Goal: Information Seeking & Learning: Learn about a topic

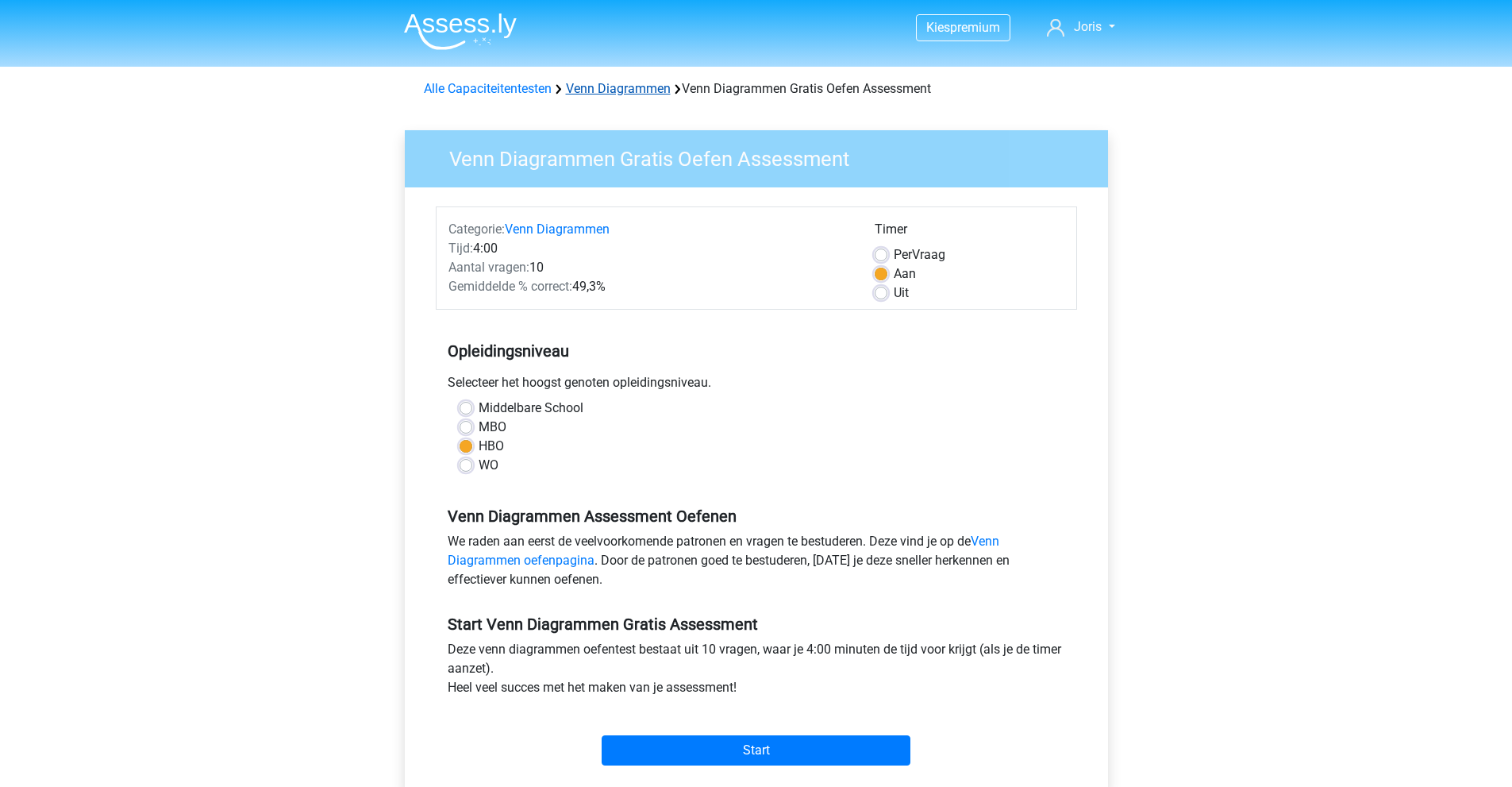
click at [631, 84] on link "Venn Diagrammen" at bounding box center [618, 88] width 105 height 15
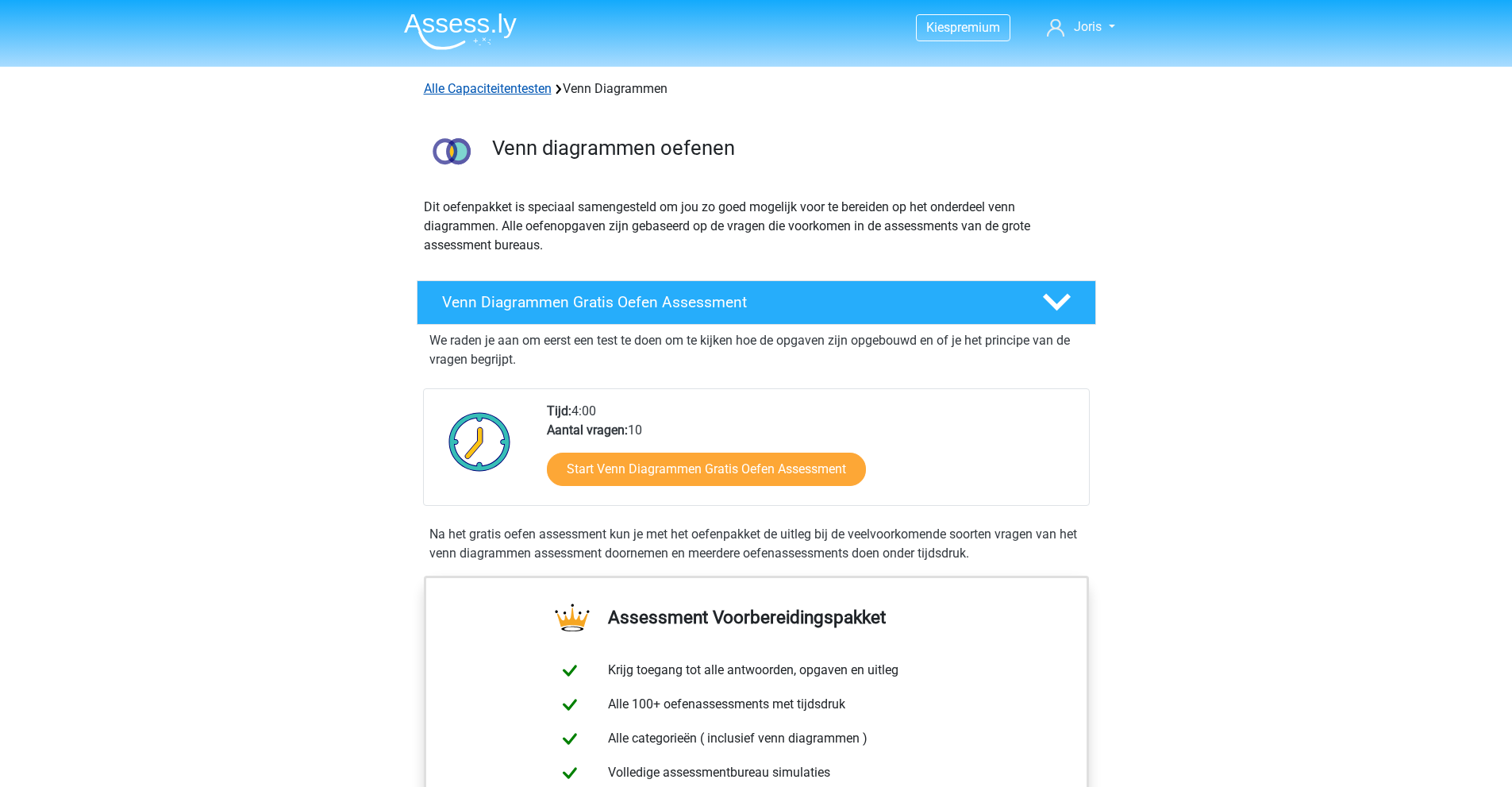
click at [509, 87] on link "Alle Capaciteitentesten" at bounding box center [488, 88] width 127 height 15
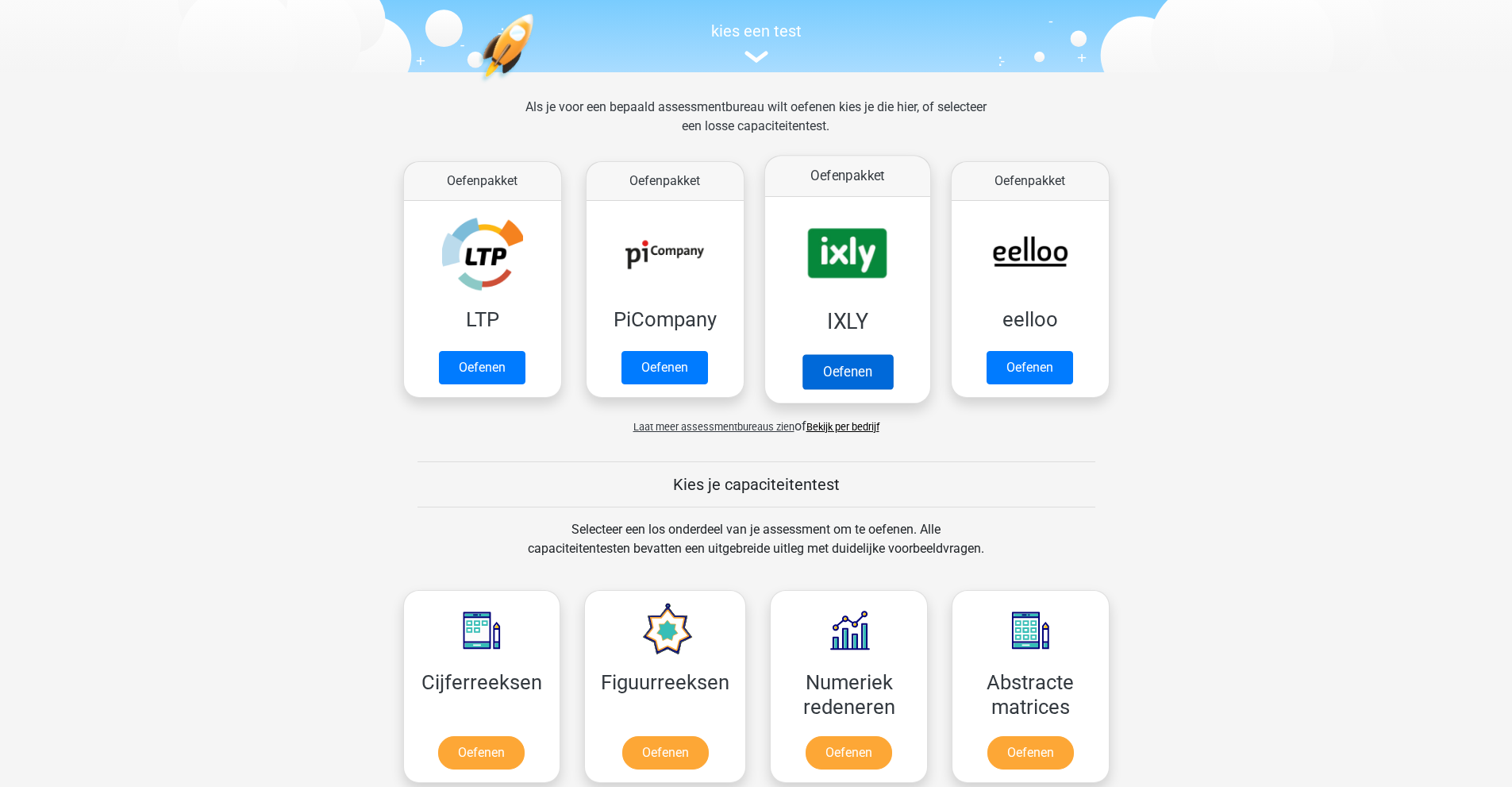
scroll to position [119, 0]
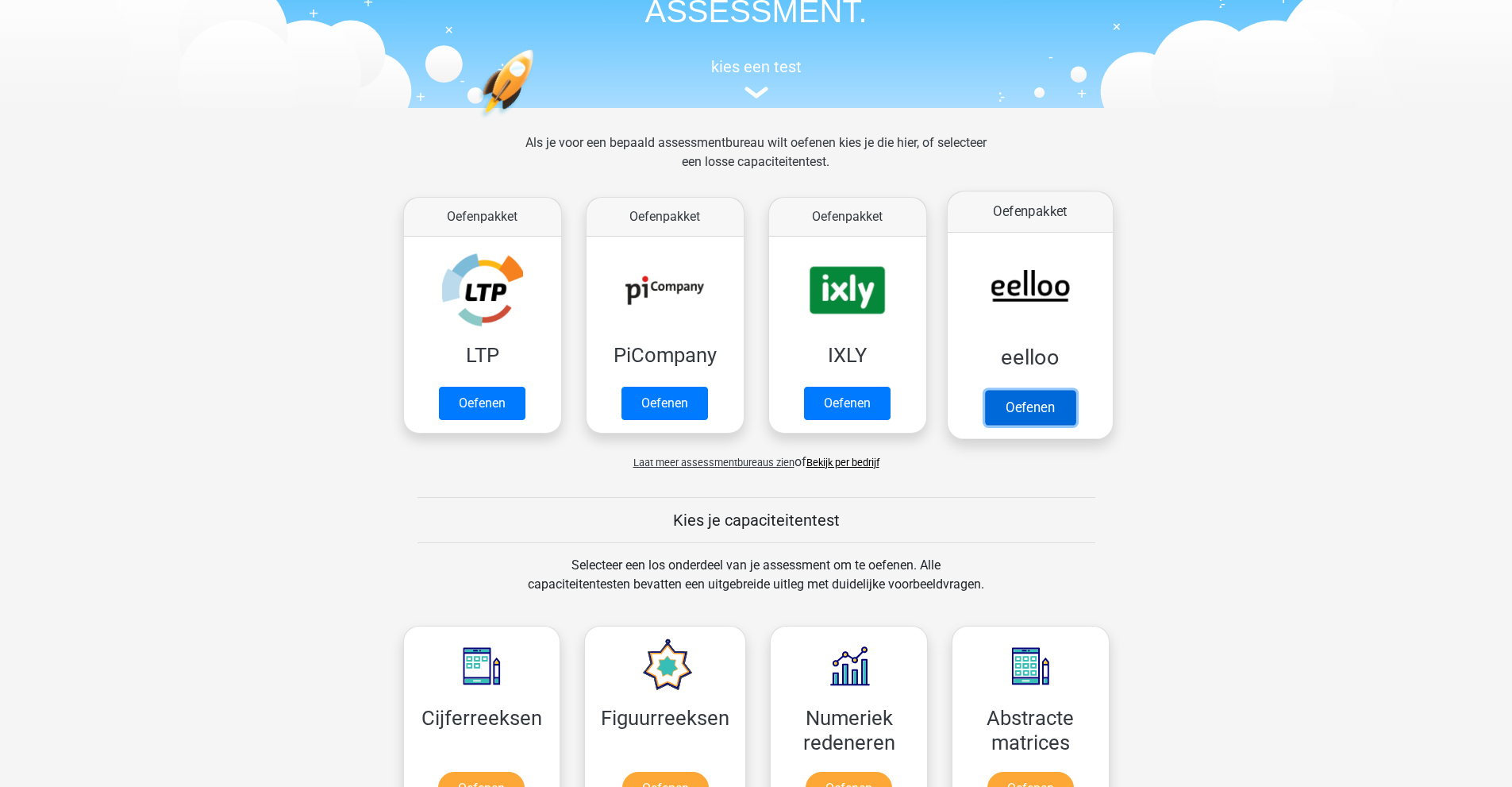
click at [1018, 390] on link "Oefenen" at bounding box center [1029, 407] width 91 height 35
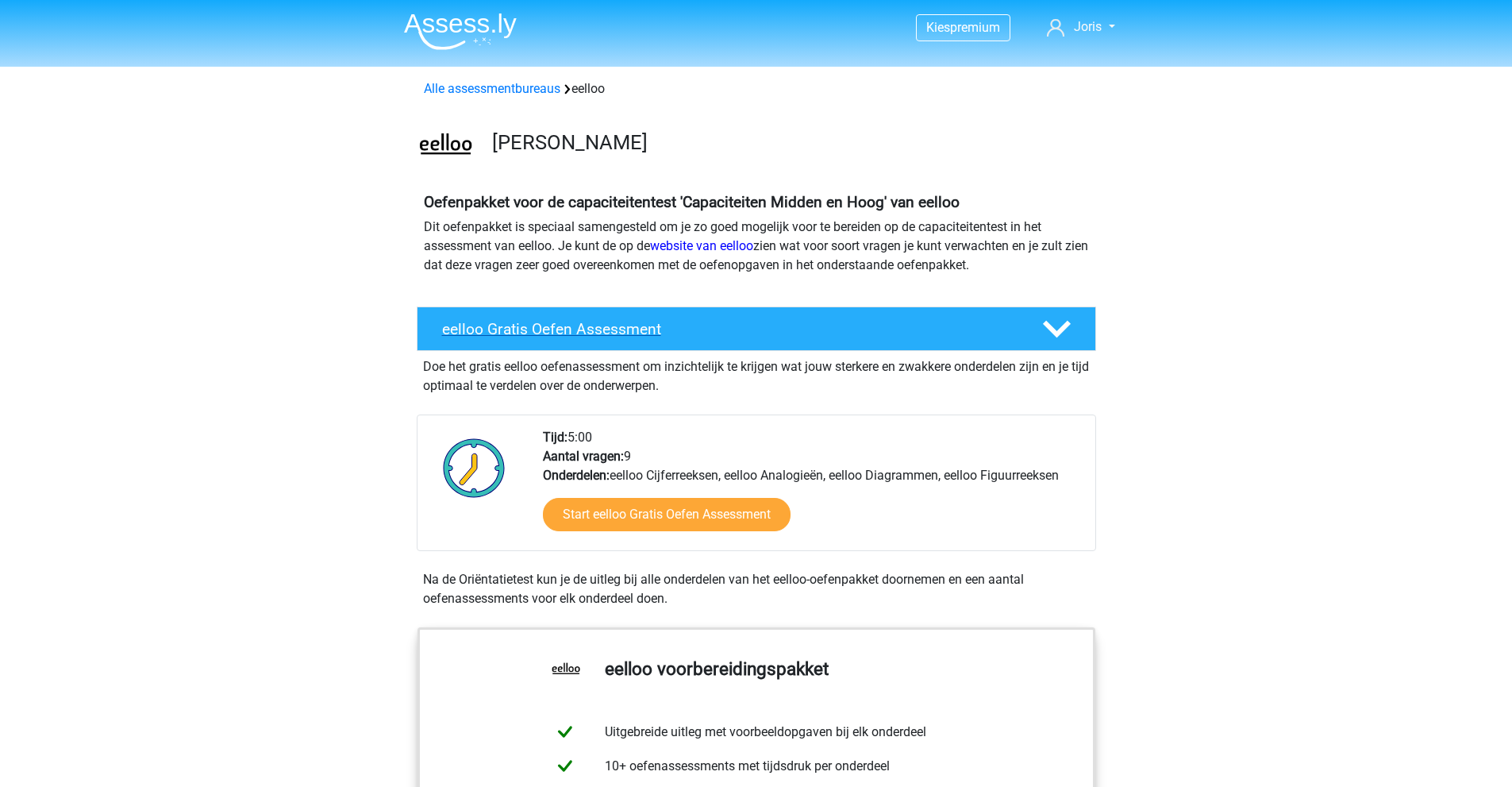
click at [647, 335] on h4 "eelloo Gratis Oefen Assessment" at bounding box center [729, 329] width 574 height 18
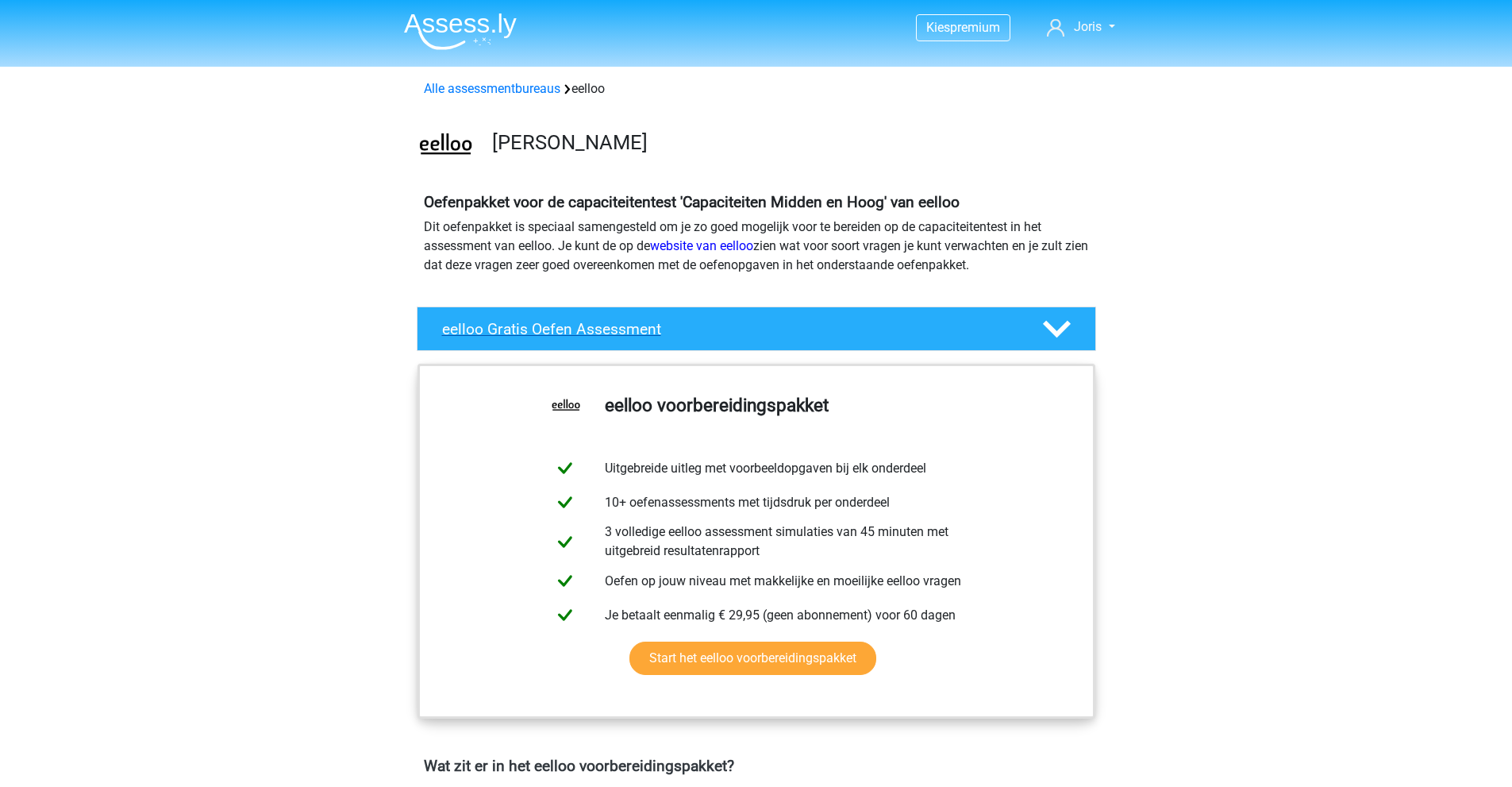
click at [645, 336] on h4 "eelloo Gratis Oefen Assessment" at bounding box center [729, 329] width 574 height 18
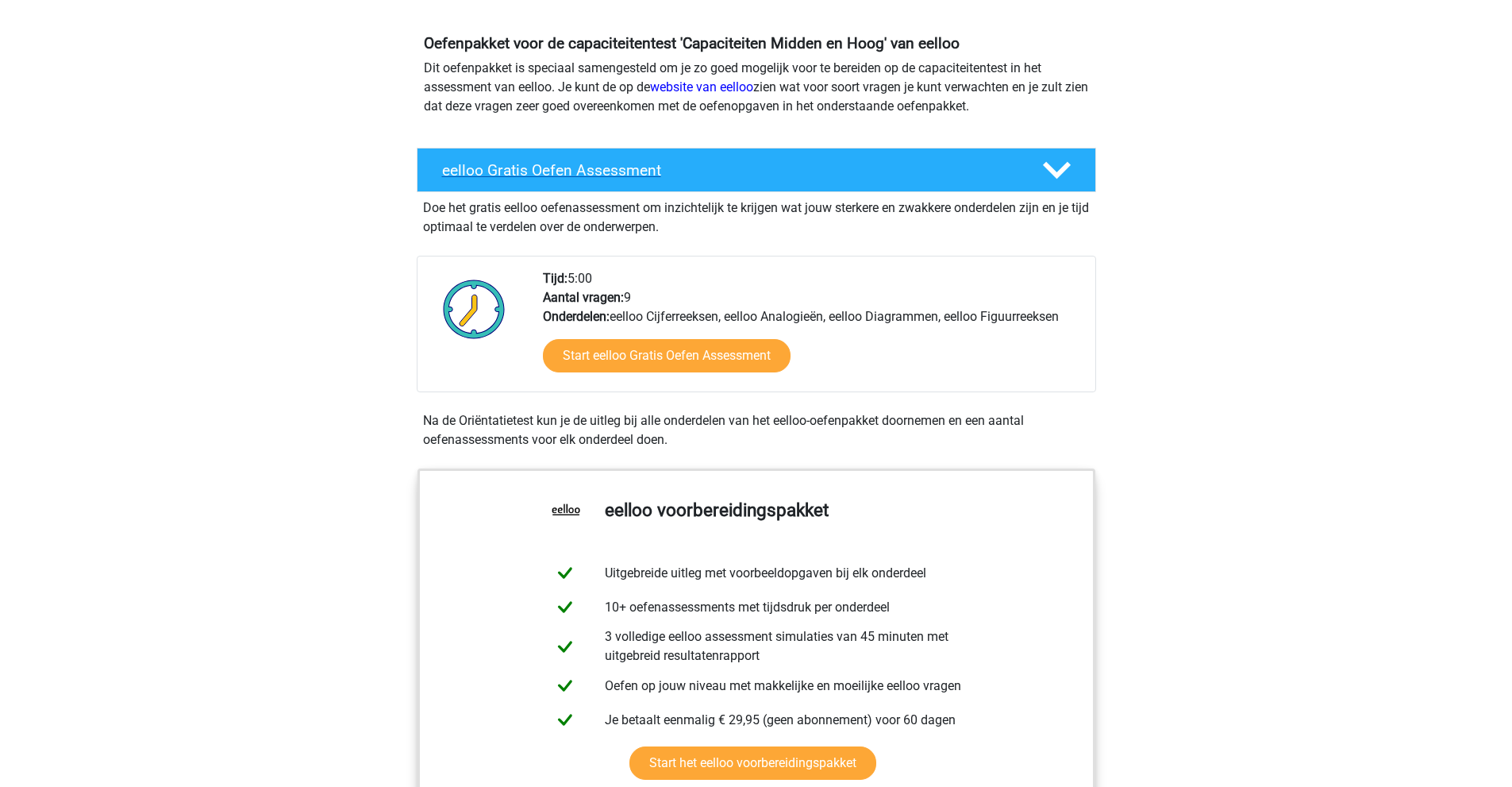
click at [592, 162] on h4 "eelloo Gratis Oefen Assessment" at bounding box center [729, 170] width 574 height 18
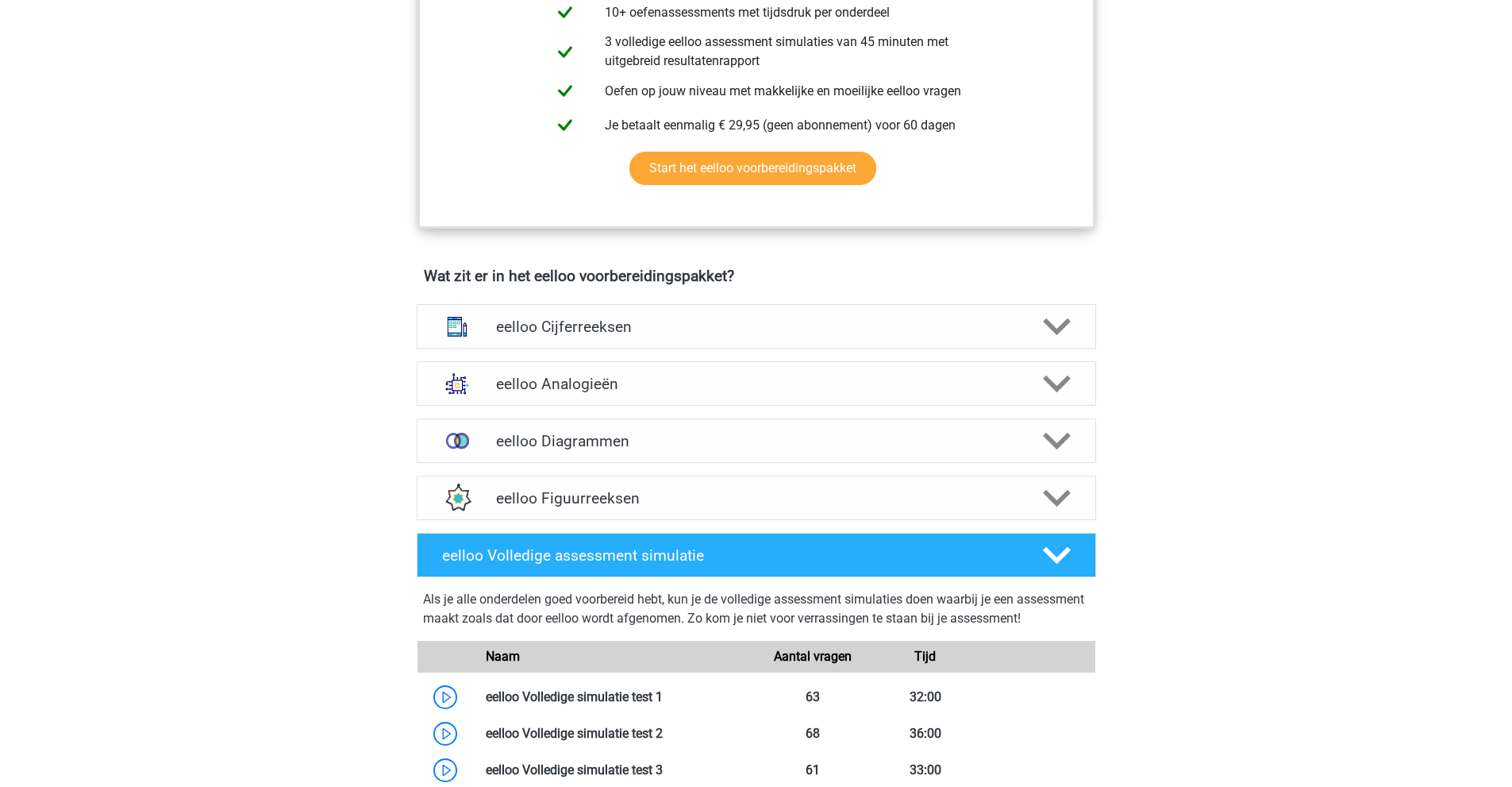
scroll to position [628, 0]
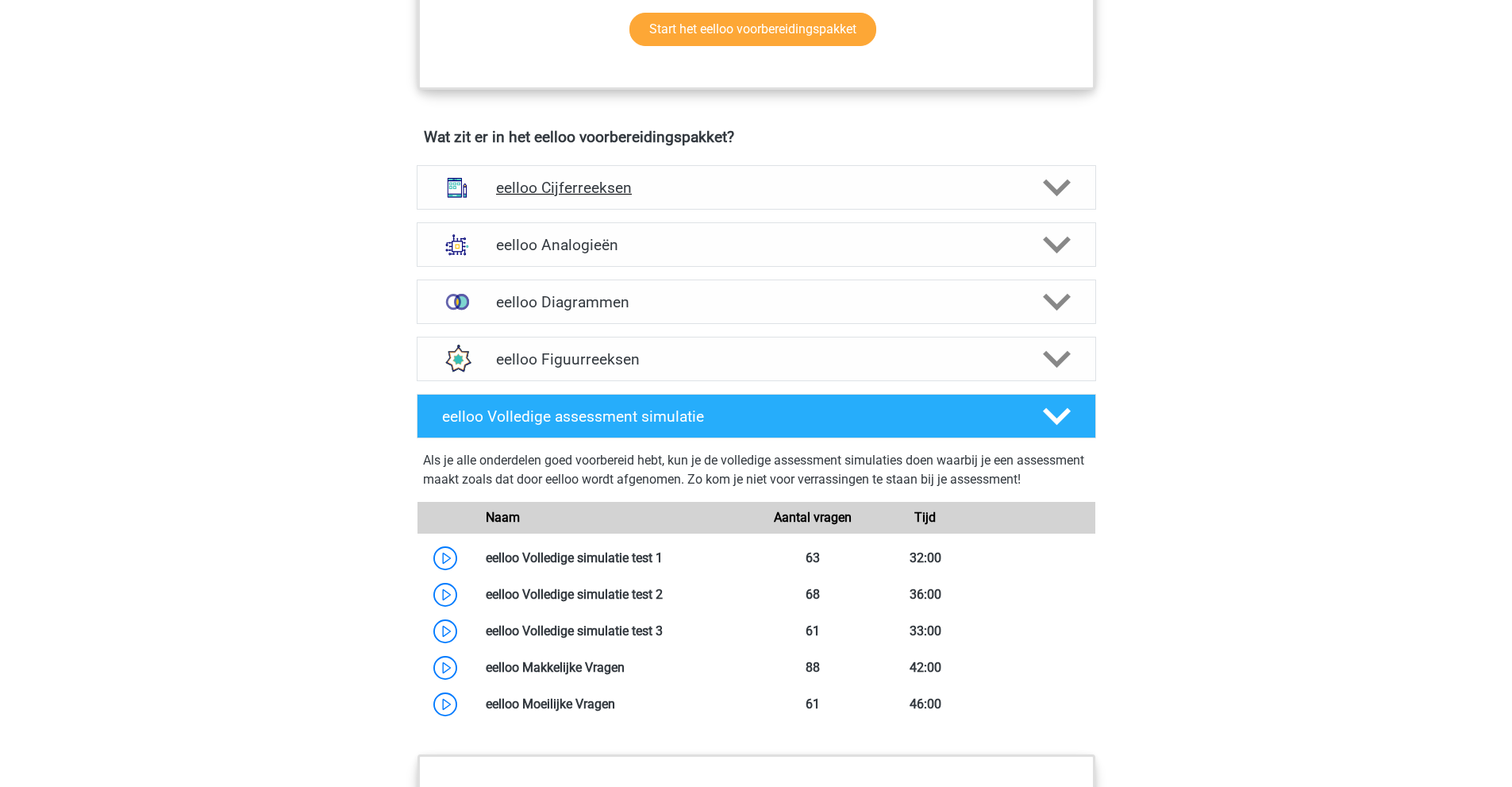
click at [552, 197] on h4 "eelloo Cijferreeksen" at bounding box center [756, 188] width 520 height 18
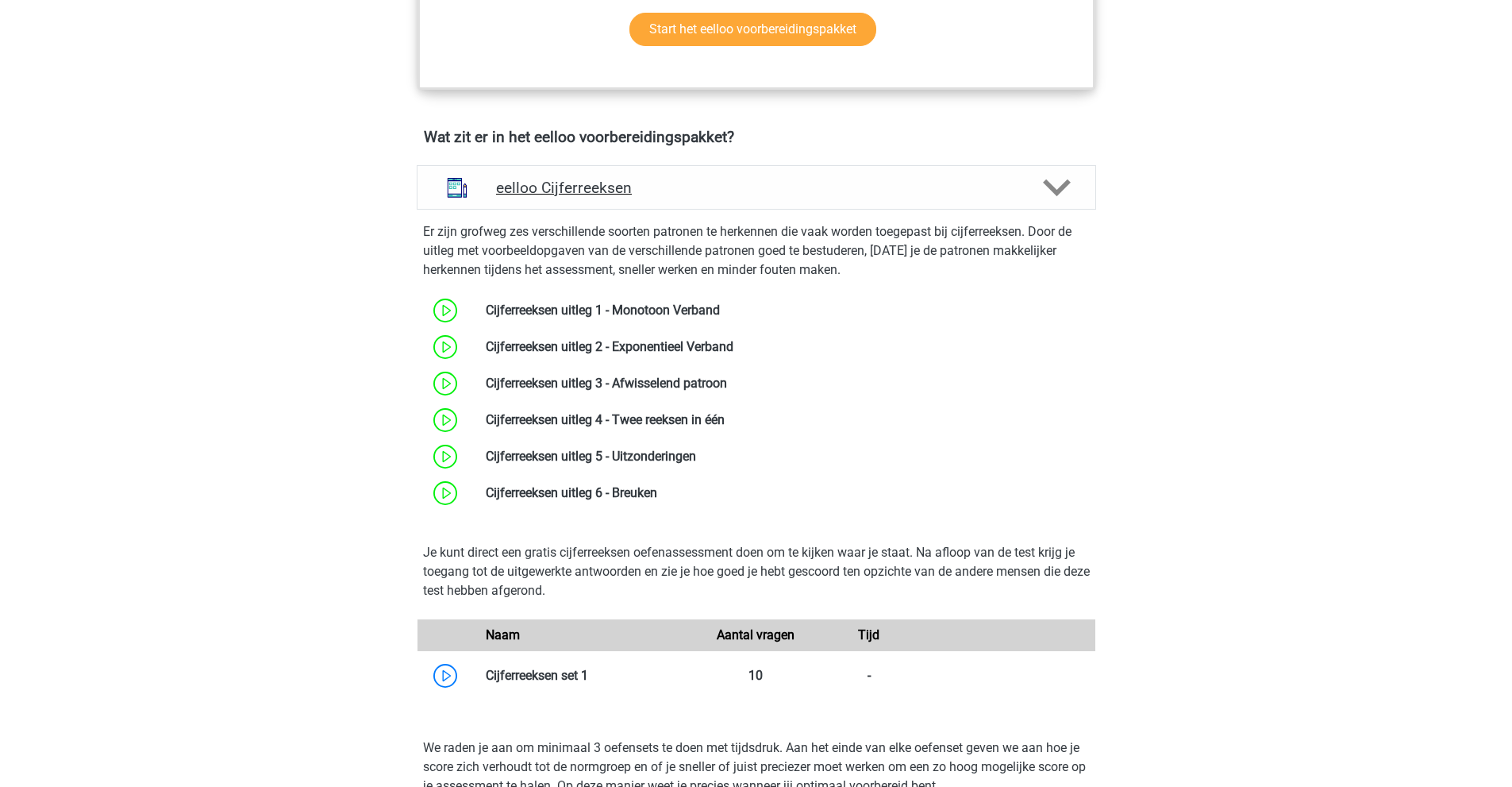
click at [552, 197] on h4 "eelloo Cijferreeksen" at bounding box center [756, 188] width 520 height 18
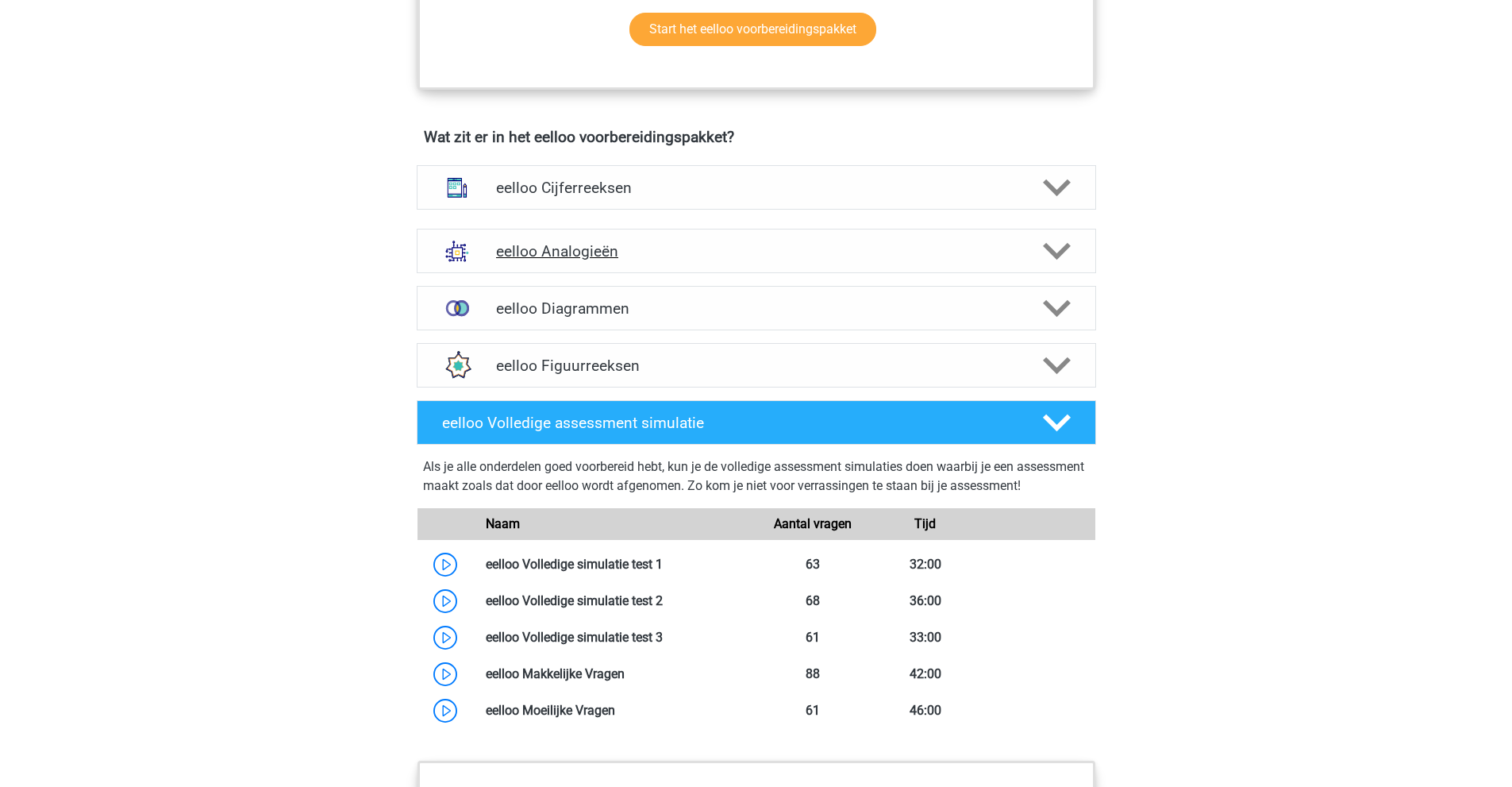
click at [576, 251] on h4 "eelloo Analogieën" at bounding box center [756, 251] width 520 height 18
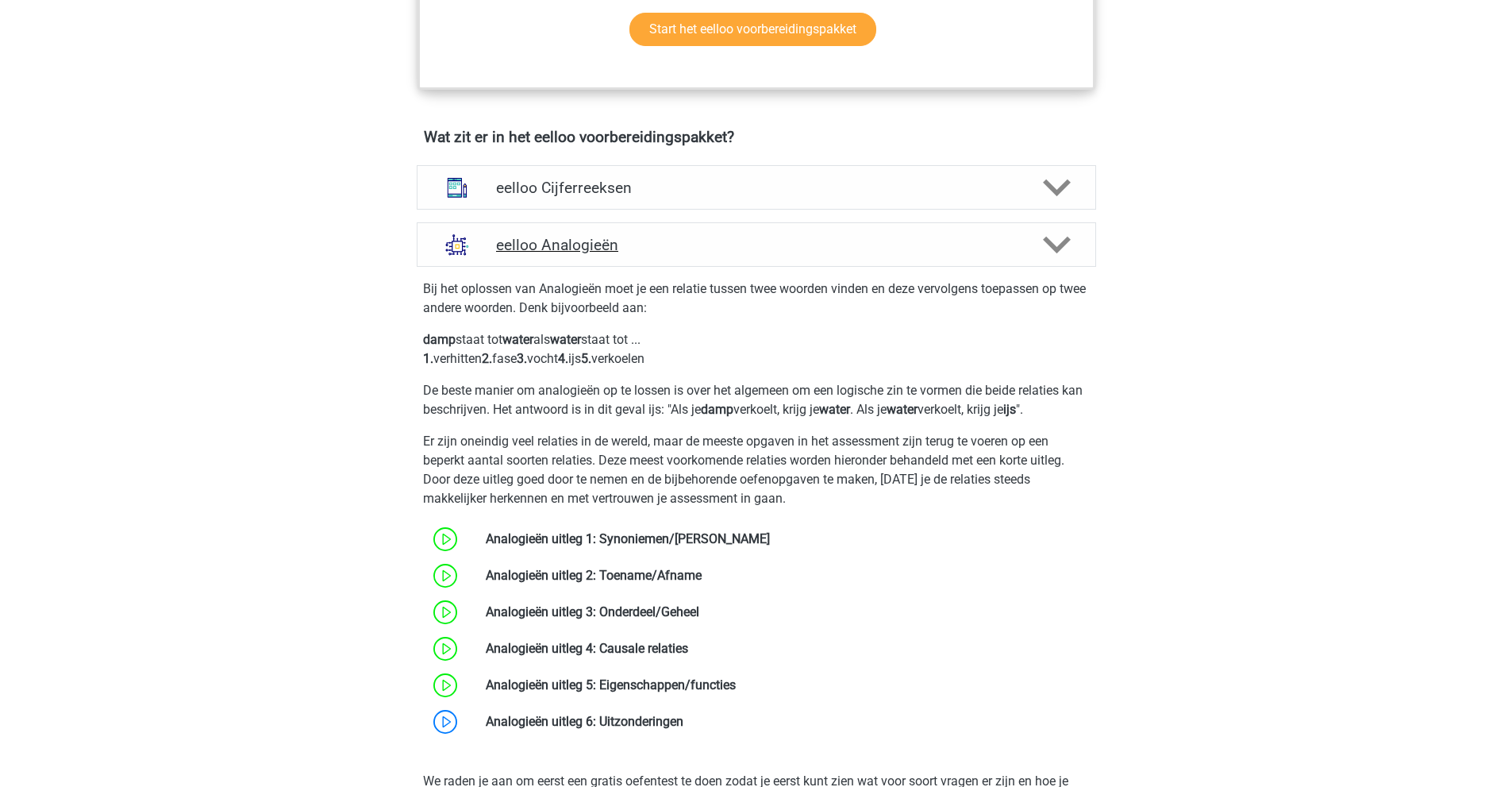
click at [576, 251] on h4 "eelloo Analogieën" at bounding box center [756, 245] width 520 height 18
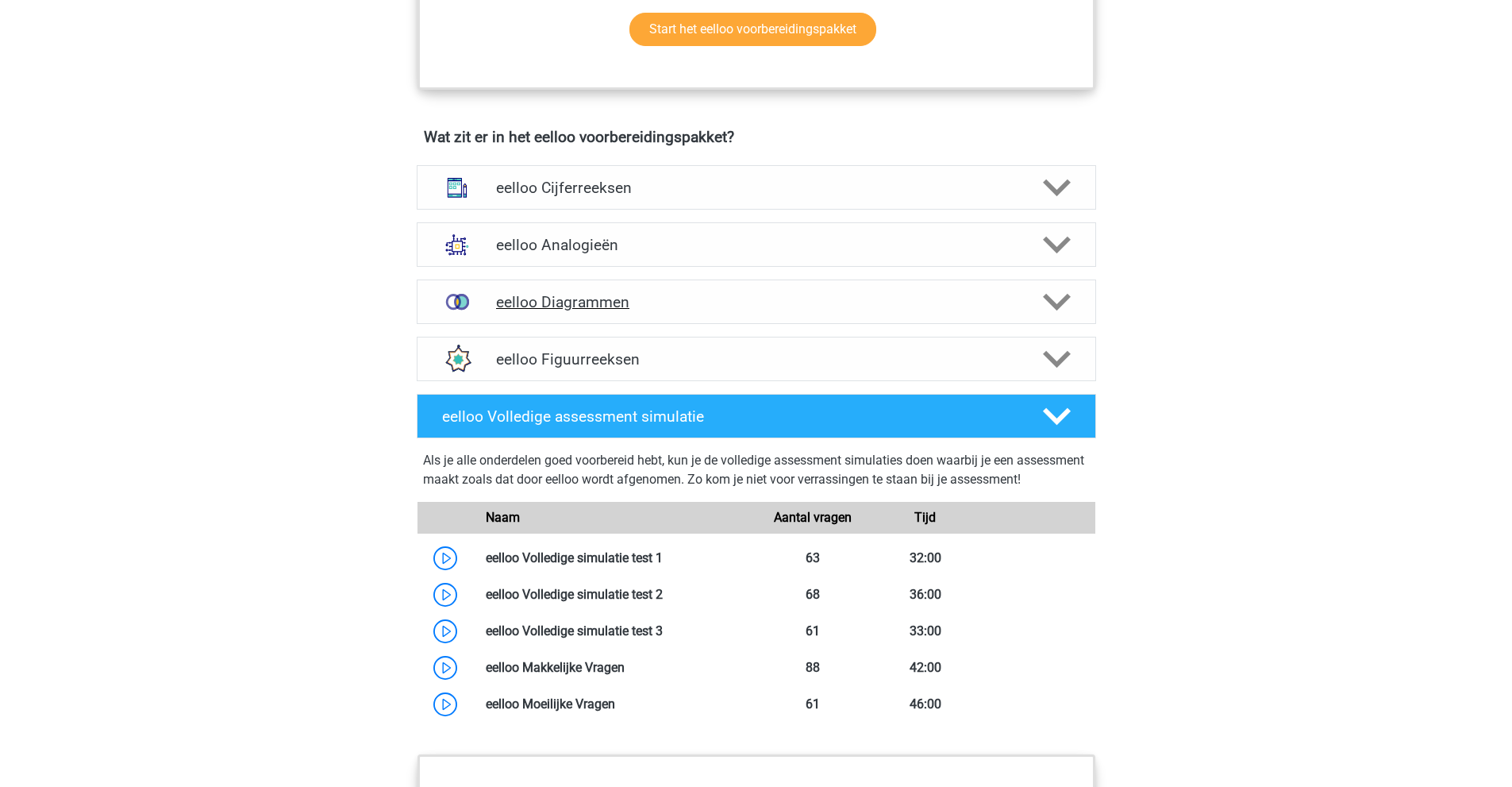
click at [566, 310] on h4 "eelloo Diagrammen" at bounding box center [756, 302] width 520 height 18
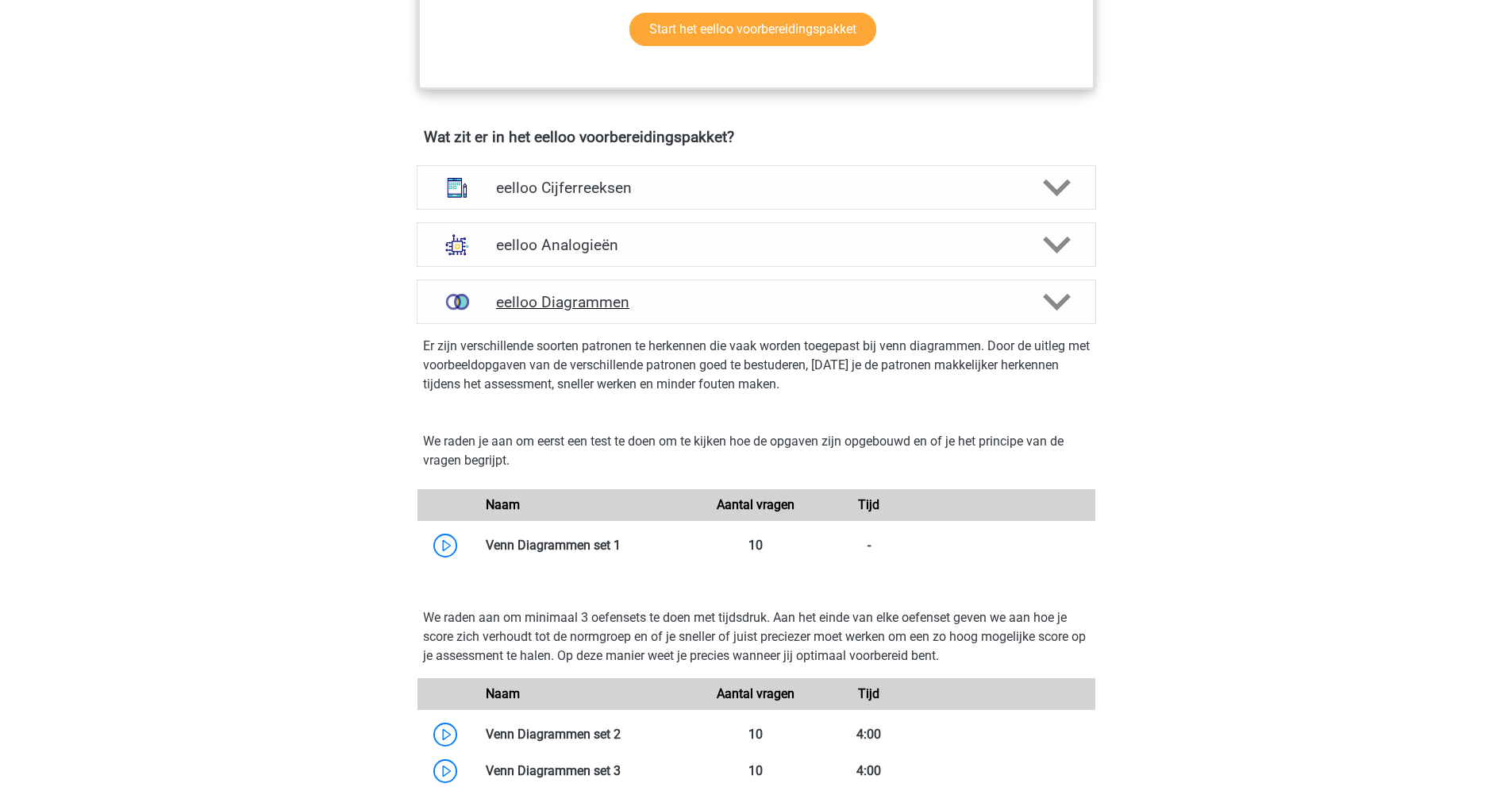
click at [559, 311] on h4 "eelloo Diagrammen" at bounding box center [756, 302] width 520 height 18
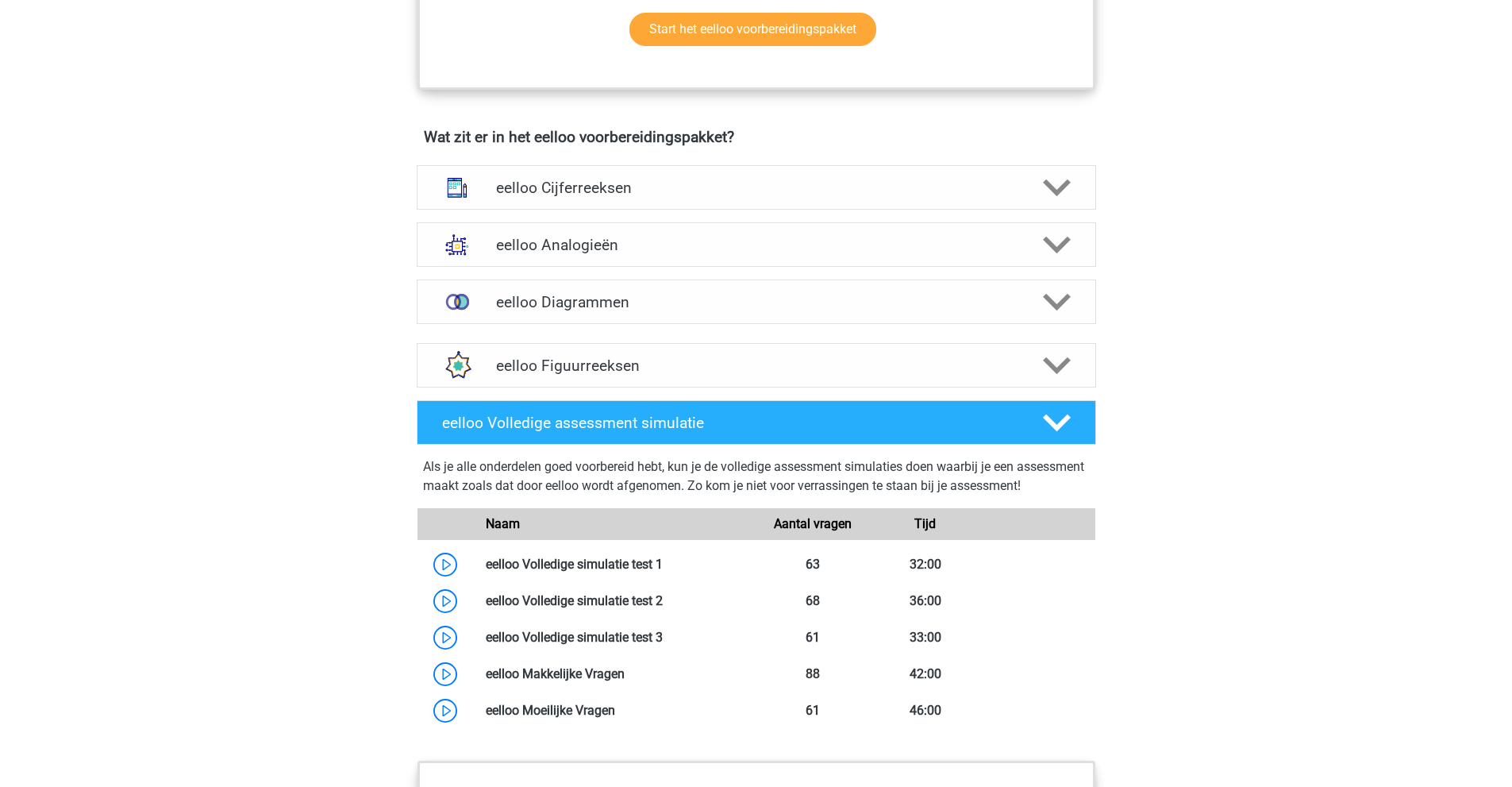
click at [235, 156] on div "Kies premium Joris kutspam3.0@gmail.com" at bounding box center [756, 472] width 1512 height 2202
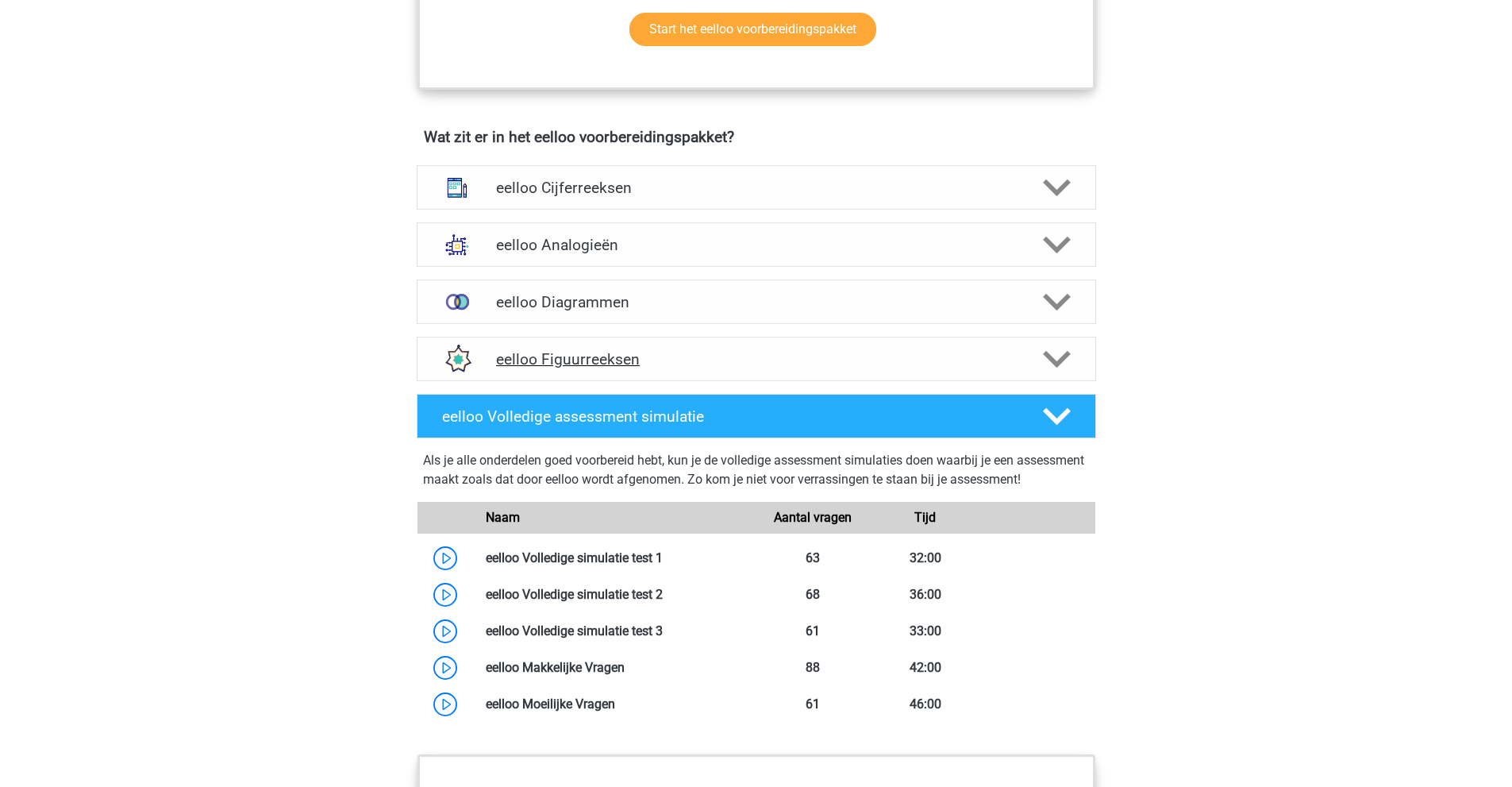
click at [578, 369] on h4 "eelloo Figuurreeksen" at bounding box center [756, 359] width 520 height 18
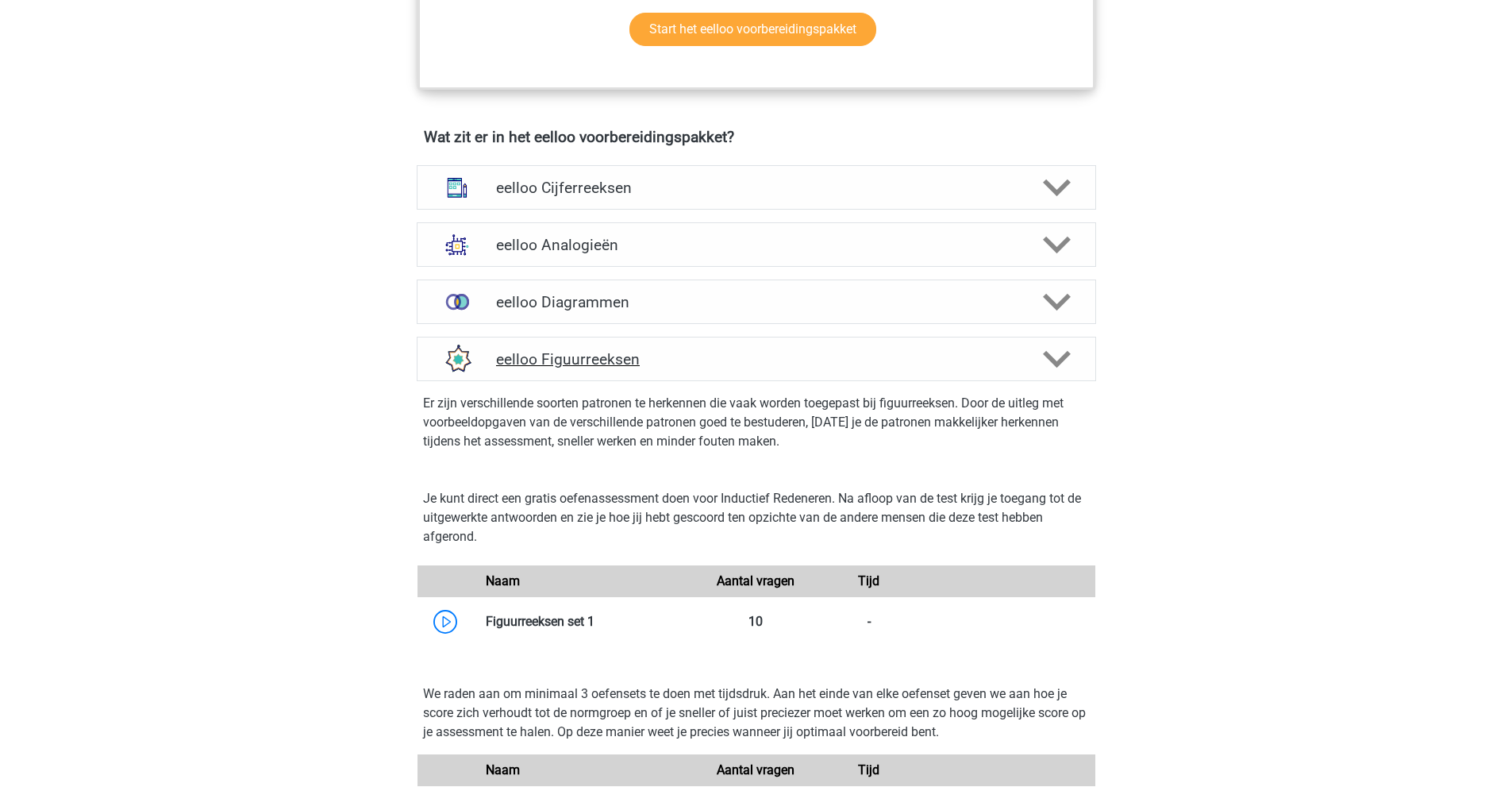
click at [584, 369] on h4 "eelloo Figuurreeksen" at bounding box center [756, 359] width 520 height 18
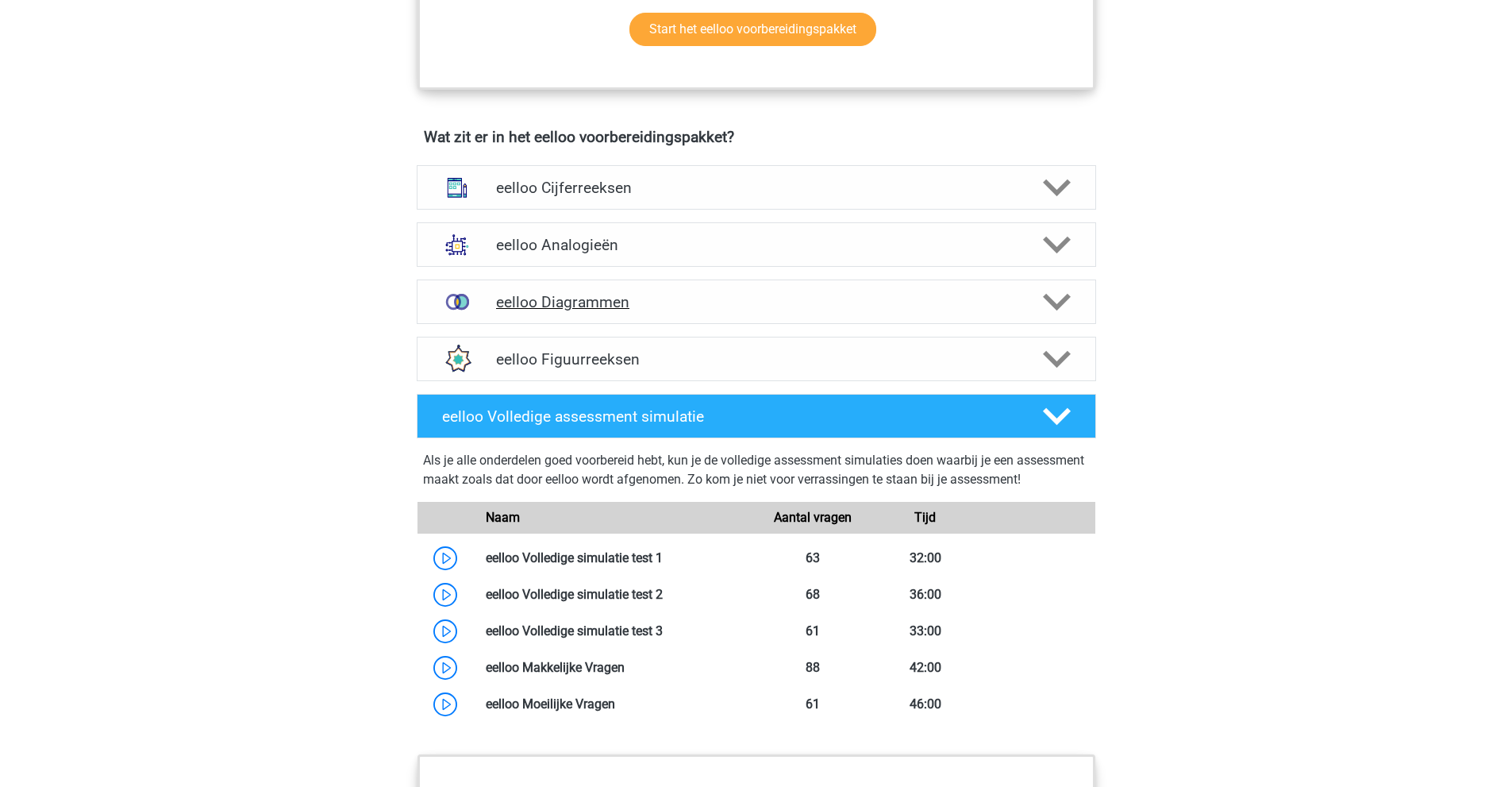
click at [576, 324] on div "eelloo Diagrammen" at bounding box center [756, 302] width 680 height 44
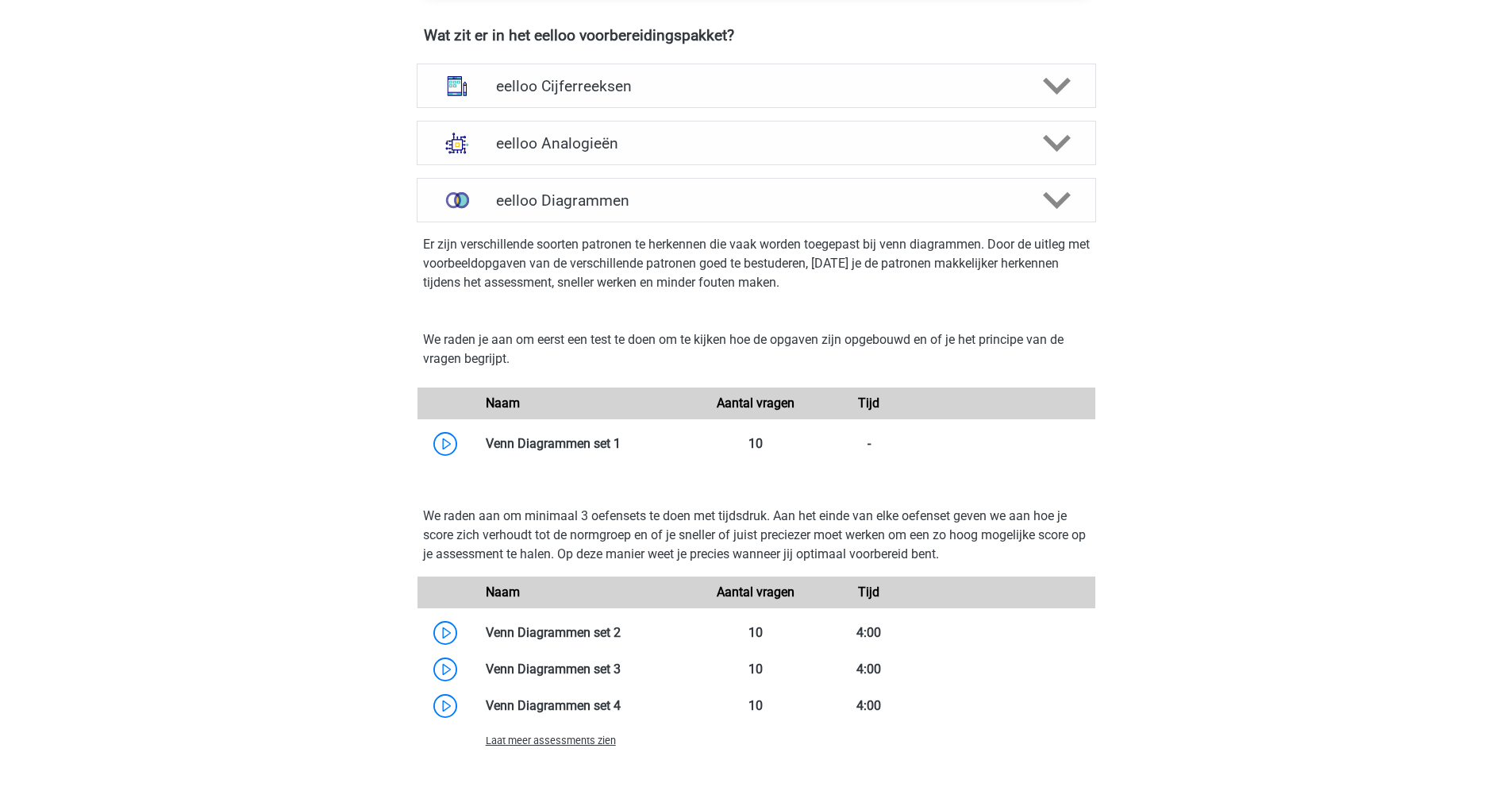
scroll to position [788, 0]
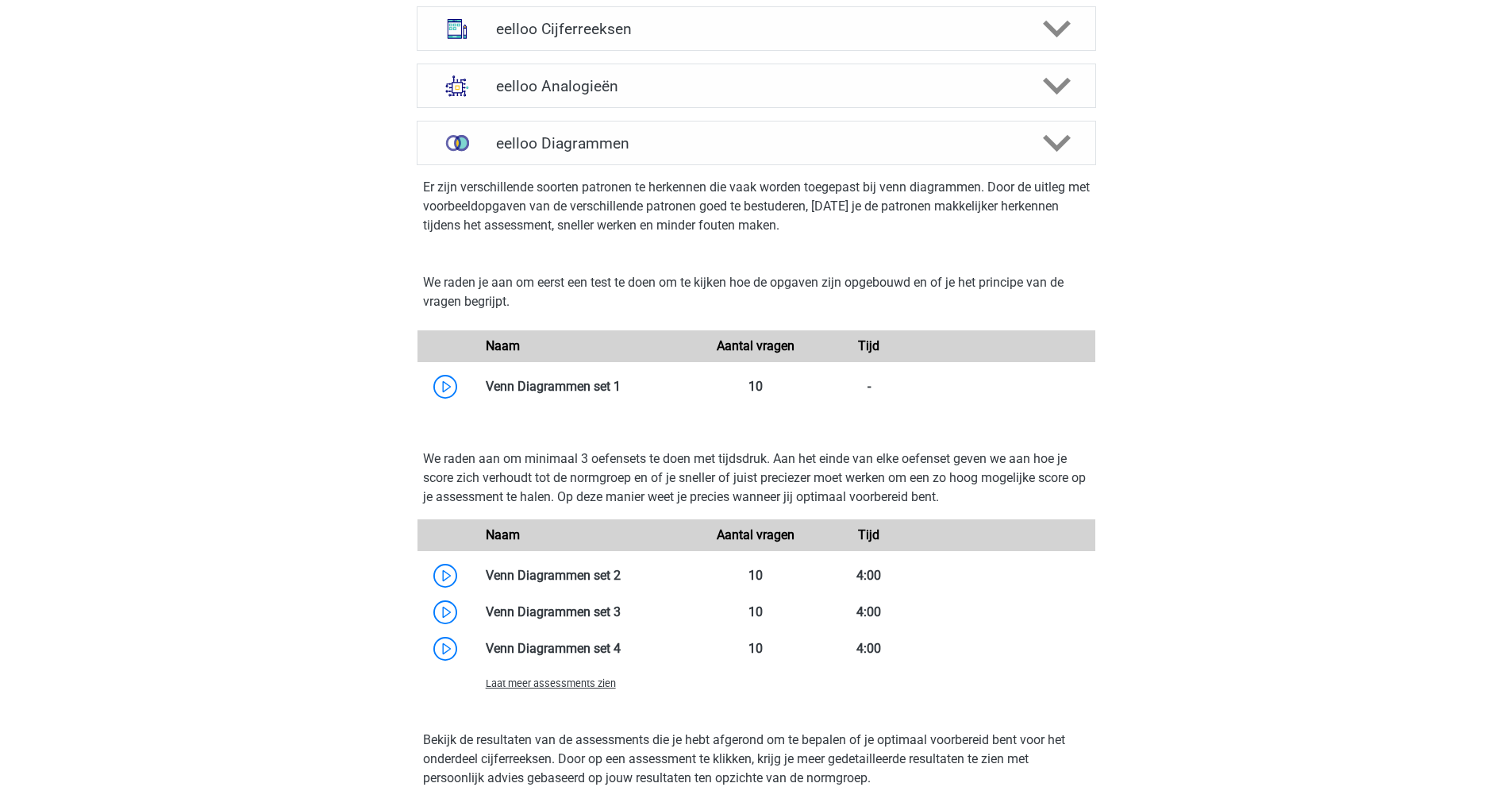
click at [555, 689] on span "Laat meer assessments zien" at bounding box center [551, 683] width 130 height 12
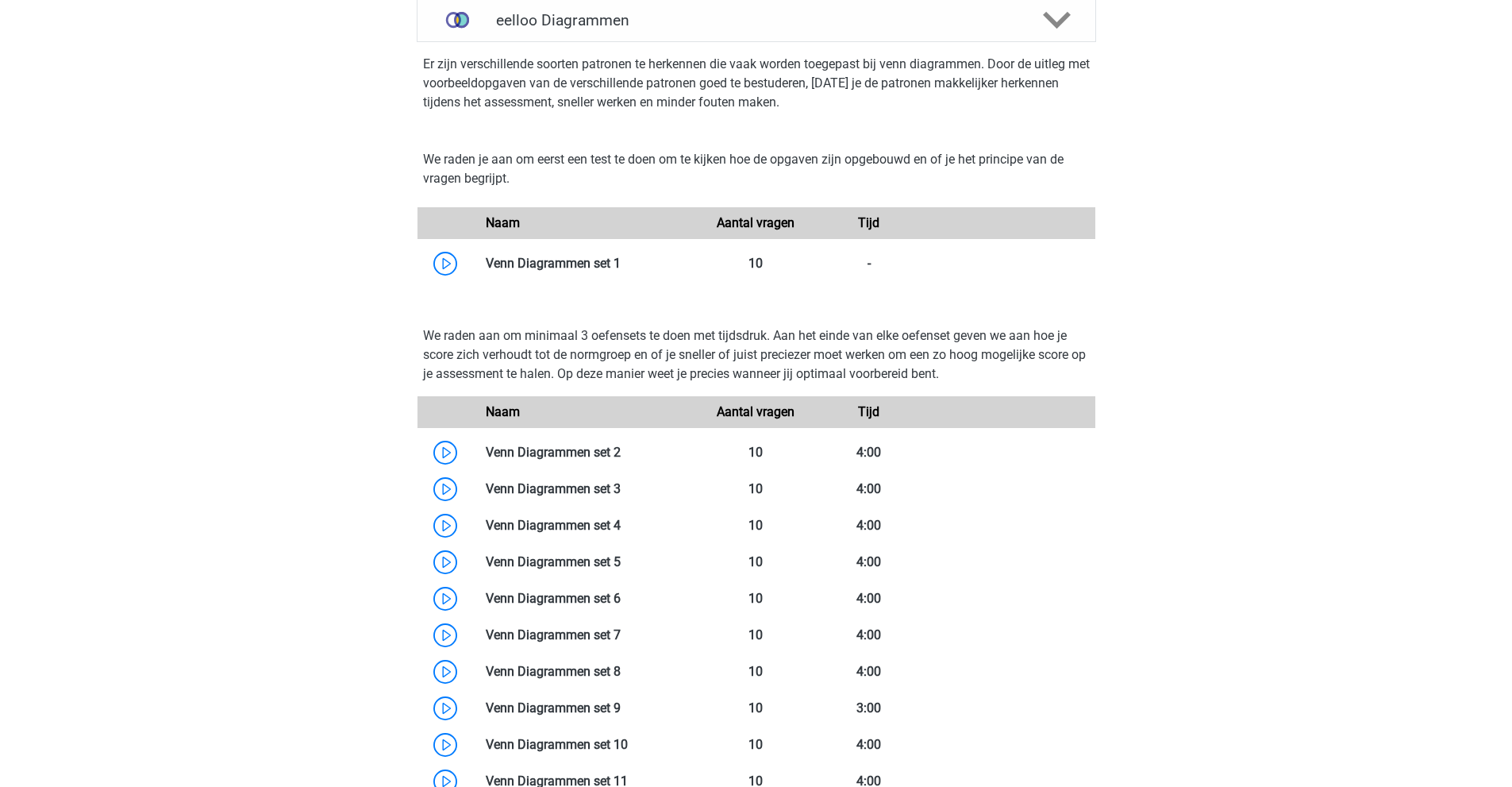
scroll to position [709, 0]
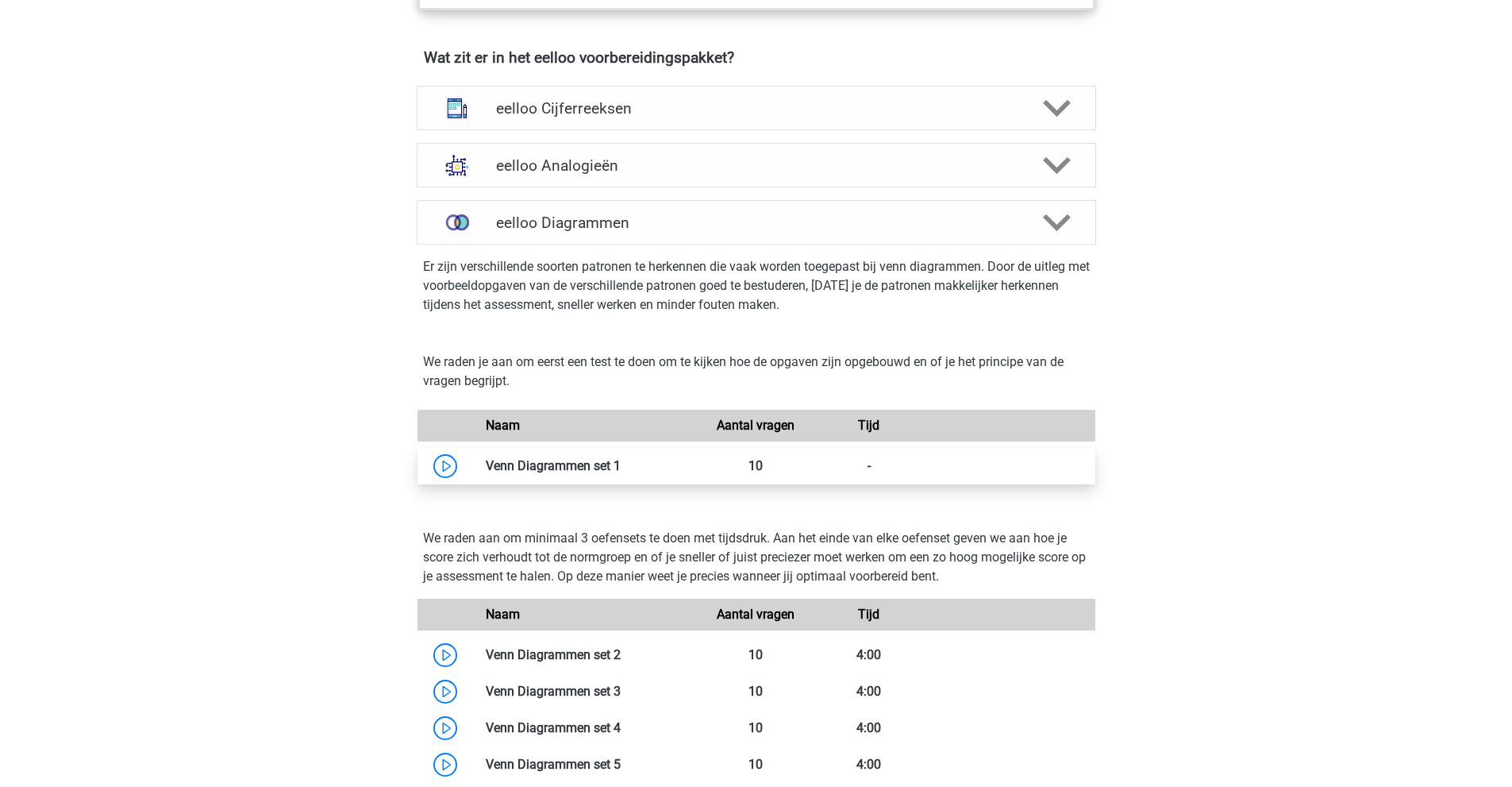
click at [621, 473] on link at bounding box center [621, 466] width 0 height 15
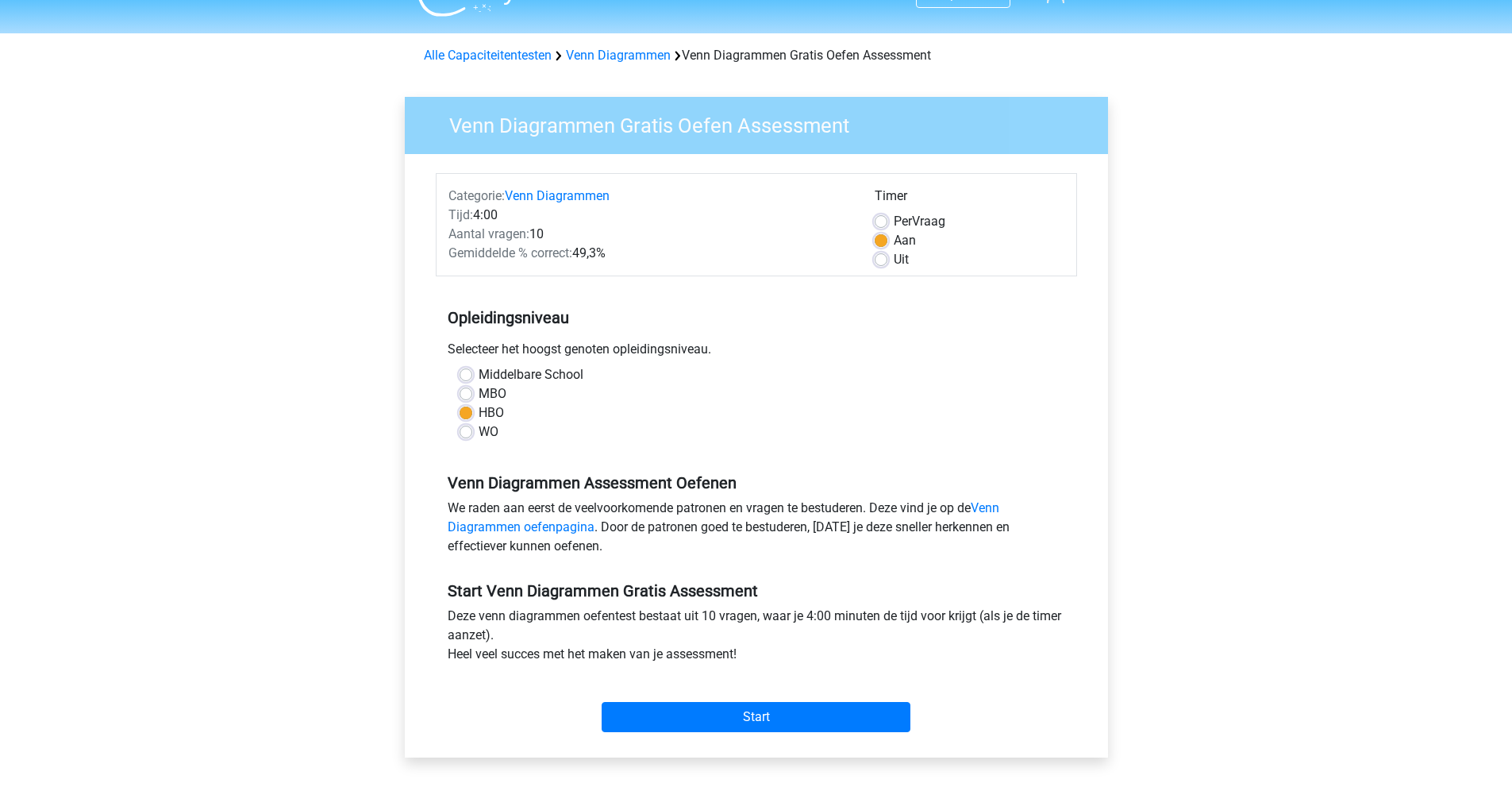
scroll to position [79, 0]
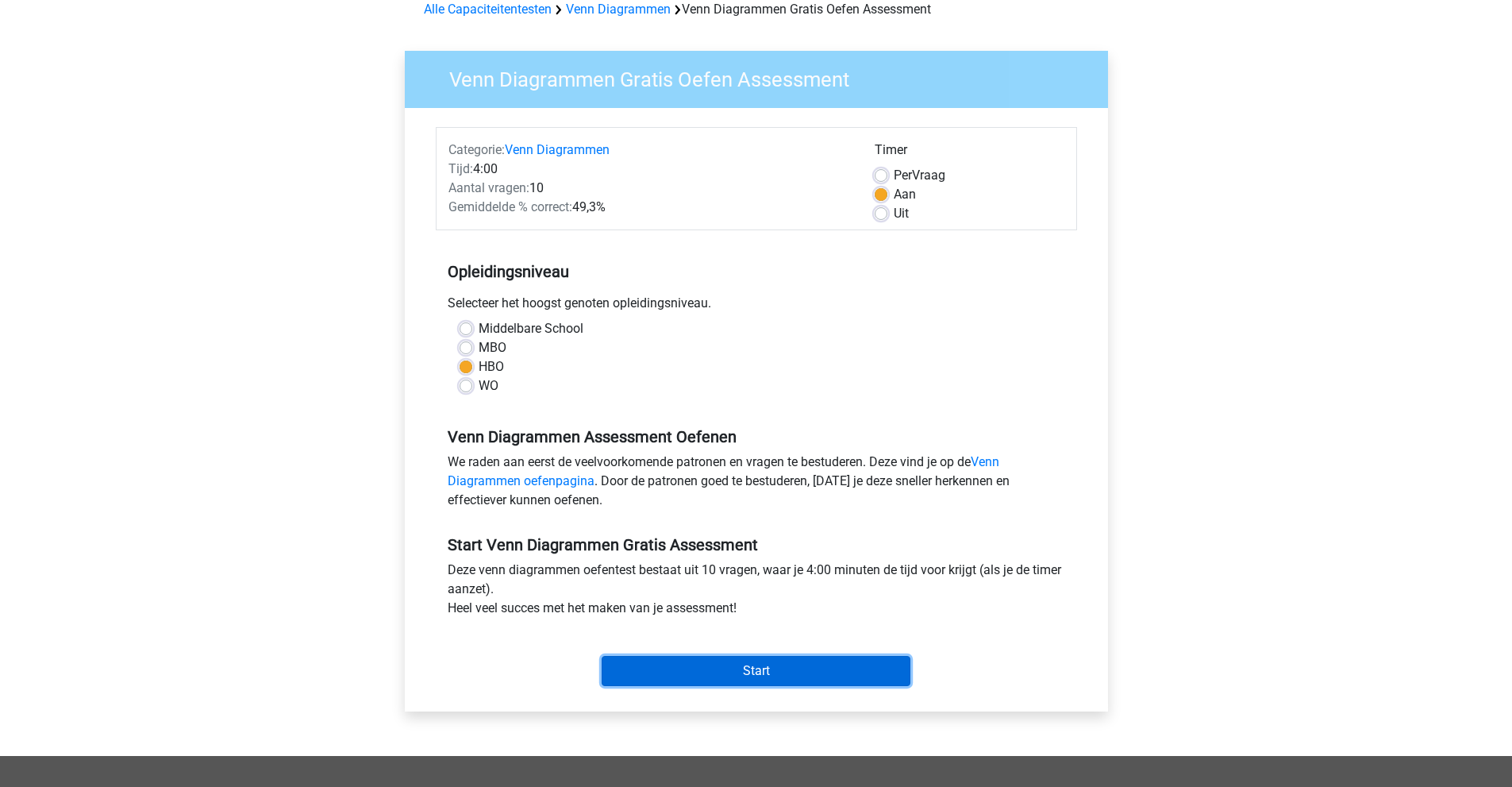
click at [812, 660] on input "Start" at bounding box center [756, 671] width 309 height 30
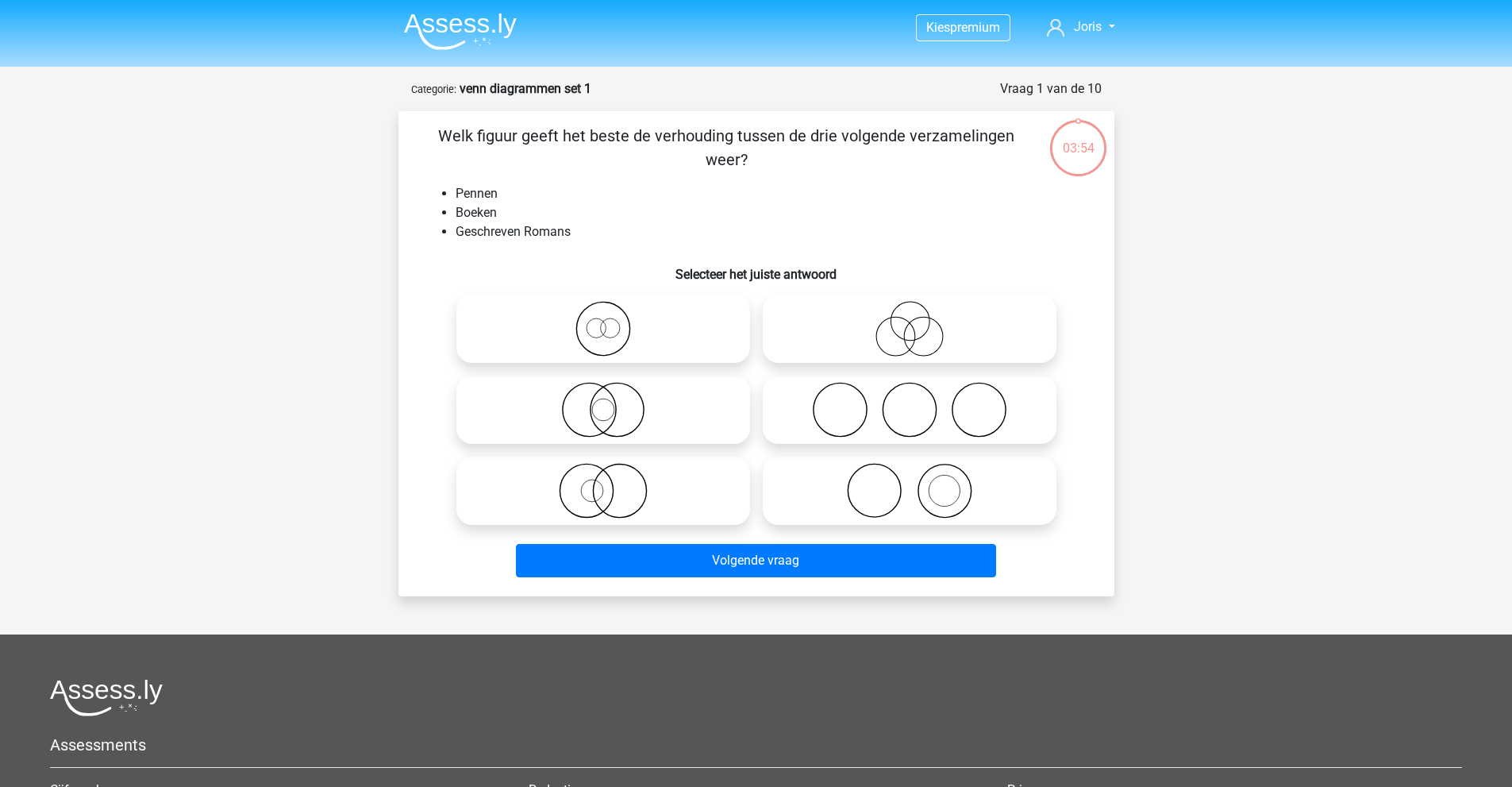
click at [947, 478] on icon at bounding box center [909, 490] width 281 height 56
click at [920, 478] on input "radio" at bounding box center [914, 477] width 11 height 11
radio input "true"
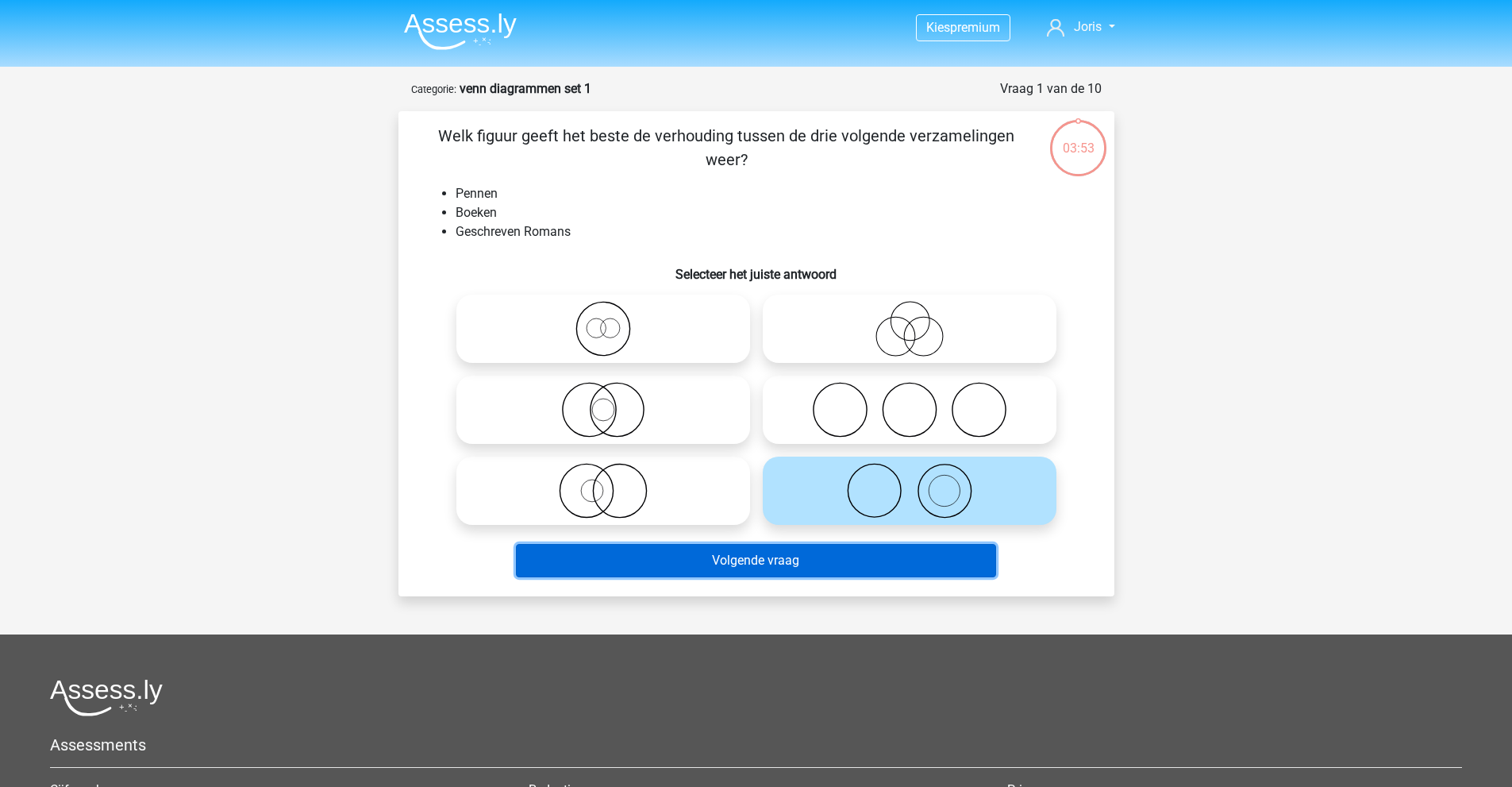
click at [818, 570] on button "Volgende vraag" at bounding box center [756, 561] width 480 height 34
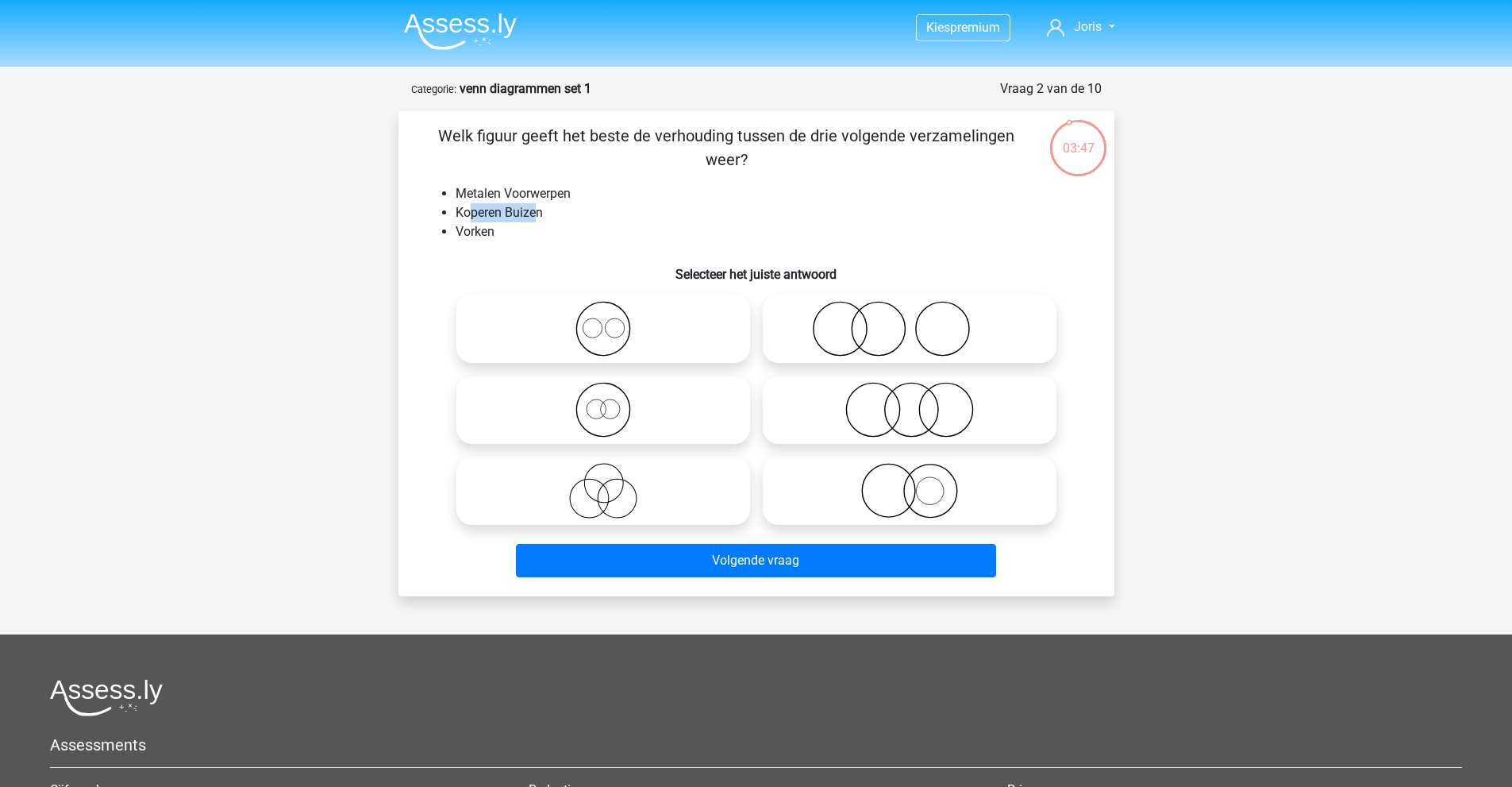
drag, startPoint x: 468, startPoint y: 209, endPoint x: 536, endPoint y: 209, distance: 68.0
click at [536, 209] on li "Koperen Buizen" at bounding box center [772, 212] width 633 height 19
click at [528, 221] on li "Koperen Buizen" at bounding box center [772, 212] width 633 height 19
click at [930, 487] on icon at bounding box center [909, 490] width 281 height 56
click at [920, 483] on input "radio" at bounding box center [914, 477] width 11 height 11
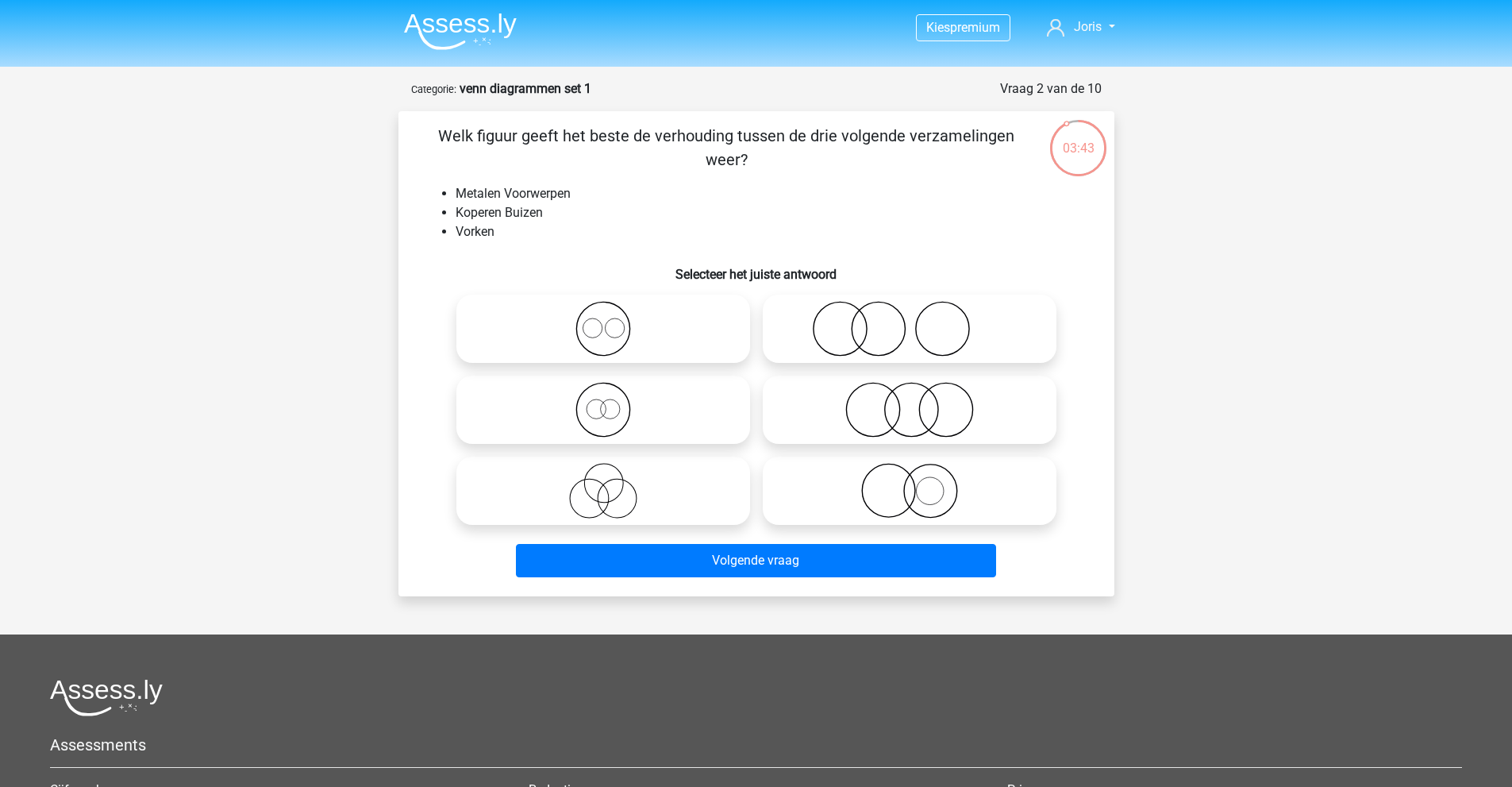
radio input "true"
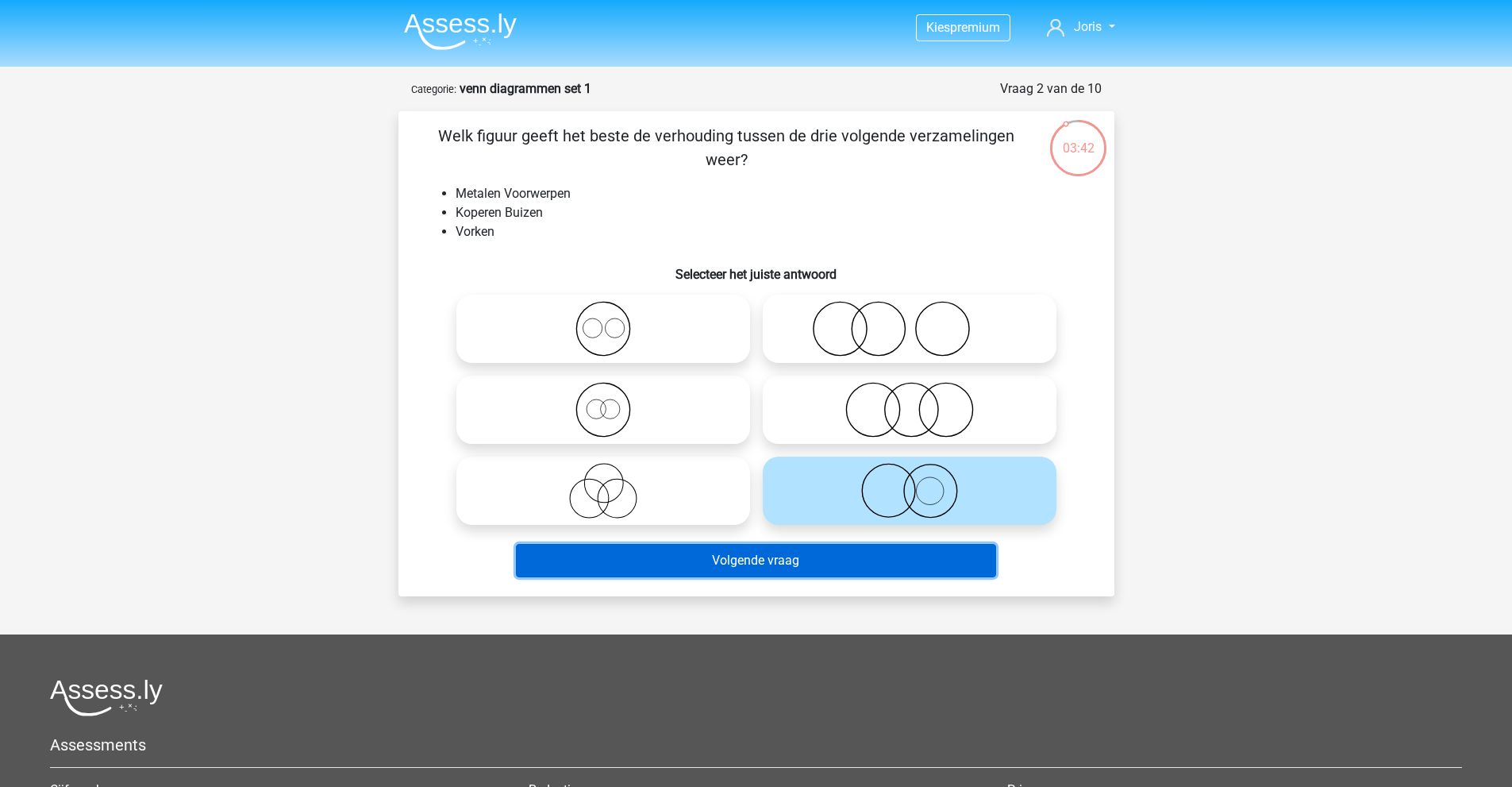
click at [792, 554] on button "Volgende vraag" at bounding box center [756, 561] width 480 height 34
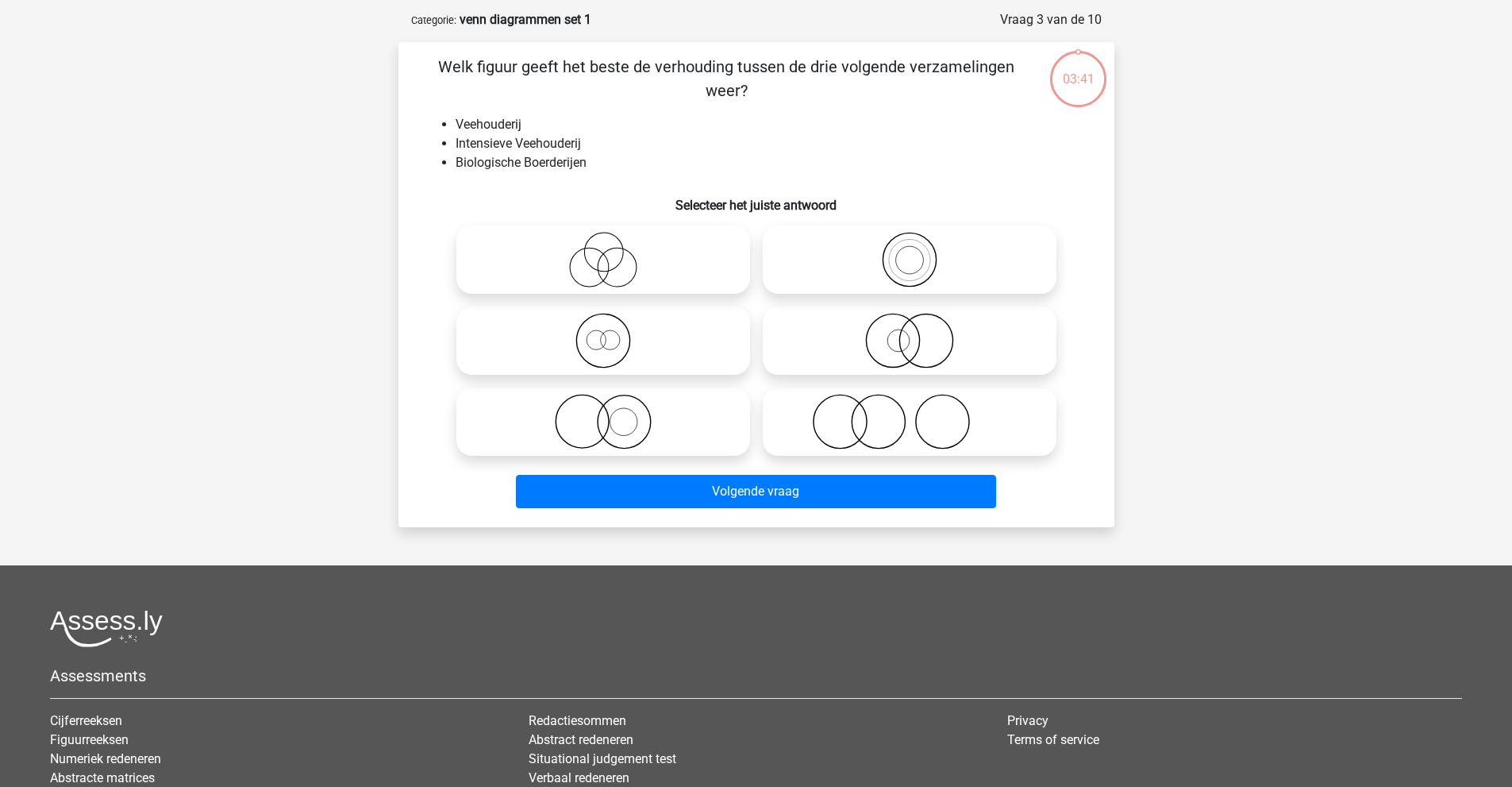
scroll to position [79, 0]
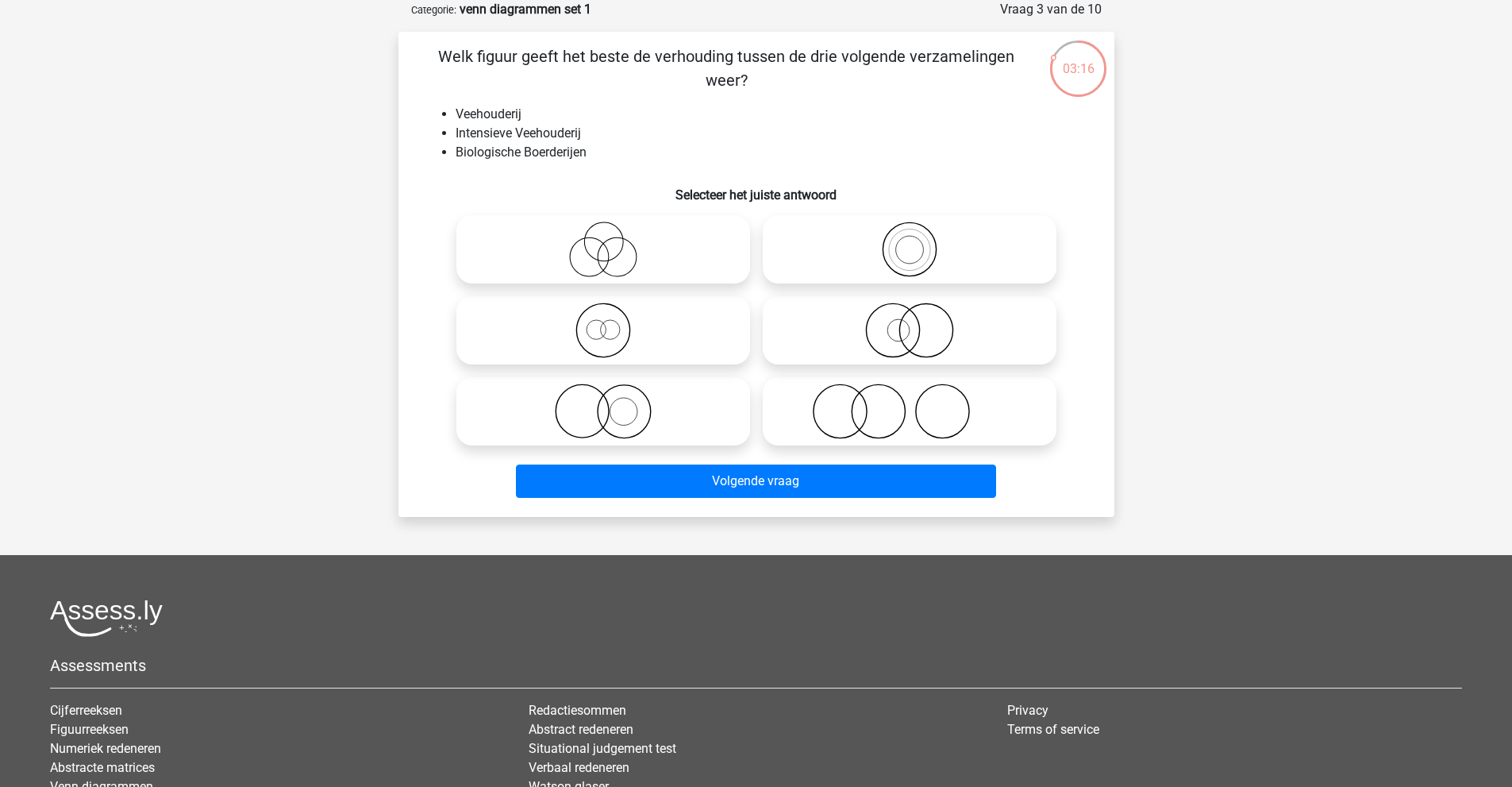
click at [613, 392] on icon at bounding box center [603, 411] width 281 height 56
click at [613, 393] on input "radio" at bounding box center [608, 398] width 11 height 11
radio input "true"
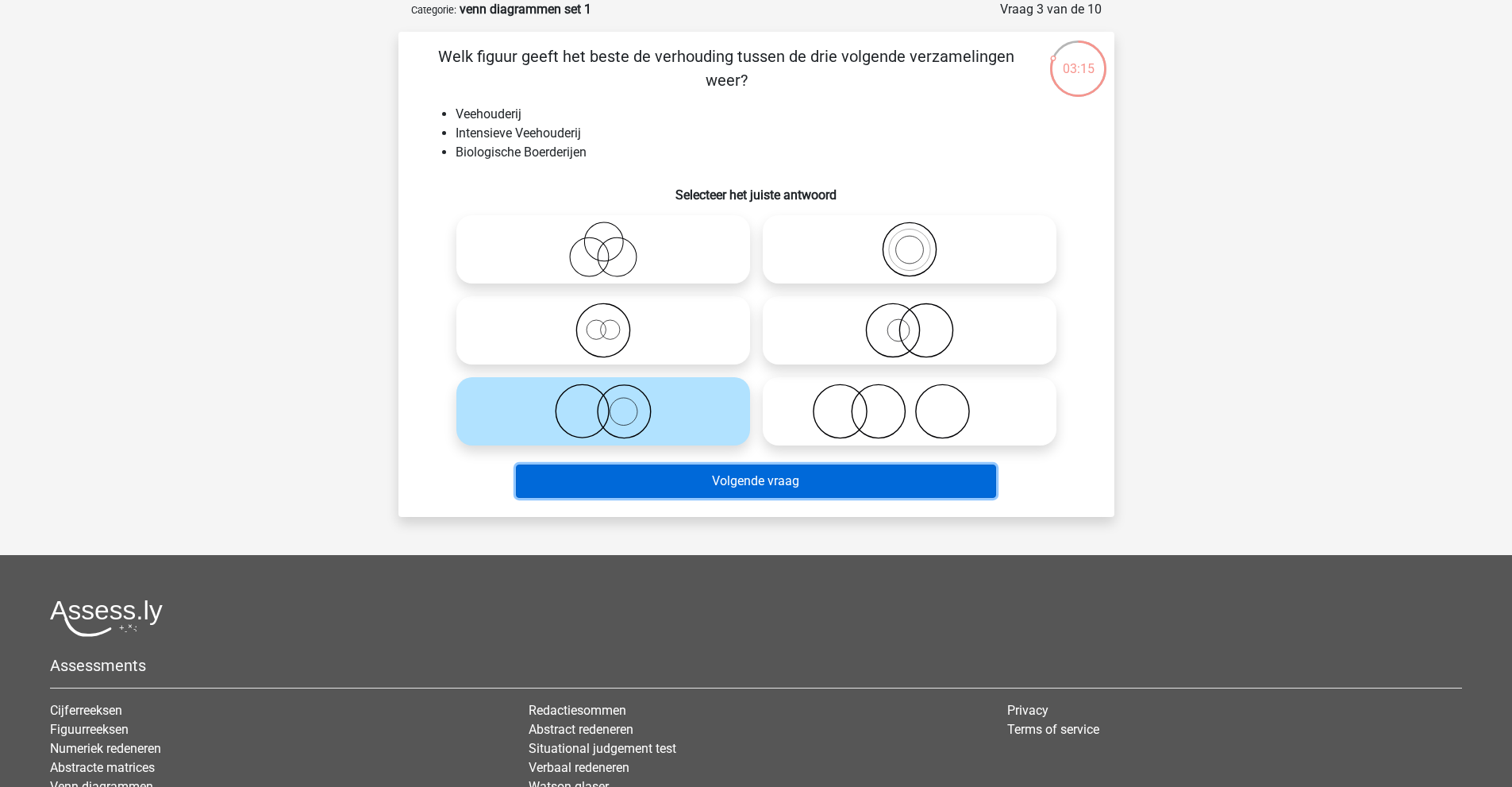
click at [655, 485] on button "Volgende vraag" at bounding box center [756, 481] width 480 height 34
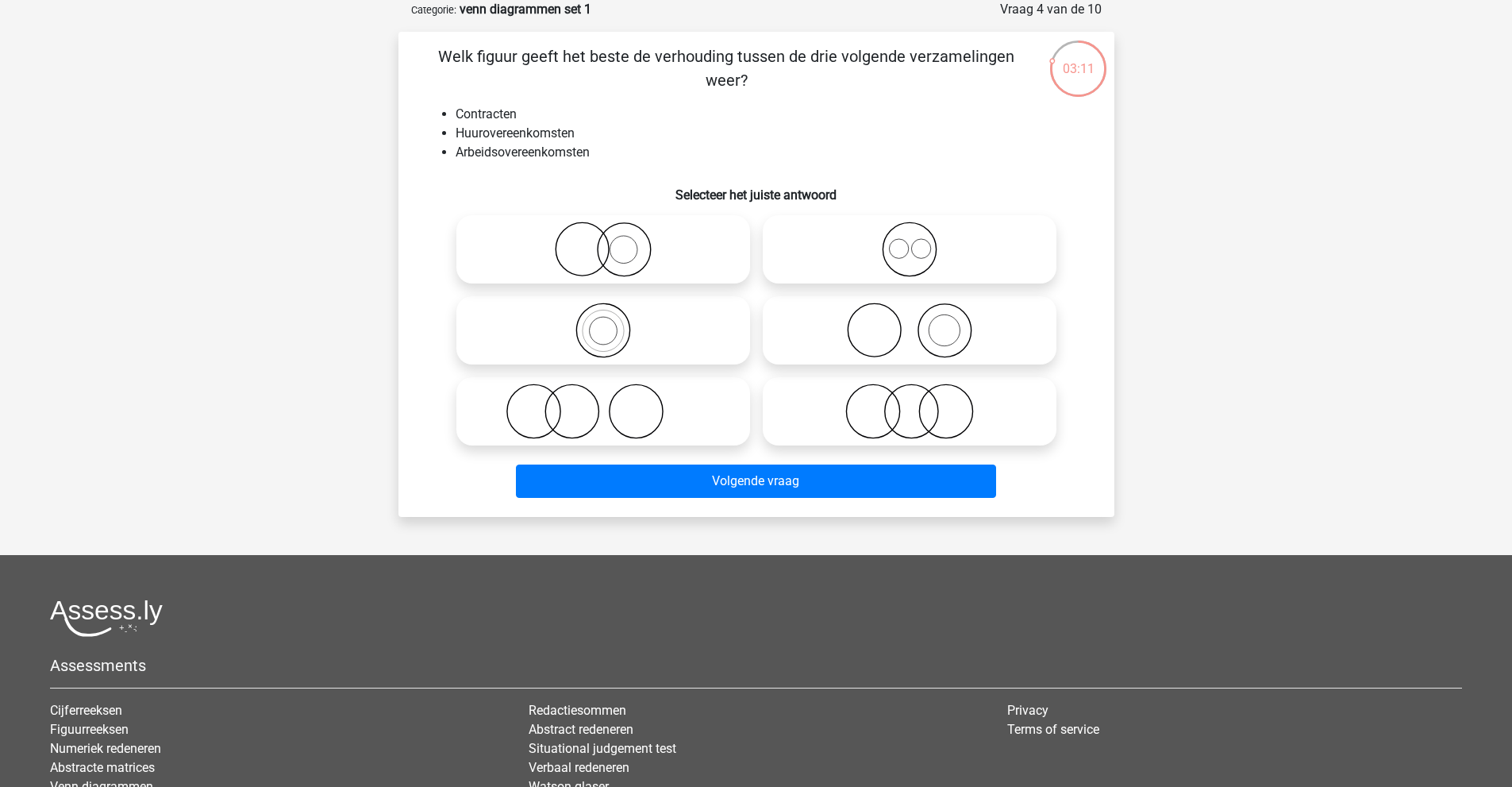
click at [890, 248] on icon at bounding box center [909, 249] width 281 height 56
click at [909, 241] on input "radio" at bounding box center [914, 236] width 11 height 11
radio input "true"
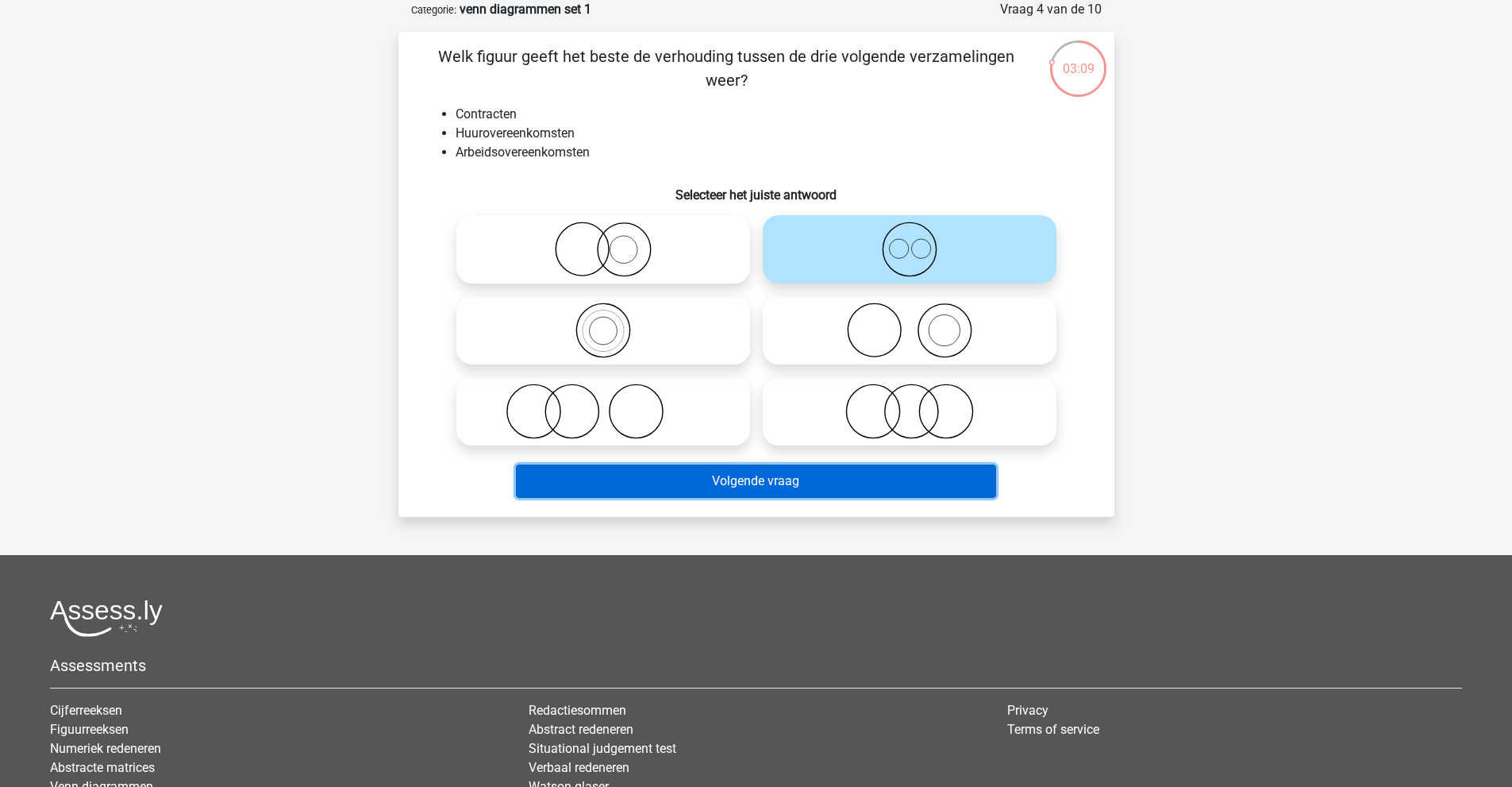
click at [860, 482] on button "Volgende vraag" at bounding box center [756, 481] width 480 height 34
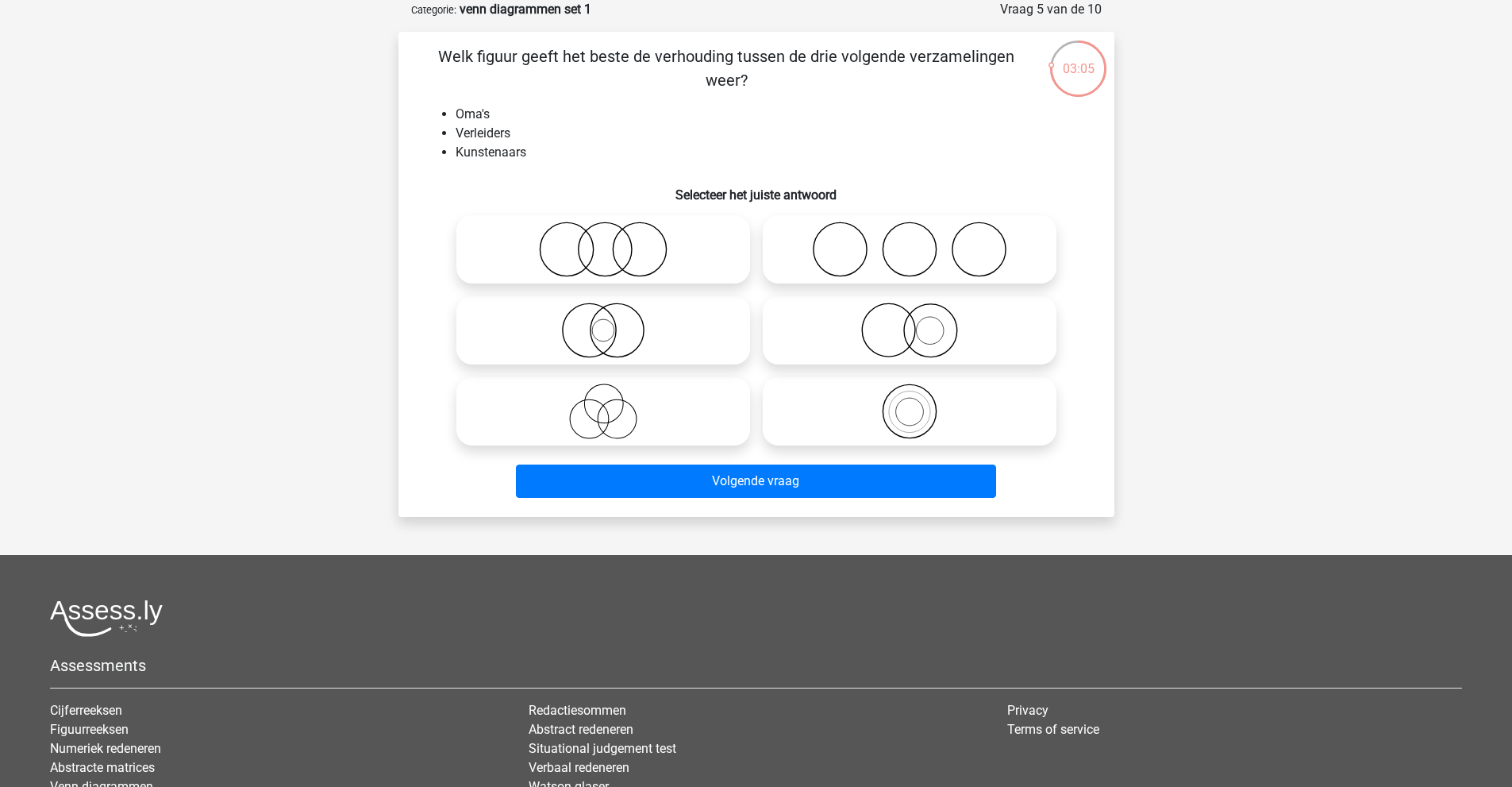
click at [616, 405] on icon at bounding box center [603, 411] width 281 height 56
click at [613, 404] on input "radio" at bounding box center [608, 398] width 11 height 11
radio input "true"
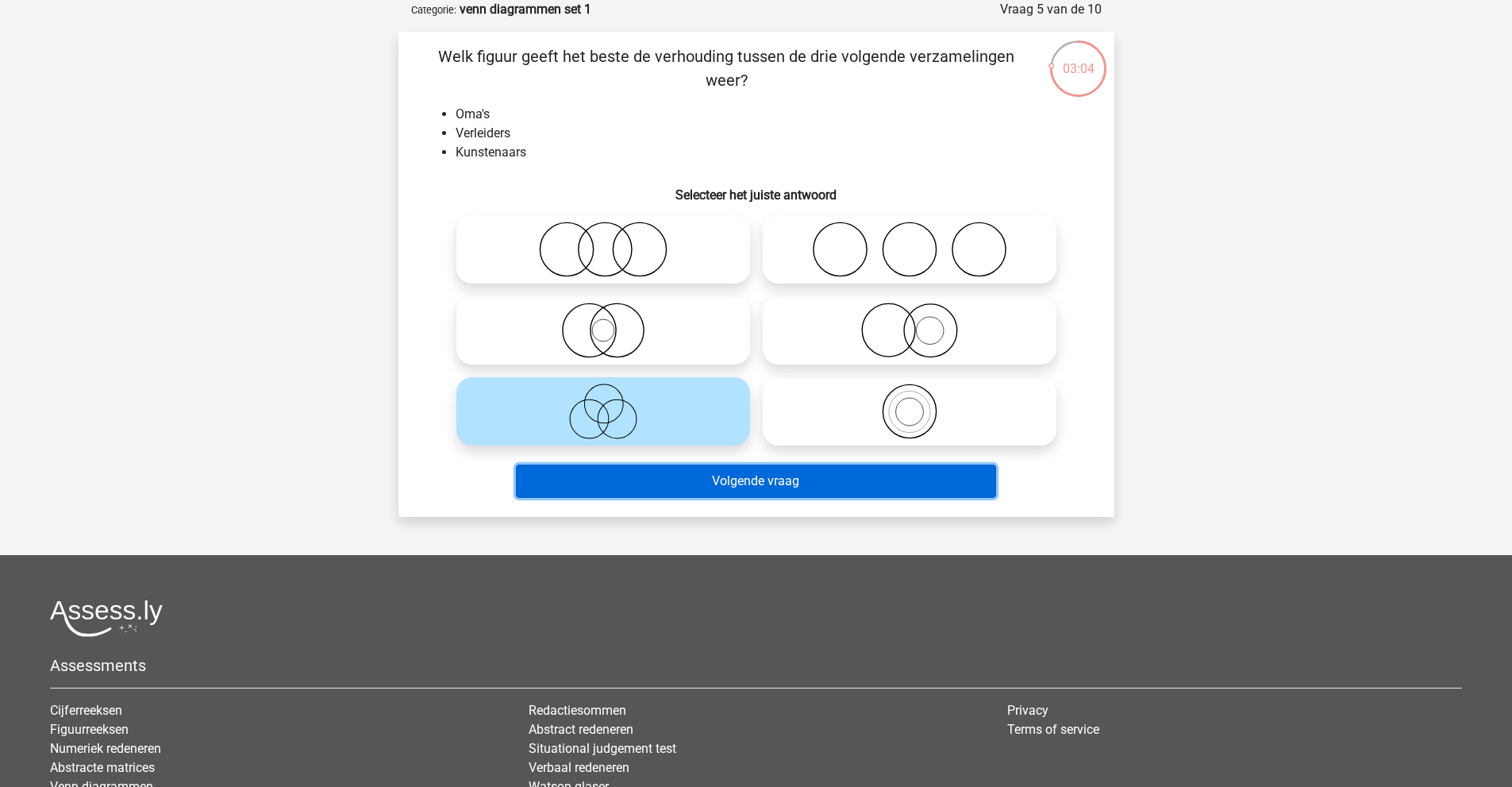
click at [682, 475] on button "Volgende vraag" at bounding box center [756, 481] width 480 height 34
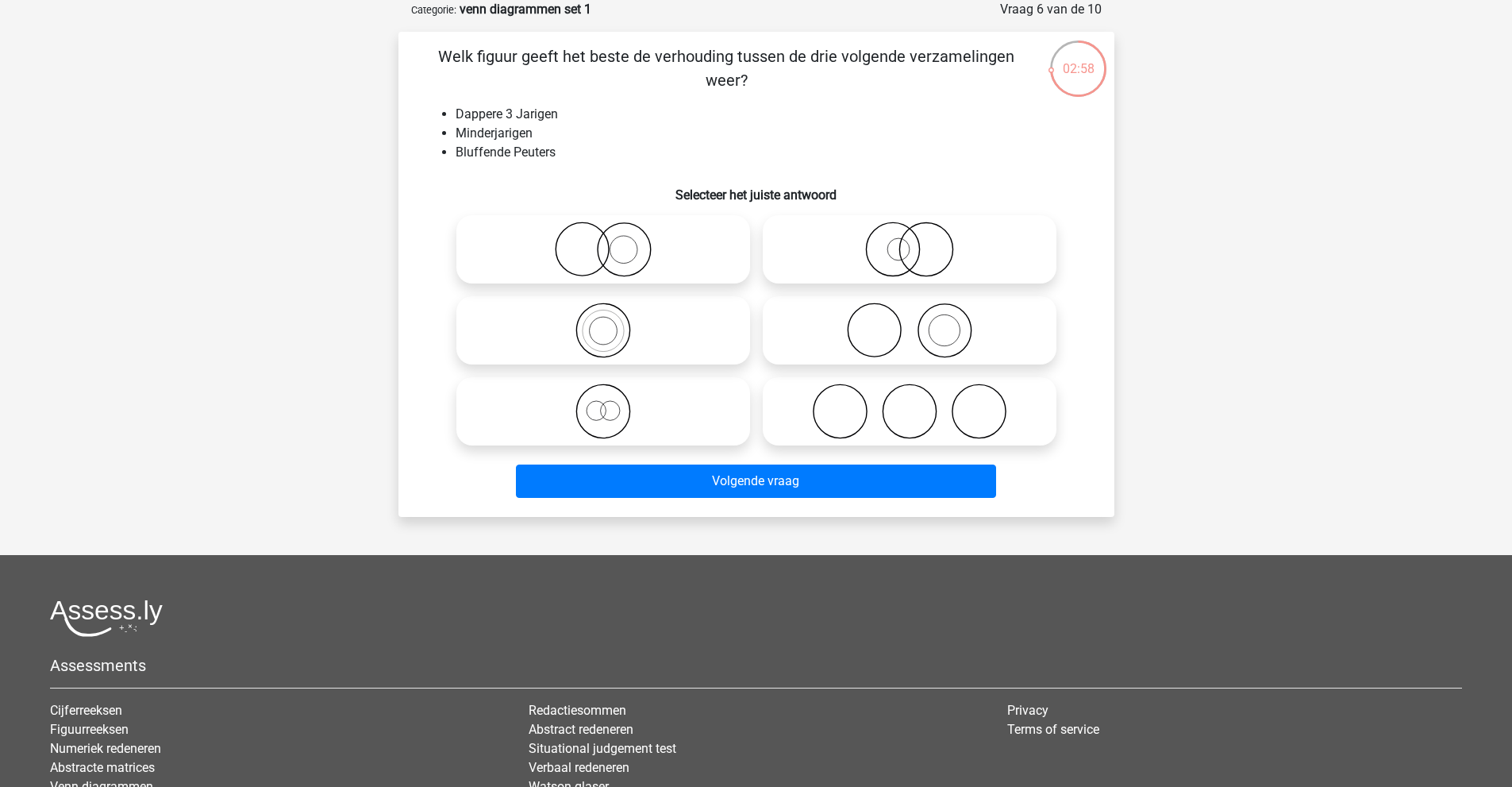
click at [613, 397] on icon at bounding box center [603, 411] width 281 height 56
click at [613, 397] on input "radio" at bounding box center [608, 398] width 11 height 11
radio input "true"
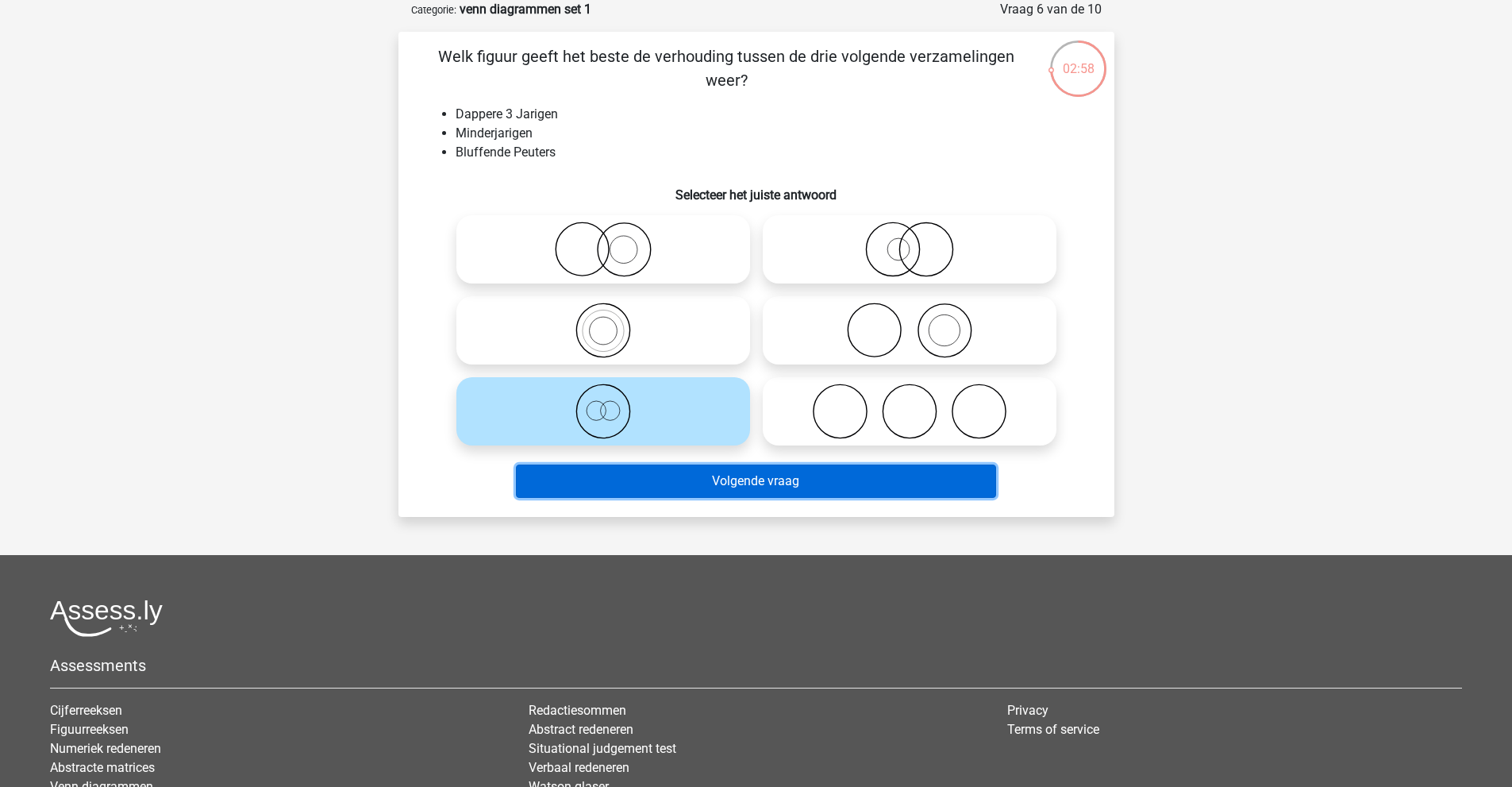
click at [639, 481] on button "Volgende vraag" at bounding box center [756, 481] width 480 height 34
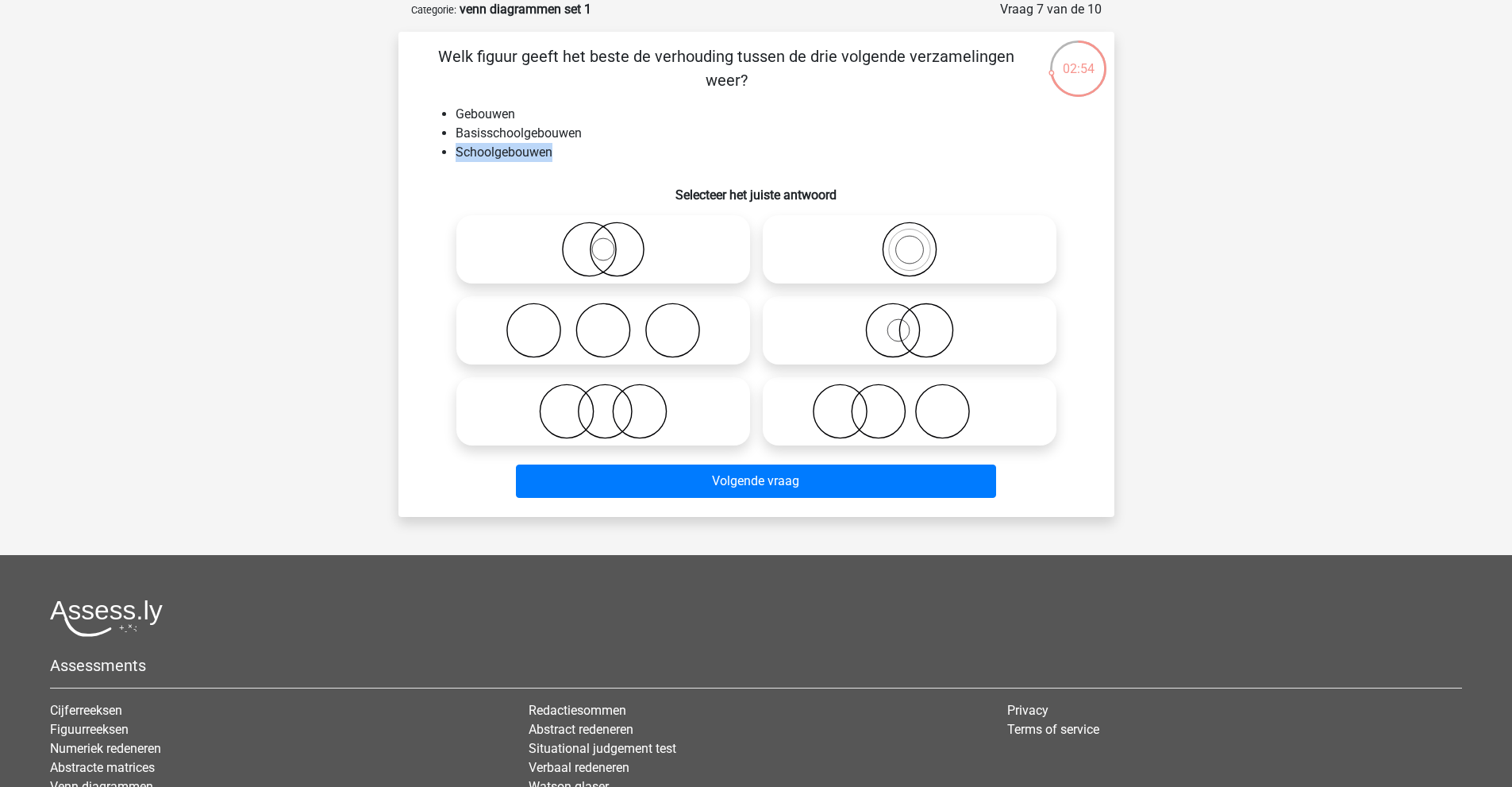
drag, startPoint x: 550, startPoint y: 149, endPoint x: 445, endPoint y: 145, distance: 105.1
click at [454, 158] on ul "Gebouwen Basisschoolgebouwen Schoolgebouwen" at bounding box center [756, 133] width 665 height 57
click at [501, 143] on li "Schoolgebouwen" at bounding box center [772, 152] width 633 height 19
click at [815, 248] on icon at bounding box center [909, 249] width 281 height 56
click at [909, 241] on input "radio" at bounding box center [914, 236] width 11 height 11
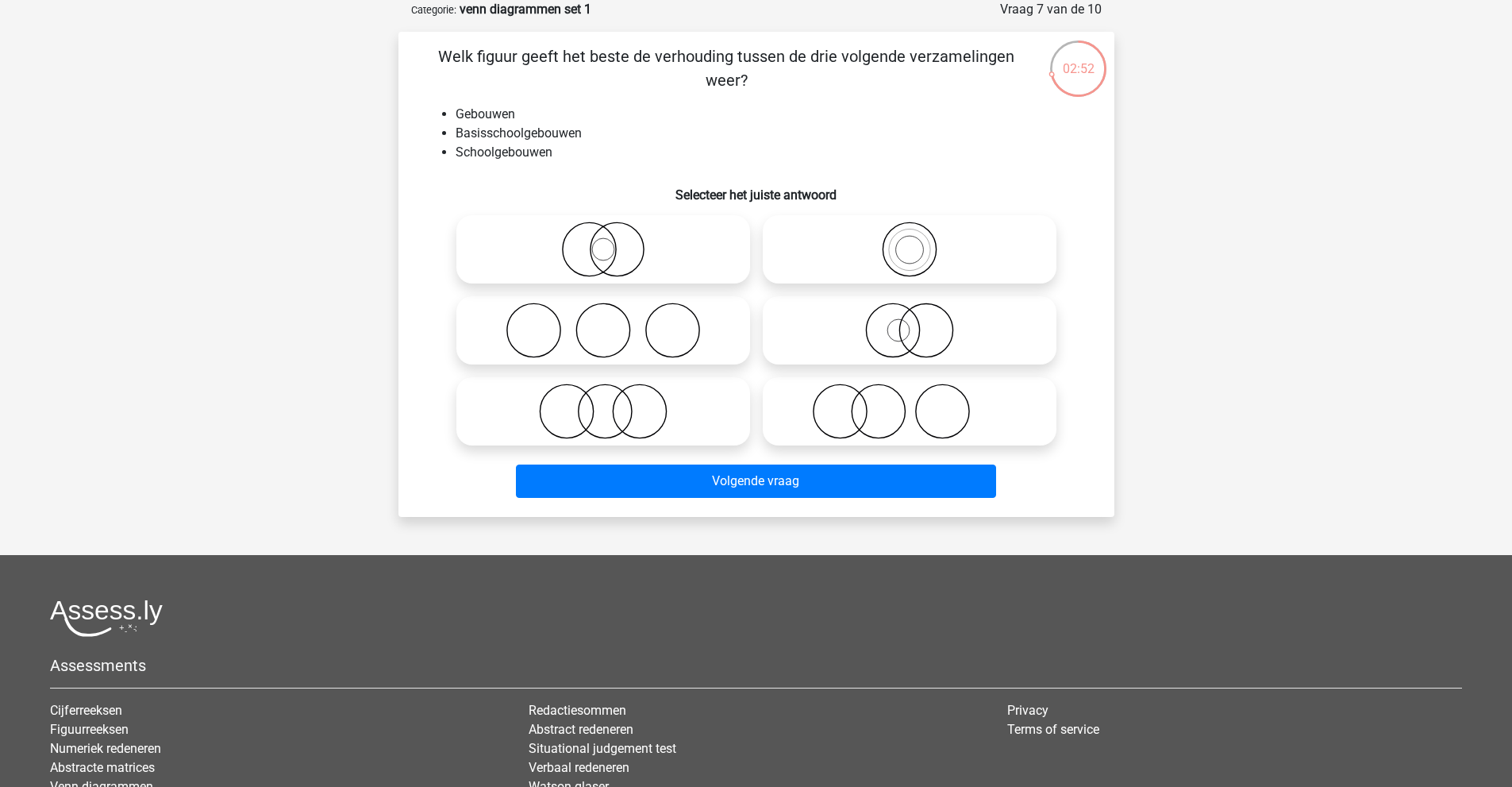
radio input "true"
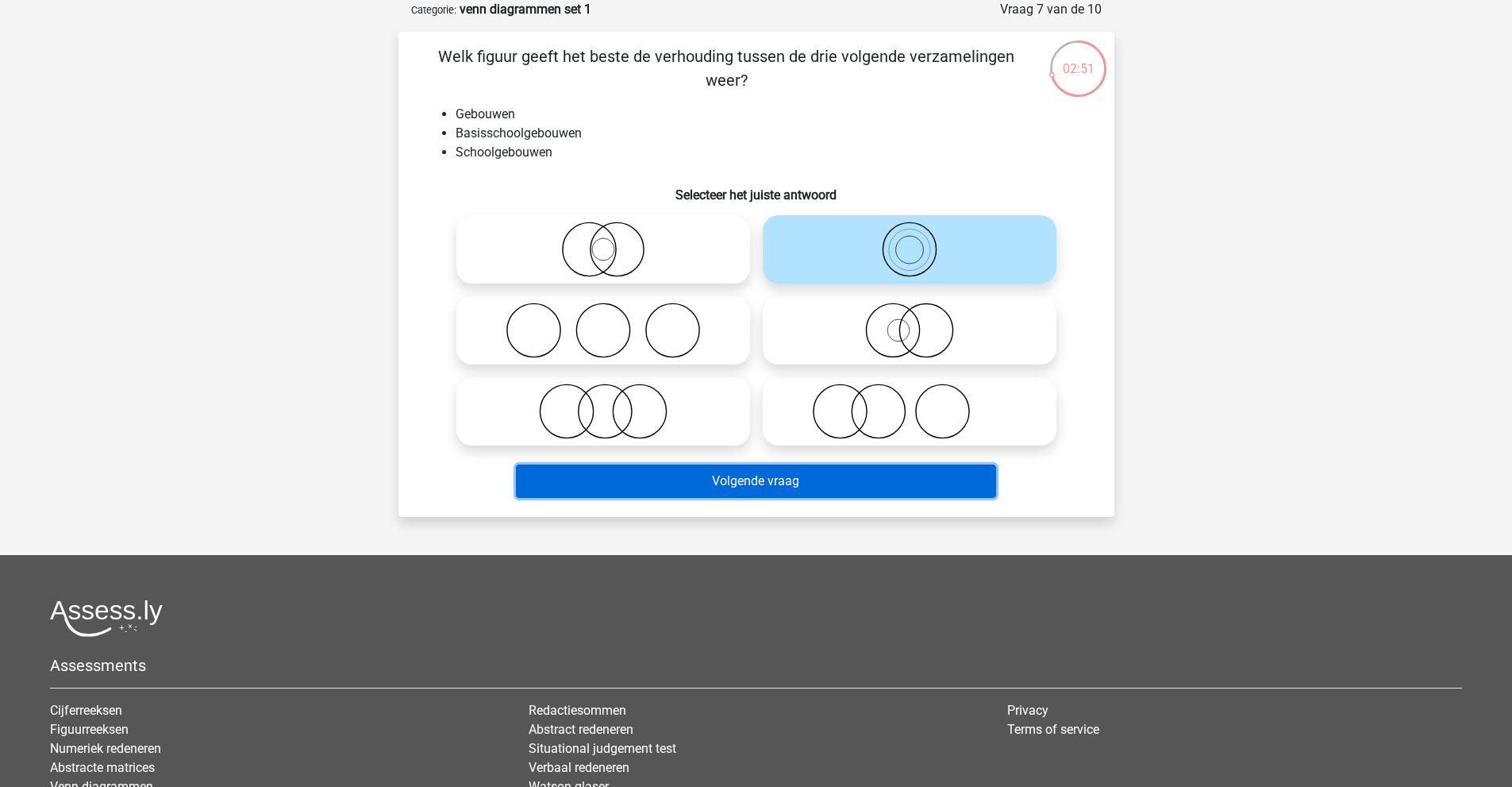
click at [778, 483] on button "Volgende vraag" at bounding box center [756, 481] width 480 height 34
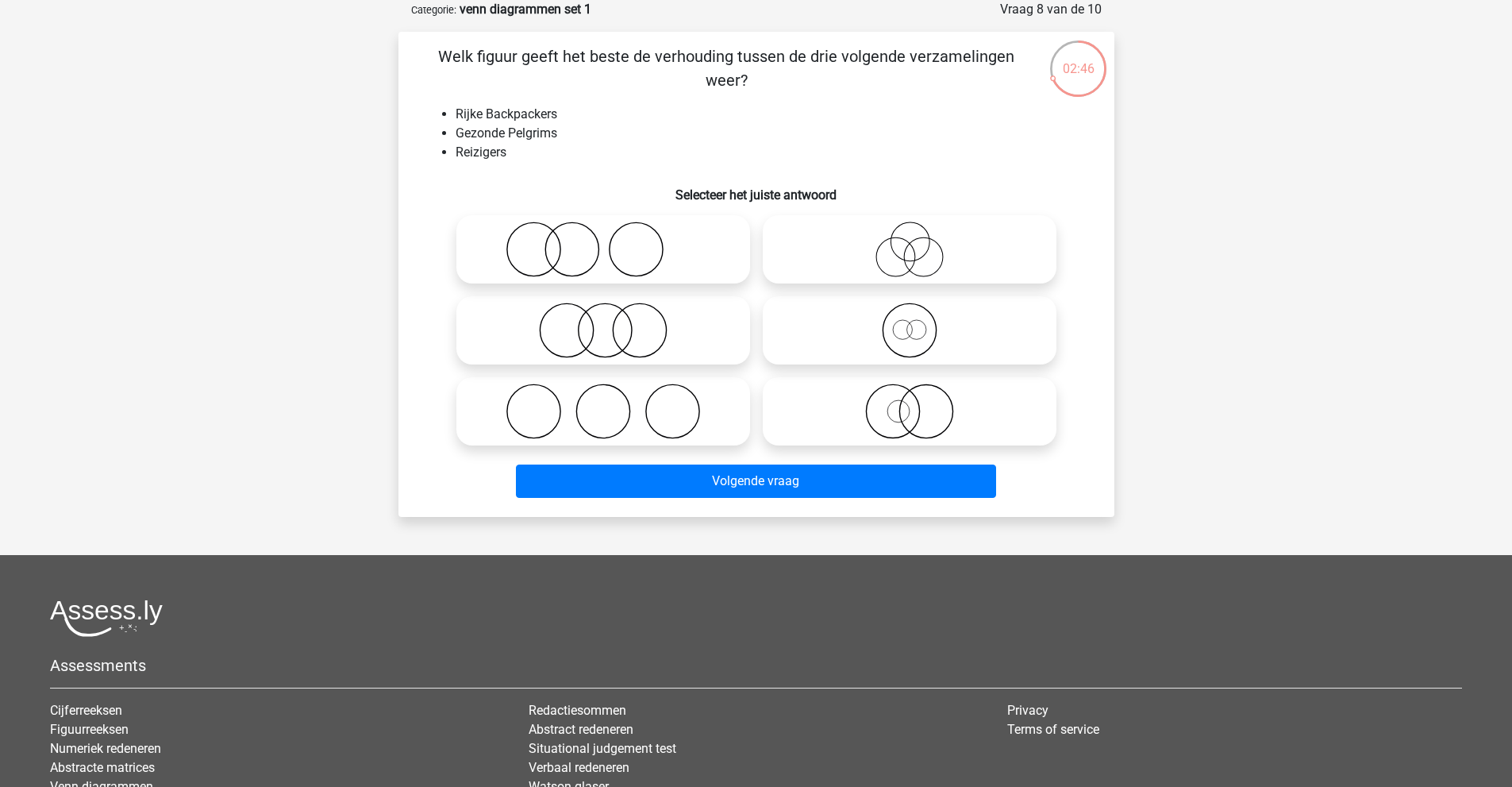
click at [869, 338] on icon at bounding box center [909, 330] width 281 height 56
click at [909, 322] on input "radio" at bounding box center [914, 317] width 11 height 11
radio input "true"
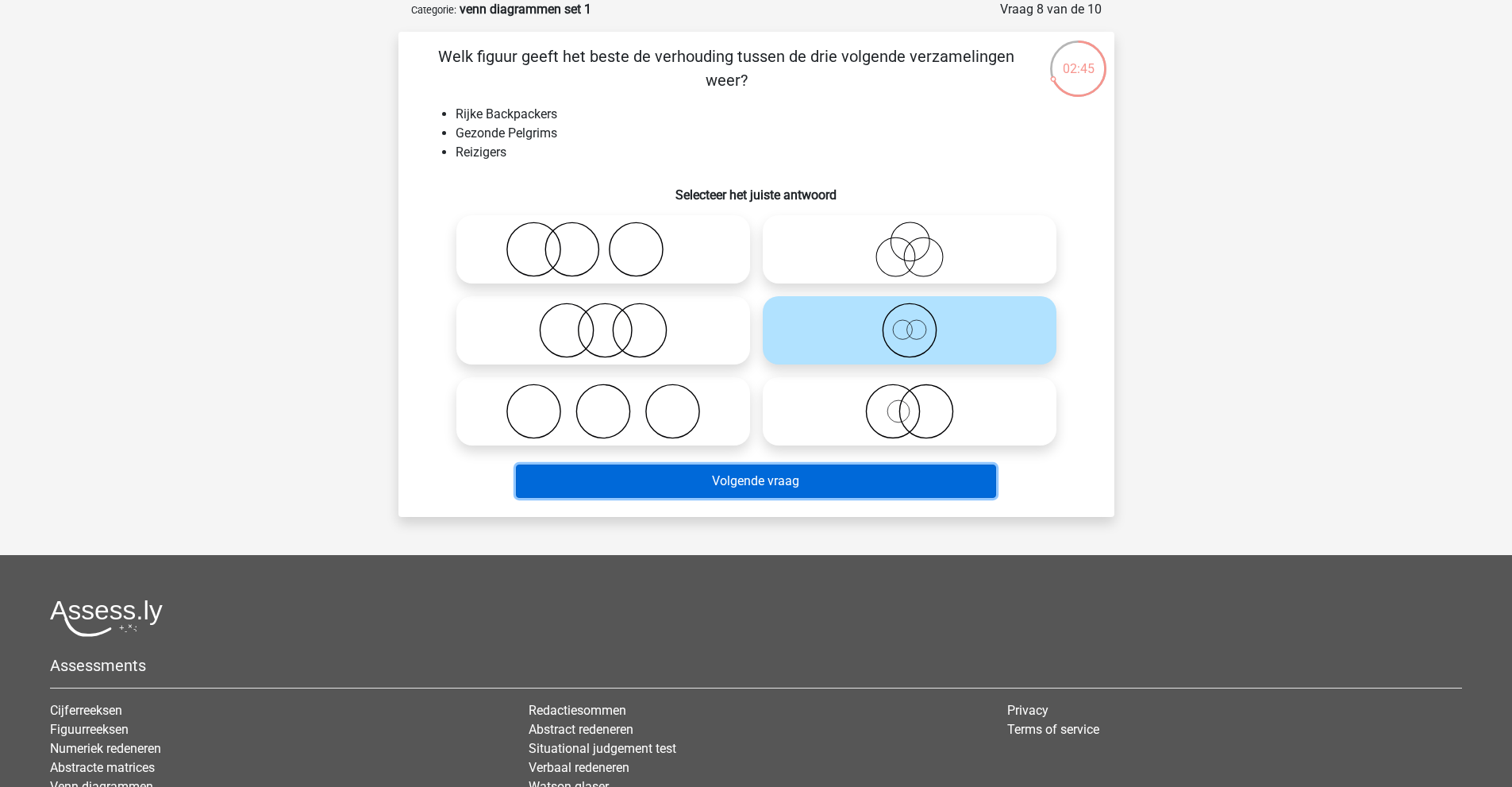
click at [797, 474] on button "Volgende vraag" at bounding box center [756, 481] width 480 height 34
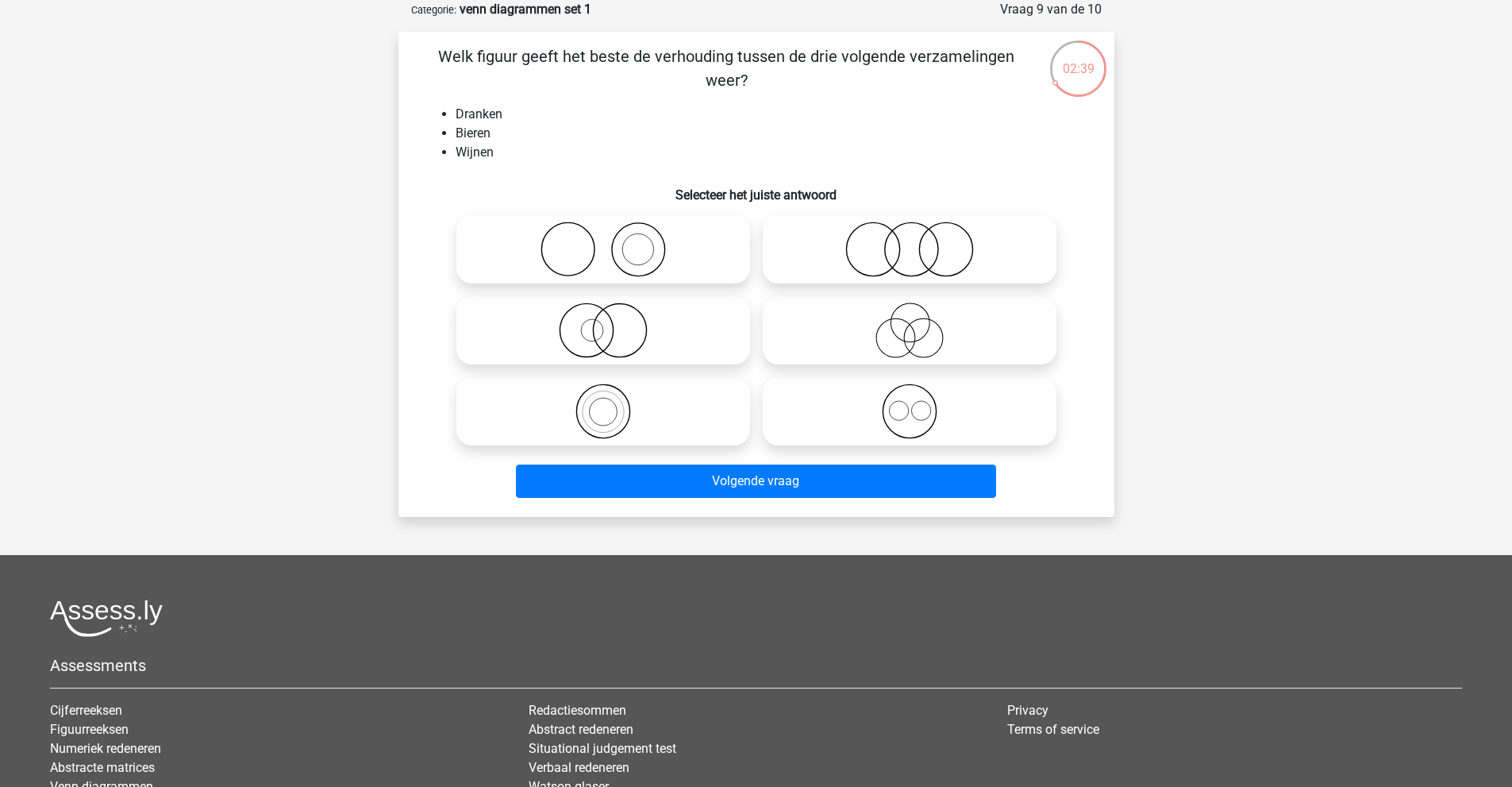
click at [987, 424] on icon at bounding box center [909, 411] width 281 height 56
click at [920, 404] on input "radio" at bounding box center [914, 398] width 11 height 11
radio input "true"
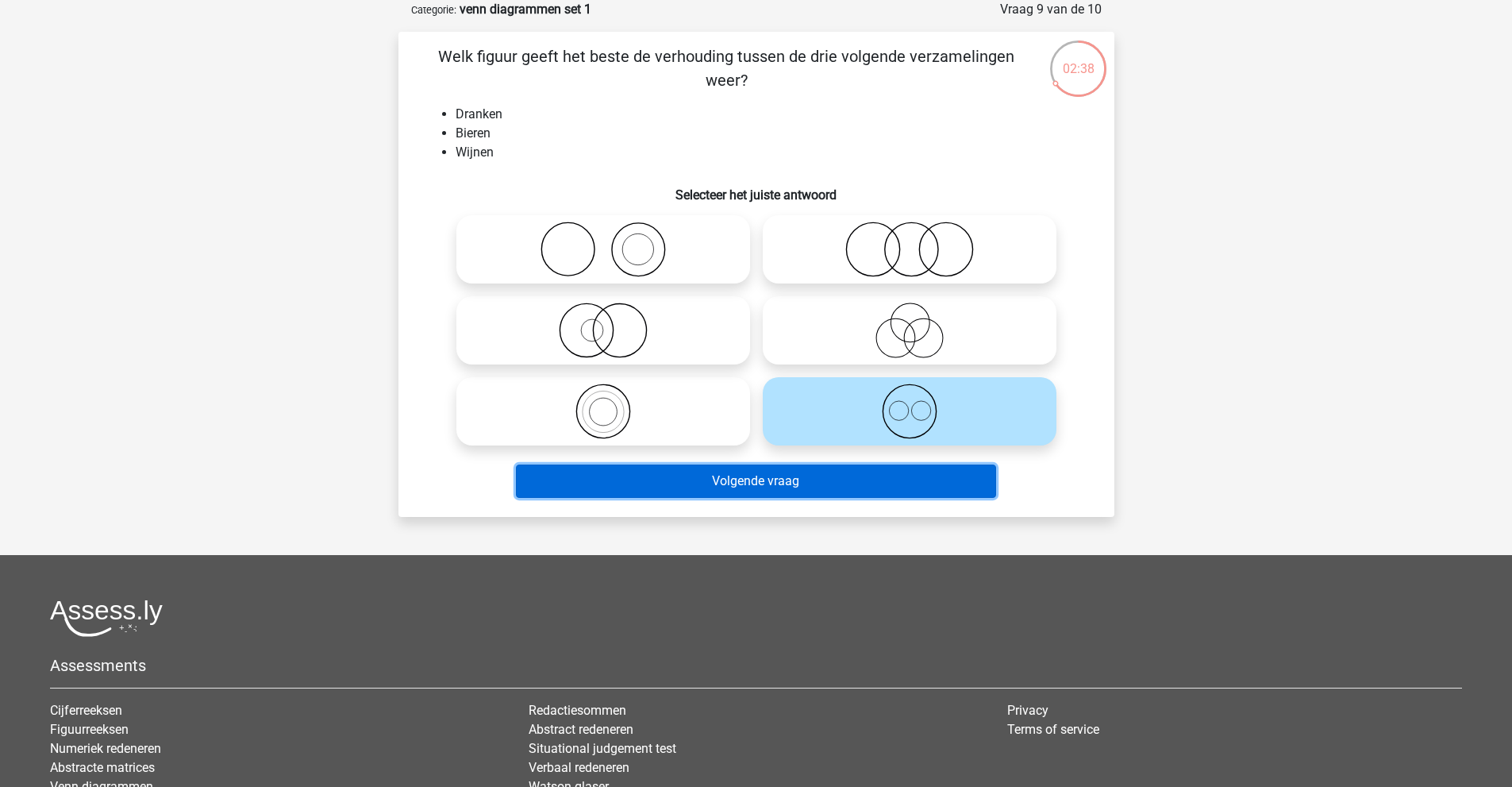
click at [858, 482] on button "Volgende vraag" at bounding box center [756, 481] width 480 height 34
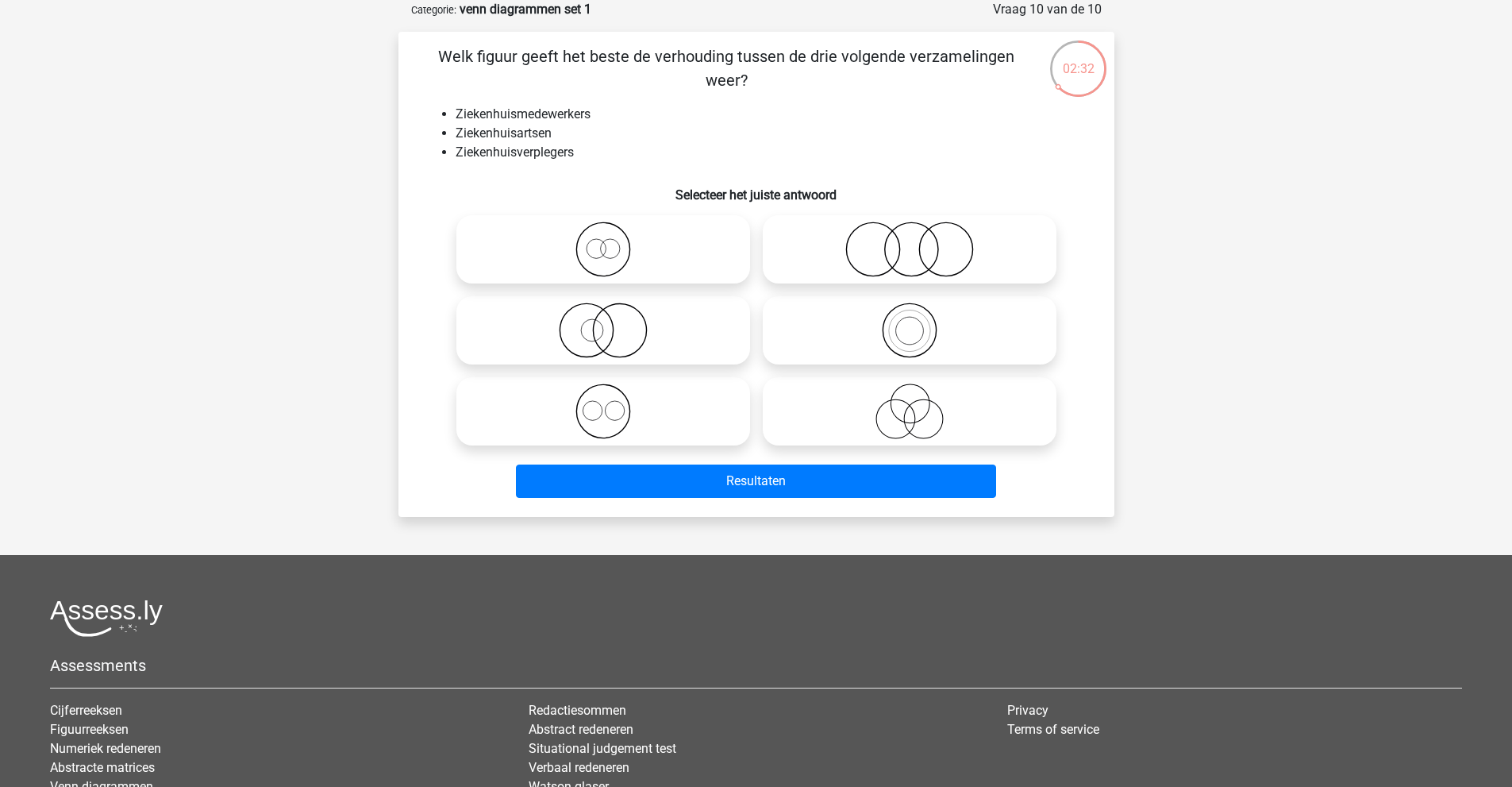
click at [645, 397] on icon at bounding box center [603, 411] width 281 height 56
click at [613, 397] on input "radio" at bounding box center [608, 398] width 11 height 11
radio input "true"
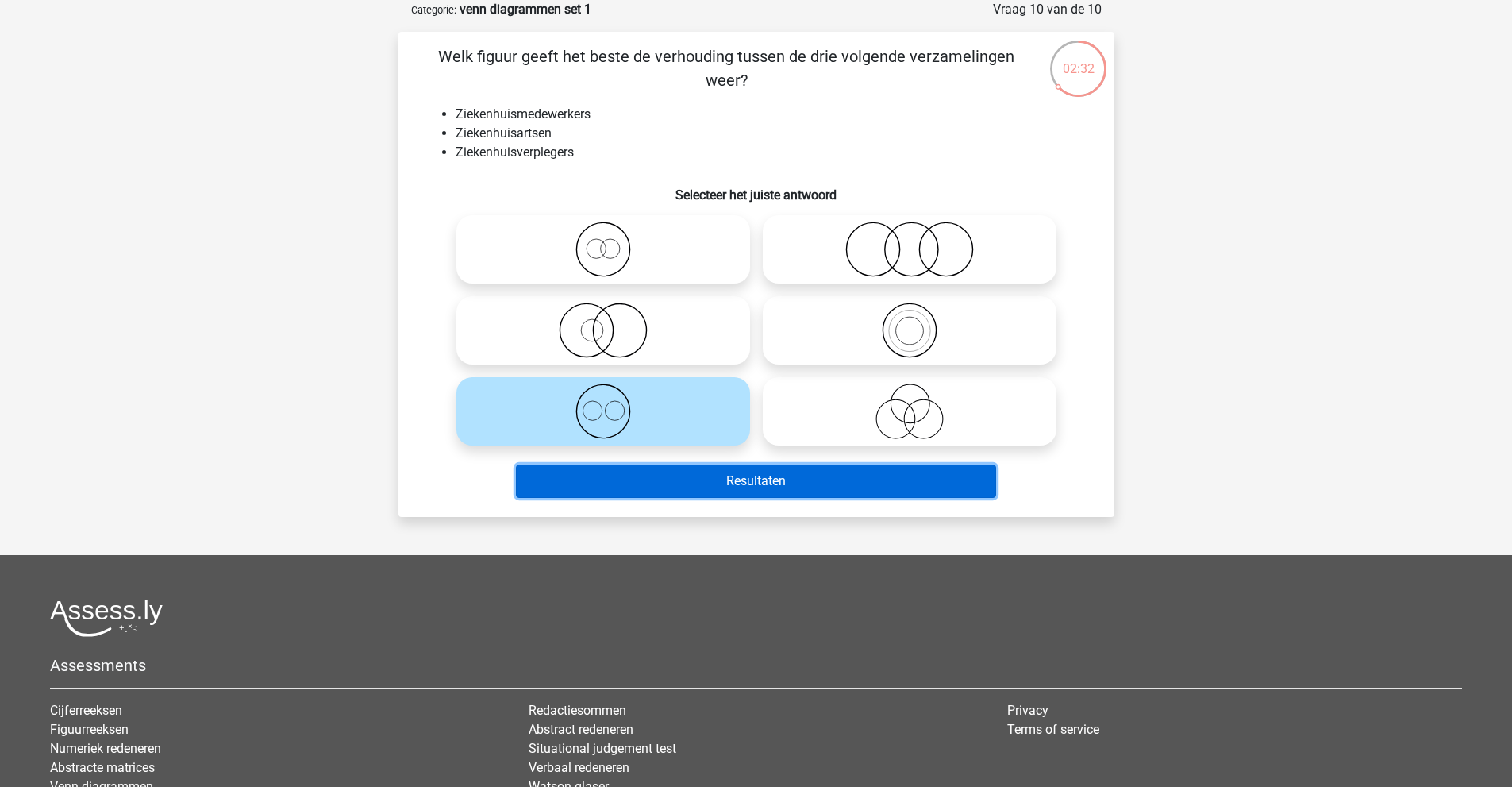
click at [666, 486] on button "Resultaten" at bounding box center [756, 481] width 480 height 34
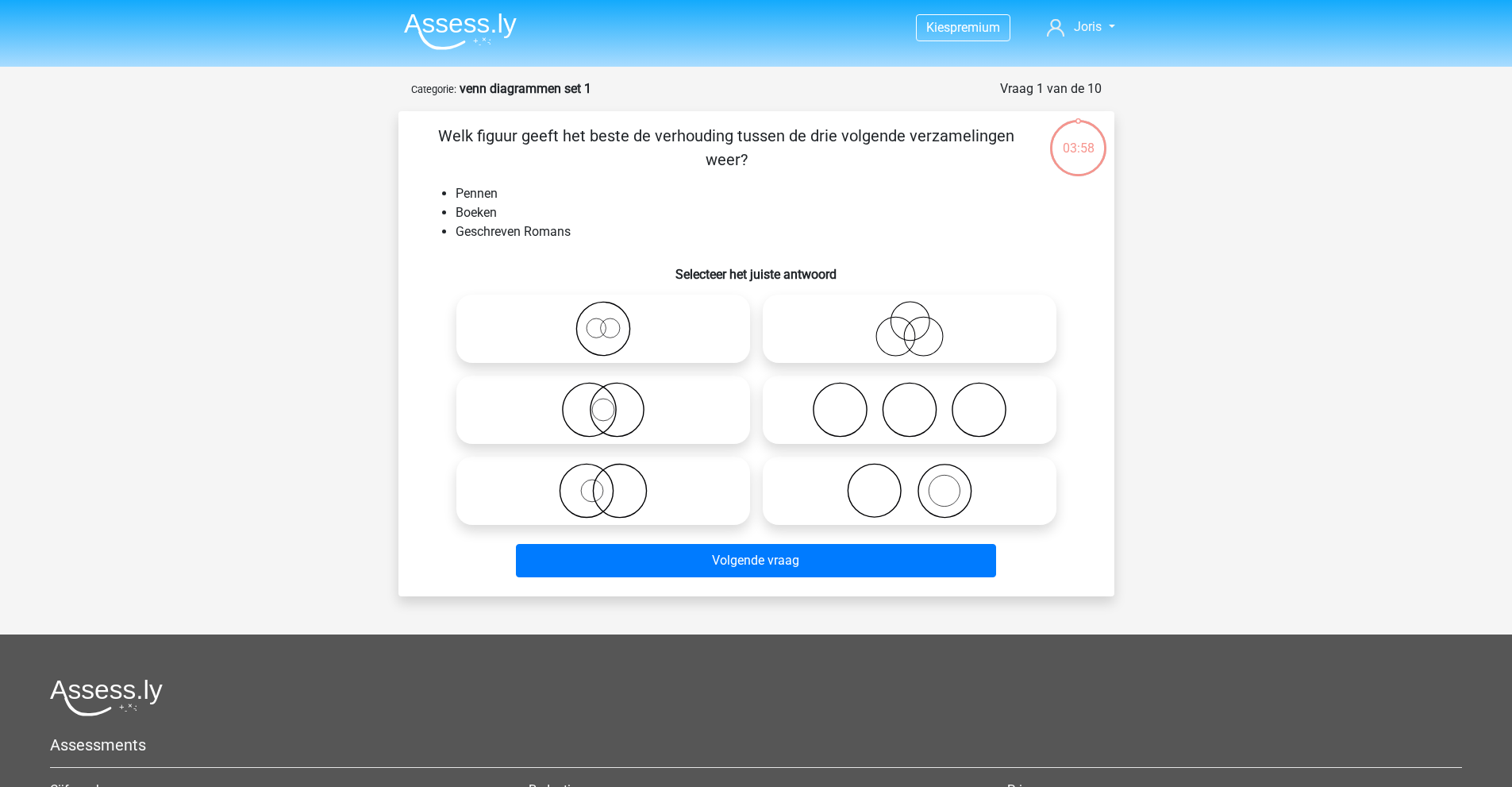
click at [433, 25] on img at bounding box center [461, 32] width 113 height 38
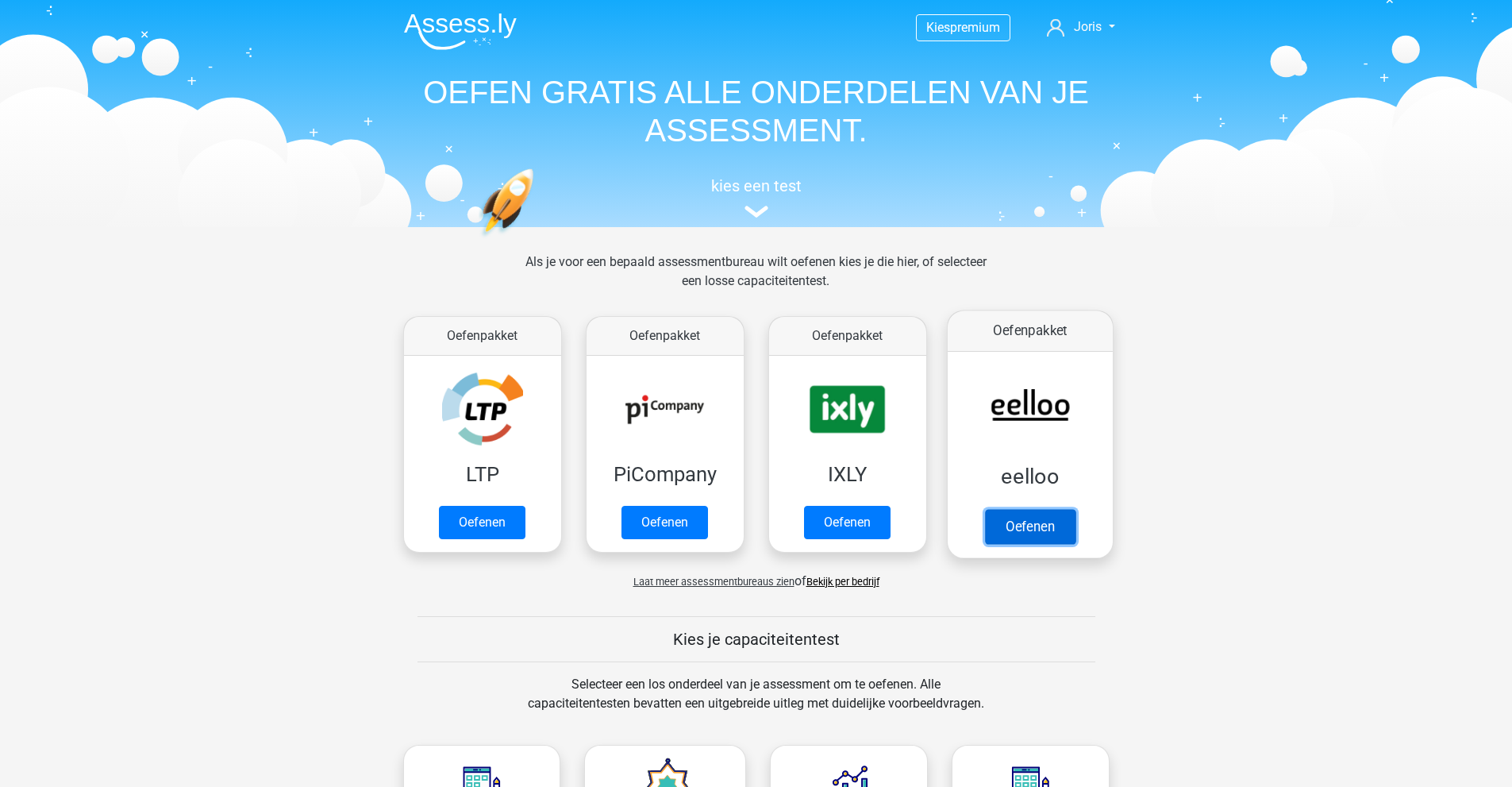
click at [1052, 509] on link "Oefenen" at bounding box center [1029, 526] width 91 height 35
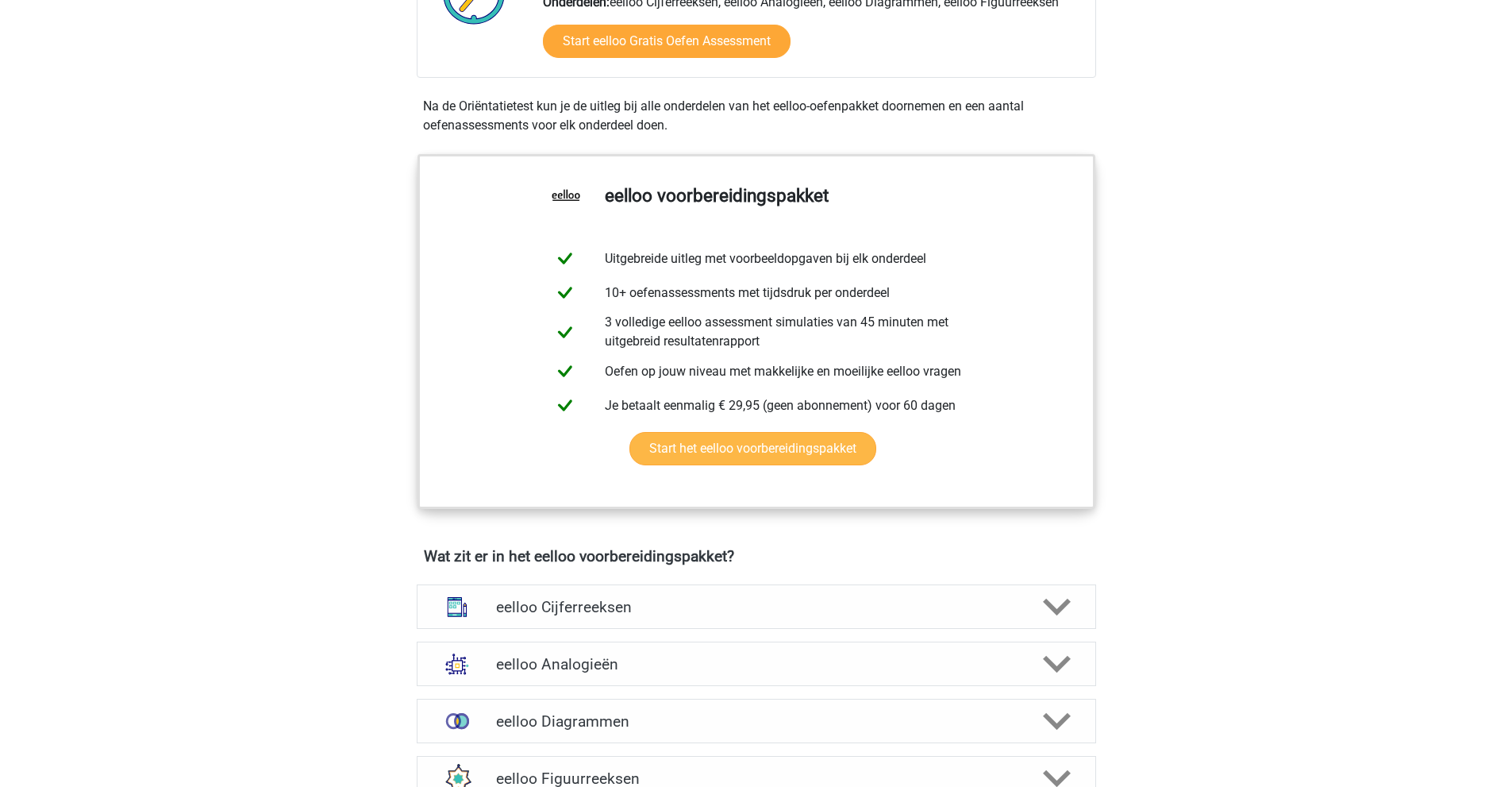
scroll to position [953, 0]
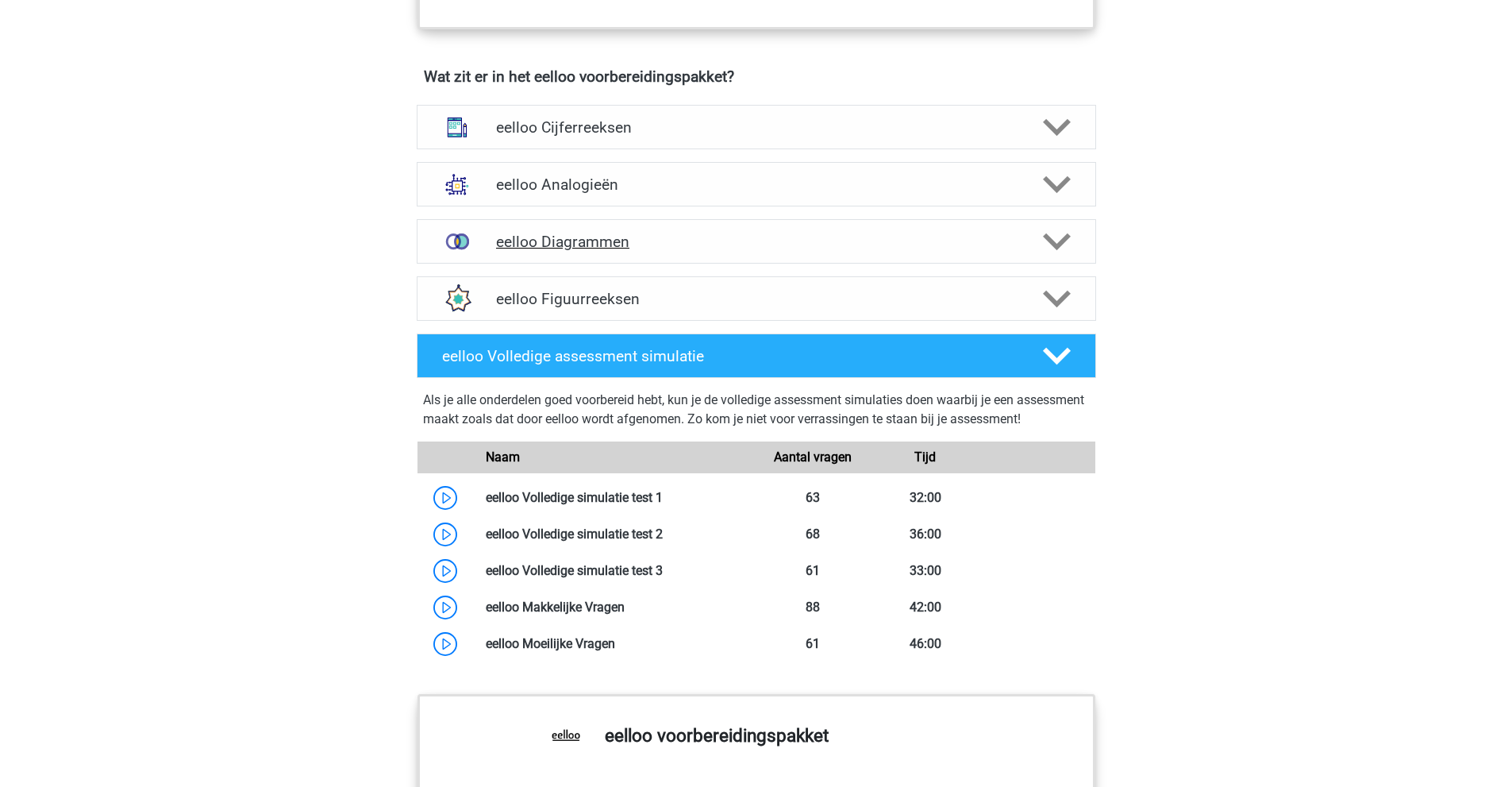
click at [598, 264] on div "eelloo Diagrammen" at bounding box center [756, 241] width 680 height 44
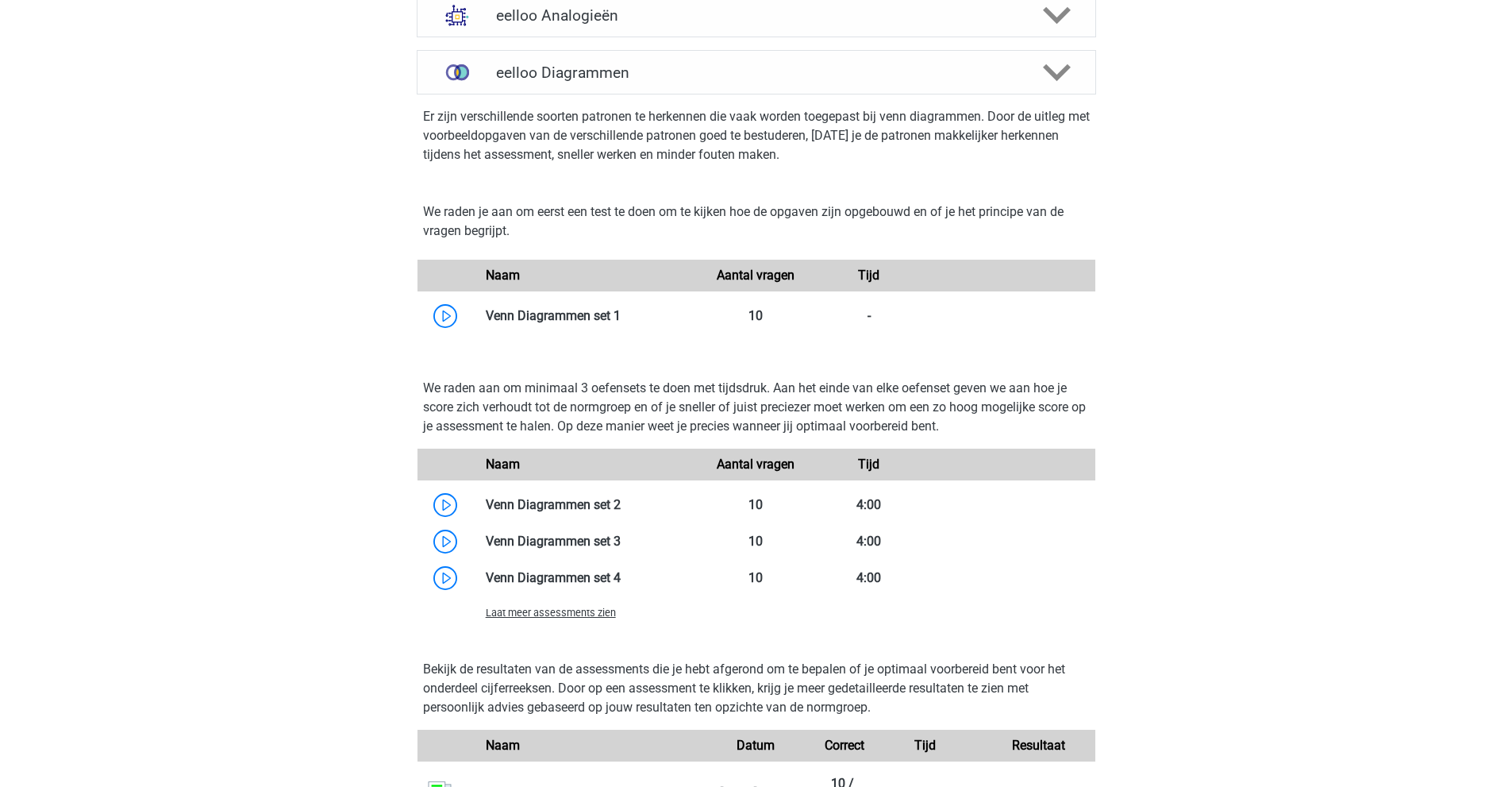
scroll to position [1271, 0]
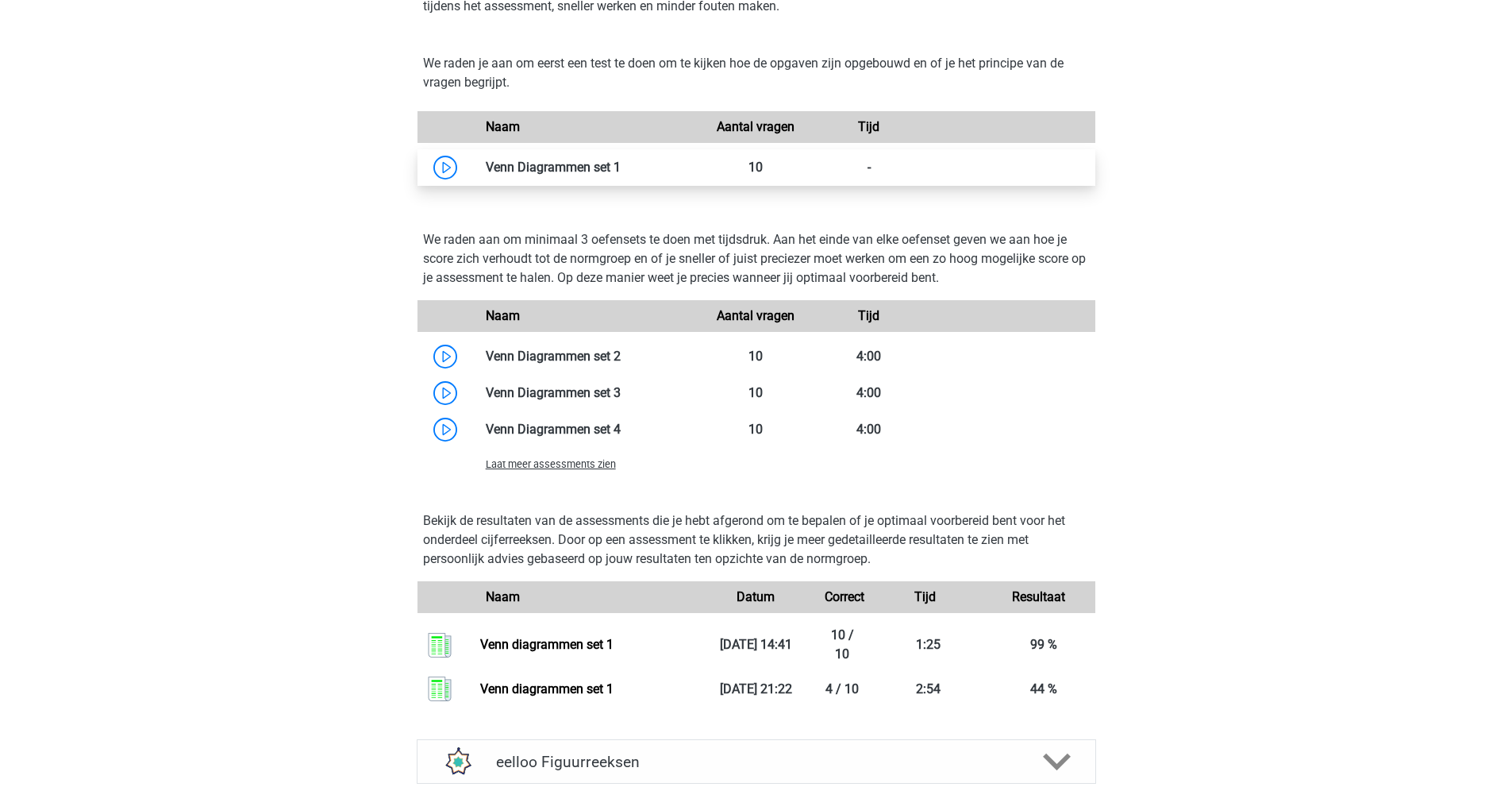
click at [621, 172] on link at bounding box center [621, 167] width 0 height 15
click at [621, 175] on link at bounding box center [621, 167] width 0 height 15
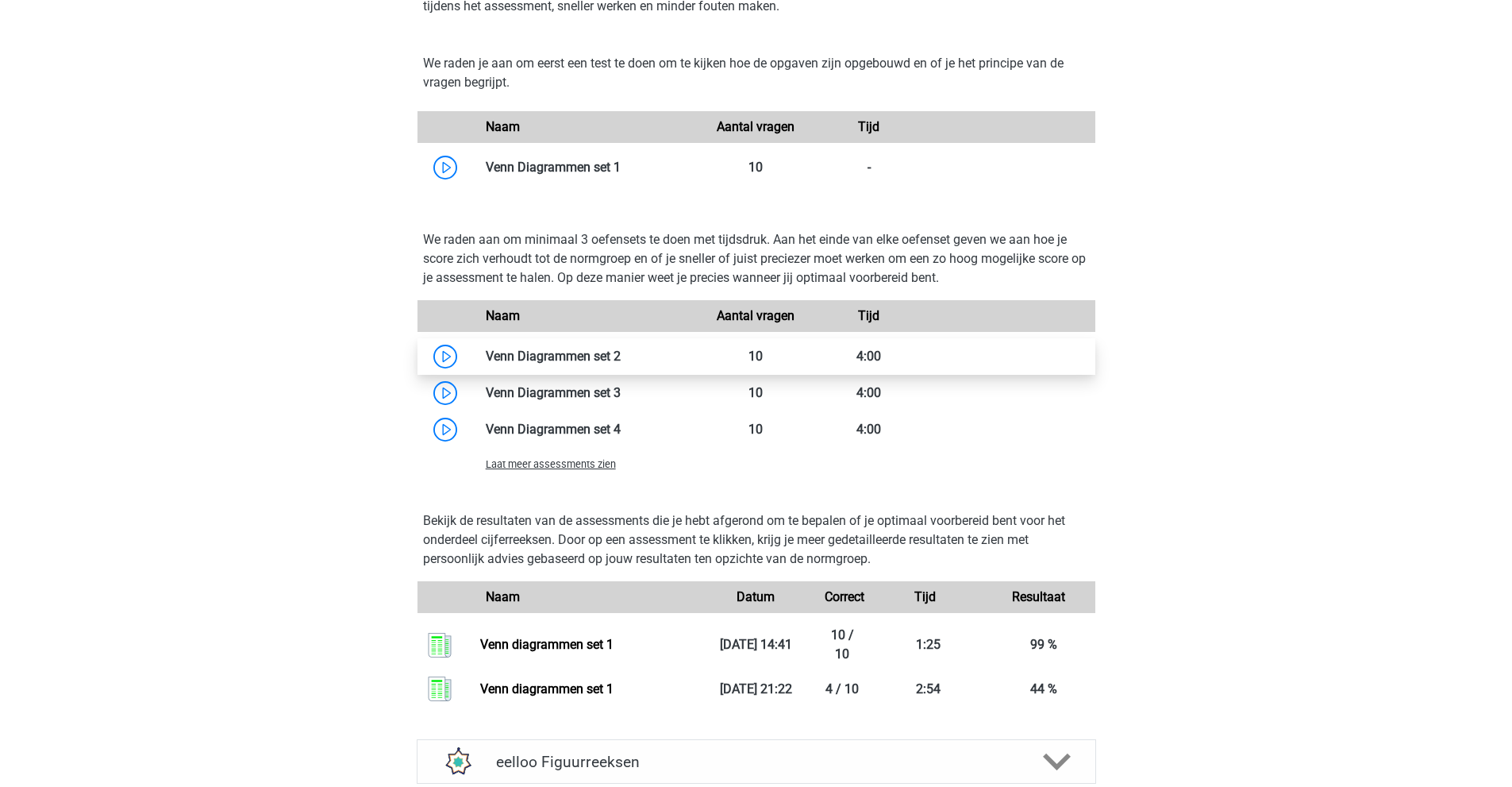
click at [621, 364] on link at bounding box center [621, 356] width 0 height 15
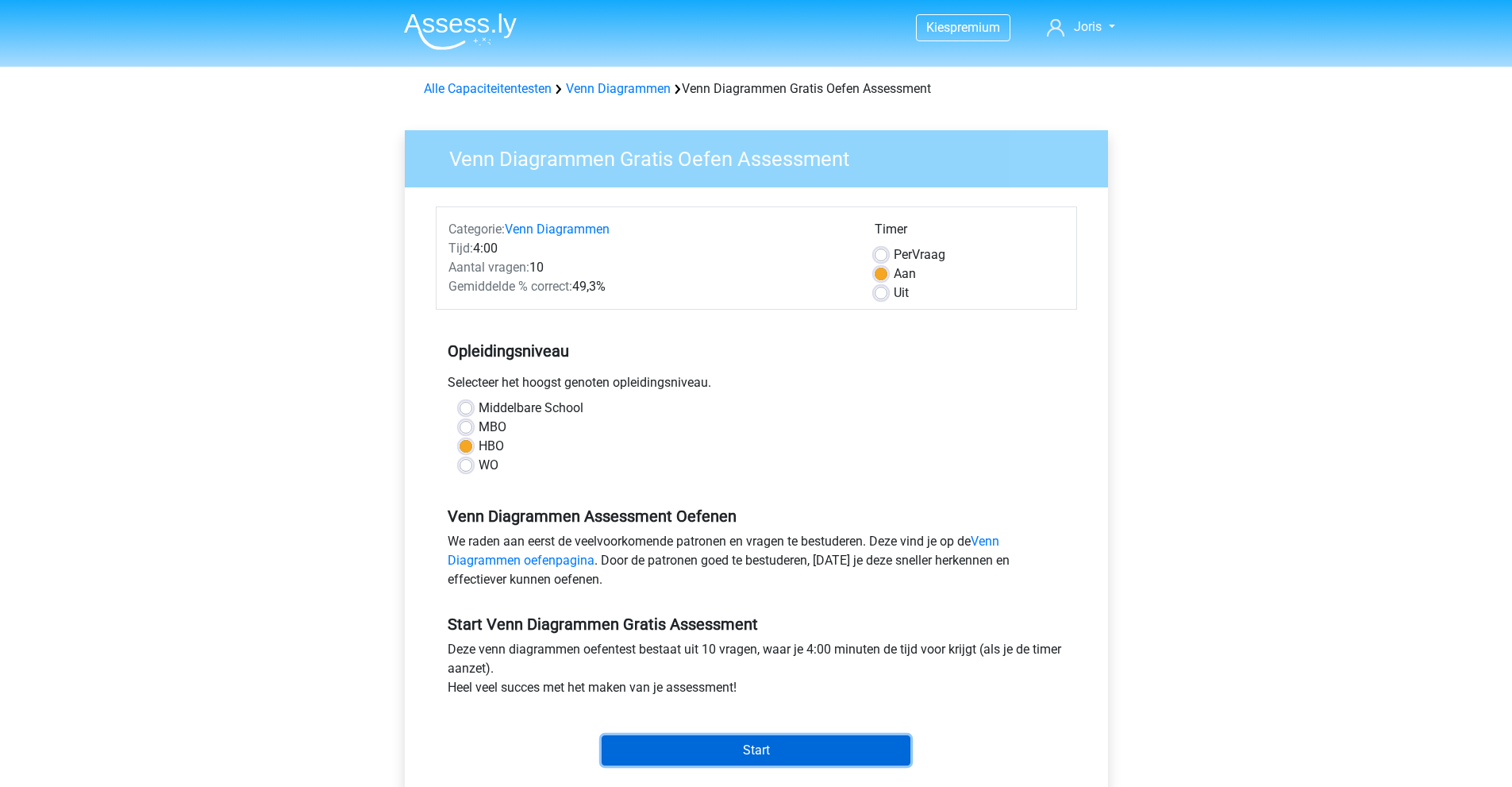
click at [730, 736] on input "Start" at bounding box center [756, 750] width 309 height 30
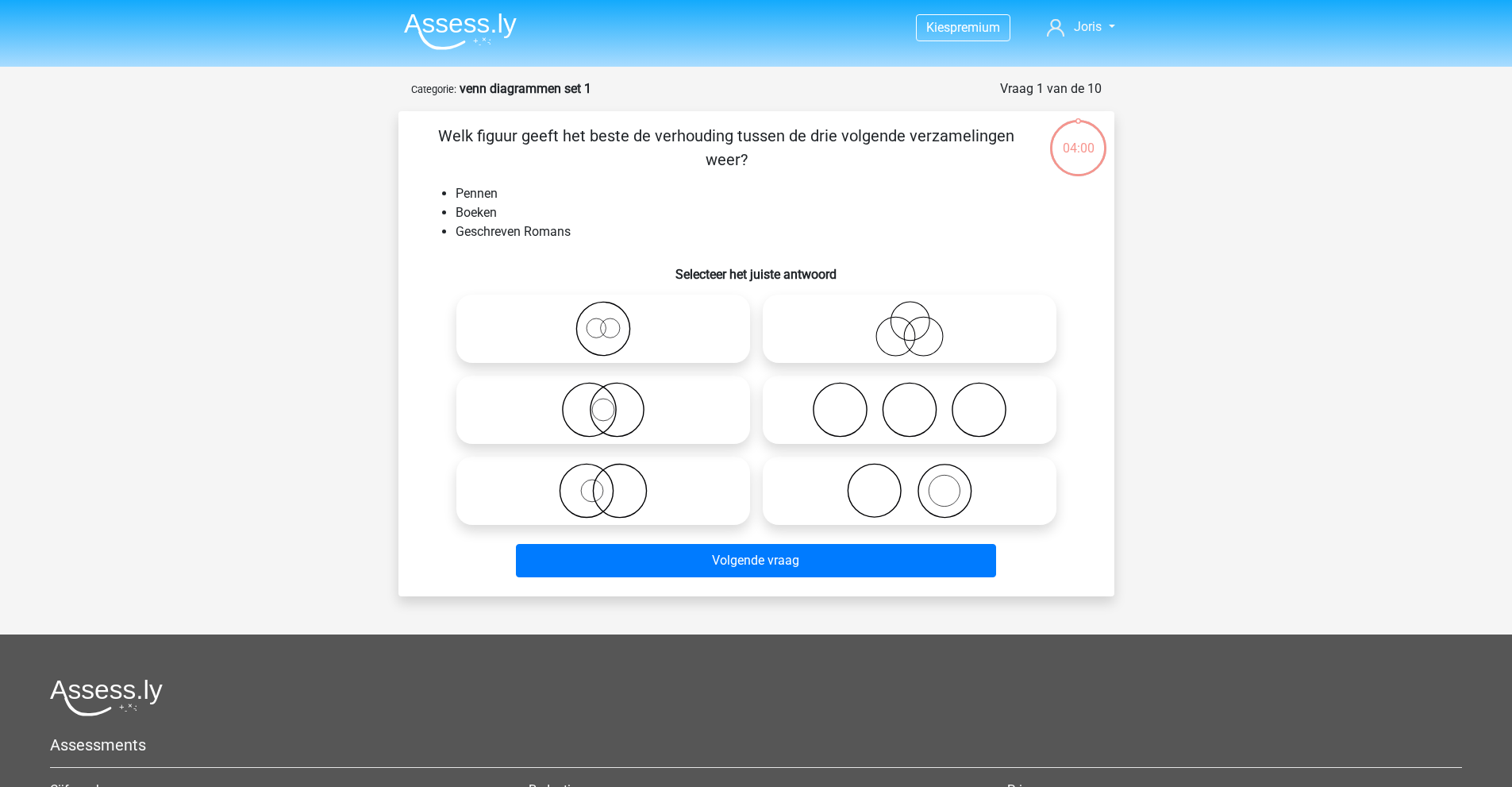
drag, startPoint x: 613, startPoint y: 347, endPoint x: 602, endPoint y: 338, distance: 14.2
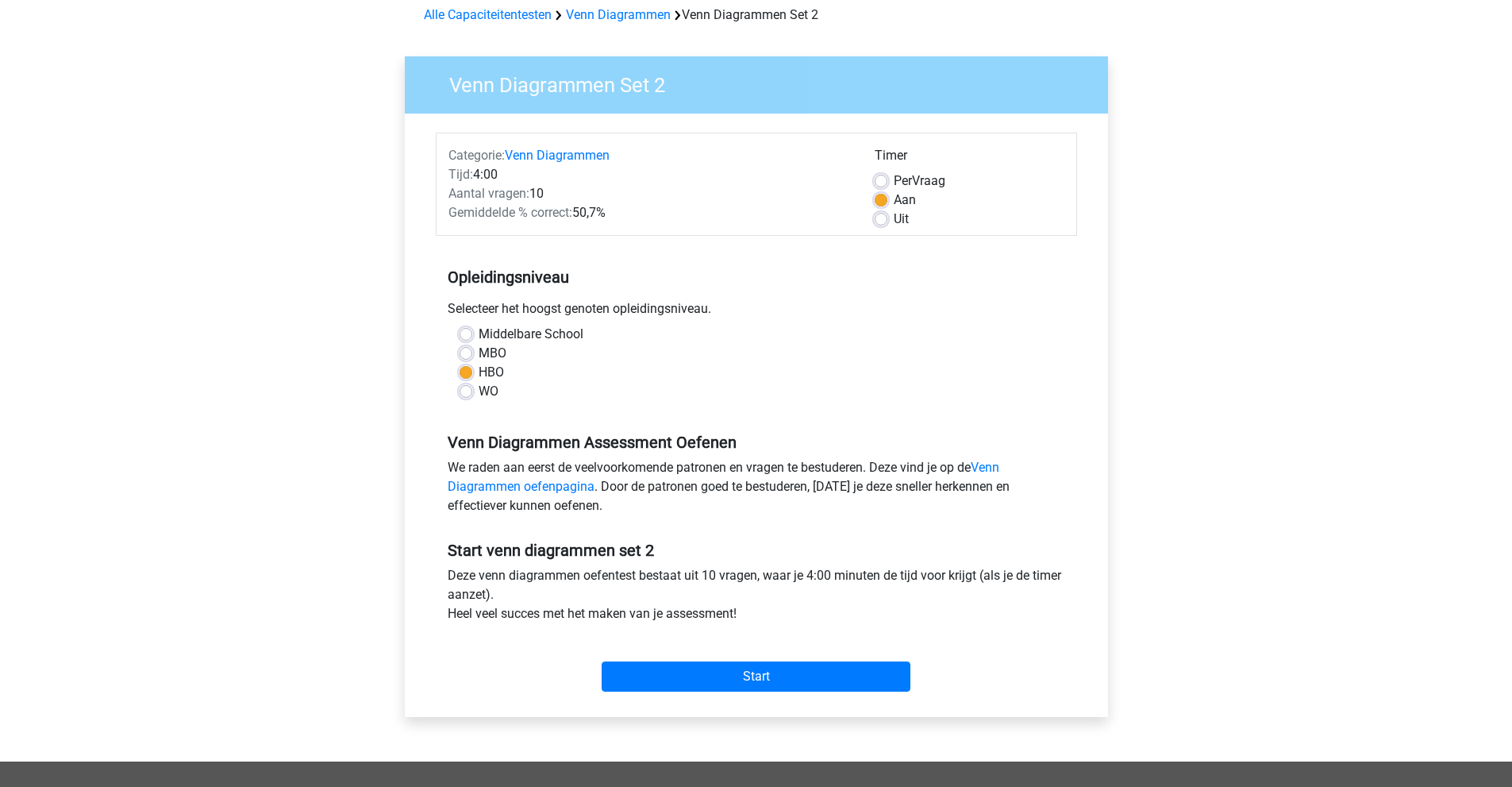
scroll to position [79, 0]
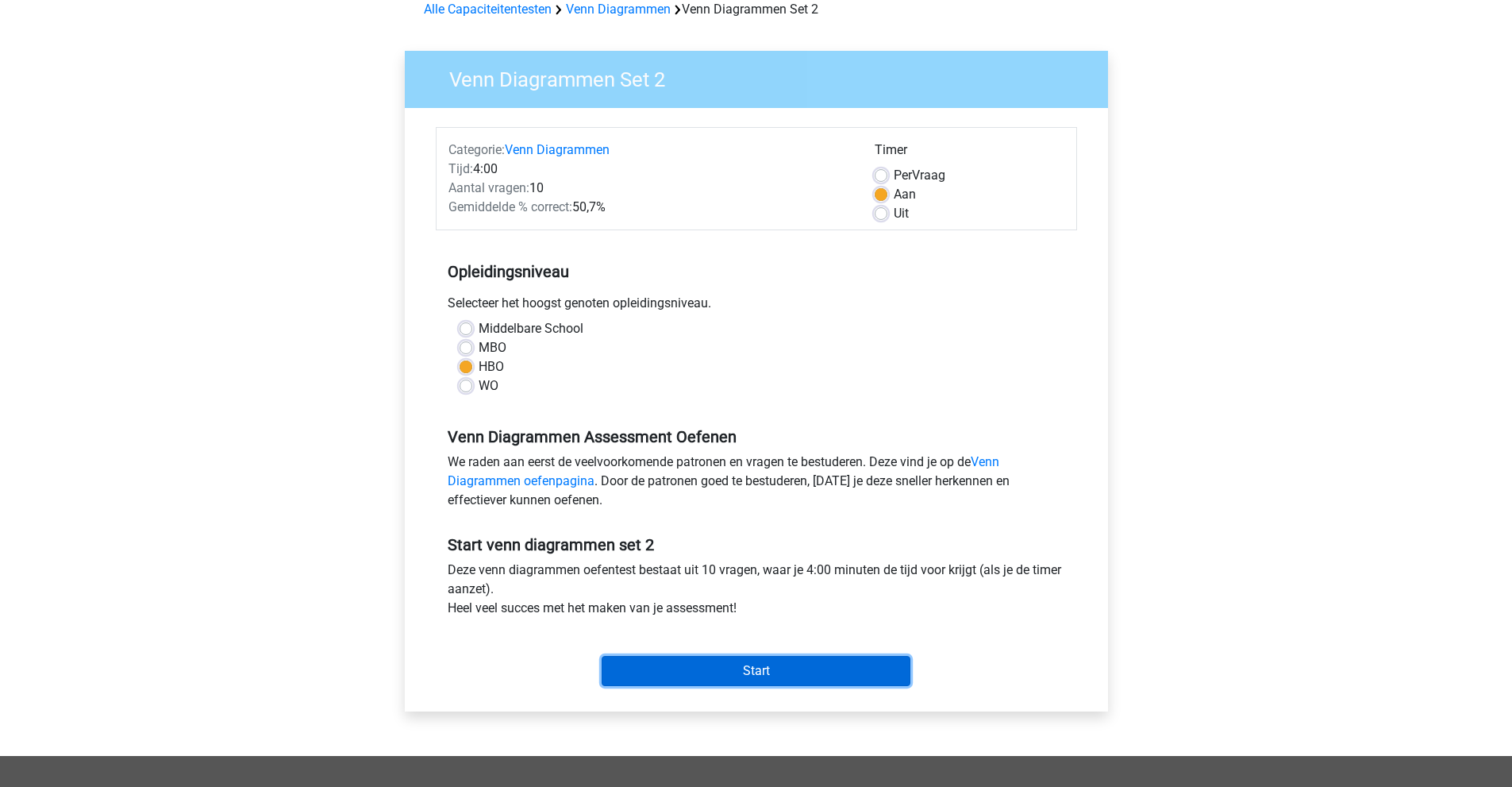
click at [654, 668] on input "Start" at bounding box center [756, 671] width 309 height 30
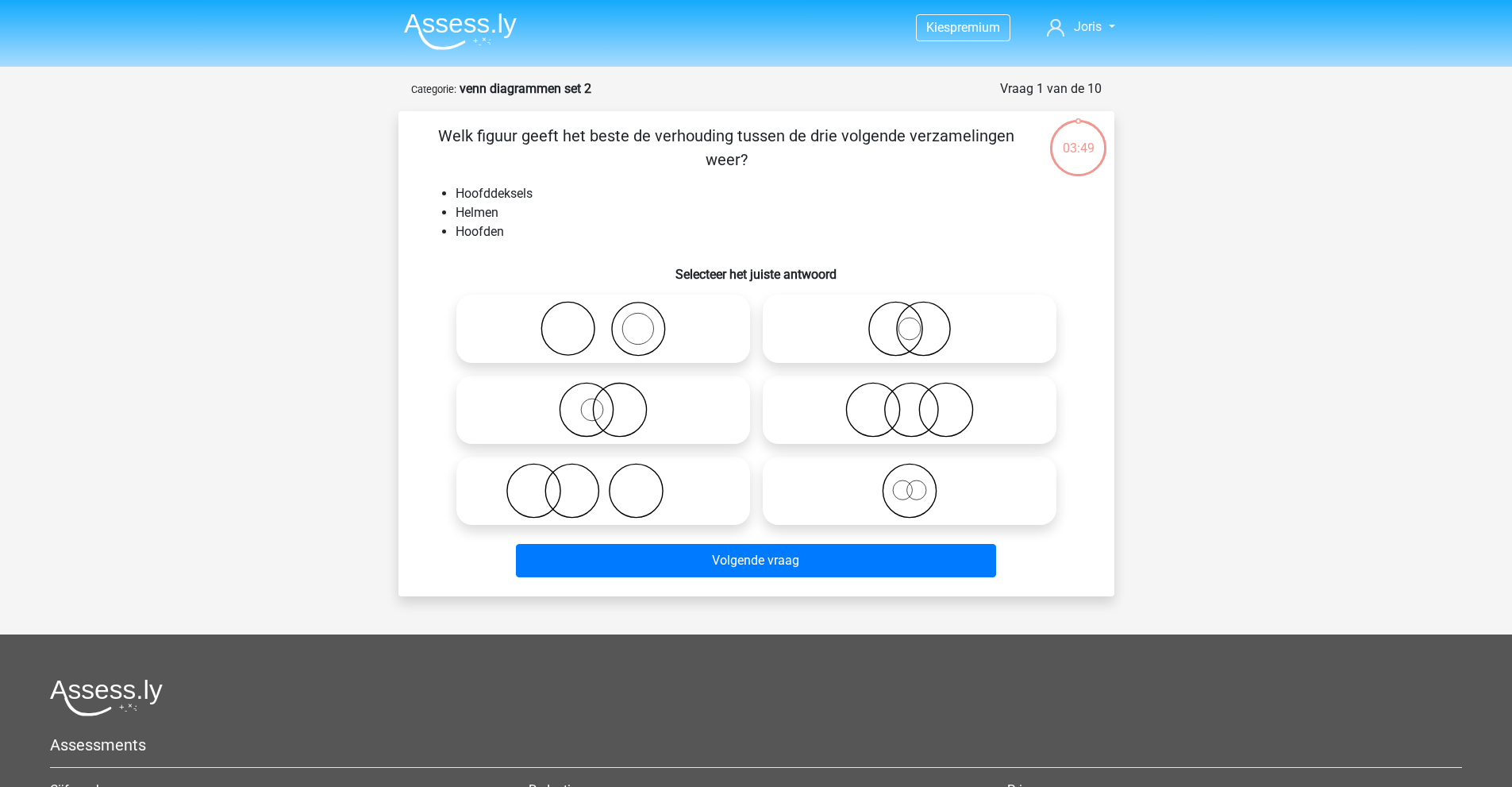
click at [640, 334] on icon at bounding box center [603, 329] width 281 height 56
click at [613, 321] on input "radio" at bounding box center [608, 315] width 11 height 11
radio input "true"
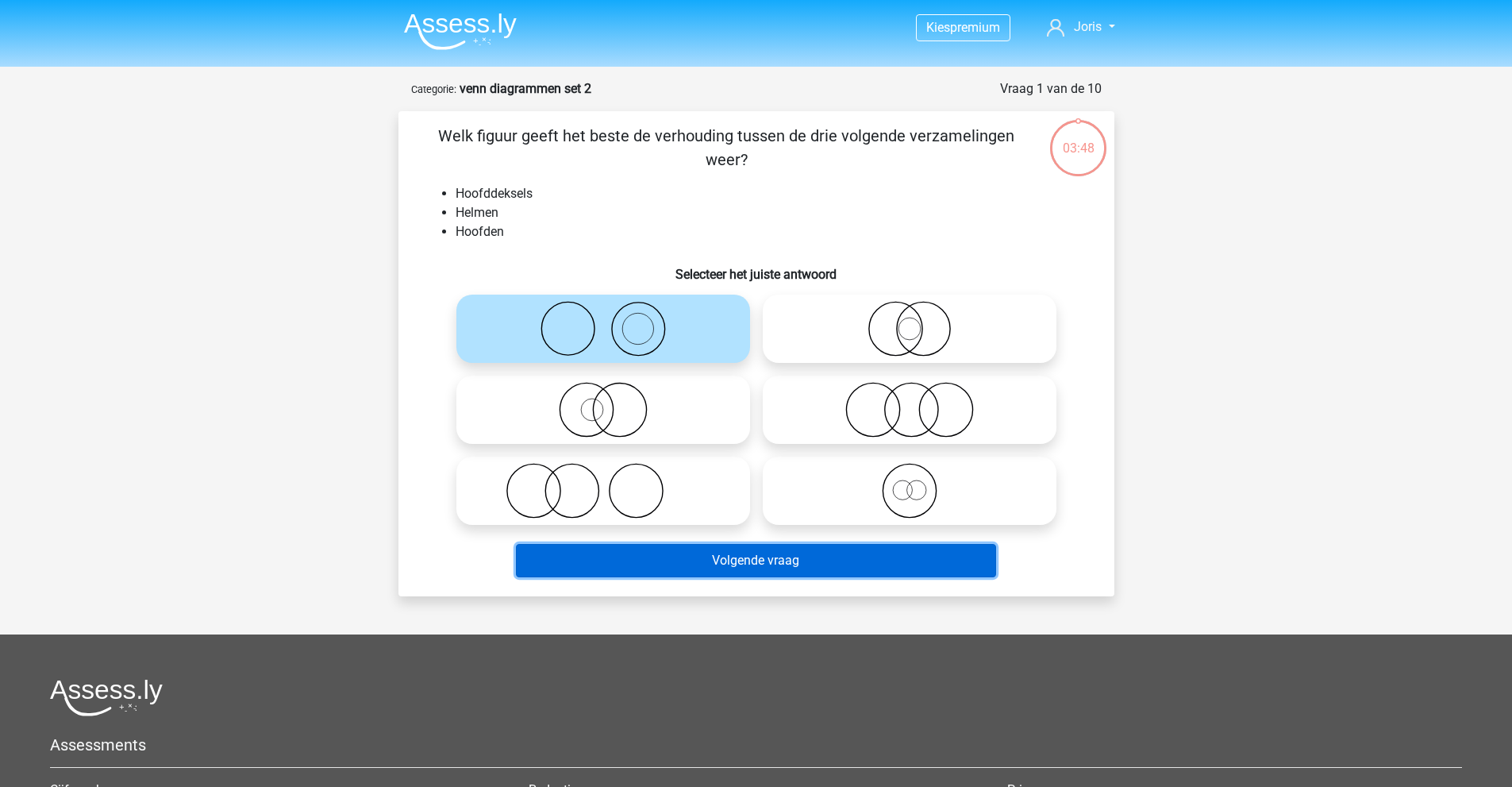
click at [647, 561] on button "Volgende vraag" at bounding box center [756, 561] width 480 height 34
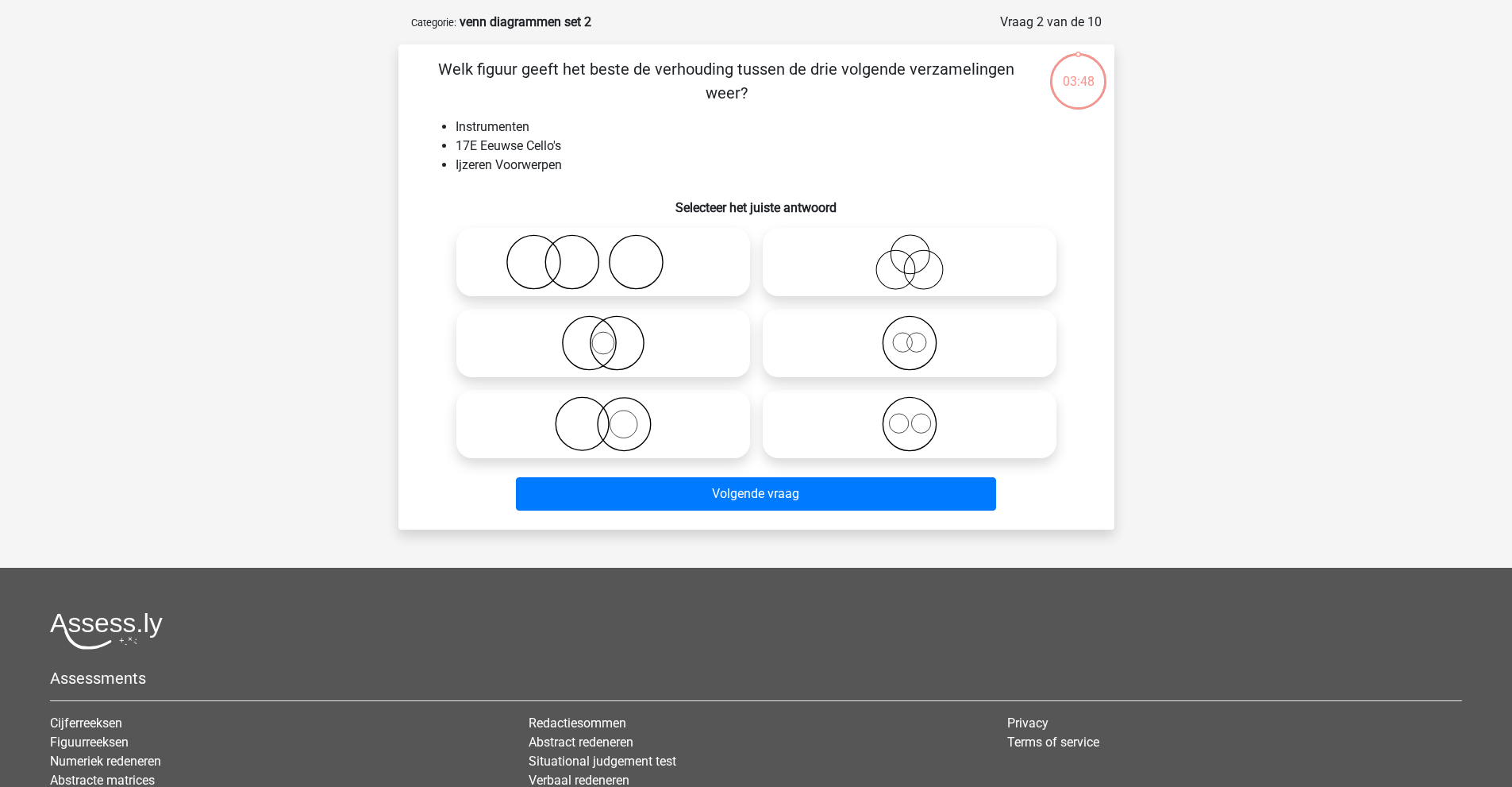
scroll to position [79, 0]
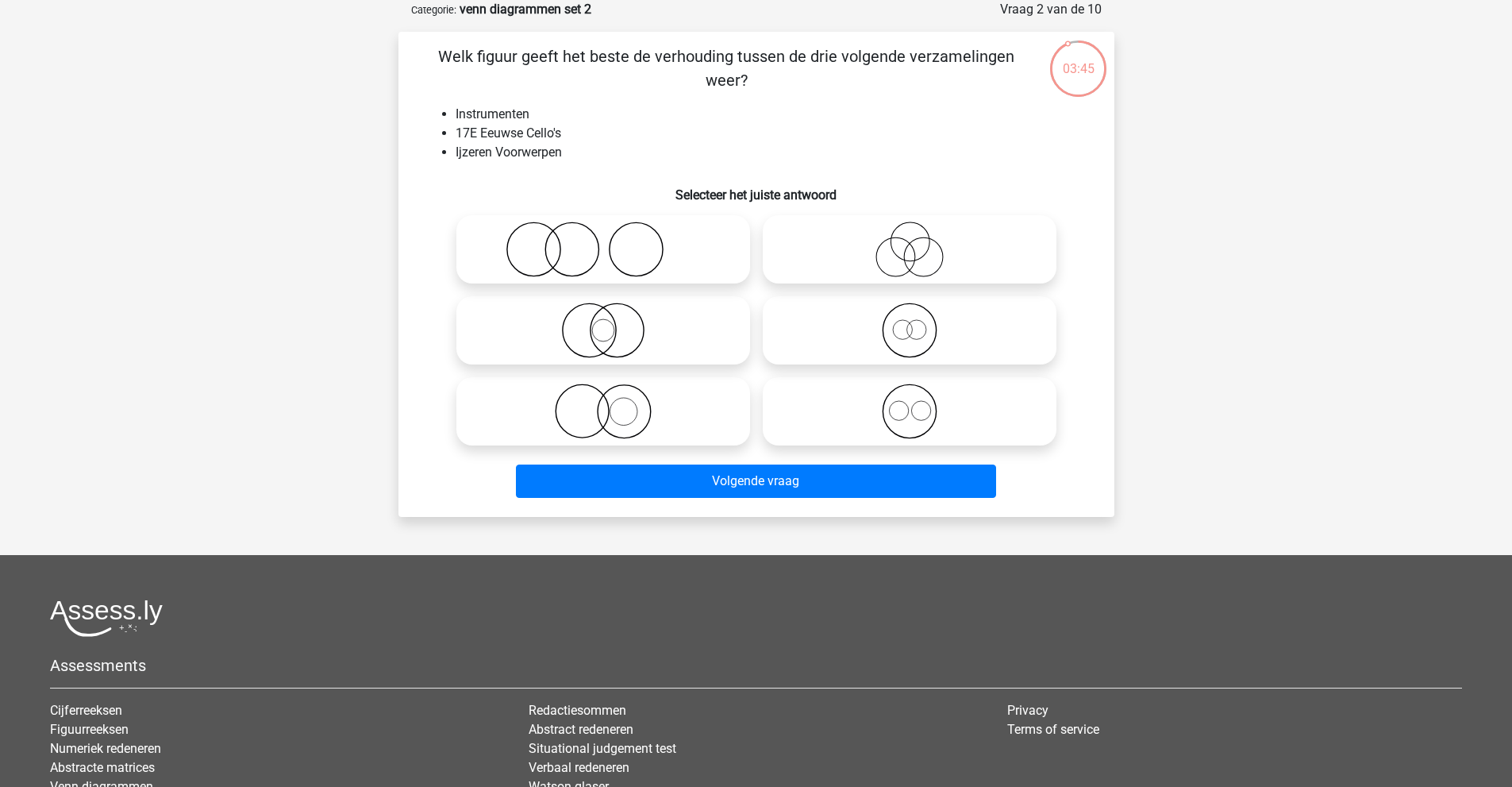
click at [614, 104] on div "Welk figuur geeft het beste de verhouding tussen de drie volgende verzamelingen…" at bounding box center [756, 274] width 703 height 460
click at [612, 154] on li "Ijzeren Voorwerpen" at bounding box center [772, 152] width 633 height 19
click at [618, 407] on icon at bounding box center [603, 411] width 281 height 56
click at [613, 404] on input "radio" at bounding box center [608, 398] width 11 height 11
radio input "true"
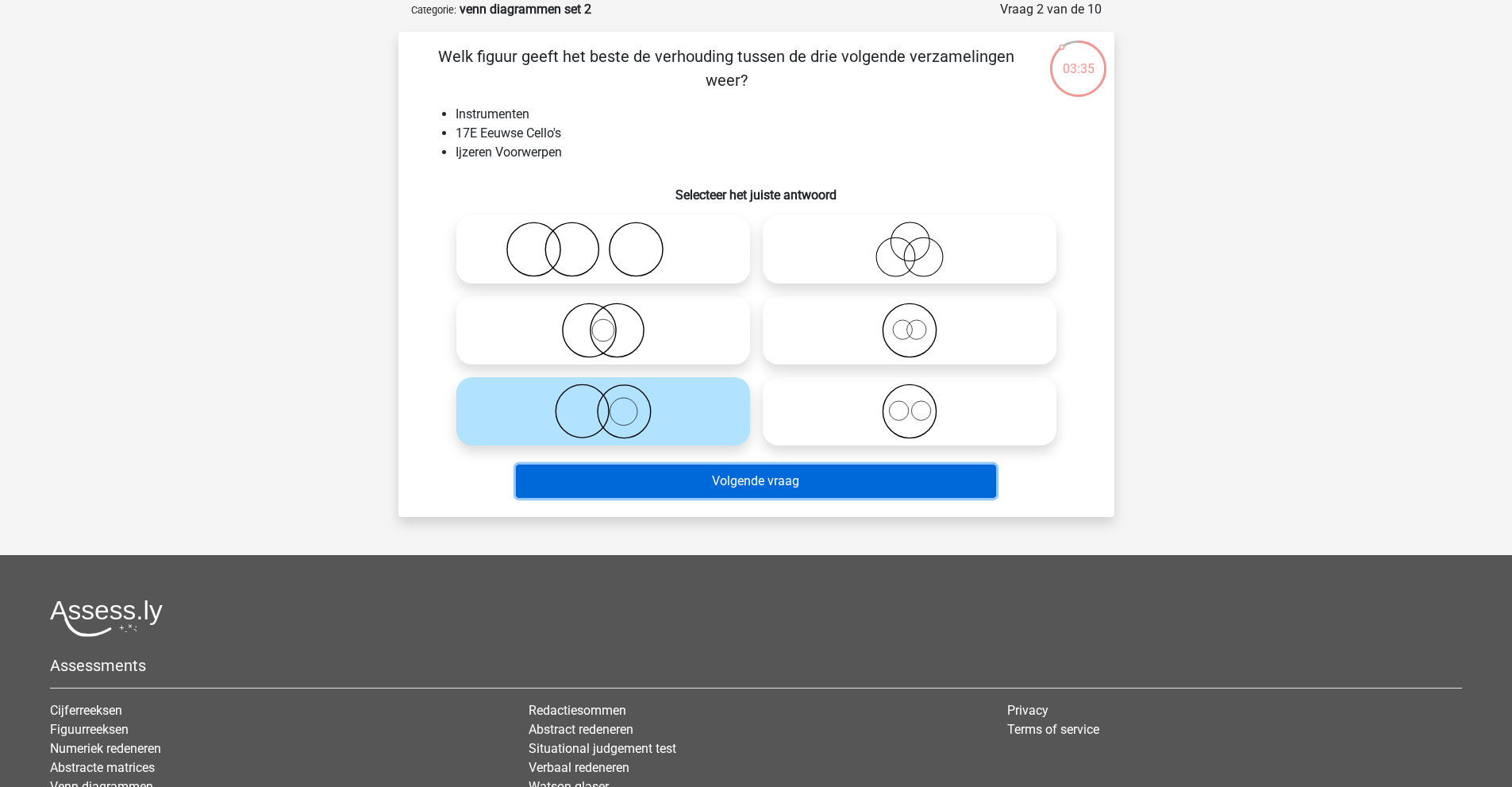
click at [710, 481] on button "Volgende vraag" at bounding box center [756, 481] width 480 height 34
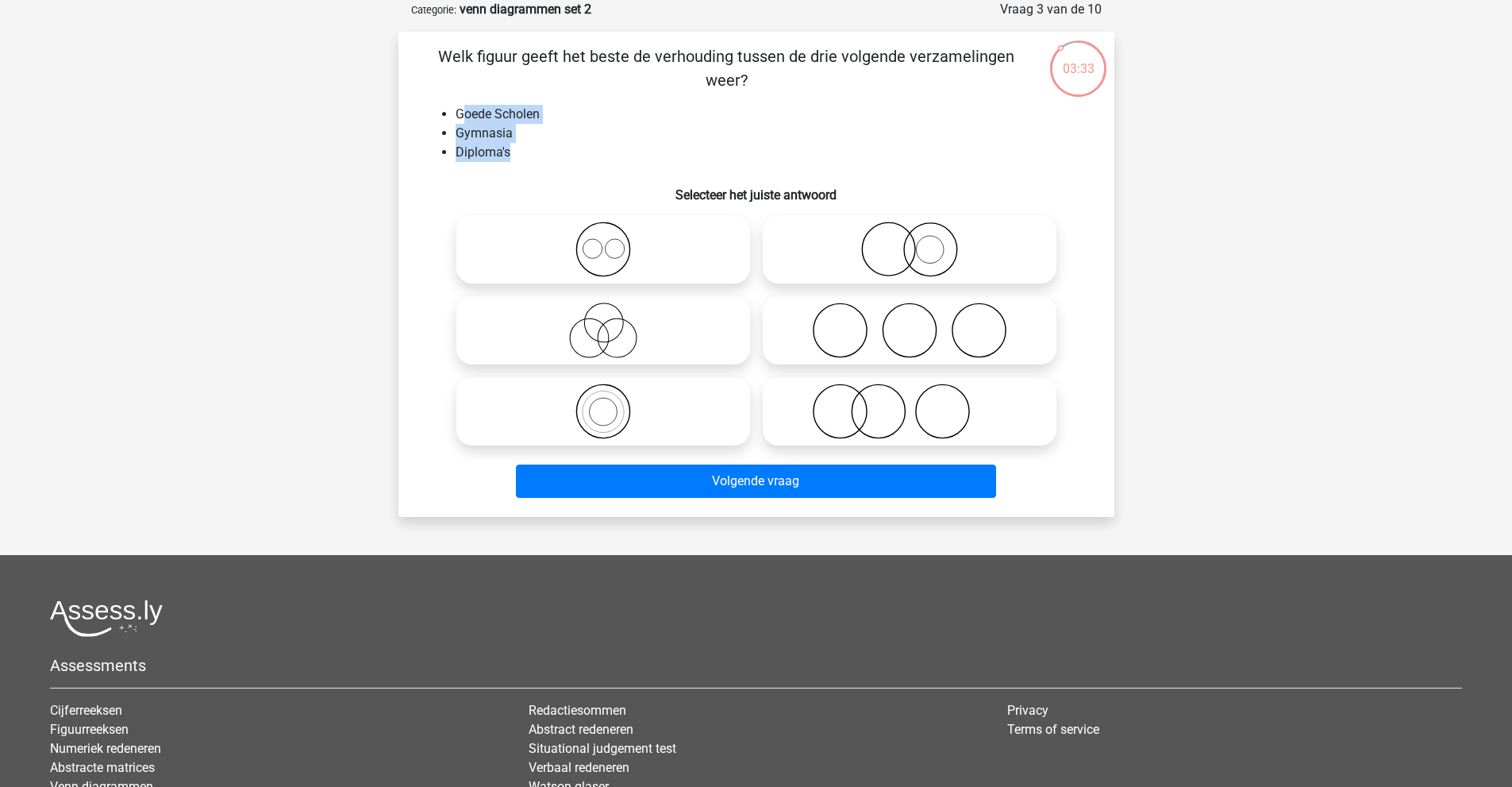
drag, startPoint x: 527, startPoint y: 155, endPoint x: 461, endPoint y: 106, distance: 82.2
click at [461, 106] on ul "Goede Scholen Gymnasia Diploma's" at bounding box center [756, 133] width 665 height 57
click at [546, 147] on li "Diploma's" at bounding box center [772, 152] width 633 height 19
click at [848, 407] on icon at bounding box center [909, 411] width 281 height 56
click at [909, 404] on input "radio" at bounding box center [914, 398] width 11 height 11
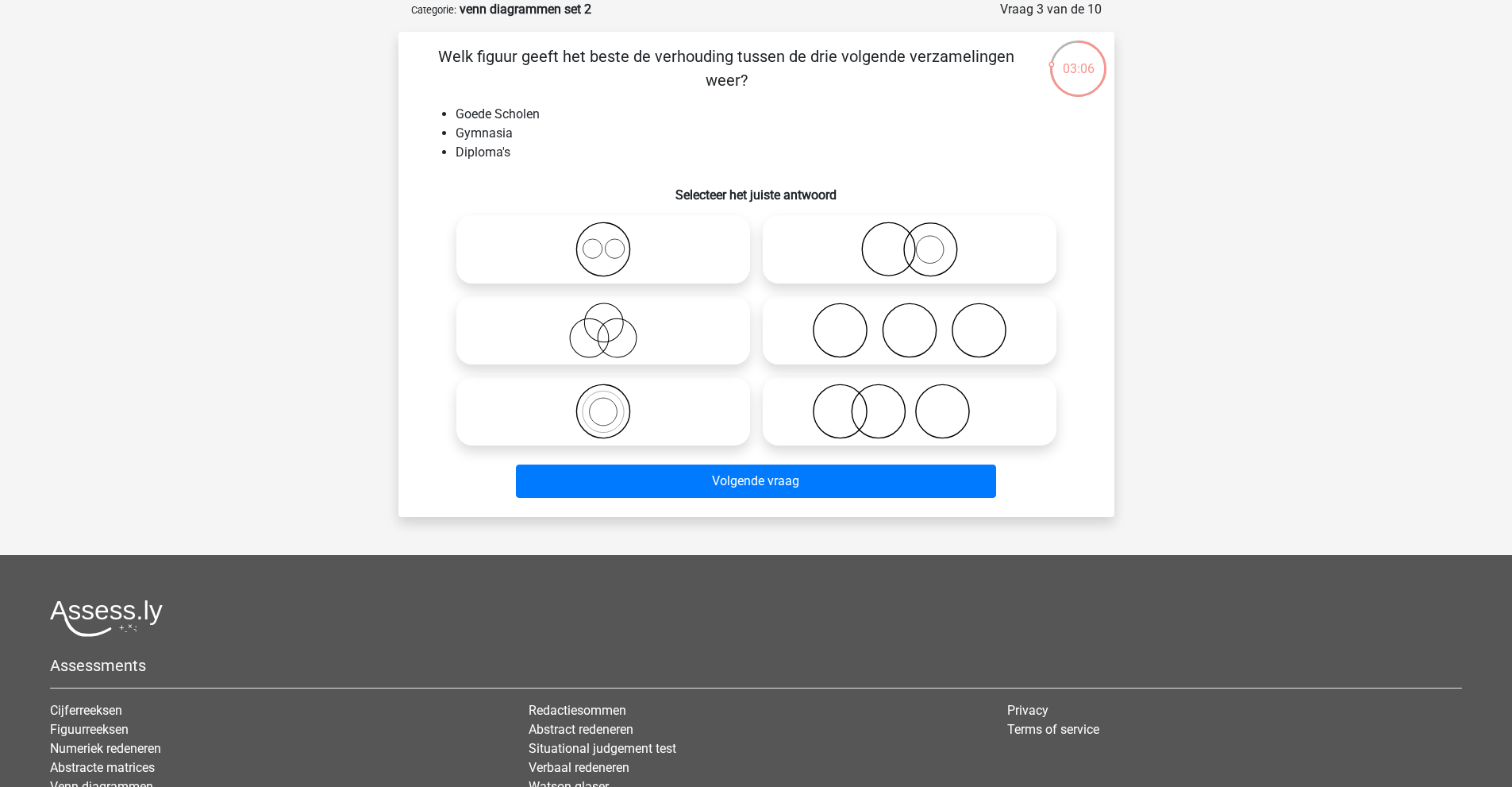
radio input "true"
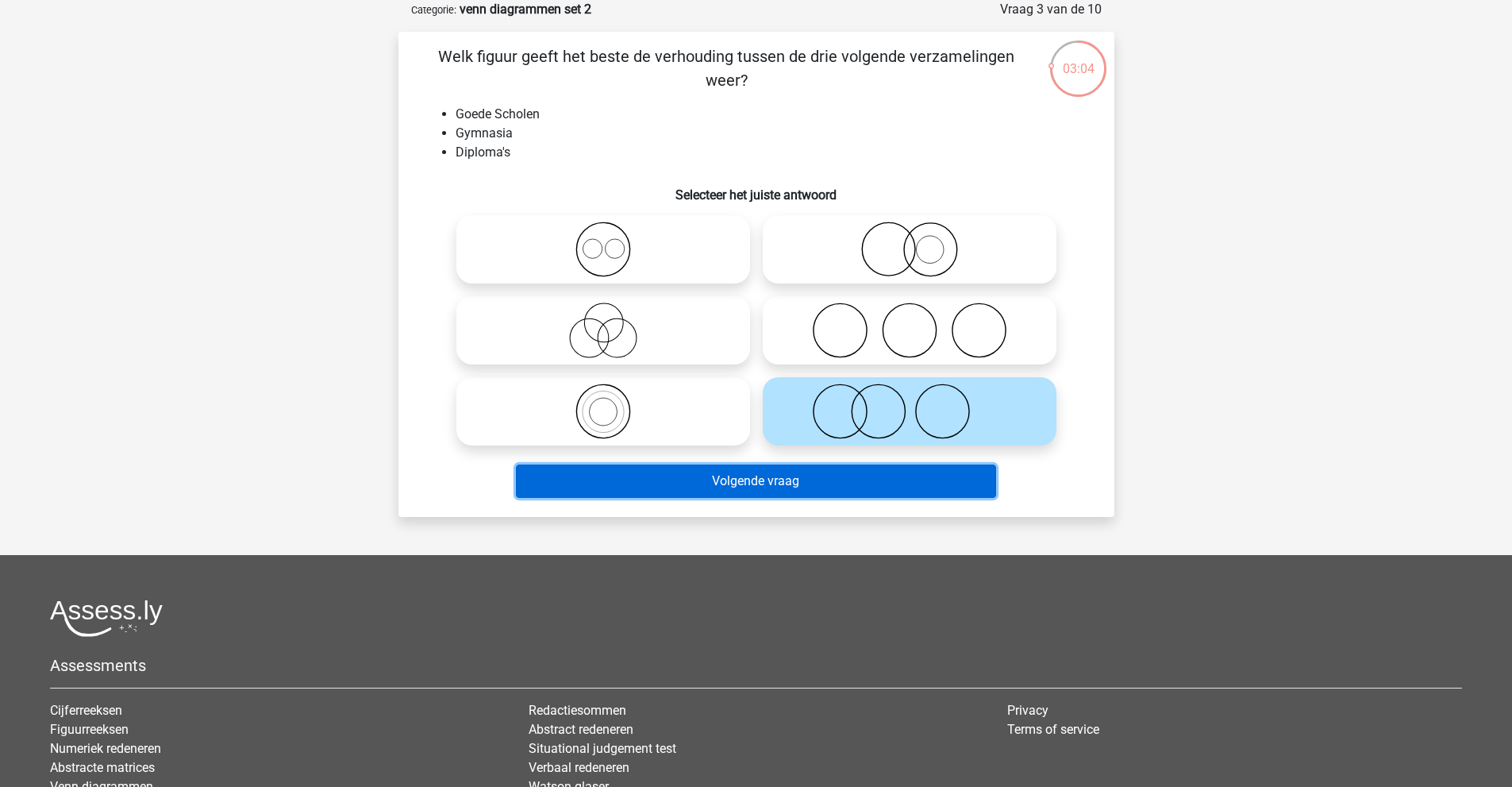
click at [866, 482] on button "Volgende vraag" at bounding box center [756, 481] width 480 height 34
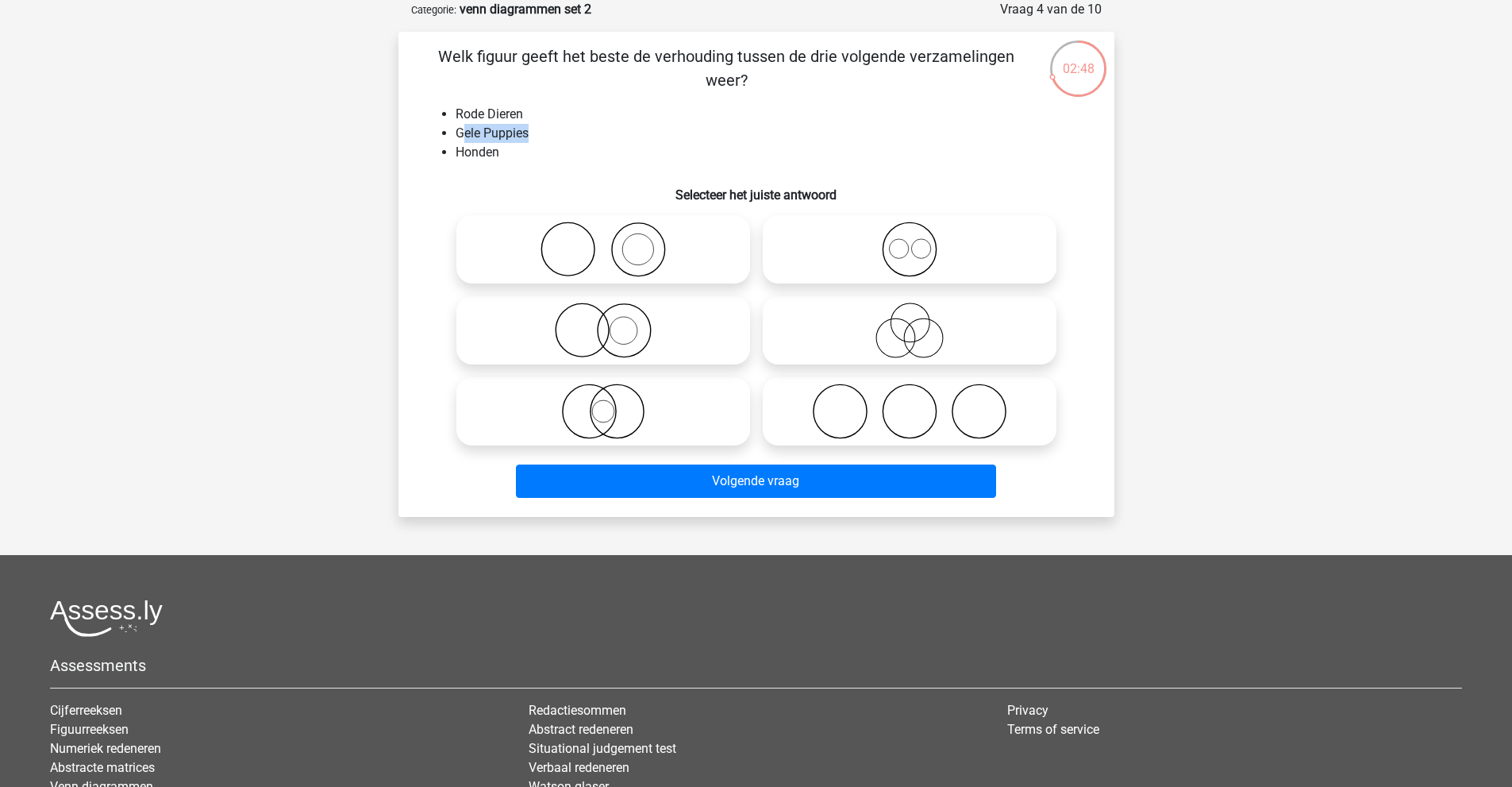
drag, startPoint x: 465, startPoint y: 128, endPoint x: 533, endPoint y: 138, distance: 68.7
click at [533, 138] on li "Gele Puppies" at bounding box center [772, 133] width 633 height 19
click at [509, 155] on li "Honden" at bounding box center [772, 152] width 633 height 19
click at [644, 321] on icon at bounding box center [603, 330] width 281 height 56
click at [613, 321] on input "radio" at bounding box center [608, 317] width 11 height 11
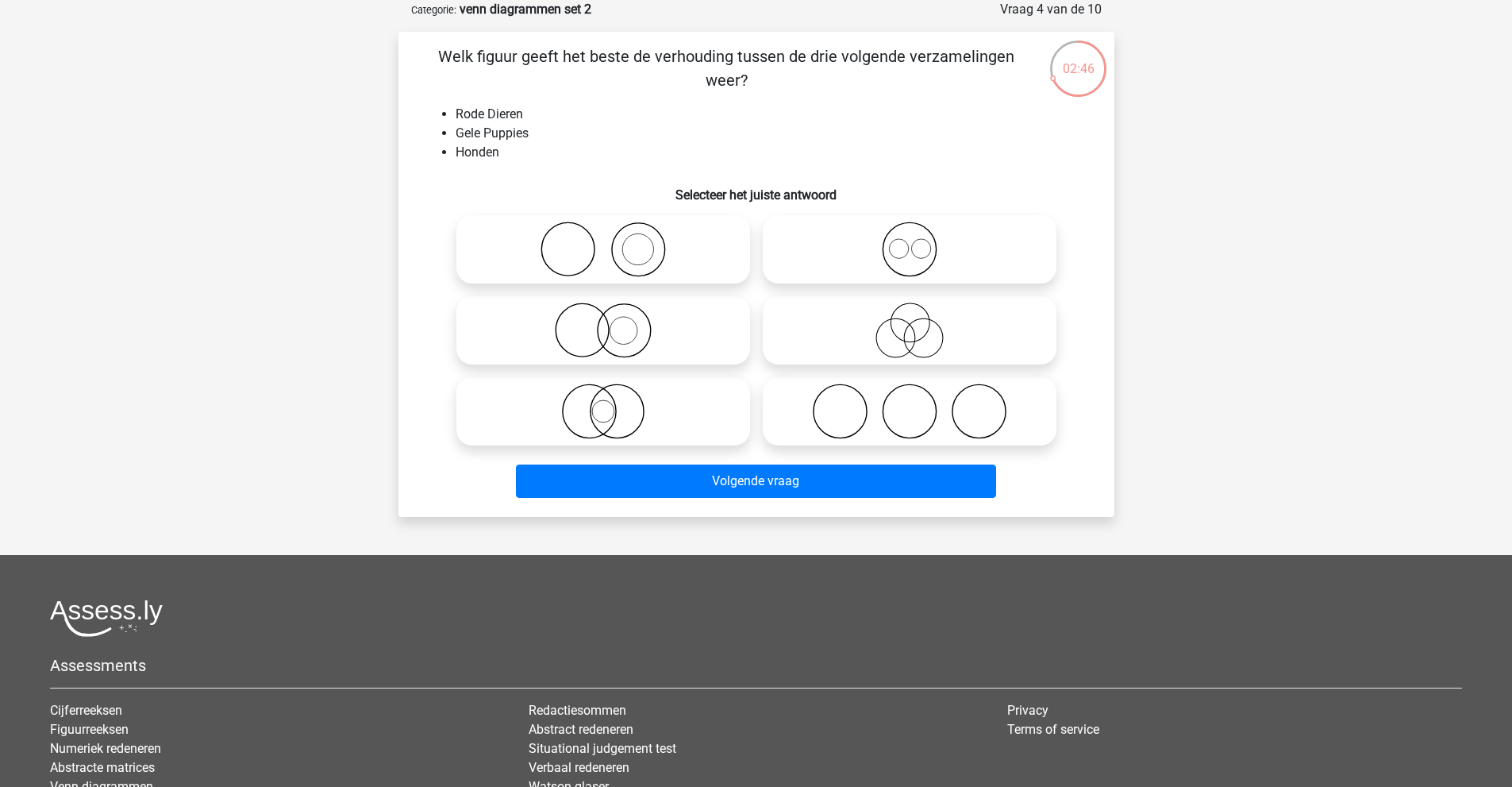
radio input "true"
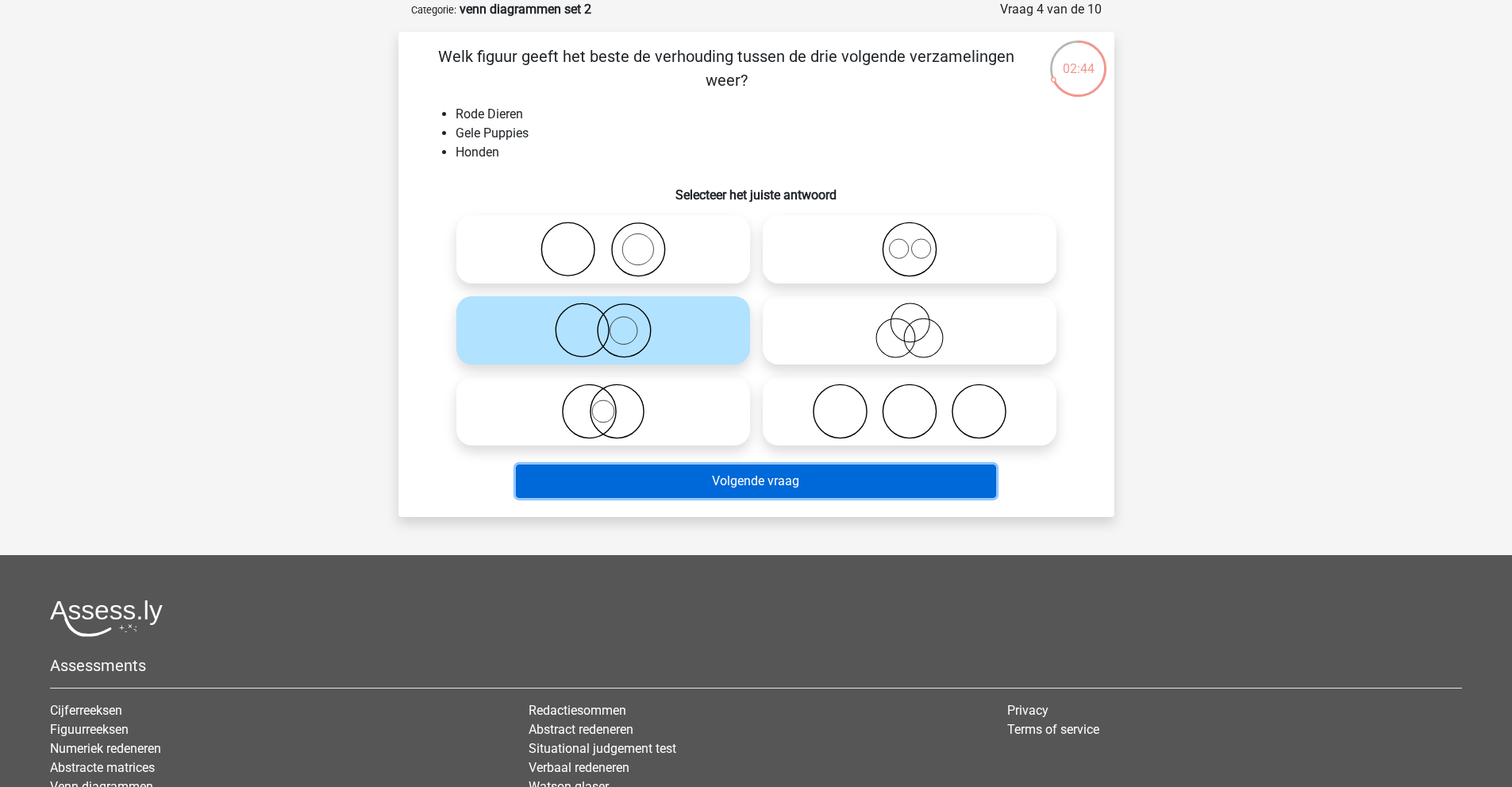
click at [680, 472] on button "Volgende vraag" at bounding box center [756, 481] width 480 height 34
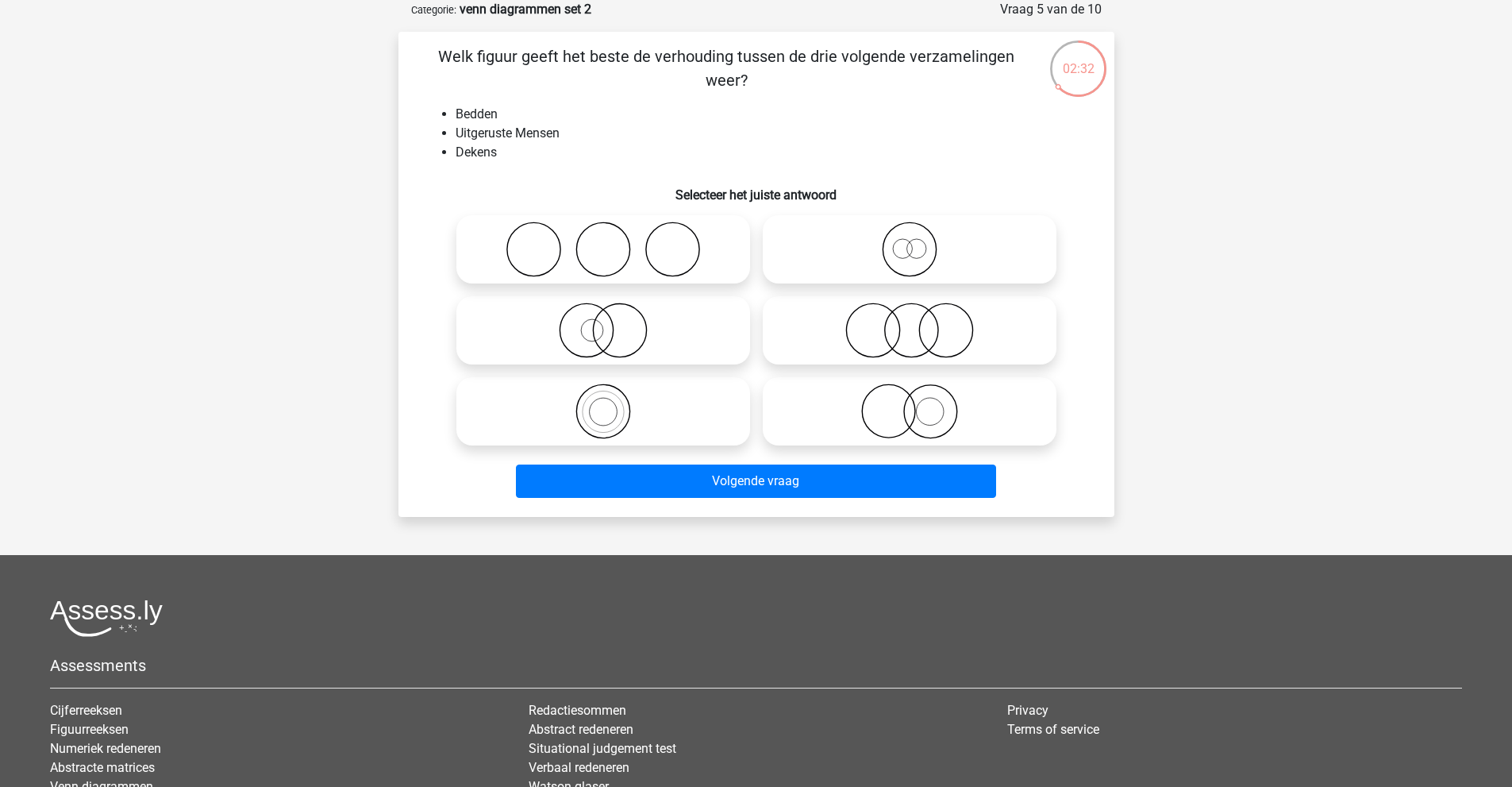
click at [630, 248] on icon at bounding box center [603, 249] width 281 height 56
click at [613, 241] on input "radio" at bounding box center [608, 236] width 11 height 11
radio input "true"
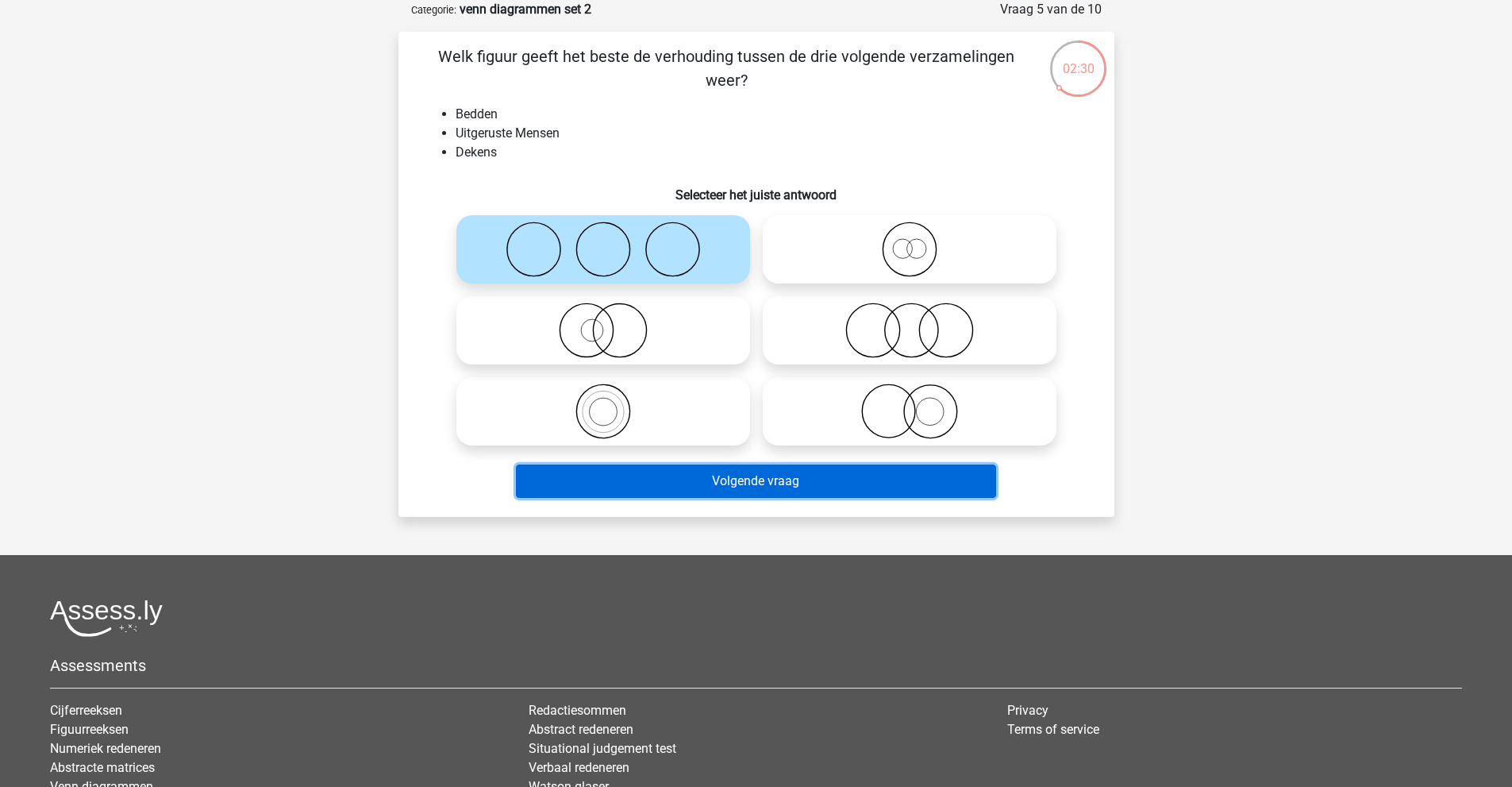
click at [712, 481] on button "Volgende vraag" at bounding box center [756, 481] width 480 height 34
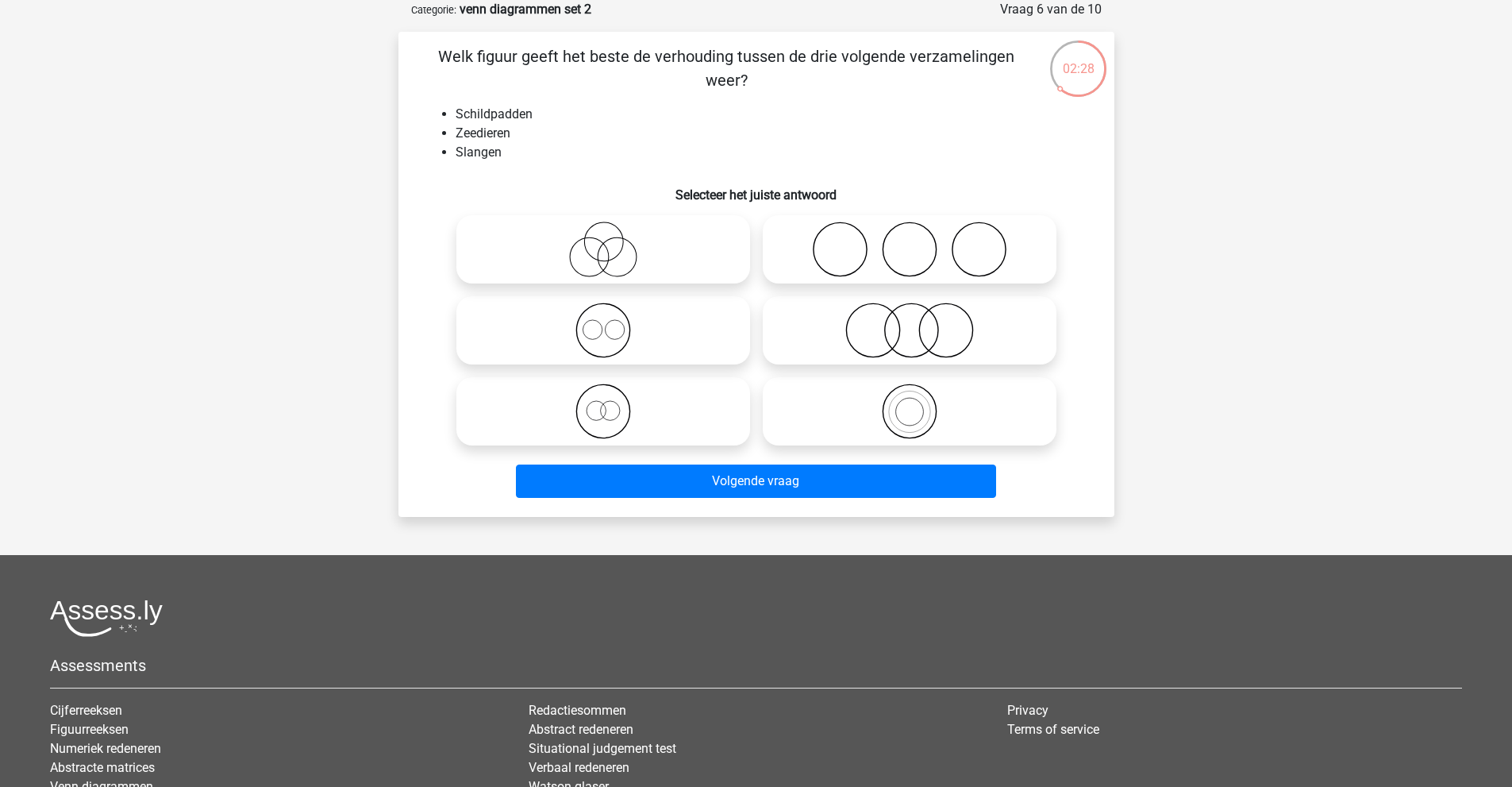
click at [620, 139] on li "Zeedieren" at bounding box center [772, 133] width 633 height 19
click at [615, 253] on icon at bounding box center [603, 249] width 281 height 56
click at [613, 241] on input "radio" at bounding box center [608, 236] width 11 height 11
radio input "true"
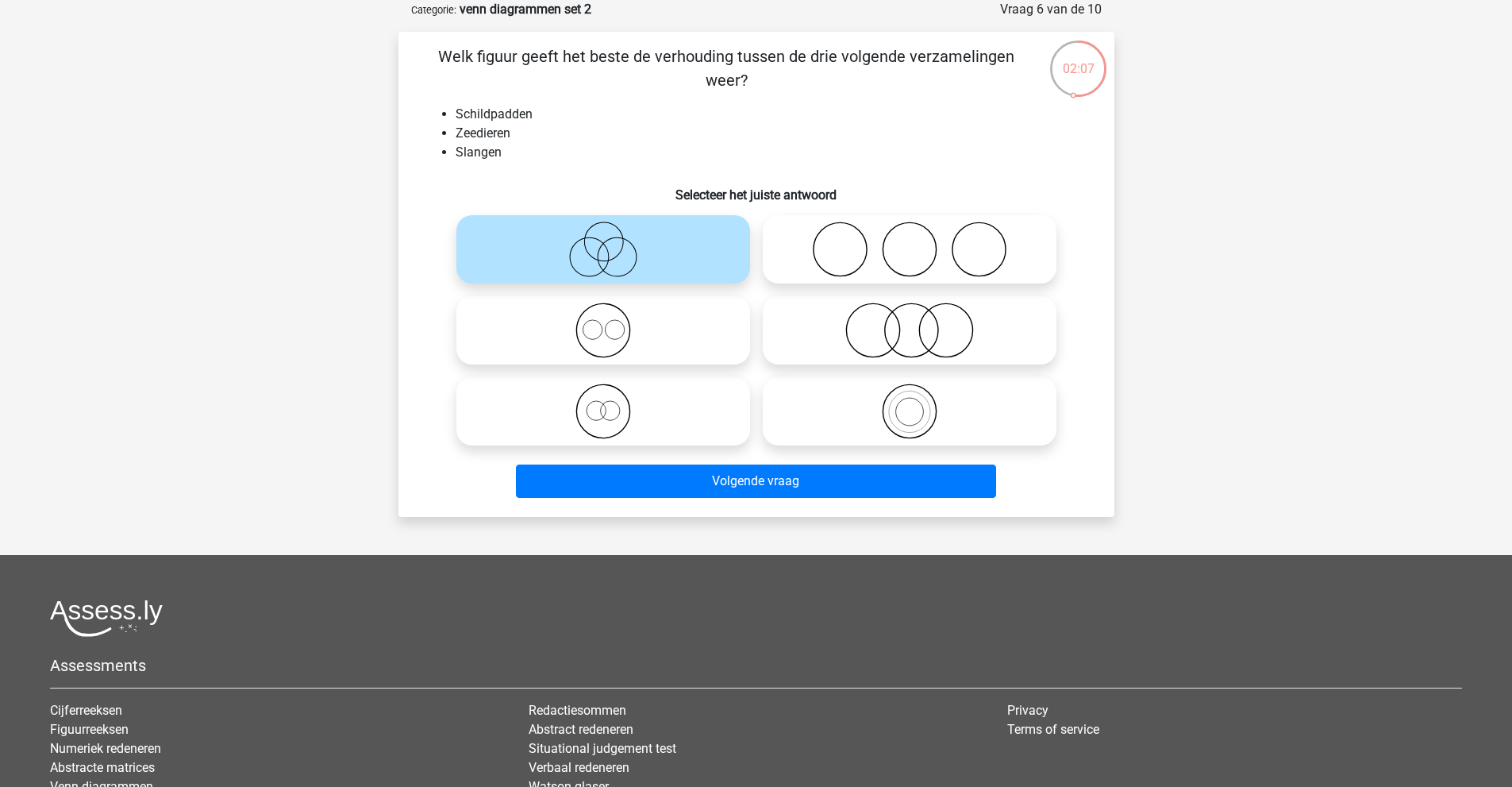
click at [934, 334] on icon at bounding box center [909, 330] width 281 height 56
click at [920, 322] on input "radio" at bounding box center [914, 317] width 11 height 11
radio input "true"
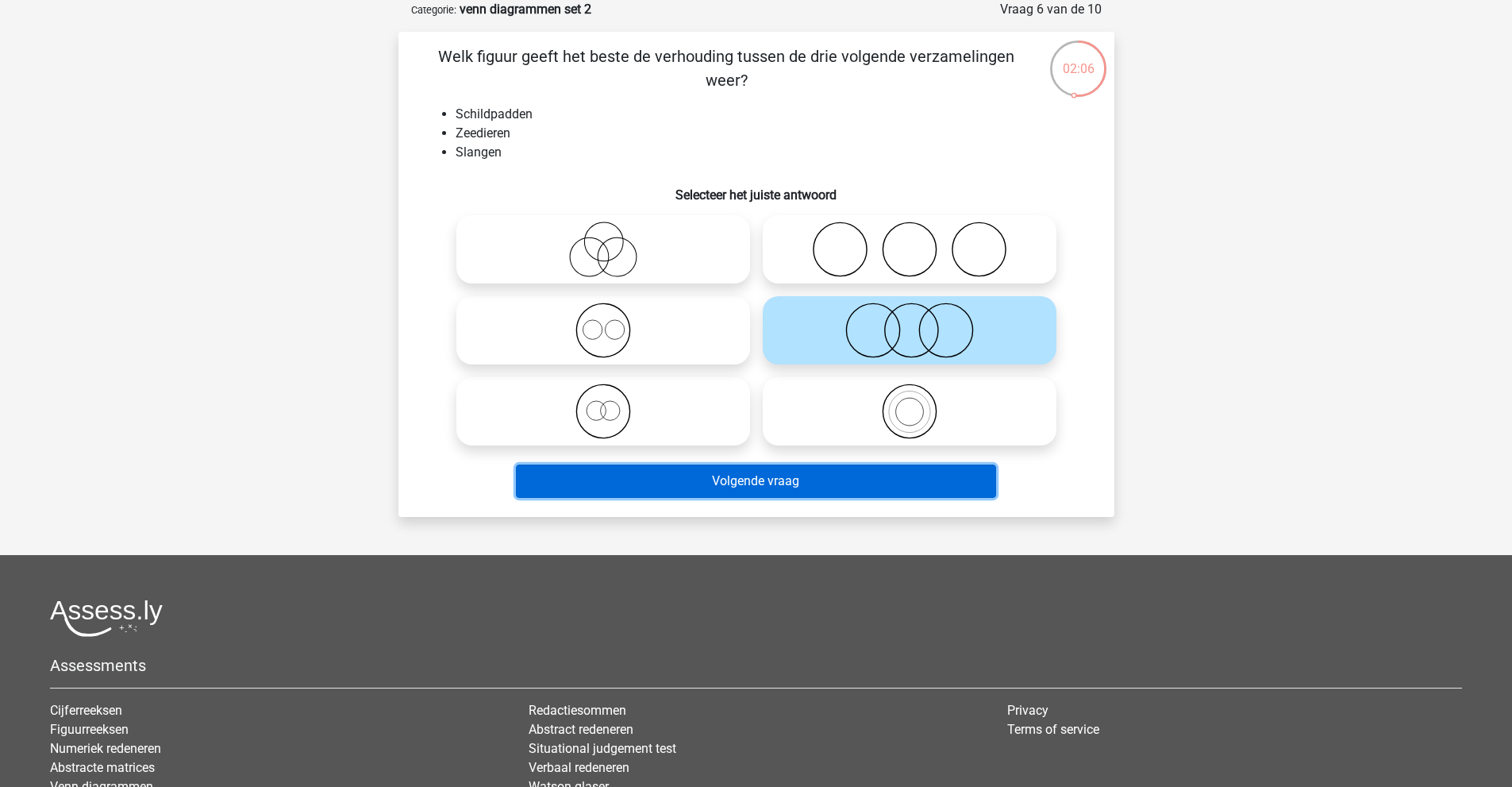
click at [884, 487] on button "Volgende vraag" at bounding box center [756, 481] width 480 height 34
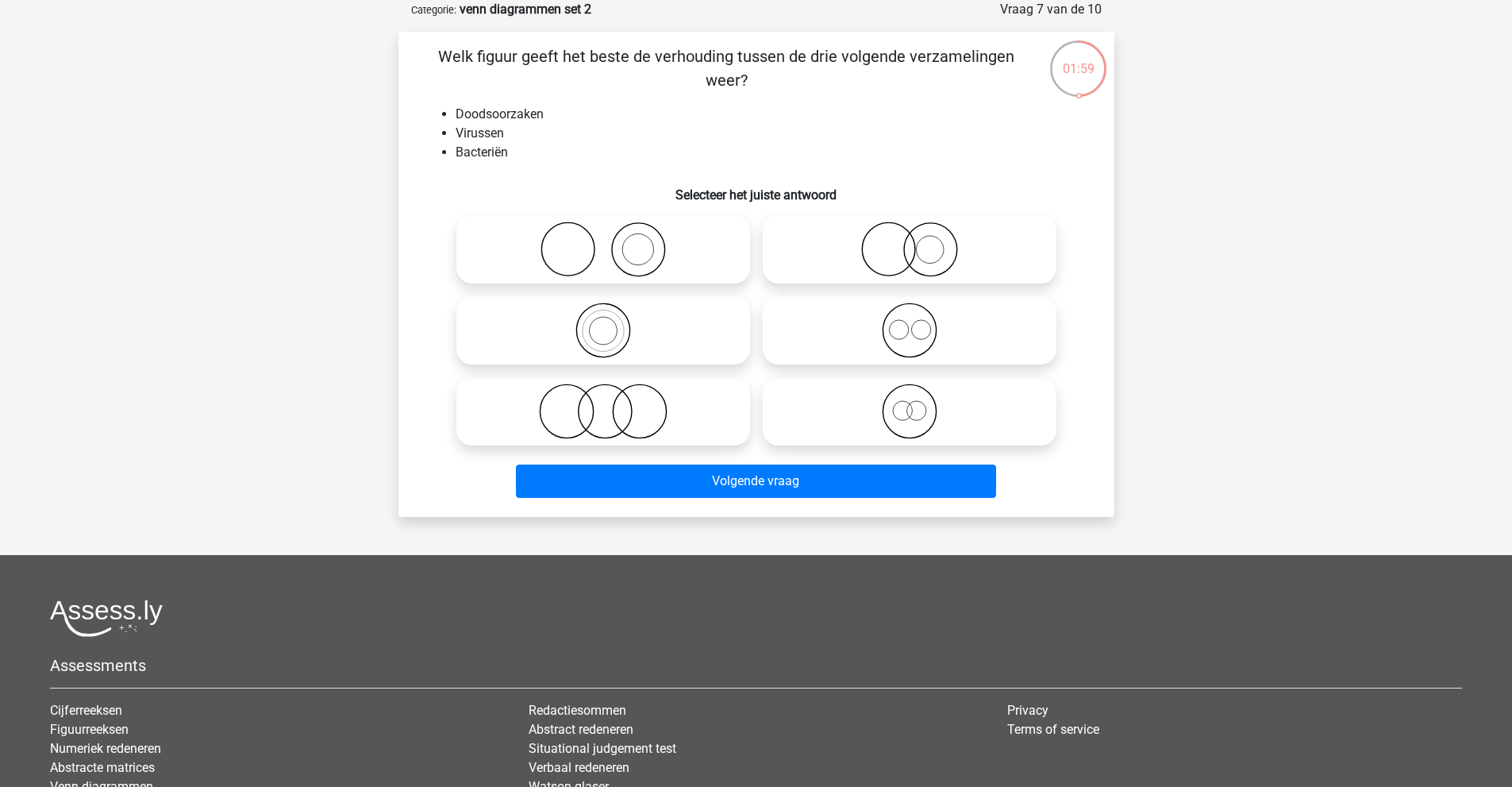
click at [585, 405] on icon at bounding box center [603, 411] width 281 height 56
click at [603, 404] on input "radio" at bounding box center [608, 398] width 11 height 11
radio input "true"
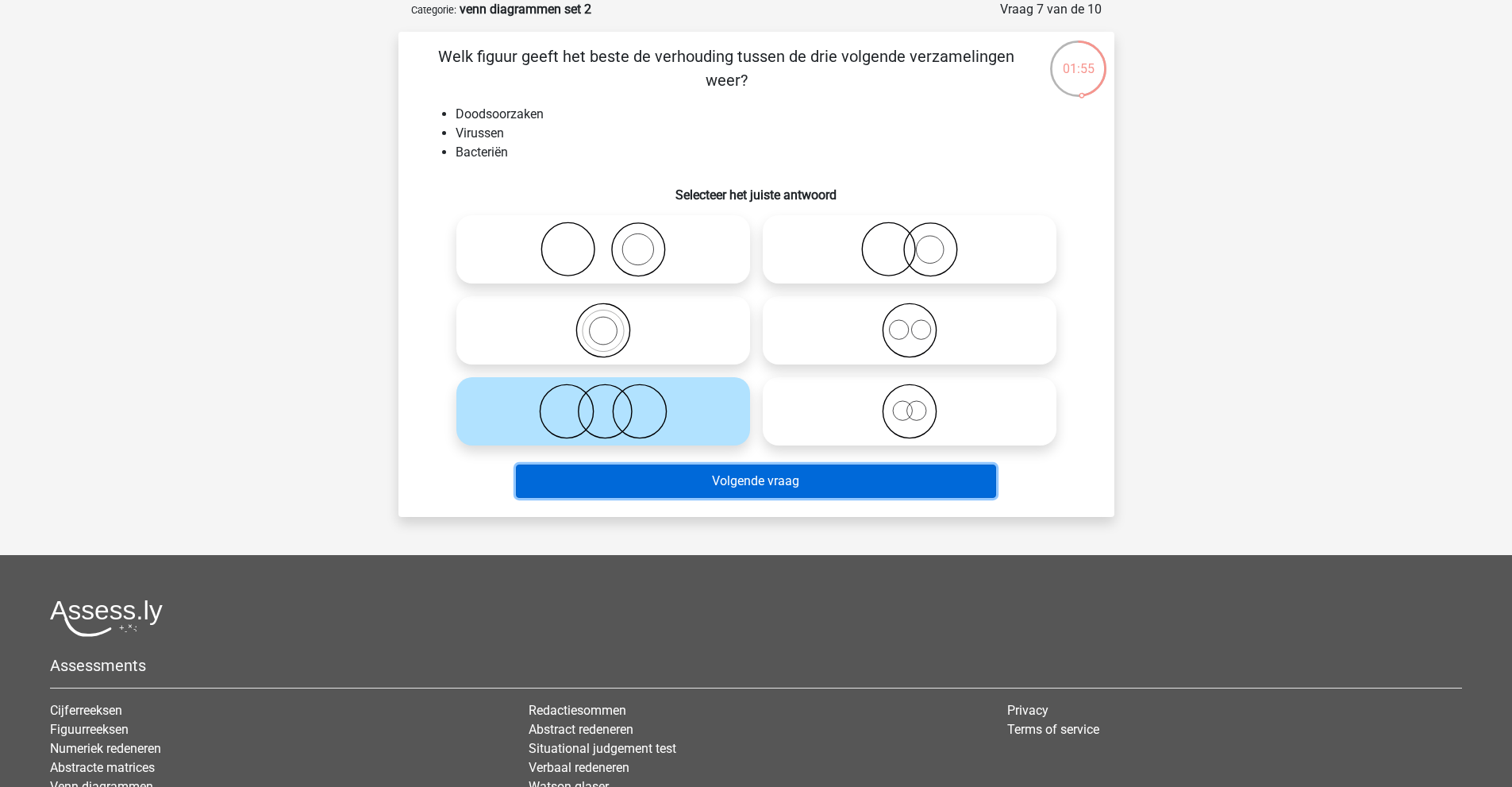
click at [643, 479] on button "Volgende vraag" at bounding box center [756, 481] width 480 height 34
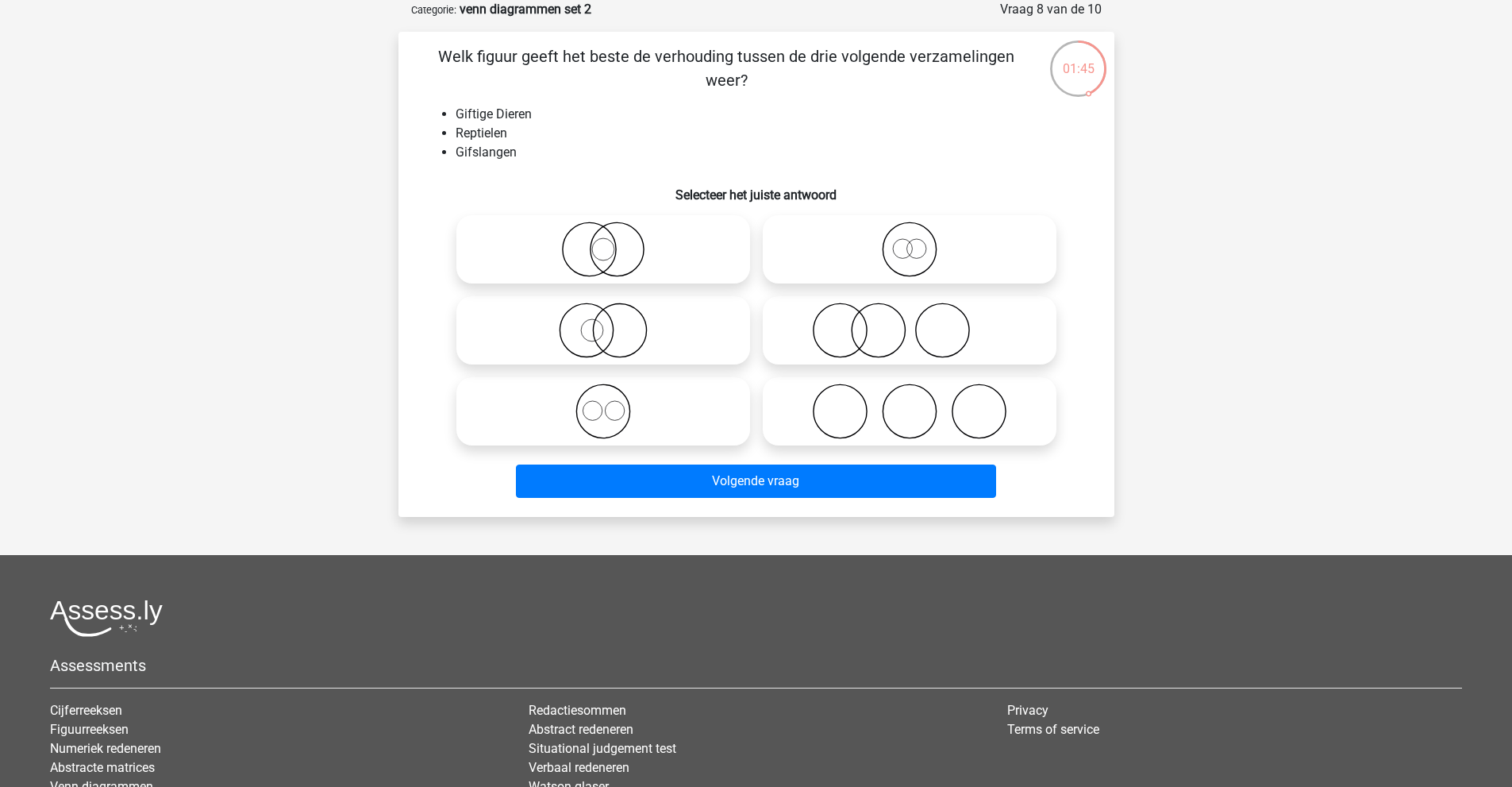
click at [617, 227] on icon at bounding box center [603, 249] width 281 height 56
click at [613, 231] on input "radio" at bounding box center [608, 236] width 11 height 11
radio input "true"
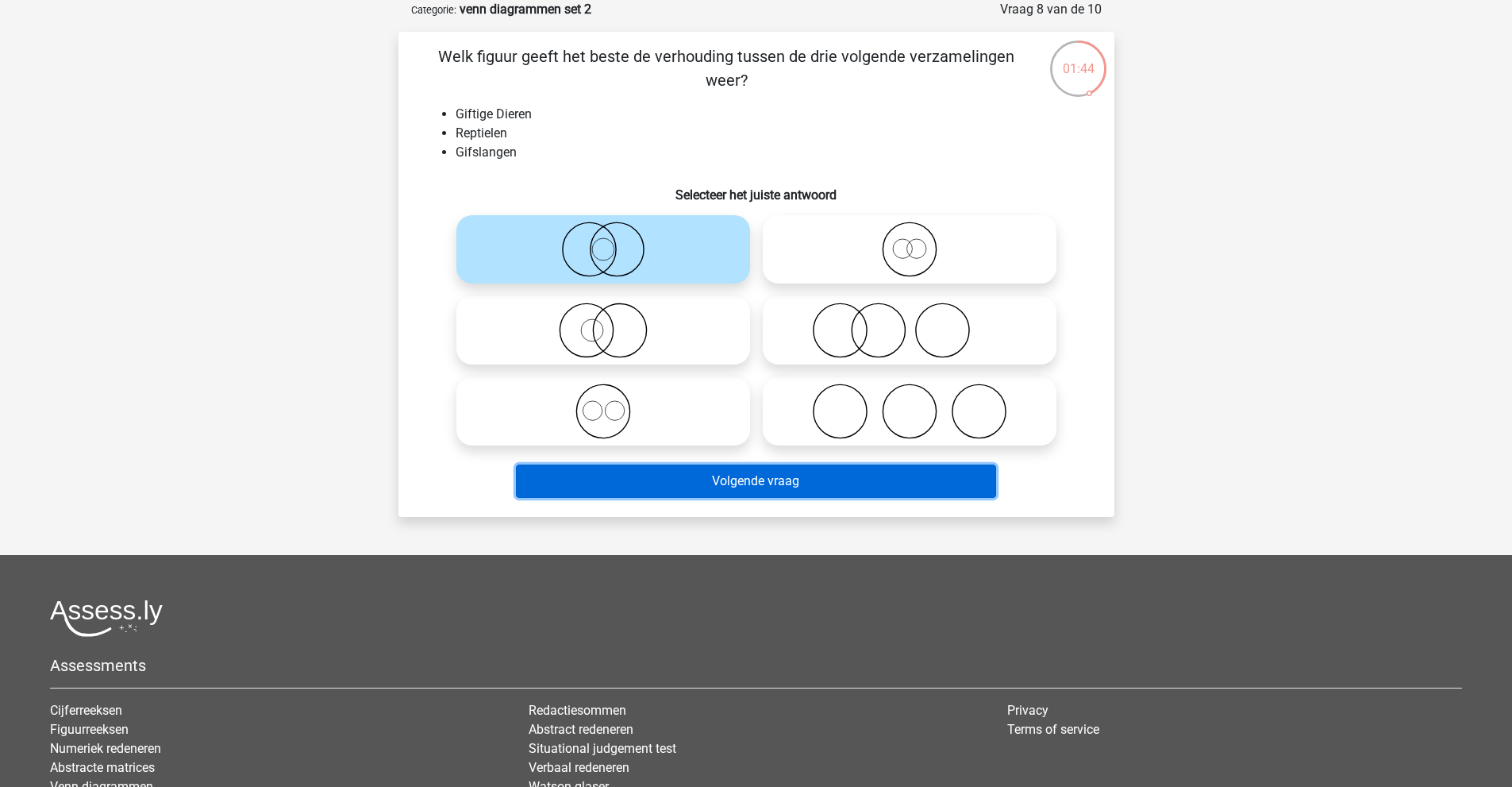
click at [689, 489] on button "Volgende vraag" at bounding box center [756, 481] width 480 height 34
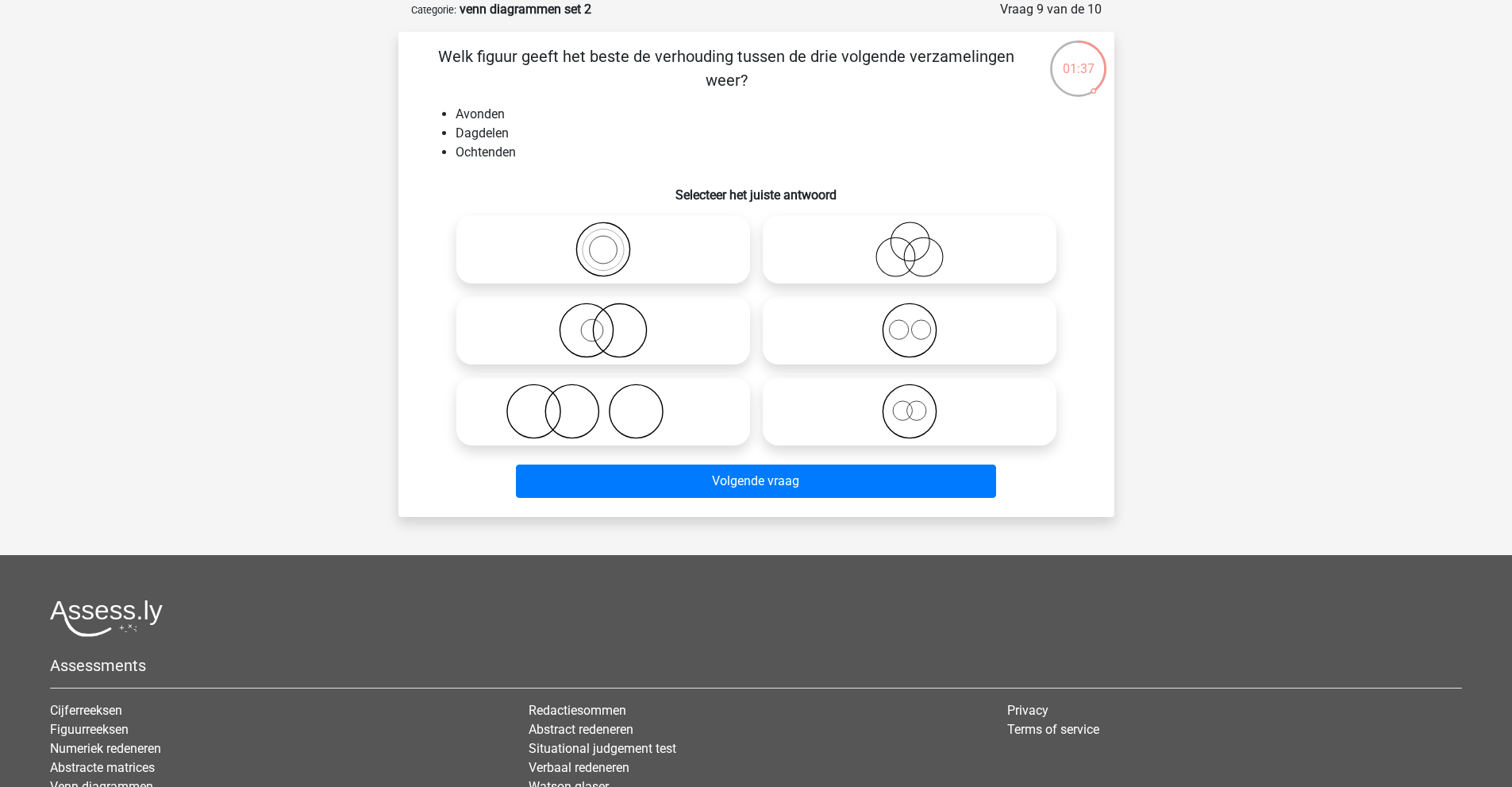
click at [964, 355] on icon at bounding box center [909, 330] width 281 height 56
click at [920, 322] on input "radio" at bounding box center [914, 317] width 11 height 11
radio input "true"
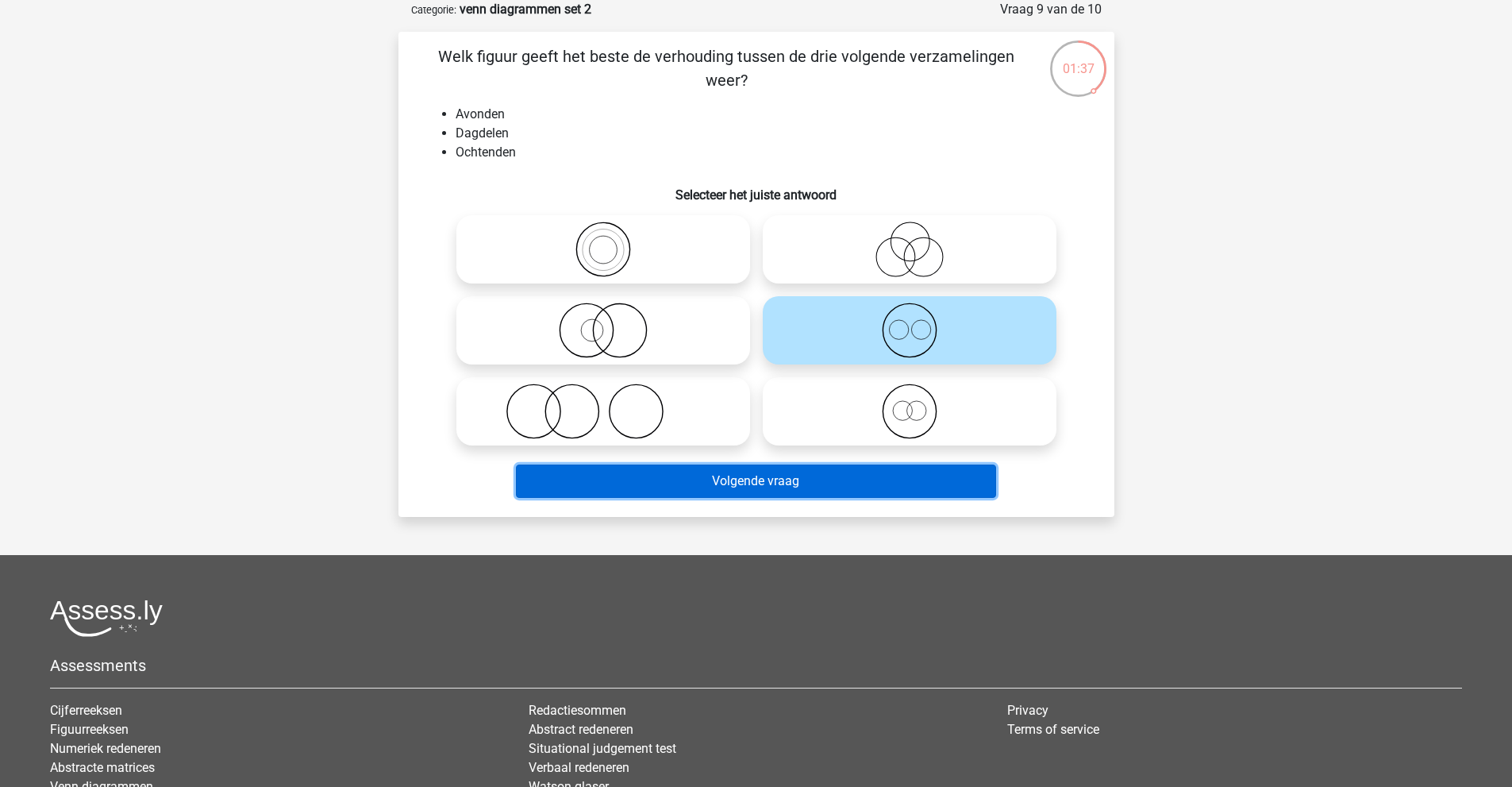
click at [850, 471] on button "Volgende vraag" at bounding box center [756, 481] width 480 height 34
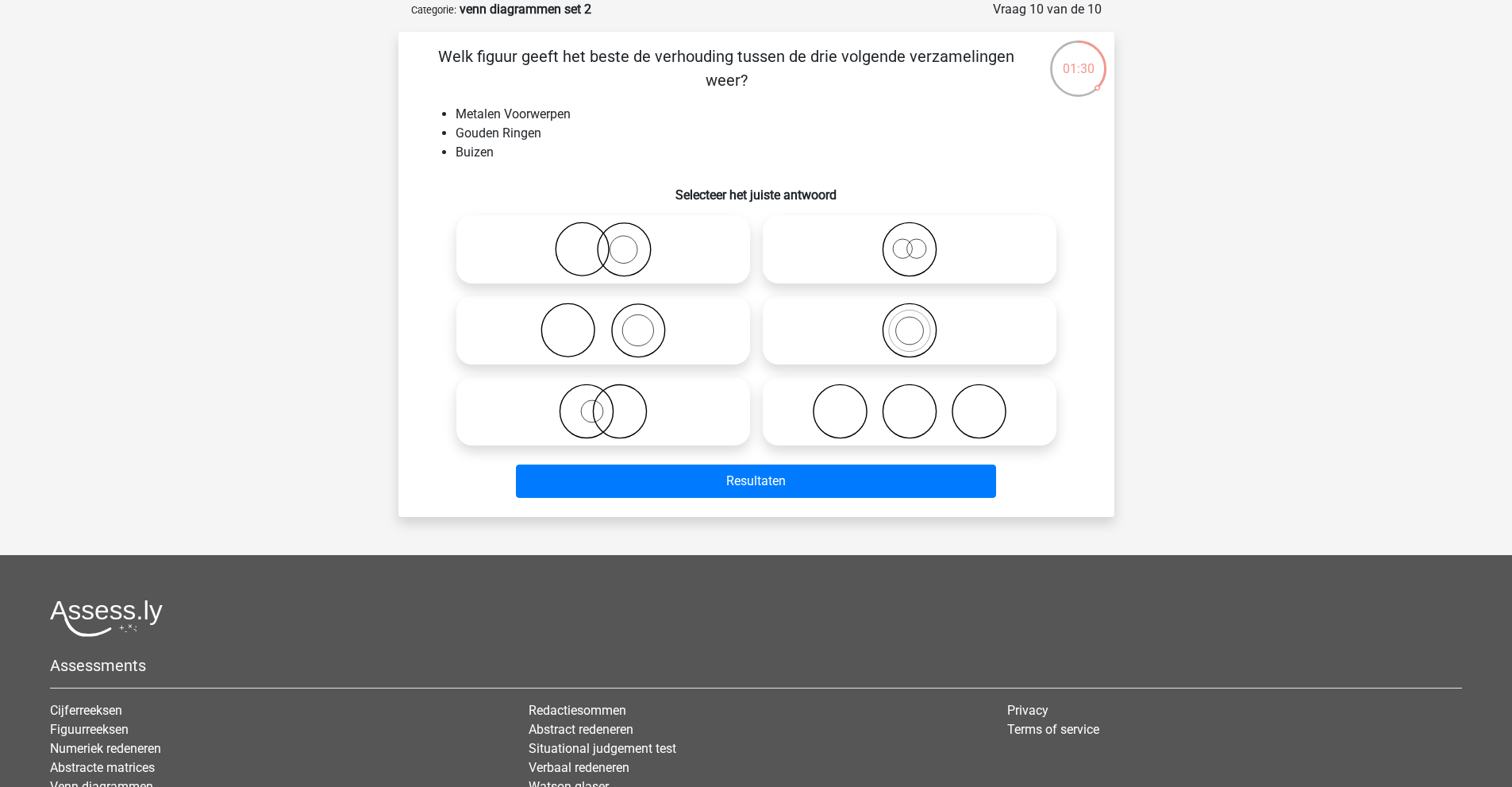
click at [644, 244] on icon at bounding box center [603, 249] width 281 height 56
click at [613, 241] on input "radio" at bounding box center [608, 236] width 11 height 11
radio input "true"
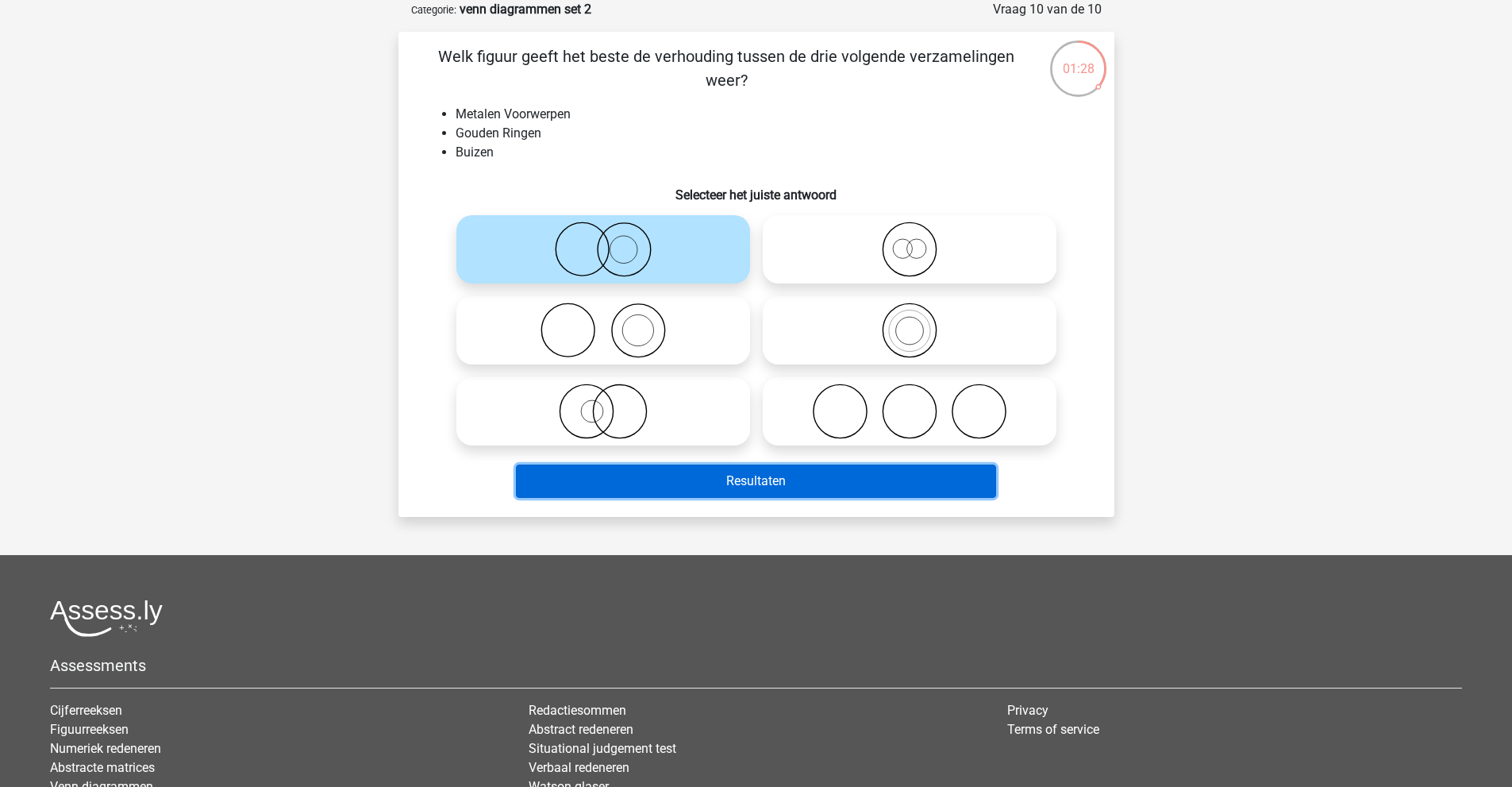
click at [672, 471] on button "Resultaten" at bounding box center [756, 481] width 480 height 34
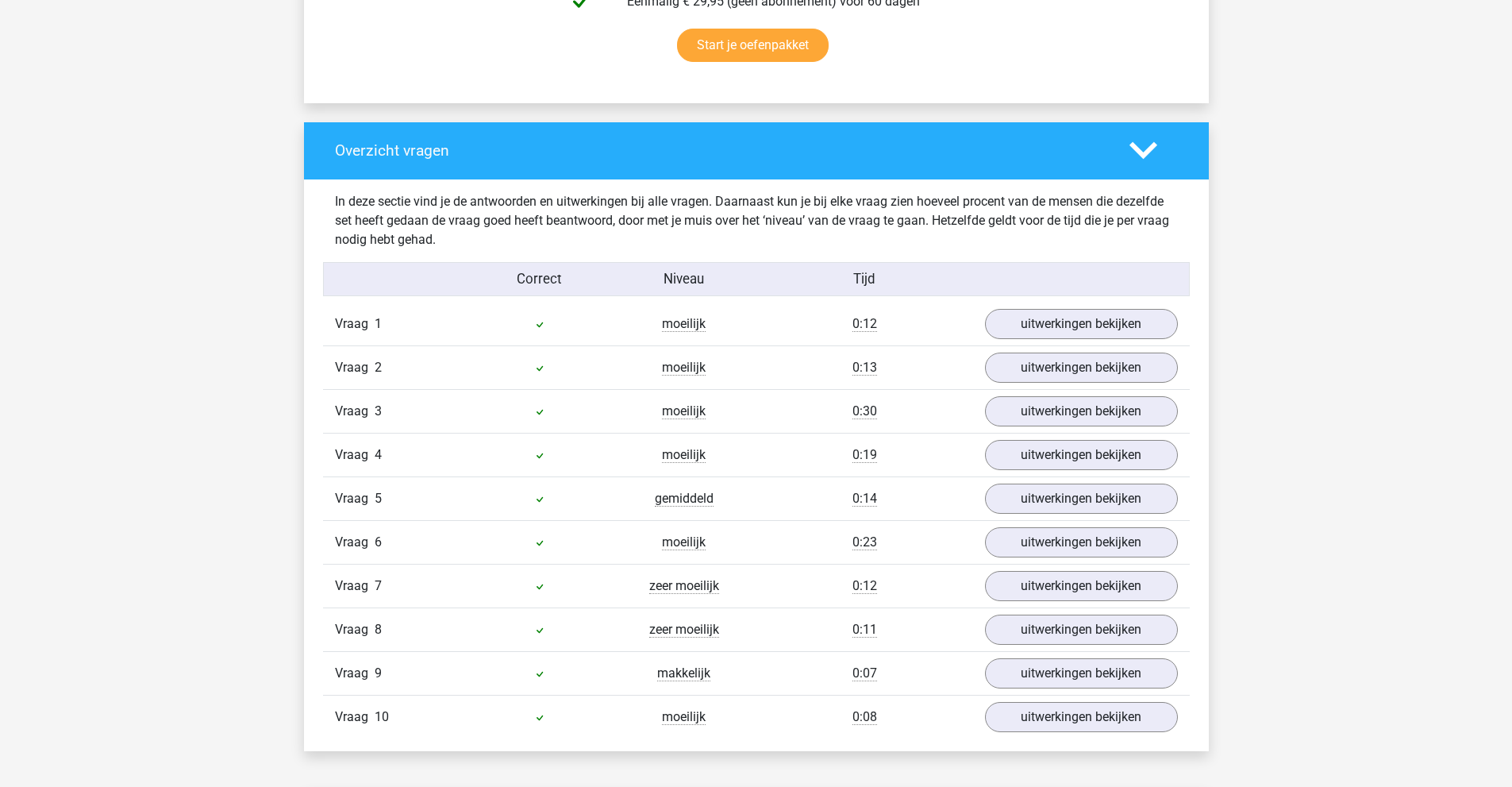
scroll to position [1111, 0]
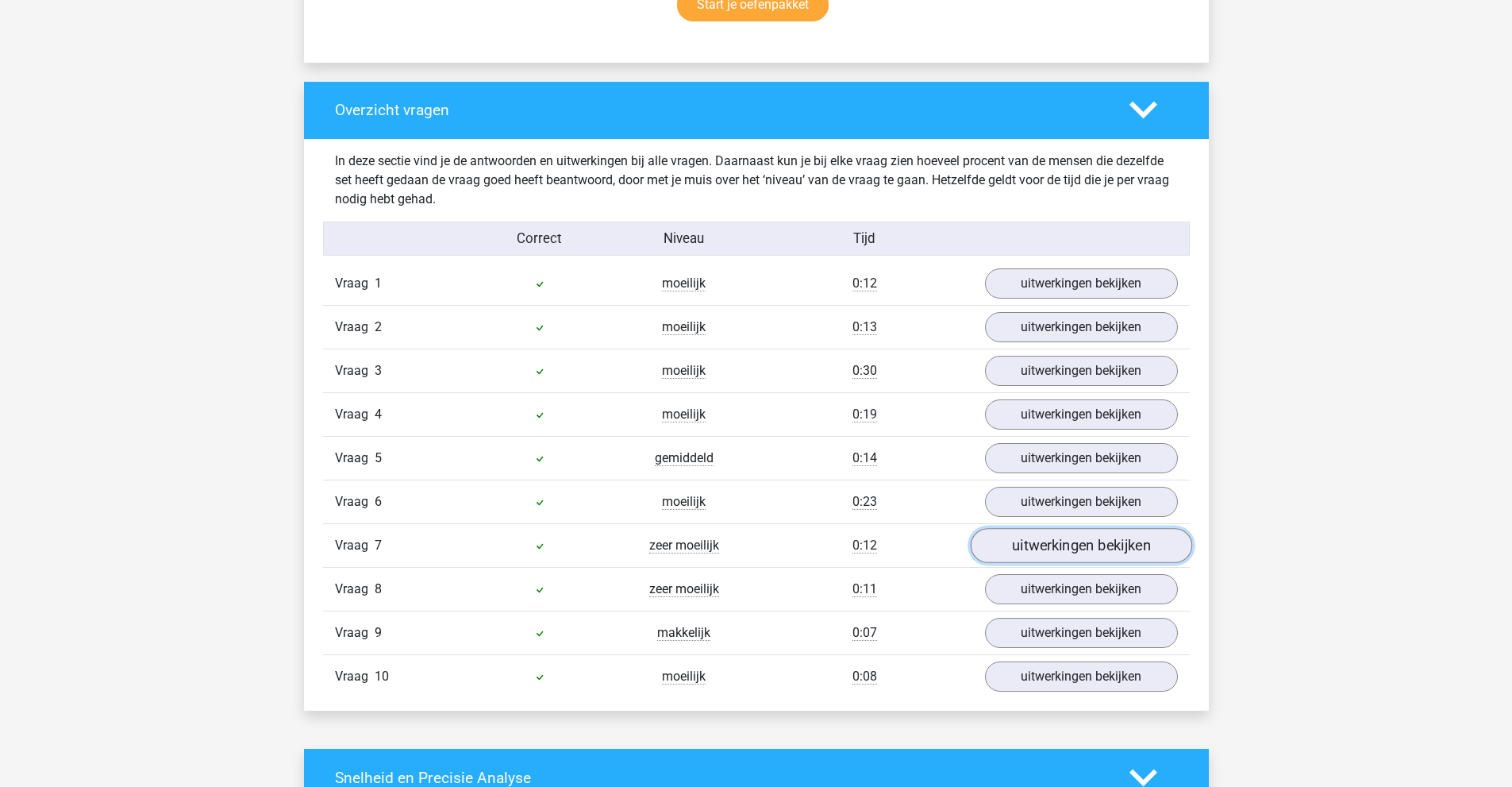
click at [1026, 544] on link "uitwerkingen bekijken" at bounding box center [1080, 545] width 221 height 35
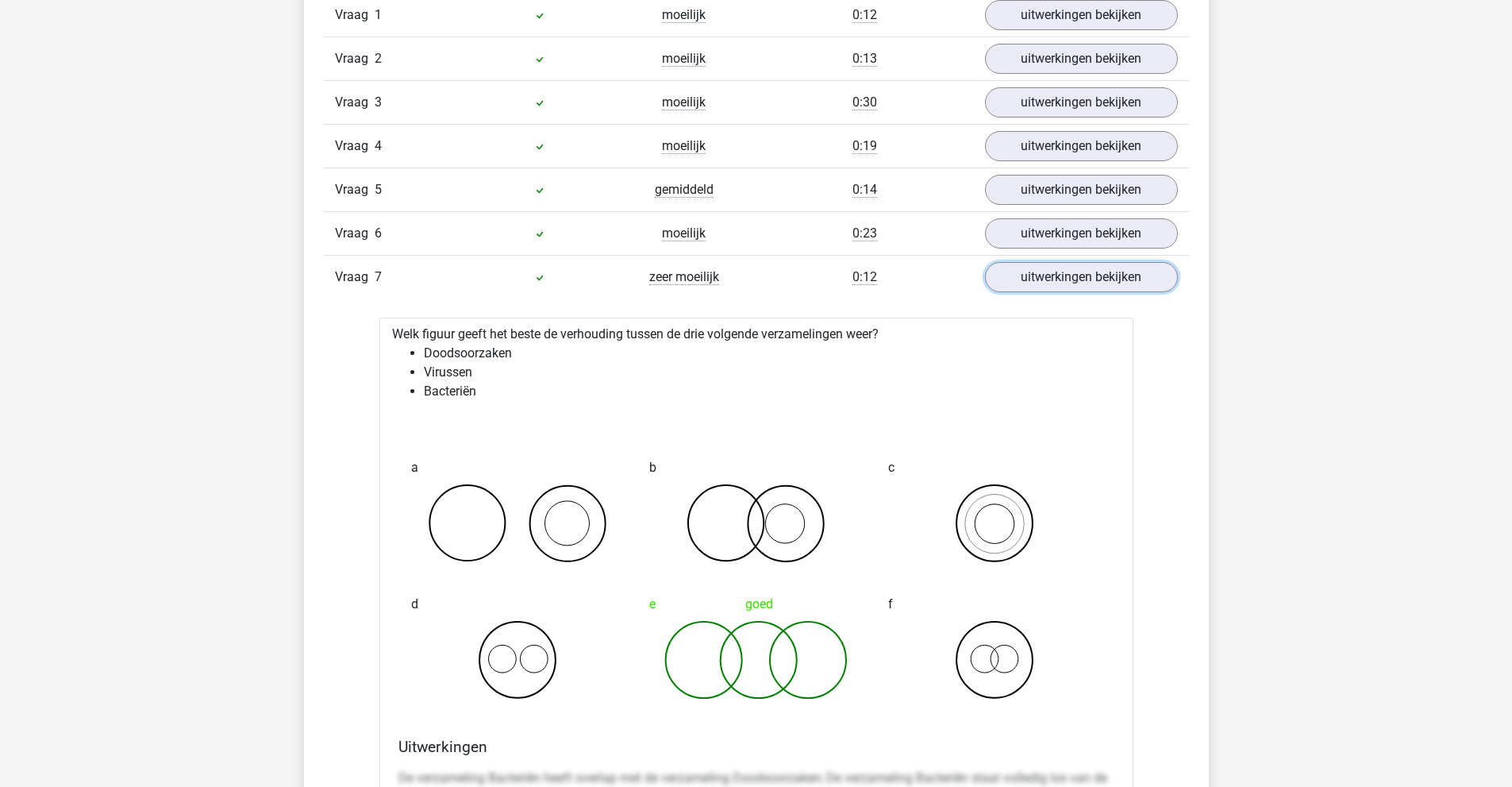
scroll to position [1429, 0]
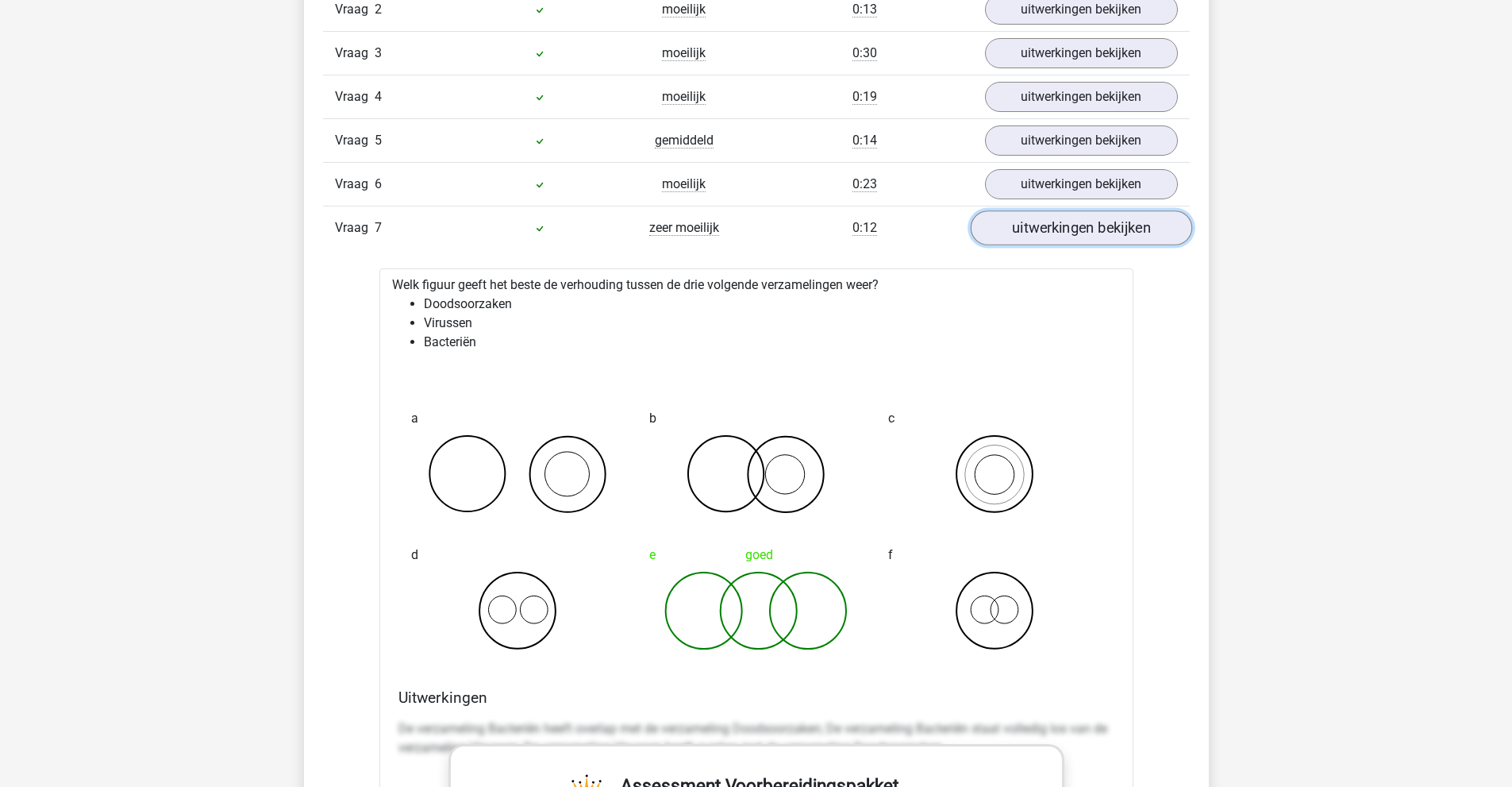
click at [1049, 231] on link "uitwerkingen bekijken" at bounding box center [1080, 227] width 221 height 35
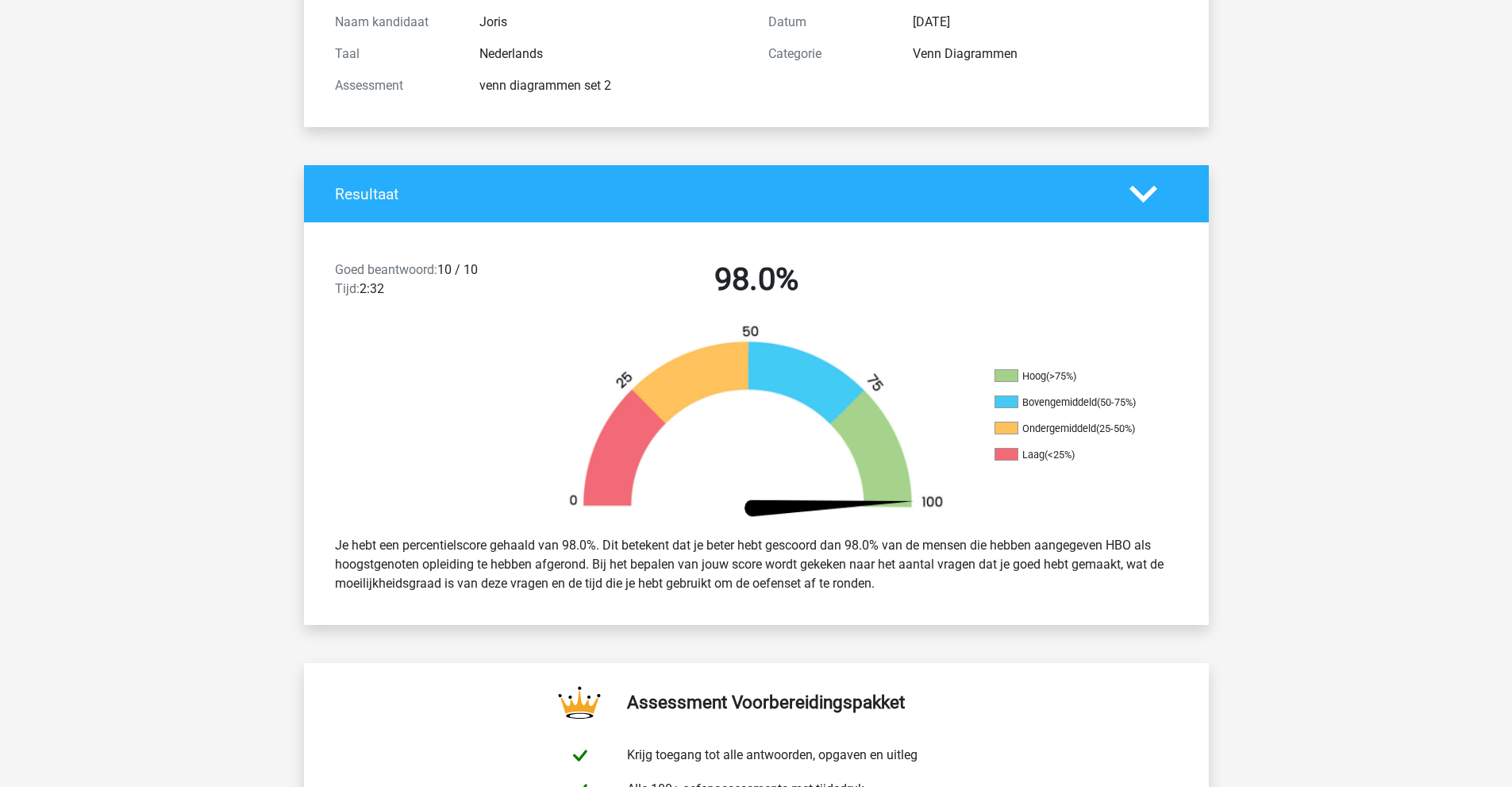
scroll to position [0, 0]
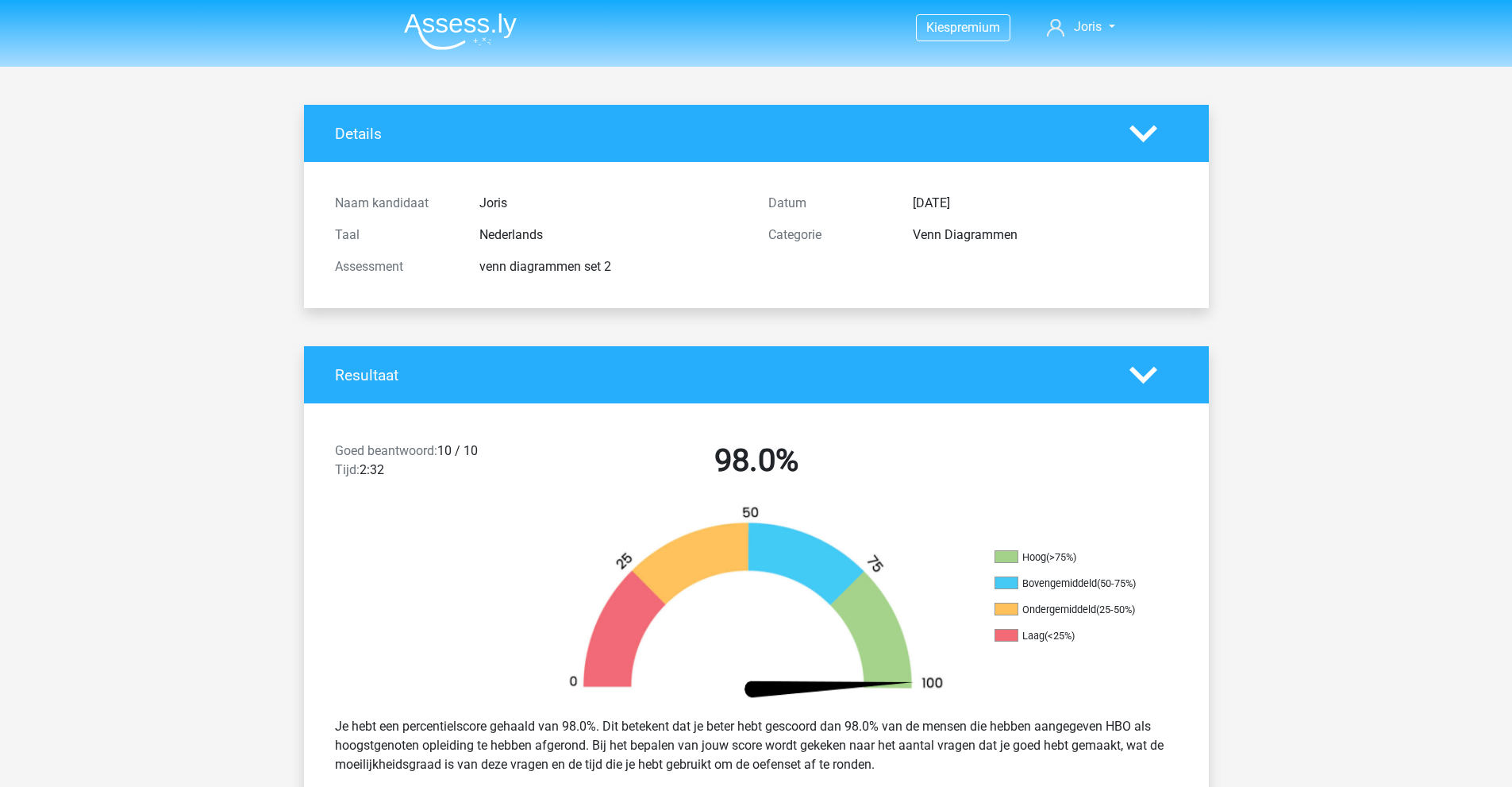
click at [450, 30] on img at bounding box center [461, 32] width 113 height 38
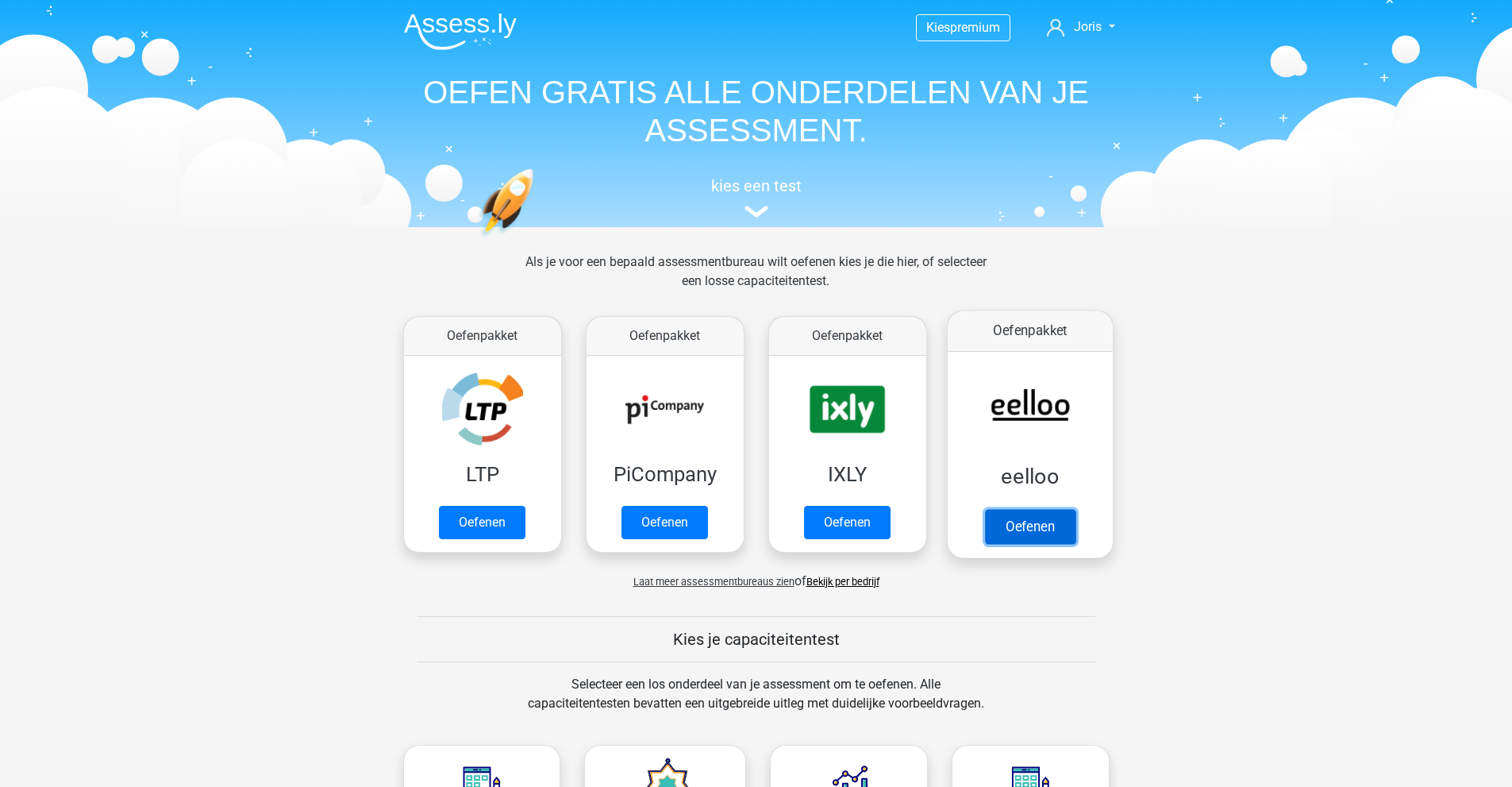
click at [1019, 509] on link "Oefenen" at bounding box center [1029, 526] width 91 height 35
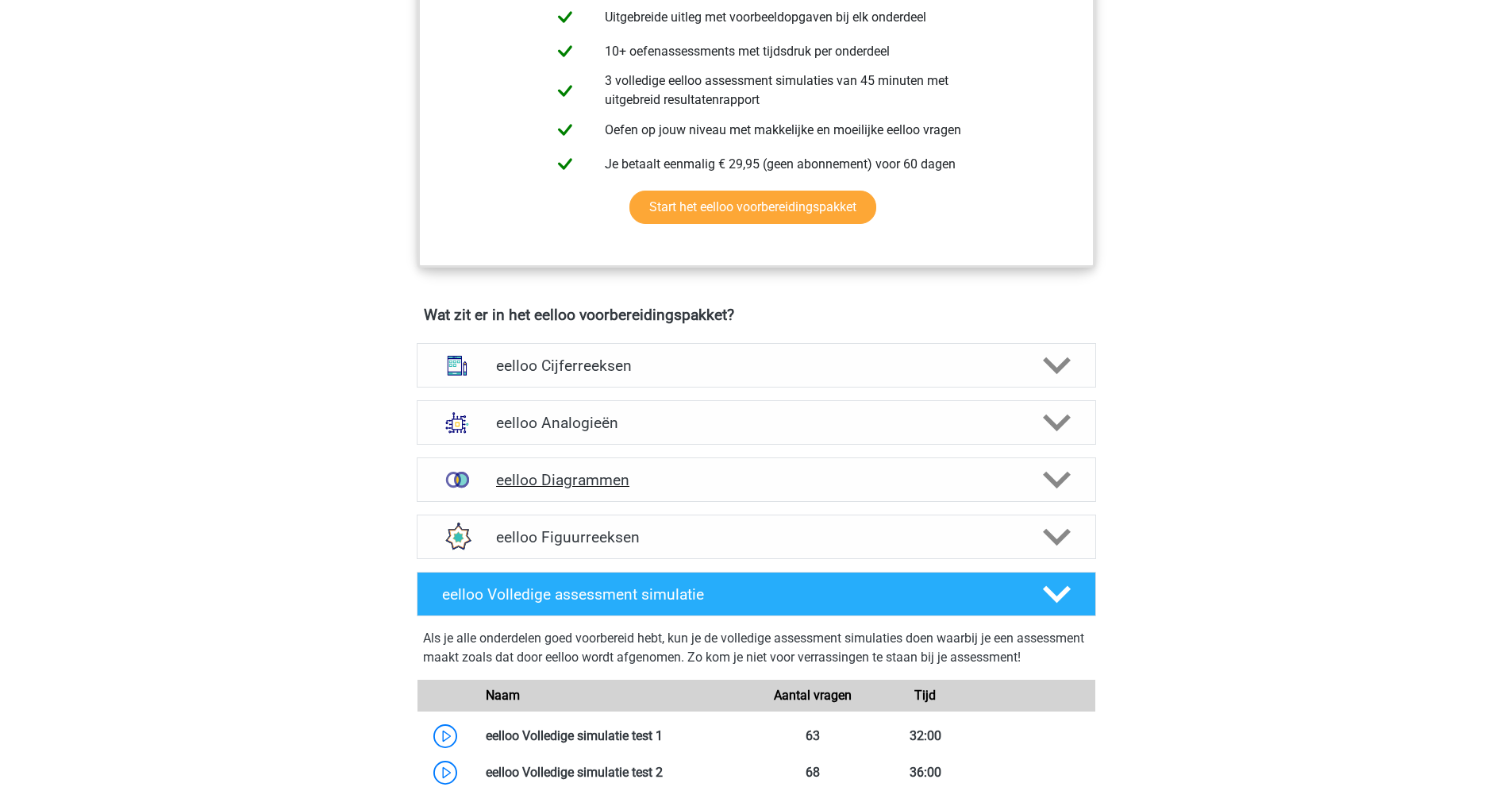
click at [641, 472] on div "eelloo Diagrammen" at bounding box center [756, 480] width 680 height 44
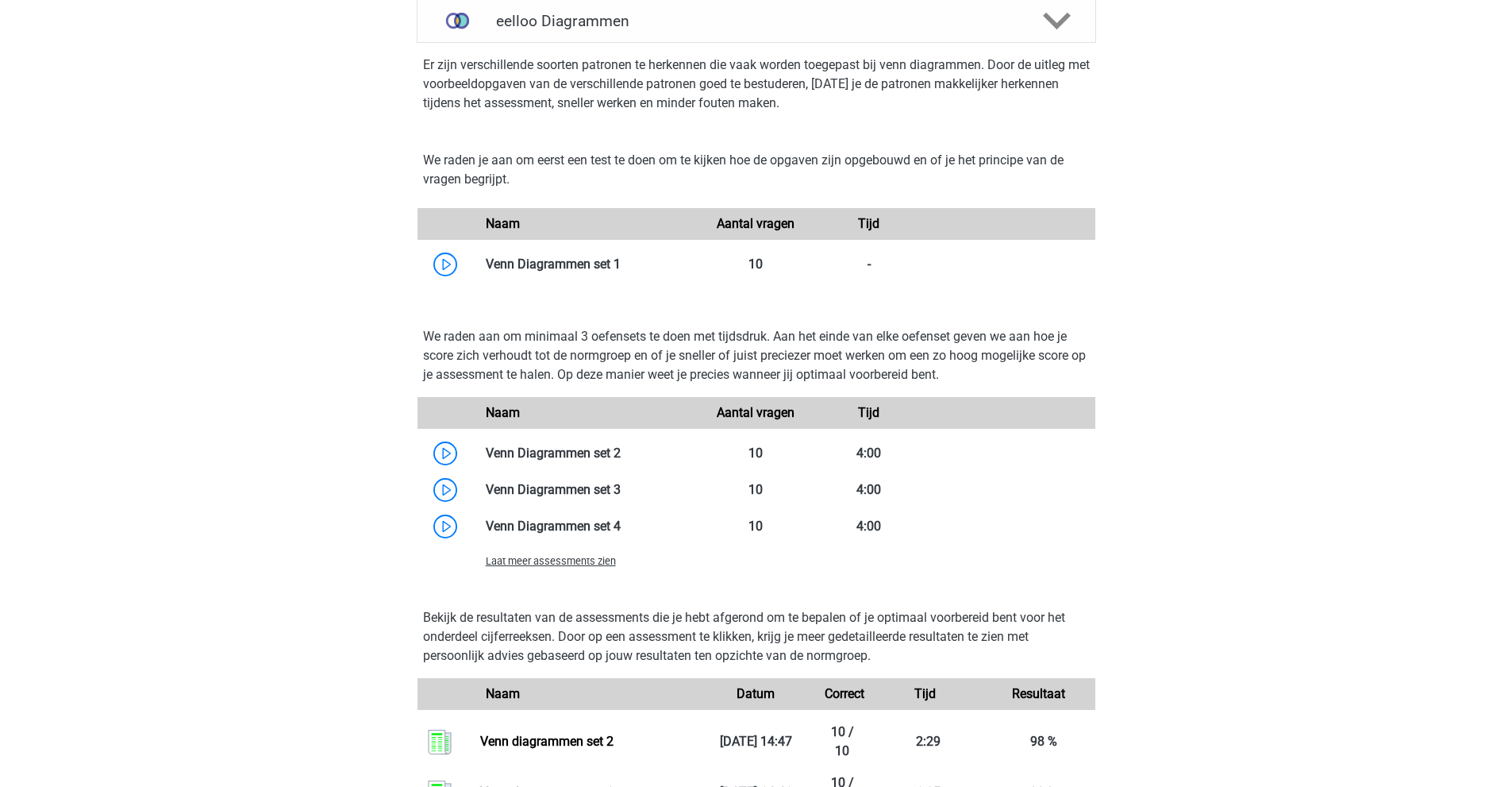
scroll to position [1191, 0]
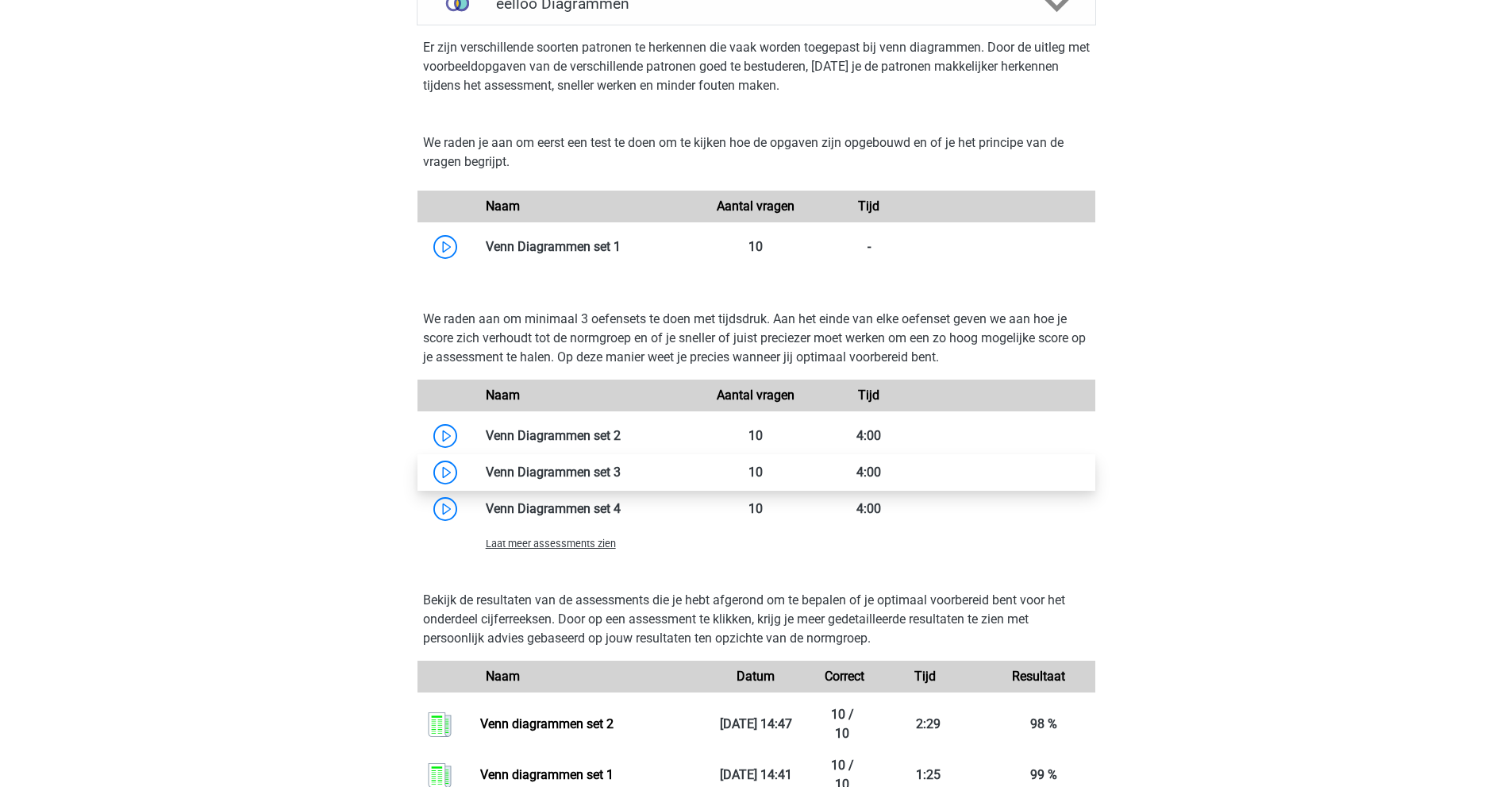
click at [621, 480] on link at bounding box center [621, 472] width 0 height 15
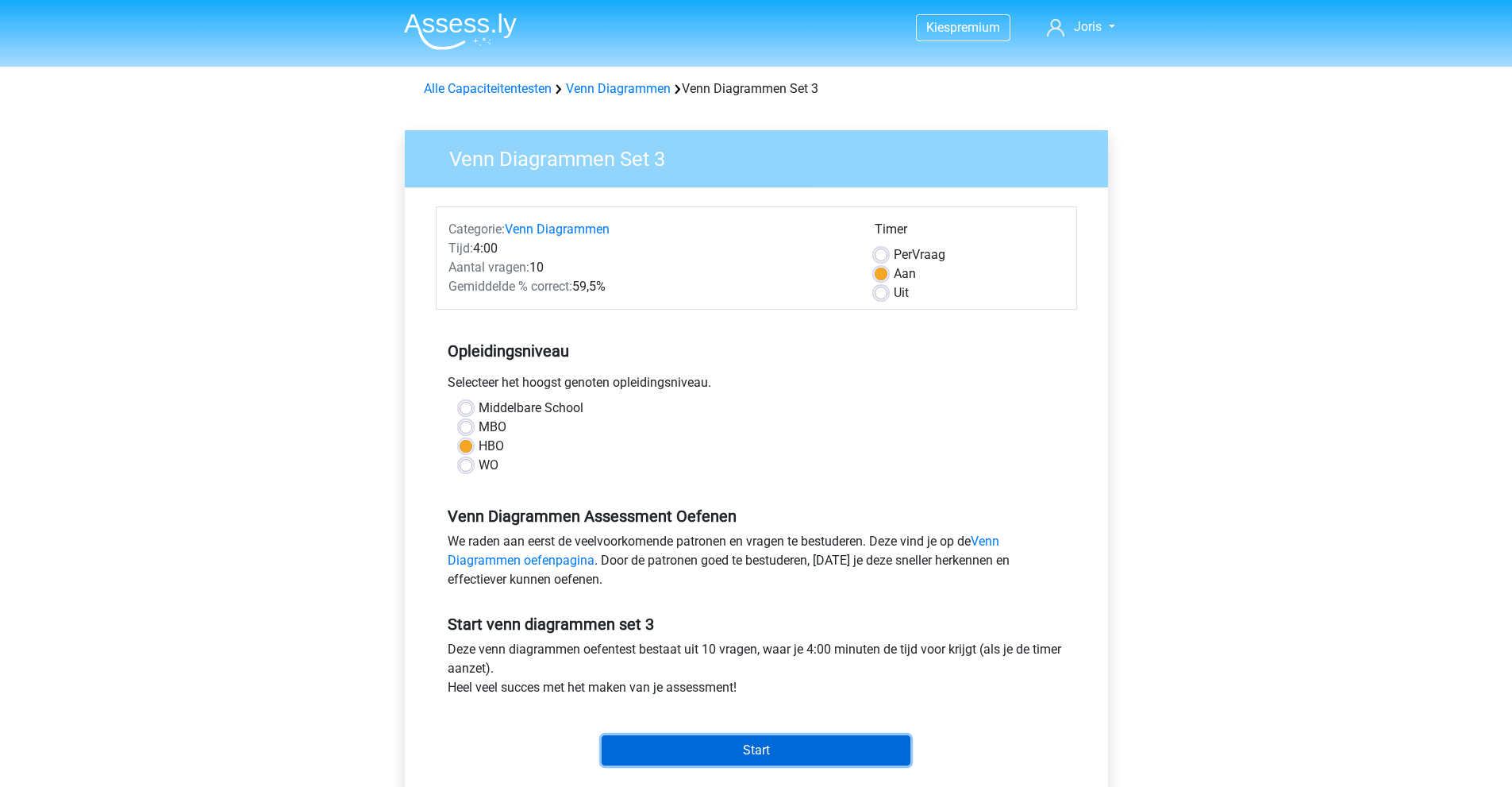
click at [738, 752] on input "Start" at bounding box center [756, 750] width 309 height 30
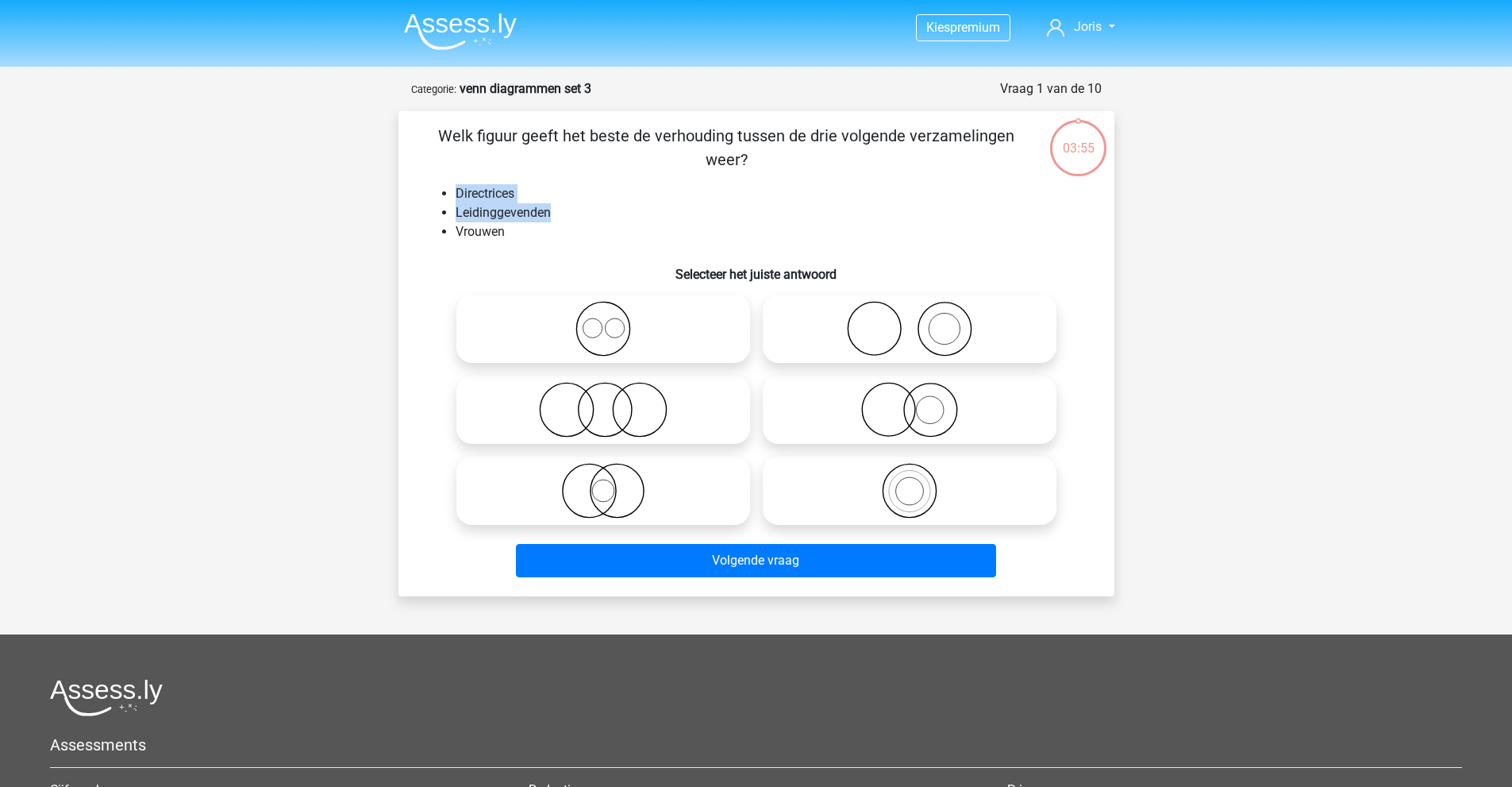
drag, startPoint x: 552, startPoint y: 212, endPoint x: 449, endPoint y: 195, distance: 104.4
click at [449, 195] on ul "Directrices Leidinggevenden Vrouwen" at bounding box center [756, 212] width 665 height 57
click at [504, 209] on li "Leidinggevenden" at bounding box center [772, 212] width 633 height 19
drag, startPoint x: 529, startPoint y: 222, endPoint x: 444, endPoint y: 177, distance: 96.2
click at [444, 177] on div "Welk figuur geeft het beste de verhouding tussen de drie volgende verzamelingen…" at bounding box center [756, 354] width 703 height 460
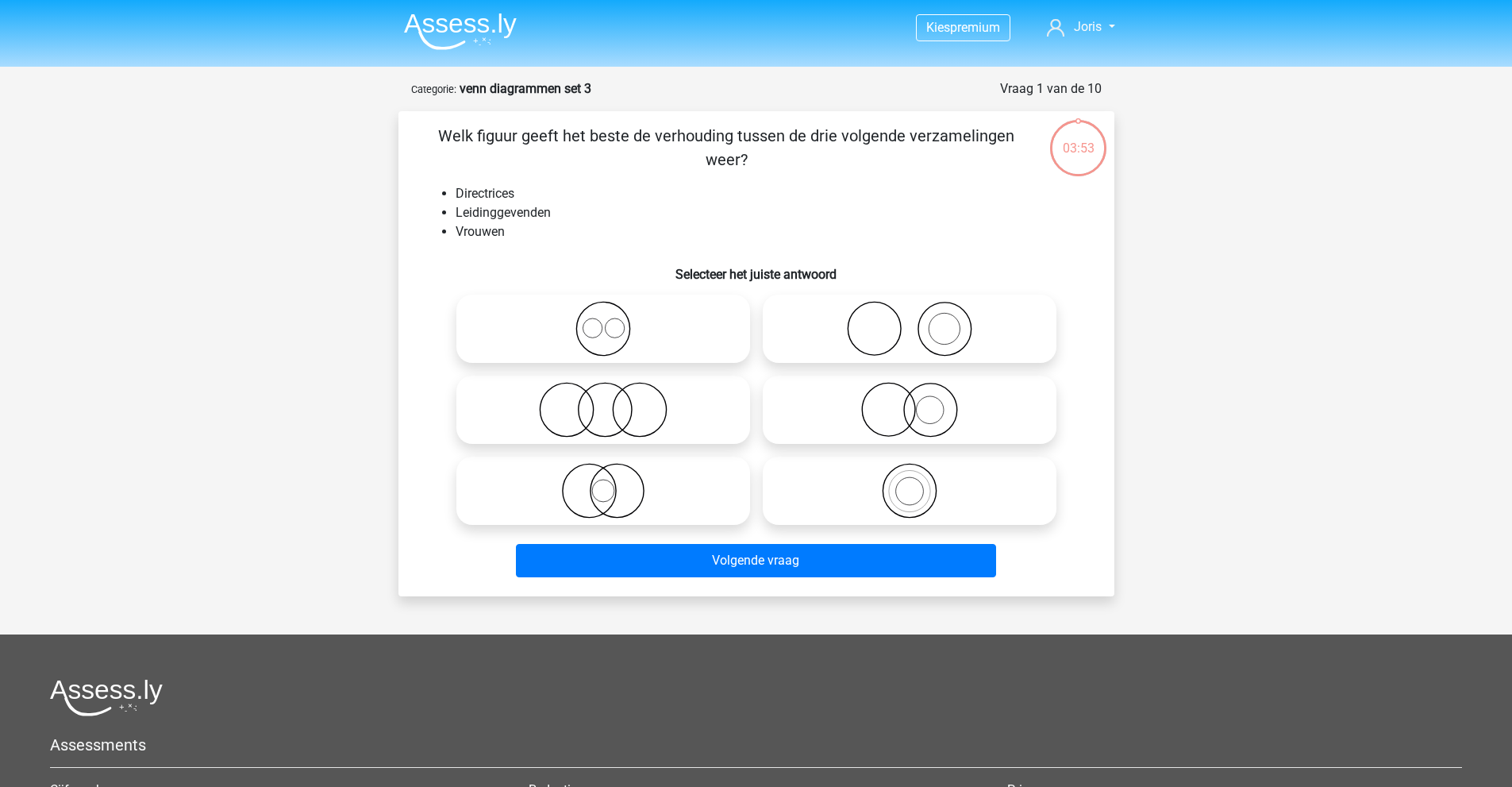
click at [513, 226] on li "Vrouwen" at bounding box center [772, 231] width 633 height 19
click at [943, 394] on icon at bounding box center [909, 409] width 281 height 56
click at [920, 394] on input "radio" at bounding box center [914, 396] width 11 height 11
radio input "true"
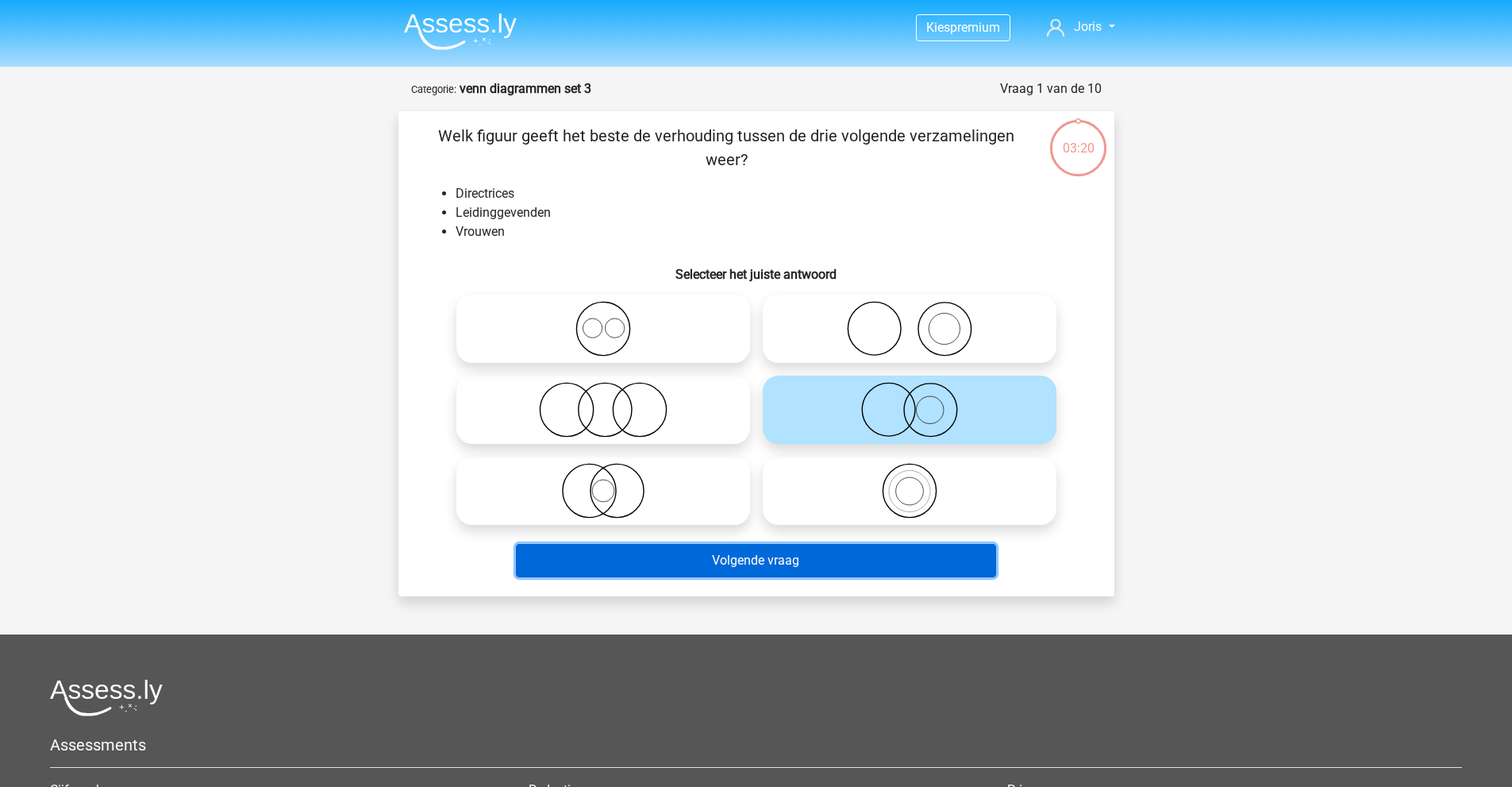
click at [743, 564] on button "Volgende vraag" at bounding box center [756, 561] width 480 height 34
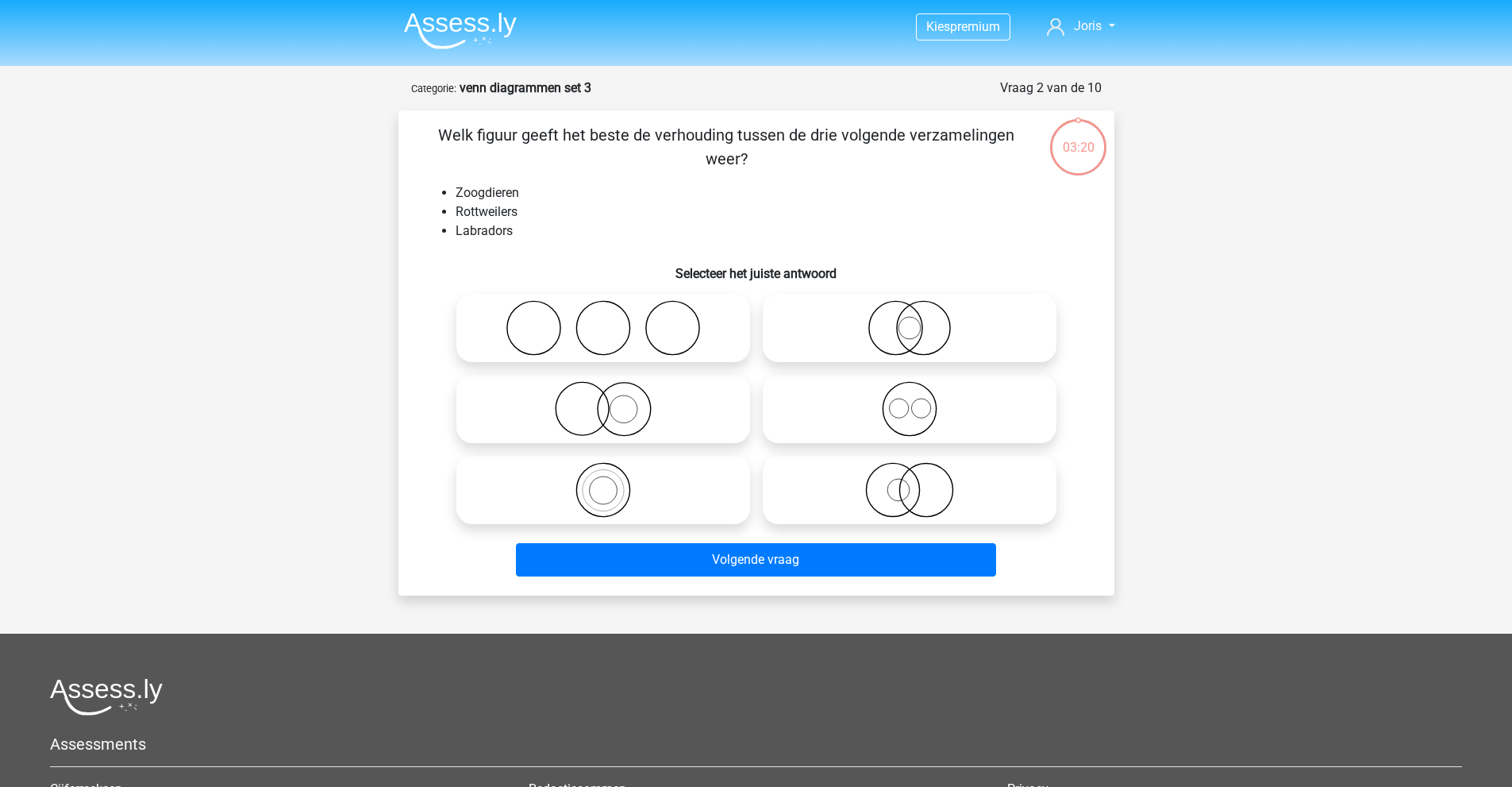
scroll to position [79, 0]
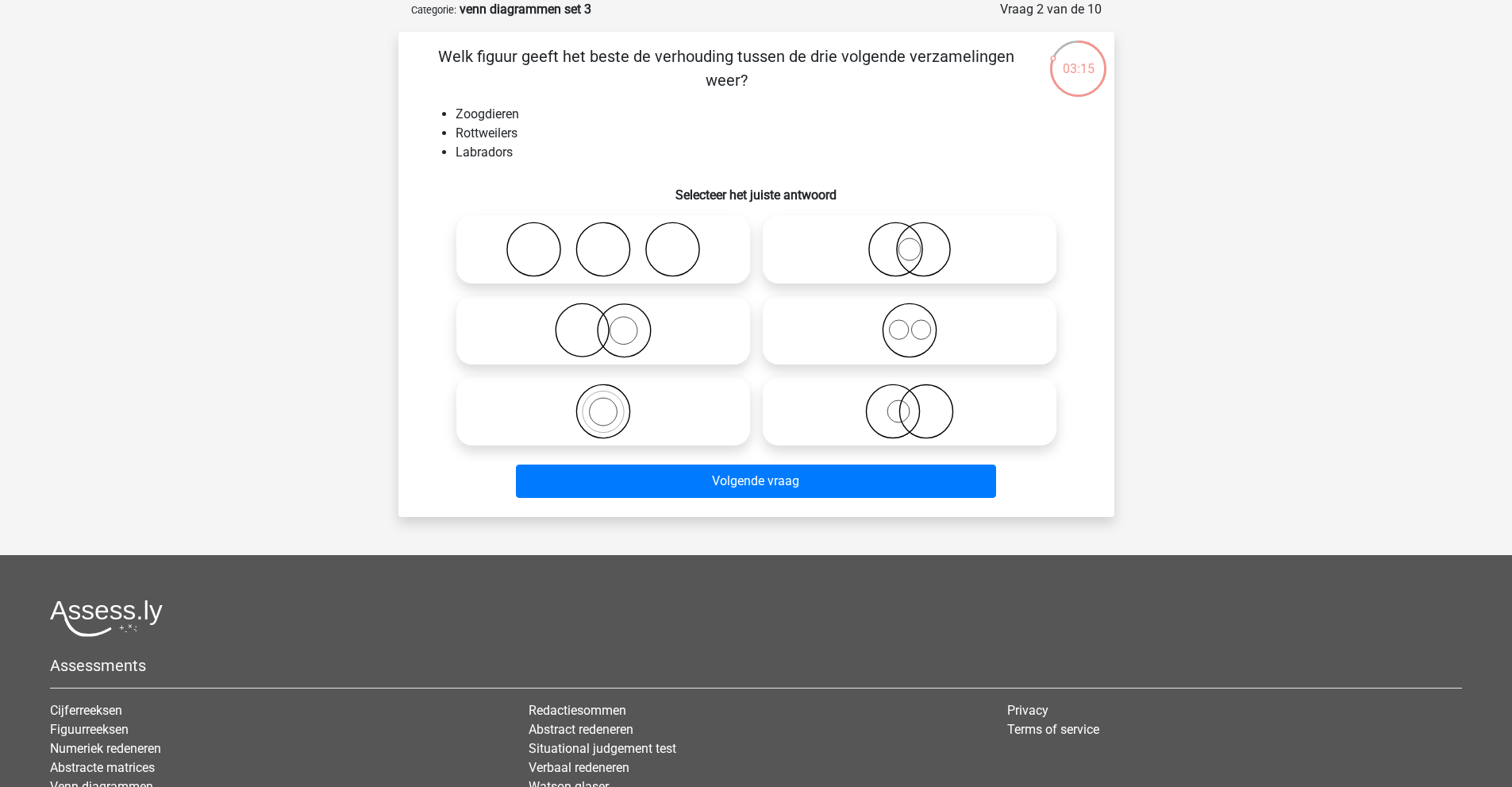
click at [854, 311] on icon at bounding box center [909, 330] width 281 height 56
click at [909, 312] on input "radio" at bounding box center [914, 317] width 11 height 11
radio input "true"
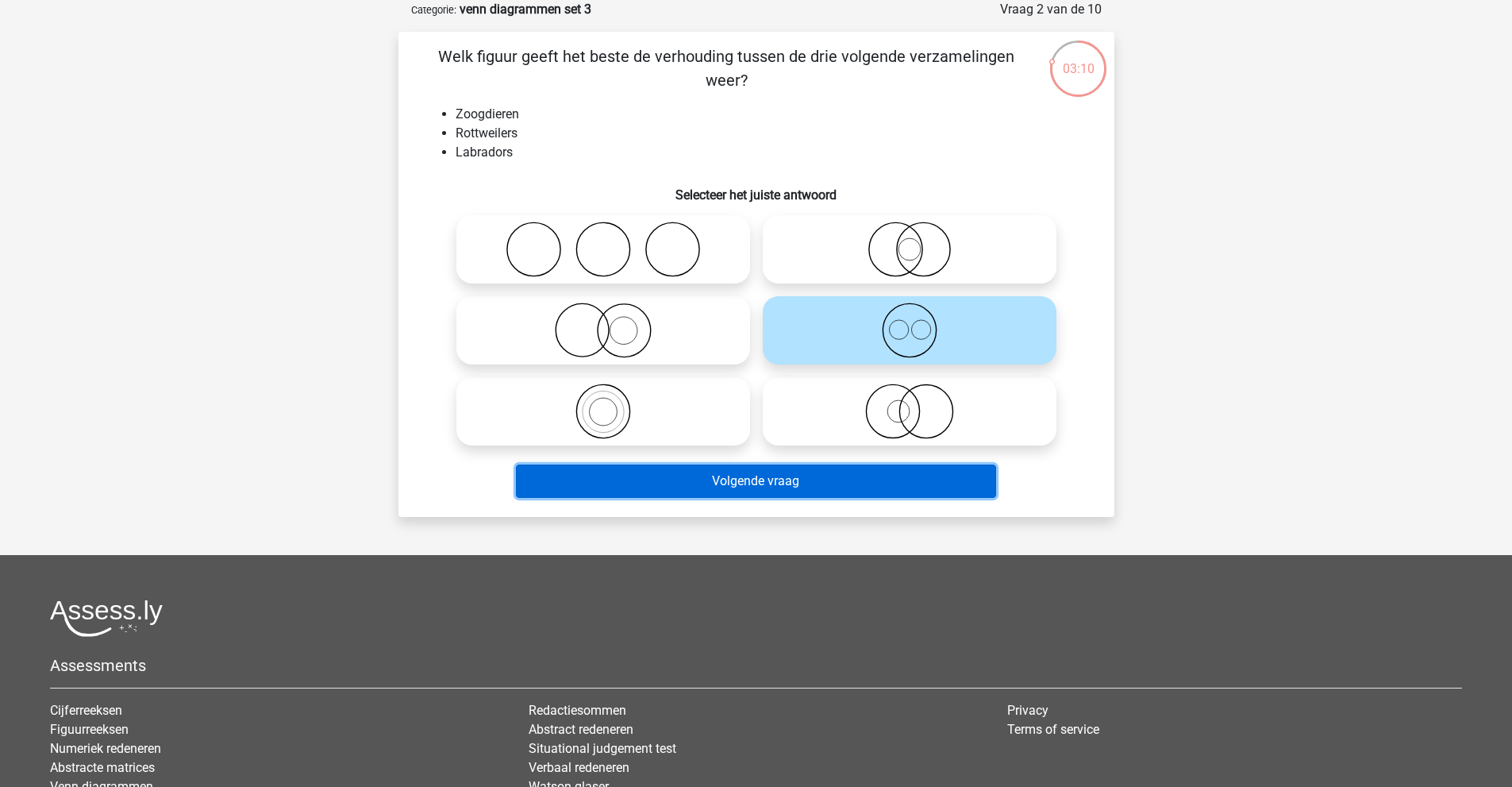
click at [851, 476] on button "Volgende vraag" at bounding box center [756, 481] width 480 height 34
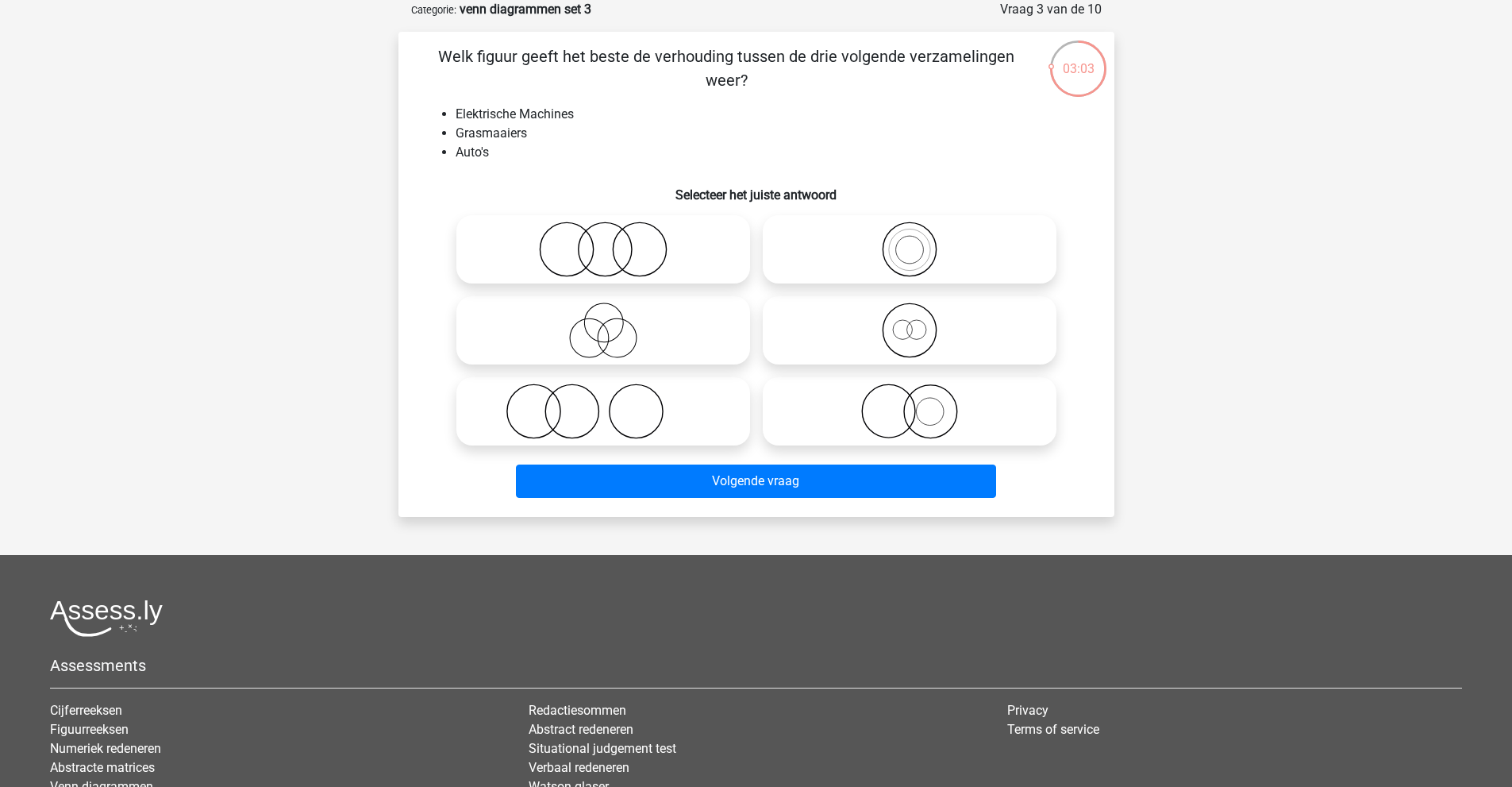
click at [844, 329] on icon at bounding box center [909, 330] width 281 height 56
click at [909, 322] on input "radio" at bounding box center [914, 317] width 11 height 11
radio input "true"
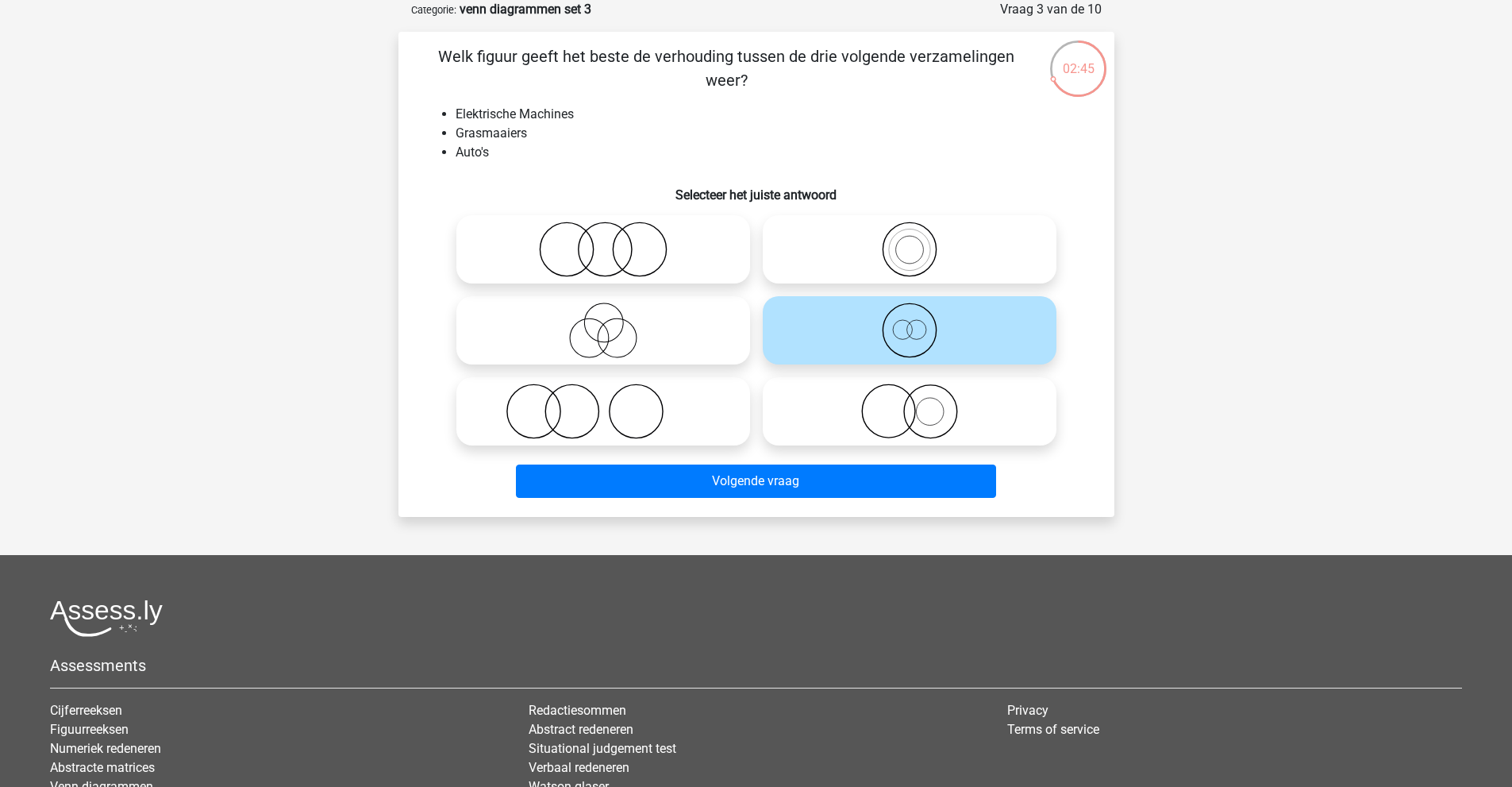
click at [631, 332] on icon at bounding box center [603, 330] width 281 height 56
click at [613, 322] on input "radio" at bounding box center [608, 317] width 11 height 11
radio input "true"
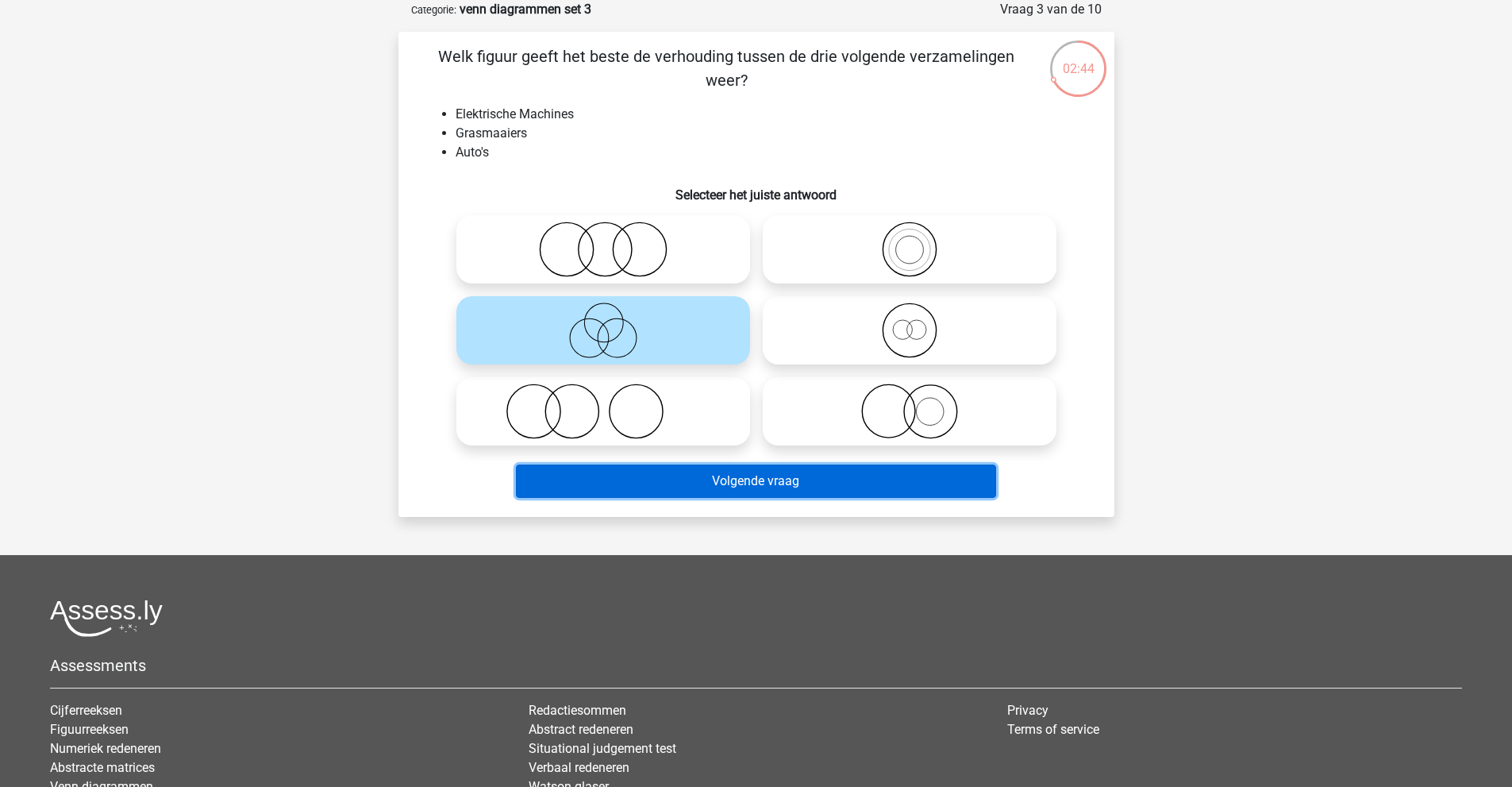
click at [695, 477] on button "Volgende vraag" at bounding box center [756, 481] width 480 height 34
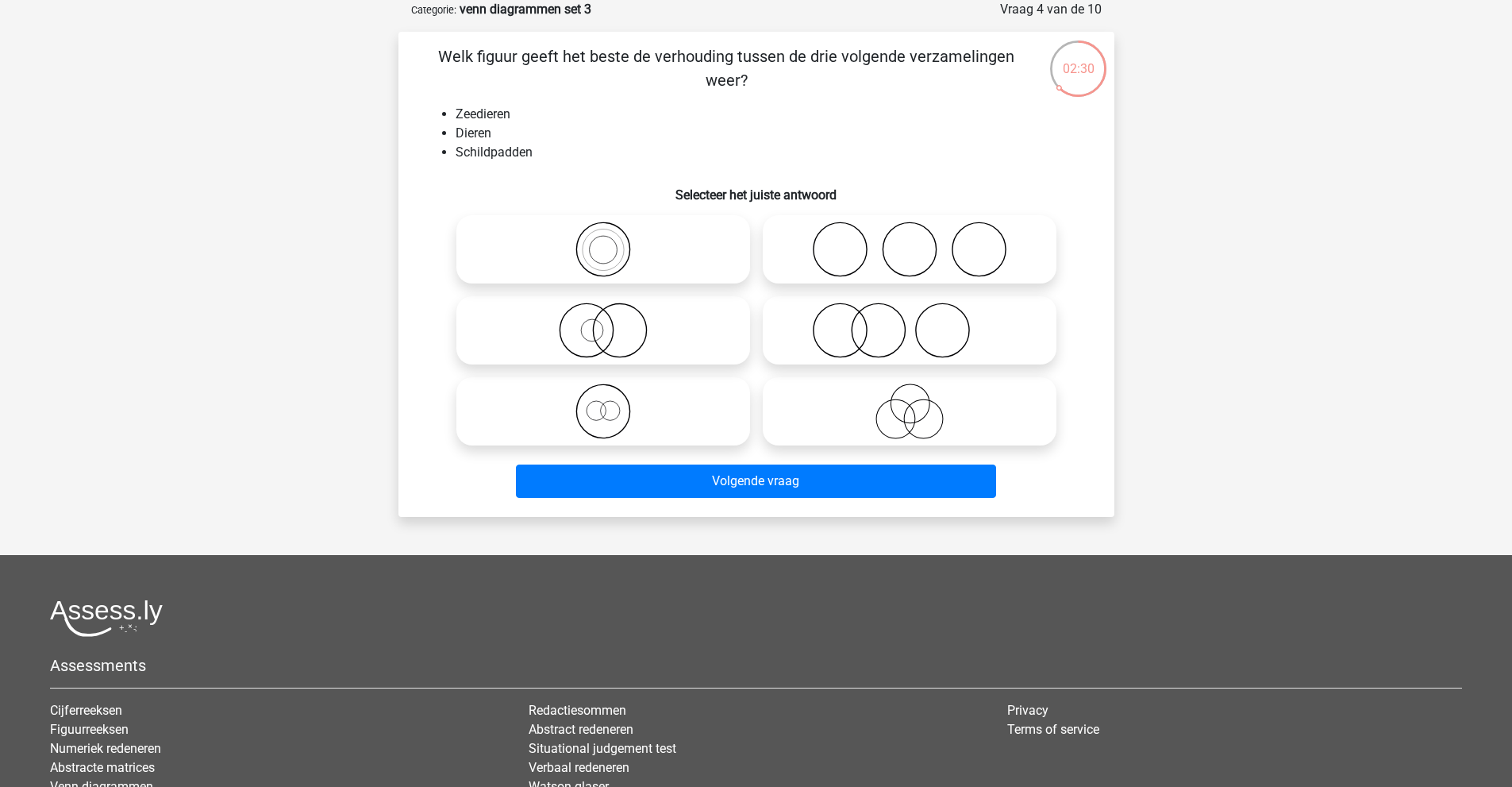
click at [595, 333] on icon at bounding box center [603, 330] width 281 height 56
click at [603, 322] on input "radio" at bounding box center [608, 317] width 11 height 11
radio input "true"
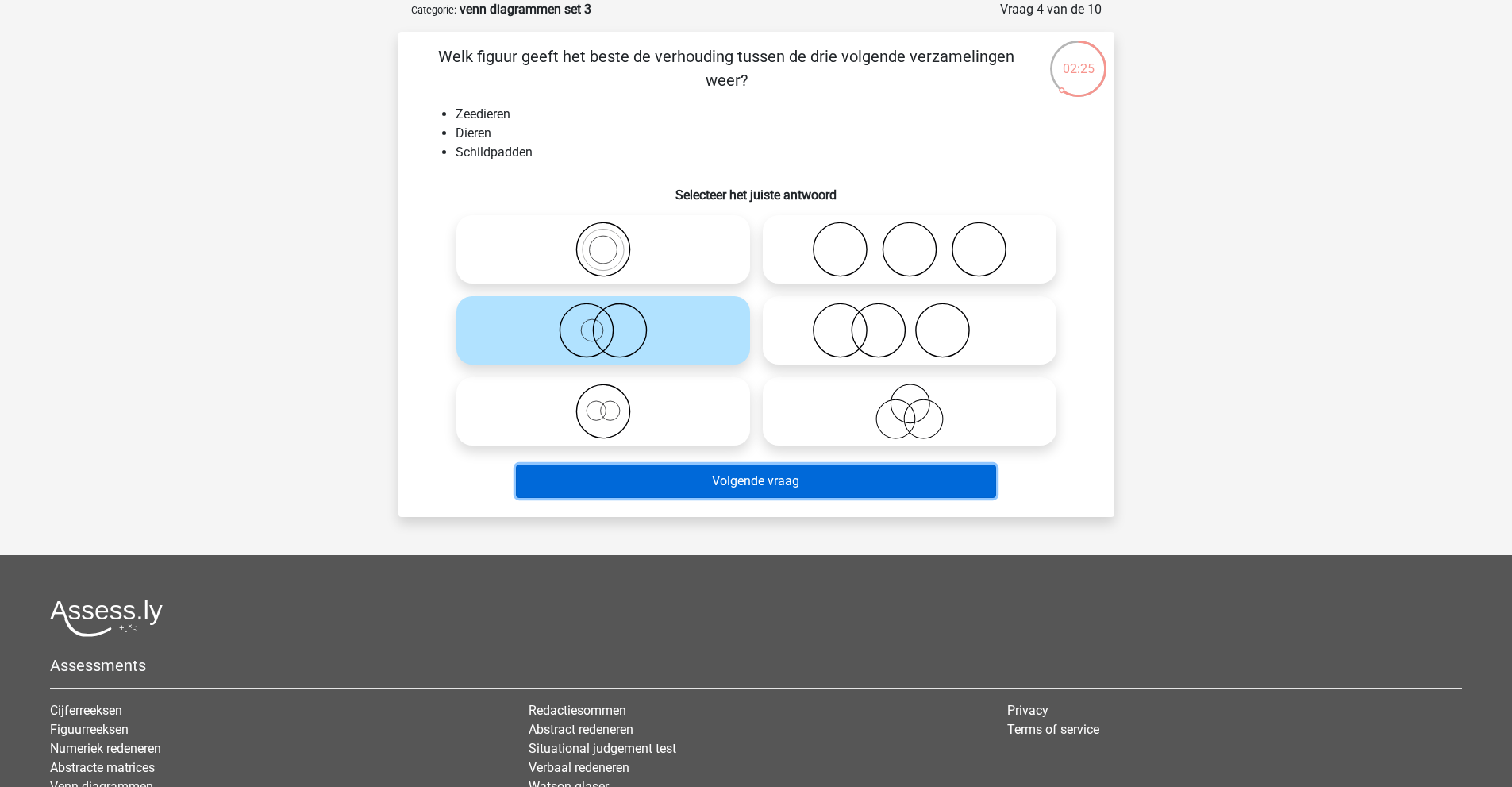
click at [648, 494] on button "Volgende vraag" at bounding box center [756, 481] width 480 height 34
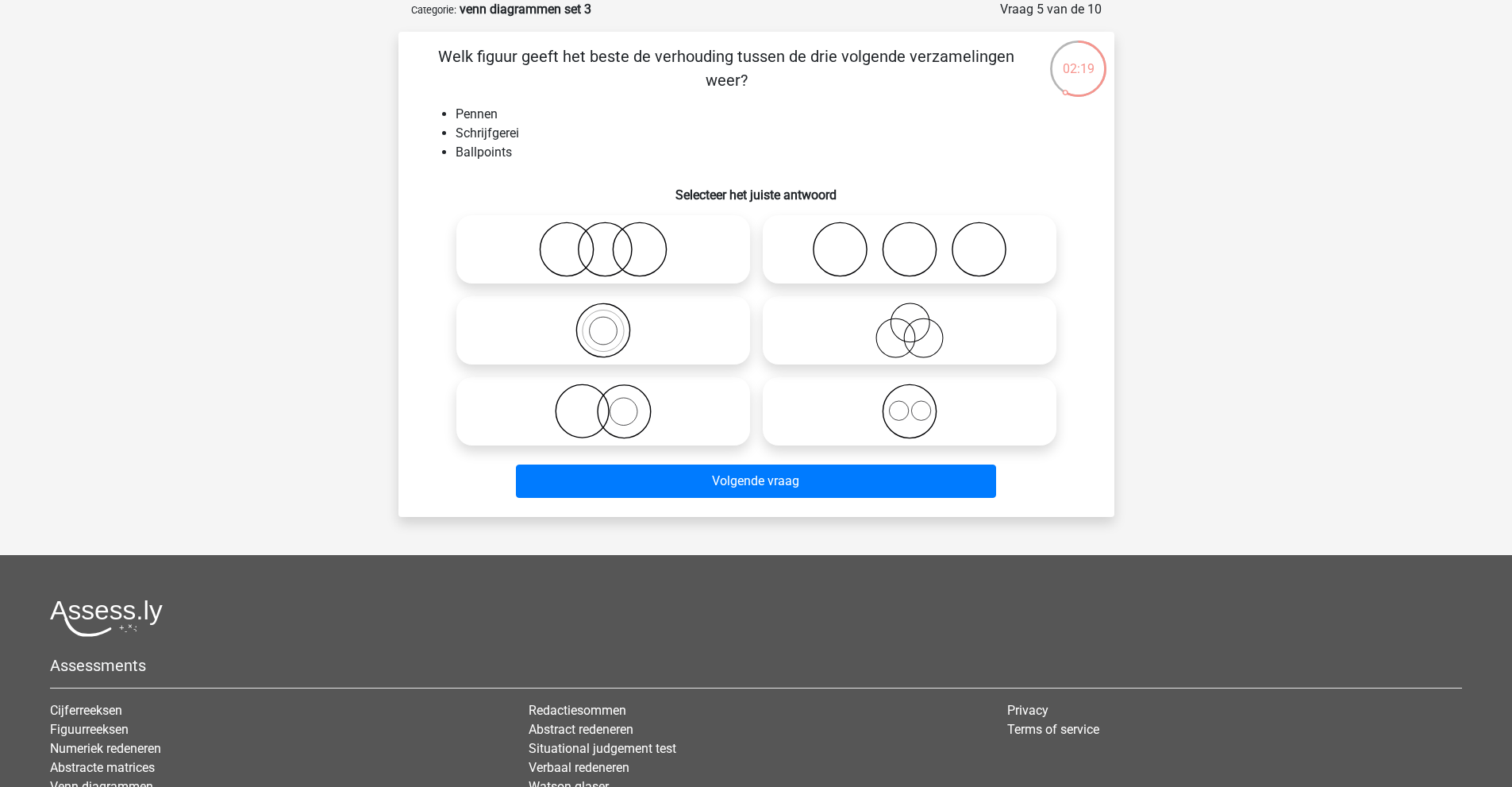
click at [582, 314] on circle at bounding box center [602, 330] width 53 height 53
click at [603, 314] on input "radio" at bounding box center [608, 317] width 11 height 11
radio input "true"
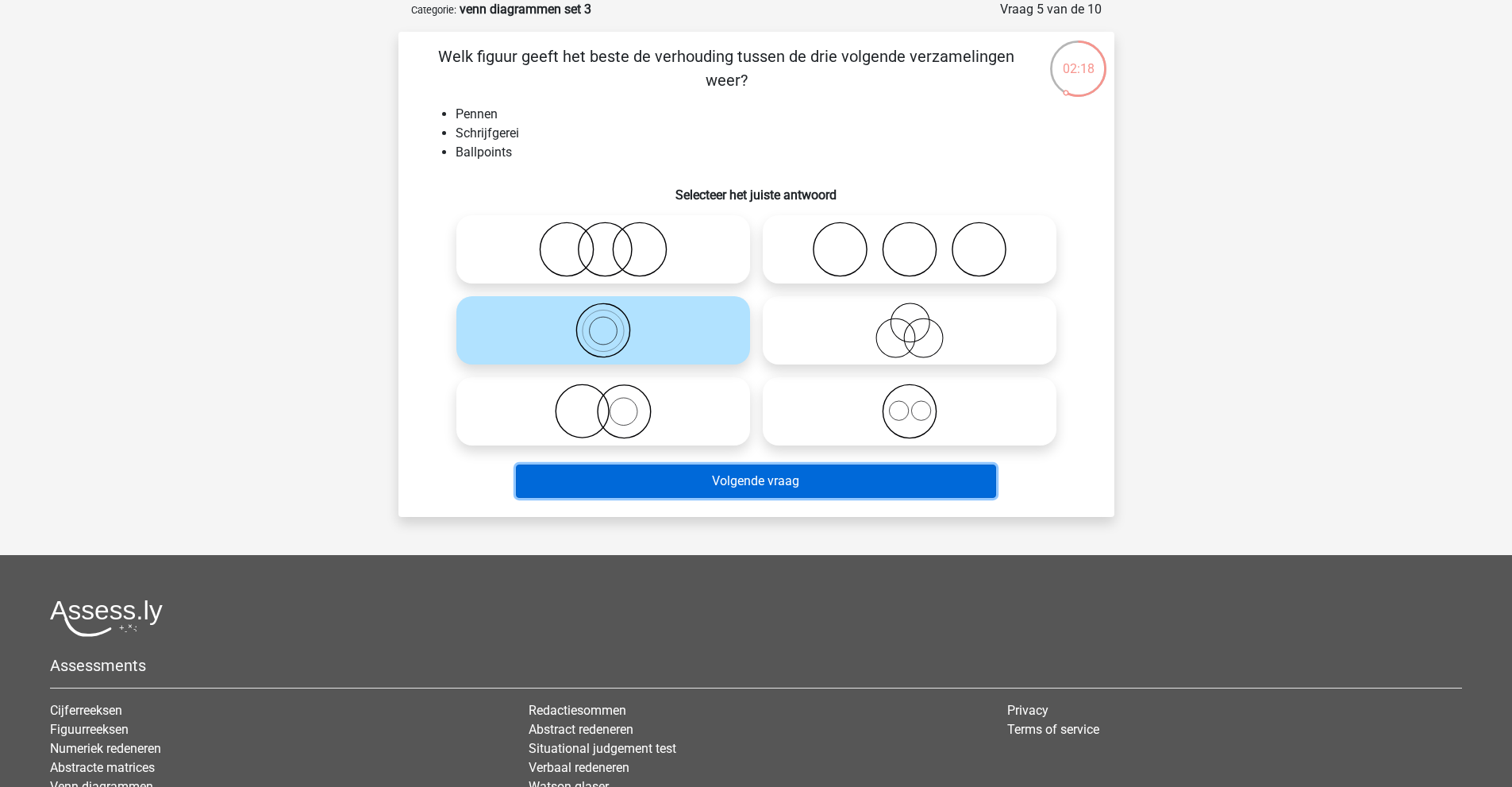
click at [681, 481] on button "Volgende vraag" at bounding box center [756, 481] width 480 height 34
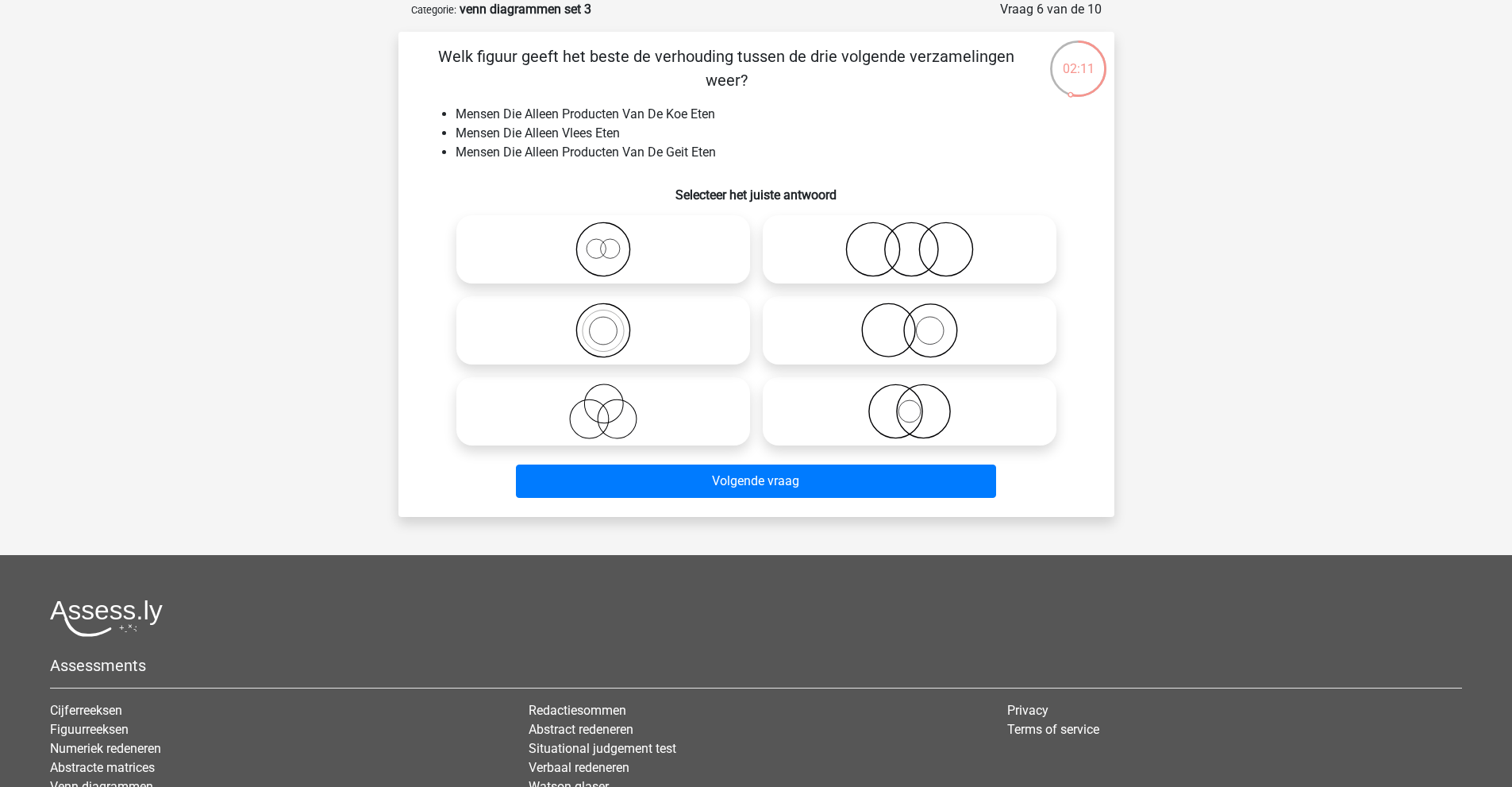
click at [715, 138] on li "Mensen Die Alleen Vlees Eten" at bounding box center [772, 133] width 633 height 19
click at [968, 253] on icon at bounding box center [909, 249] width 281 height 56
click at [920, 241] on input "radio" at bounding box center [914, 236] width 11 height 11
radio input "true"
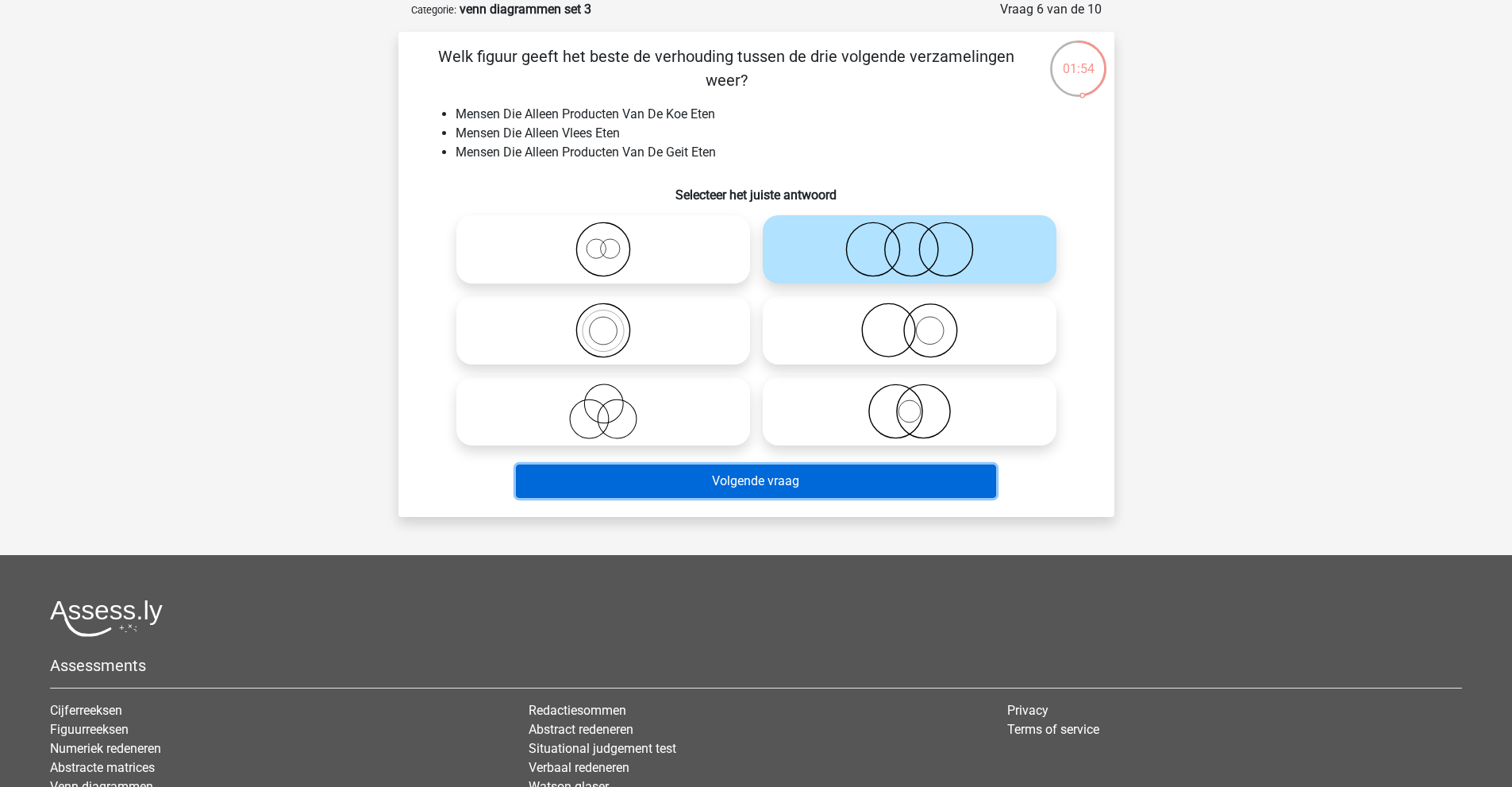
click at [801, 482] on button "Volgende vraag" at bounding box center [756, 481] width 480 height 34
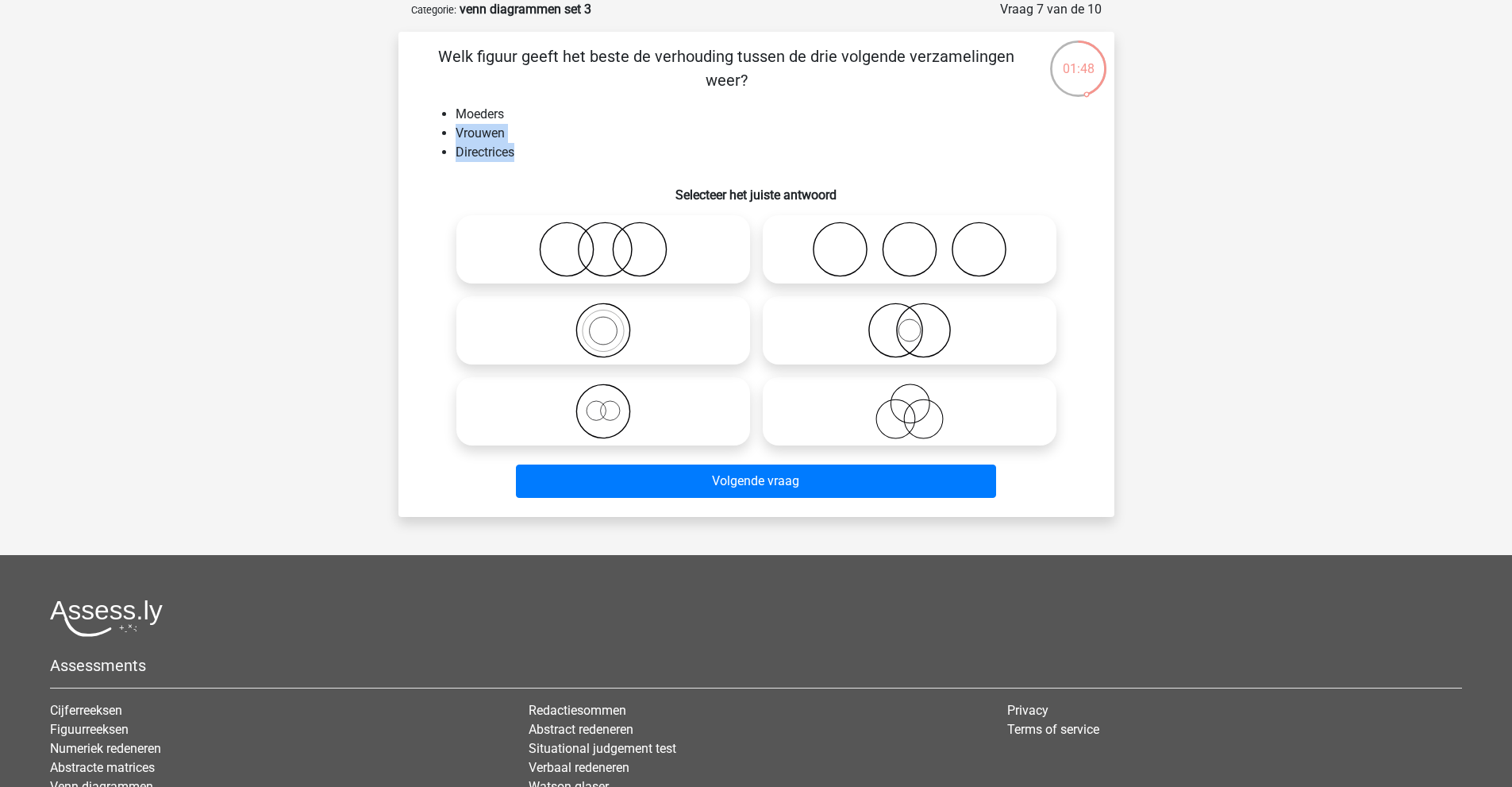
drag, startPoint x: 528, startPoint y: 154, endPoint x: 440, endPoint y: 135, distance: 90.0
click at [440, 135] on ul "Moeders Vrouwen Directrices" at bounding box center [756, 133] width 665 height 57
click at [502, 132] on li "Vrouwen" at bounding box center [772, 133] width 633 height 19
drag, startPoint x: 512, startPoint y: 117, endPoint x: 455, endPoint y: 116, distance: 57.0
click at [456, 116] on li "Moeders" at bounding box center [772, 114] width 633 height 19
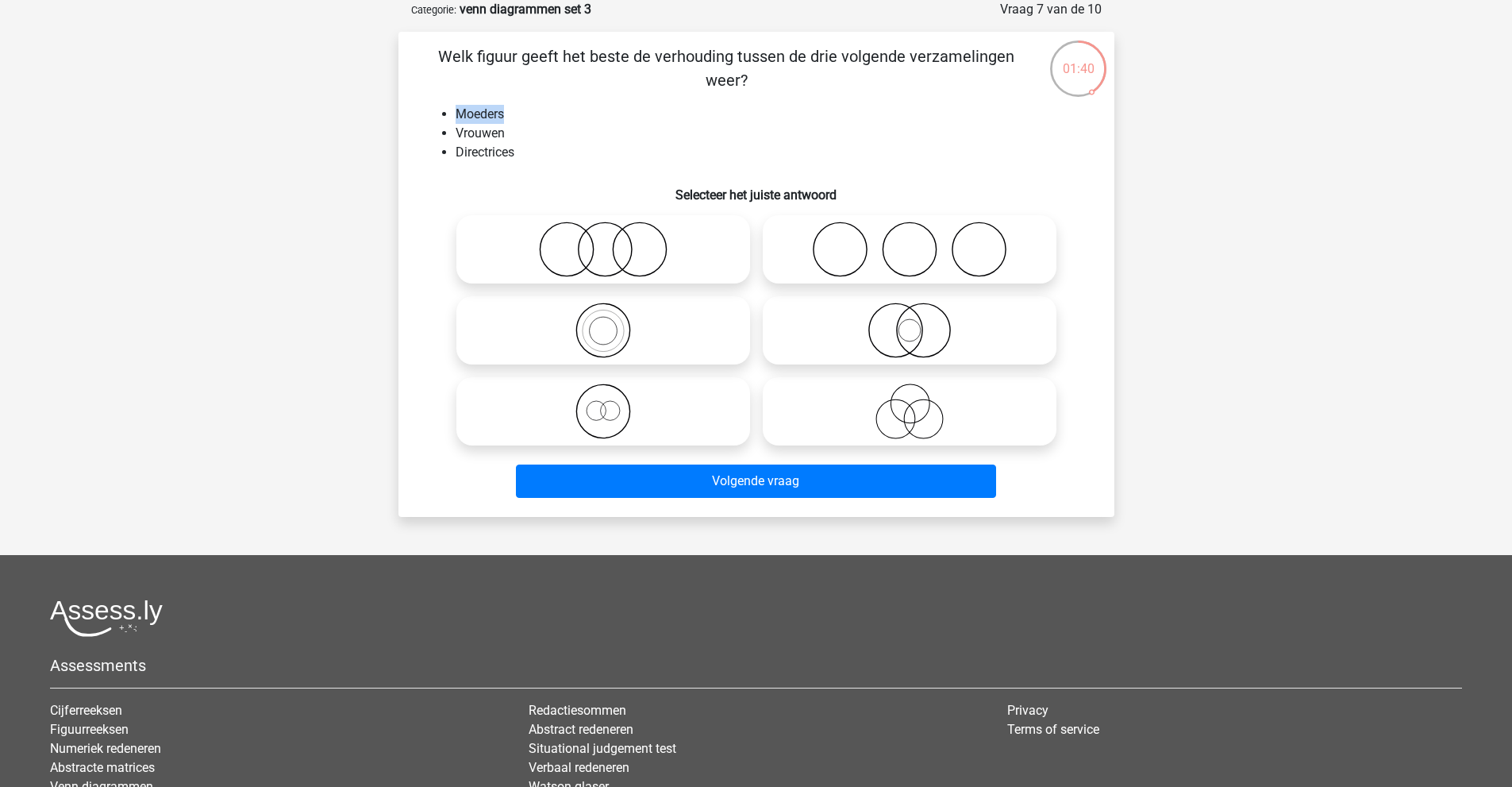
click at [484, 118] on li "Moeders" at bounding box center [772, 114] width 633 height 19
click at [600, 408] on icon at bounding box center [603, 411] width 281 height 56
click at [603, 404] on input "radio" at bounding box center [608, 398] width 11 height 11
radio input "true"
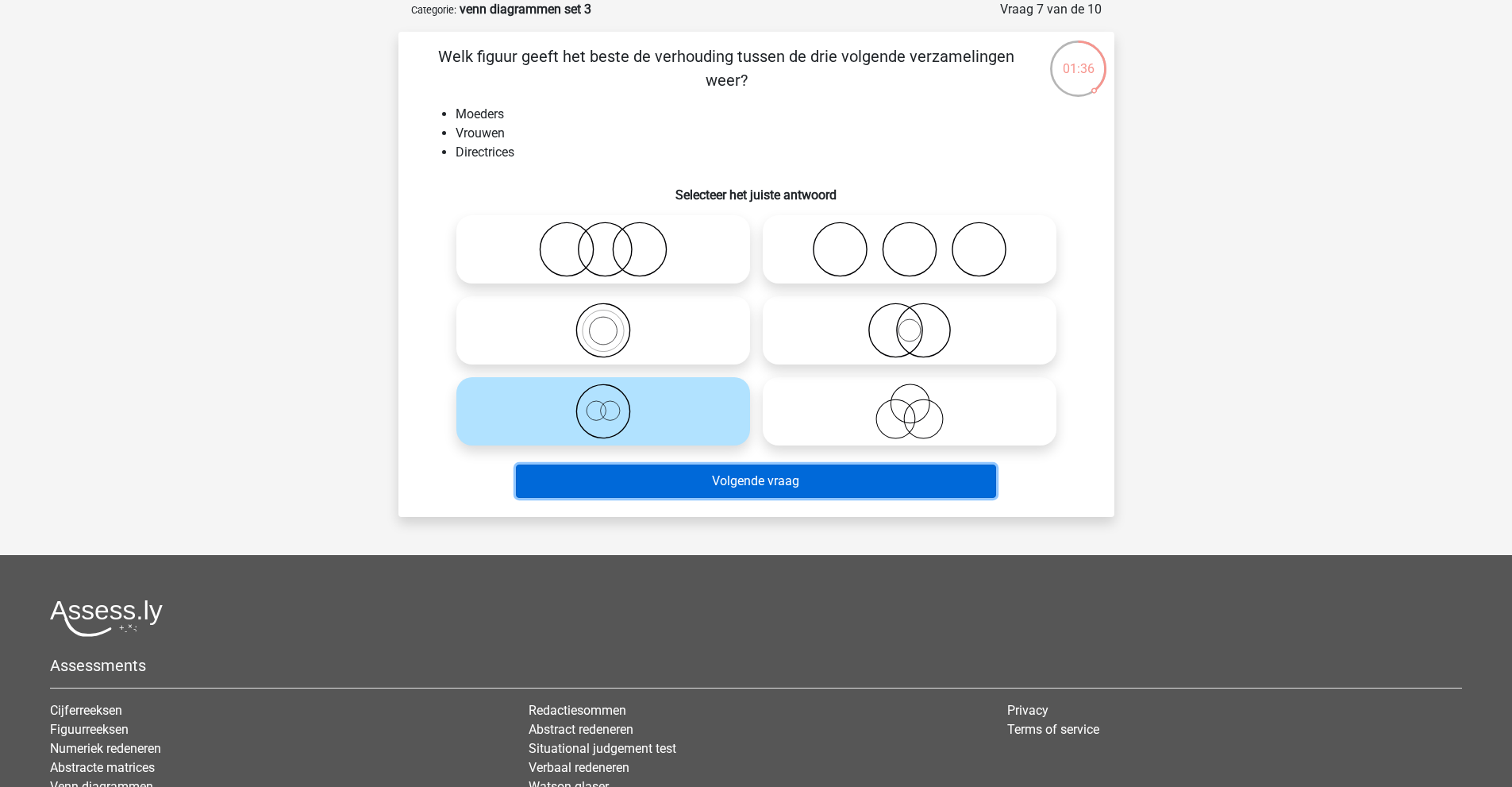
click at [677, 484] on button "Volgende vraag" at bounding box center [756, 481] width 480 height 34
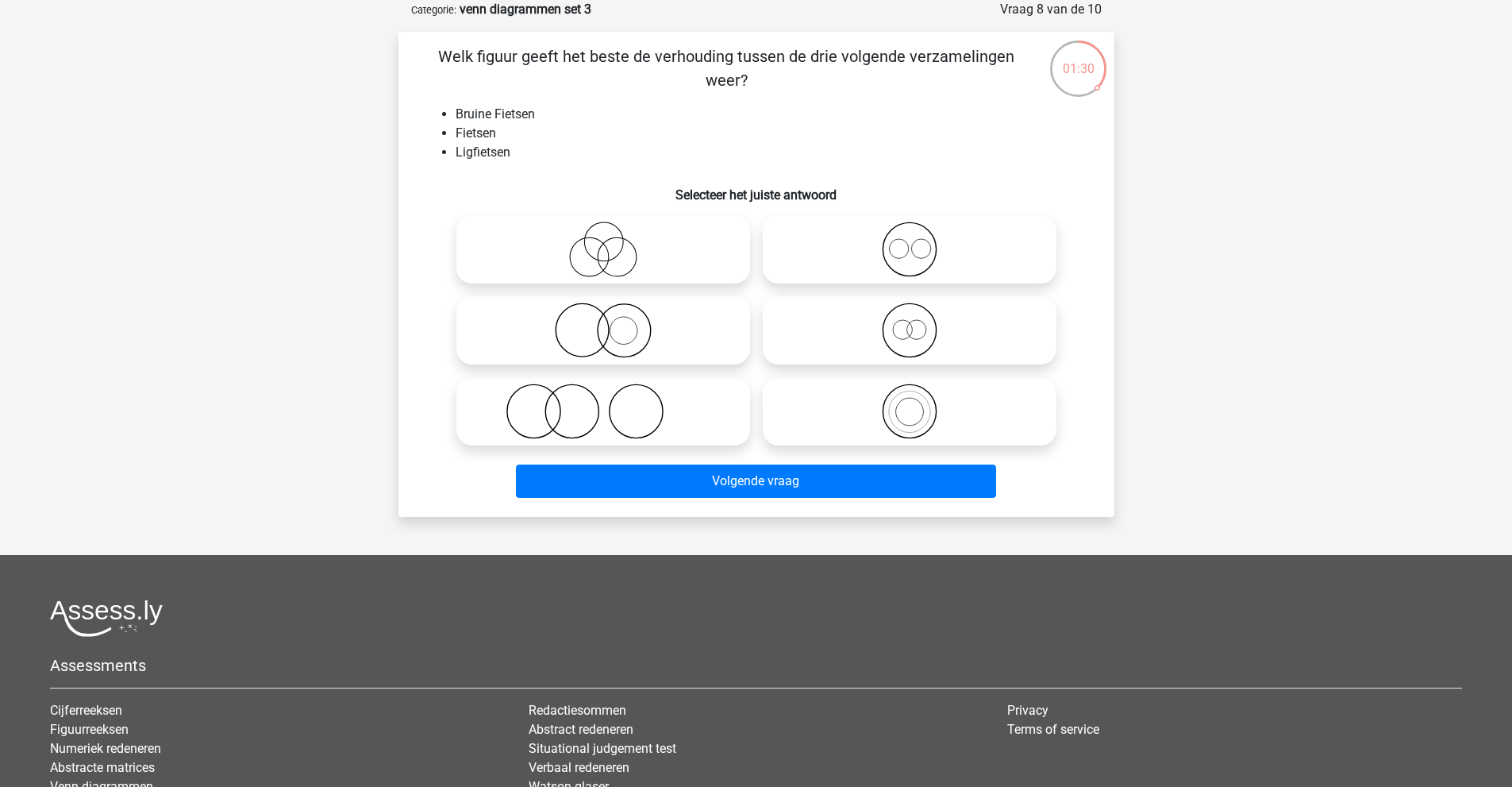
click at [1006, 320] on icon at bounding box center [909, 330] width 281 height 56
click at [920, 320] on input "radio" at bounding box center [914, 317] width 11 height 11
radio input "true"
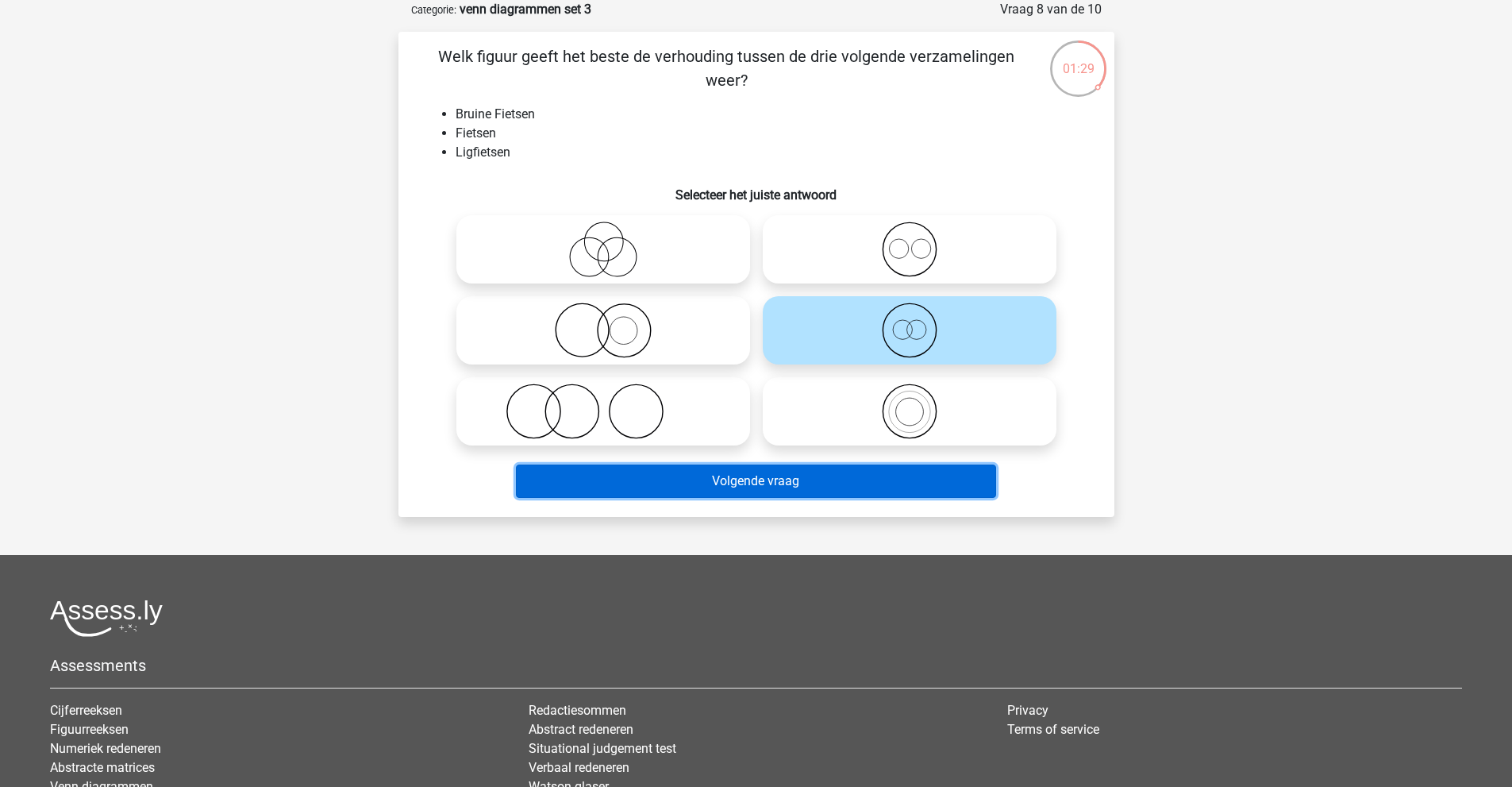
click at [893, 478] on button "Volgende vraag" at bounding box center [756, 481] width 480 height 34
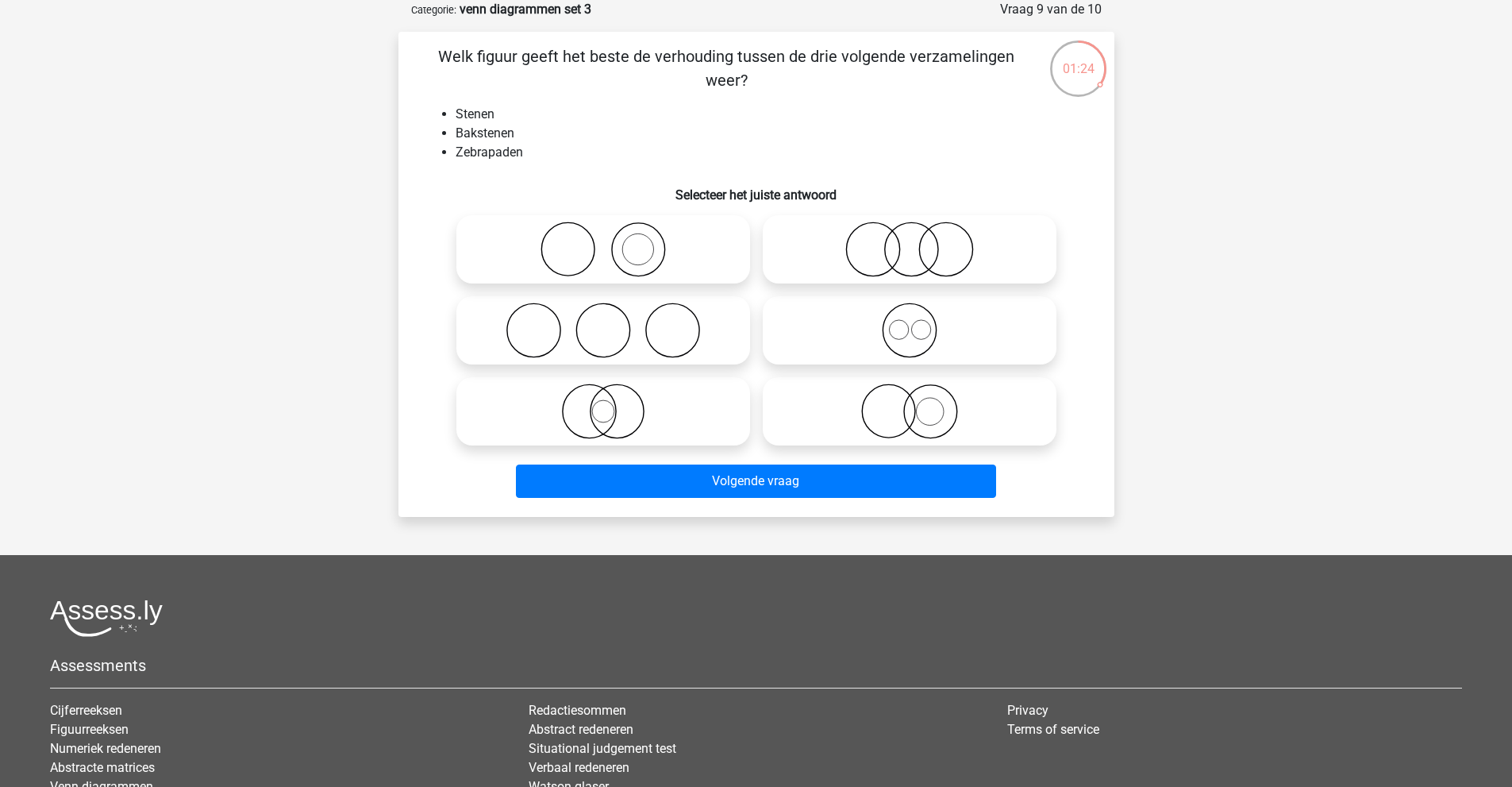
click at [611, 255] on icon at bounding box center [603, 249] width 281 height 56
click at [611, 241] on input "radio" at bounding box center [608, 236] width 11 height 11
radio input "true"
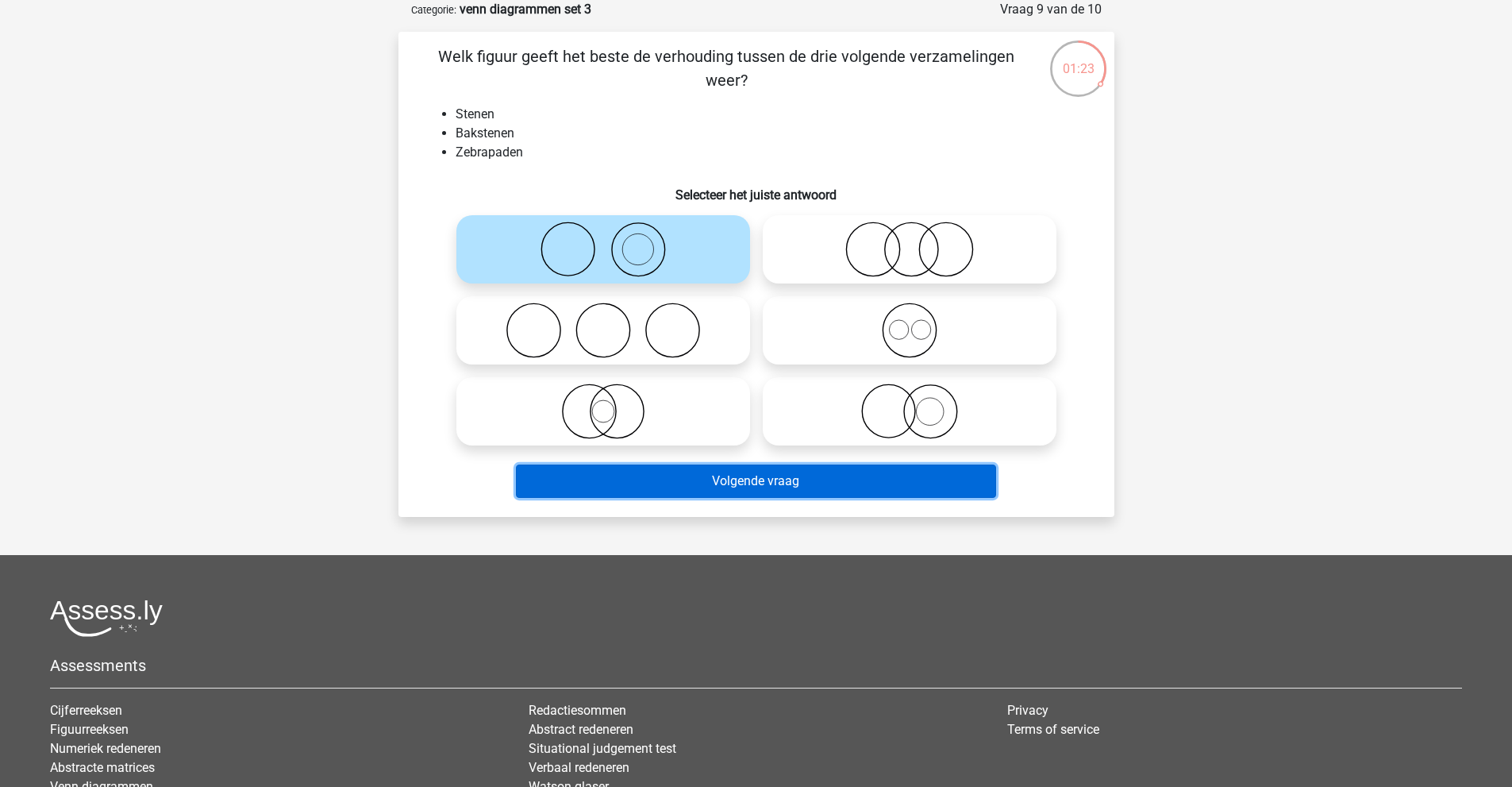
click at [747, 498] on button "Volgende vraag" at bounding box center [756, 481] width 480 height 34
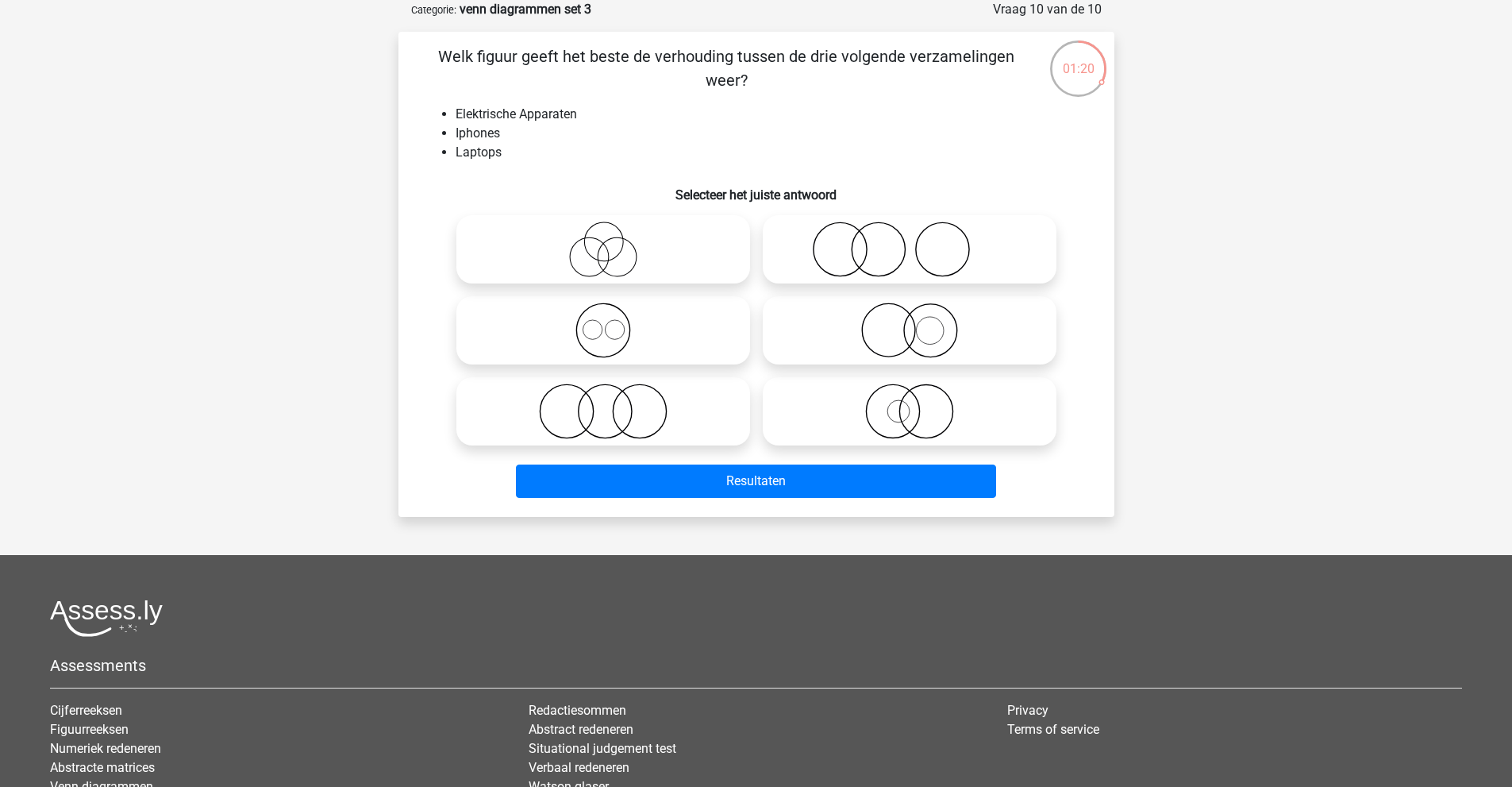
click at [676, 318] on icon at bounding box center [603, 330] width 281 height 56
click at [613, 318] on input "radio" at bounding box center [608, 317] width 11 height 11
radio input "true"
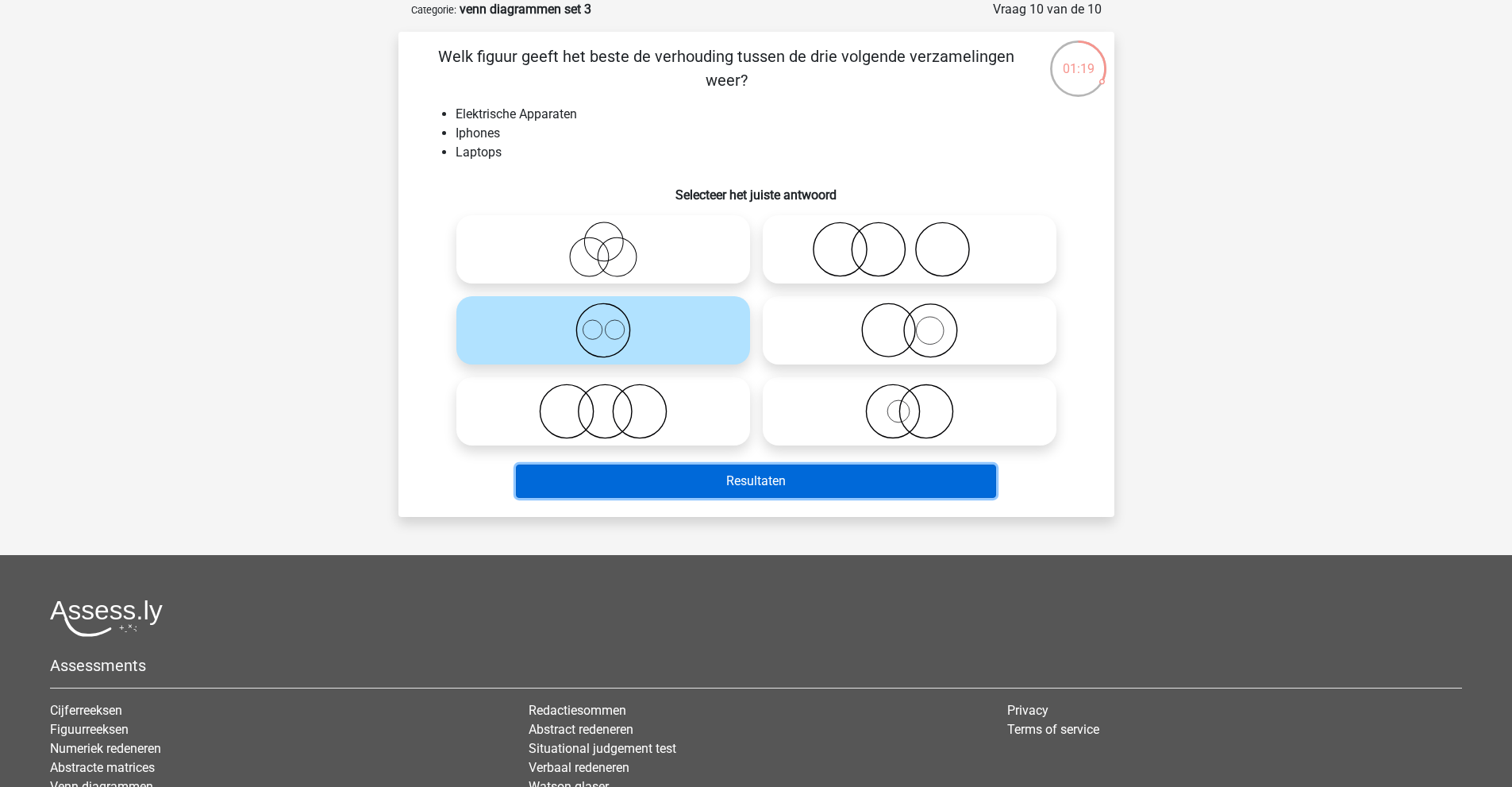
click at [732, 481] on button "Resultaten" at bounding box center [756, 481] width 480 height 34
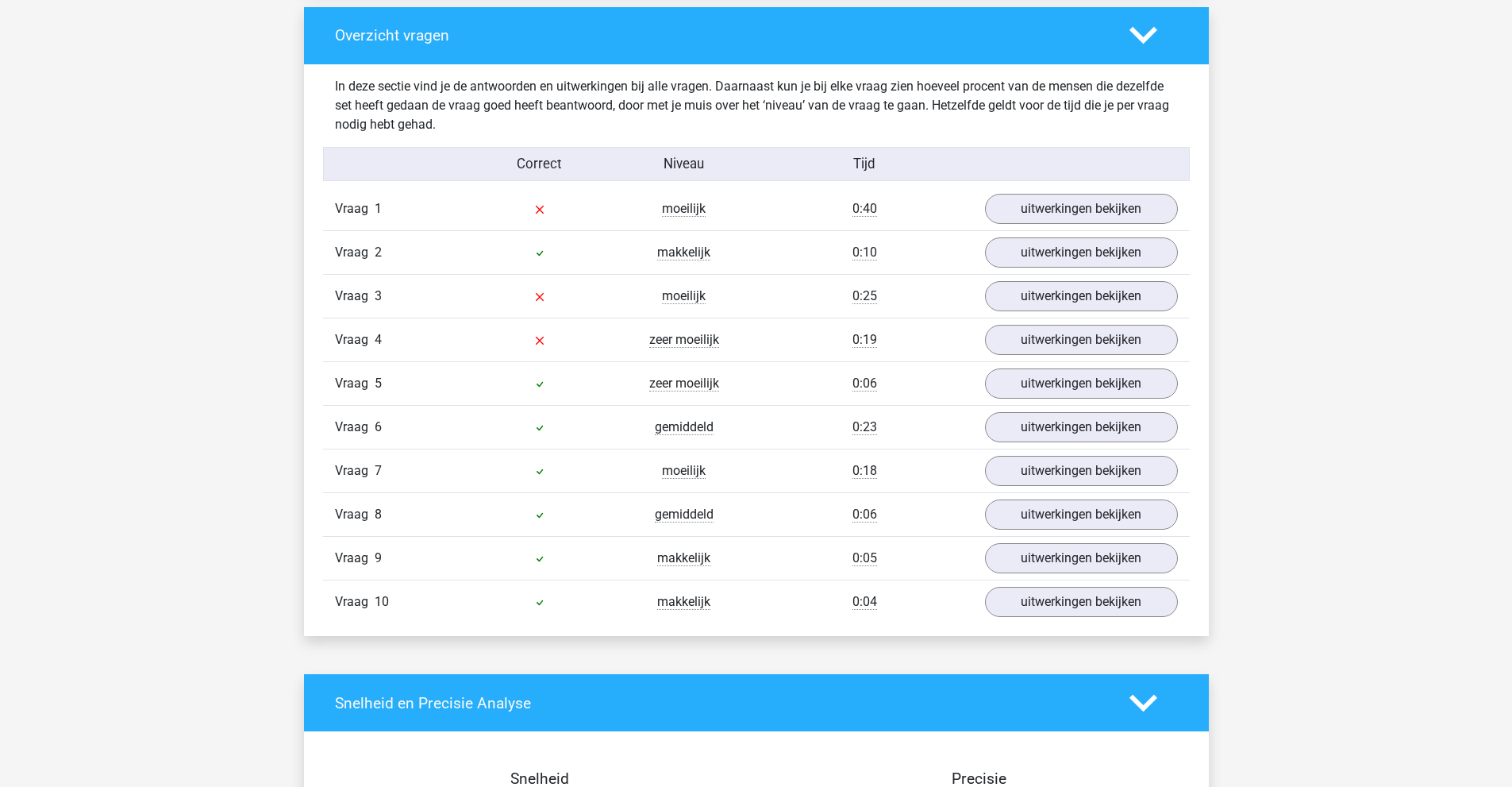
scroll to position [1191, 0]
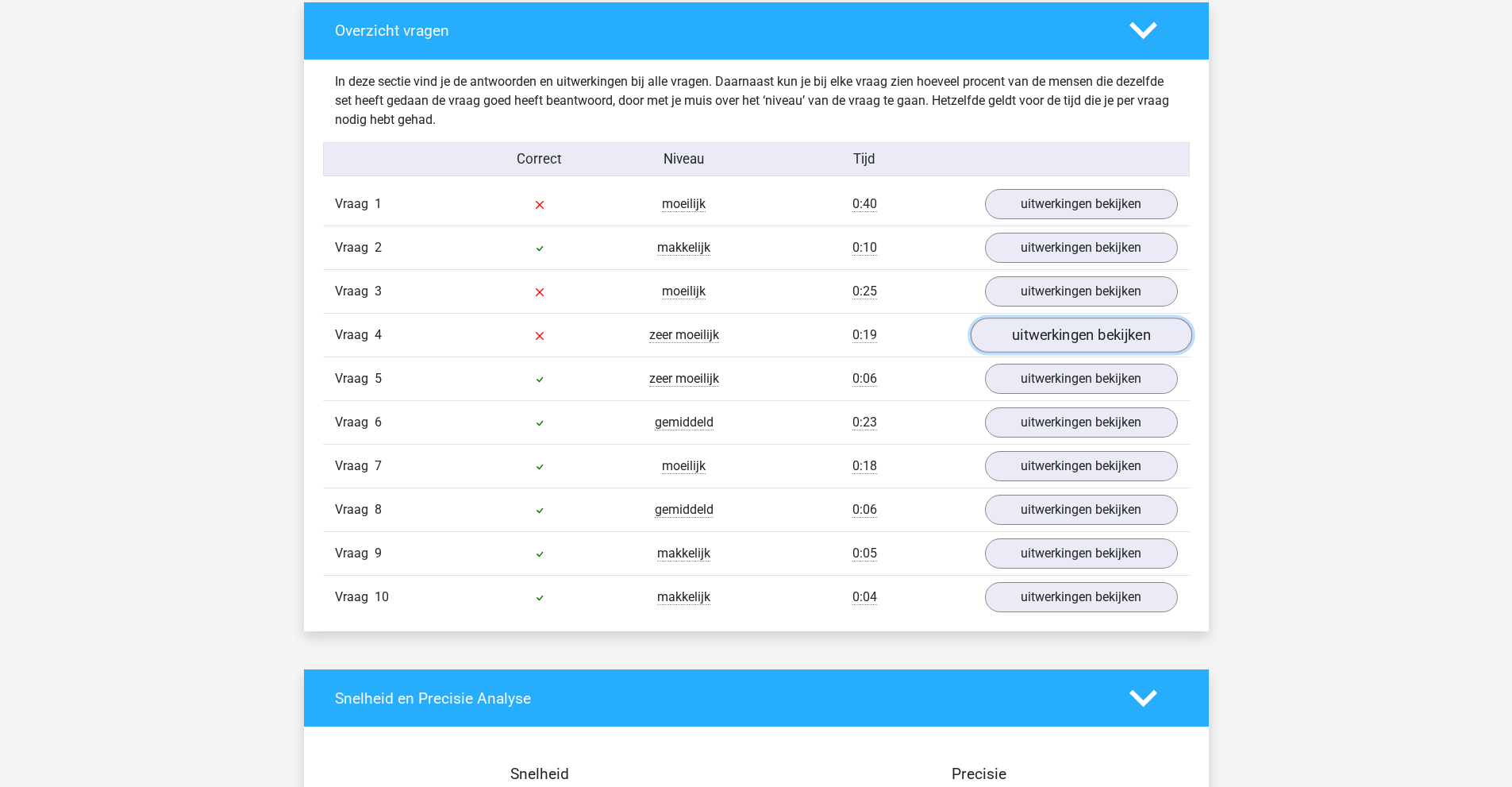
click at [1027, 329] on link "uitwerkingen bekijken" at bounding box center [1080, 335] width 221 height 35
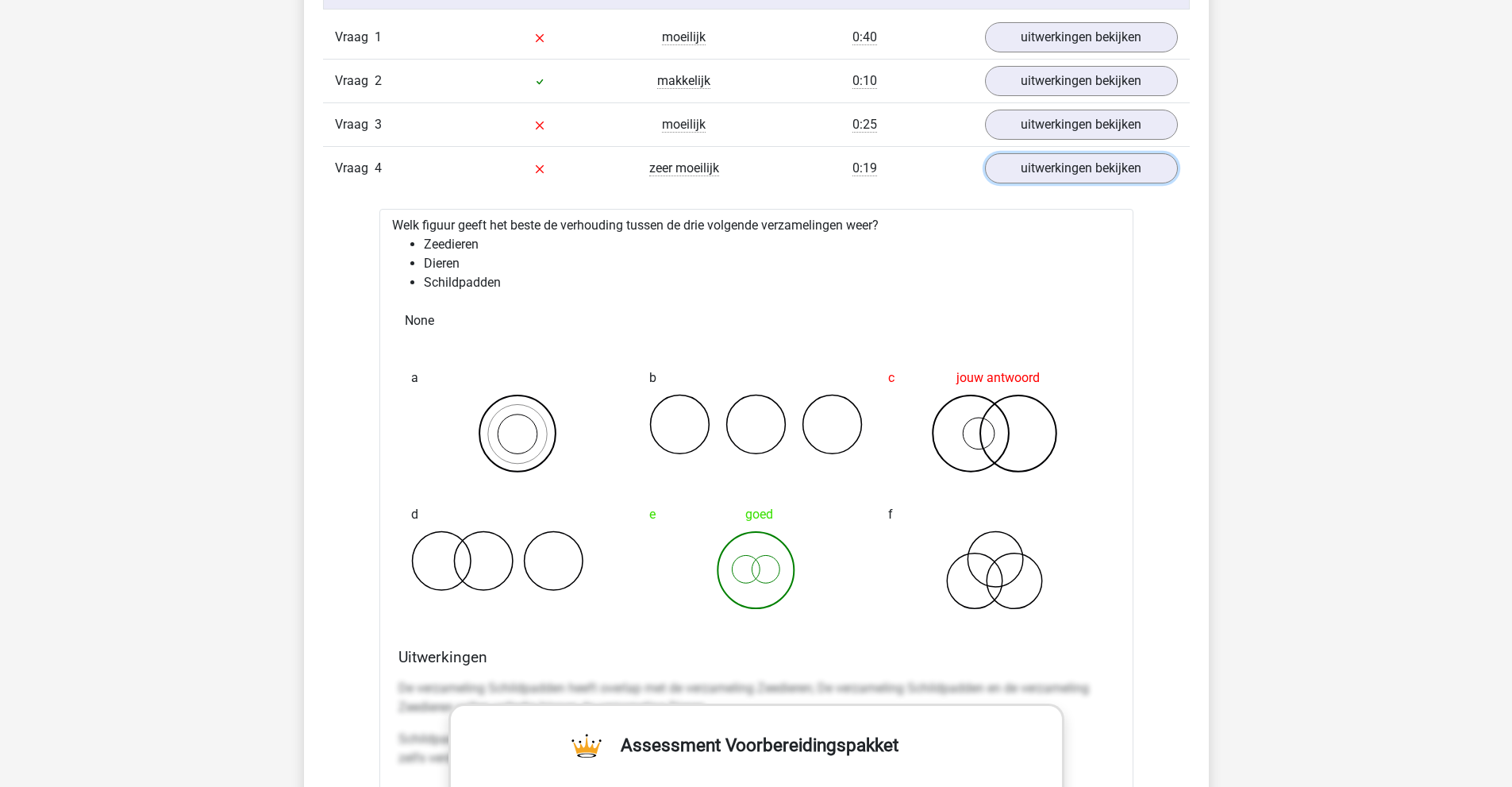
scroll to position [1350, 0]
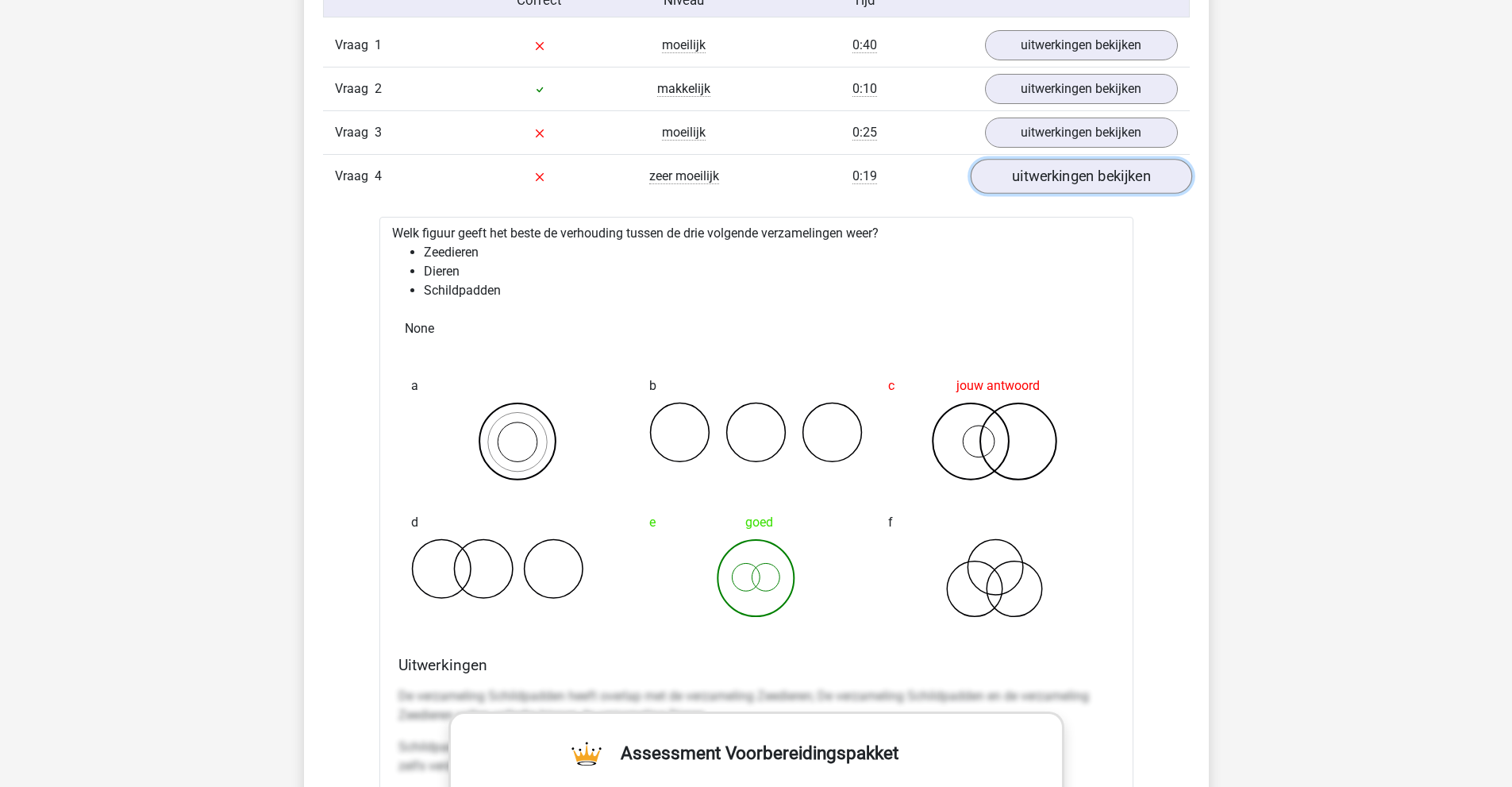
click at [1035, 172] on link "uitwerkingen bekijken" at bounding box center [1080, 176] width 221 height 35
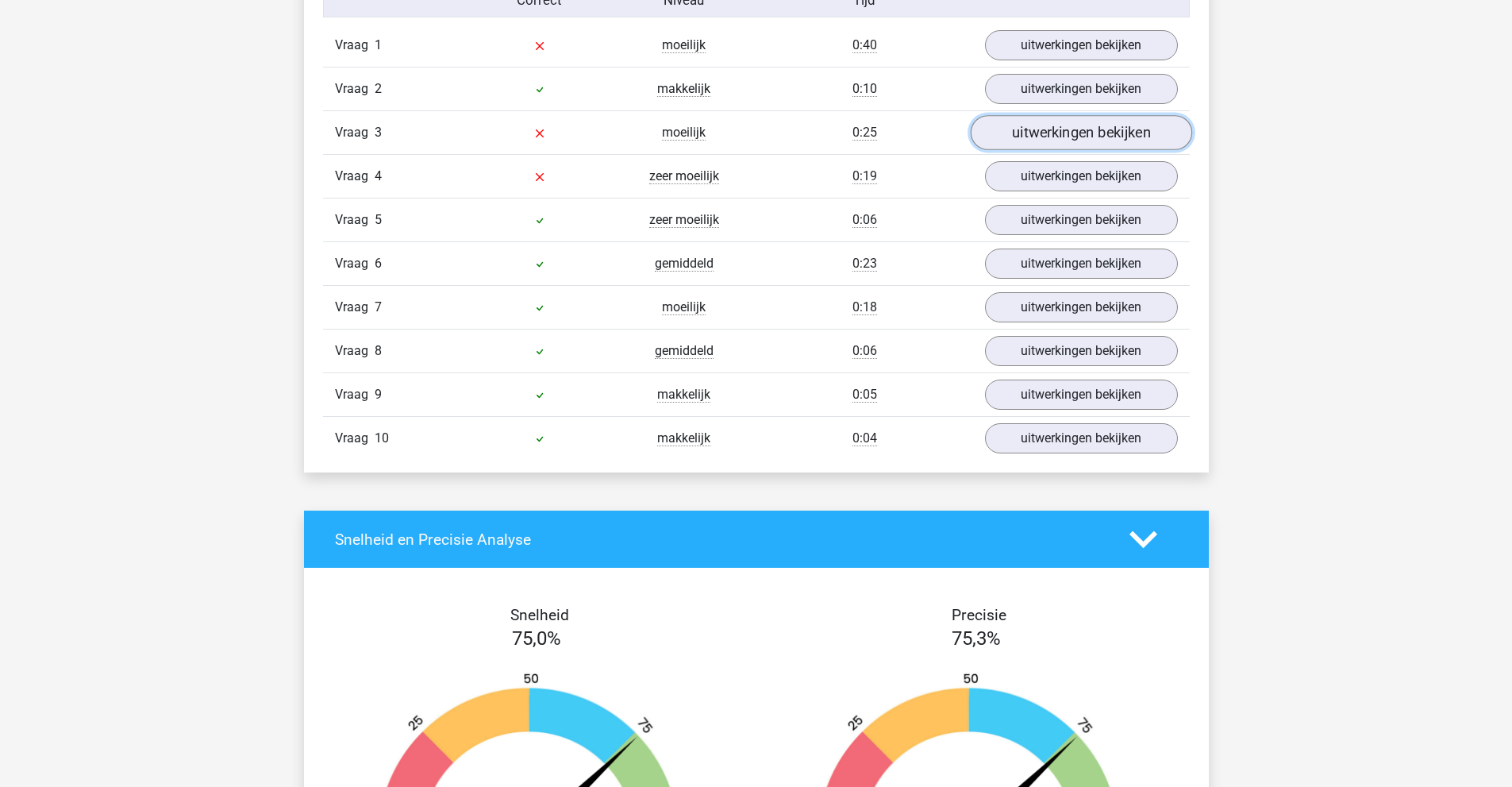
click at [1022, 132] on link "uitwerkingen bekijken" at bounding box center [1080, 132] width 221 height 35
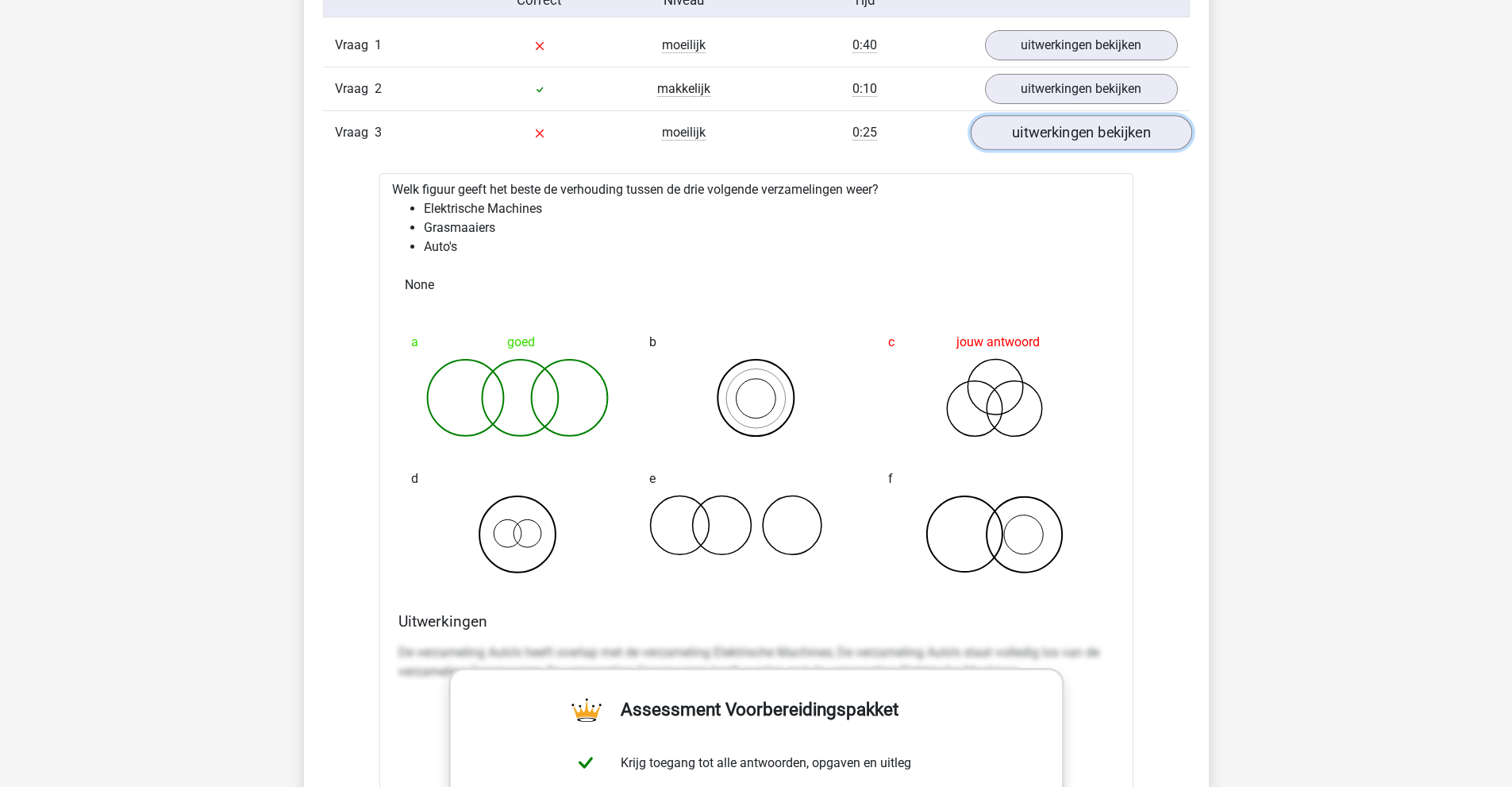
click at [1033, 140] on link "uitwerkingen bekijken" at bounding box center [1080, 132] width 221 height 35
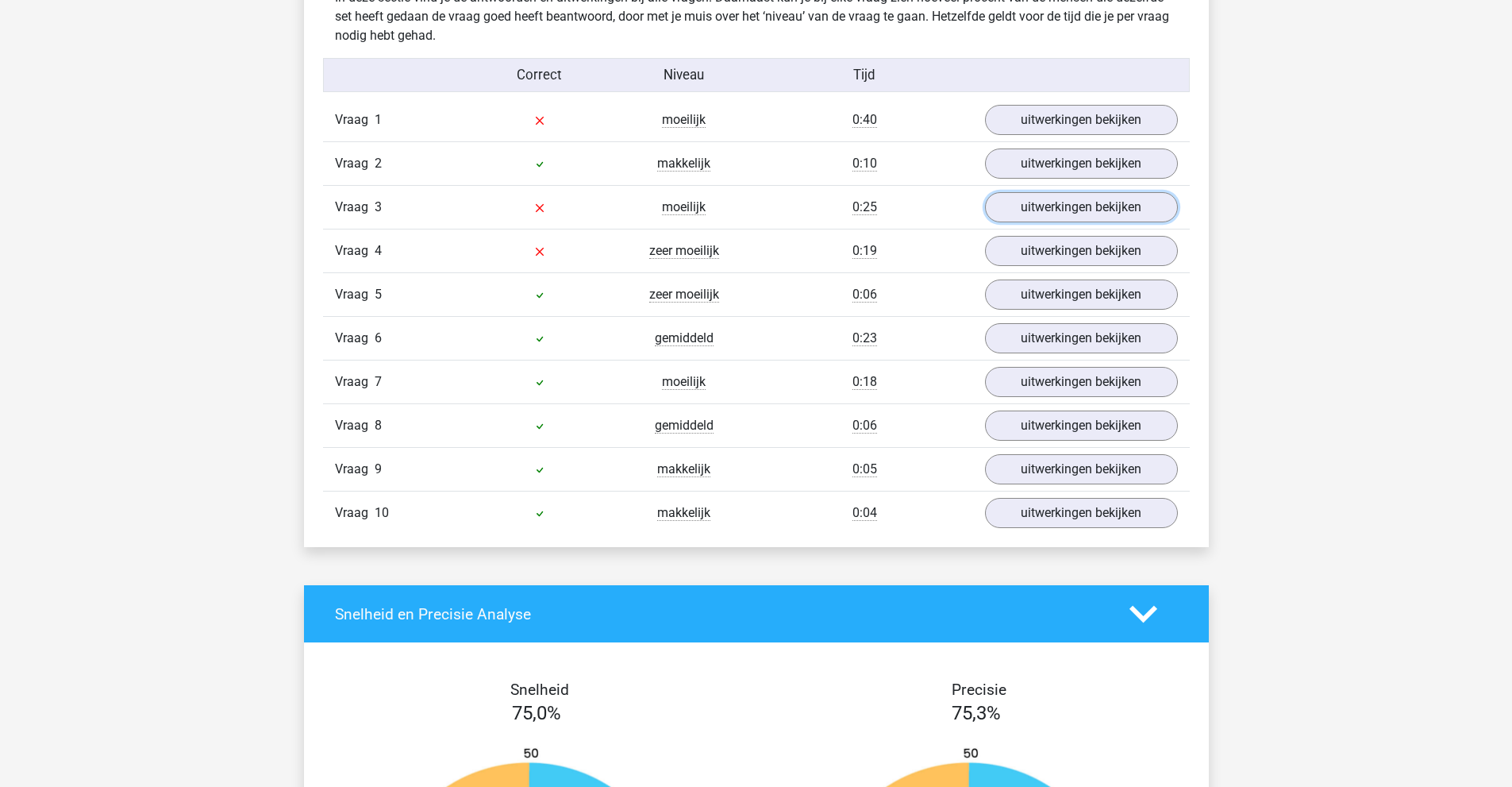
scroll to position [1271, 0]
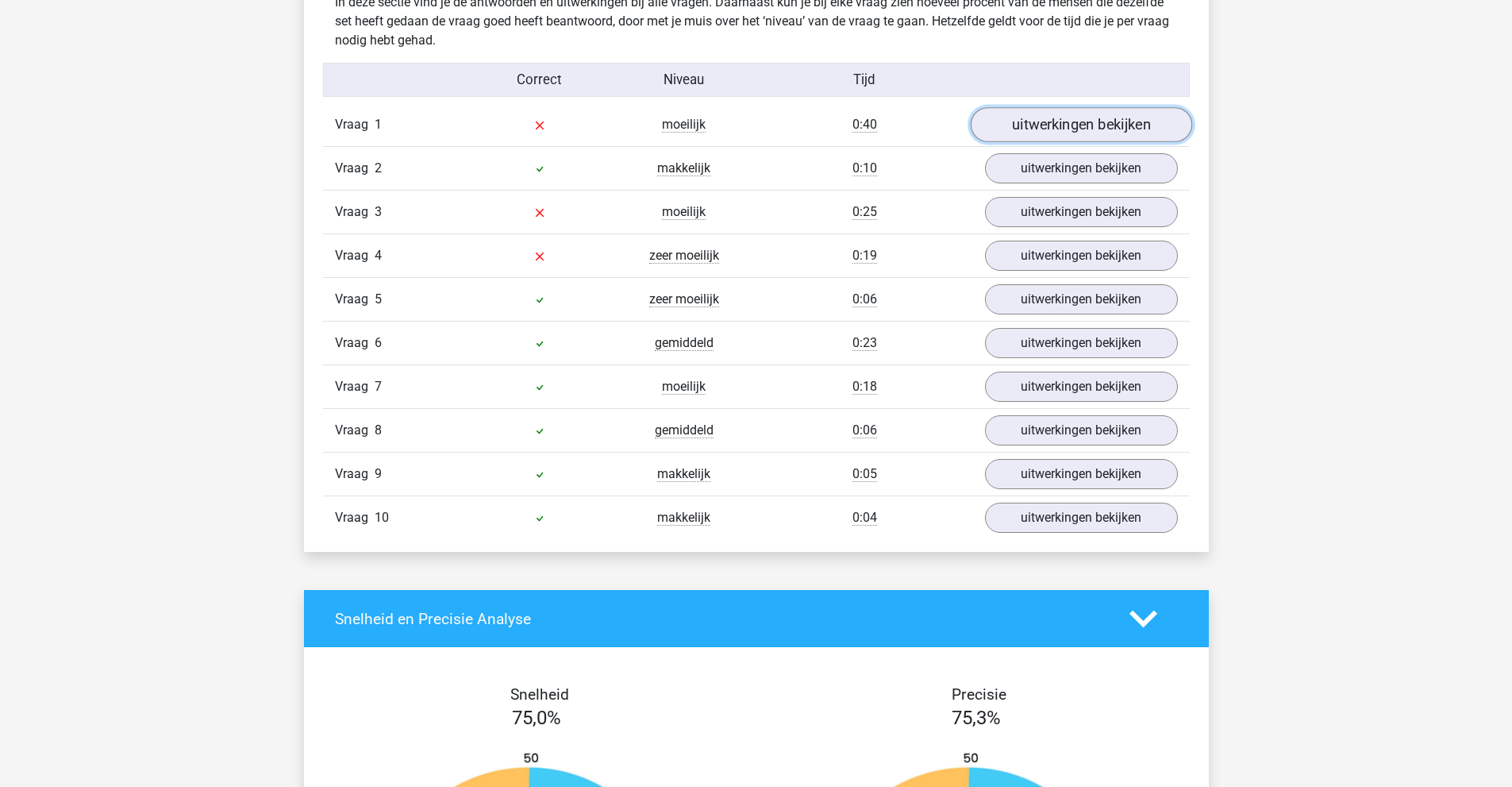
click at [1061, 127] on link "uitwerkingen bekijken" at bounding box center [1080, 124] width 221 height 35
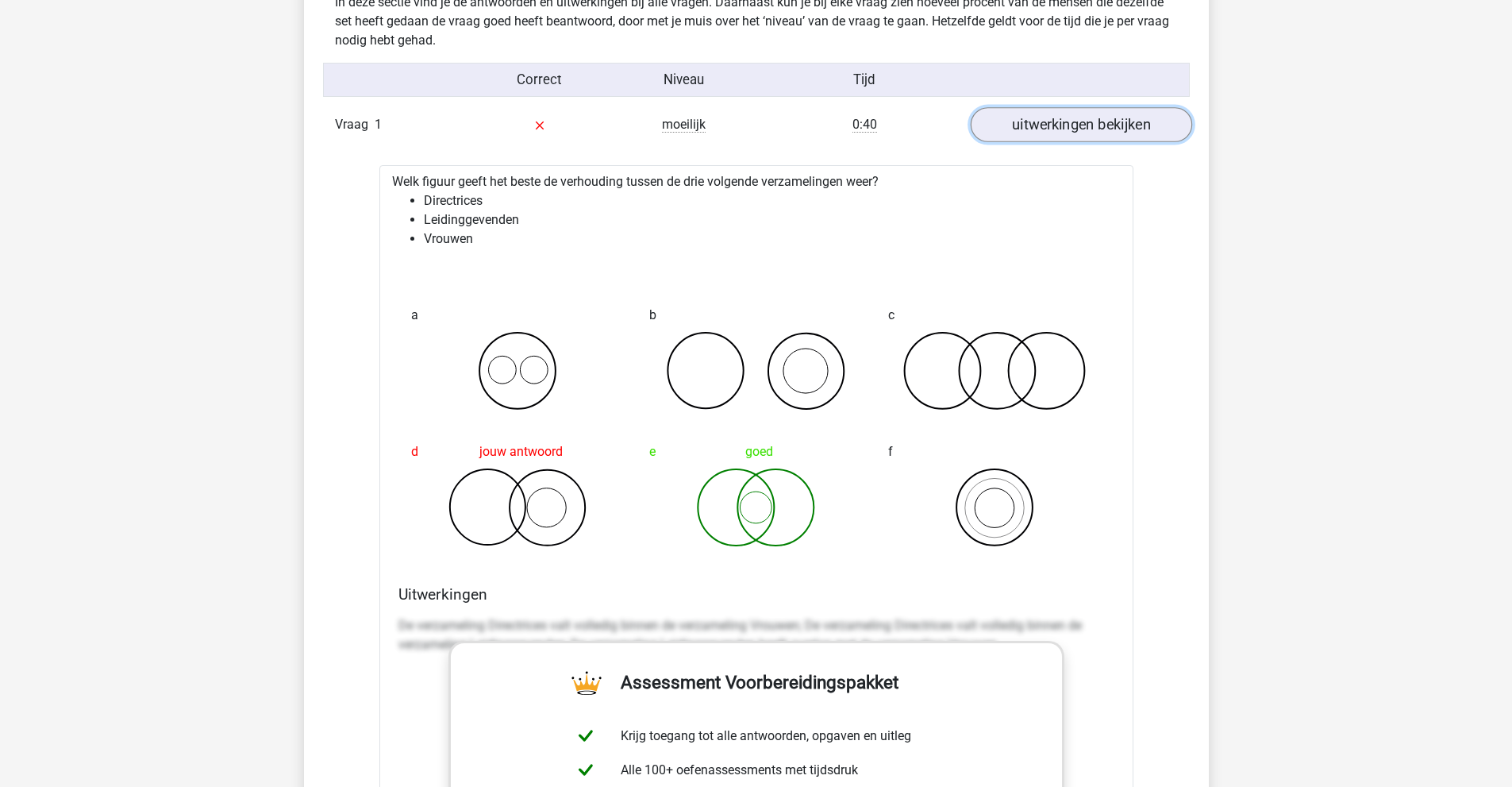
click at [1028, 125] on link "uitwerkingen bekijken" at bounding box center [1080, 124] width 221 height 35
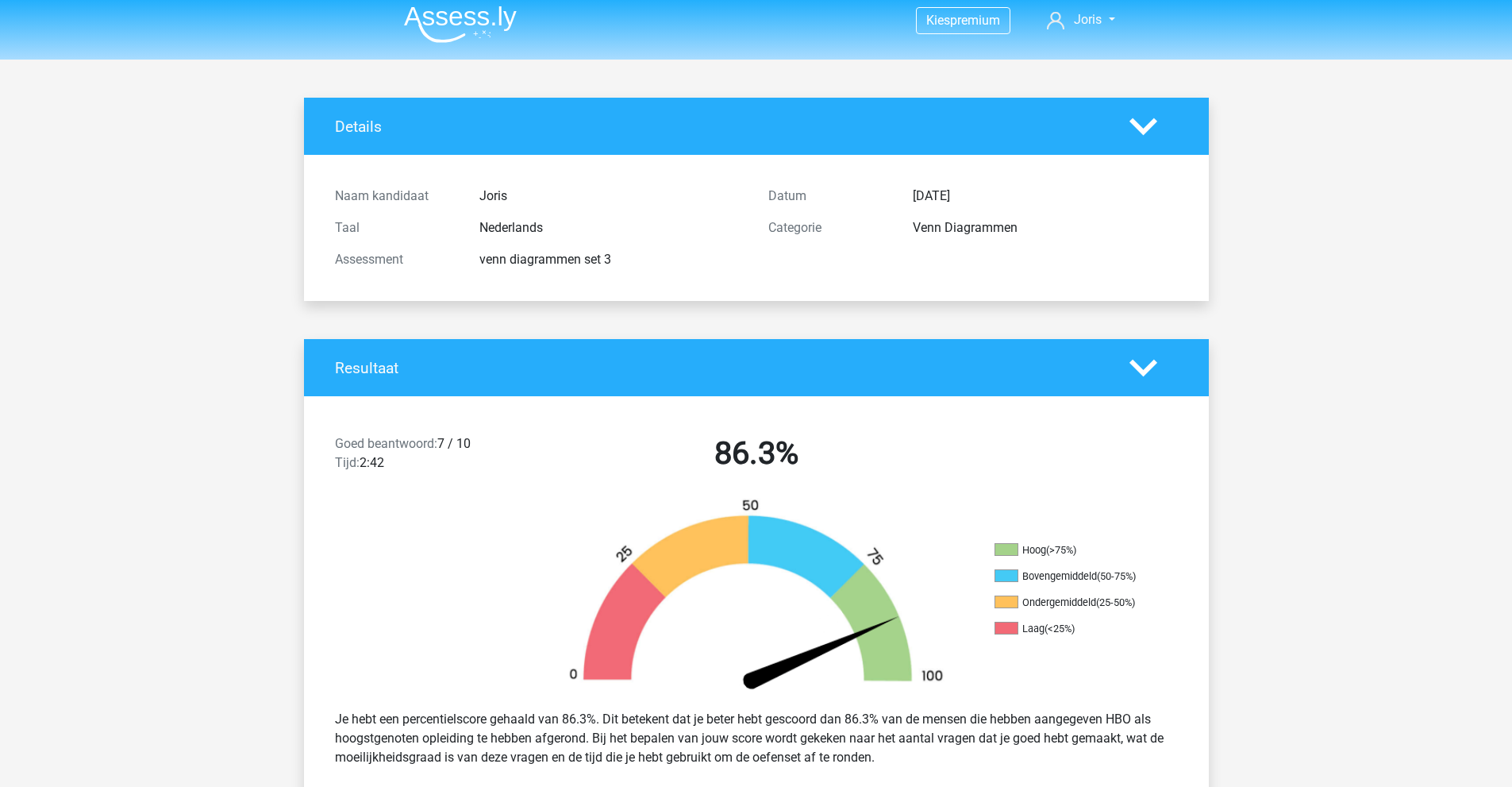
scroll to position [0, 0]
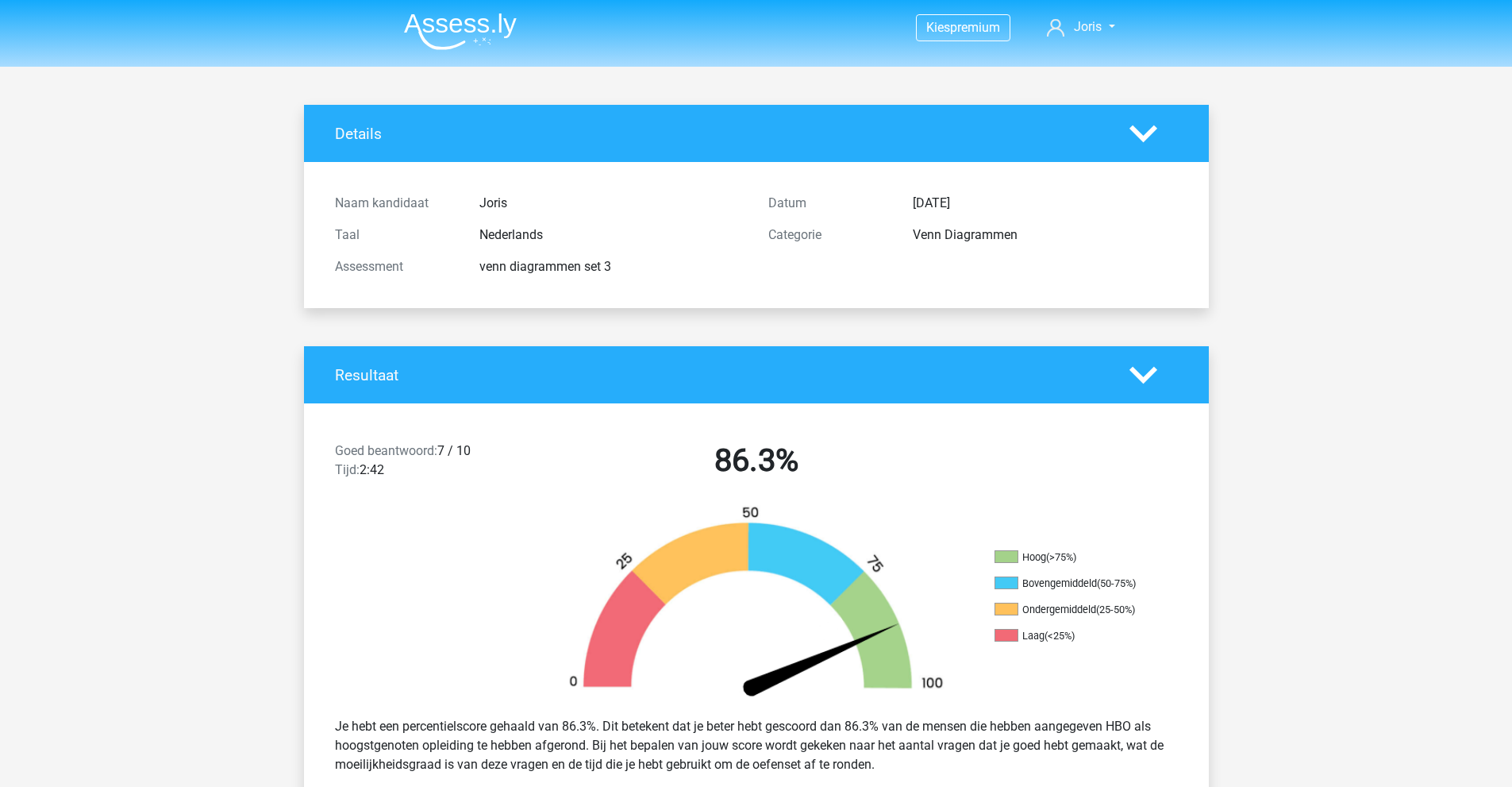
click at [478, 23] on img at bounding box center [461, 32] width 113 height 38
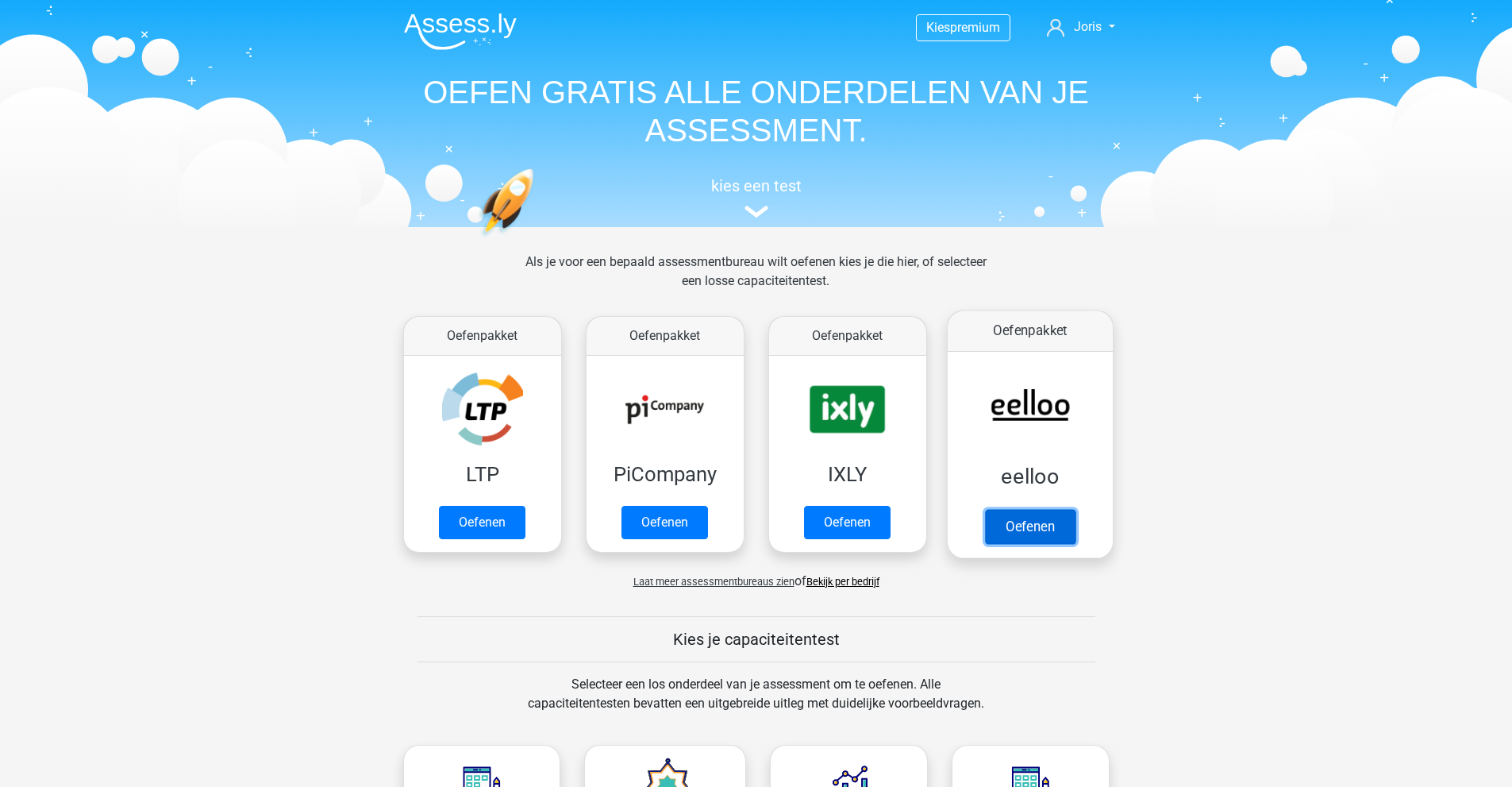
click at [992, 509] on link "Oefenen" at bounding box center [1029, 526] width 91 height 35
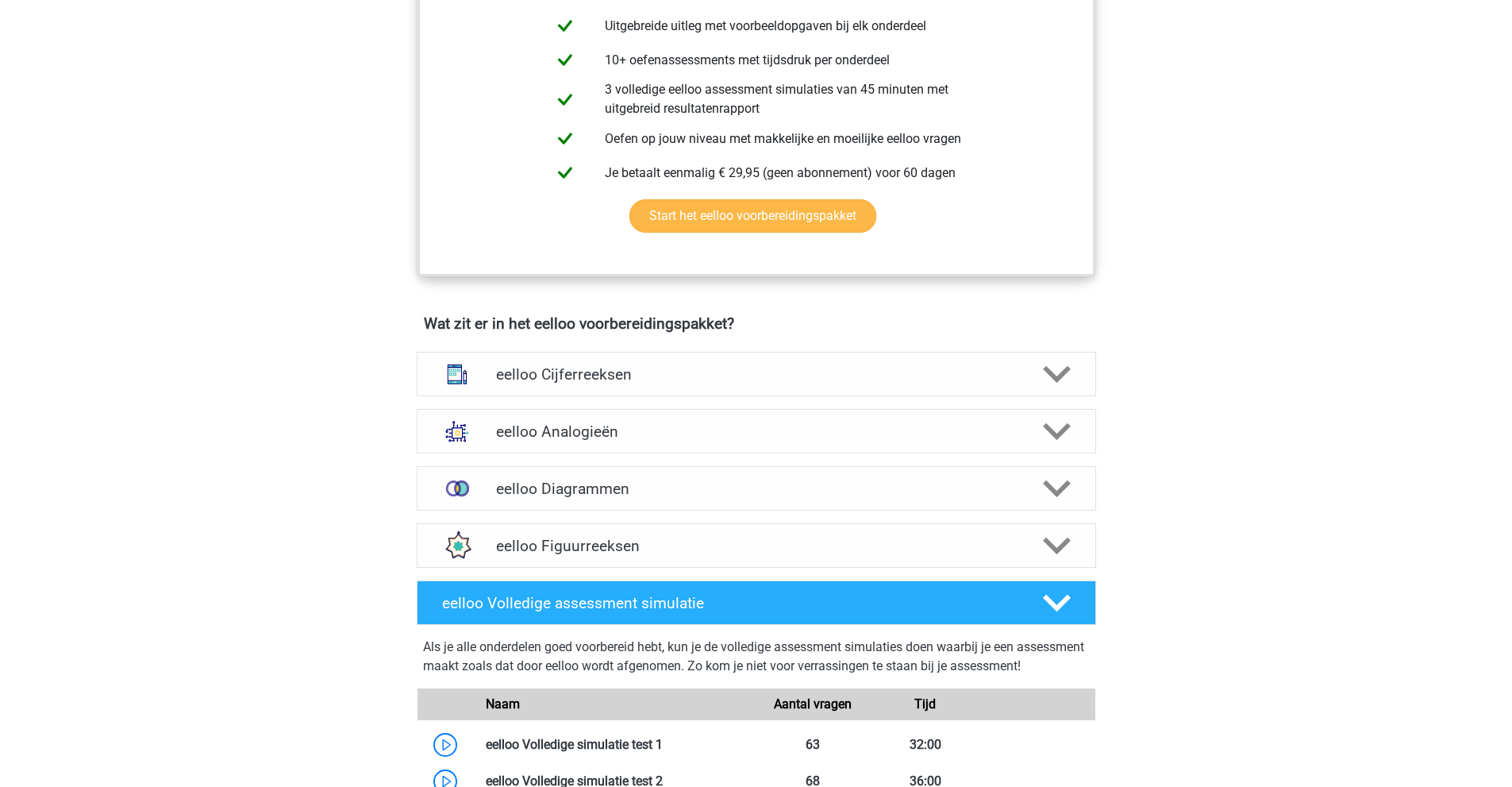
scroll to position [794, 0]
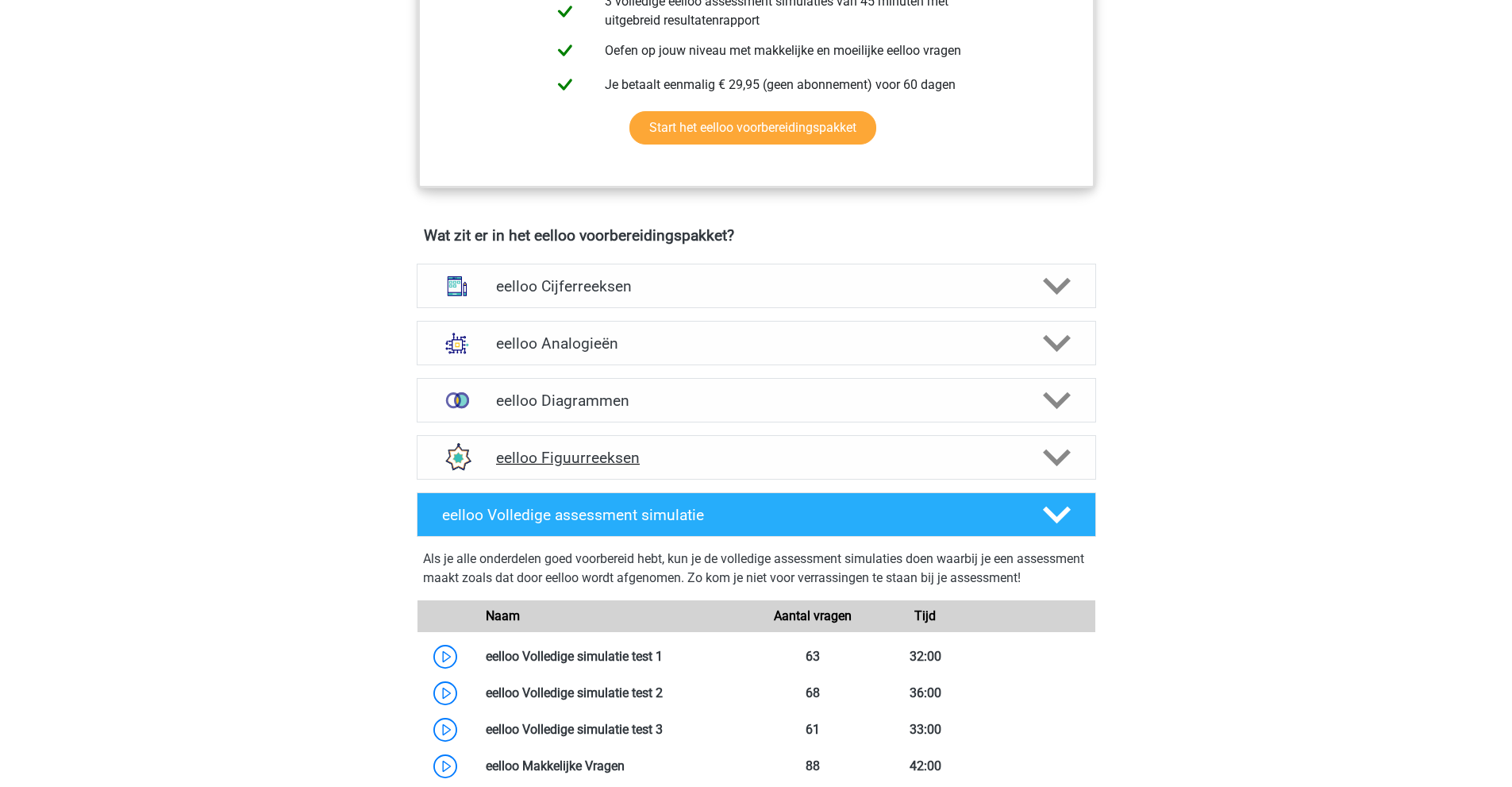
click at [596, 459] on h4 "eelloo Figuurreeksen" at bounding box center [756, 458] width 520 height 18
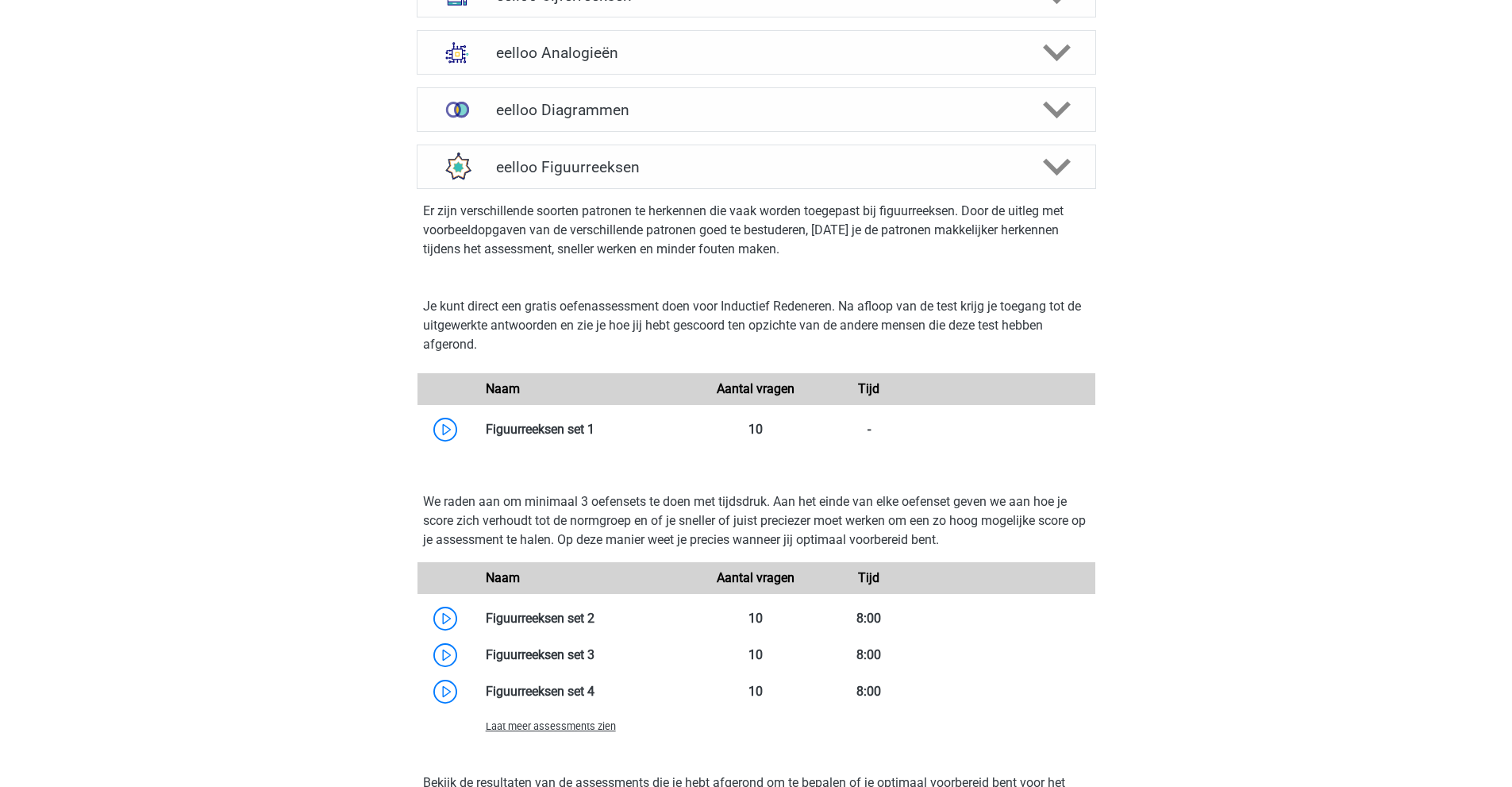
scroll to position [1191, 0]
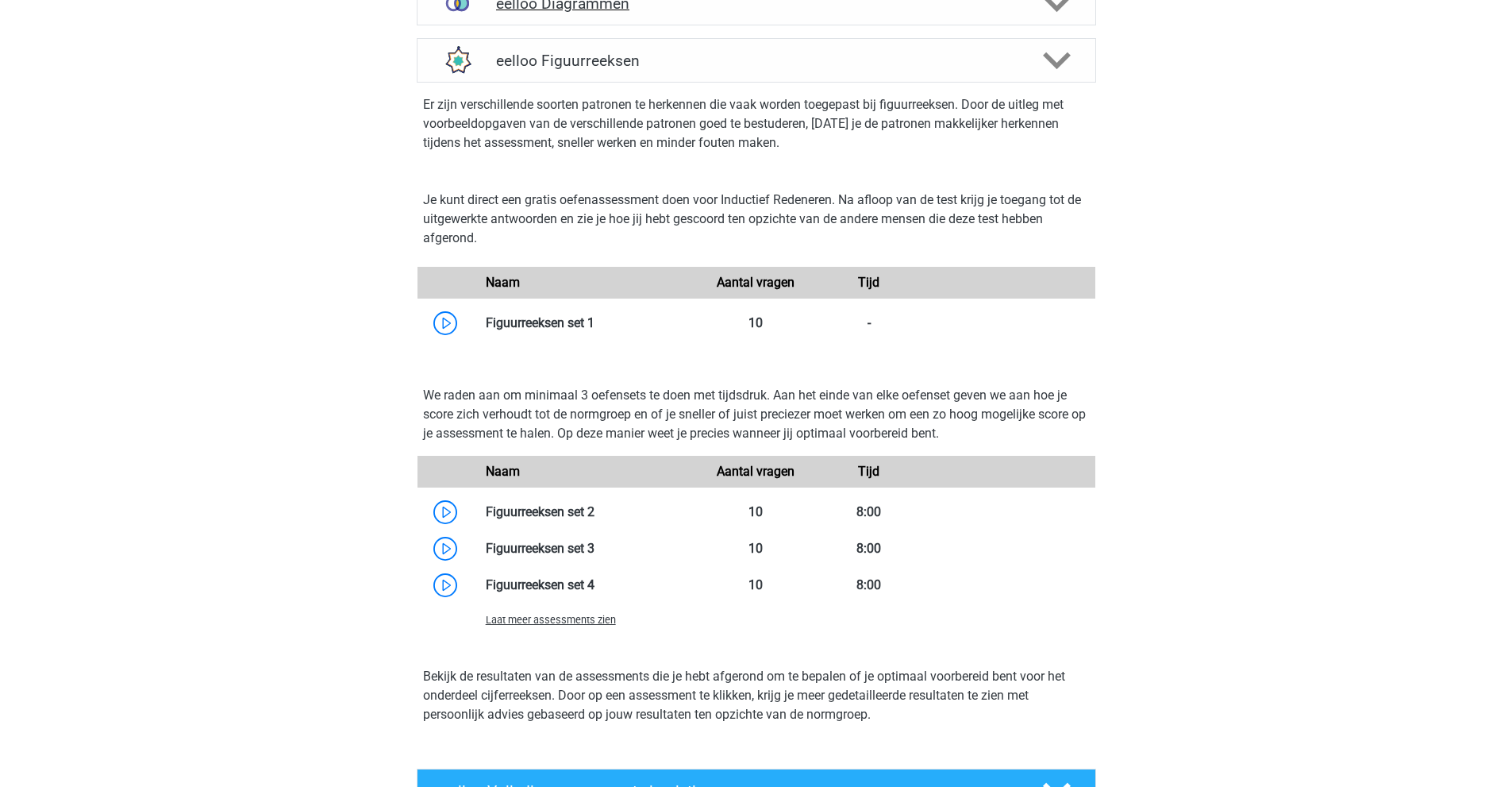
click at [618, 13] on h4 "eelloo Diagrammen" at bounding box center [756, 3] width 520 height 18
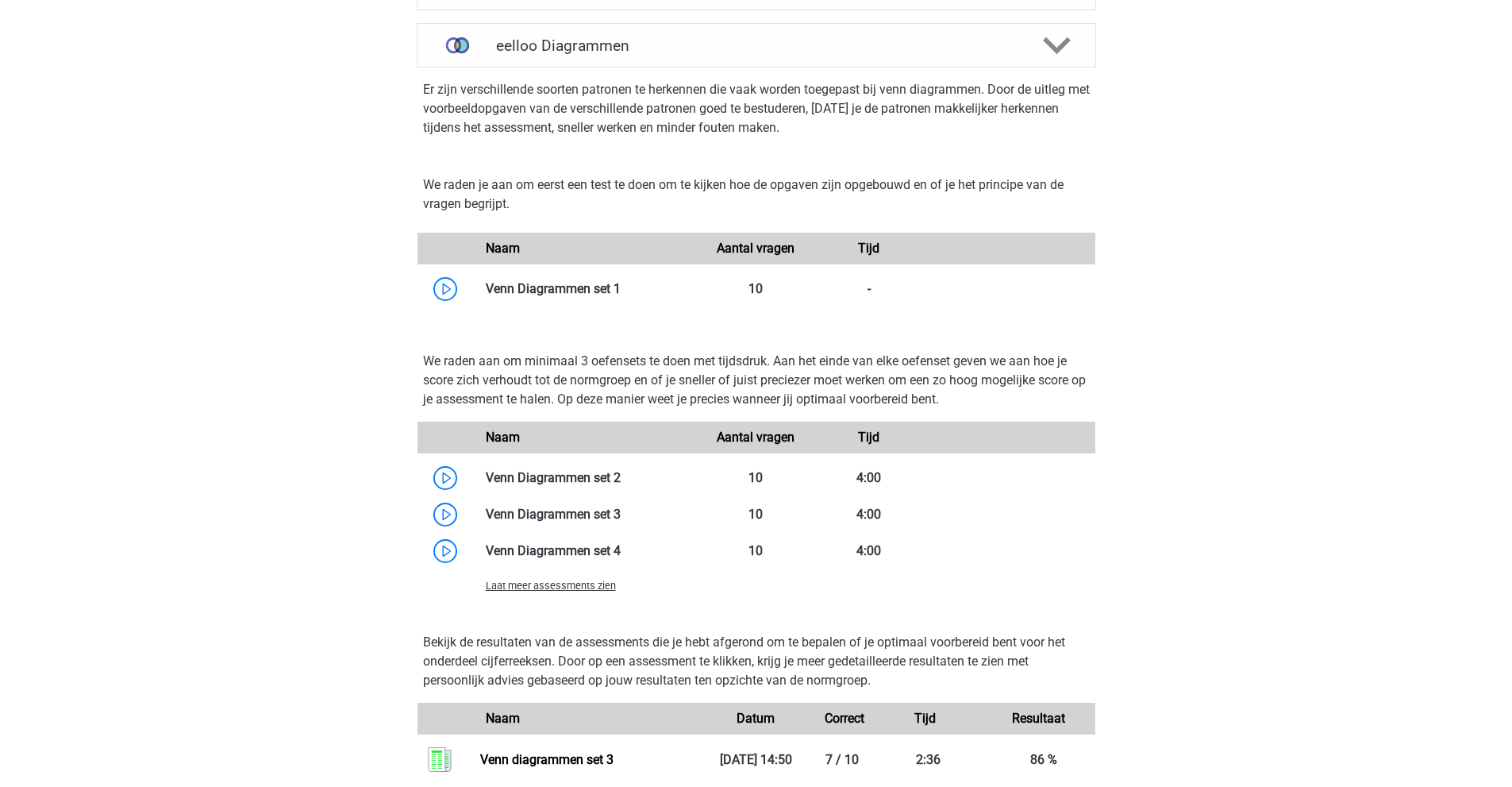
scroll to position [1032, 0]
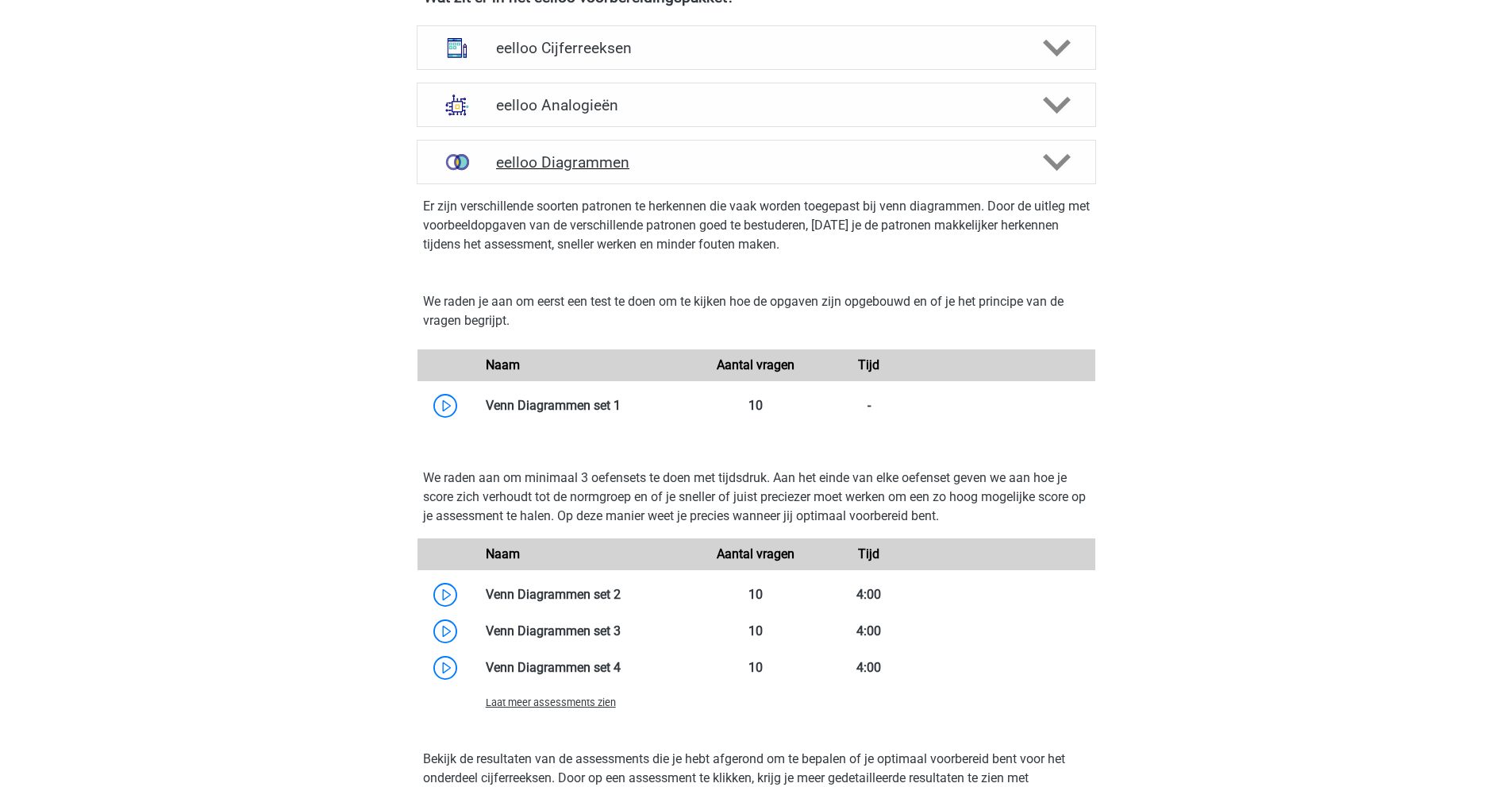
click at [564, 172] on h4 "eelloo Diagrammen" at bounding box center [756, 163] width 520 height 18
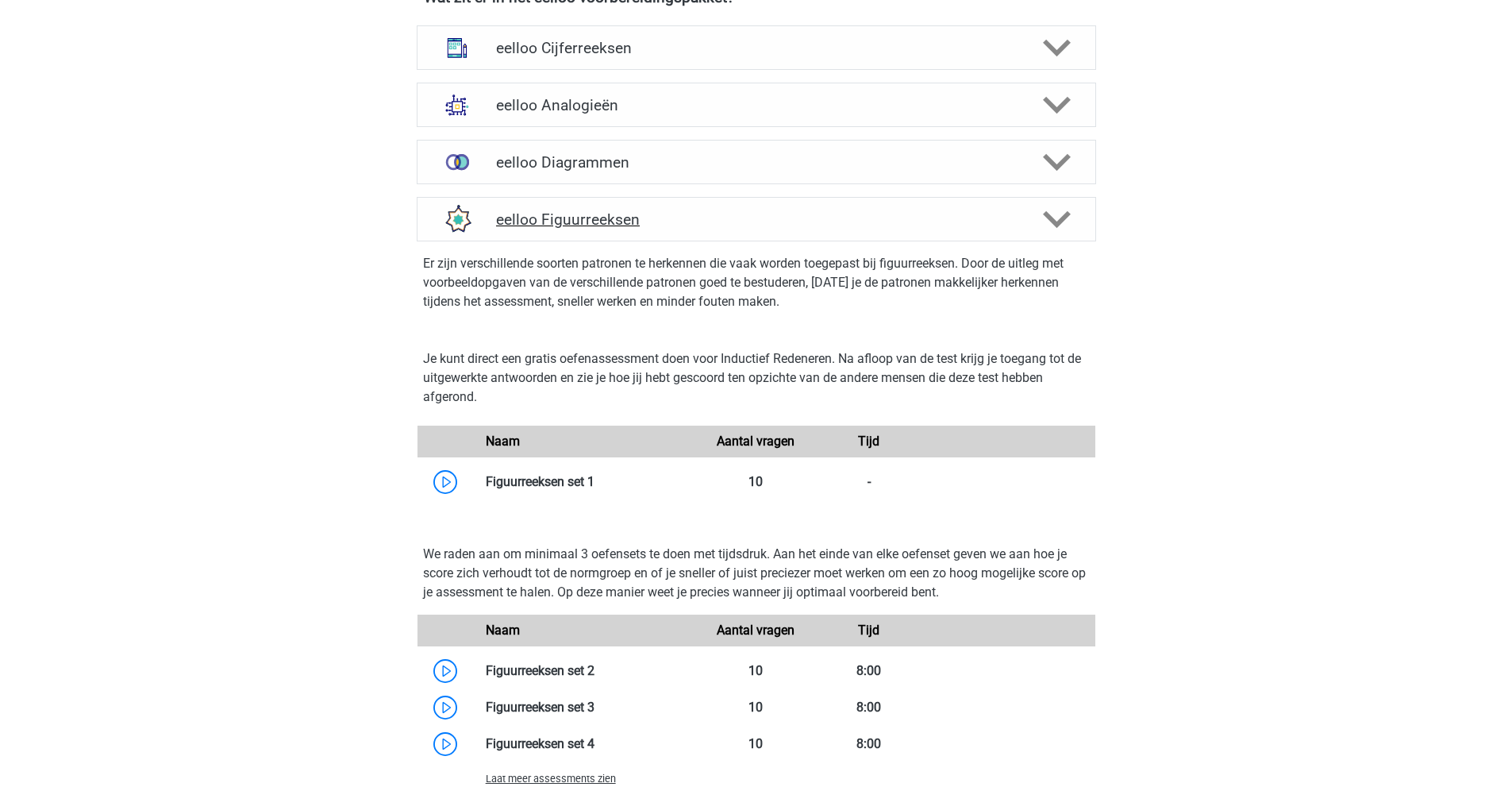
click at [573, 241] on div "eelloo Figuurreeksen" at bounding box center [756, 219] width 680 height 44
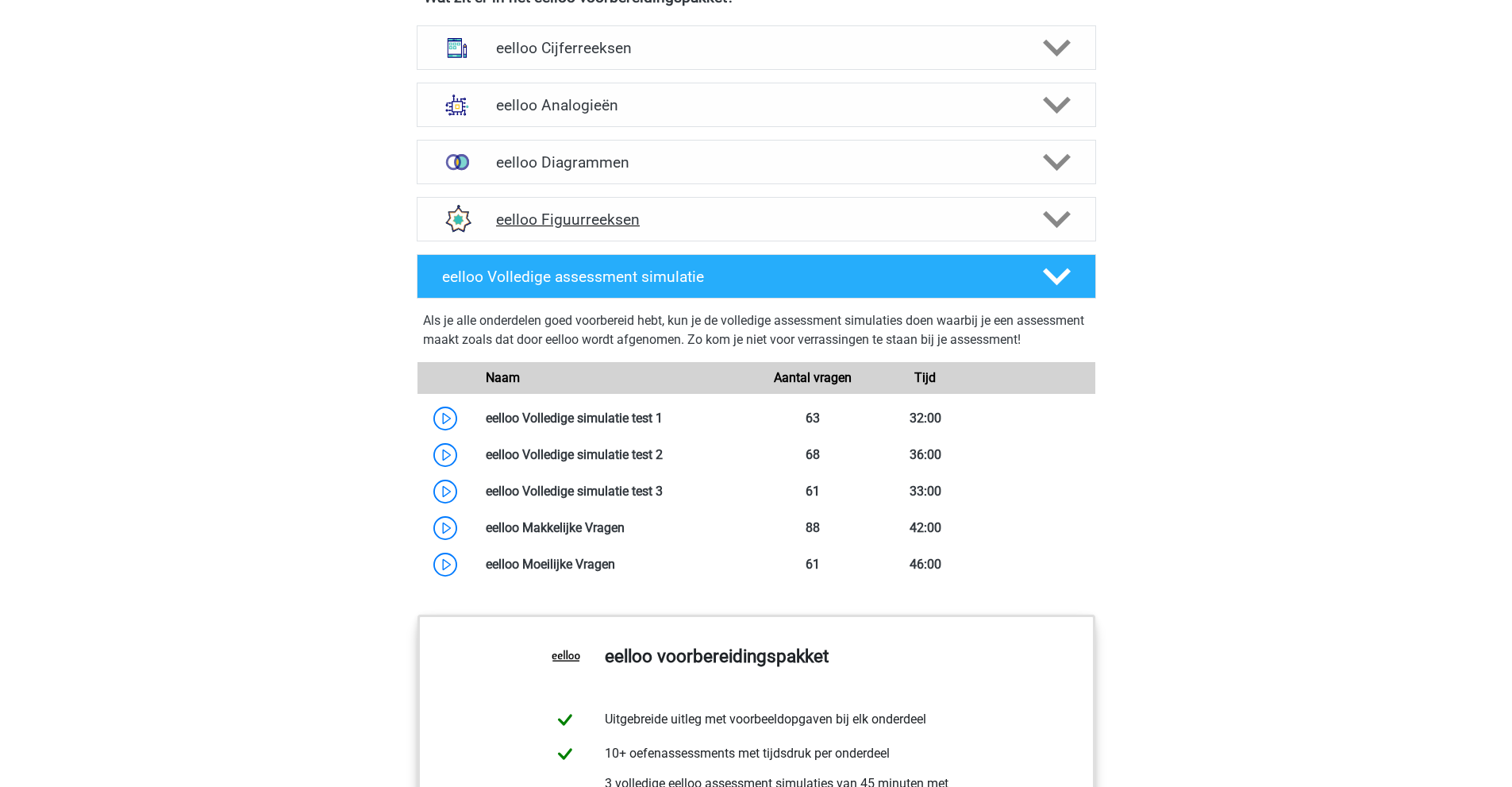
click at [576, 229] on h4 "eelloo Figuurreeksen" at bounding box center [756, 219] width 520 height 18
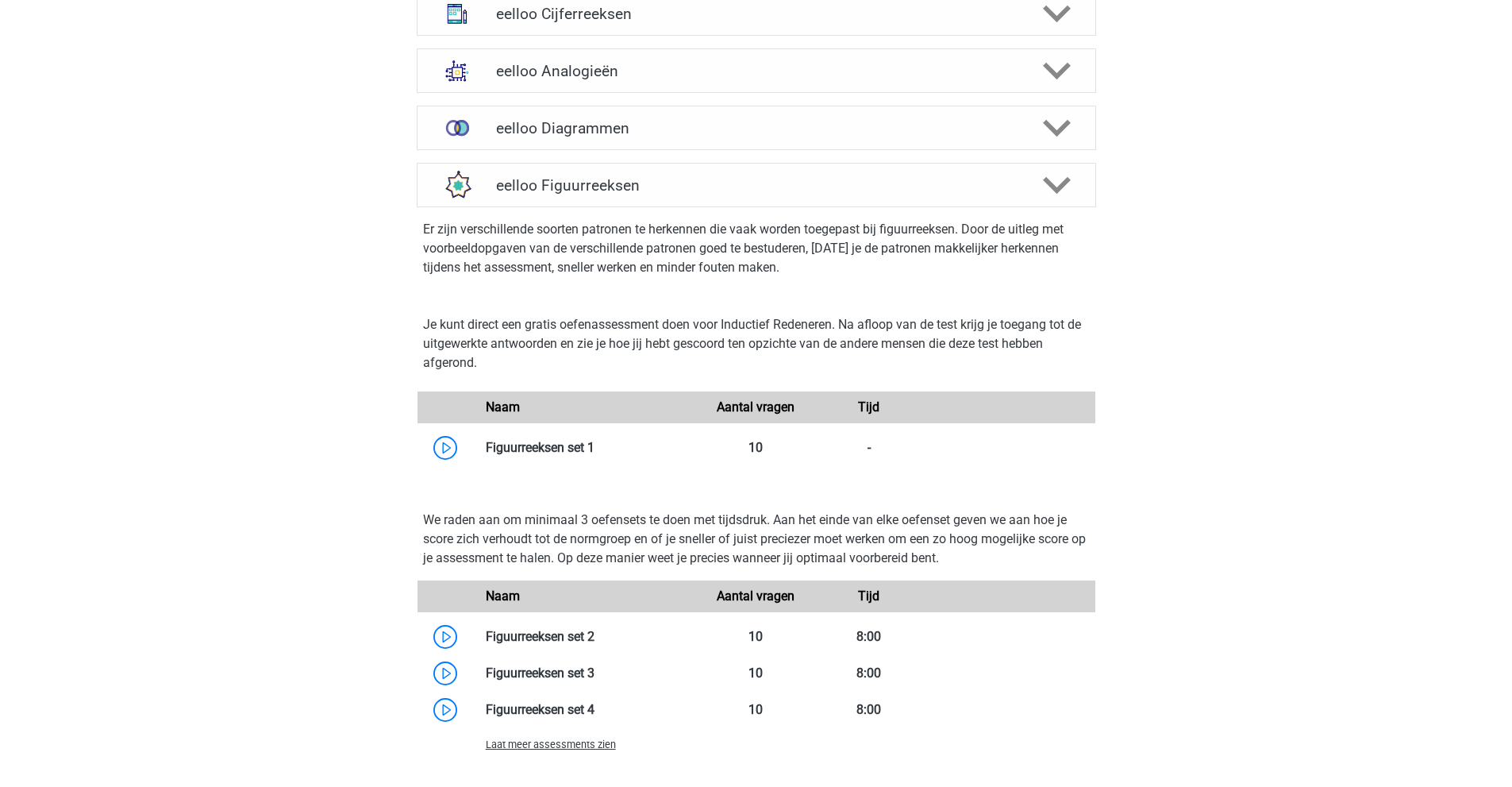
scroll to position [1191, 0]
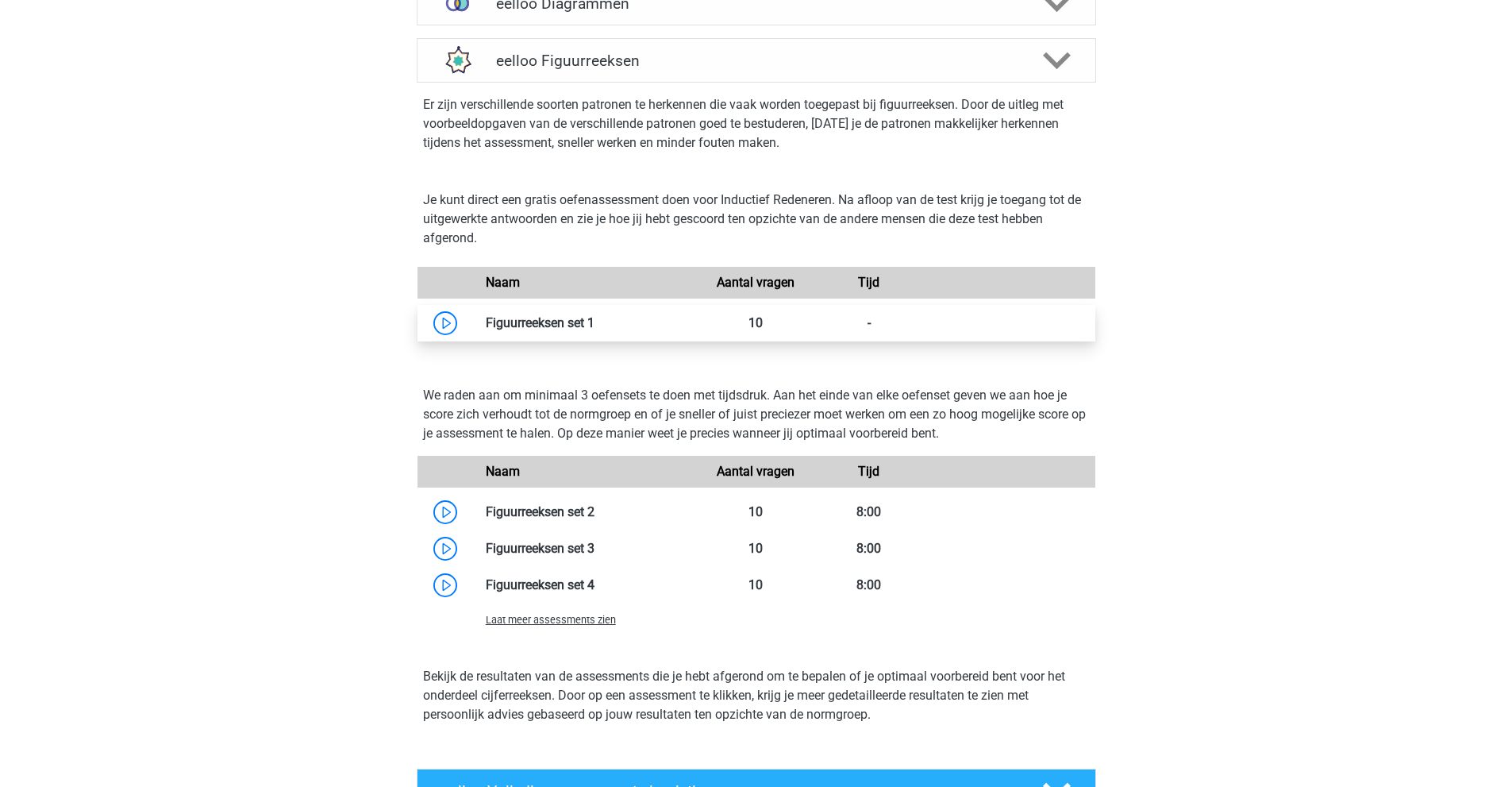
click at [595, 330] on link at bounding box center [595, 323] width 0 height 15
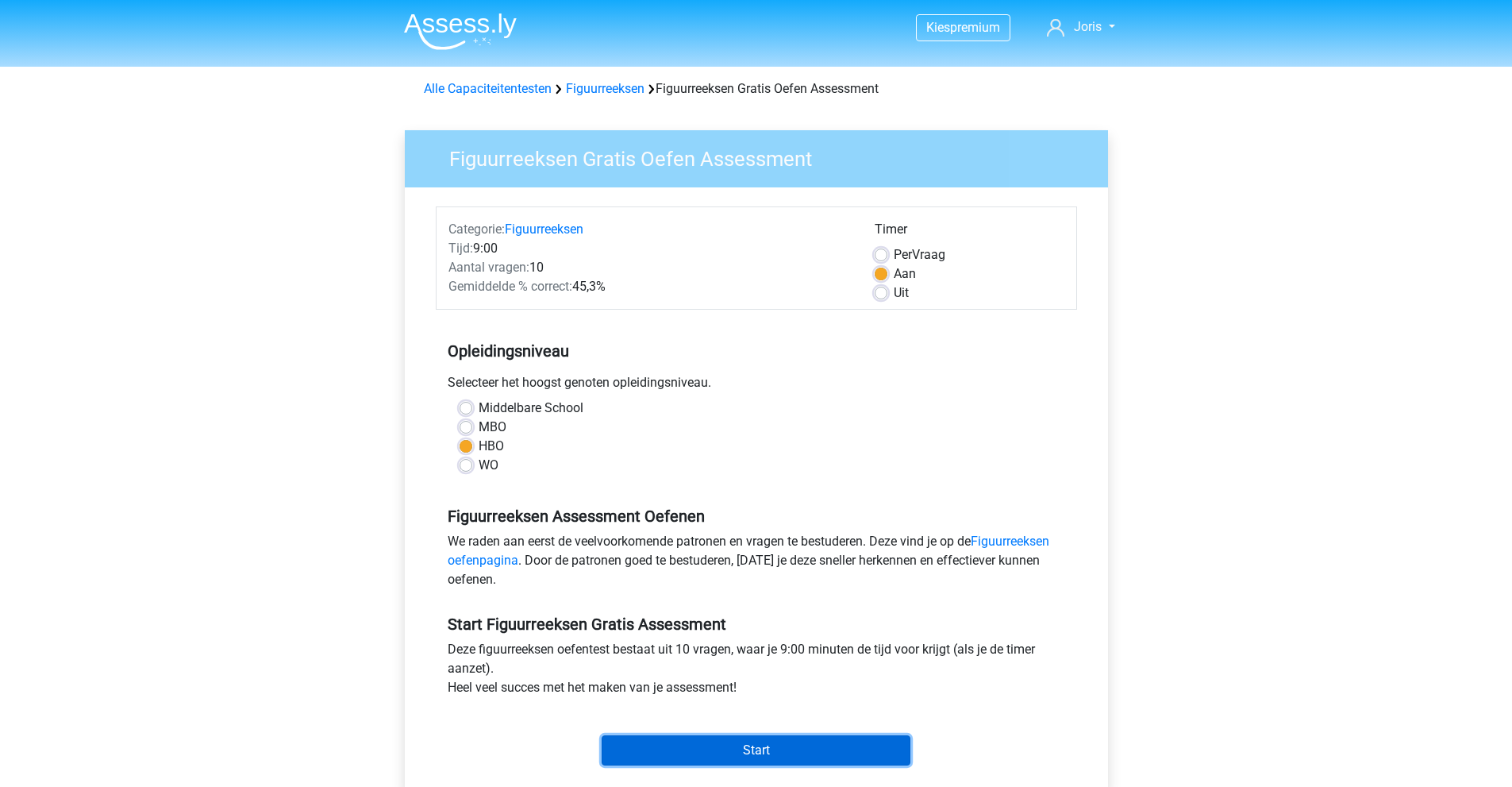
click at [754, 741] on input "Start" at bounding box center [756, 750] width 309 height 30
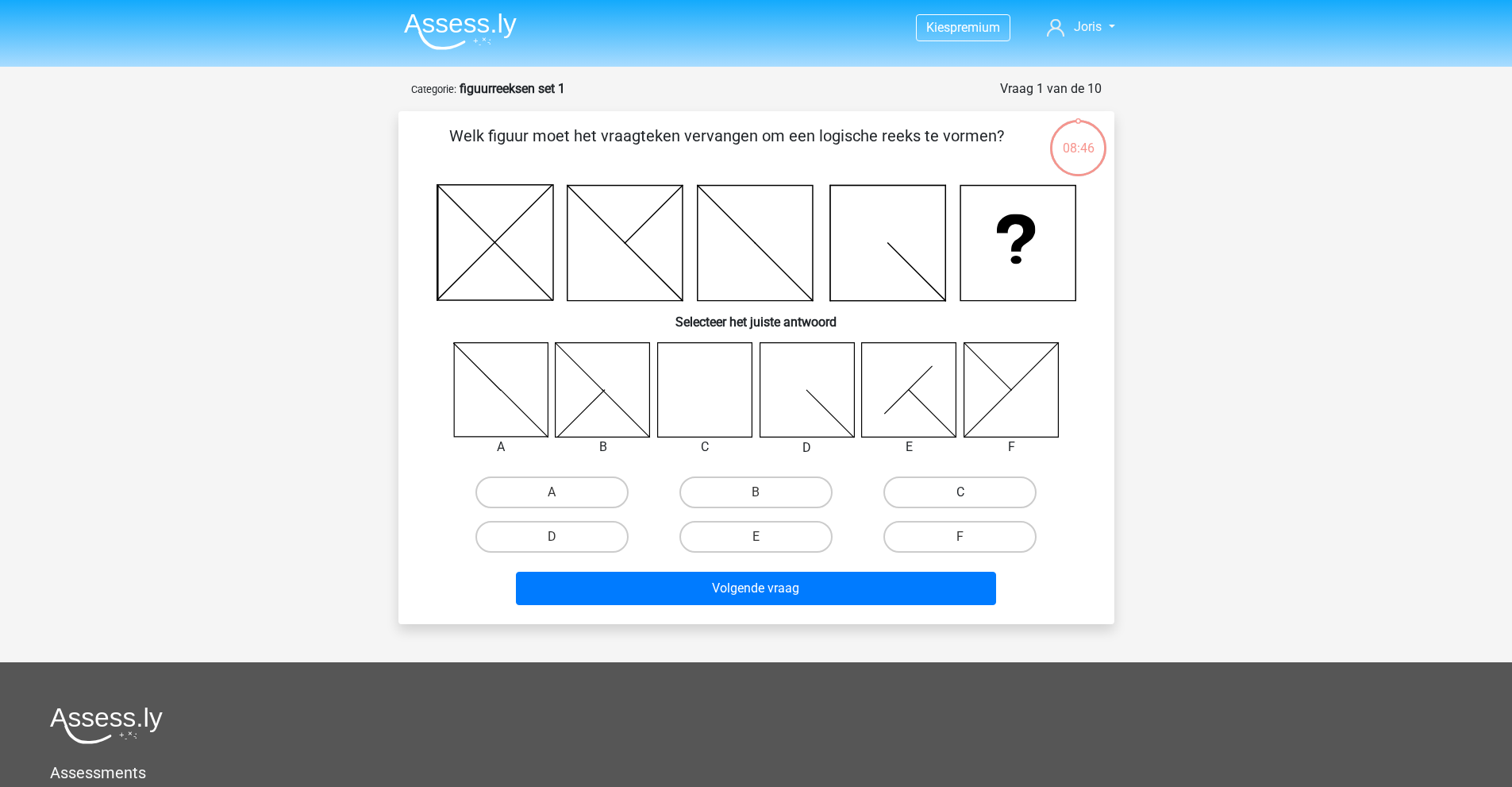
click at [946, 489] on label "C" at bounding box center [960, 492] width 154 height 32
click at [961, 492] on input "C" at bounding box center [966, 497] width 11 height 11
radio input "true"
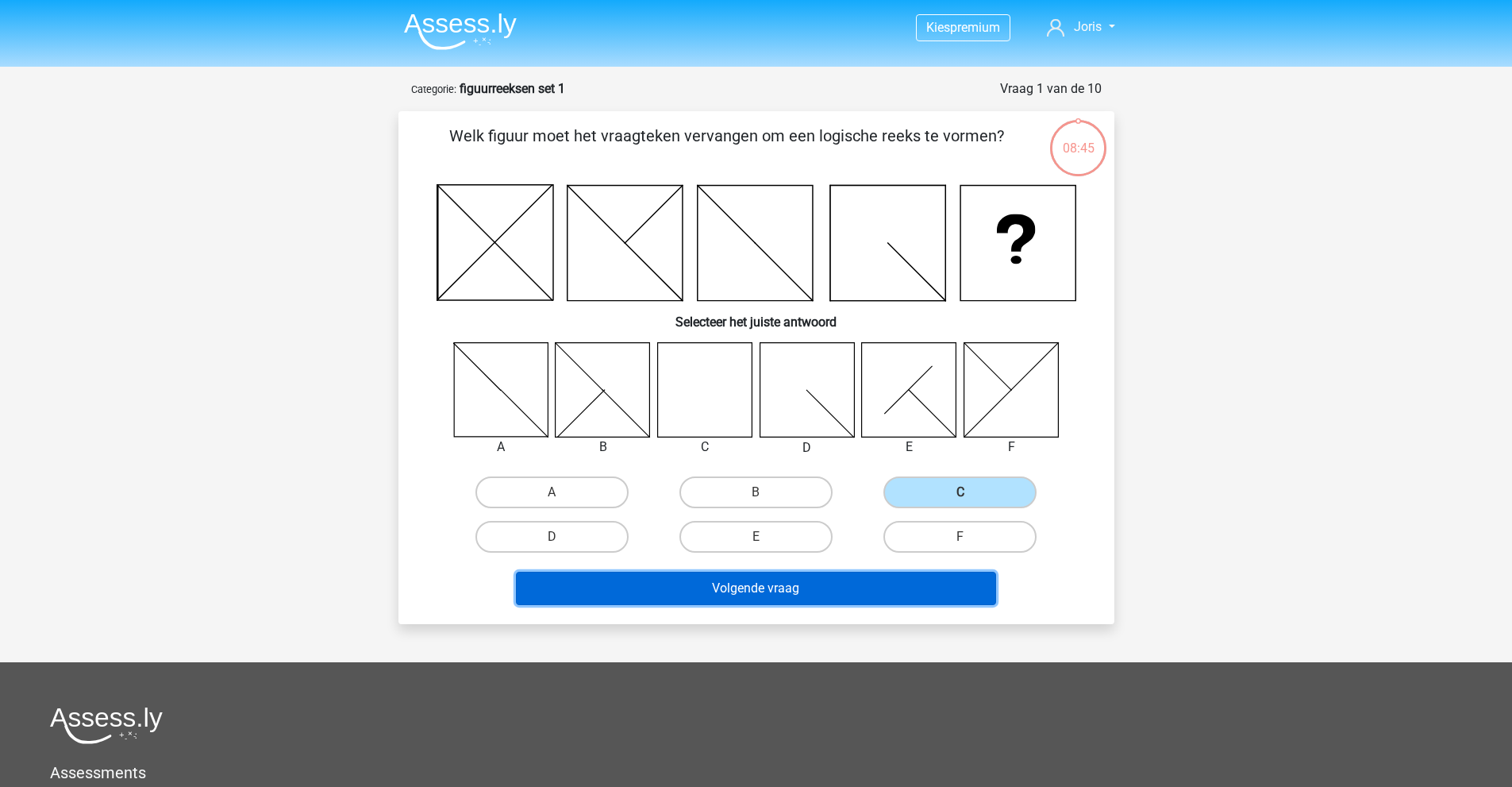
click at [866, 599] on button "Volgende vraag" at bounding box center [756, 588] width 480 height 34
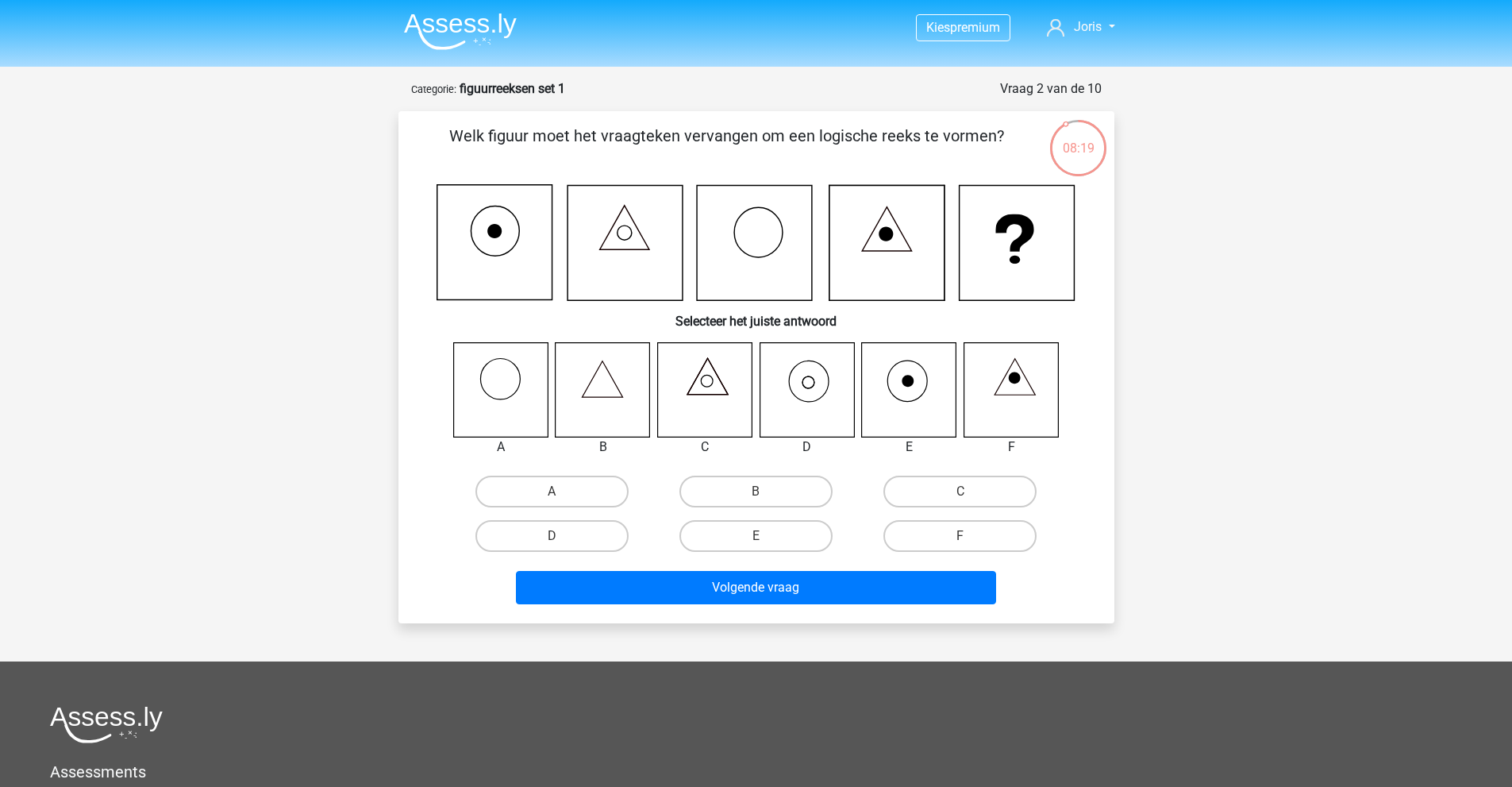
click at [551, 537] on input "D" at bounding box center [556, 541] width 11 height 11
radio input "true"
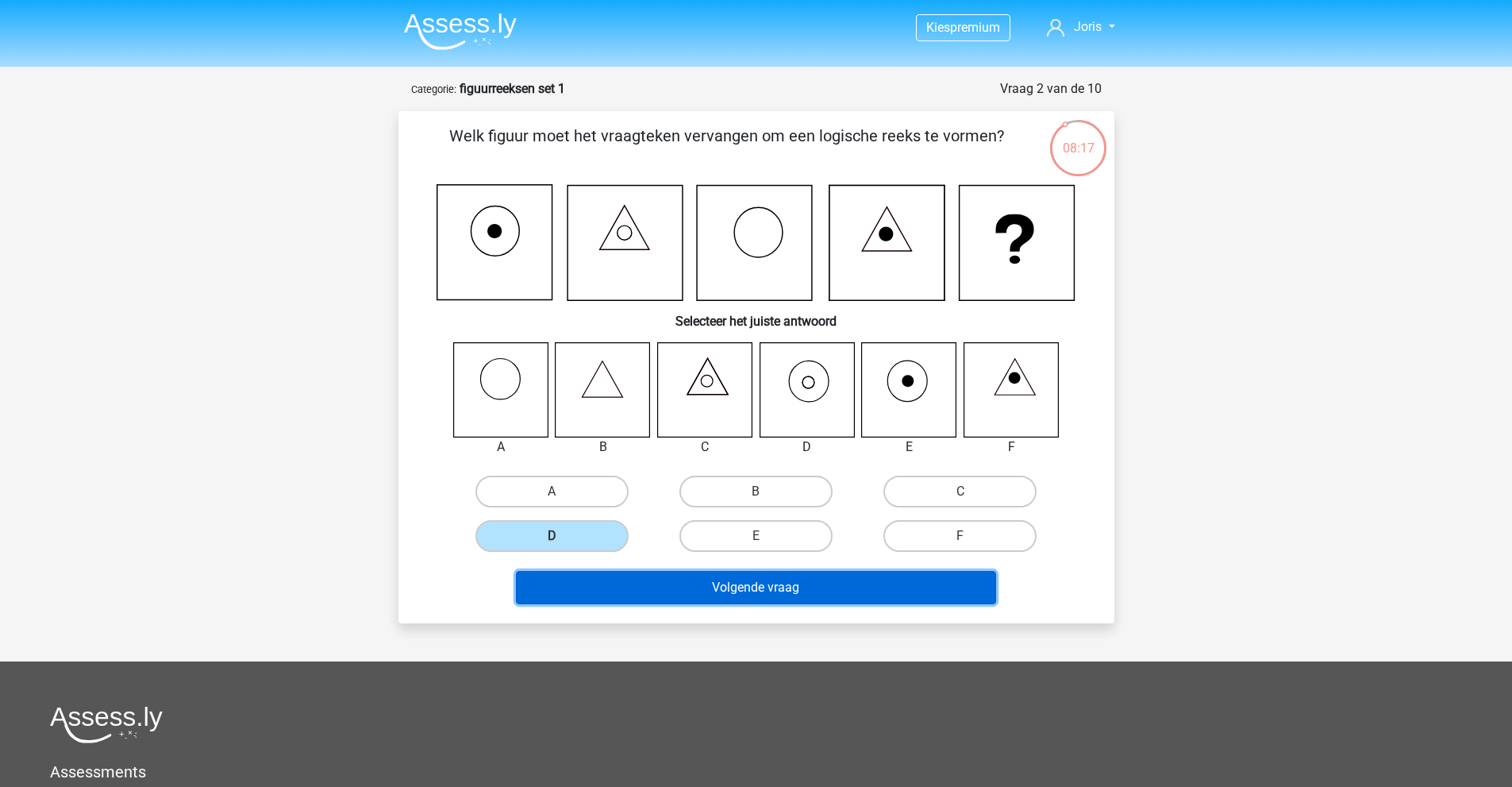
click at [746, 595] on button "Volgende vraag" at bounding box center [756, 588] width 480 height 34
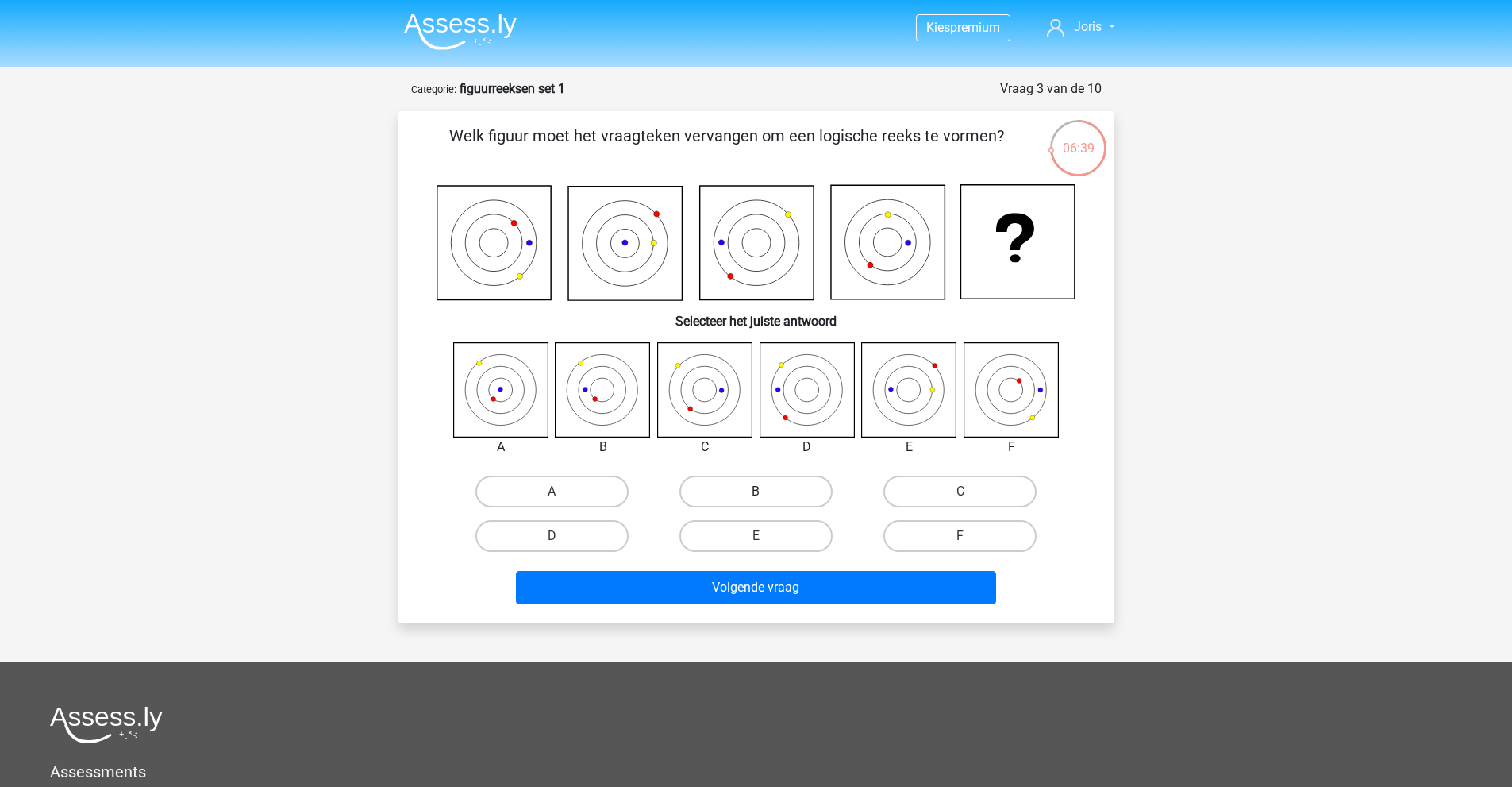
click at [744, 483] on label "B" at bounding box center [756, 491] width 154 height 32
click at [756, 491] on input "B" at bounding box center [760, 496] width 11 height 11
radio input "true"
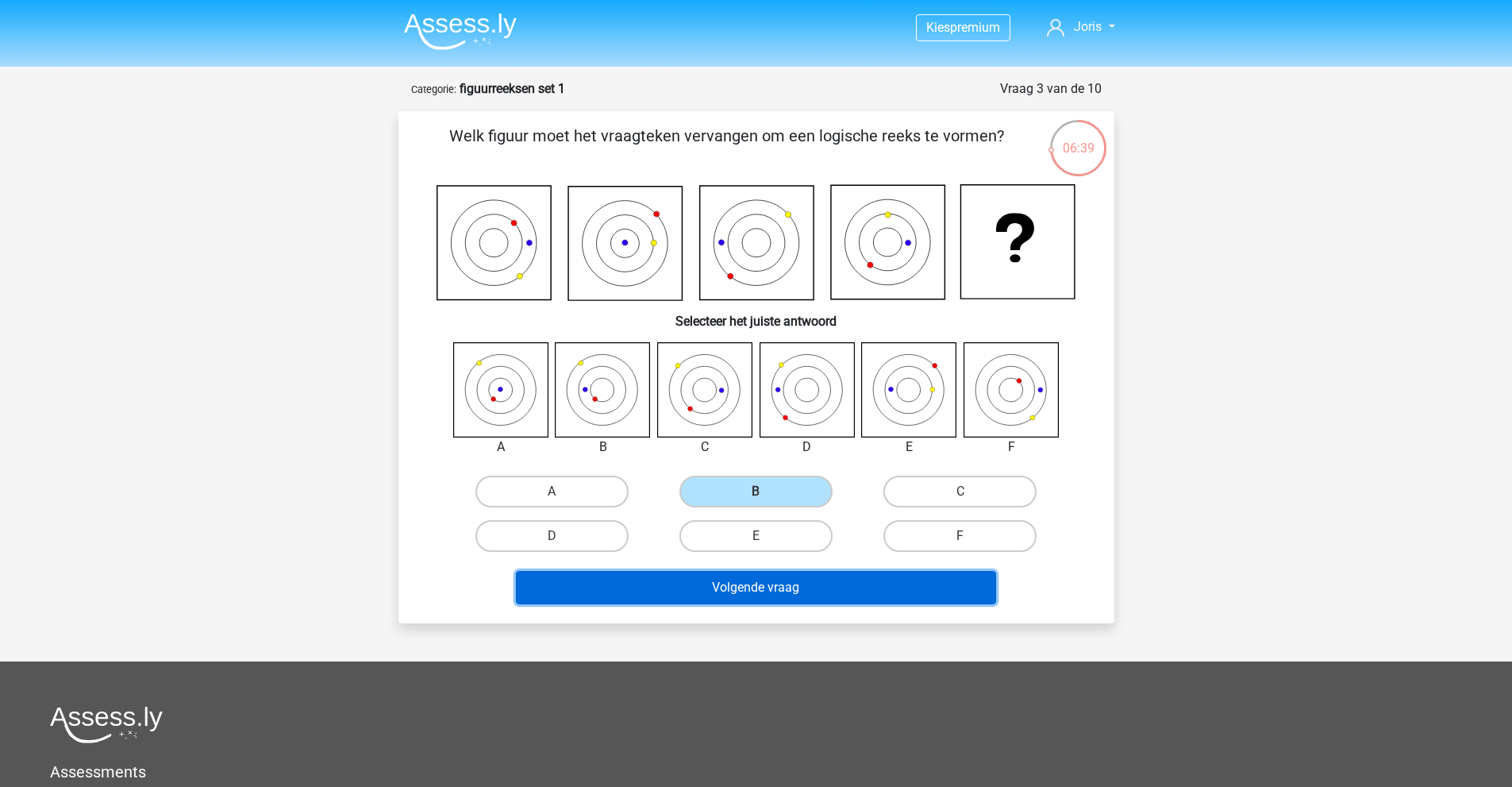
click at [784, 592] on button "Volgende vraag" at bounding box center [756, 588] width 480 height 34
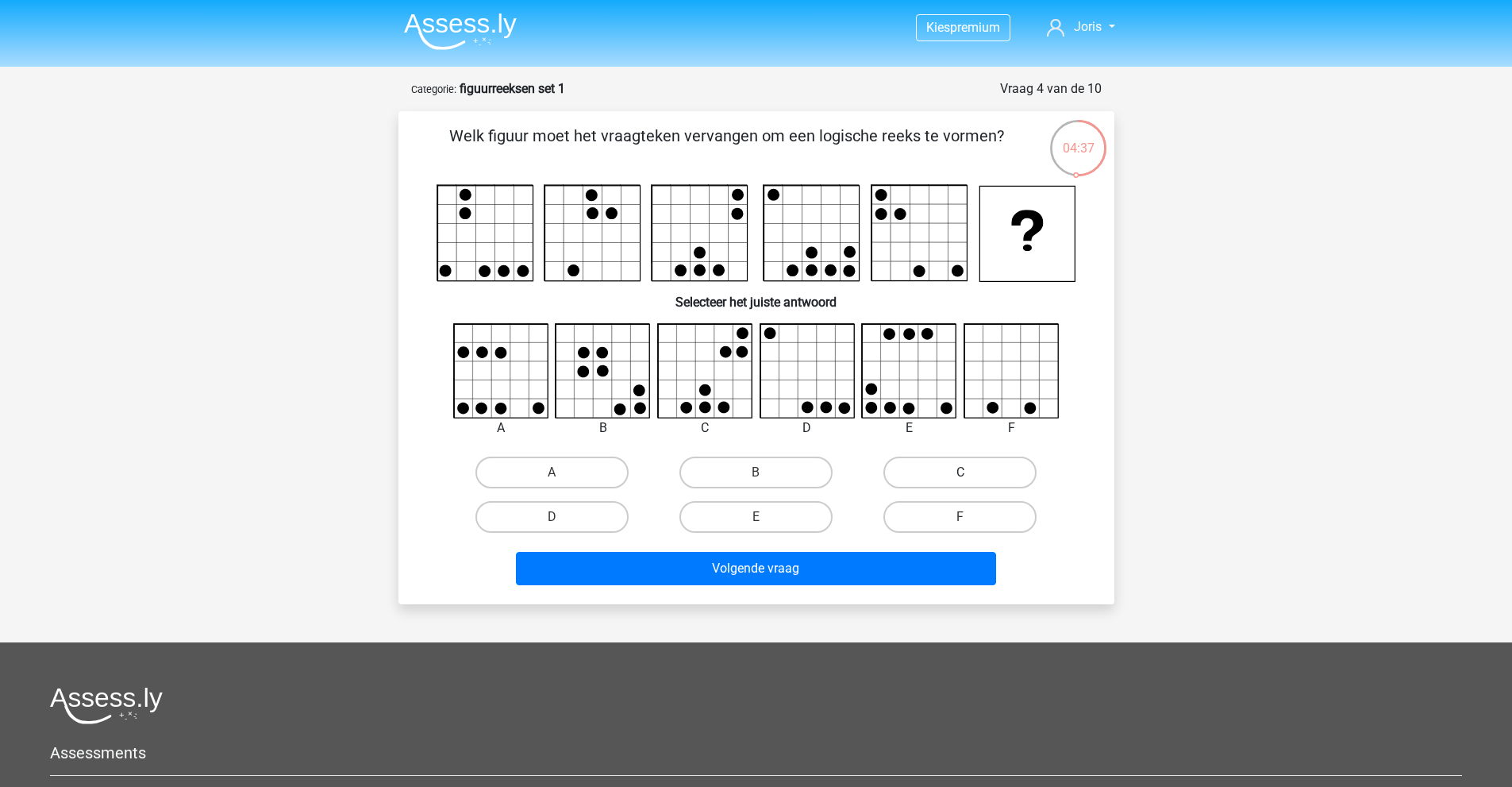
click at [912, 477] on label "C" at bounding box center [960, 472] width 154 height 32
click at [961, 477] on input "C" at bounding box center [966, 477] width 11 height 11
radio input "true"
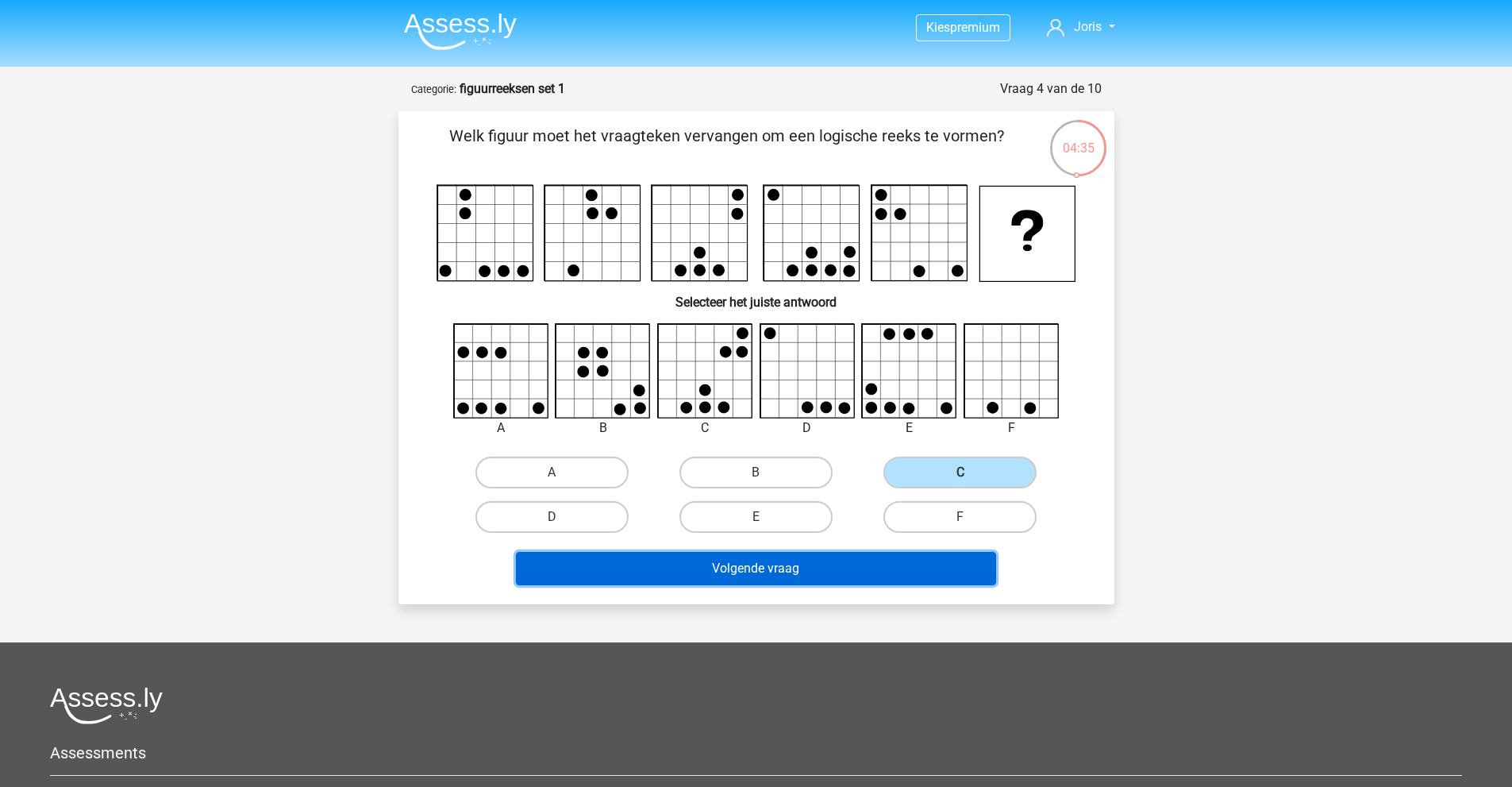
click at [737, 576] on button "Volgende vraag" at bounding box center [756, 568] width 480 height 34
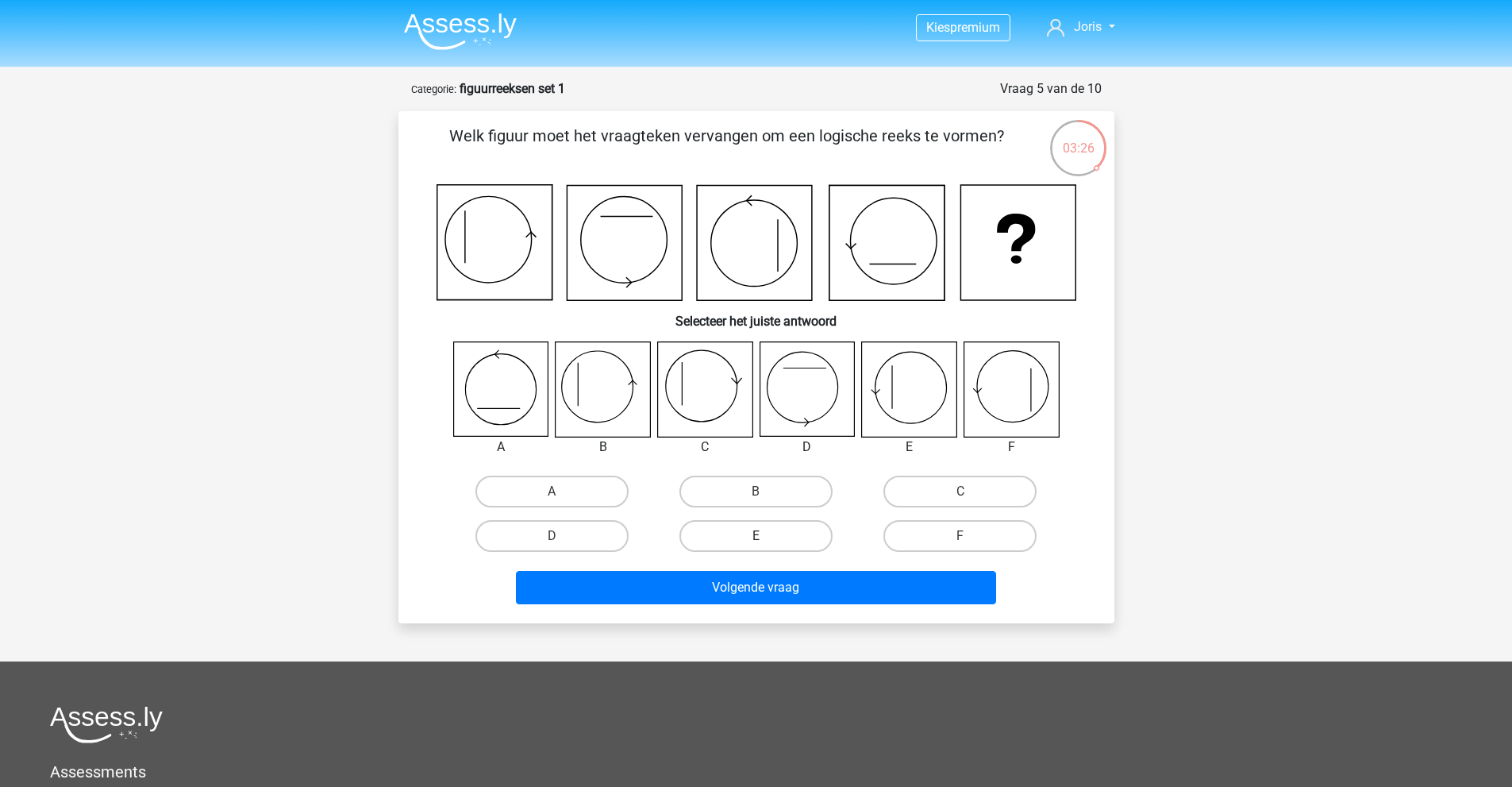
click at [766, 529] on label "E" at bounding box center [756, 535] width 154 height 32
click at [766, 536] on input "E" at bounding box center [760, 541] width 11 height 11
radio input "true"
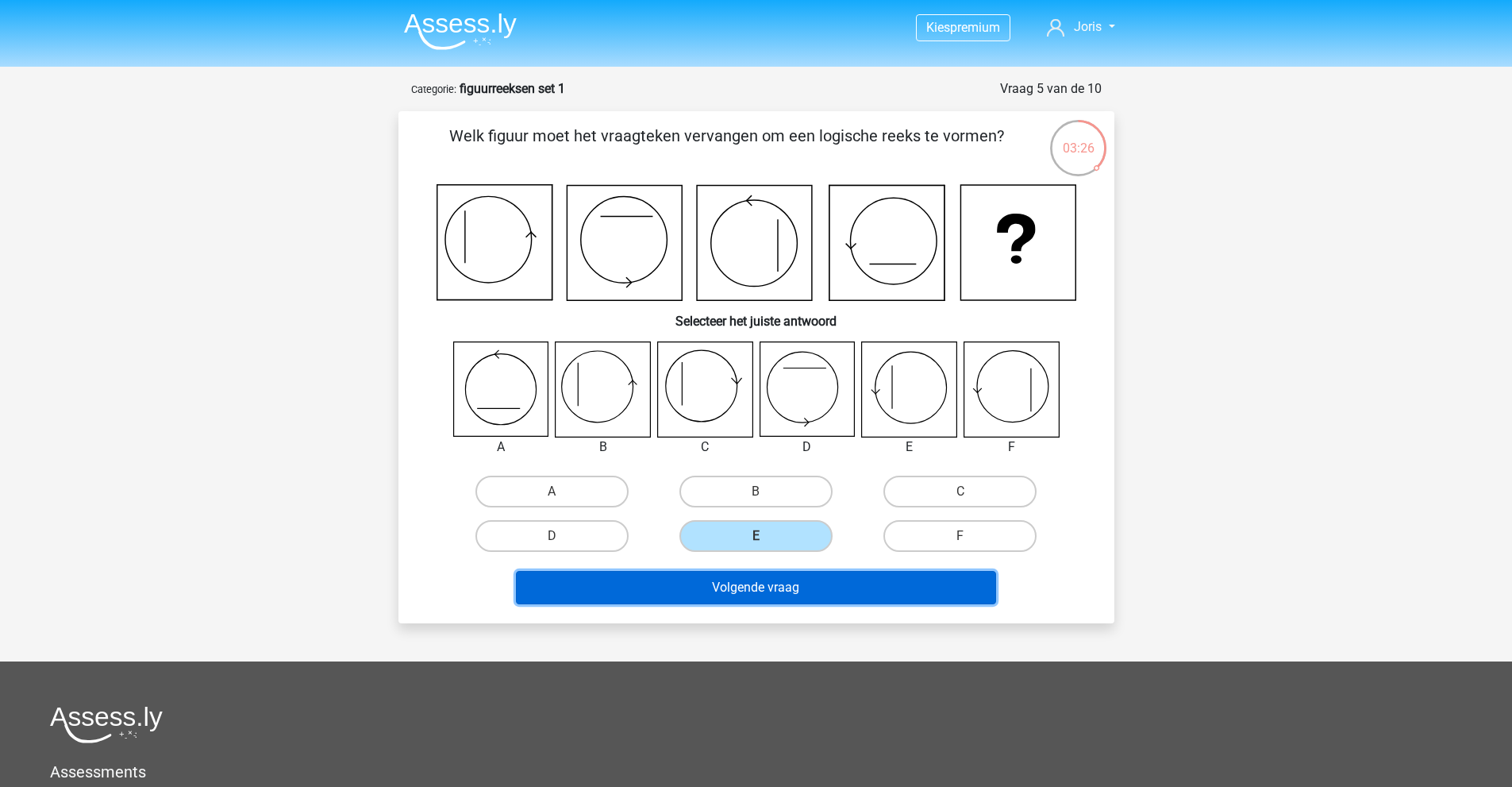
click at [777, 597] on button "Volgende vraag" at bounding box center [756, 588] width 480 height 34
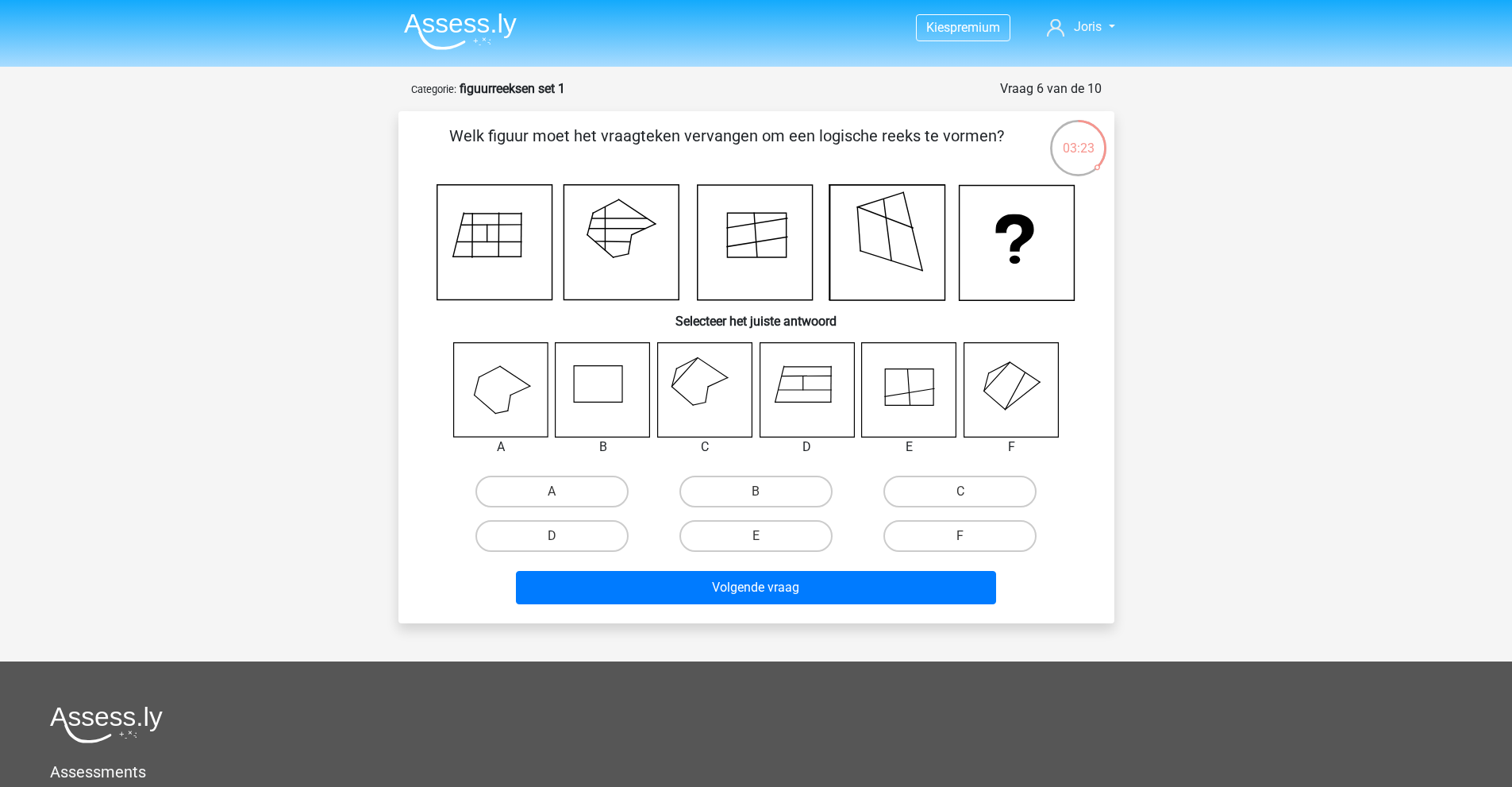
click at [739, 150] on p "Welk figuur moet het vraagteken vervangen om een logische reeks te vormen?" at bounding box center [726, 148] width 605 height 47
click at [948, 499] on label "C" at bounding box center [960, 491] width 154 height 32
click at [961, 499] on input "C" at bounding box center [966, 496] width 11 height 11
radio input "true"
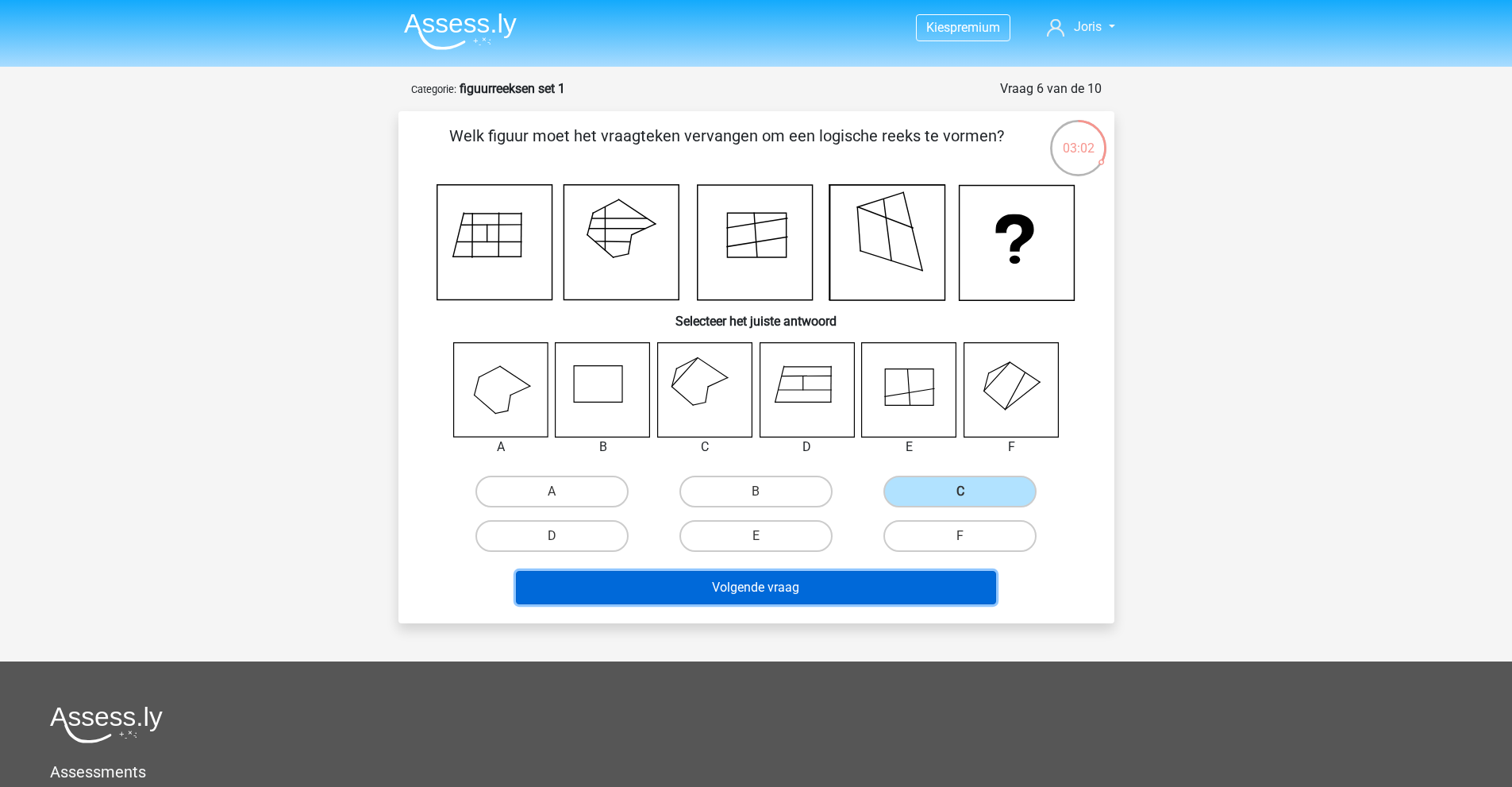
click at [783, 588] on button "Volgende vraag" at bounding box center [756, 588] width 480 height 34
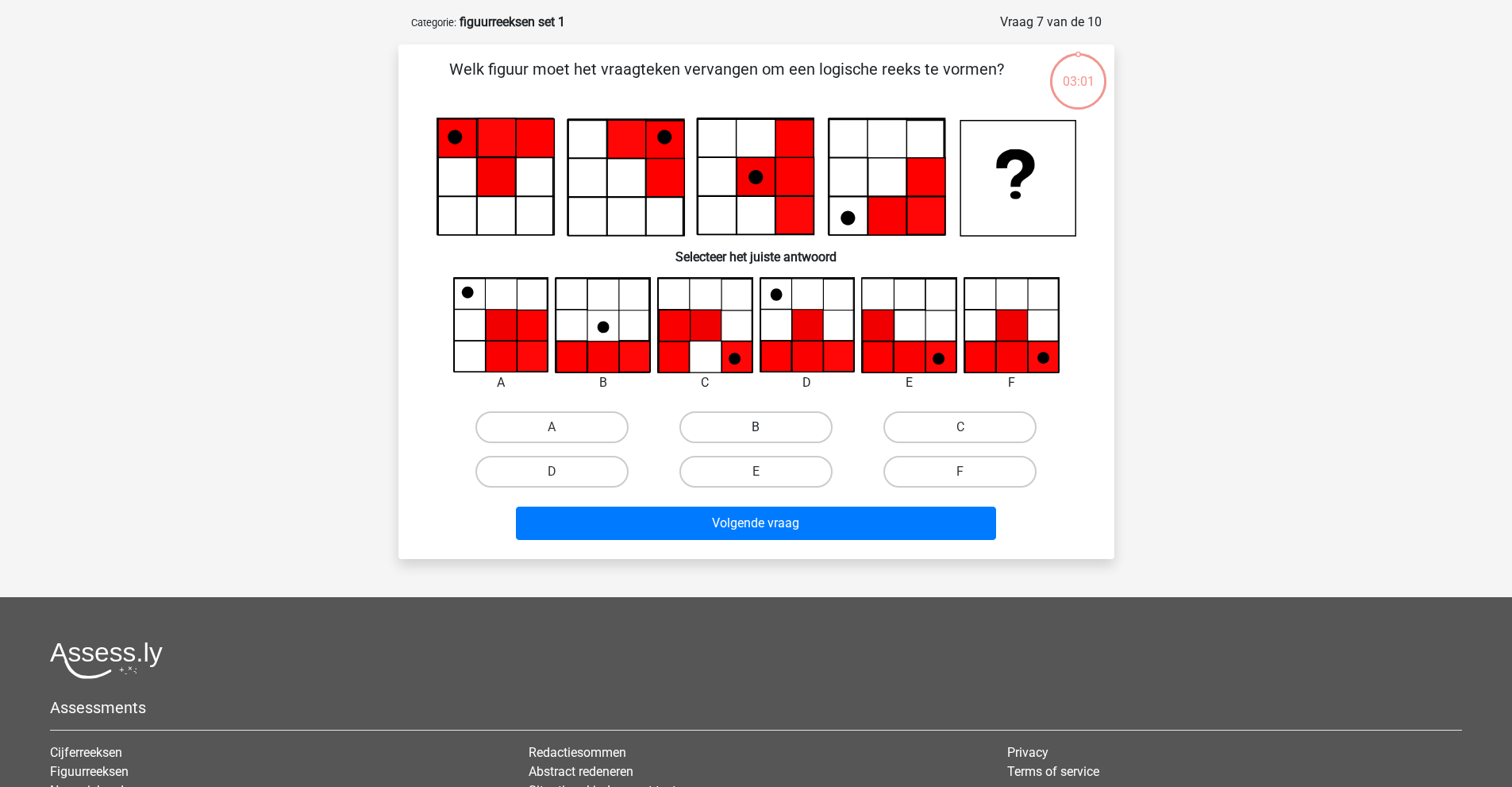
scroll to position [79, 0]
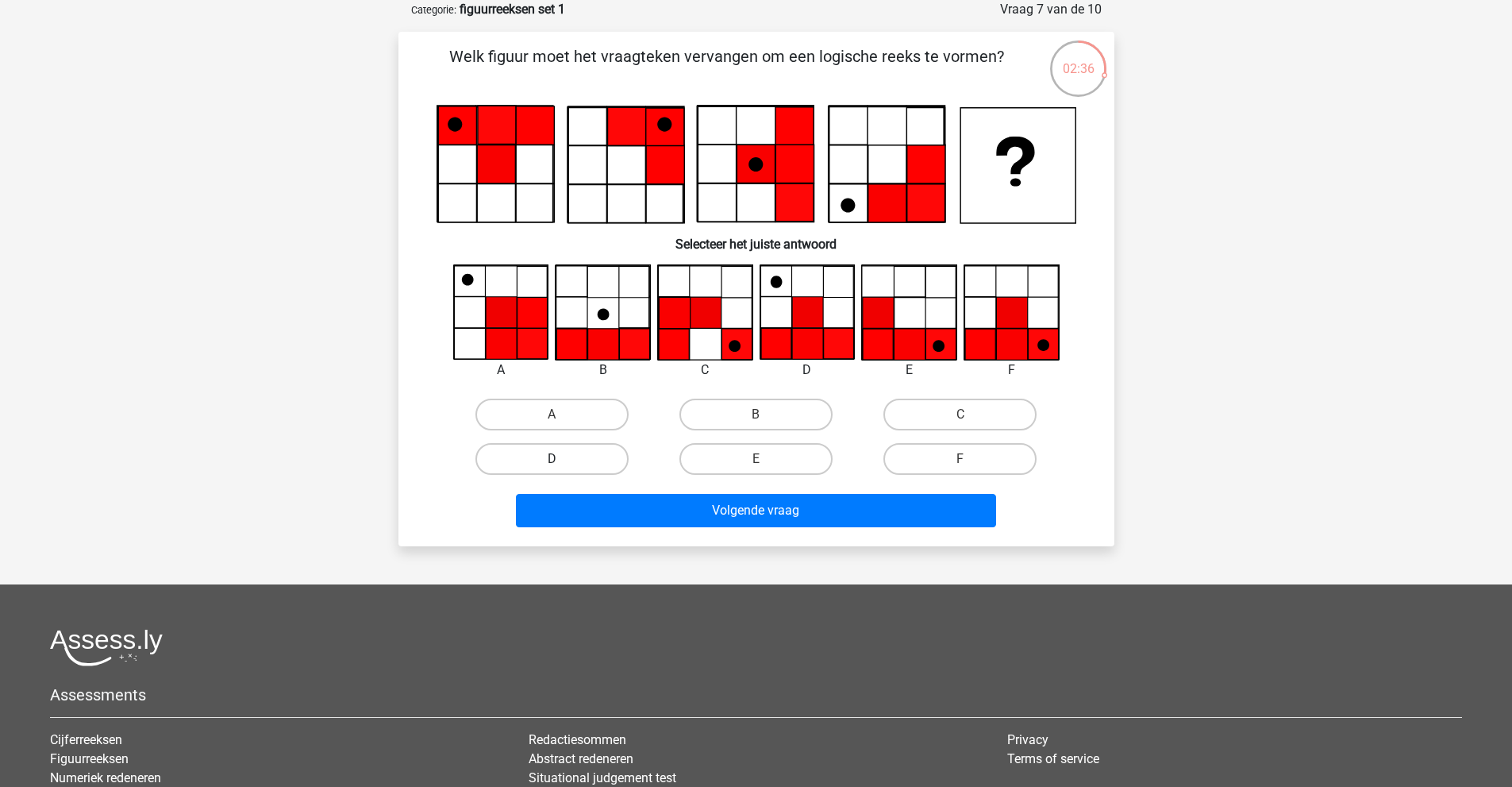
click at [583, 458] on label "D" at bounding box center [552, 458] width 154 height 32
click at [562, 459] on input "D" at bounding box center [556, 464] width 11 height 11
radio input "true"
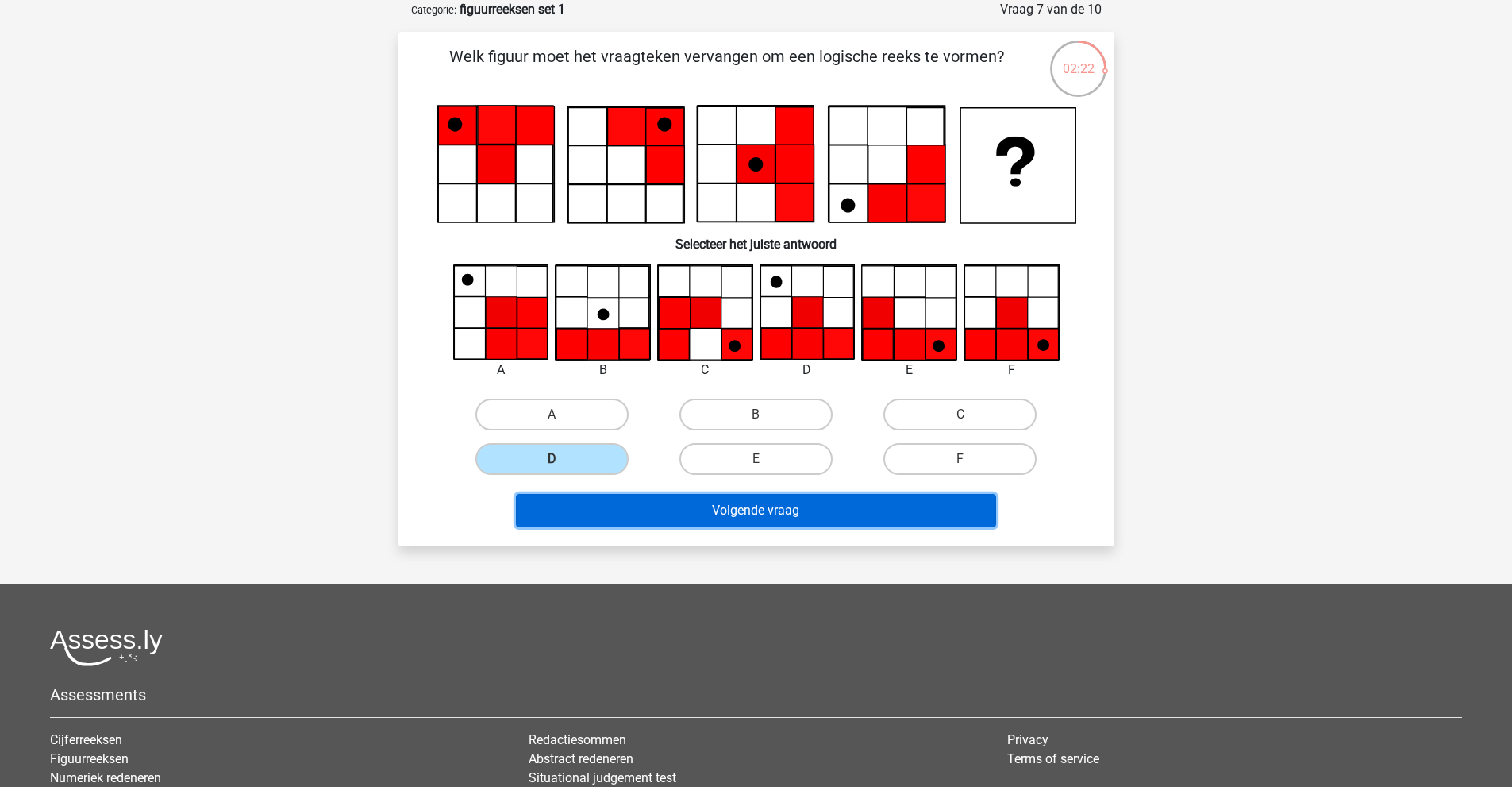
click at [692, 511] on button "Volgende vraag" at bounding box center [756, 510] width 480 height 34
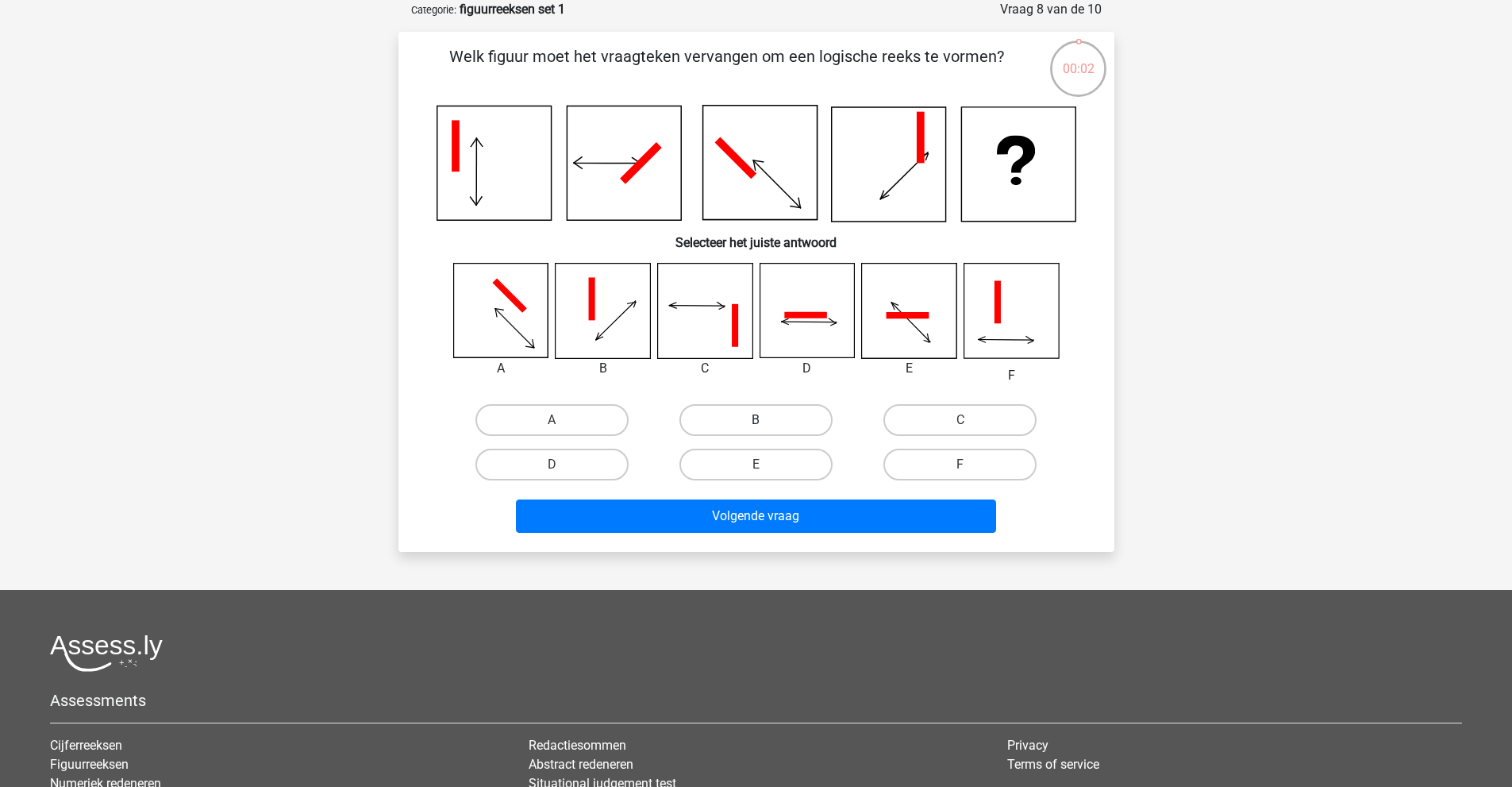
click at [707, 416] on label "B" at bounding box center [756, 420] width 154 height 32
click at [756, 420] on input "B" at bounding box center [760, 425] width 11 height 11
radio input "true"
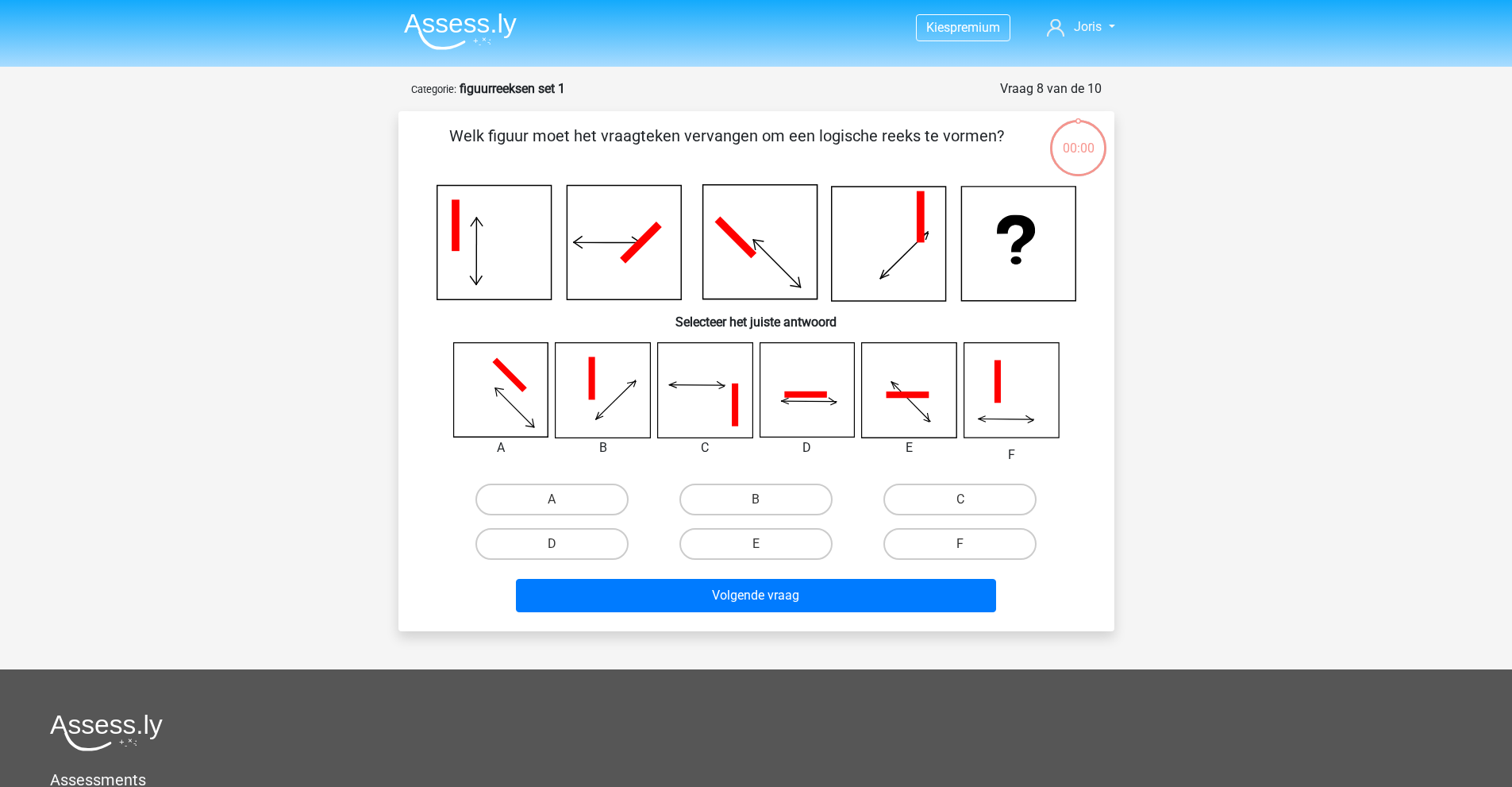
scroll to position [79, 0]
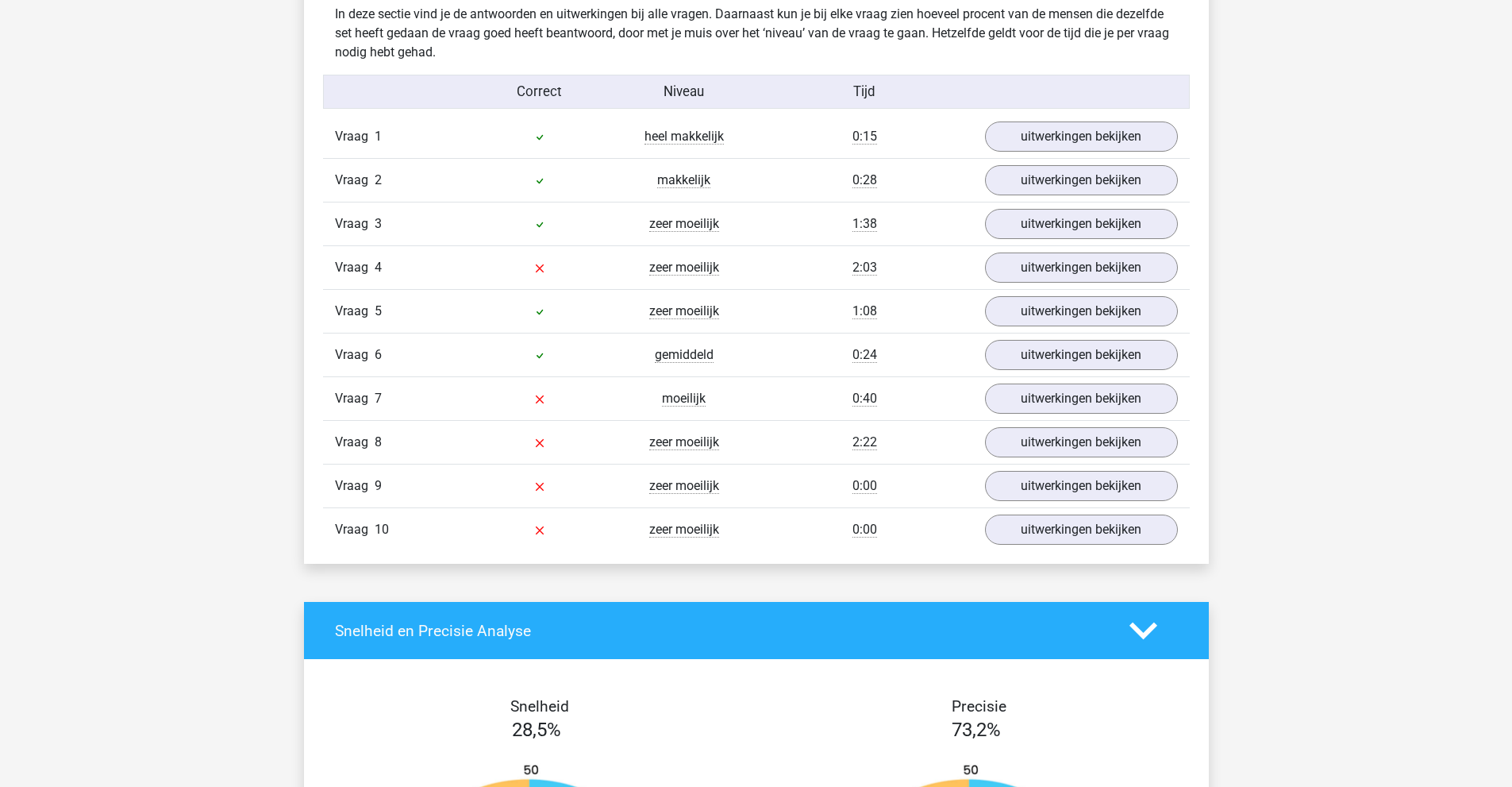
scroll to position [1271, 0]
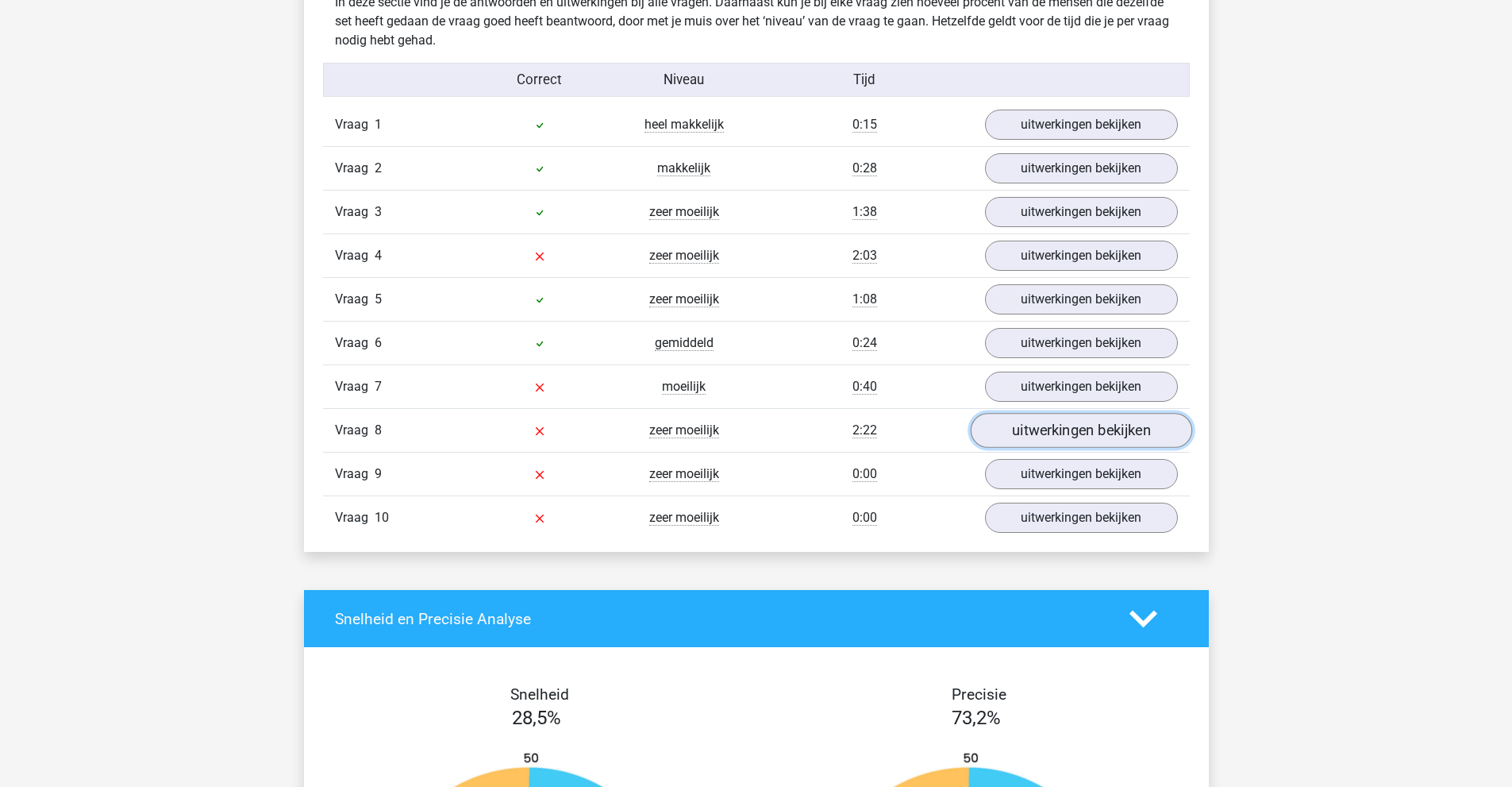
click at [1057, 425] on link "uitwerkingen bekijken" at bounding box center [1080, 430] width 221 height 35
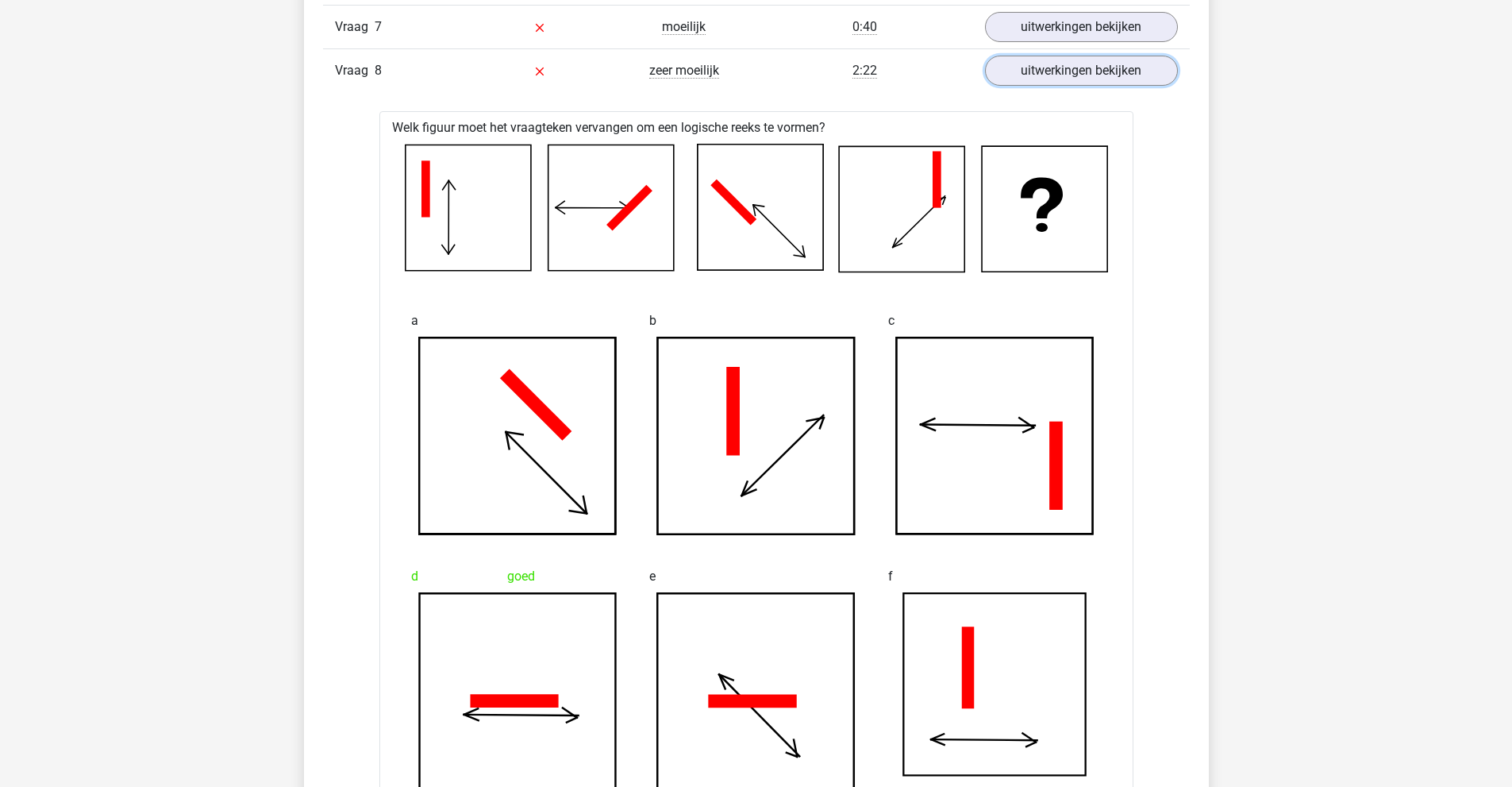
scroll to position [1429, 0]
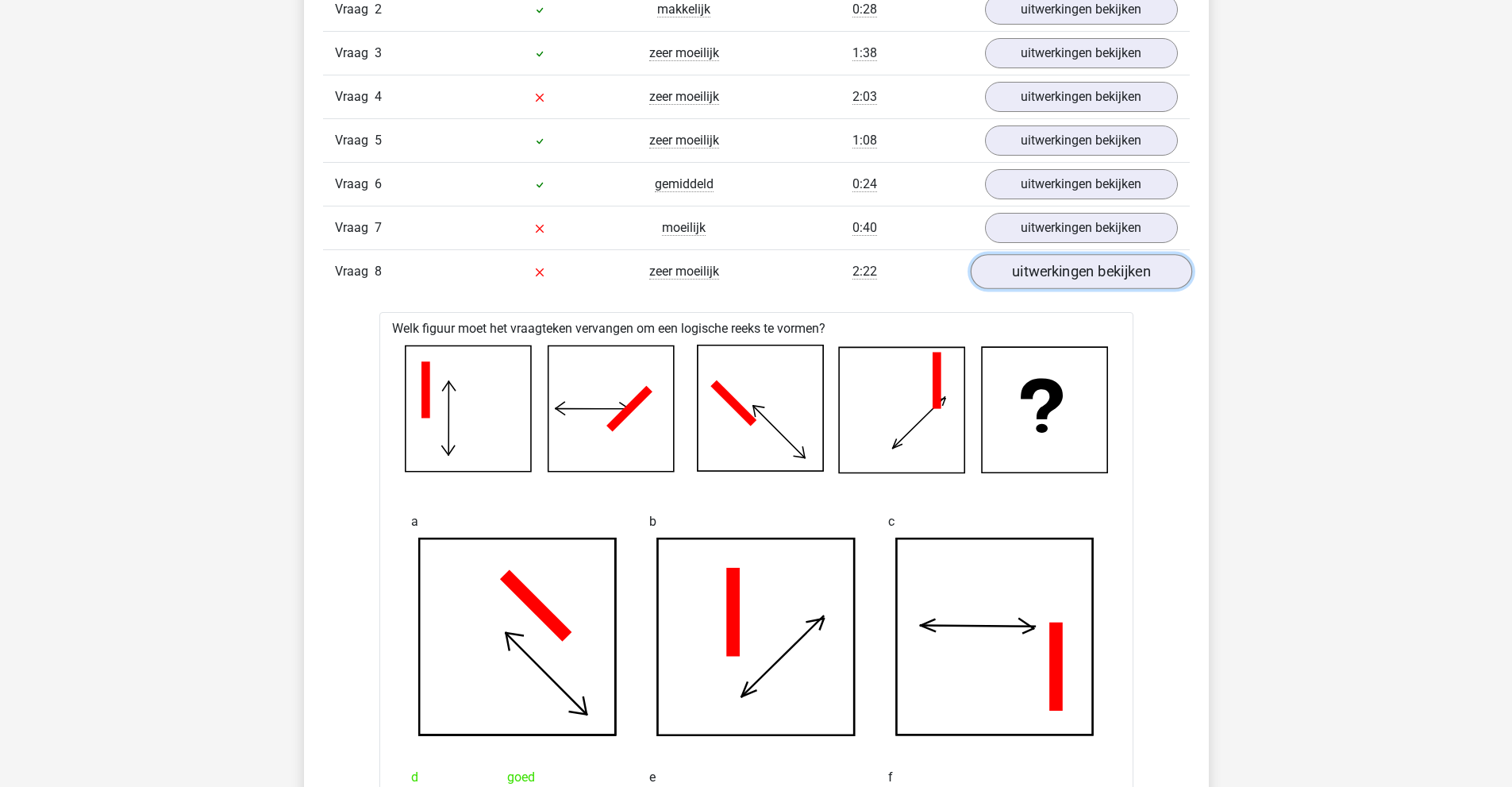
click at [1041, 273] on link "uitwerkingen bekijken" at bounding box center [1080, 271] width 221 height 35
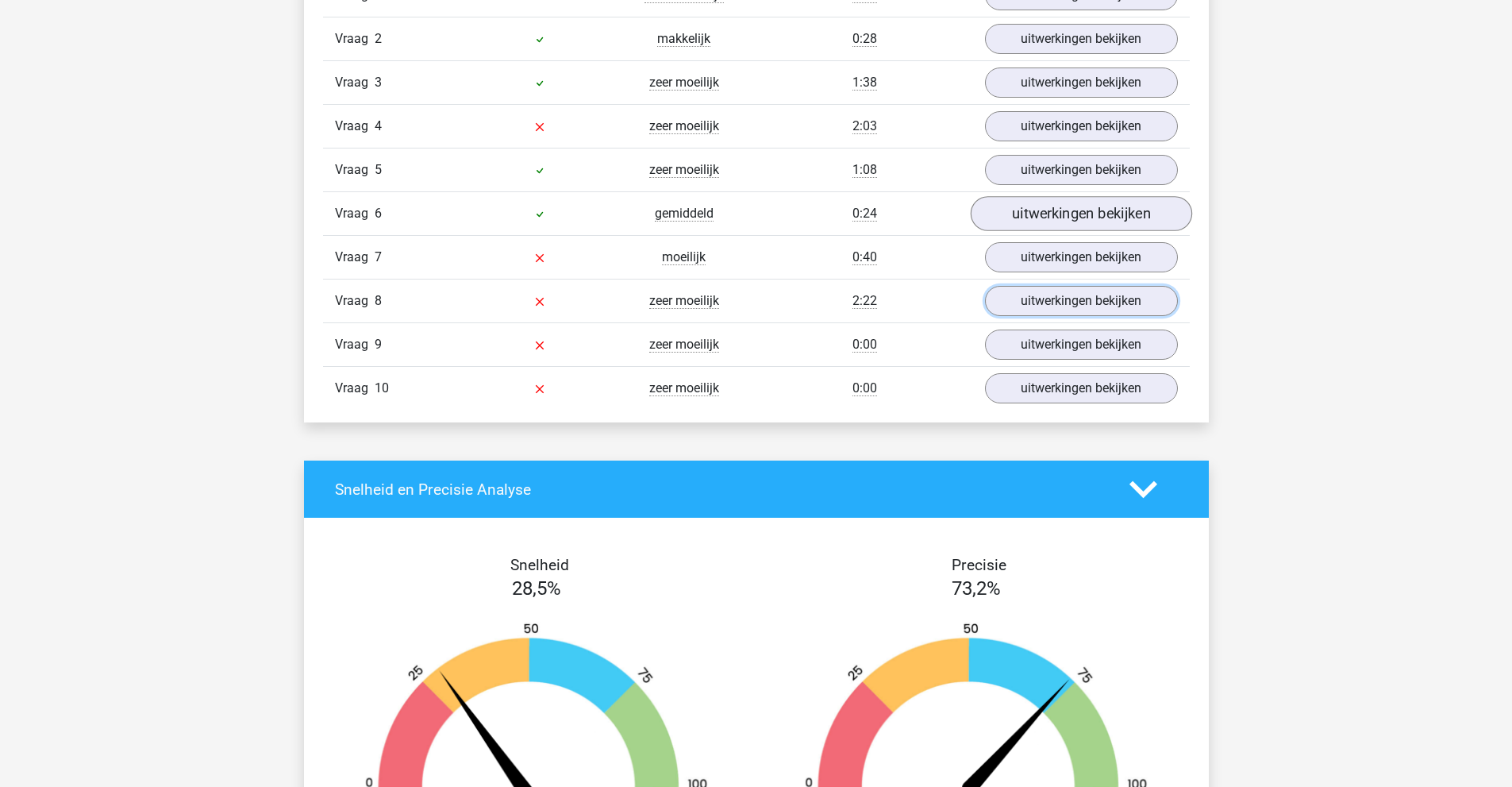
scroll to position [1350, 0]
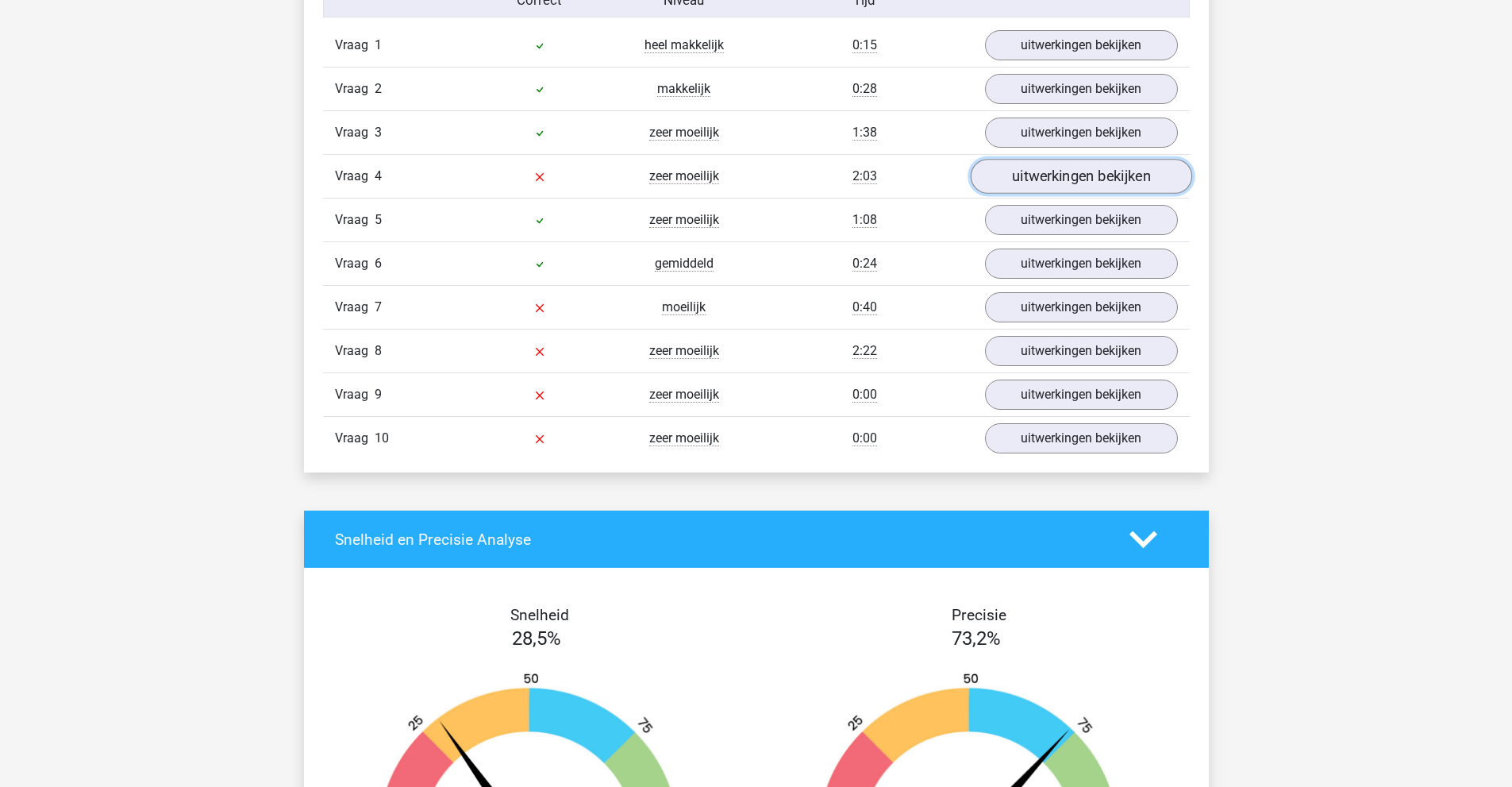
click at [1060, 175] on link "uitwerkingen bekijken" at bounding box center [1080, 176] width 221 height 35
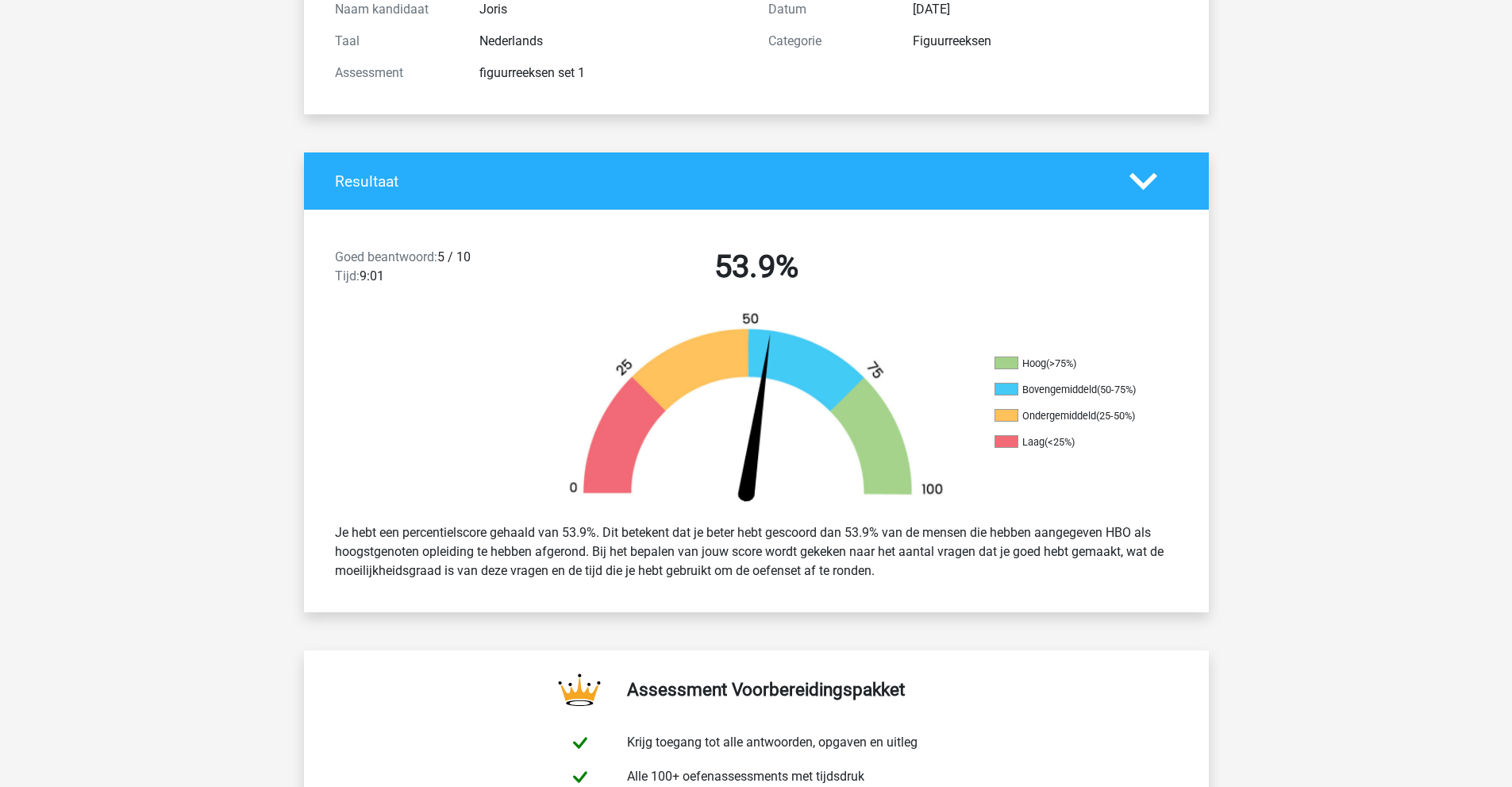
scroll to position [0, 0]
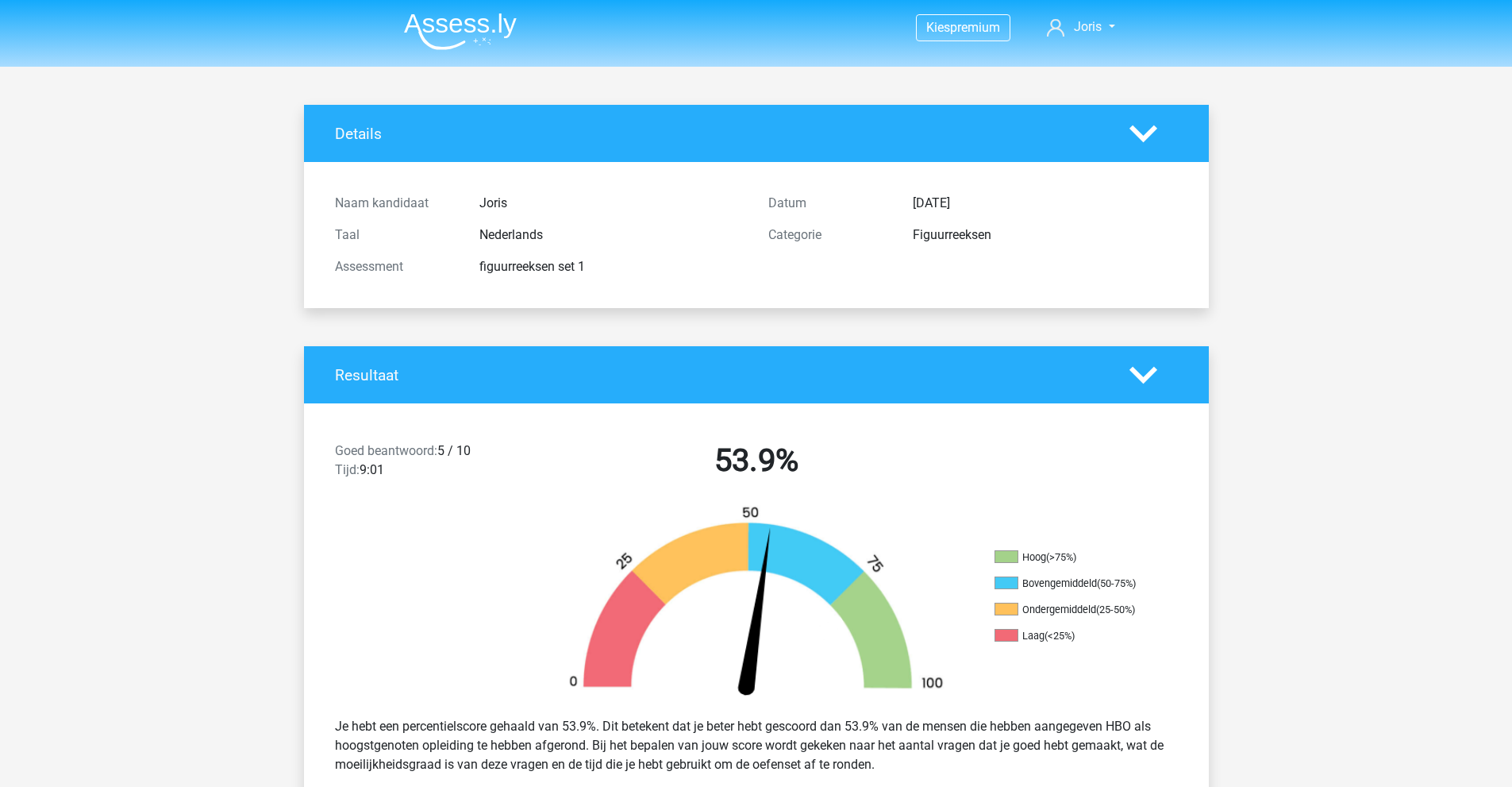
click at [443, 26] on img at bounding box center [461, 32] width 113 height 38
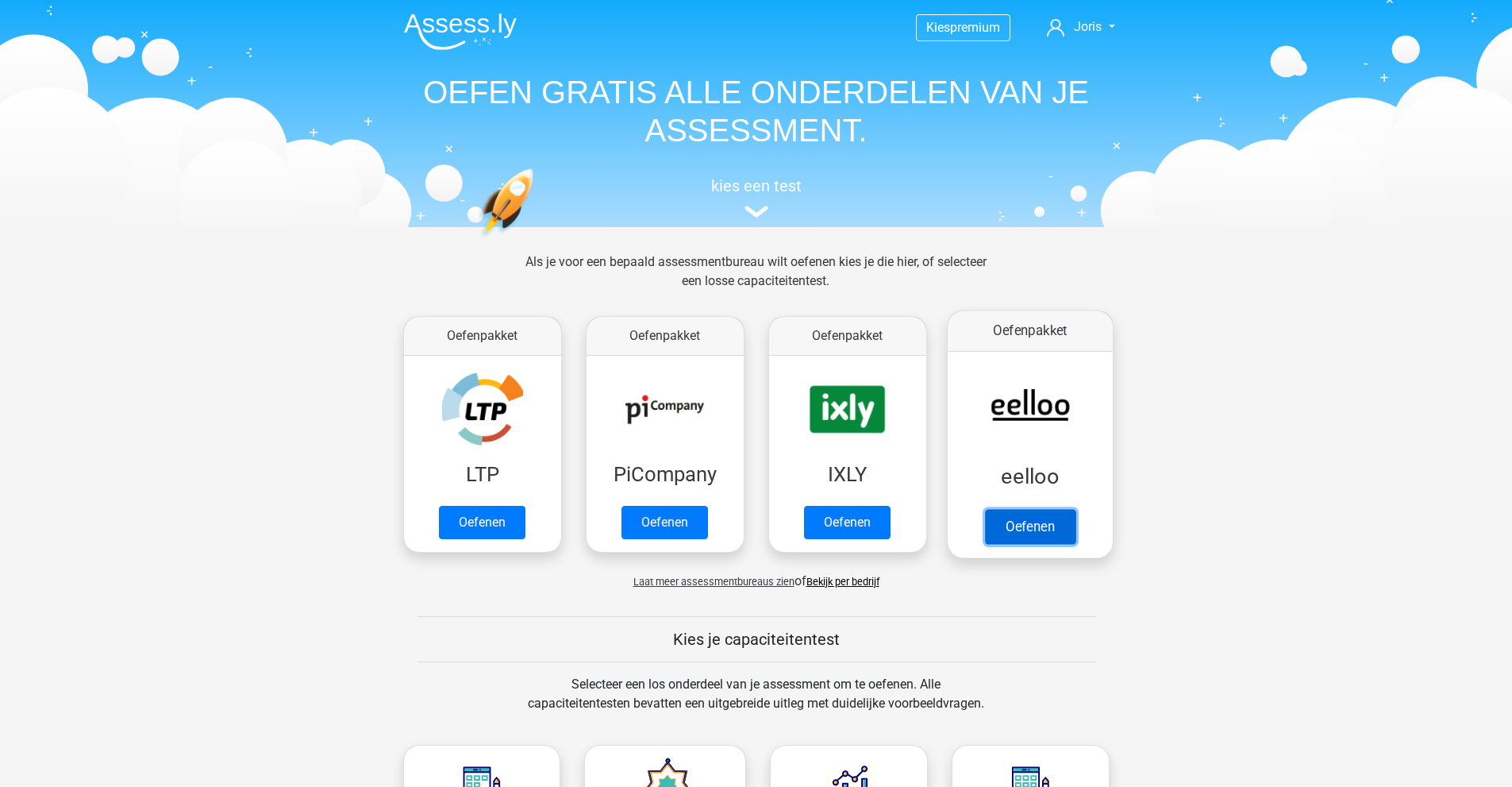
click at [1038, 509] on link "Oefenen" at bounding box center [1029, 526] width 91 height 35
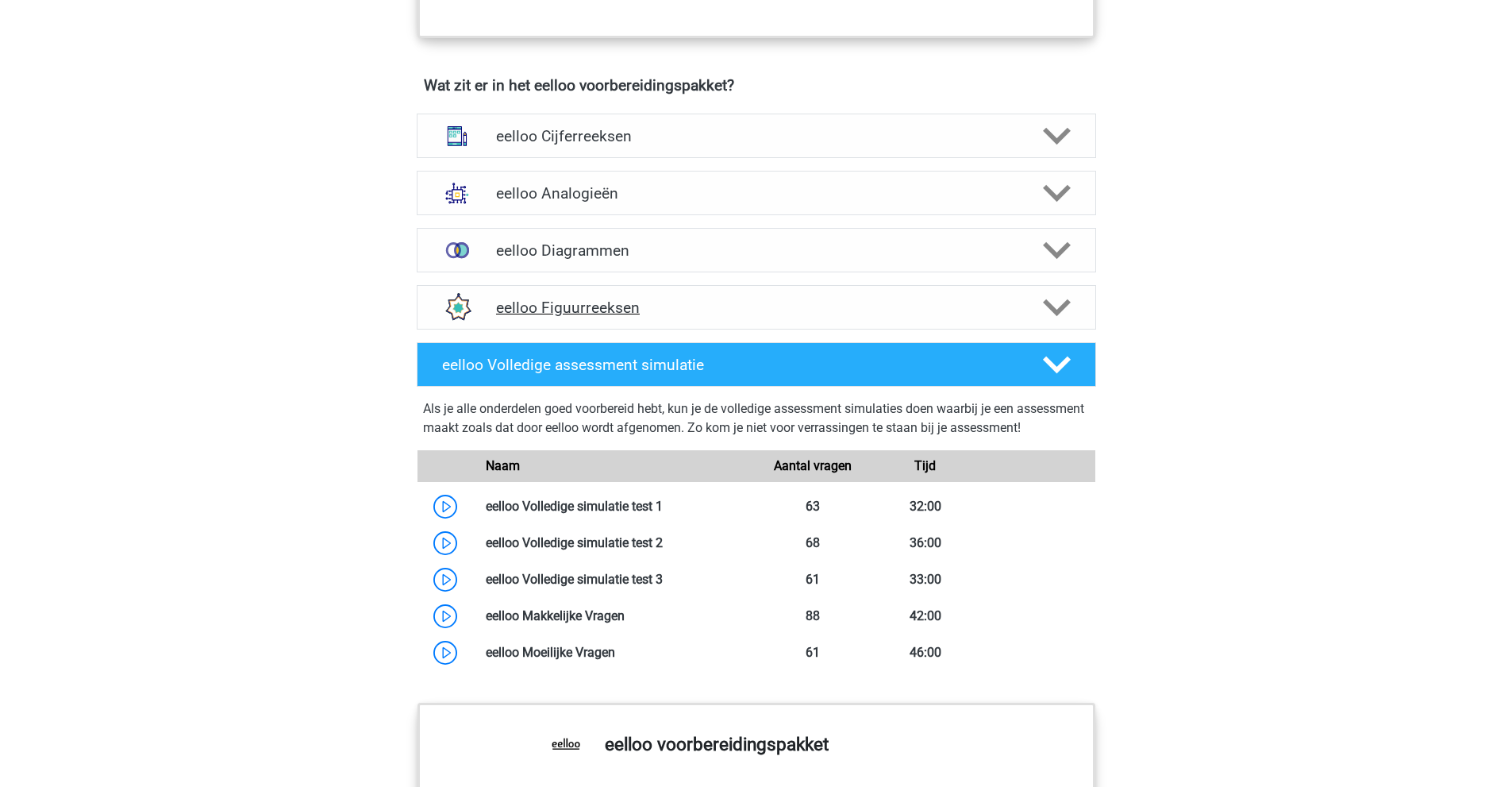
scroll to position [953, 0]
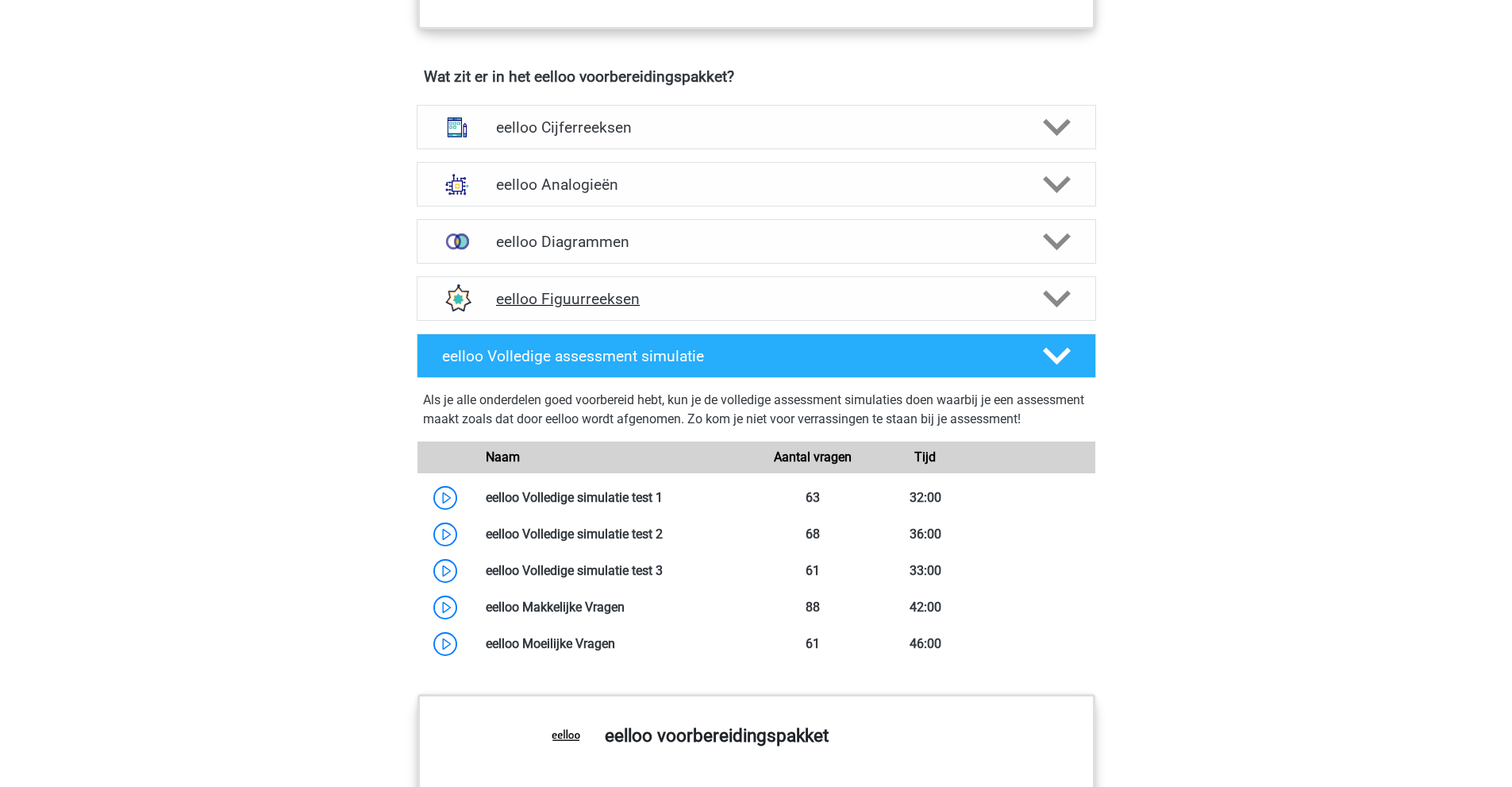
click at [618, 307] on h4 "eelloo Figuurreeksen" at bounding box center [756, 299] width 520 height 18
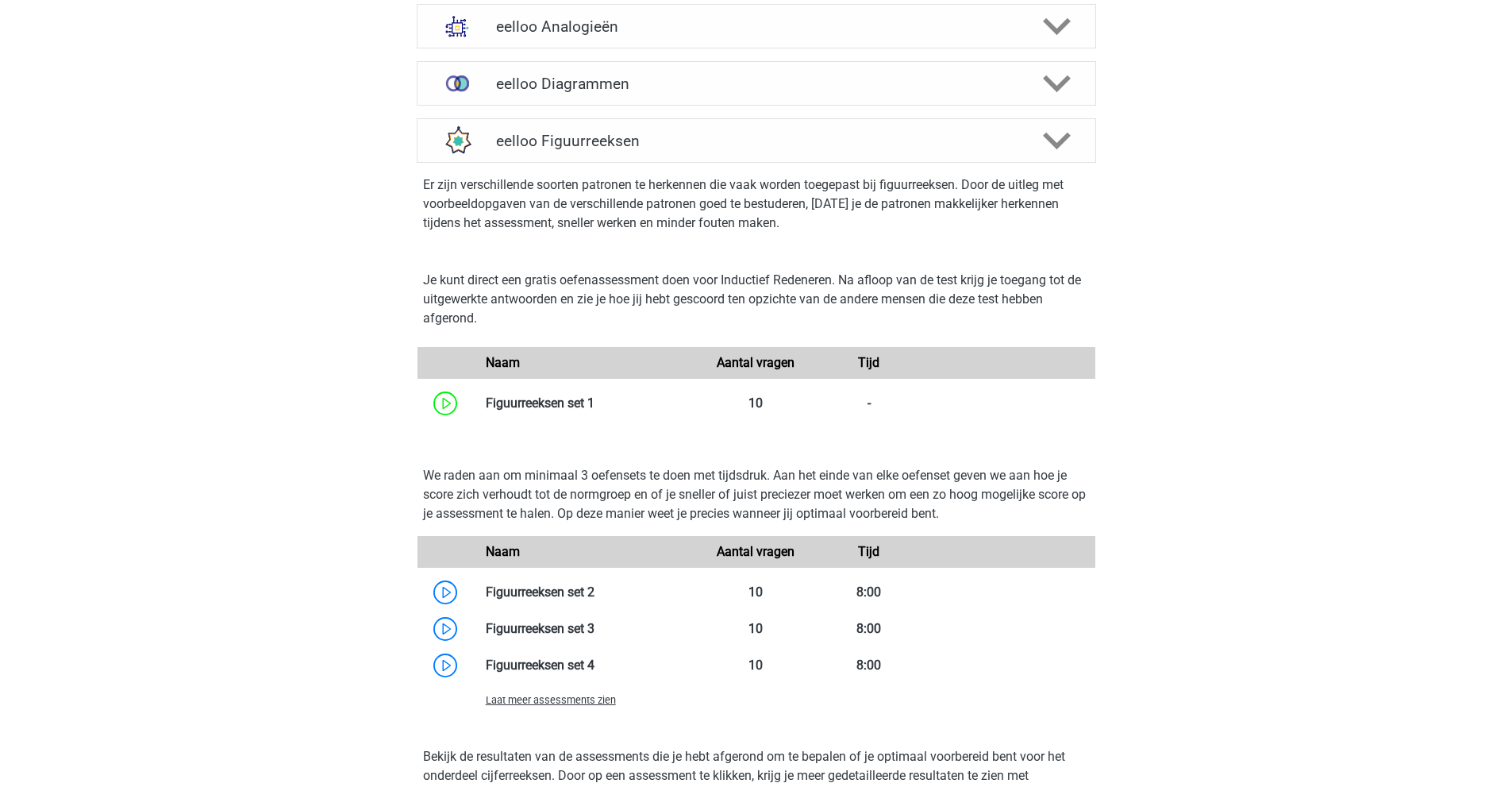
scroll to position [1111, 0]
click at [595, 599] on link at bounding box center [595, 591] width 0 height 15
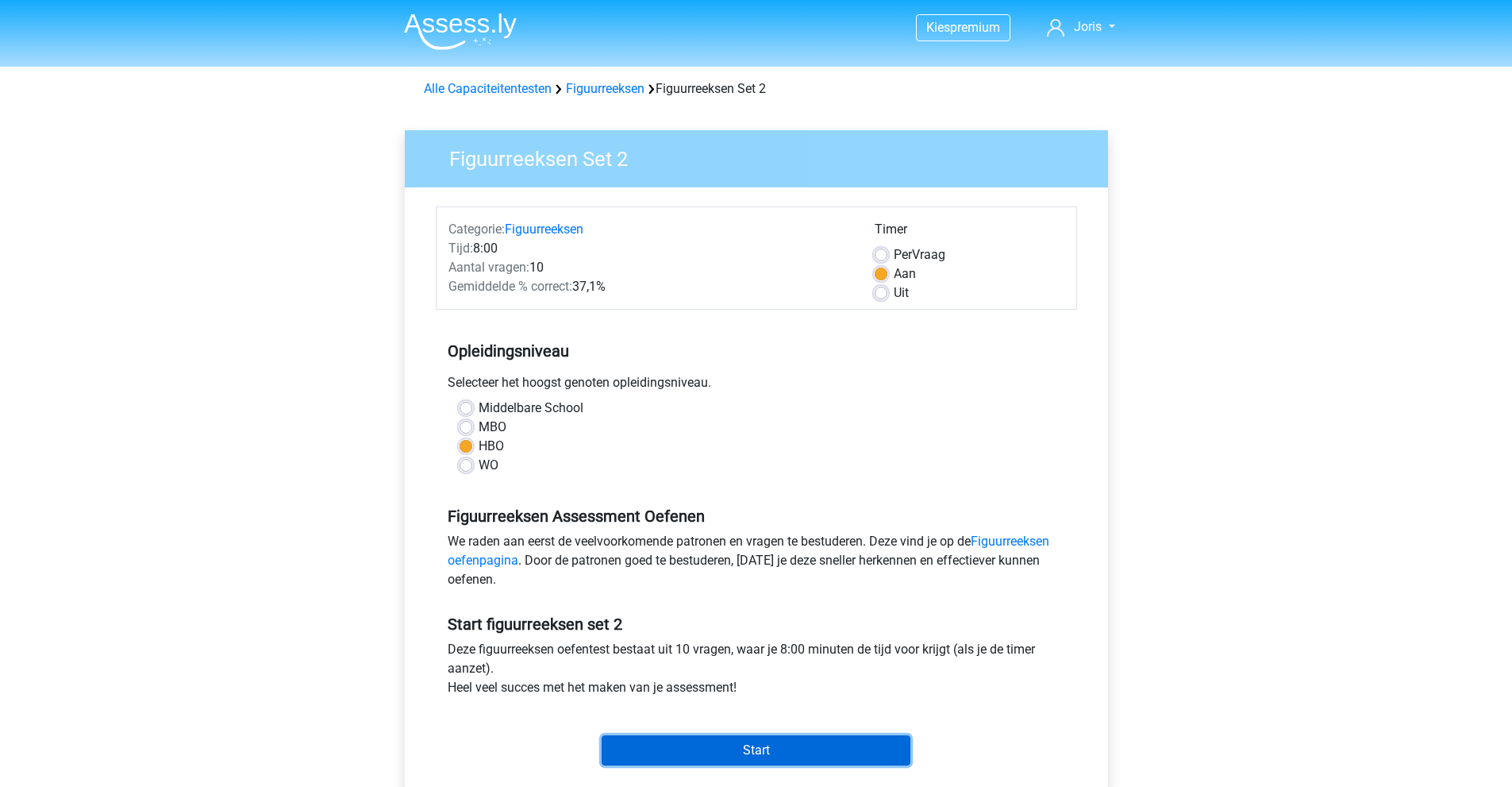
click at [759, 742] on input "Start" at bounding box center [756, 750] width 309 height 30
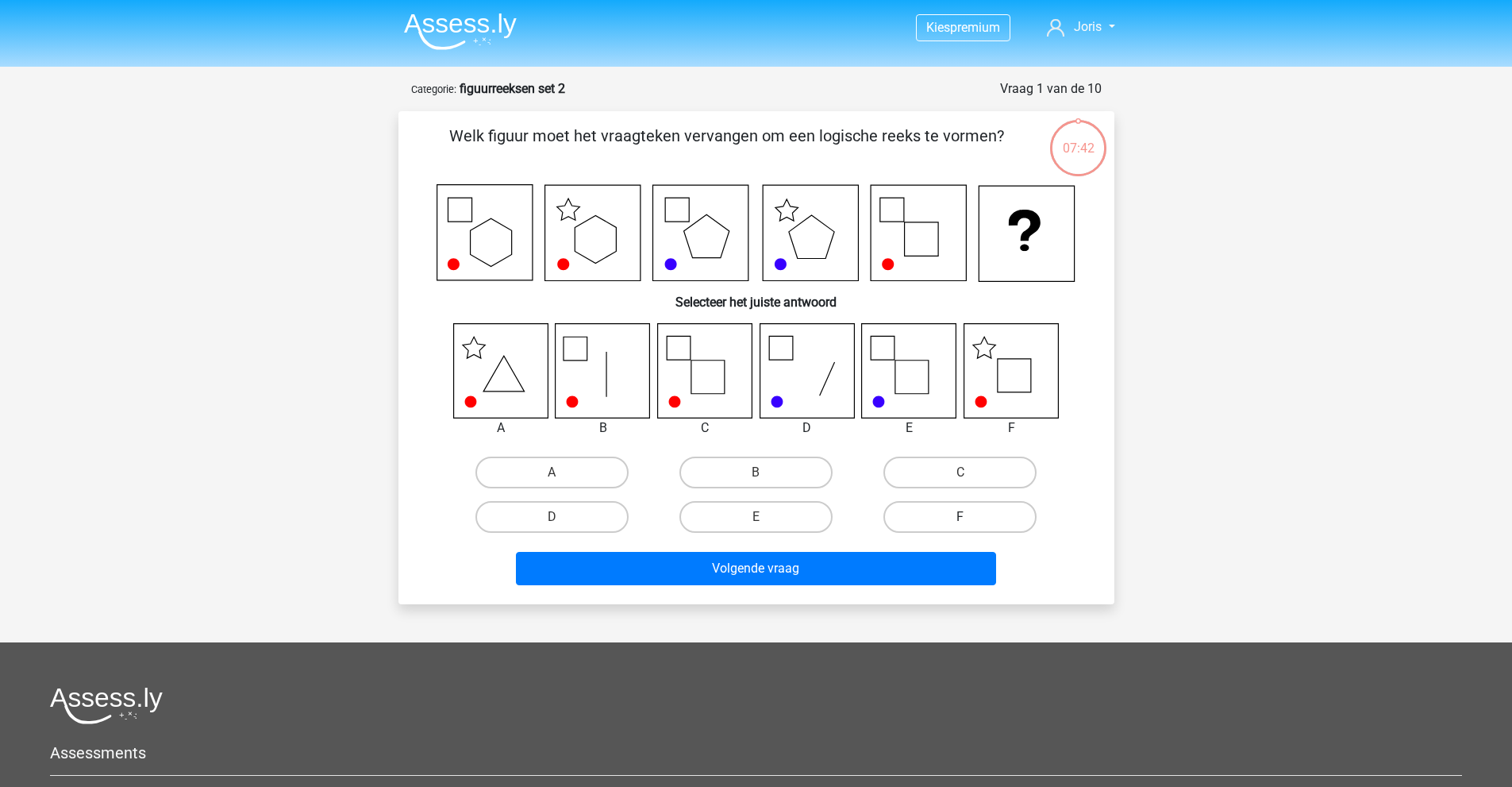
click at [947, 528] on label "F" at bounding box center [960, 516] width 154 height 32
click at [961, 527] on input "F" at bounding box center [966, 521] width 11 height 11
radio input "true"
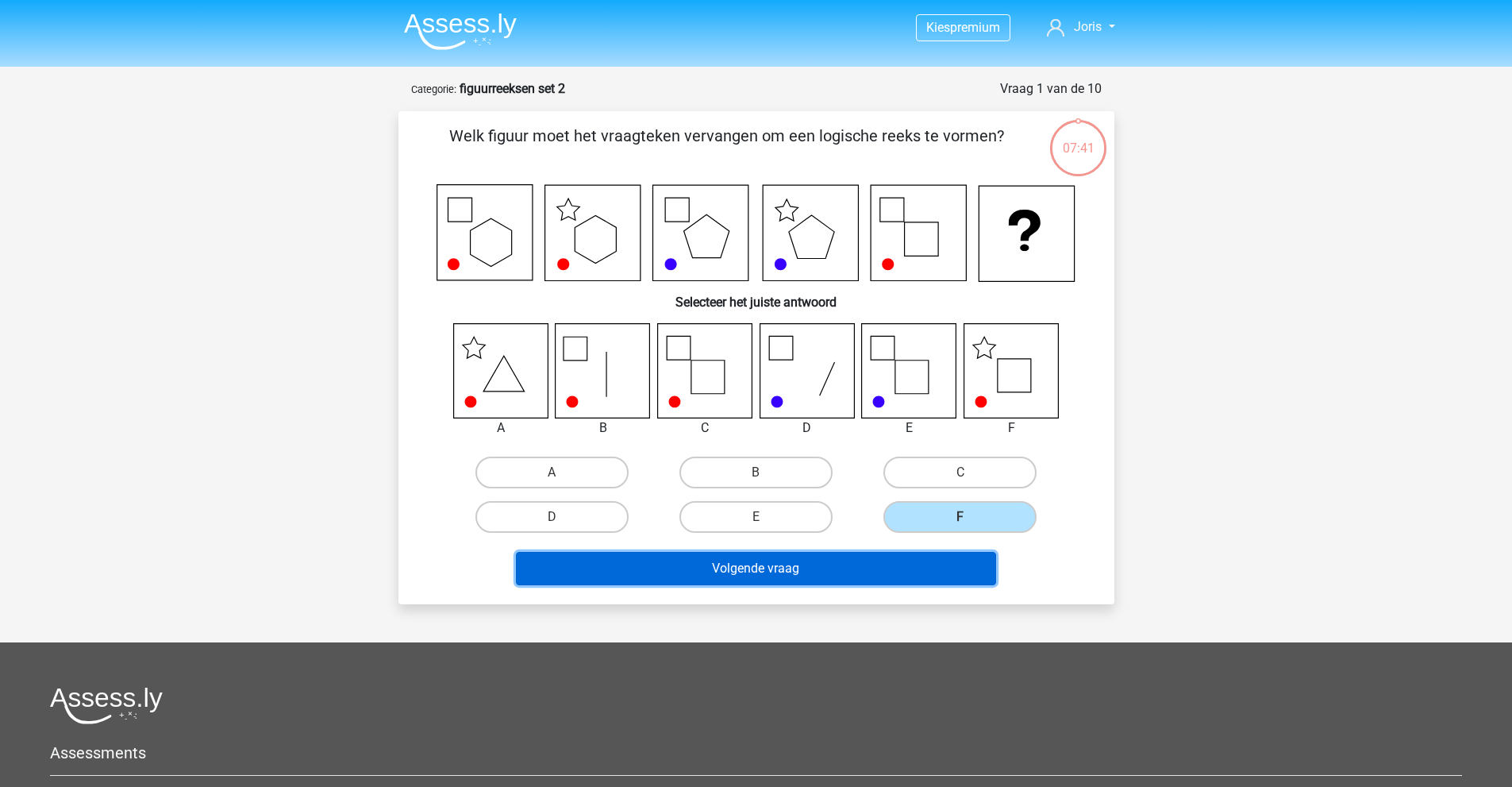
click at [930, 567] on button "Volgende vraag" at bounding box center [756, 568] width 480 height 34
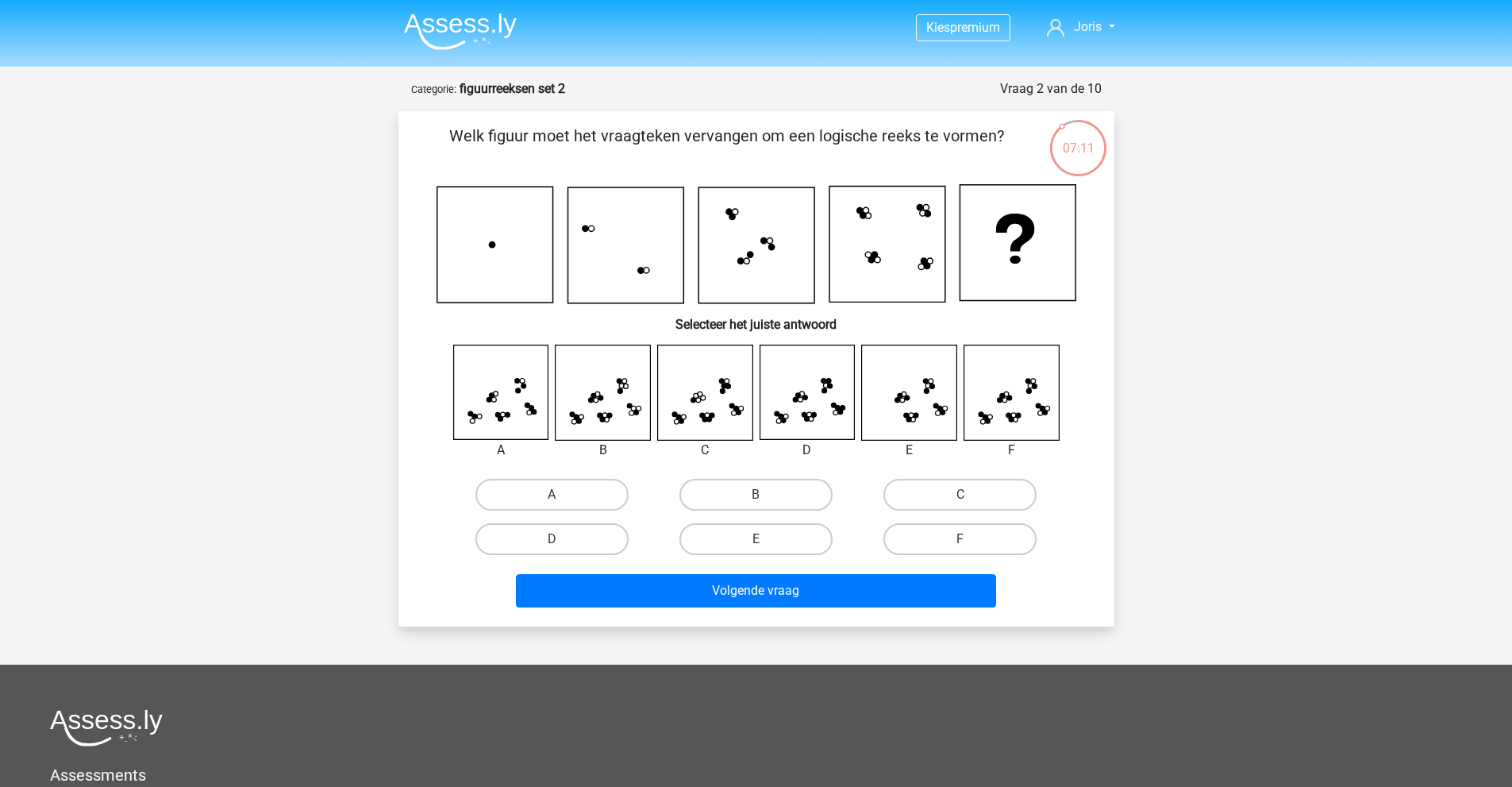
click at [964, 539] on input "F" at bounding box center [966, 544] width 11 height 11
radio input "true"
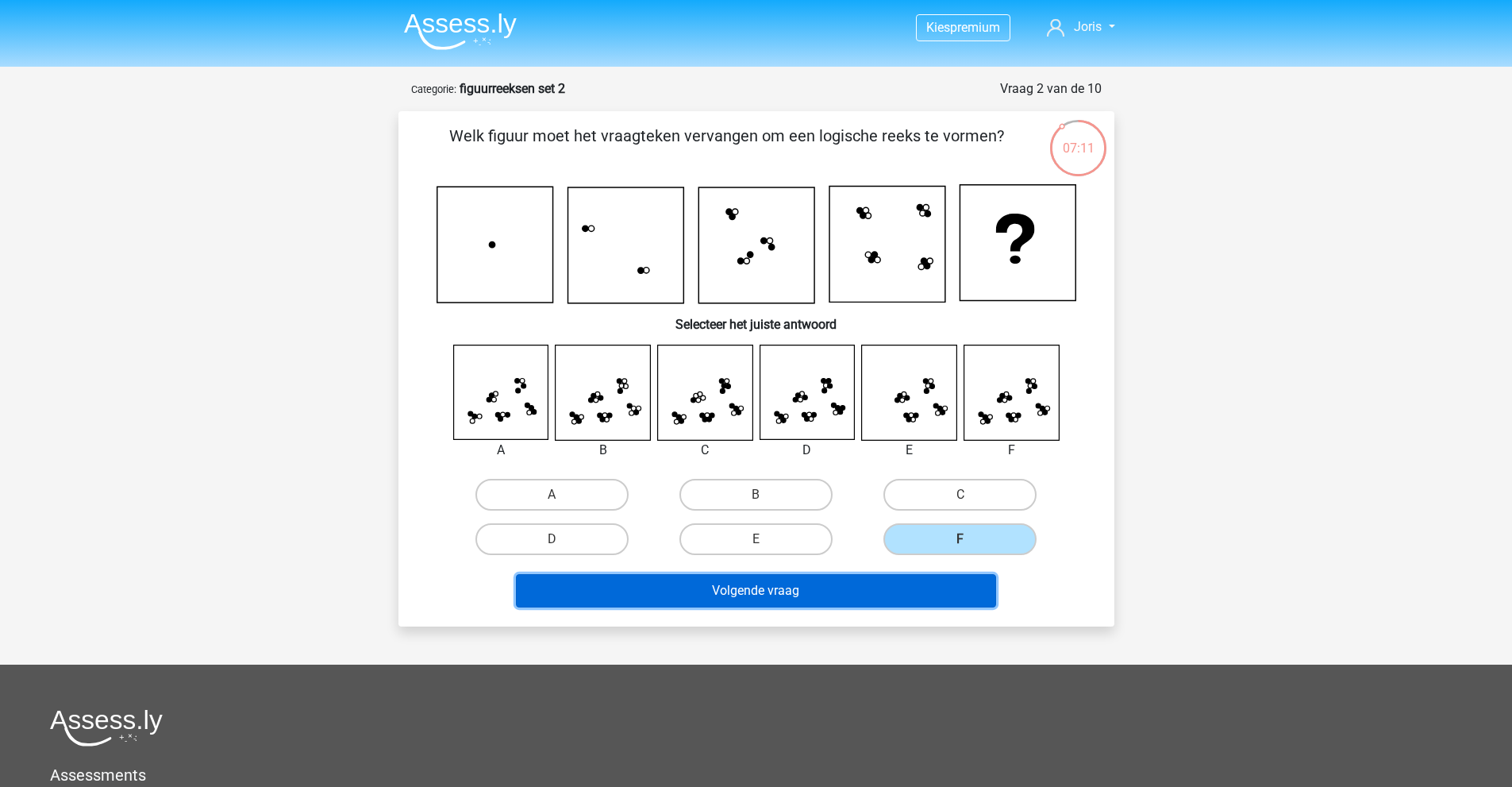
click at [944, 595] on button "Volgende vraag" at bounding box center [756, 590] width 480 height 34
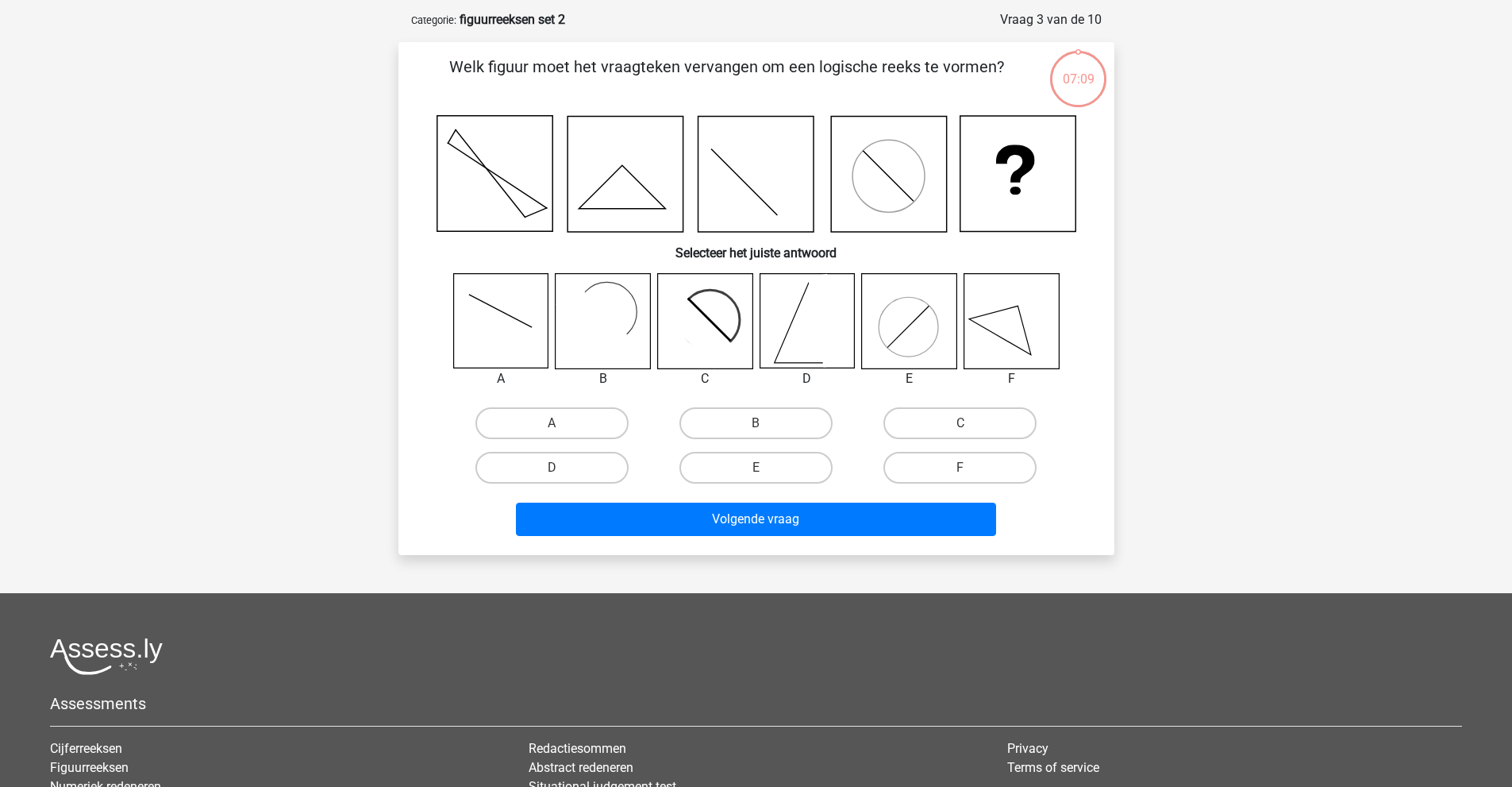
scroll to position [79, 0]
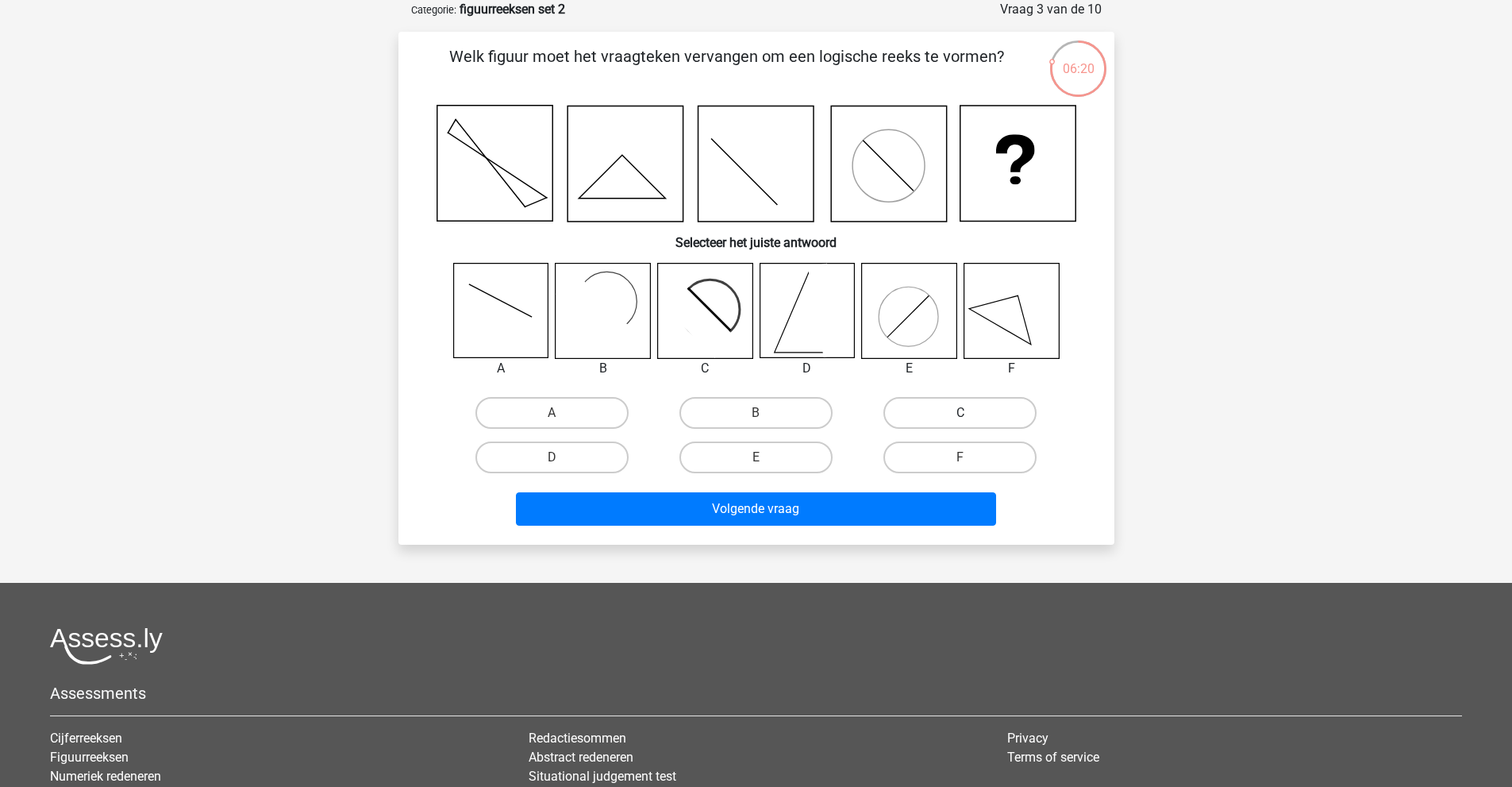
click at [903, 407] on label "C" at bounding box center [960, 413] width 154 height 32
click at [961, 413] on input "C" at bounding box center [966, 418] width 11 height 11
radio input "true"
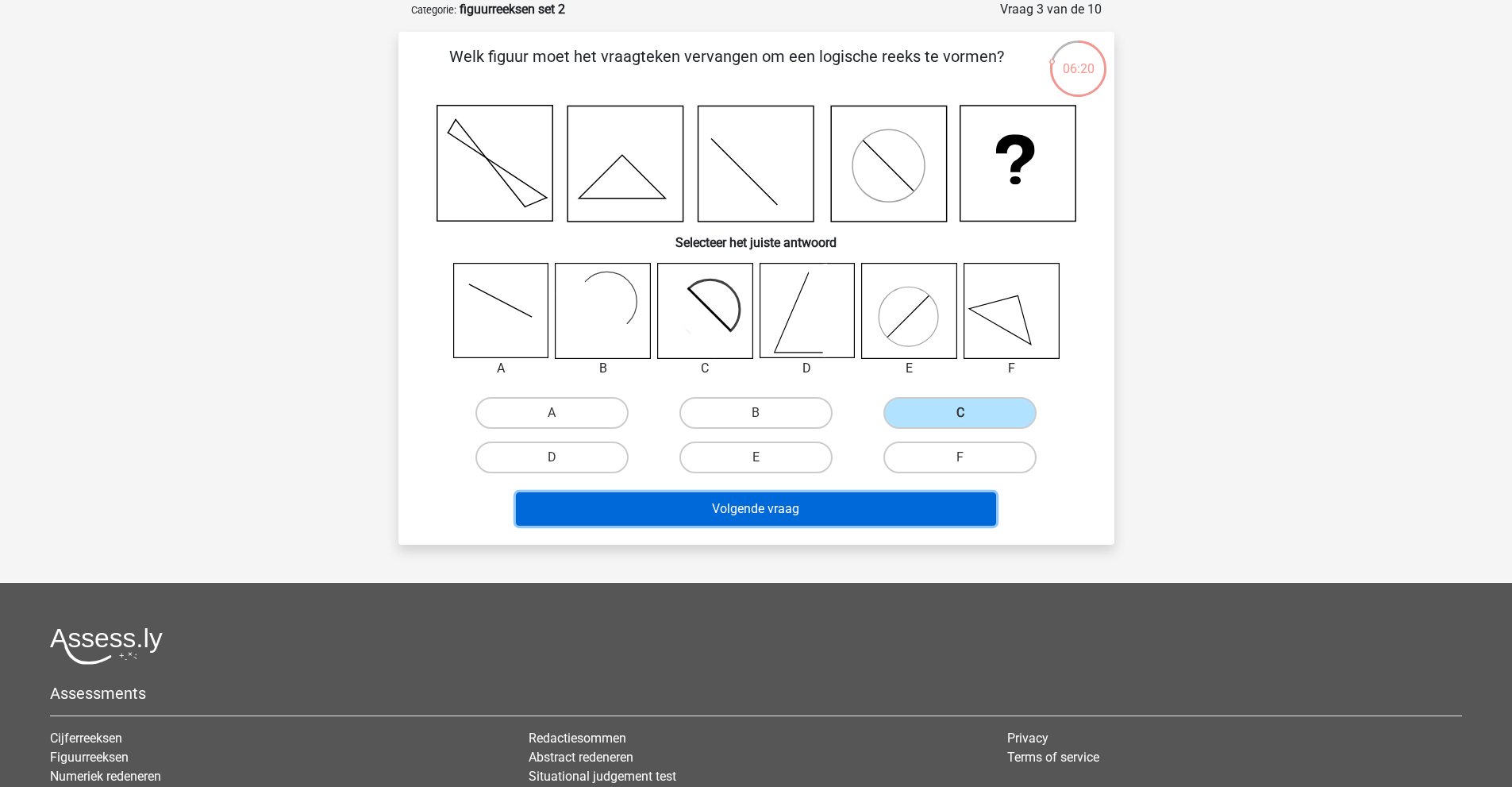
click at [836, 496] on button "Volgende vraag" at bounding box center [756, 508] width 480 height 34
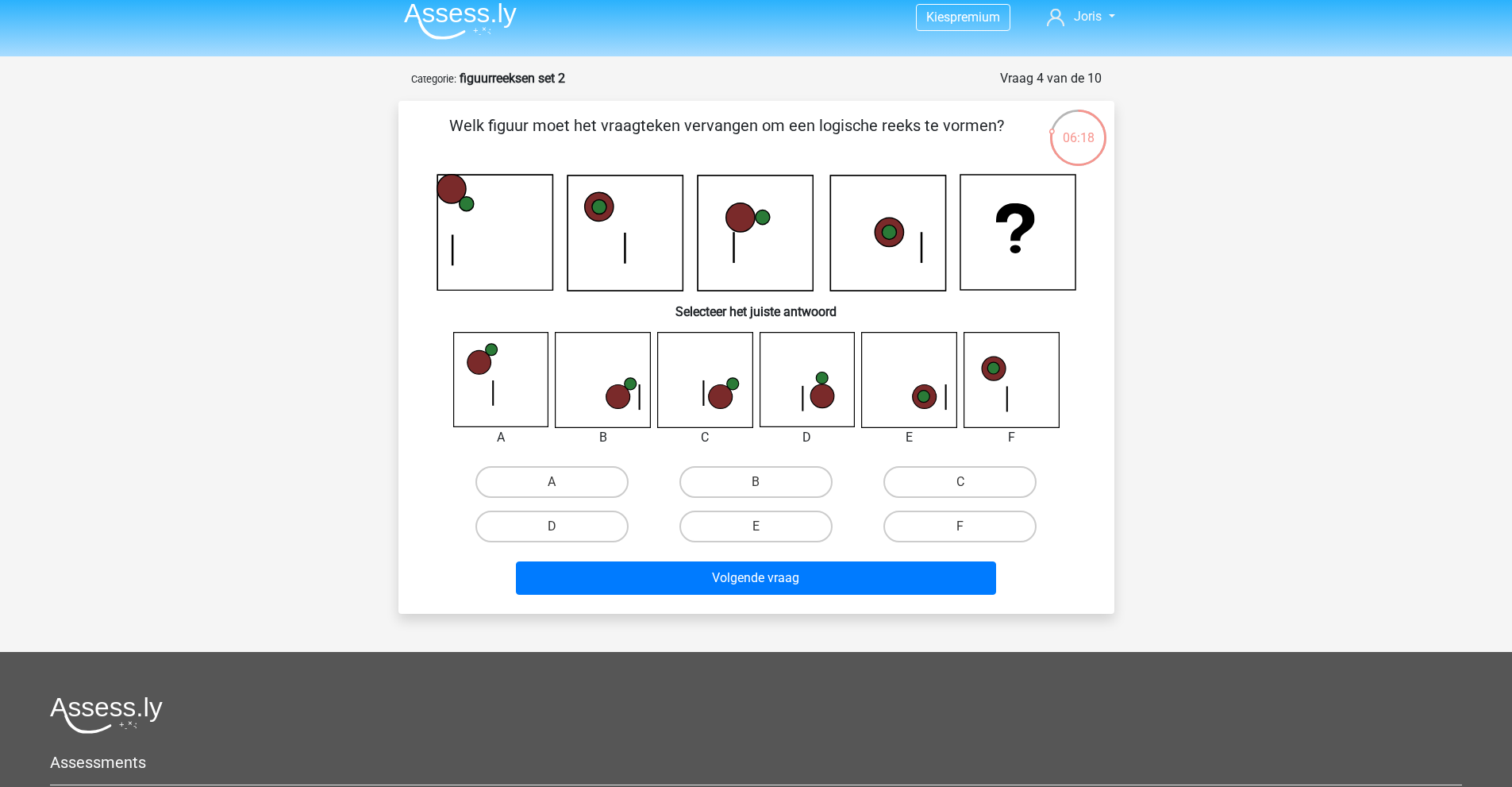
scroll to position [0, 0]
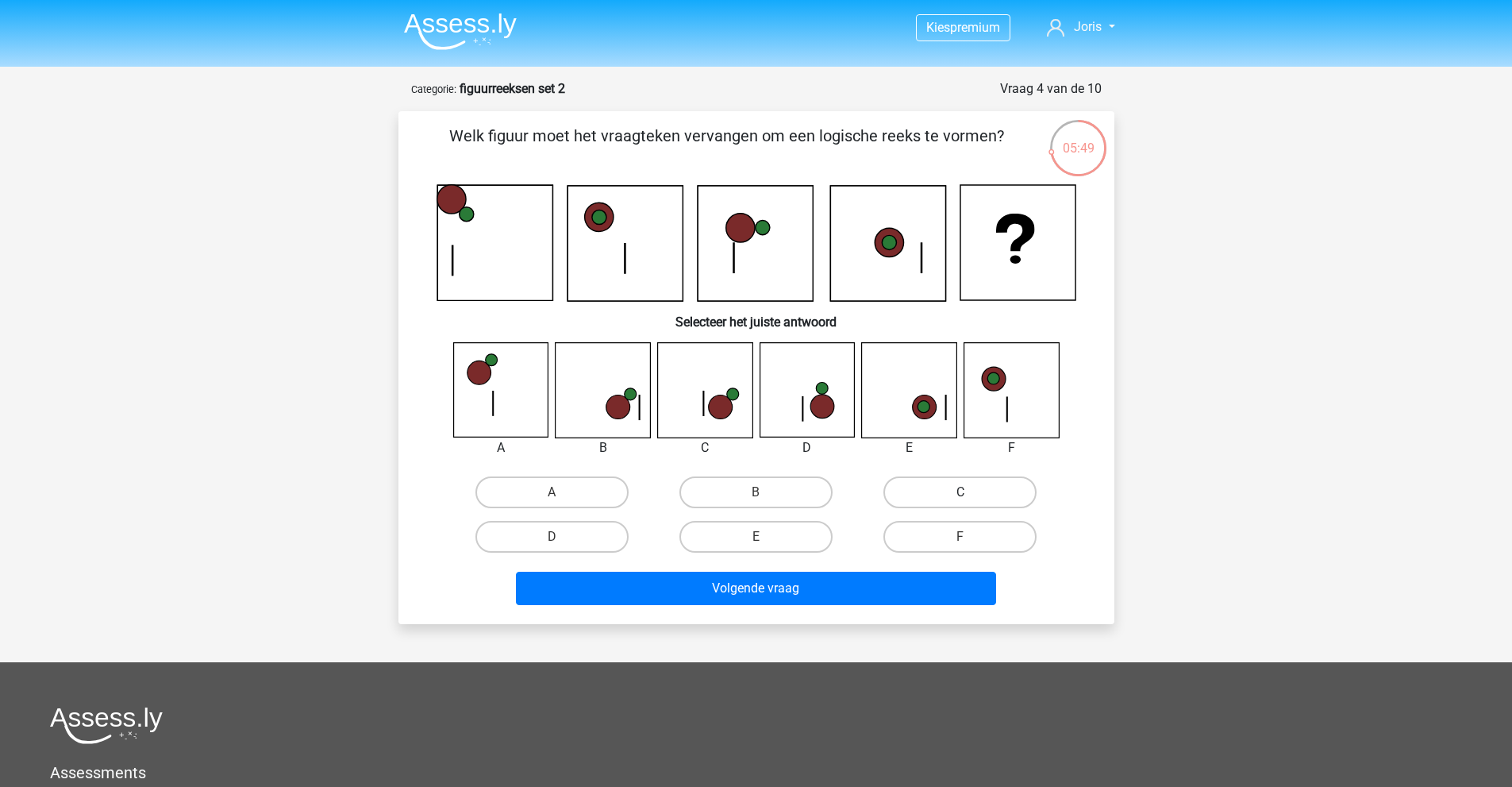
click at [916, 490] on label "C" at bounding box center [960, 492] width 154 height 32
click at [961, 492] on input "C" at bounding box center [966, 497] width 11 height 11
radio input "true"
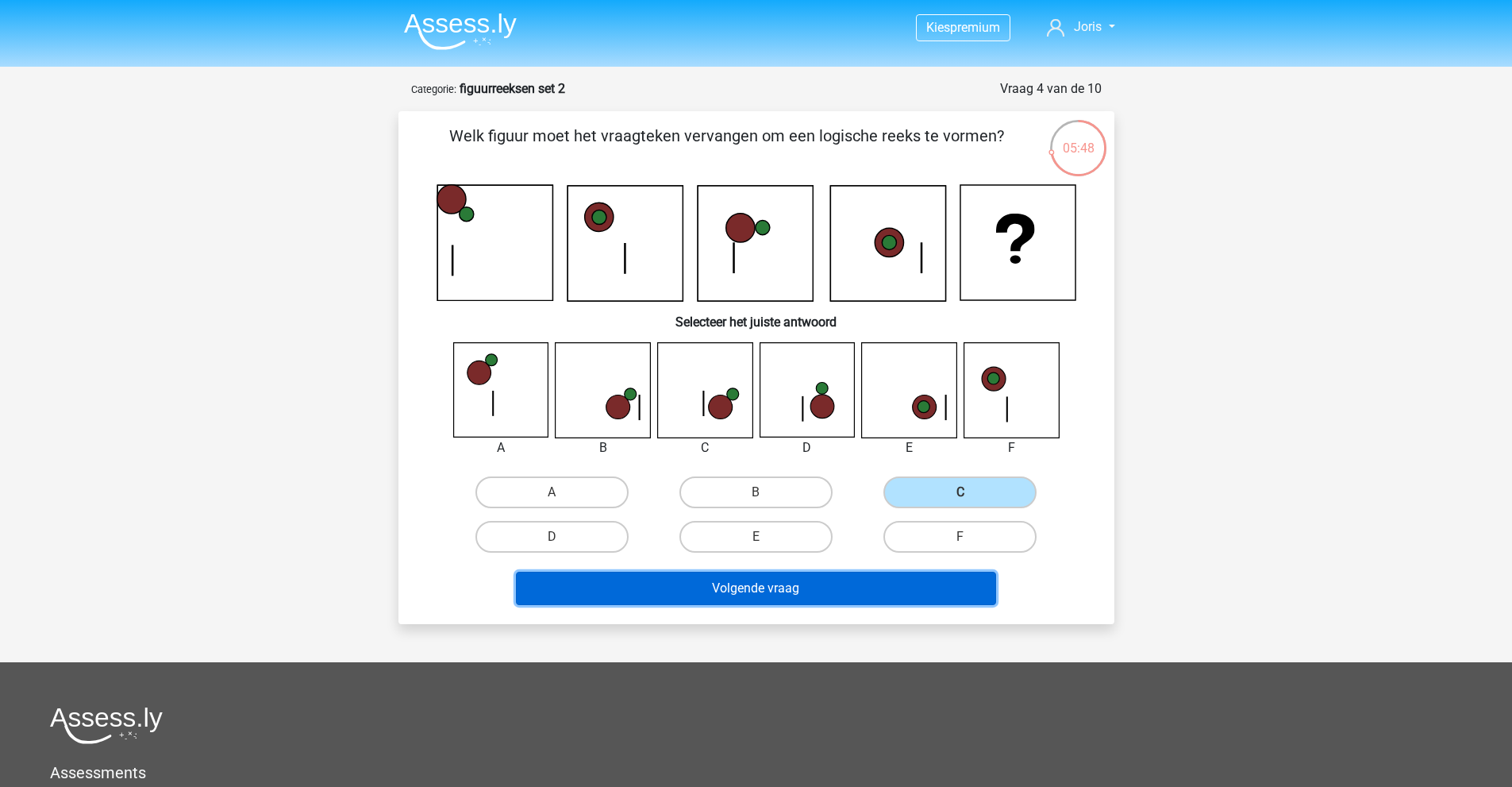
click at [860, 589] on button "Volgende vraag" at bounding box center [756, 588] width 480 height 34
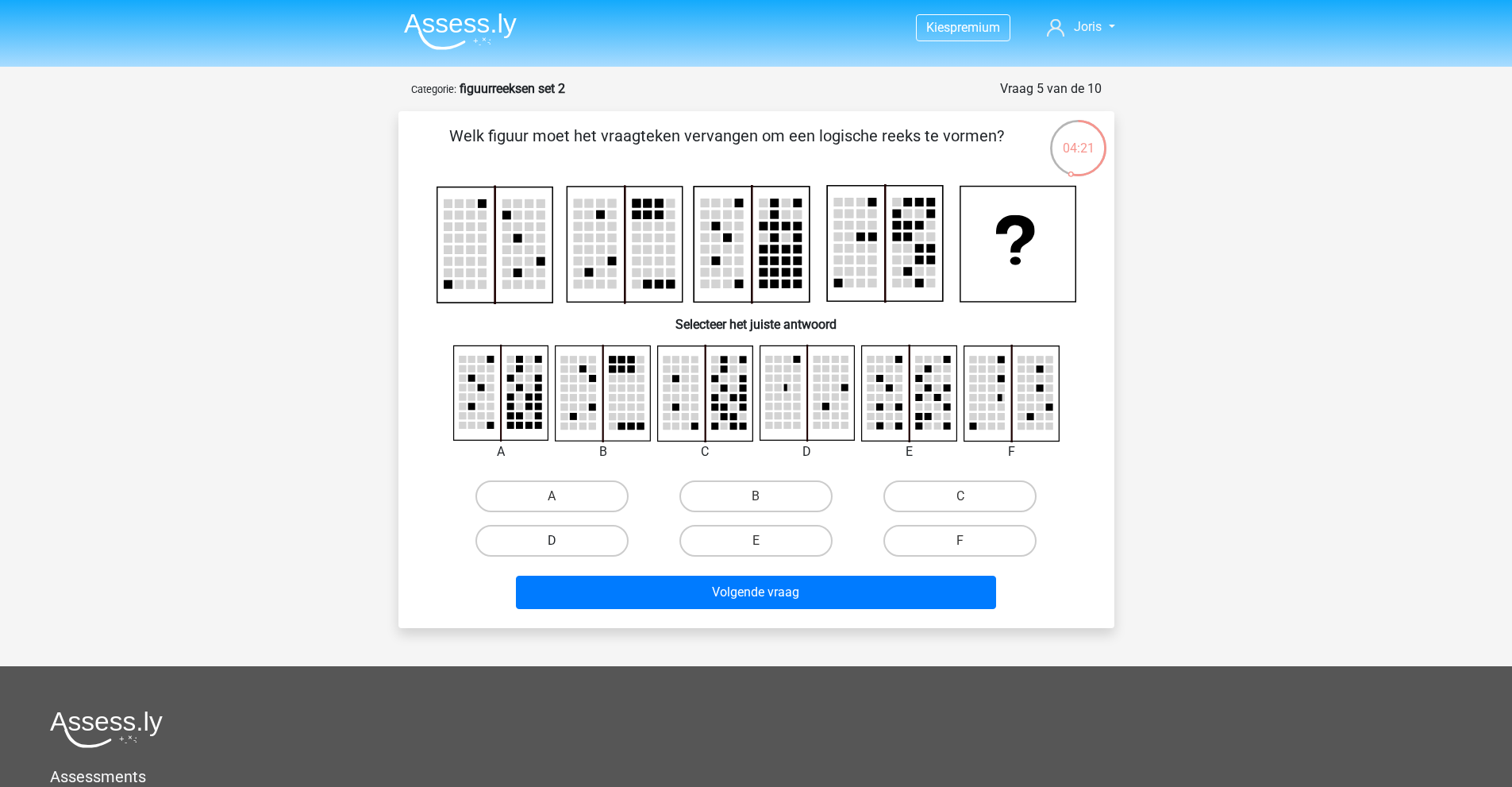
click at [592, 533] on label "D" at bounding box center [552, 540] width 154 height 32
click at [562, 541] on input "D" at bounding box center [556, 546] width 11 height 11
radio input "true"
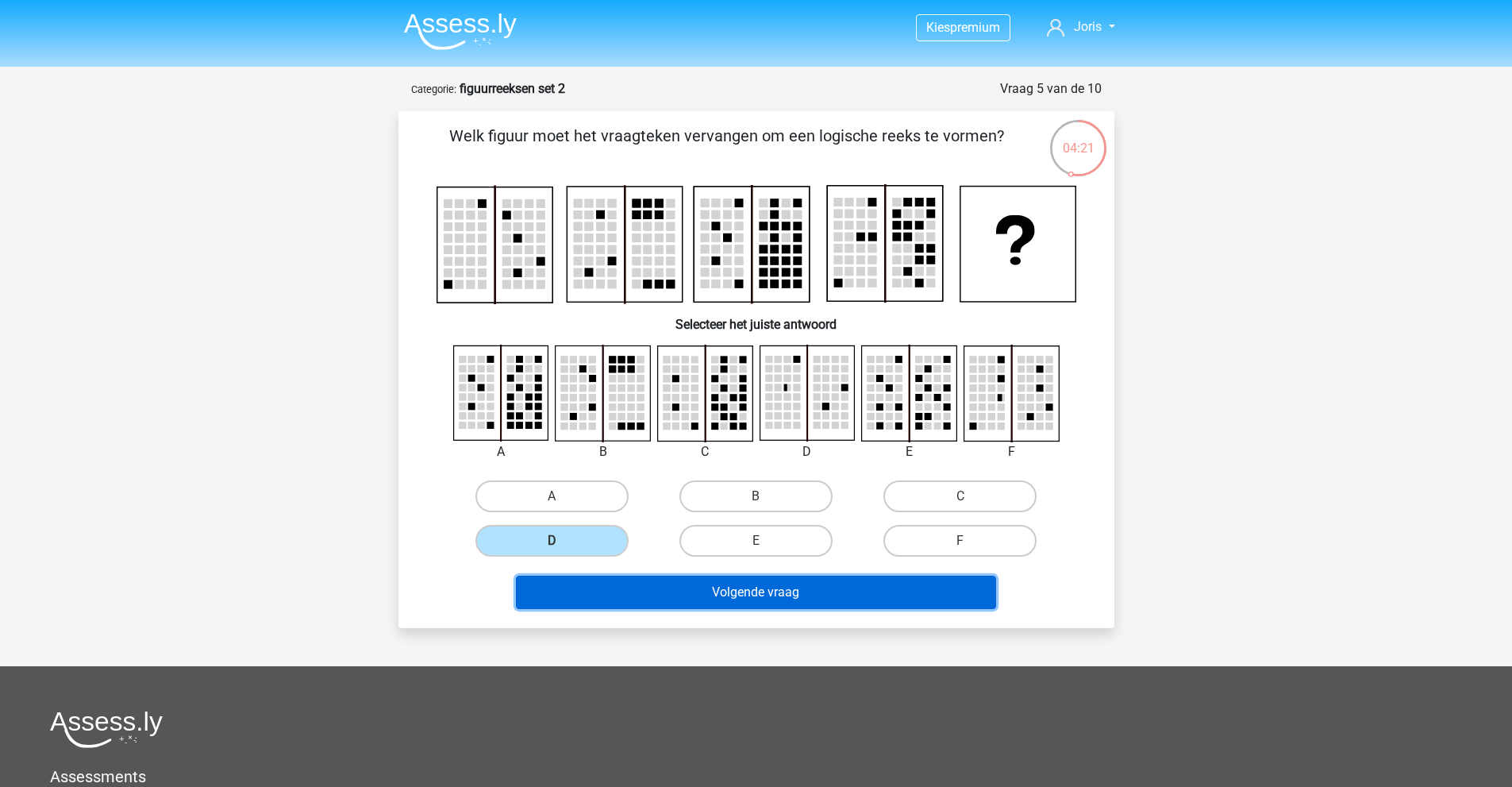
click at [643, 601] on button "Volgende vraag" at bounding box center [756, 592] width 480 height 34
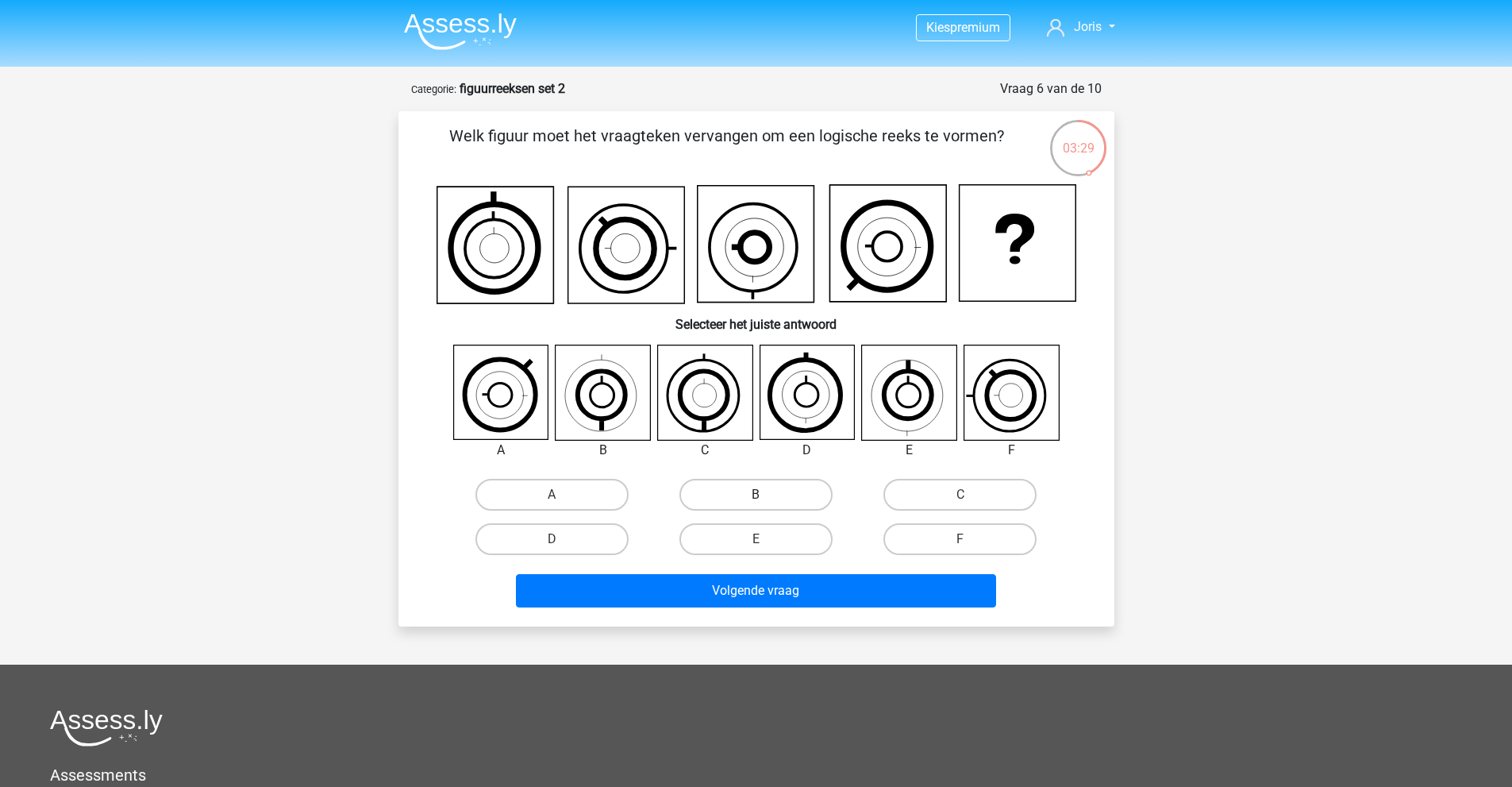
click at [773, 489] on label "B" at bounding box center [756, 494] width 154 height 32
click at [766, 494] on input "B" at bounding box center [760, 499] width 11 height 11
radio input "true"
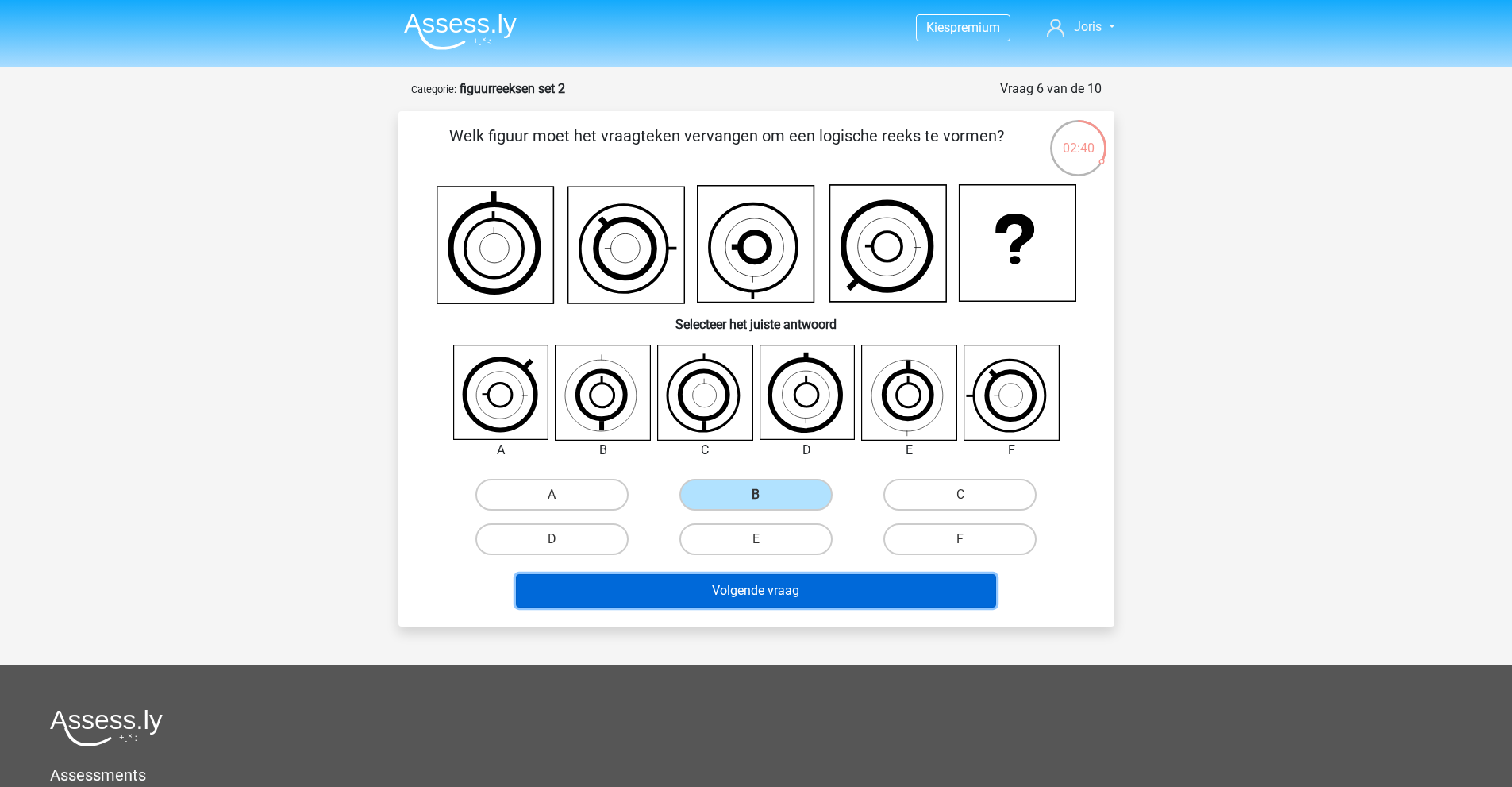
click at [711, 595] on button "Volgende vraag" at bounding box center [756, 590] width 480 height 34
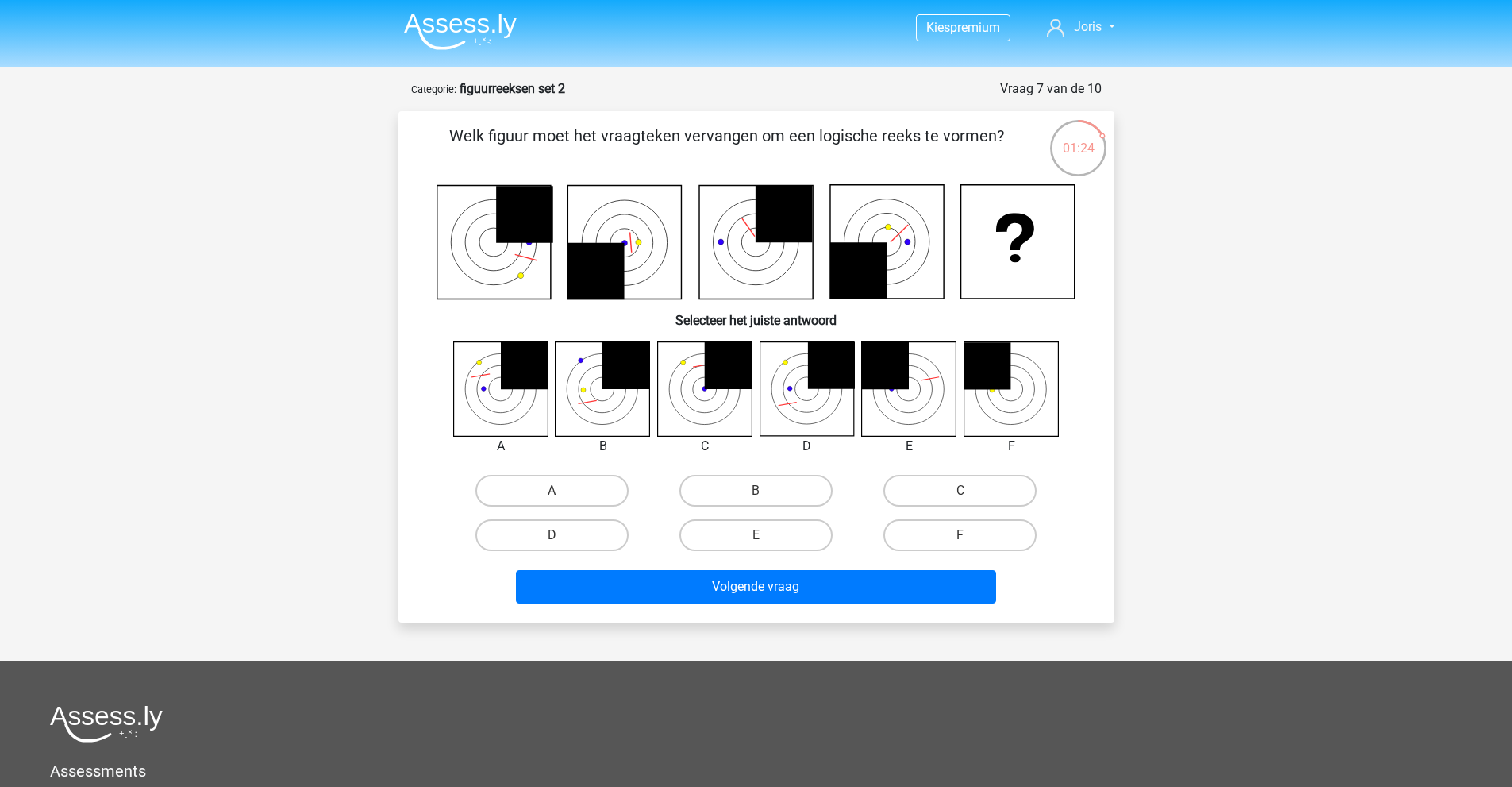
drag, startPoint x: 805, startPoint y: 374, endPoint x: 778, endPoint y: 396, distance: 34.8
click at [778, 396] on icon at bounding box center [807, 389] width 95 height 95
click at [578, 490] on label "A" at bounding box center [552, 490] width 154 height 32
click at [562, 490] on input "A" at bounding box center [556, 495] width 11 height 11
radio input "true"
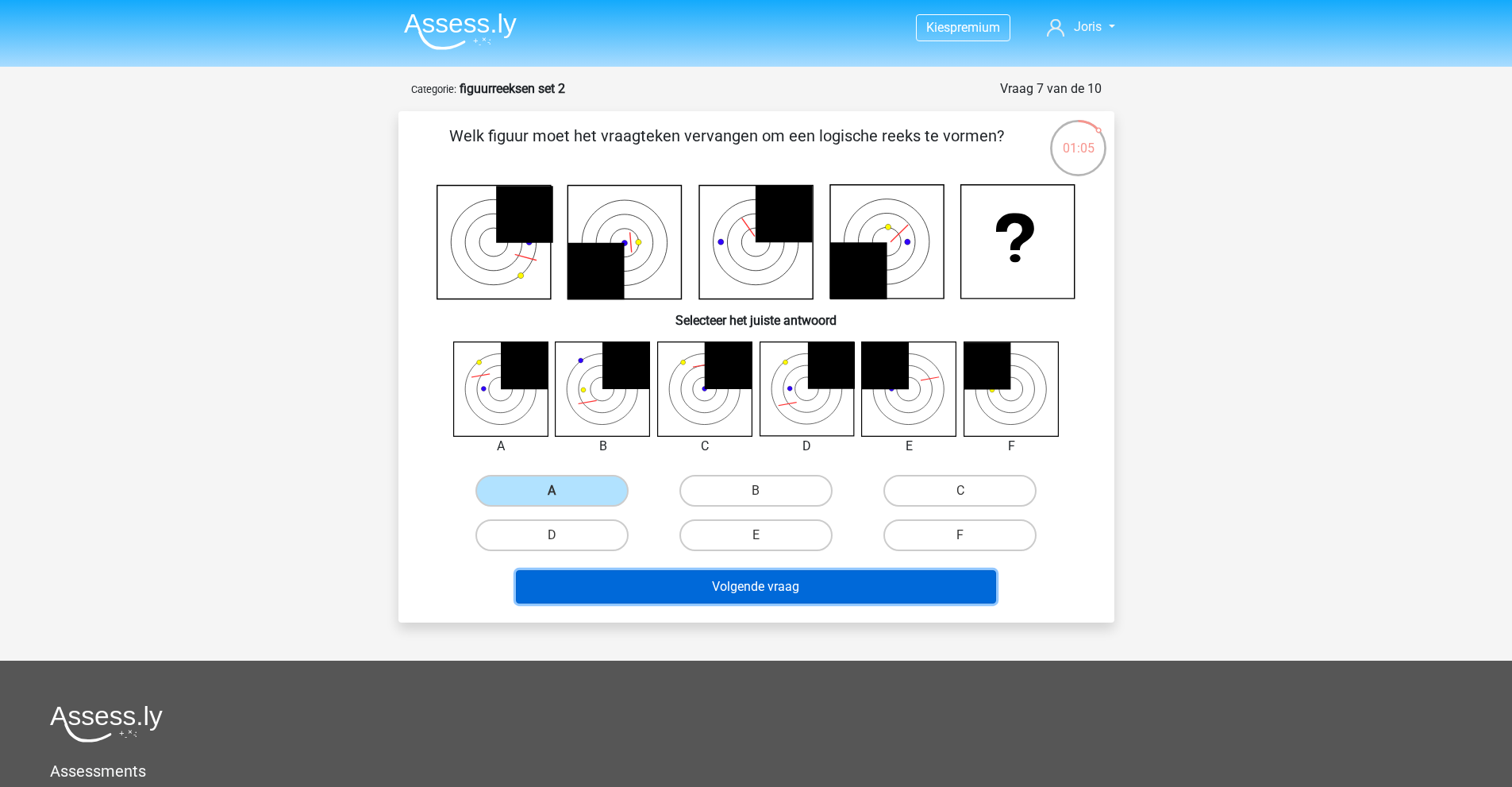
click at [622, 596] on button "Volgende vraag" at bounding box center [756, 587] width 480 height 34
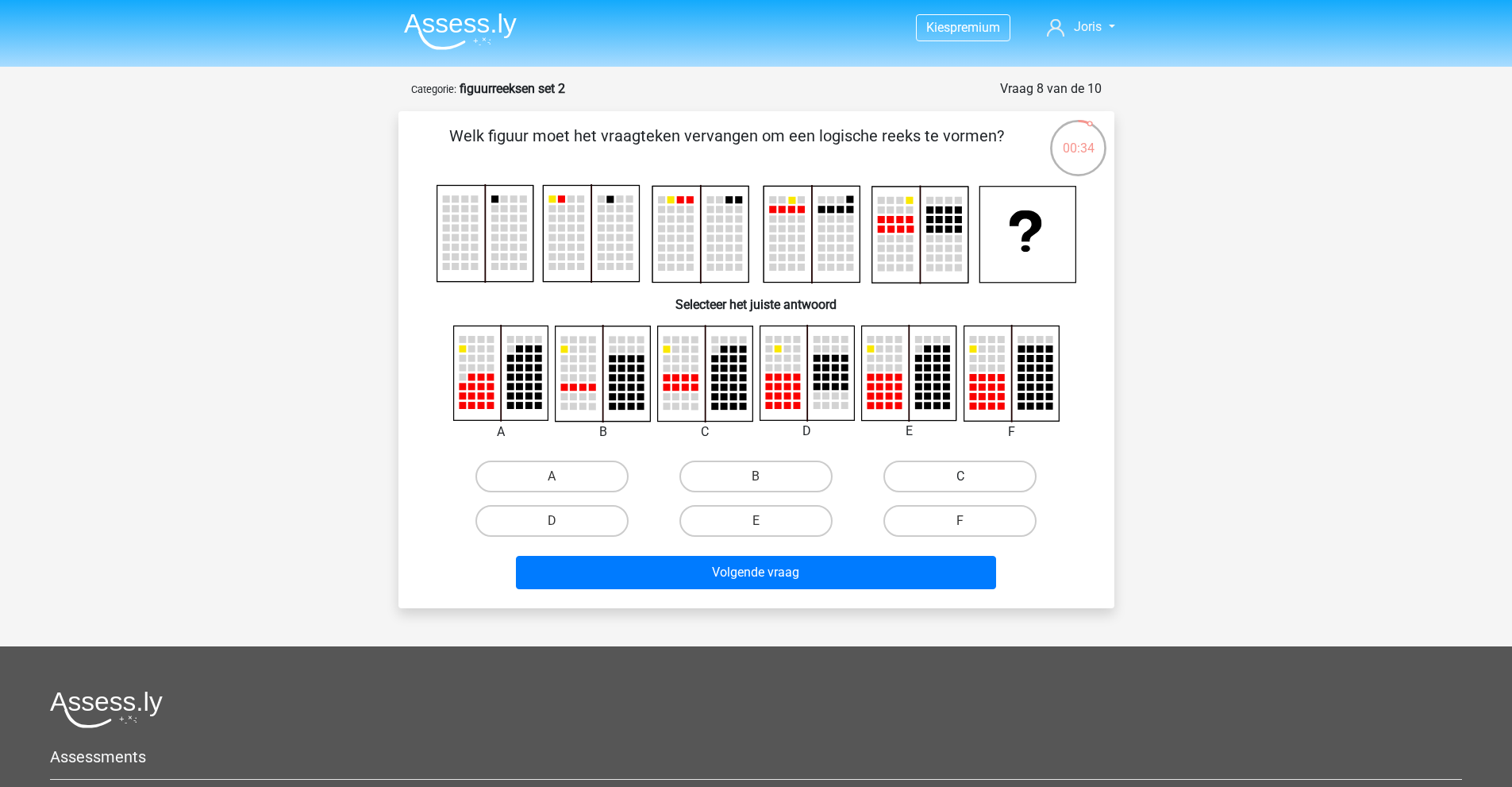
click at [917, 480] on label "C" at bounding box center [960, 476] width 154 height 32
click at [961, 480] on input "C" at bounding box center [966, 481] width 11 height 11
radio input "true"
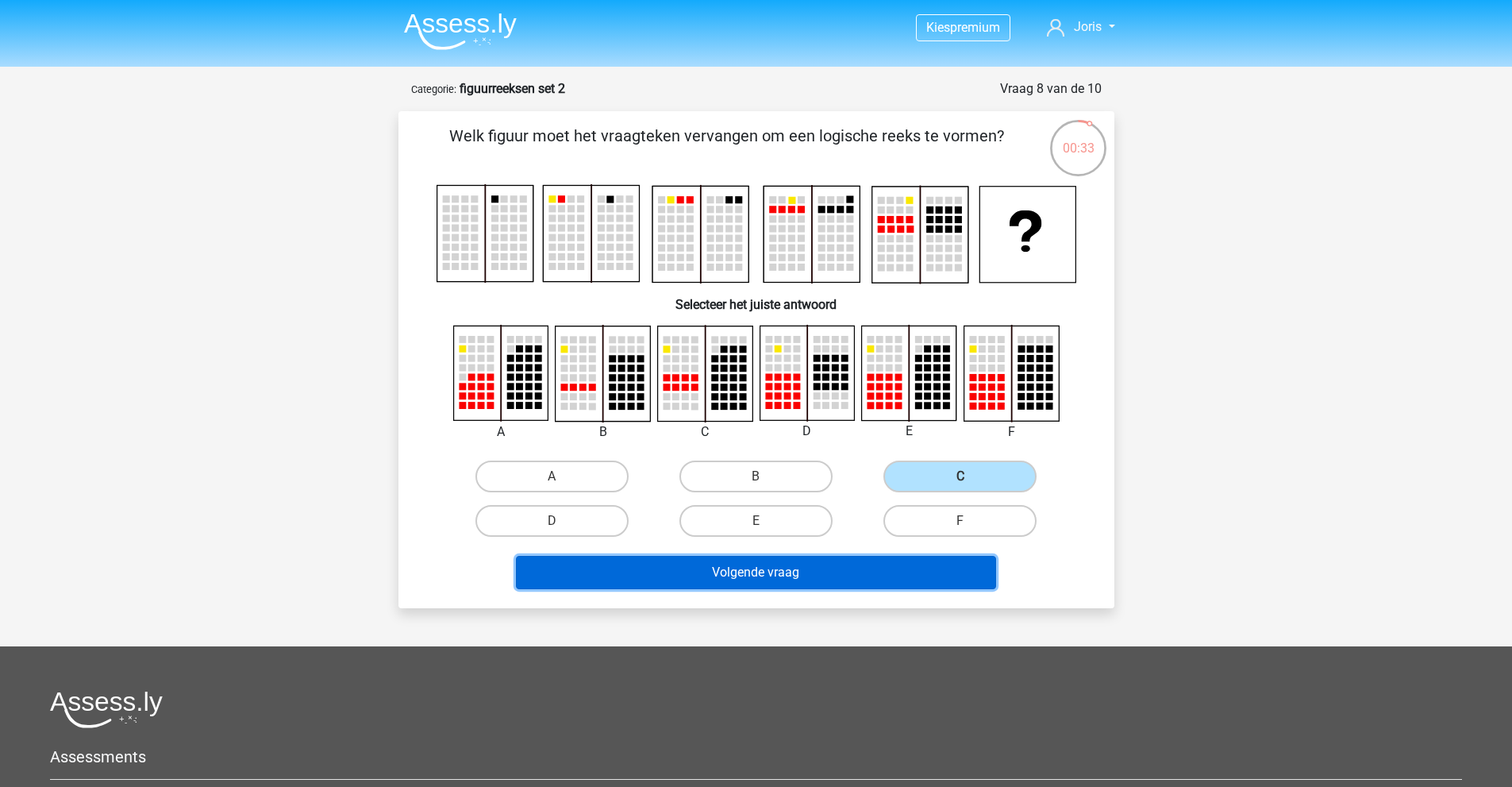
click at [879, 576] on button "Volgende vraag" at bounding box center [756, 572] width 480 height 34
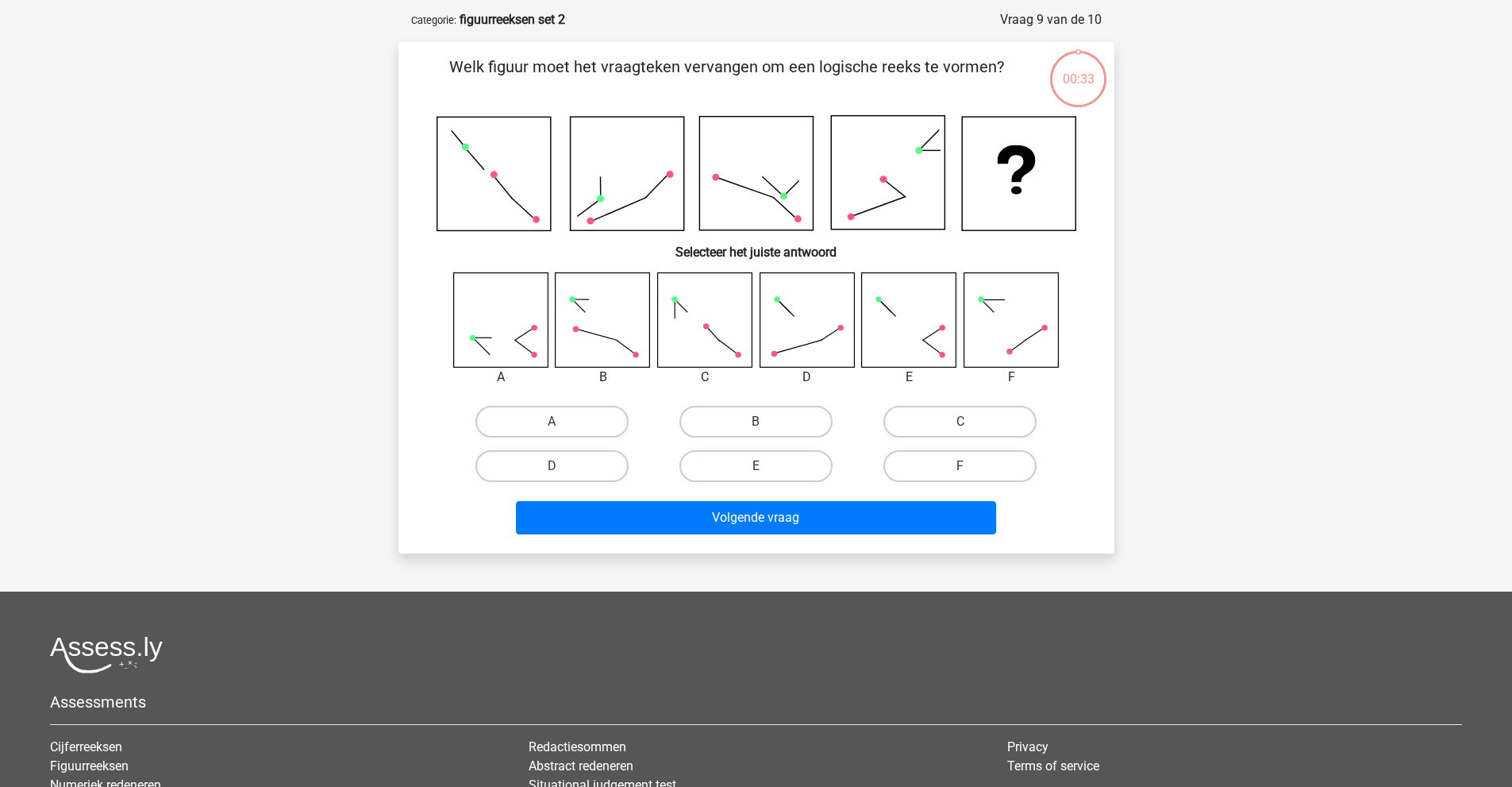
scroll to position [79, 0]
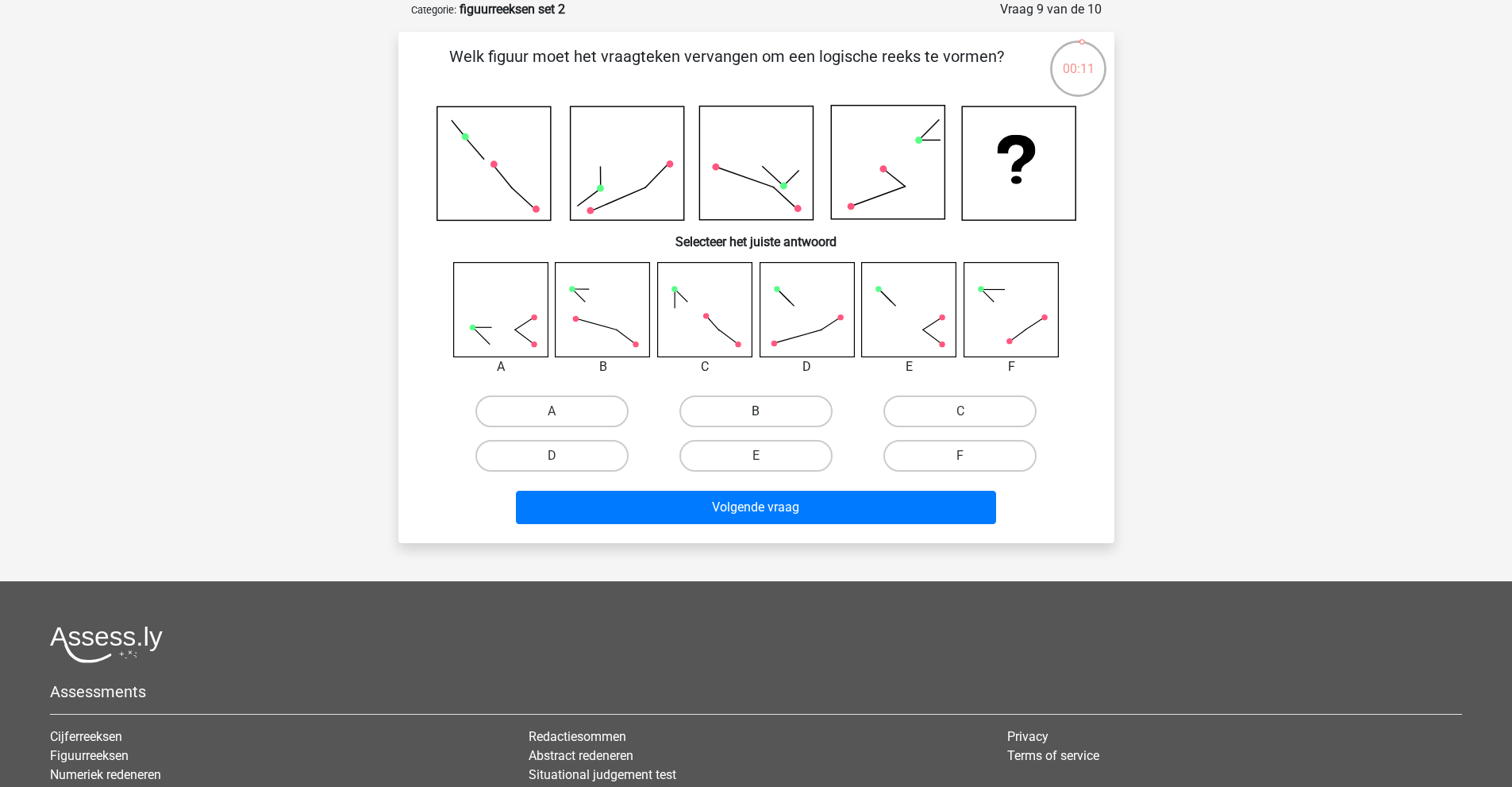
click at [780, 410] on label "B" at bounding box center [756, 411] width 154 height 32
click at [766, 411] on input "B" at bounding box center [760, 416] width 11 height 11
radio input "true"
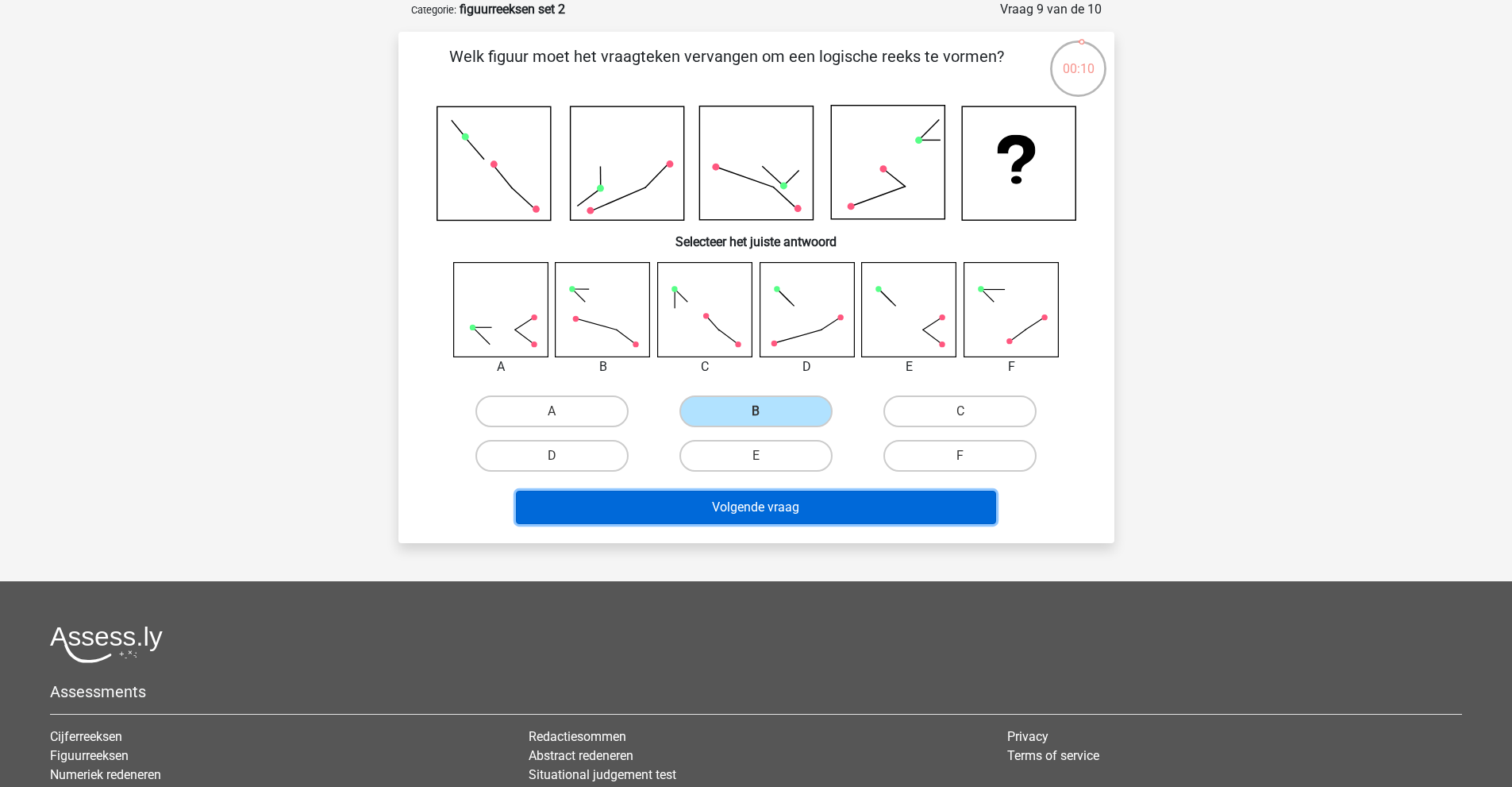
click at [770, 516] on button "Volgende vraag" at bounding box center [756, 507] width 480 height 34
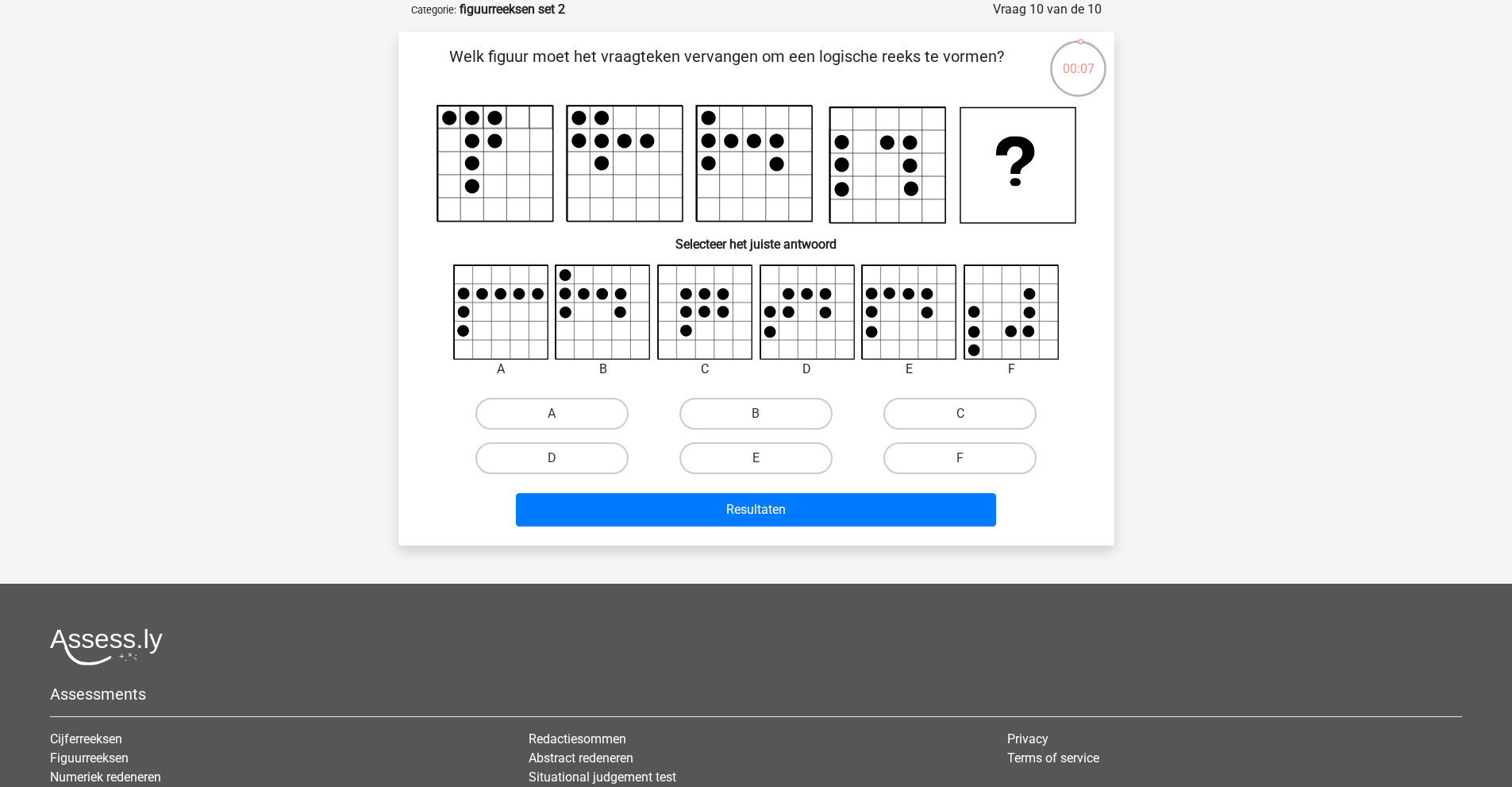
click at [759, 458] on input "E" at bounding box center [760, 463] width 11 height 11
radio input "true"
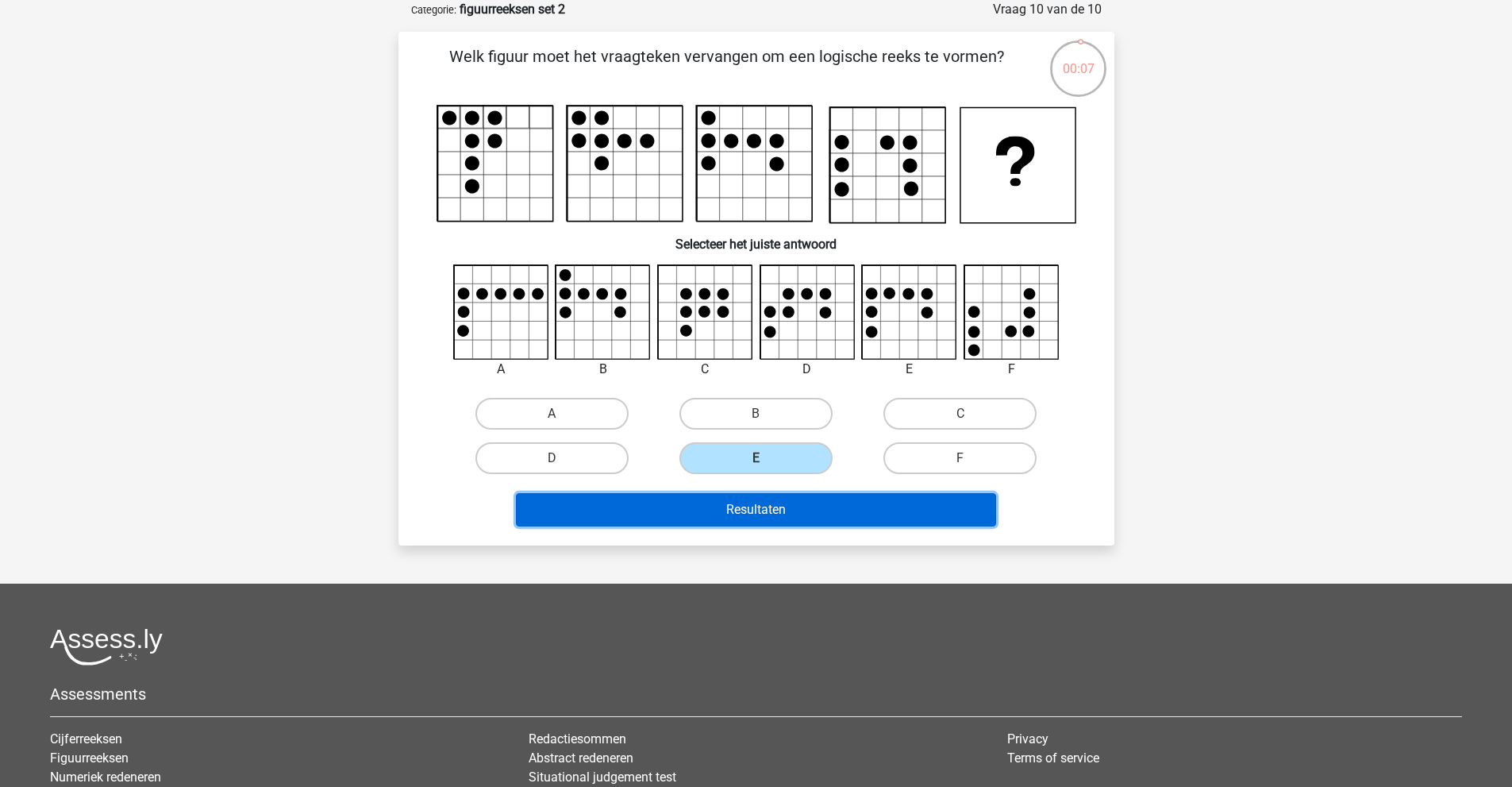
click at [768, 508] on button "Resultaten" at bounding box center [756, 509] width 480 height 34
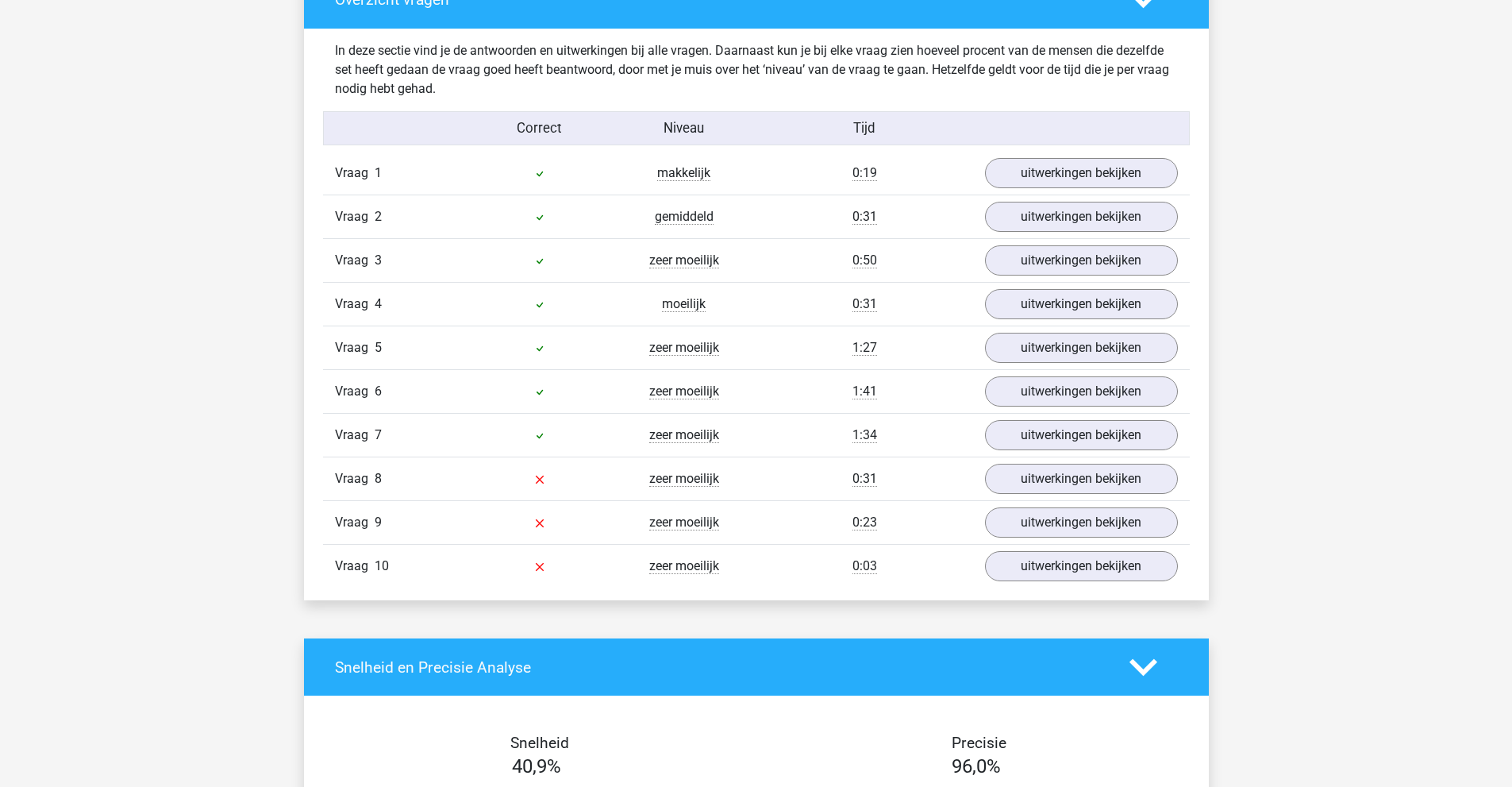
scroll to position [1271, 0]
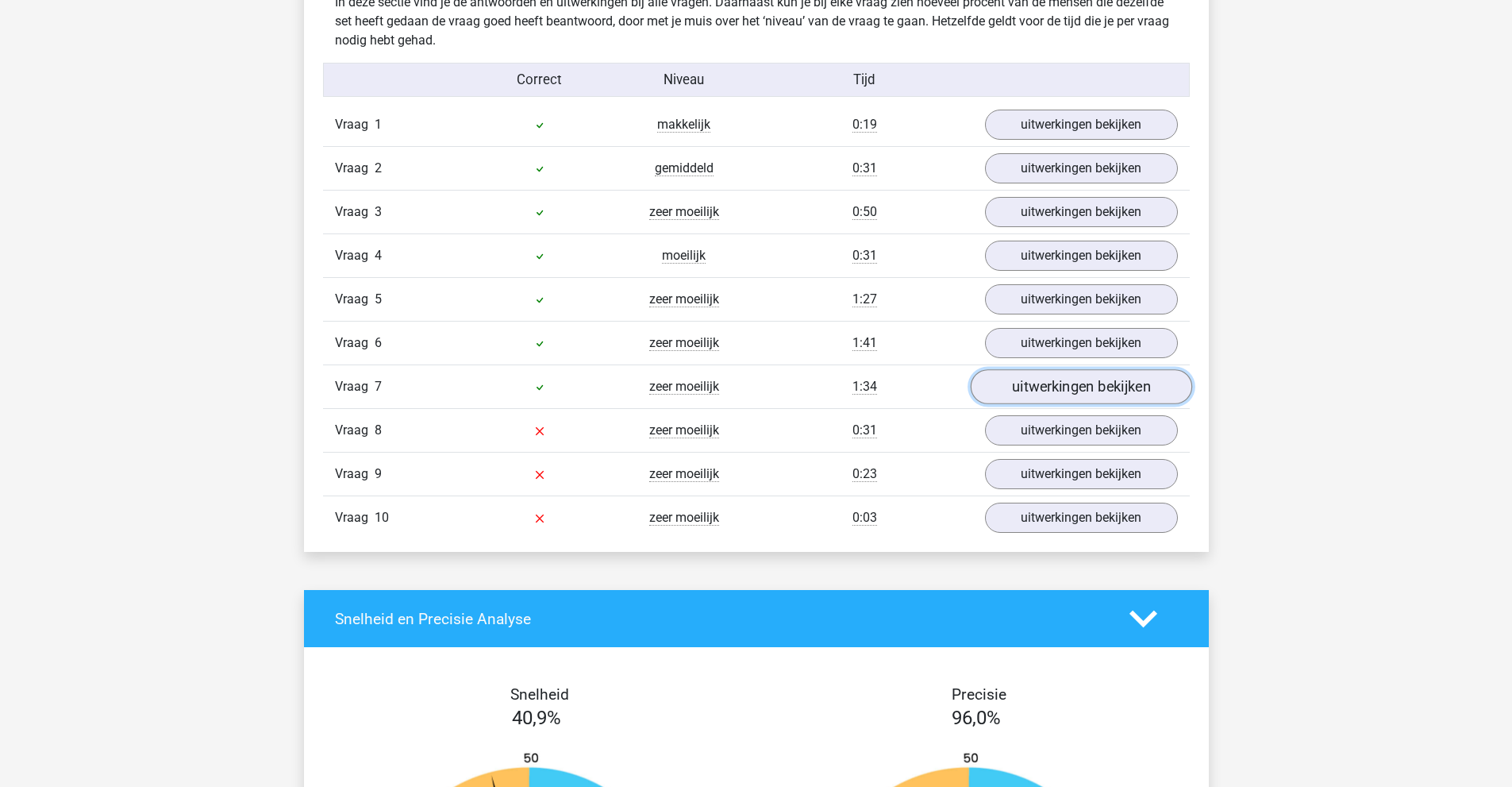
click at [1028, 382] on link "uitwerkingen bekijken" at bounding box center [1080, 387] width 221 height 35
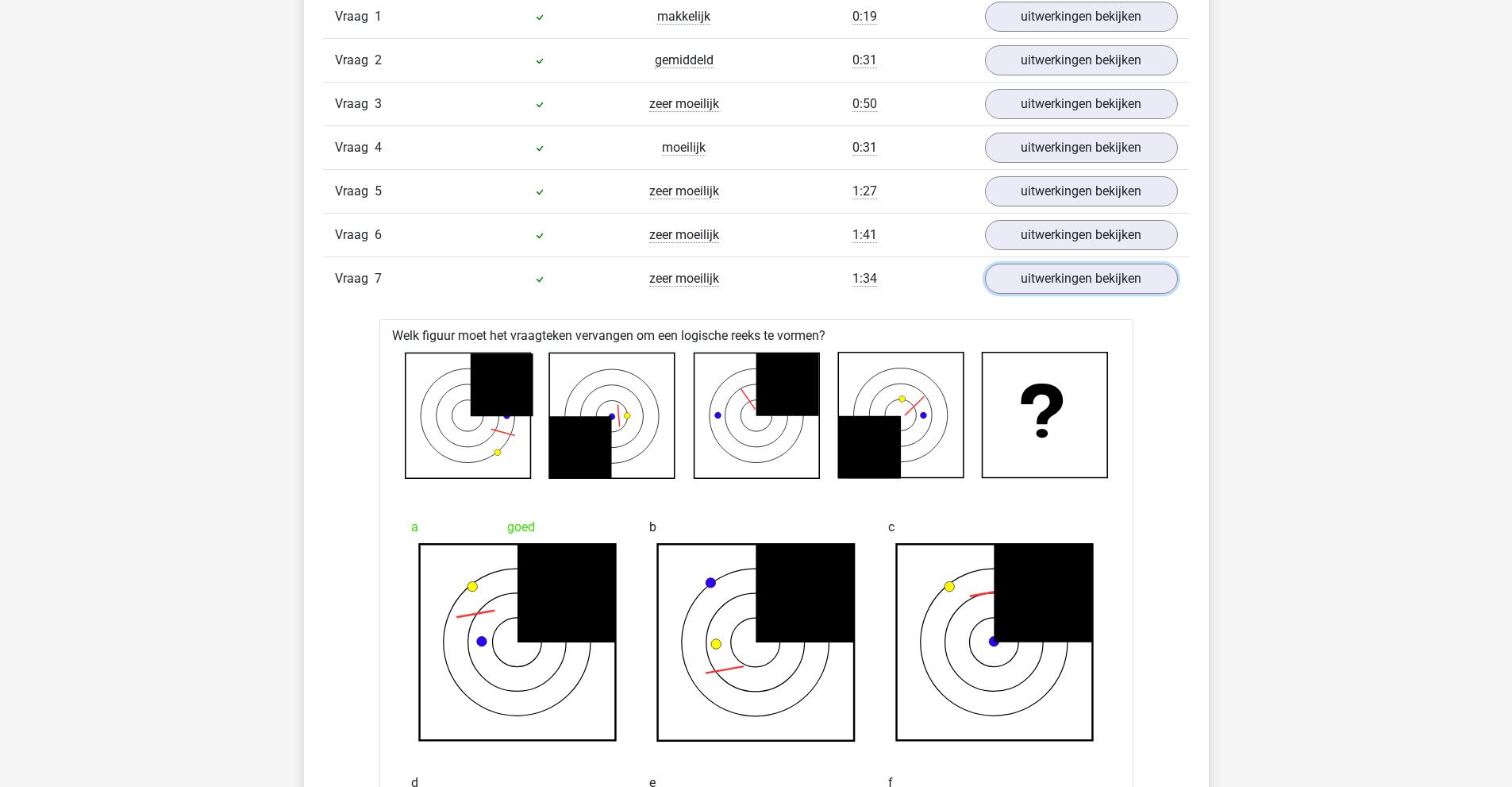
scroll to position [1350, 0]
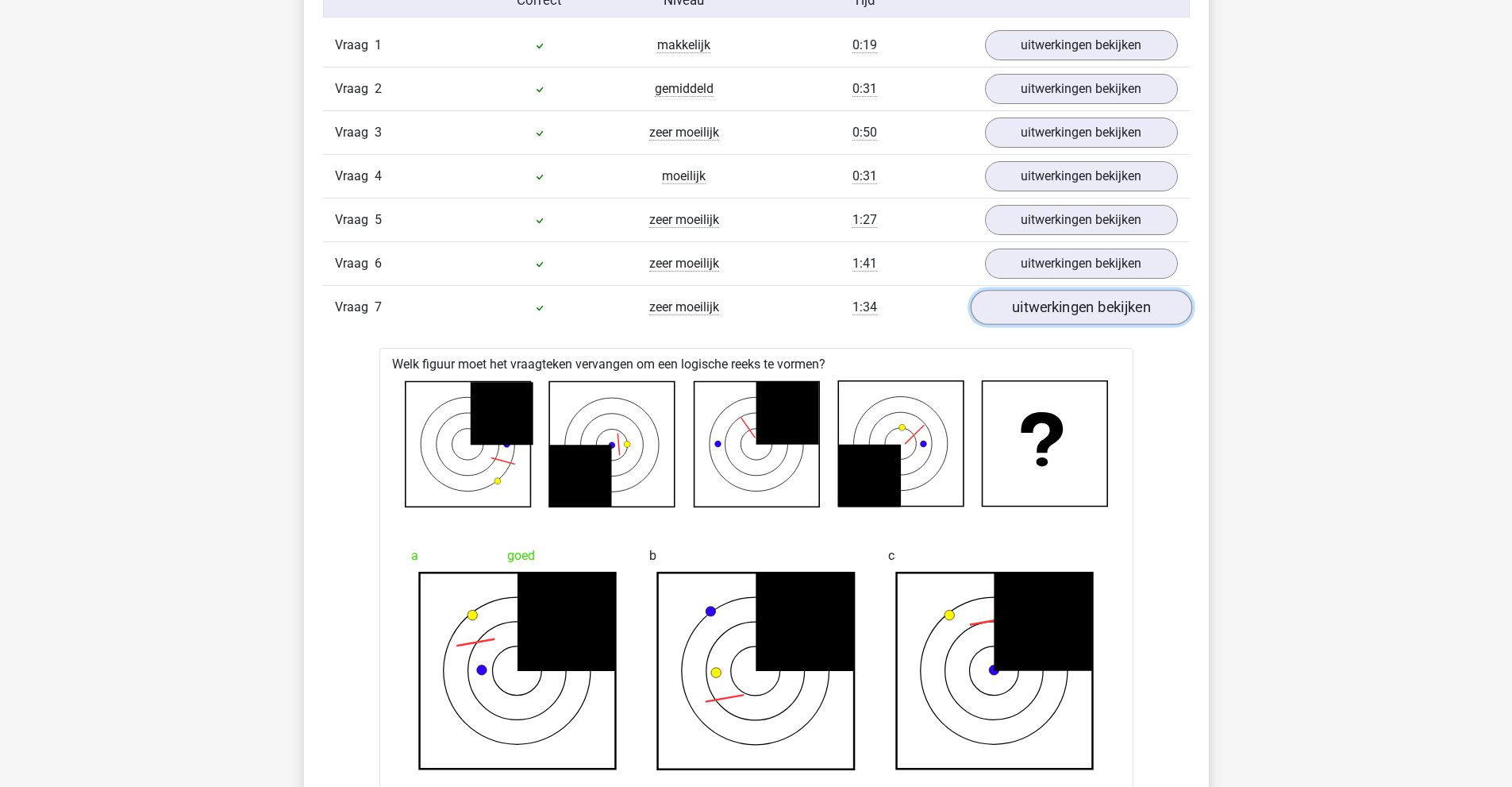
click at [1040, 304] on link "uitwerkingen bekijken" at bounding box center [1080, 307] width 221 height 35
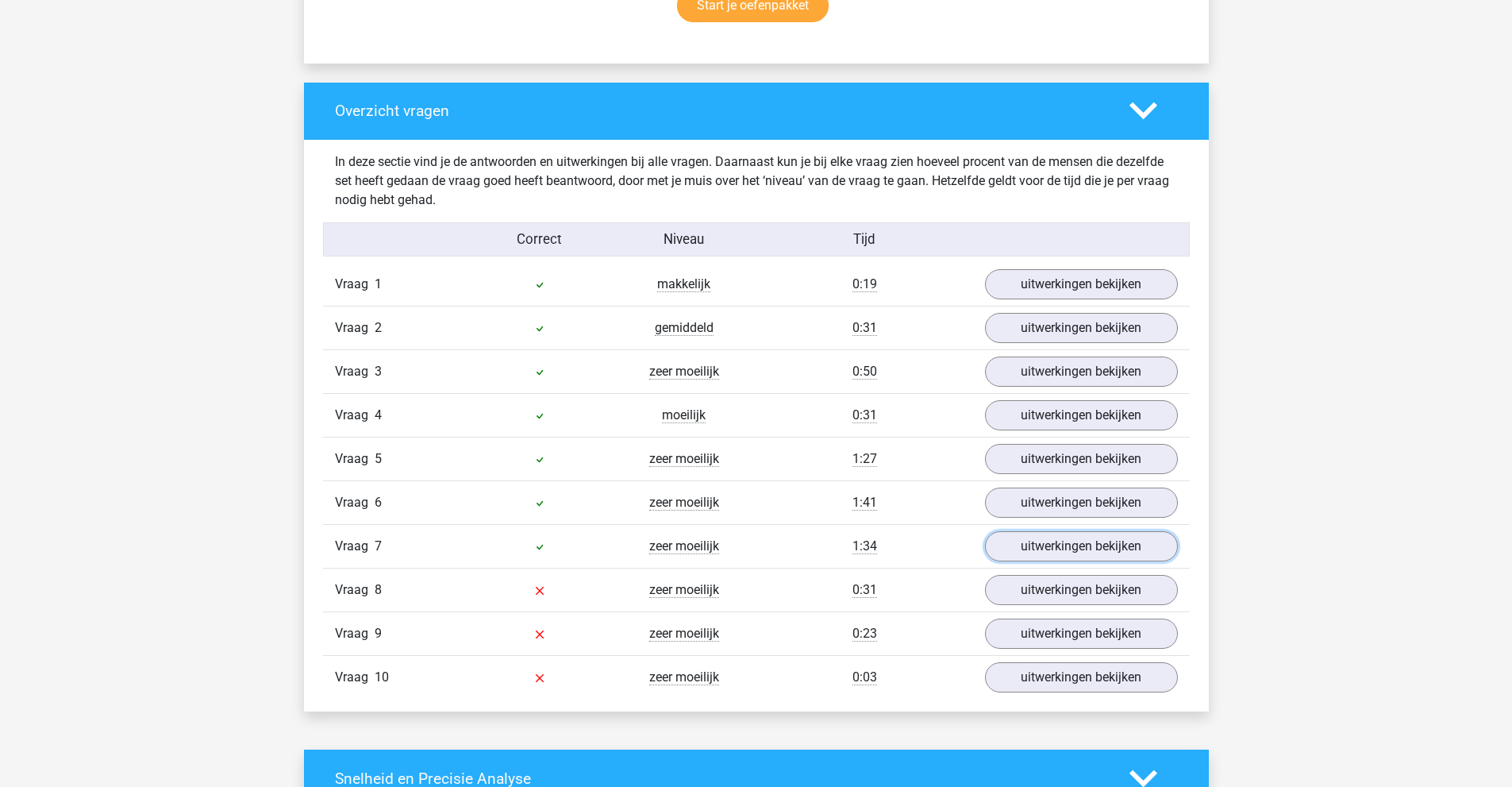
scroll to position [1191, 0]
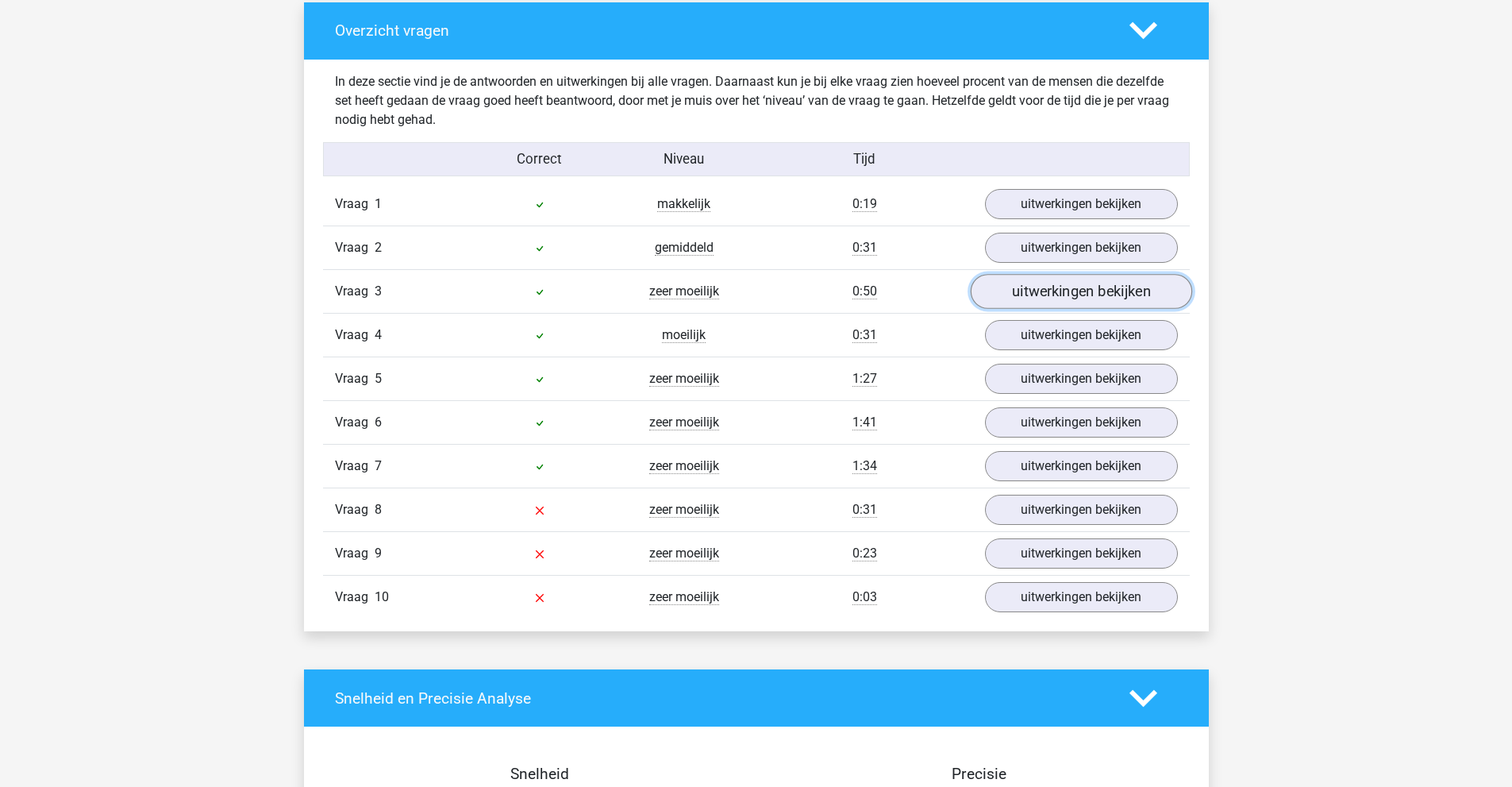
click at [1046, 279] on link "uitwerkingen bekijken" at bounding box center [1080, 291] width 221 height 35
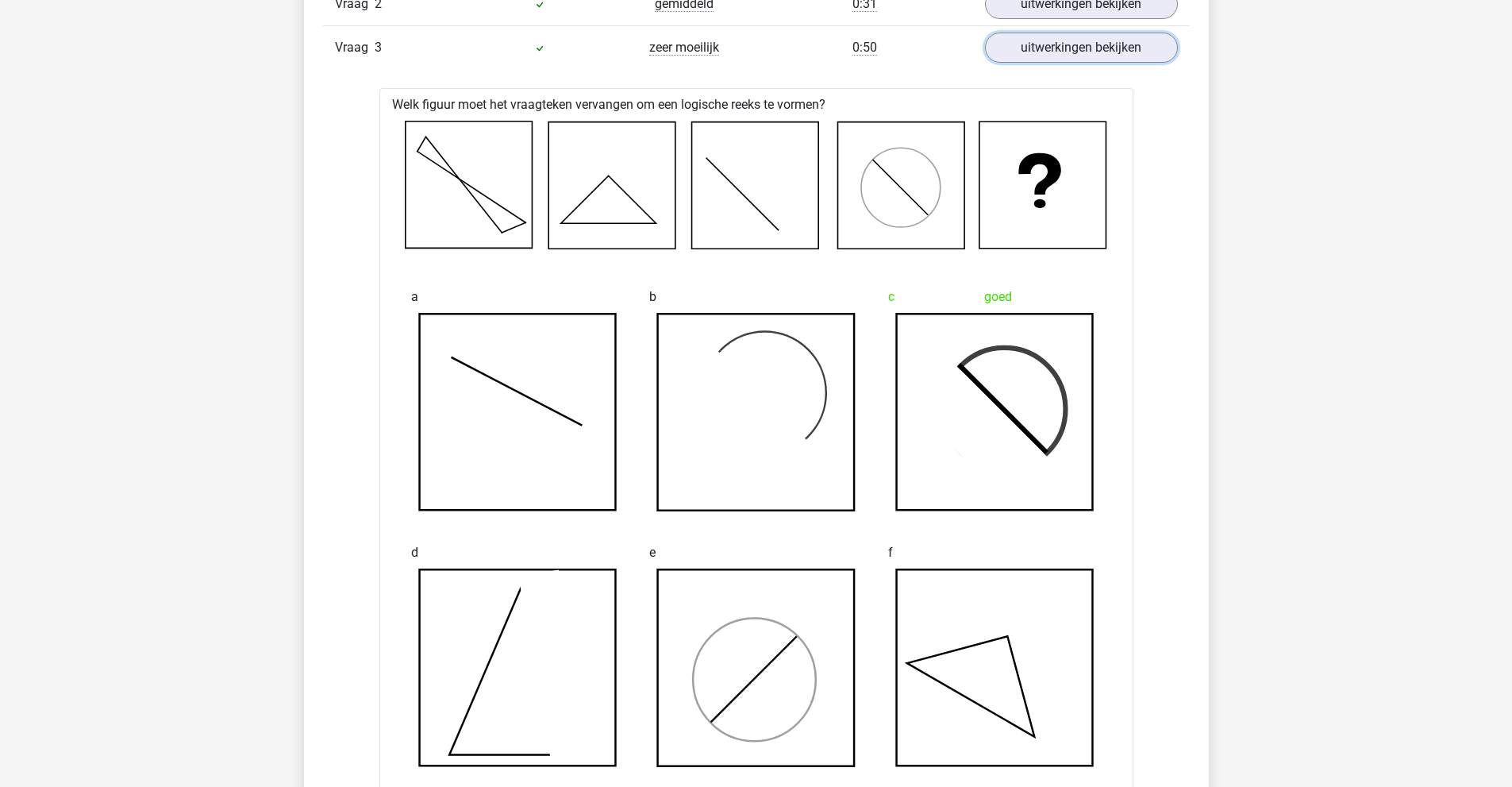
scroll to position [1429, 0]
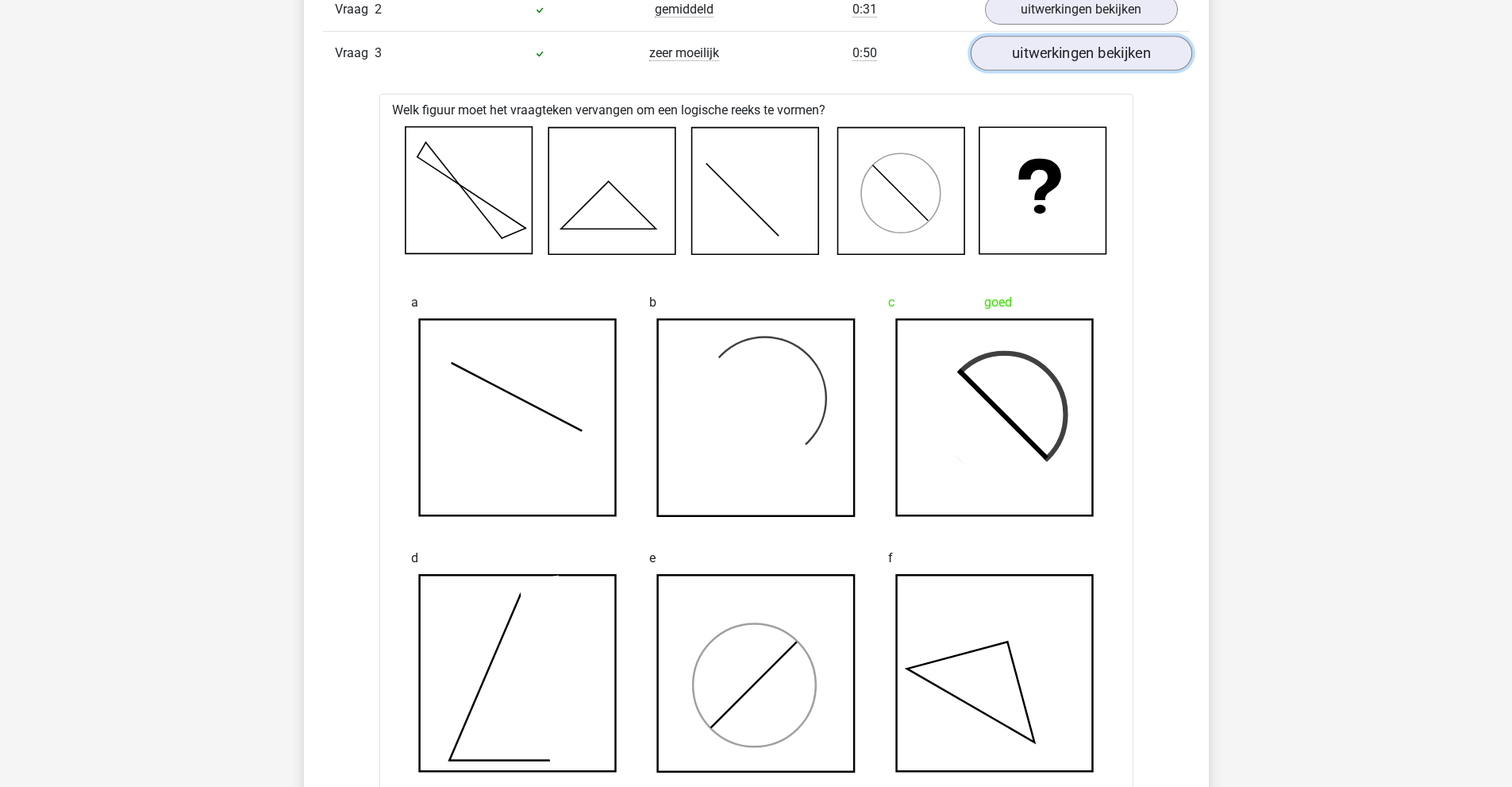
click at [1046, 64] on link "uitwerkingen bekijken" at bounding box center [1080, 53] width 221 height 35
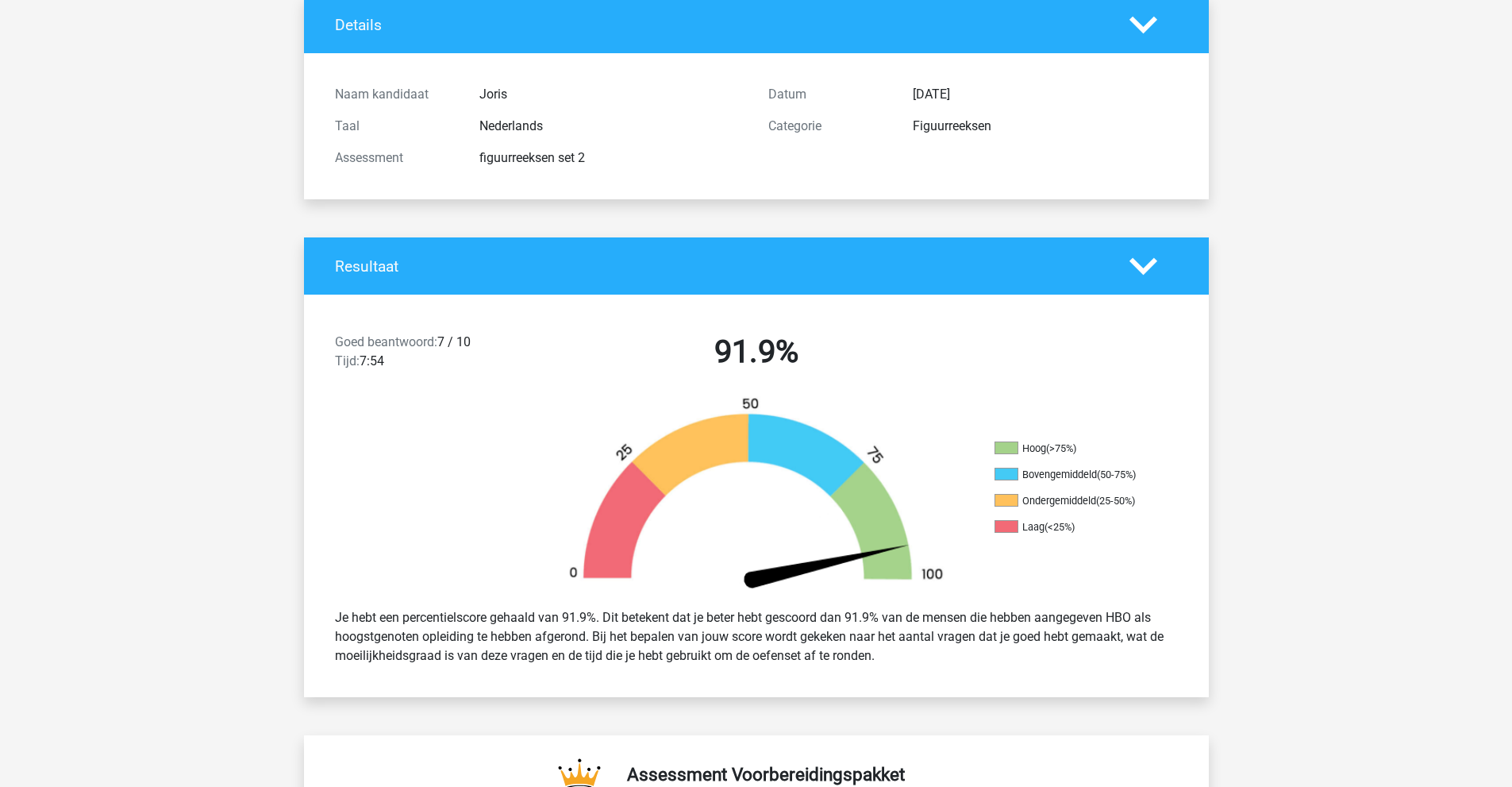
scroll to position [0, 0]
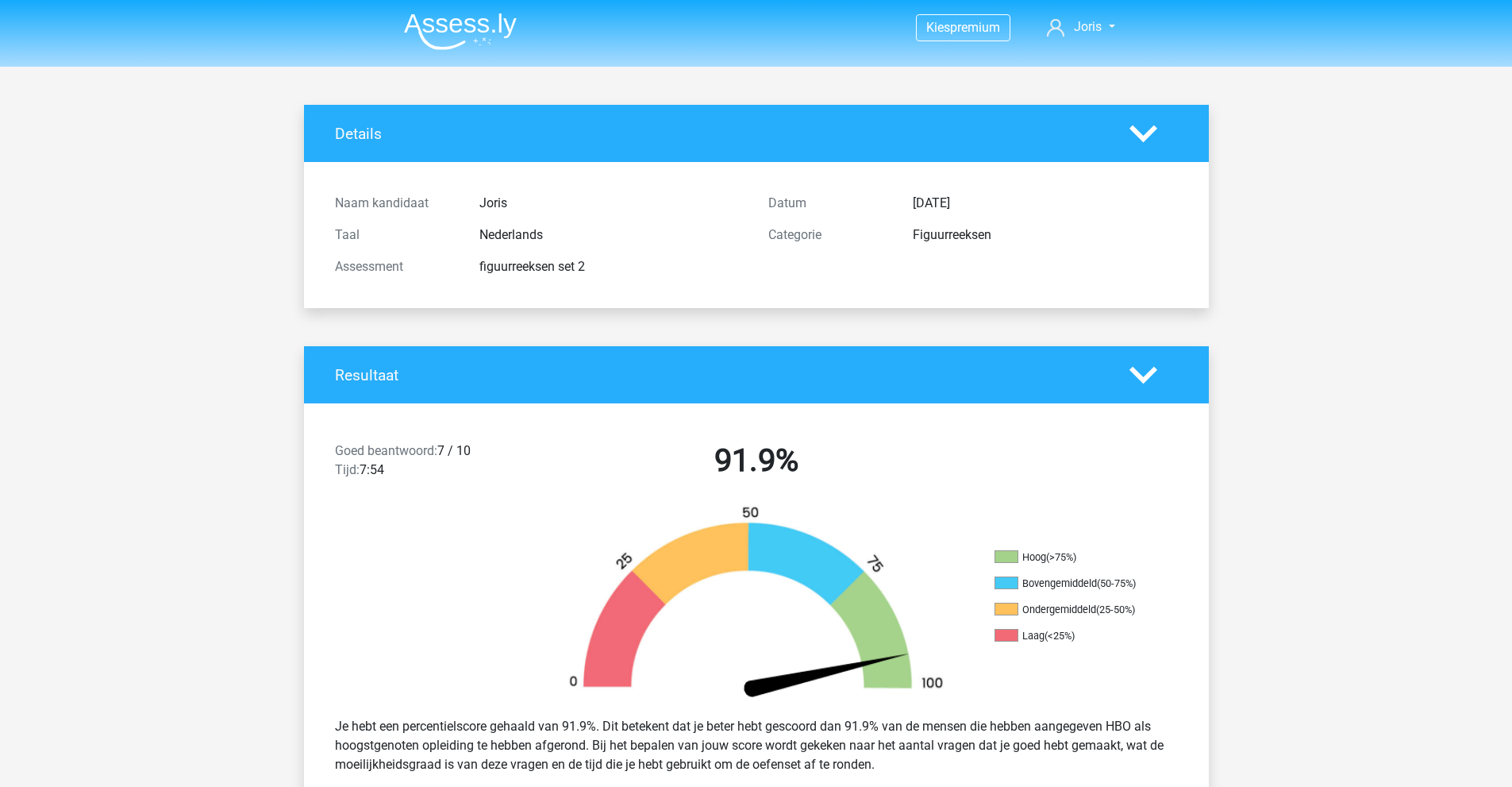
click at [457, 22] on img at bounding box center [461, 32] width 113 height 38
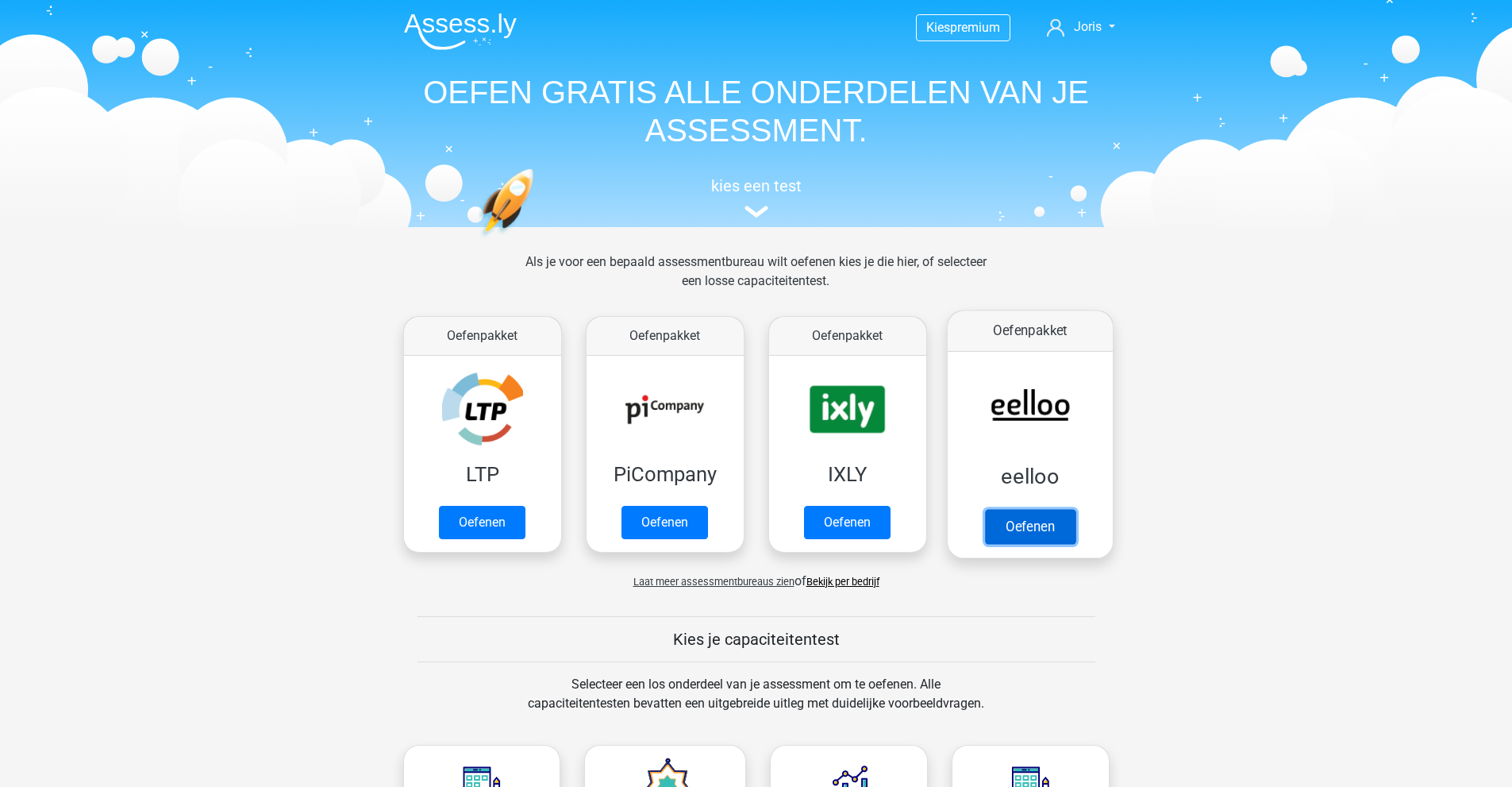
click at [1015, 509] on link "Oefenen" at bounding box center [1029, 526] width 91 height 35
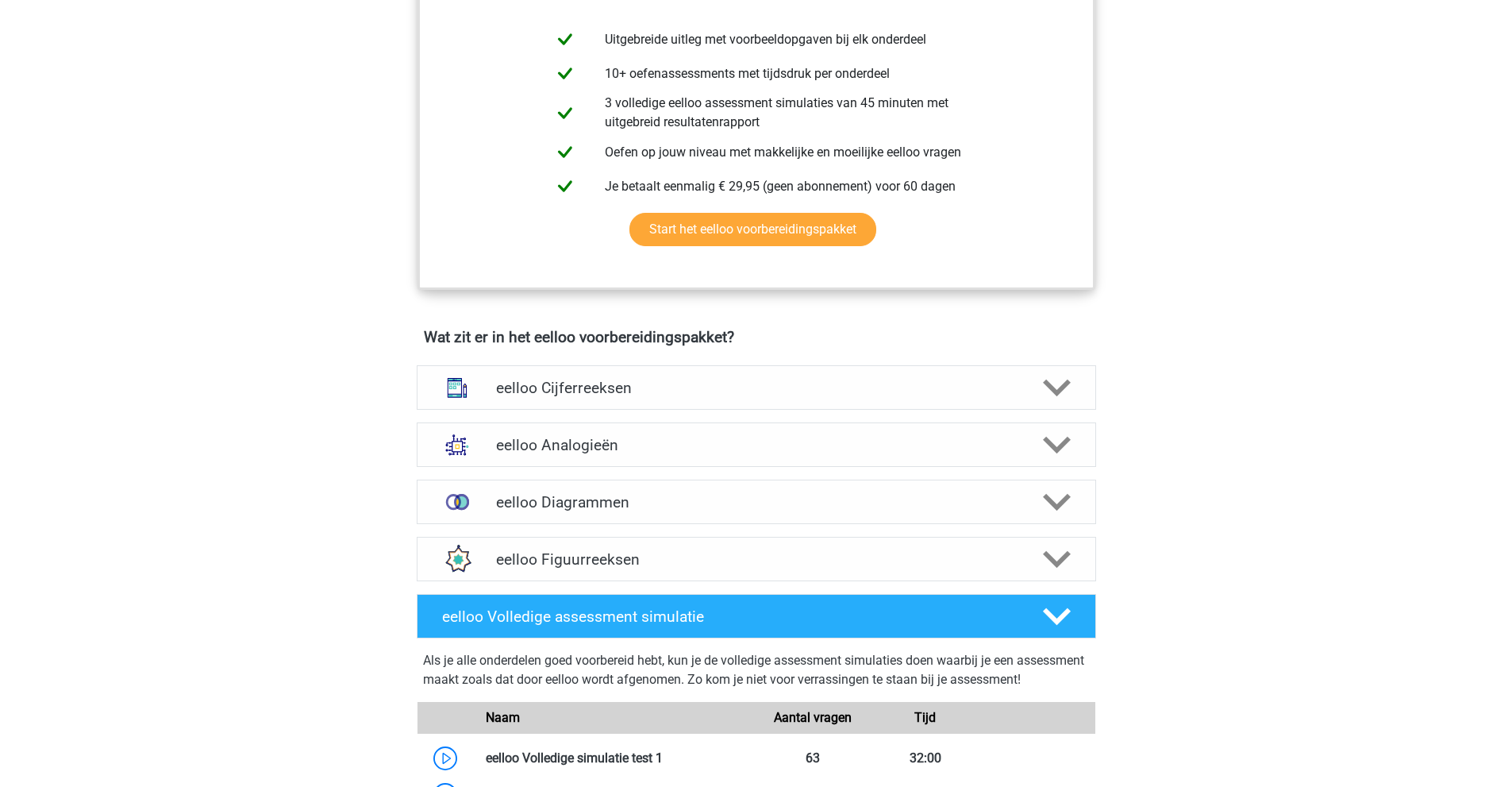
scroll to position [635, 0]
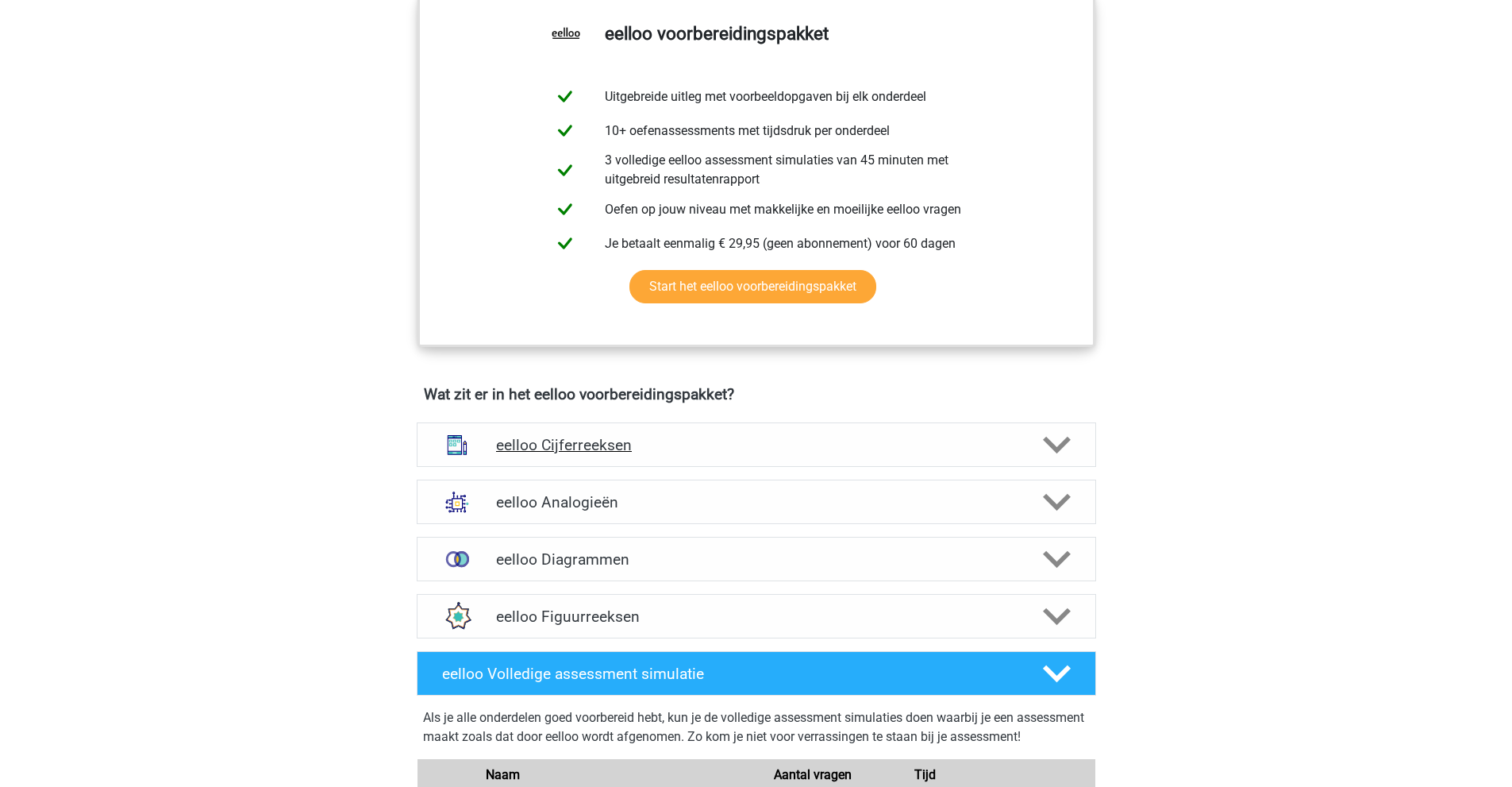
click at [573, 454] on h4 "eelloo Cijferreeksen" at bounding box center [756, 445] width 520 height 18
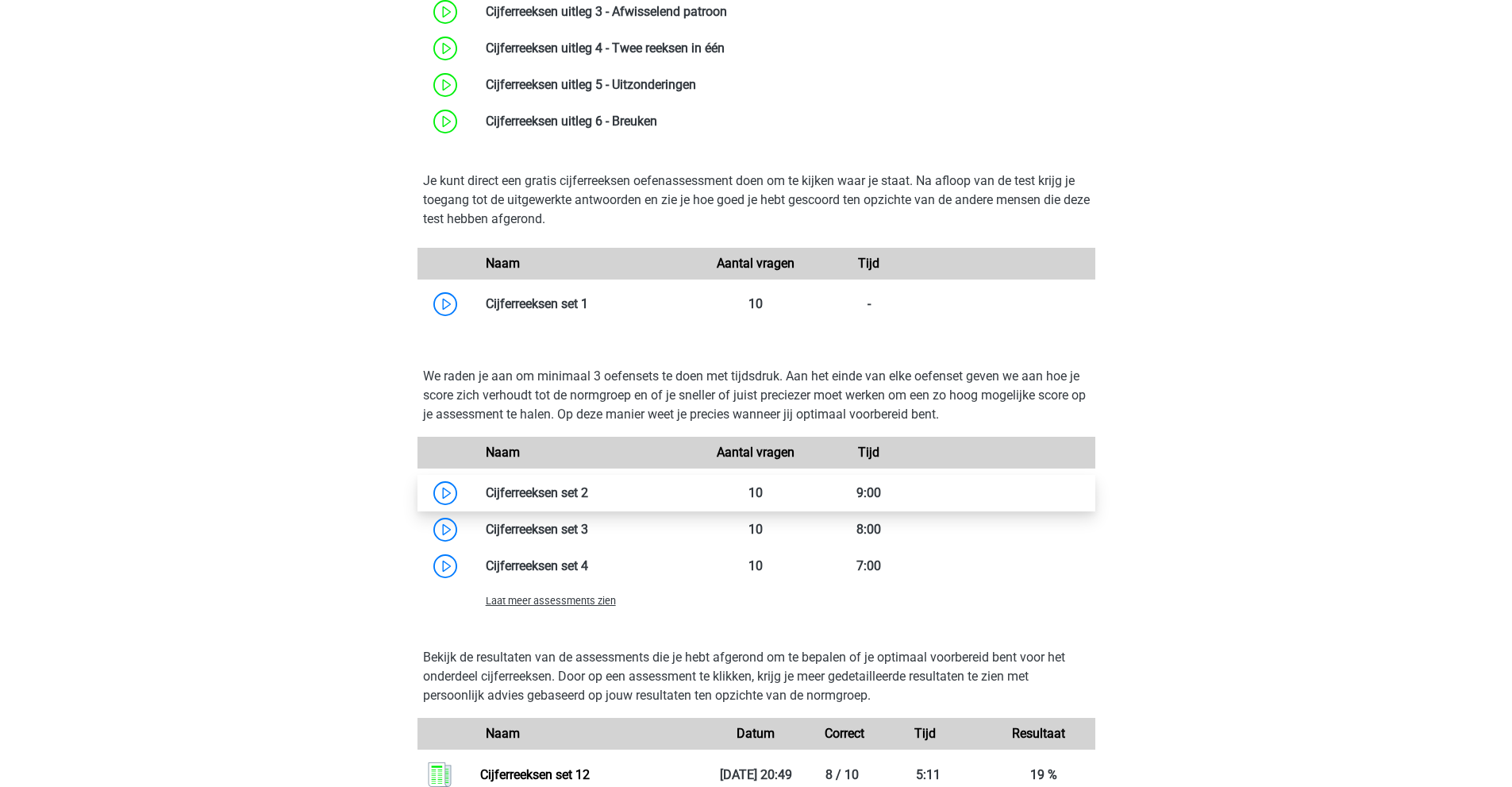
scroll to position [1271, 0]
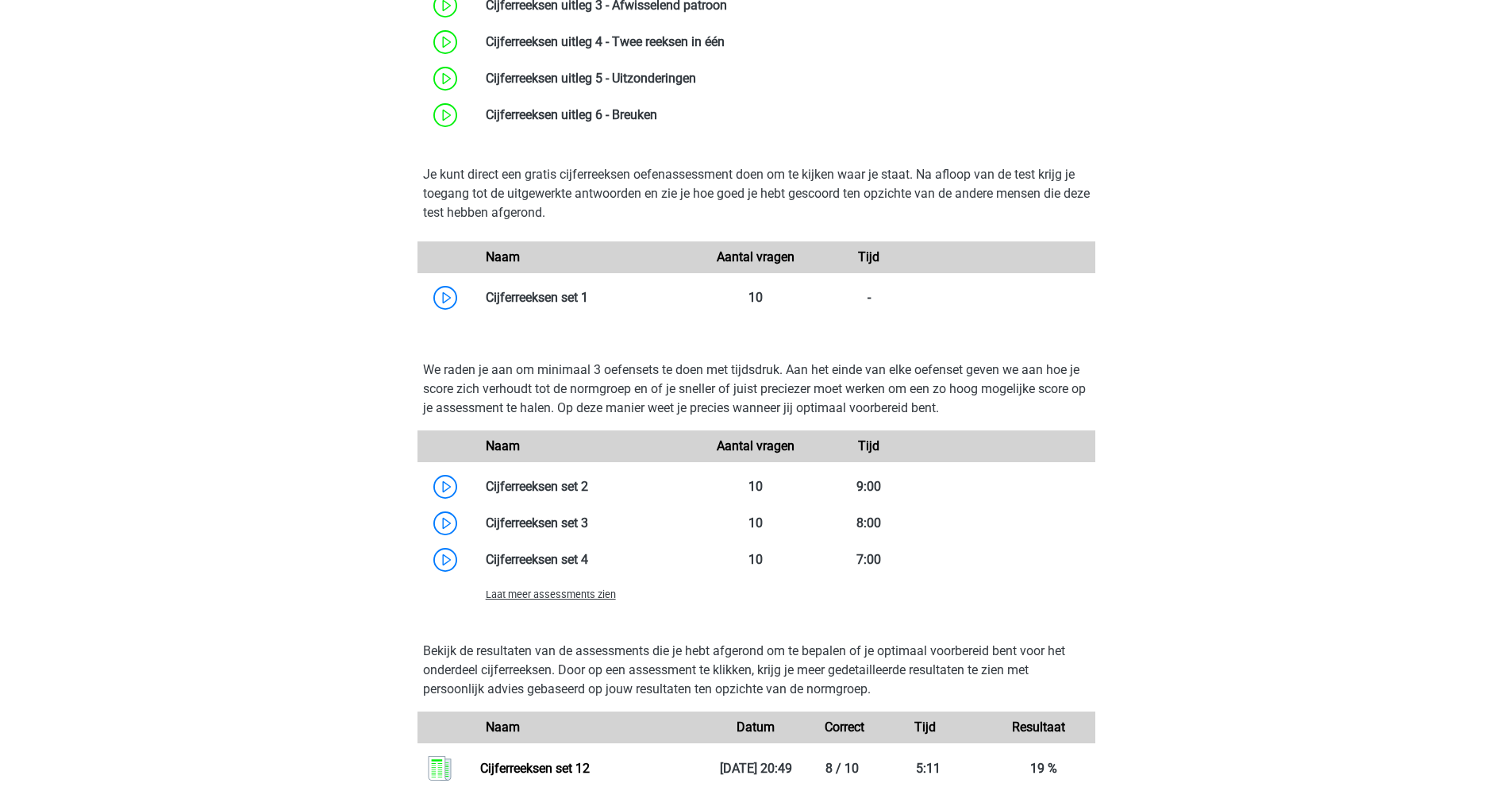
click at [524, 603] on div "Laat meer assessments zien" at bounding box center [587, 593] width 226 height 19
click at [524, 601] on span "Laat meer assessments zien" at bounding box center [551, 594] width 130 height 12
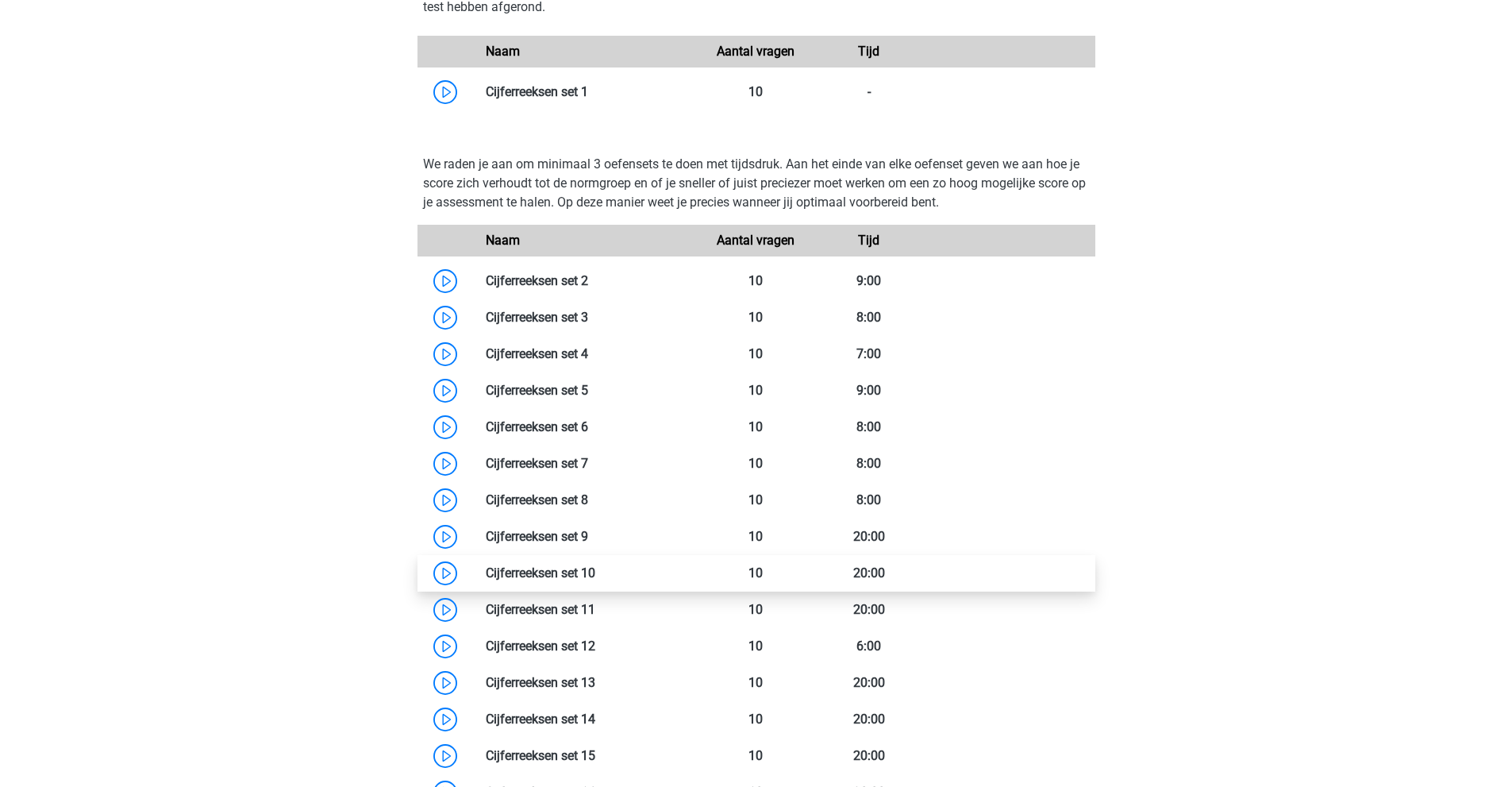
scroll to position [1509, 0]
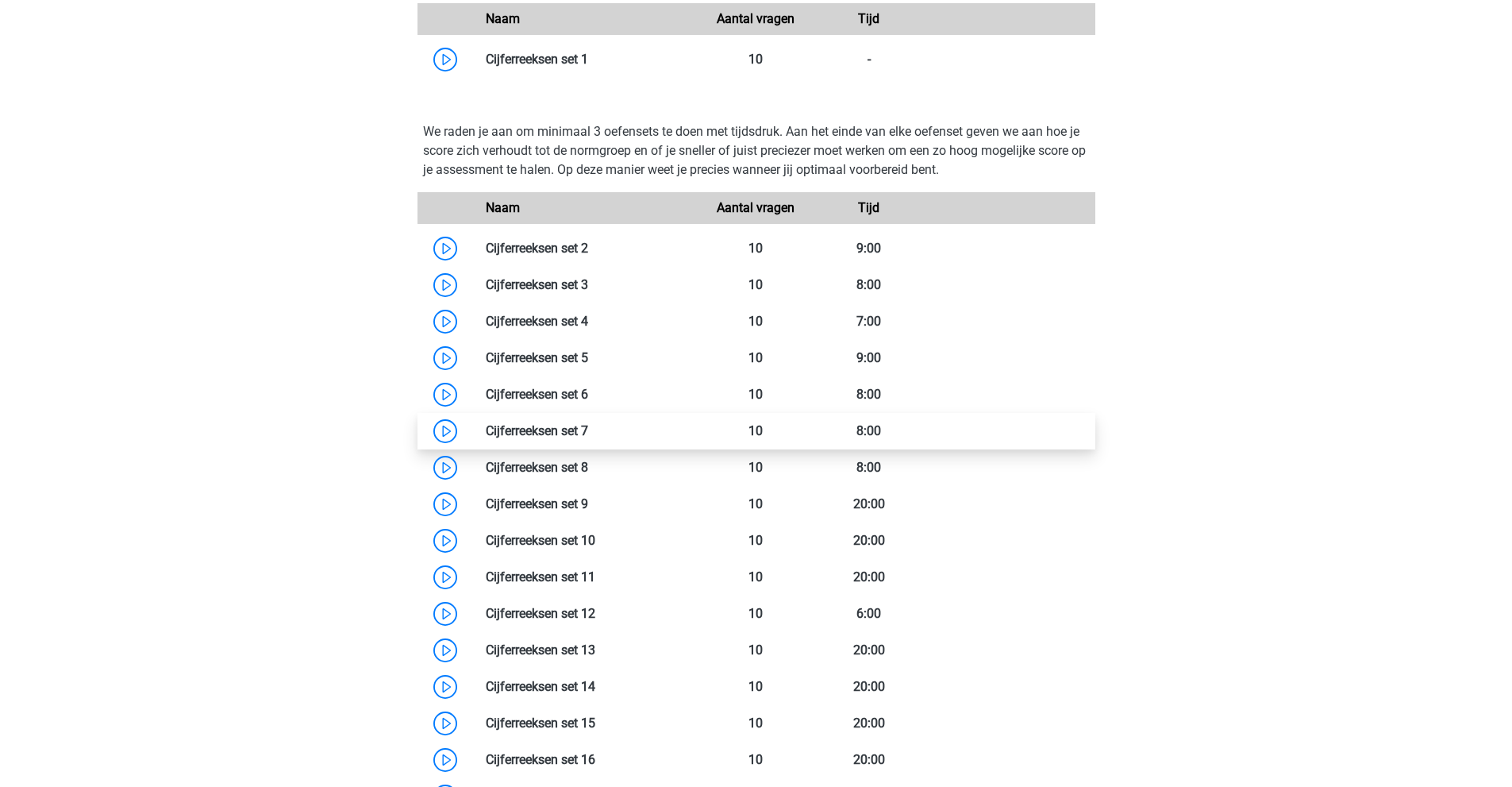
click at [588, 429] on link at bounding box center [588, 431] width 0 height 15
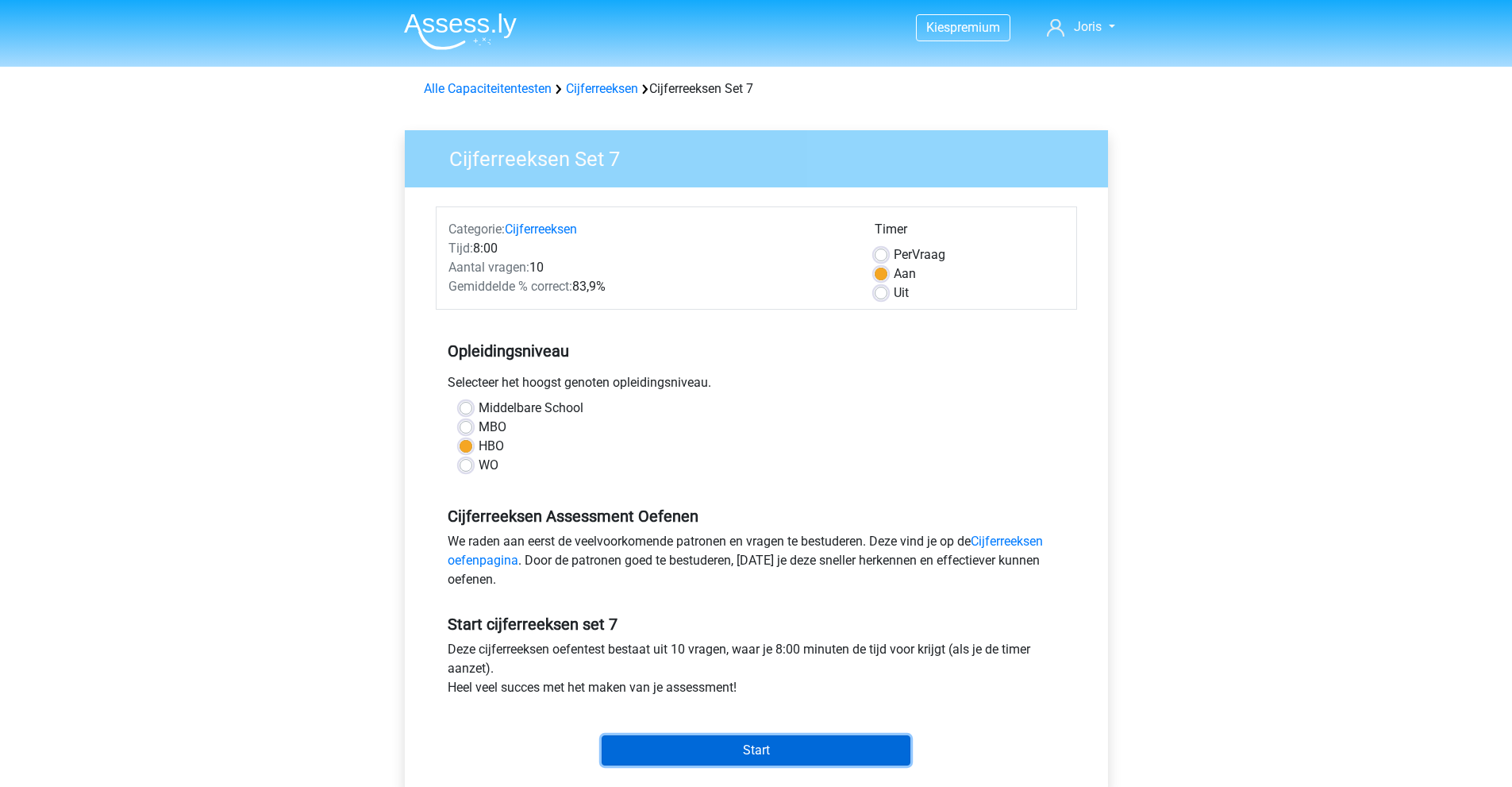
click at [704, 752] on input "Start" at bounding box center [756, 750] width 309 height 30
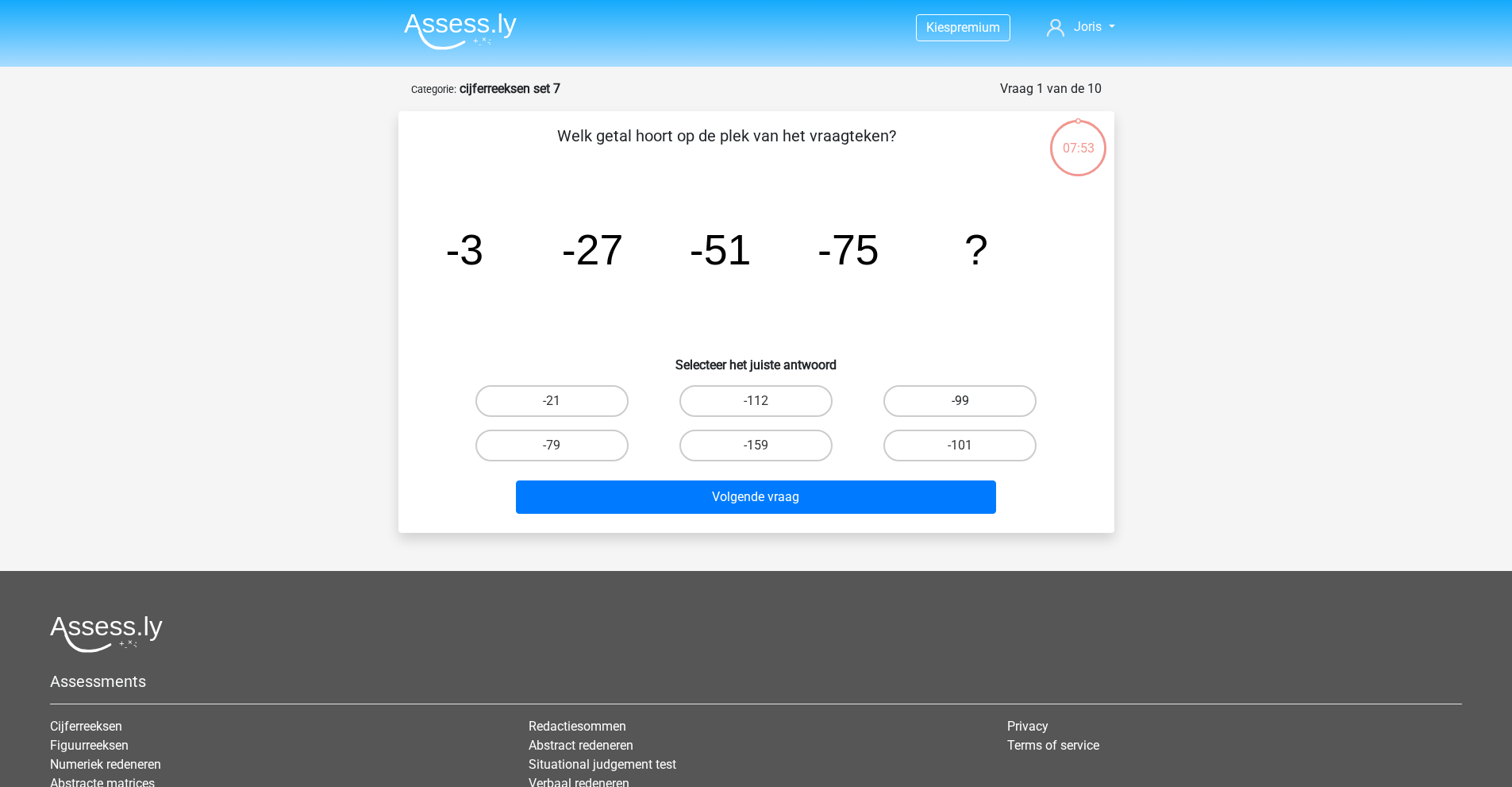
click at [931, 396] on label "-99" at bounding box center [960, 400] width 154 height 32
click at [961, 401] on input "-99" at bounding box center [966, 406] width 11 height 11
radio input "true"
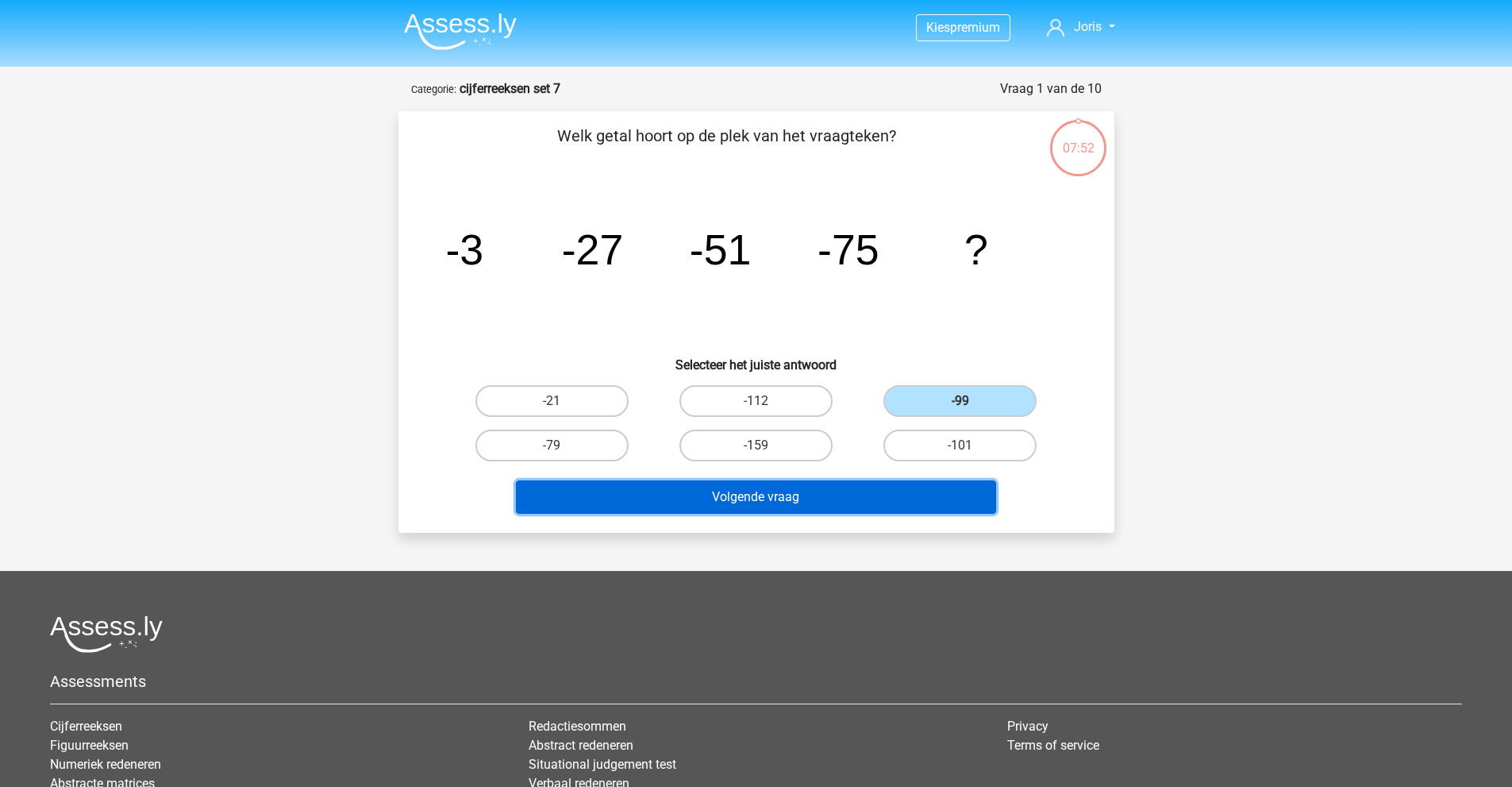
click at [890, 496] on button "Volgende vraag" at bounding box center [756, 497] width 480 height 34
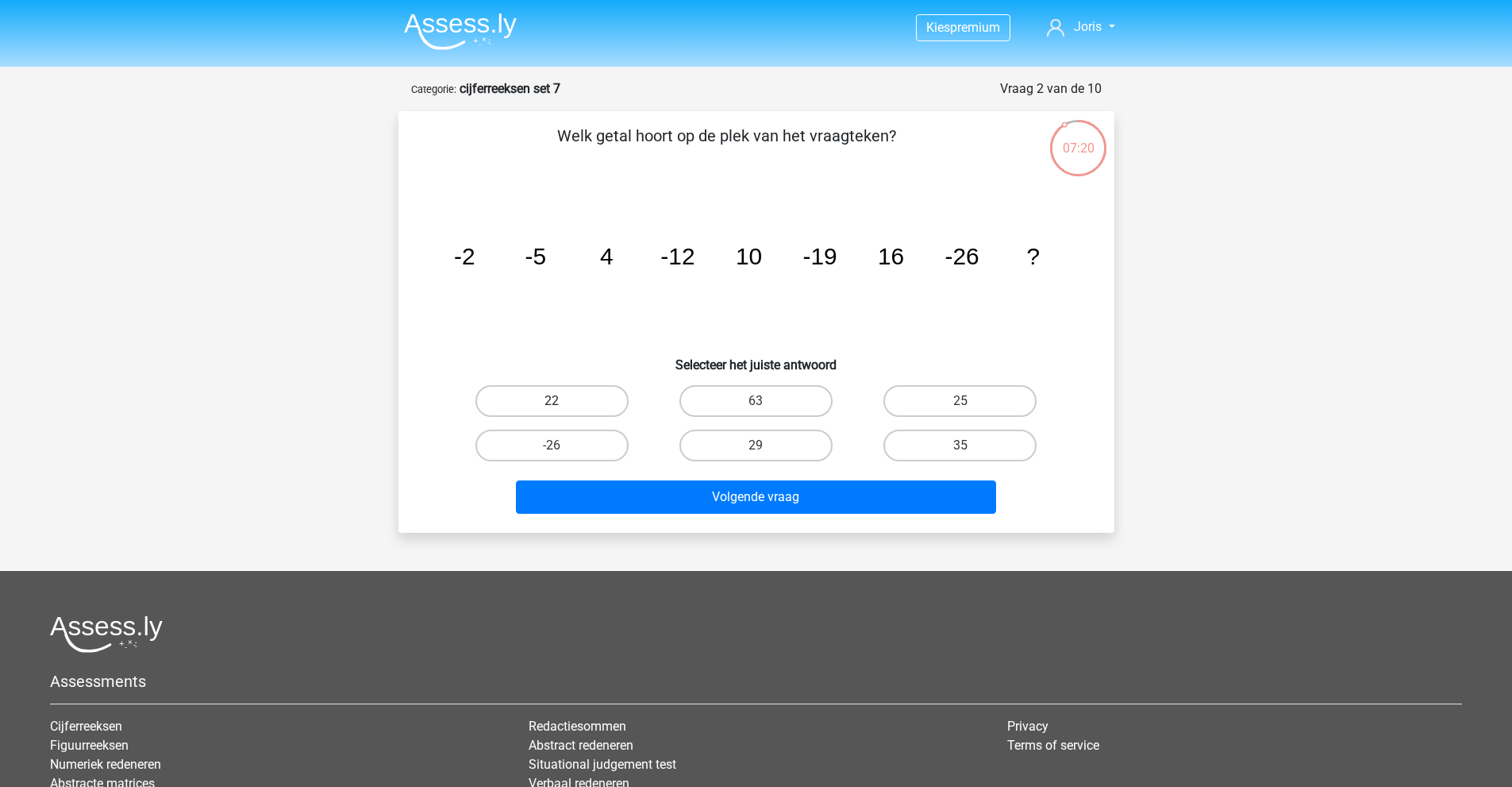
drag, startPoint x: 564, startPoint y: 405, endPoint x: 640, endPoint y: 459, distance: 93.2
click at [564, 405] on label "22" at bounding box center [552, 400] width 154 height 32
click at [562, 405] on input "22" at bounding box center [556, 406] width 11 height 11
radio input "true"
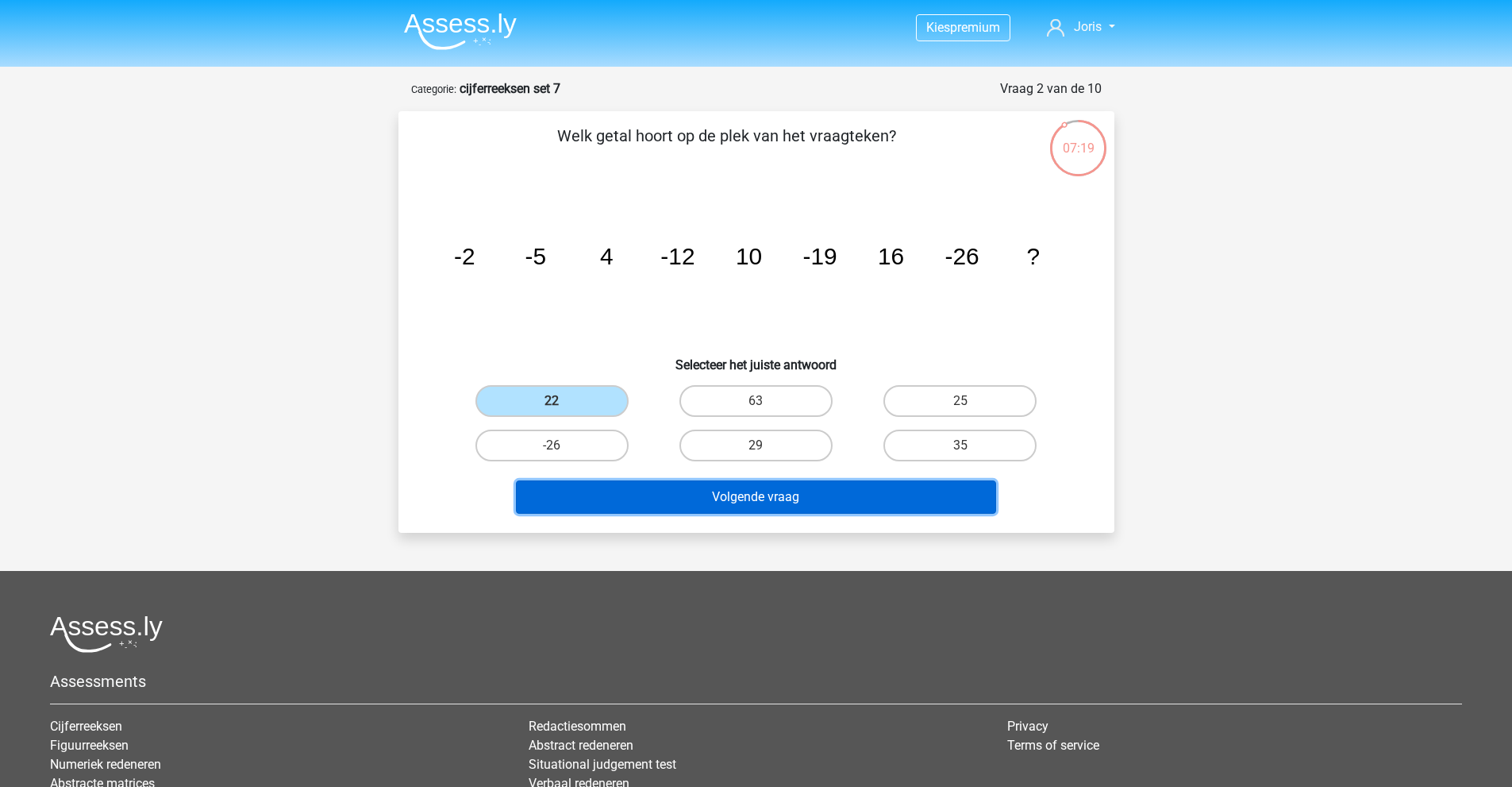
click at [693, 509] on button "Volgende vraag" at bounding box center [756, 497] width 480 height 34
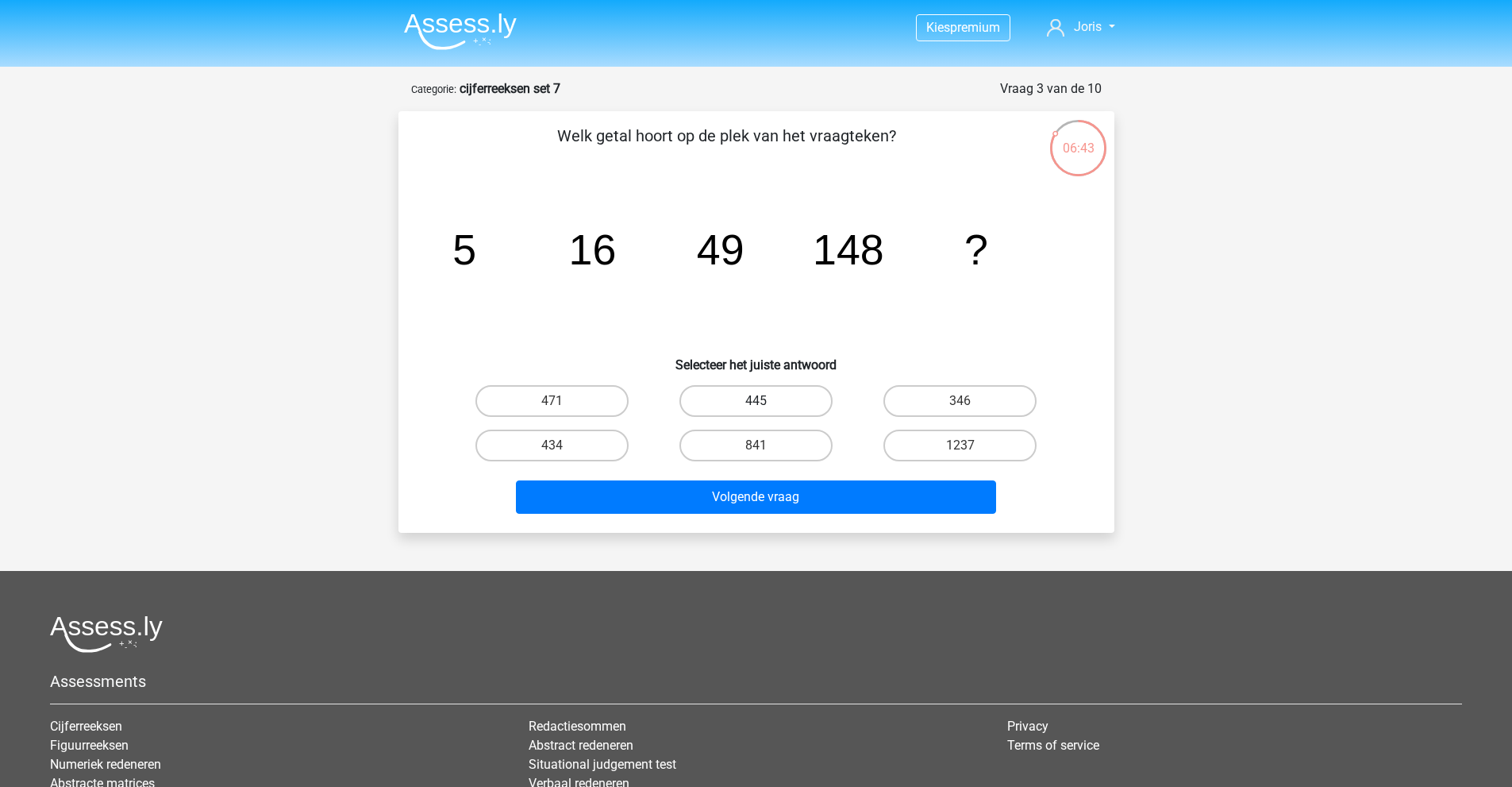
click at [724, 394] on label "445" at bounding box center [756, 400] width 154 height 32
click at [756, 401] on input "445" at bounding box center [760, 406] width 11 height 11
radio input "true"
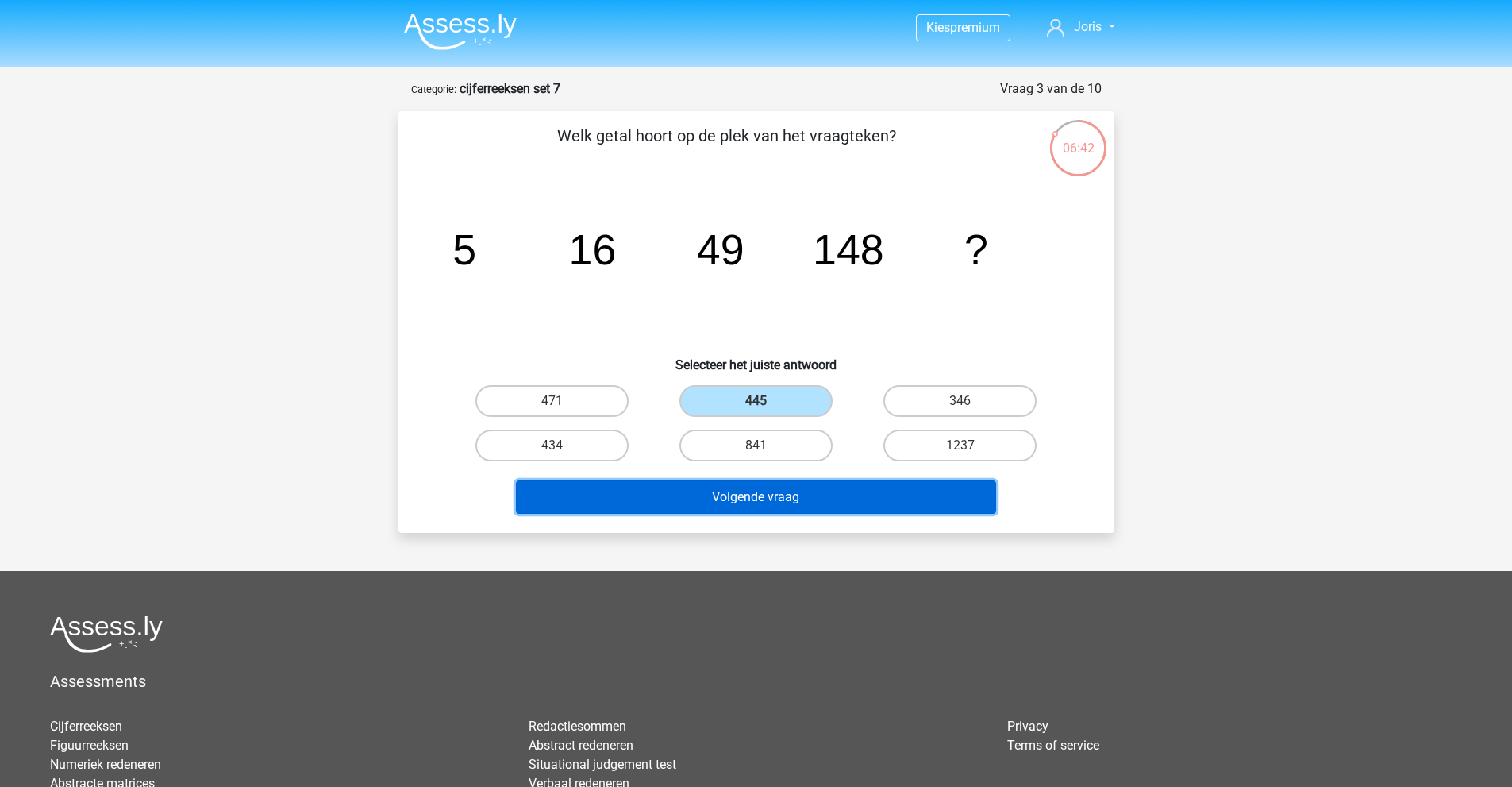
click at [796, 499] on button "Volgende vraag" at bounding box center [756, 497] width 480 height 34
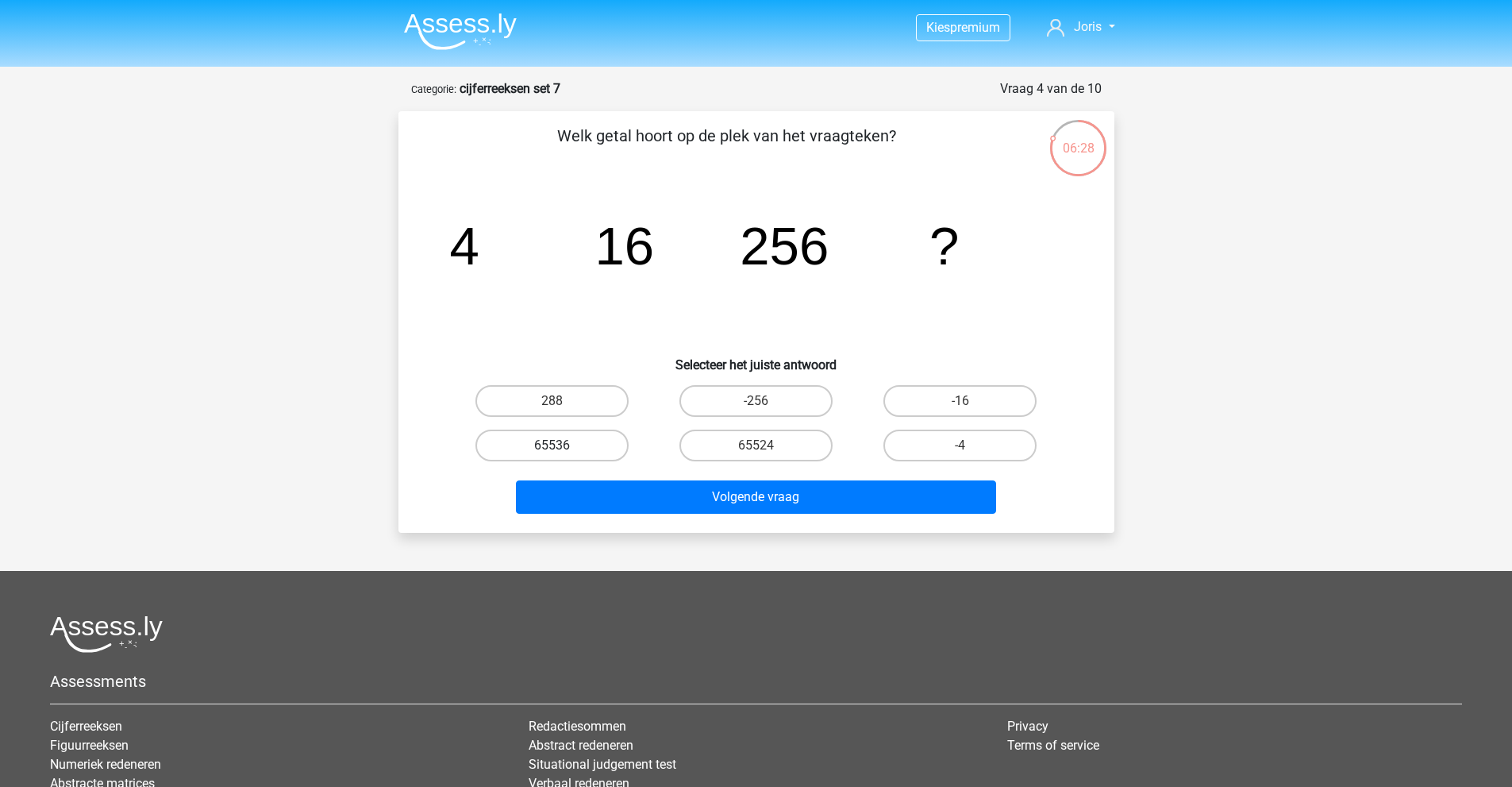
click at [588, 439] on label "65536" at bounding box center [552, 445] width 154 height 32
click at [562, 445] on input "65536" at bounding box center [556, 450] width 11 height 11
radio input "true"
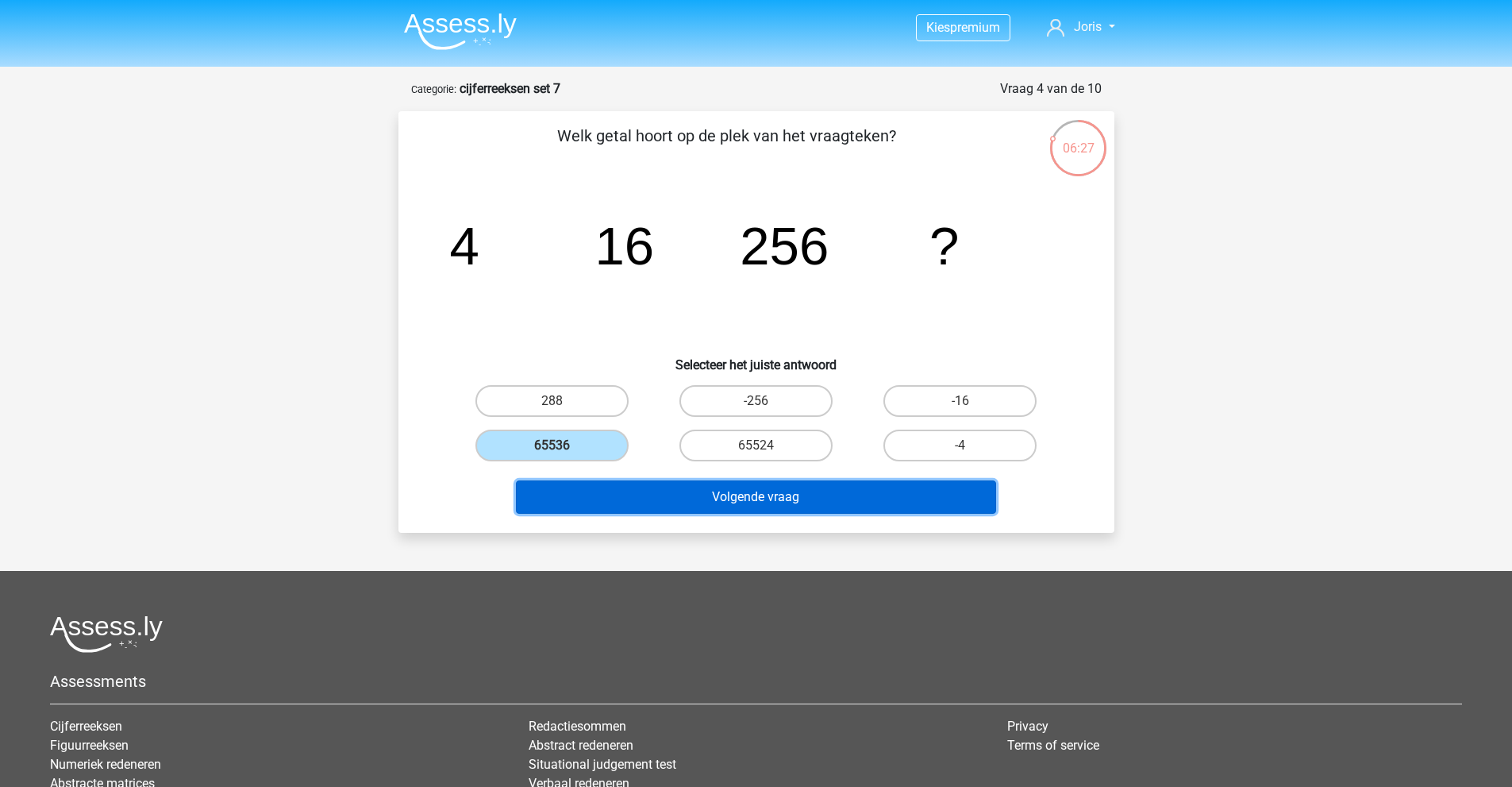
click at [683, 495] on button "Volgende vraag" at bounding box center [756, 497] width 480 height 34
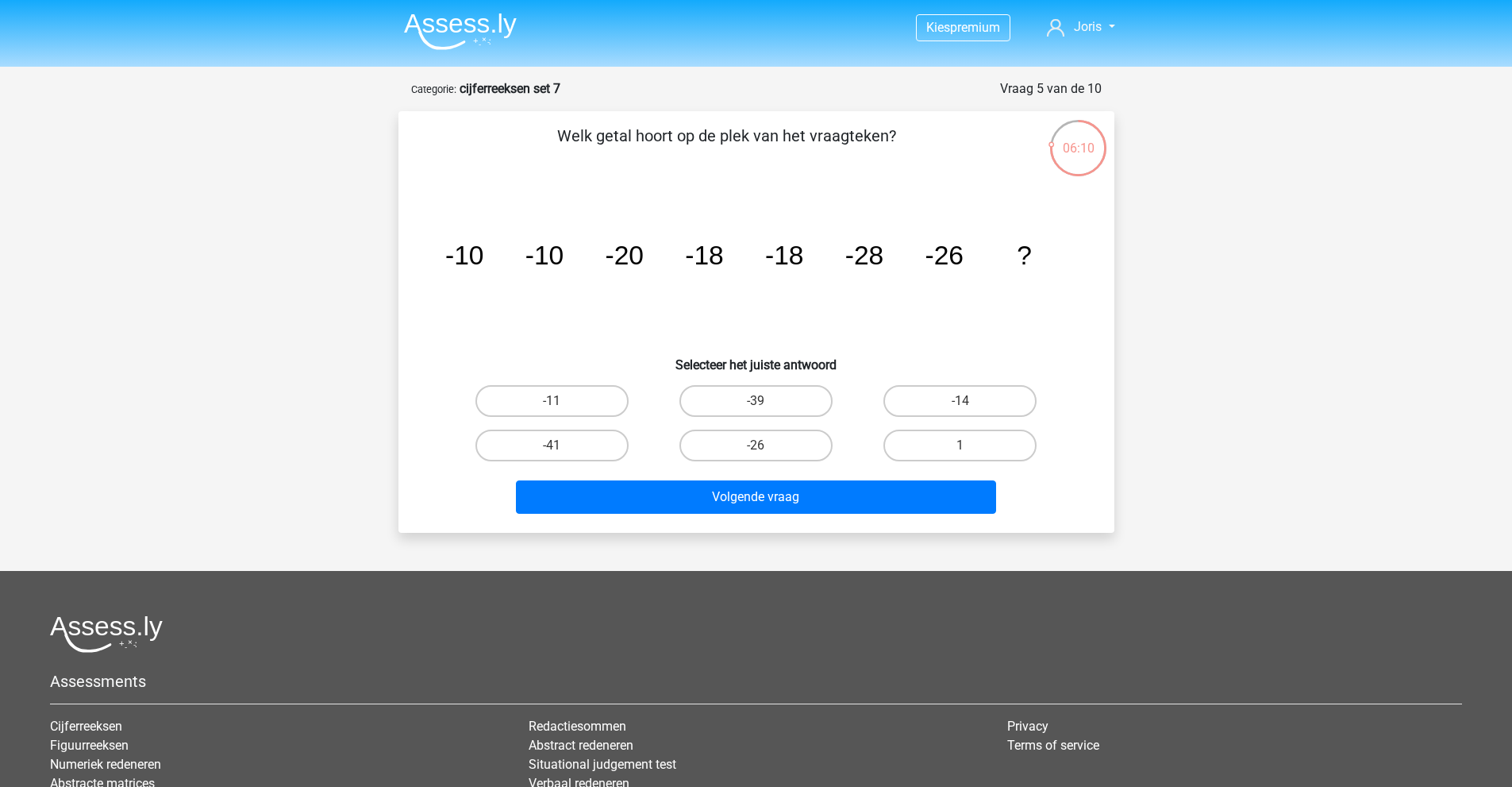
drag, startPoint x: 537, startPoint y: 250, endPoint x: 637, endPoint y: 202, distance: 110.9
click at [637, 202] on icon "image/svg+xml -10 -10 -20 -18 -18 -28 -26 ?" at bounding box center [756, 264] width 640 height 160
click at [772, 438] on label "-26" at bounding box center [756, 445] width 154 height 32
click at [766, 445] on input "-26" at bounding box center [760, 450] width 11 height 11
radio input "true"
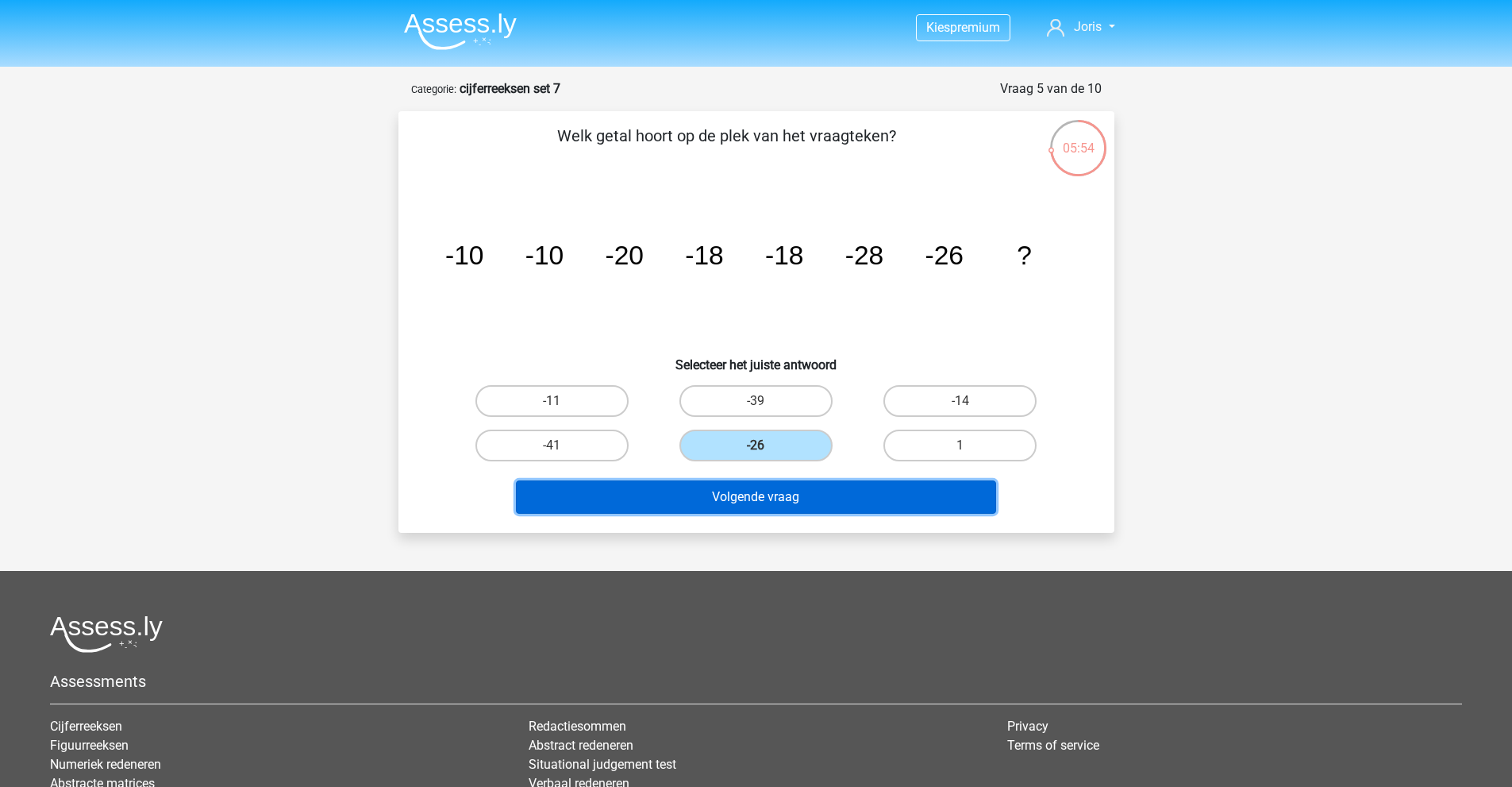
click at [802, 485] on button "Volgende vraag" at bounding box center [756, 497] width 480 height 34
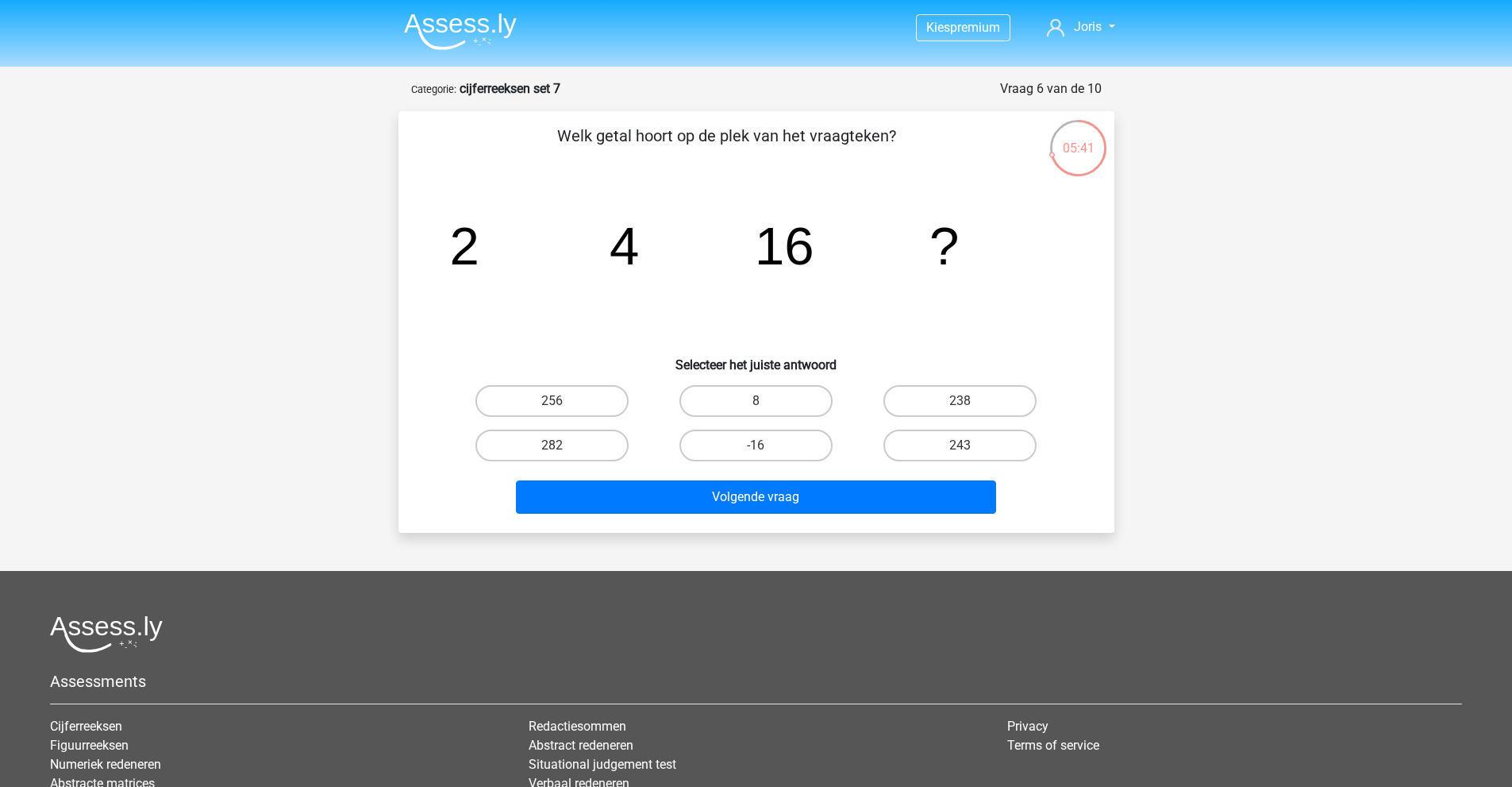
click at [552, 408] on input "256" at bounding box center [556, 406] width 11 height 11
radio input "true"
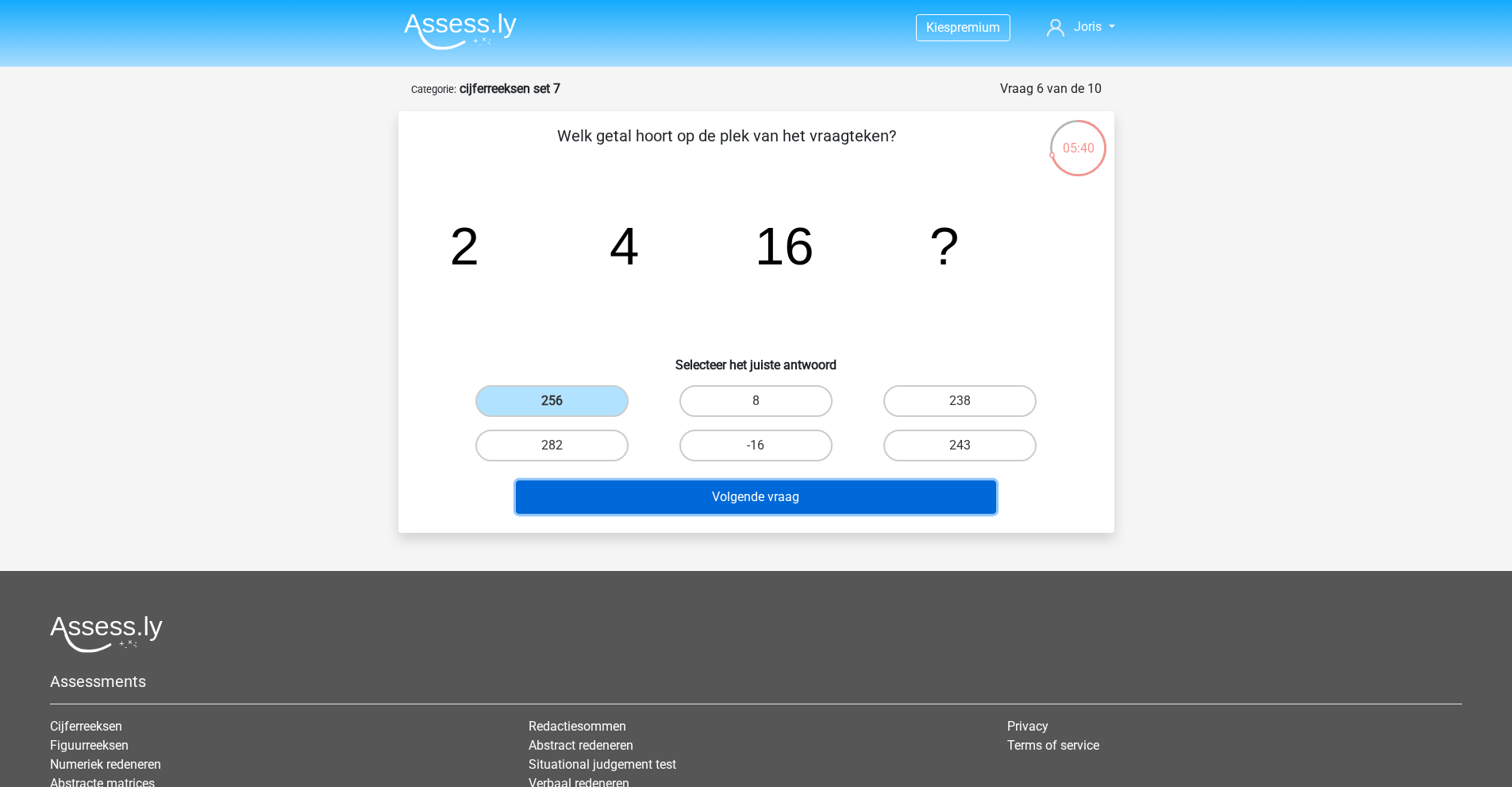
click at [667, 495] on button "Volgende vraag" at bounding box center [756, 497] width 480 height 34
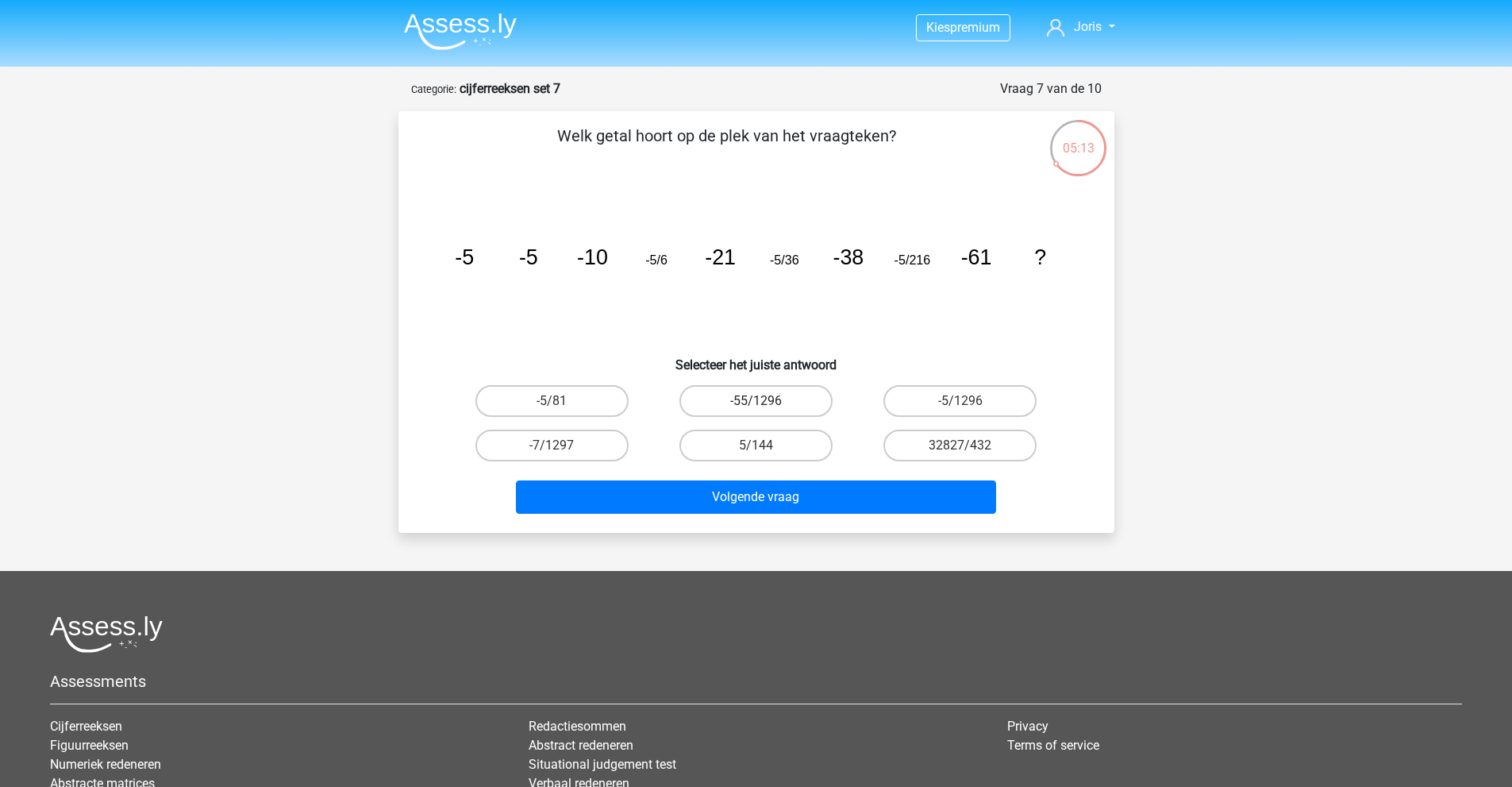
click at [805, 404] on label "-55/1296" at bounding box center [756, 400] width 154 height 32
click at [766, 404] on input "-55/1296" at bounding box center [760, 406] width 11 height 11
radio input "true"
click at [965, 402] on input "-5/1296" at bounding box center [966, 406] width 11 height 11
radio input "true"
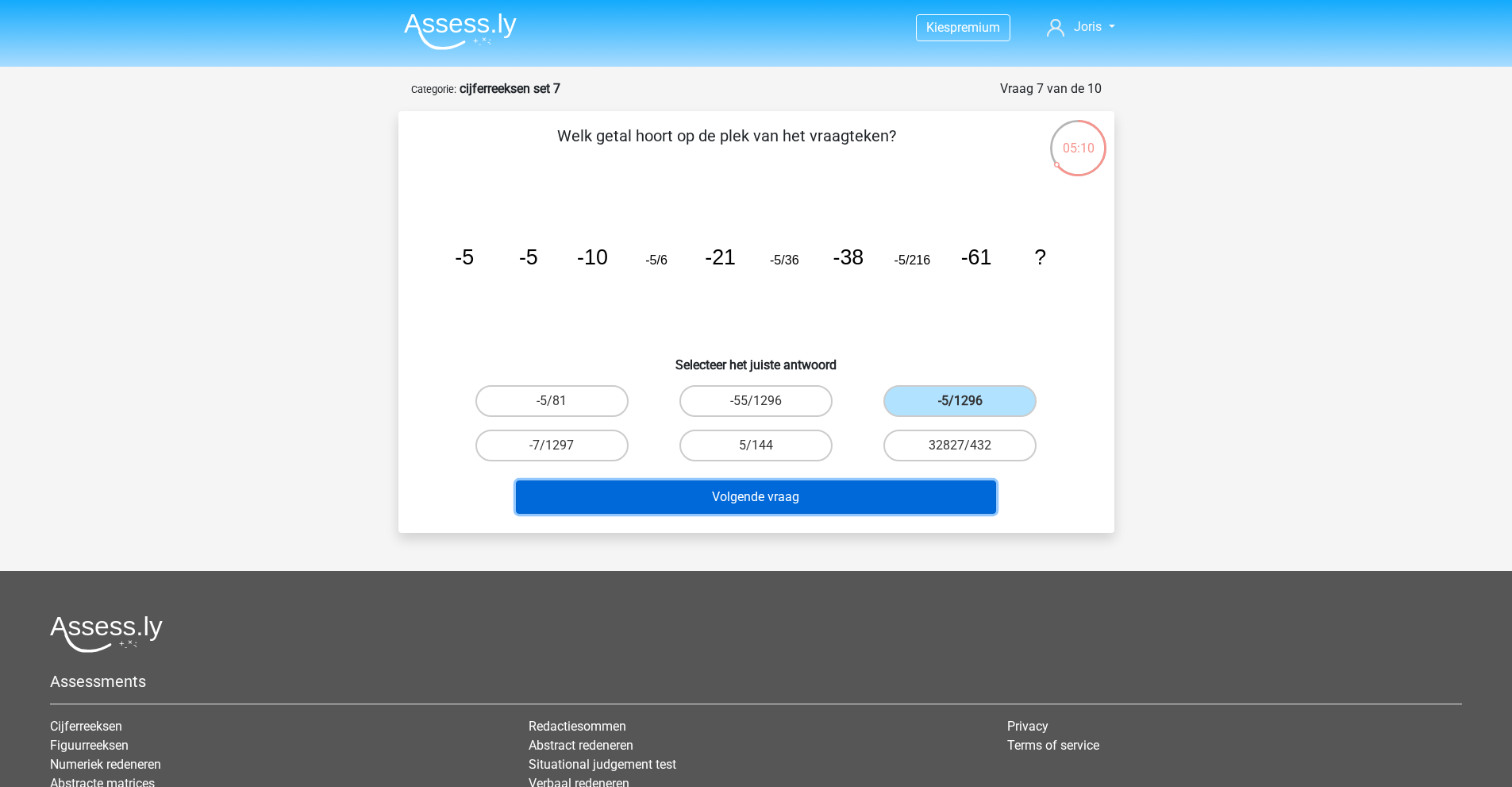
click at [913, 499] on button "Volgende vraag" at bounding box center [756, 497] width 480 height 34
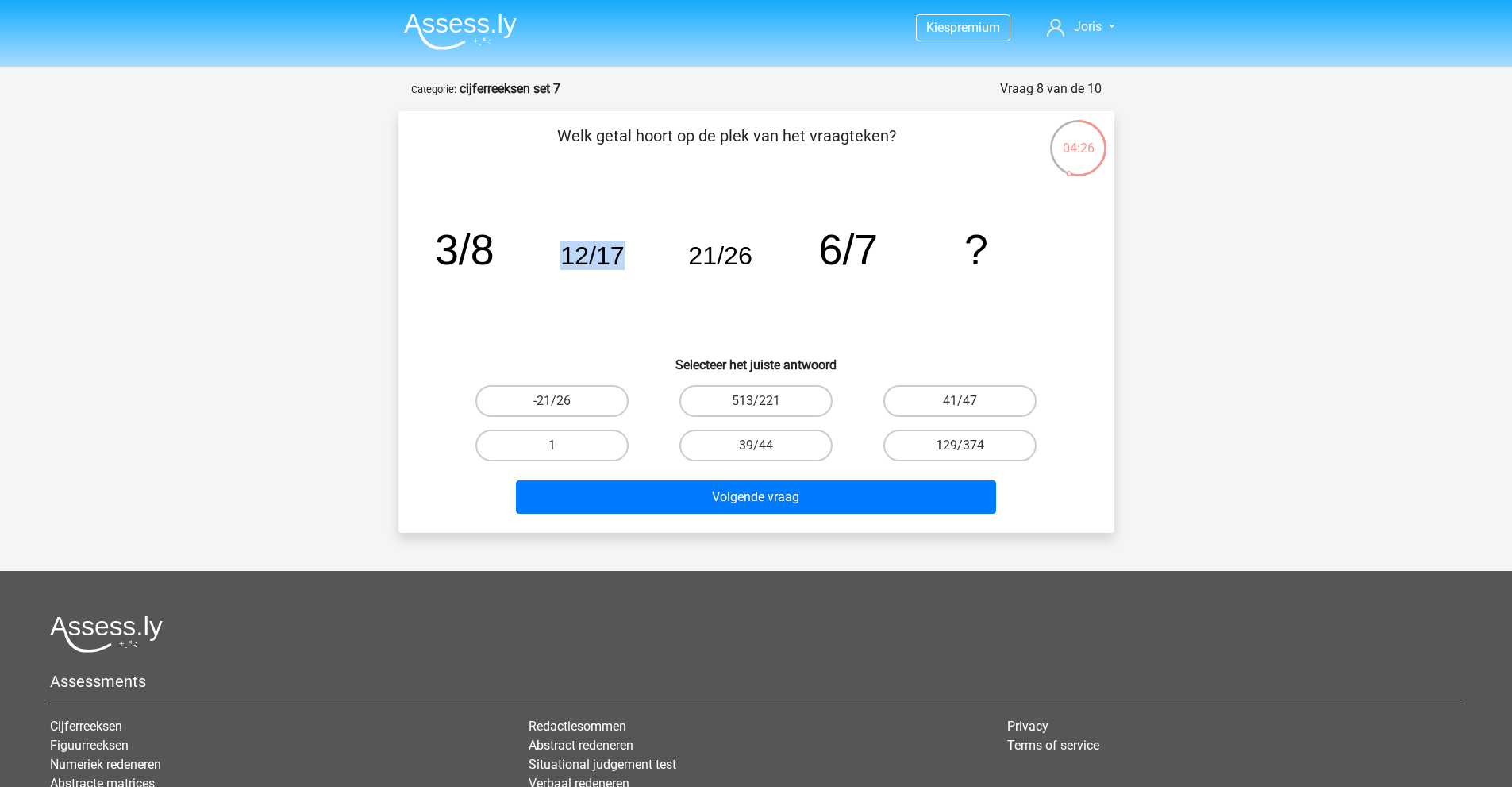
drag, startPoint x: 559, startPoint y: 248, endPoint x: 683, endPoint y: 242, distance: 124.1
click at [683, 242] on icon "image/svg+xml 3/8 12/17 21/26 6/7 ?" at bounding box center [756, 264] width 640 height 160
click at [646, 293] on icon "image/svg+xml 3/8 12/17 21/26 6/7 ?" at bounding box center [756, 264] width 640 height 160
drag, startPoint x: 701, startPoint y: 262, endPoint x: 787, endPoint y: 243, distance: 88.1
click at [787, 243] on icon "image/svg+xml 3/8 12/17 21/26 6/7 ?" at bounding box center [756, 264] width 640 height 160
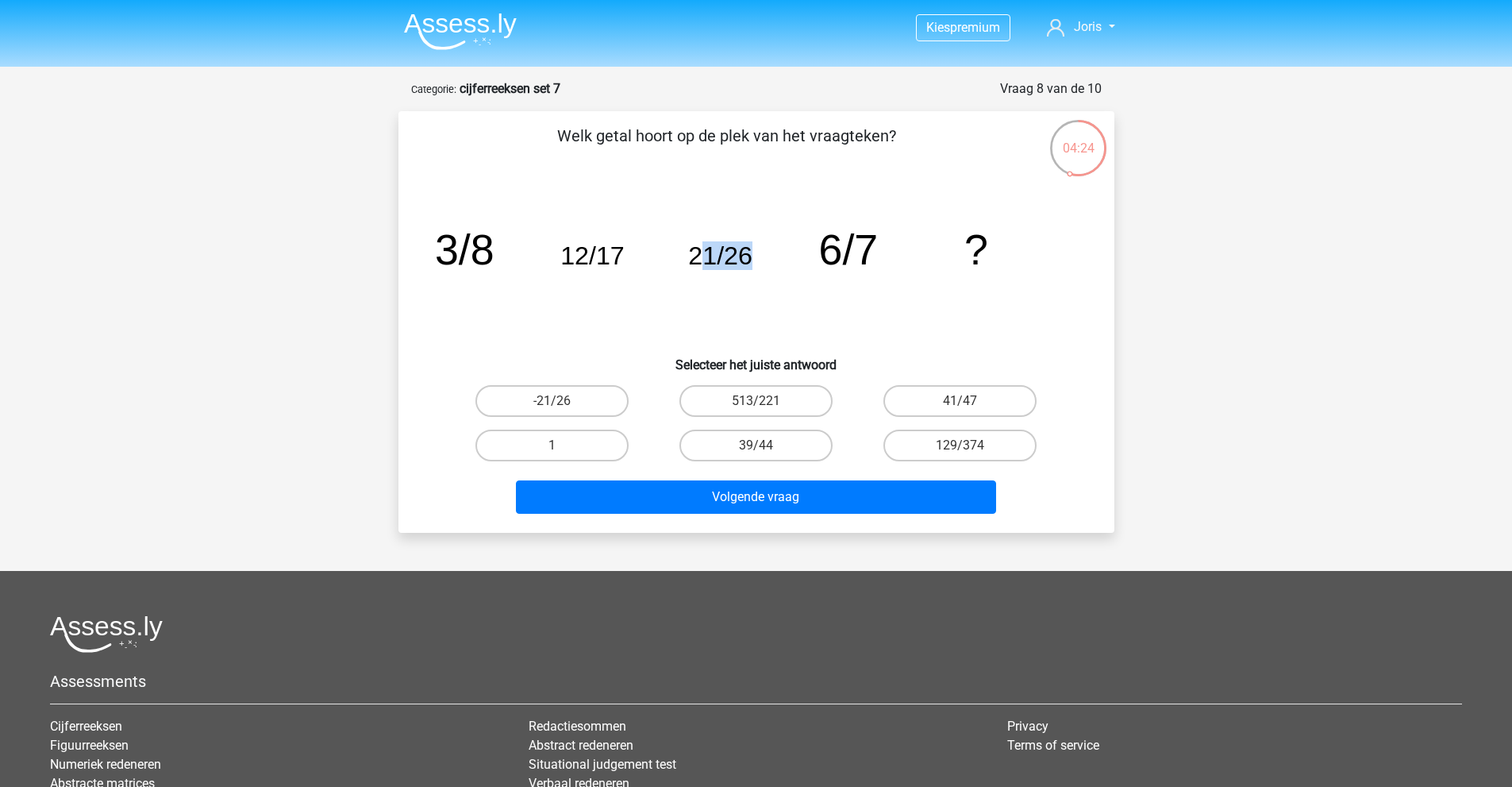
click at [765, 270] on icon "image/svg+xml 3/8 12/17 21/26 6/7 ?" at bounding box center [756, 264] width 640 height 160
drag, startPoint x: 878, startPoint y: 253, endPoint x: 795, endPoint y: 247, distance: 83.2
click at [796, 245] on icon "image/svg+xml 3/8 12/17 21/26 6/7 ?" at bounding box center [756, 264] width 640 height 160
click at [816, 246] on icon "image/svg+xml 3/8 12/17 21/26 6/7 ?" at bounding box center [756, 264] width 640 height 160
drag, startPoint x: 1009, startPoint y: 240, endPoint x: 929, endPoint y: 227, distance: 81.0
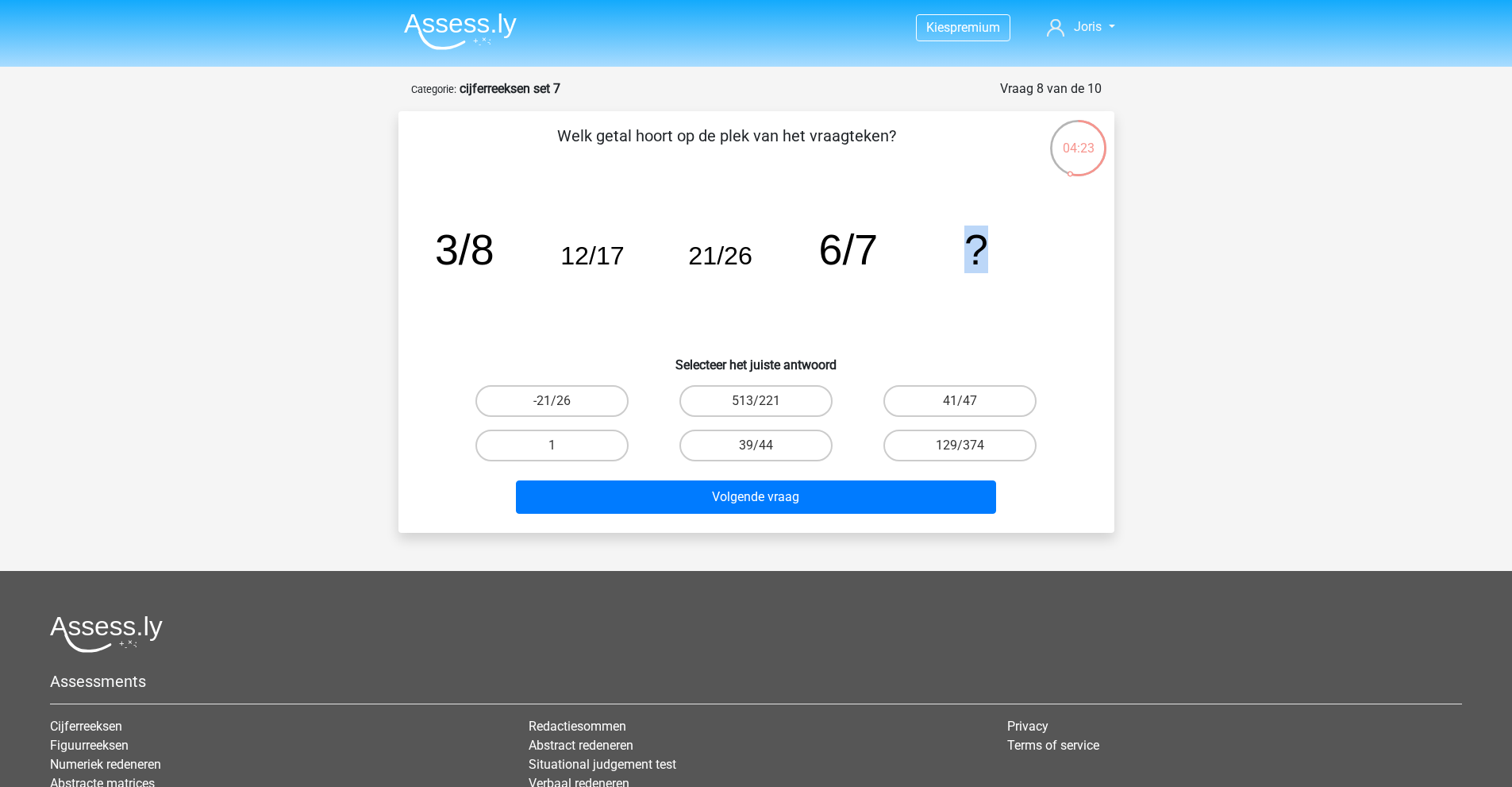
click at [930, 227] on icon "image/svg+xml 3/8 12/17 21/26 6/7 ?" at bounding box center [756, 264] width 640 height 160
click at [650, 258] on icon "image/svg+xml 3/8 12/17 21/26 6/7 ?" at bounding box center [756, 264] width 640 height 160
drag, startPoint x: 401, startPoint y: 237, endPoint x: 930, endPoint y: 222, distance: 529.2
click at [640, 221] on div "Welk getal hoort op de plek van het vraagteken? image/svg+xml 3/8 12/17 21/26 6…" at bounding box center [756, 322] width 716 height 422
drag, startPoint x: 930, startPoint y: 222, endPoint x: 984, endPoint y: 226, distance: 54.1
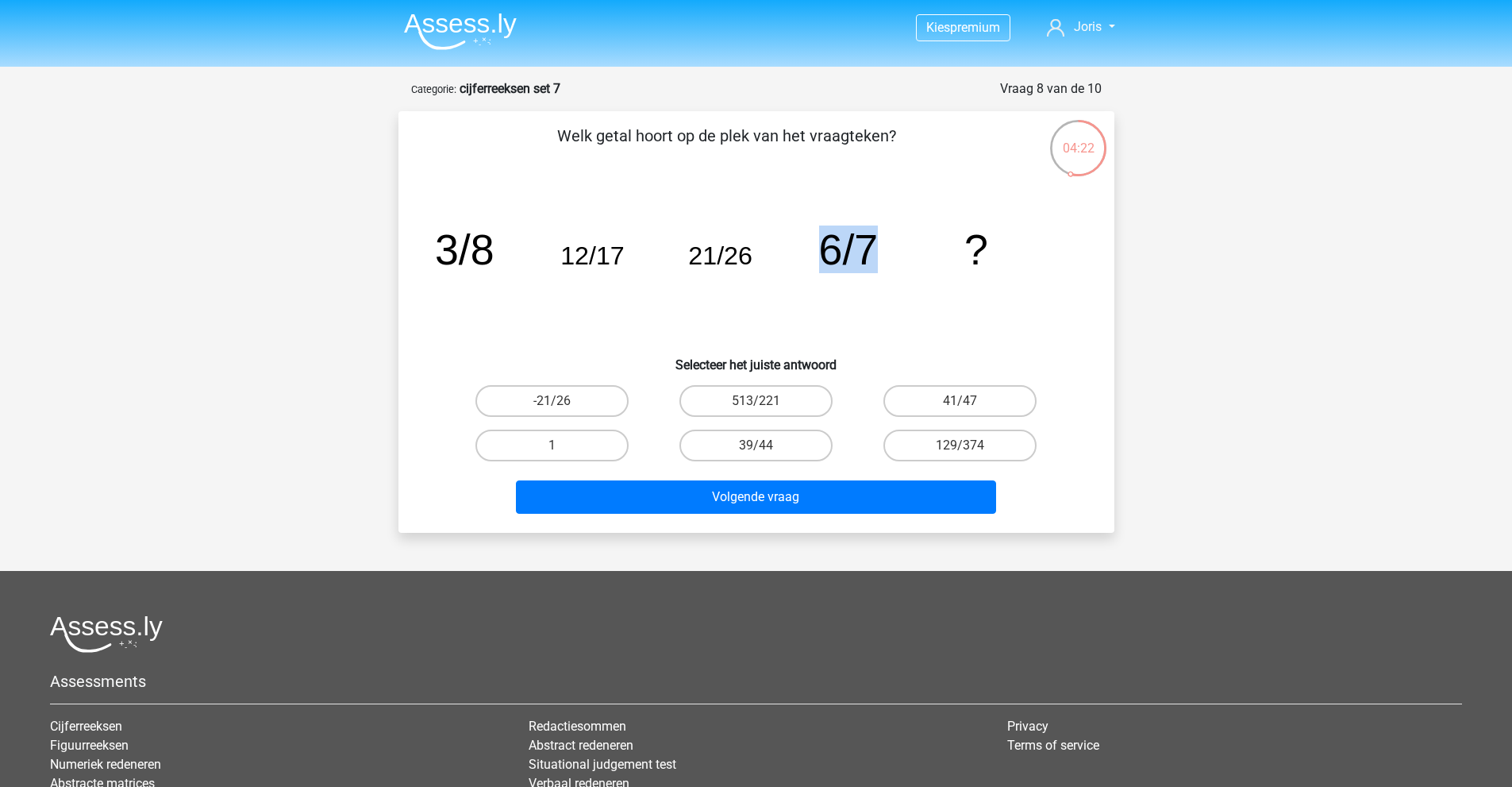
click at [976, 225] on icon "image/svg+xml 3/8 12/17 21/26 6/7 ?" at bounding box center [756, 264] width 640 height 160
click at [647, 269] on icon "image/svg+xml 3/8 12/17 21/26 6/7 ?" at bounding box center [756, 264] width 640 height 160
click at [704, 289] on icon "image/svg+xml 3/8 12/17 21/26 6/7 ?" at bounding box center [756, 264] width 640 height 160
drag, startPoint x: 488, startPoint y: 237, endPoint x: 433, endPoint y: 229, distance: 55.6
click at [433, 229] on div "image/svg+xml 3/8 12/17 21/26 6/7 ?" at bounding box center [756, 264] width 665 height 160
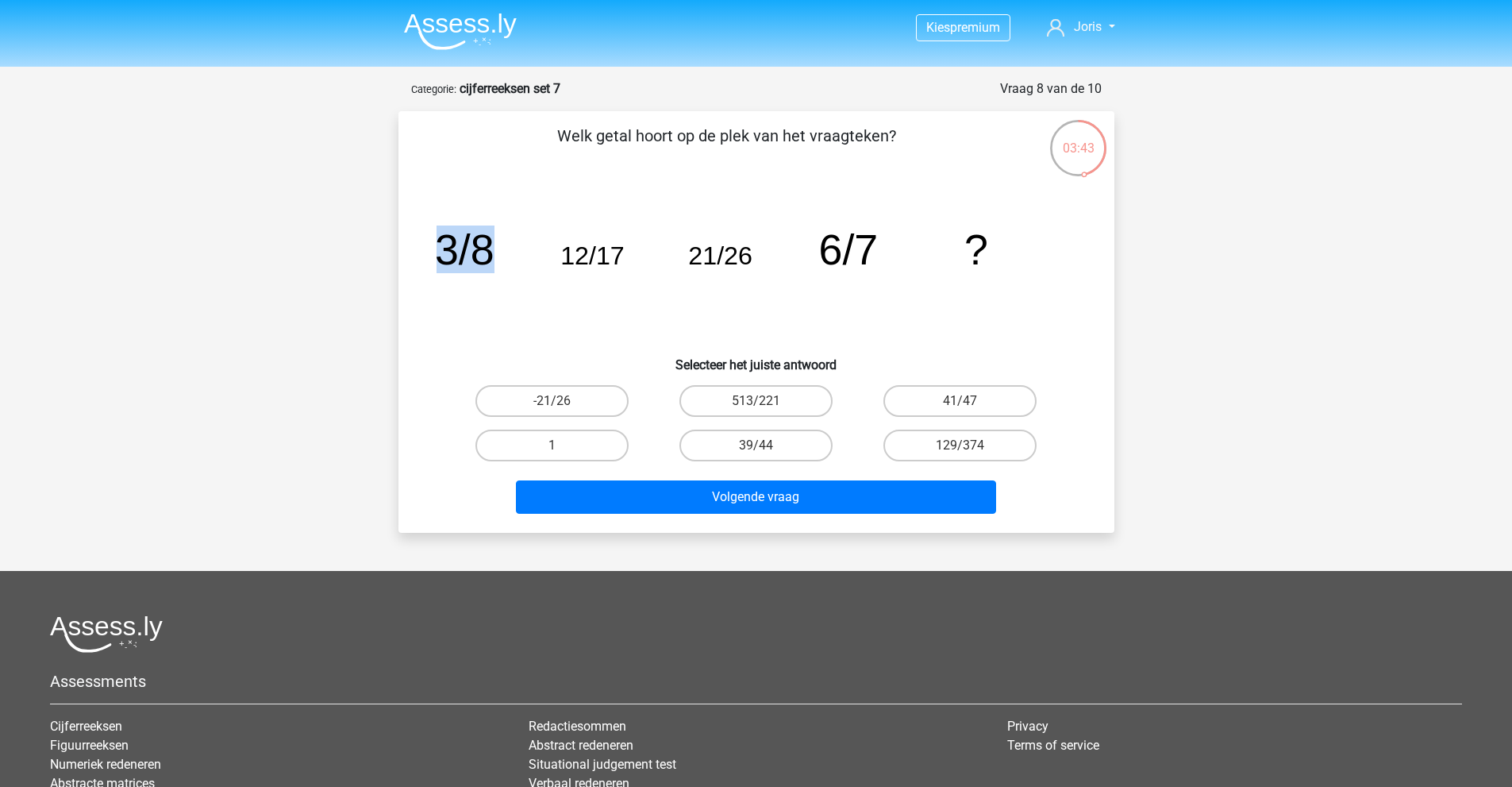
click at [473, 243] on tspan "3/8" at bounding box center [463, 249] width 60 height 47
drag, startPoint x: 498, startPoint y: 248, endPoint x: 427, endPoint y: 235, distance: 72.2
click at [427, 235] on div "image/svg+xml 3/8 12/17 21/26 6/7 ?" at bounding box center [756, 264] width 665 height 160
click at [470, 241] on tspan "3/8" at bounding box center [463, 249] width 60 height 47
drag, startPoint x: 515, startPoint y: 250, endPoint x: 432, endPoint y: 244, distance: 83.2
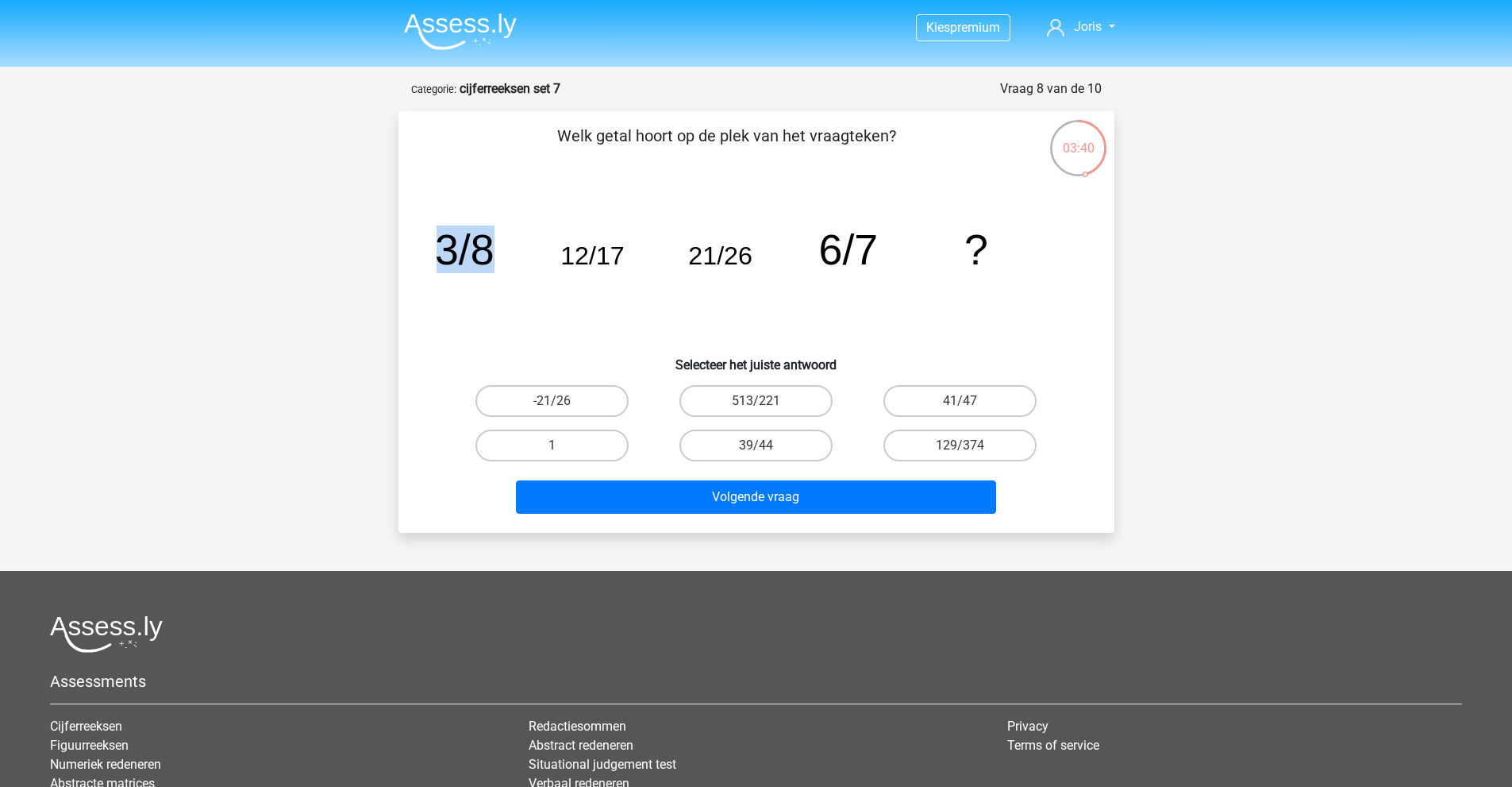
click at [426, 247] on div "image/svg+xml 3/8 12/17 21/26 6/7 ?" at bounding box center [756, 264] width 665 height 160
click at [469, 241] on tspan "3/8" at bounding box center [463, 249] width 60 height 47
click at [430, 255] on div "image/svg+xml 3/8 12/17 21/26 6/7 ?" at bounding box center [756, 264] width 665 height 160
drag, startPoint x: 946, startPoint y: 399, endPoint x: 932, endPoint y: 416, distance: 22.0
click at [945, 399] on label "41/47" at bounding box center [960, 400] width 154 height 32
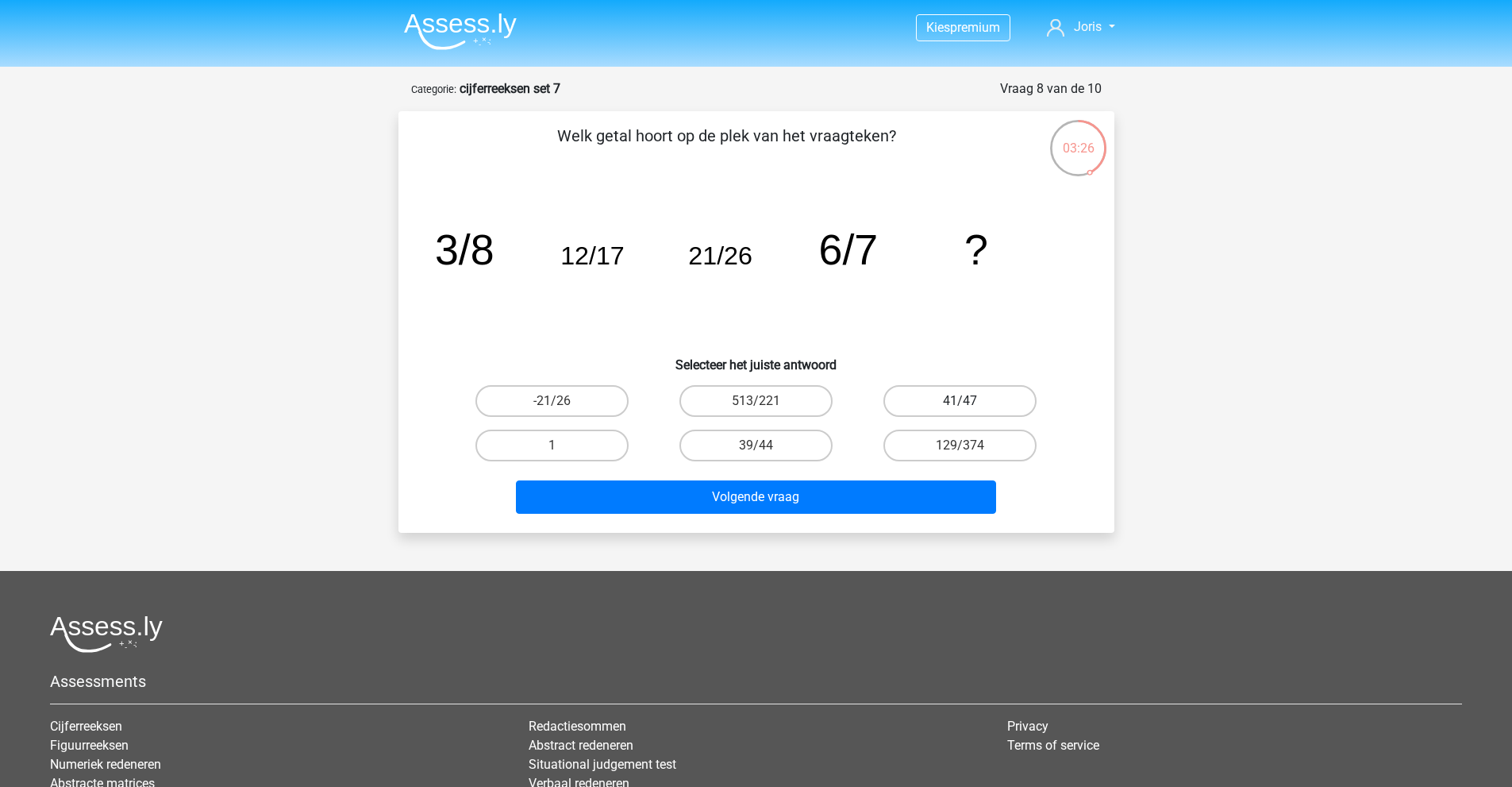
click at [961, 401] on input "41/47" at bounding box center [966, 406] width 11 height 11
radio input "true"
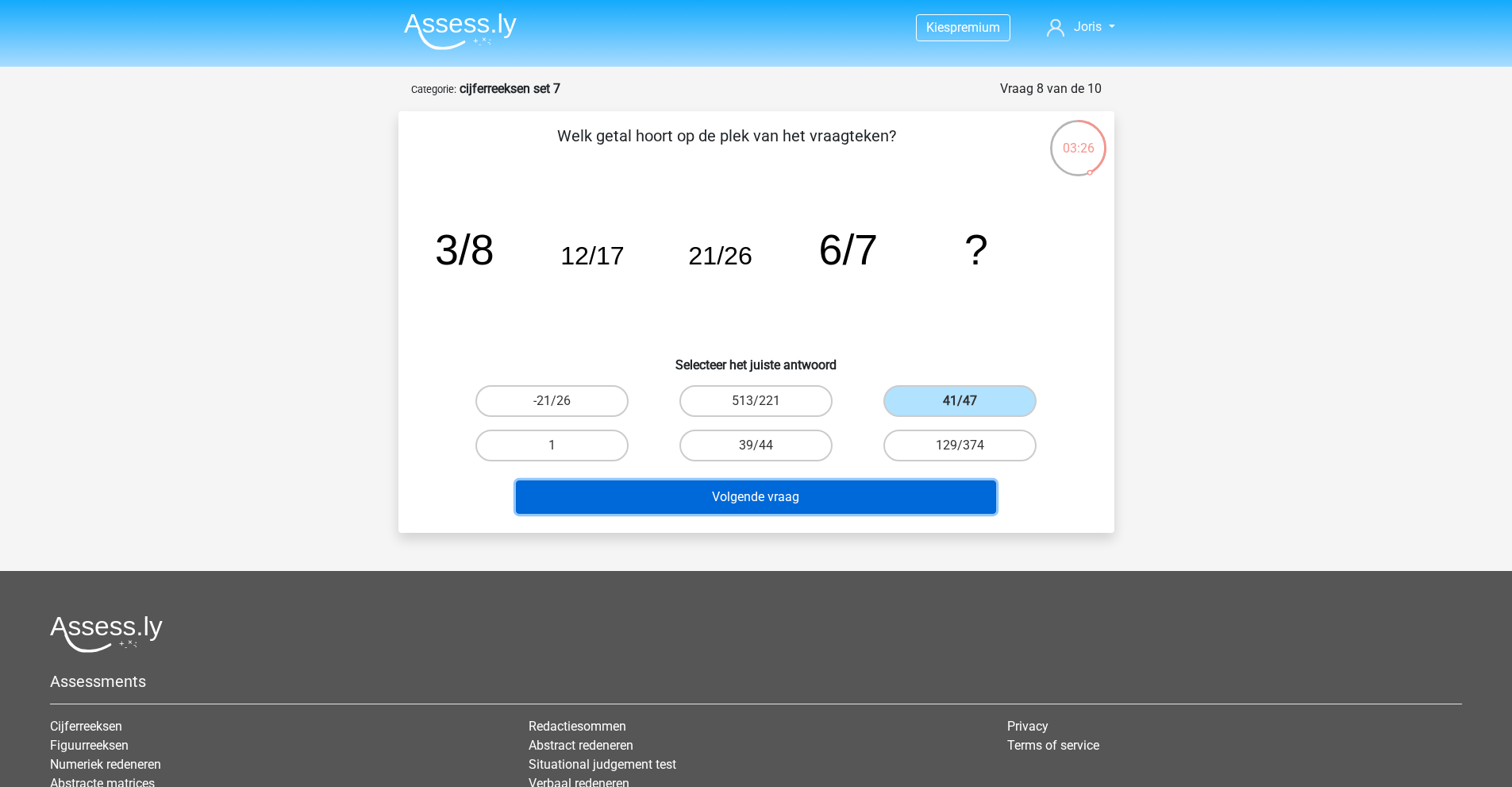
click at [876, 486] on button "Volgende vraag" at bounding box center [756, 497] width 480 height 34
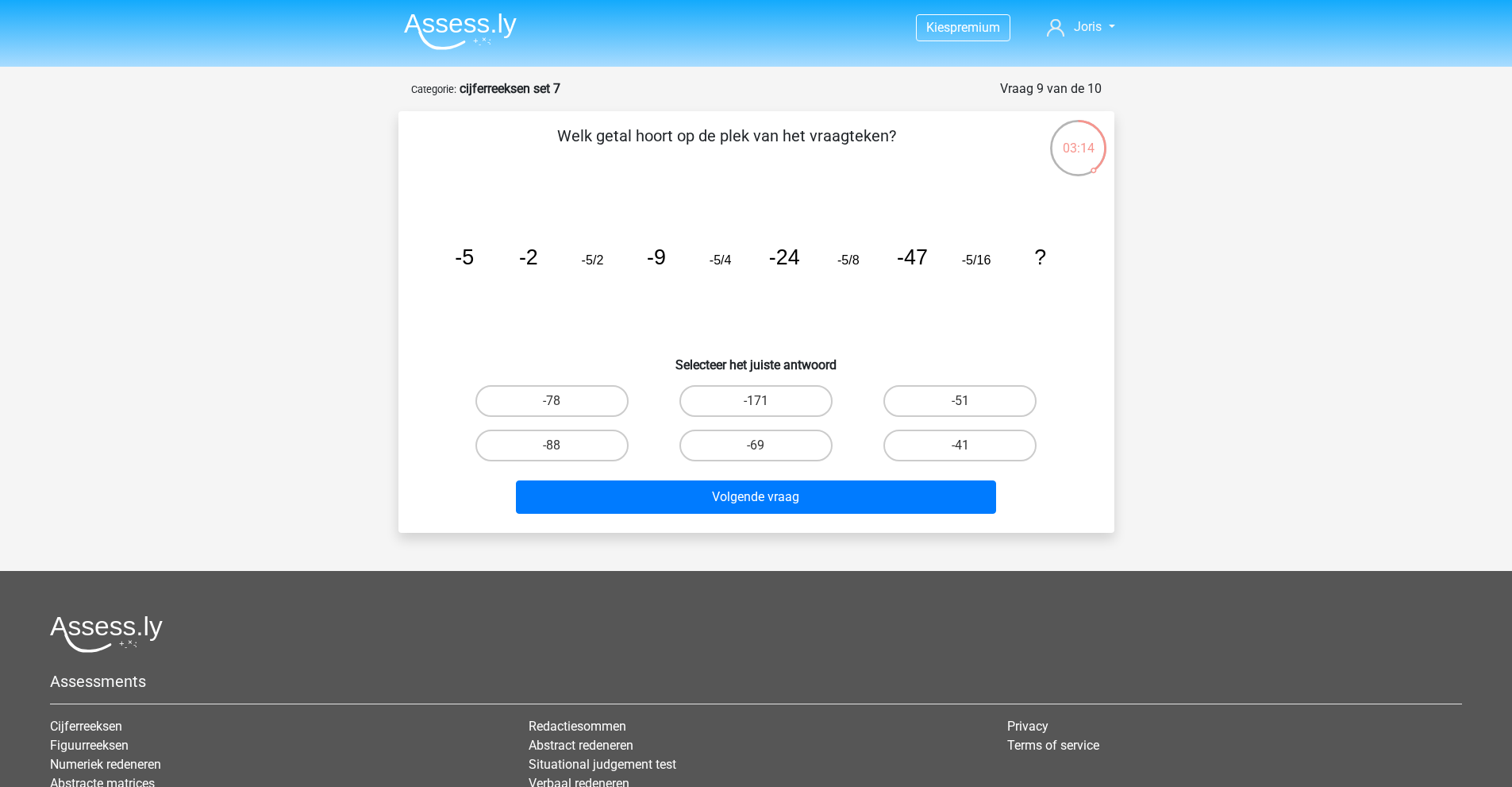
click at [498, 290] on icon "image/svg+xml -5 -2 -5/2 -9 -5/4 -24 -5/8 -47 -5/16 ?" at bounding box center [756, 264] width 640 height 160
click at [491, 278] on icon "image/svg+xml -5 -2 -5/2 -9 -5/4 -24 -5/8 -47 -5/16 ?" at bounding box center [756, 264] width 640 height 160
drag, startPoint x: 509, startPoint y: 262, endPoint x: 512, endPoint y: 251, distance: 11.4
click at [509, 261] on icon "image/svg+xml -5 -2 -5/2 -9 -5/4 -24 -5/8 -47 -5/16 ?" at bounding box center [756, 264] width 640 height 160
click at [650, 262] on tspan "-9" at bounding box center [656, 257] width 19 height 24
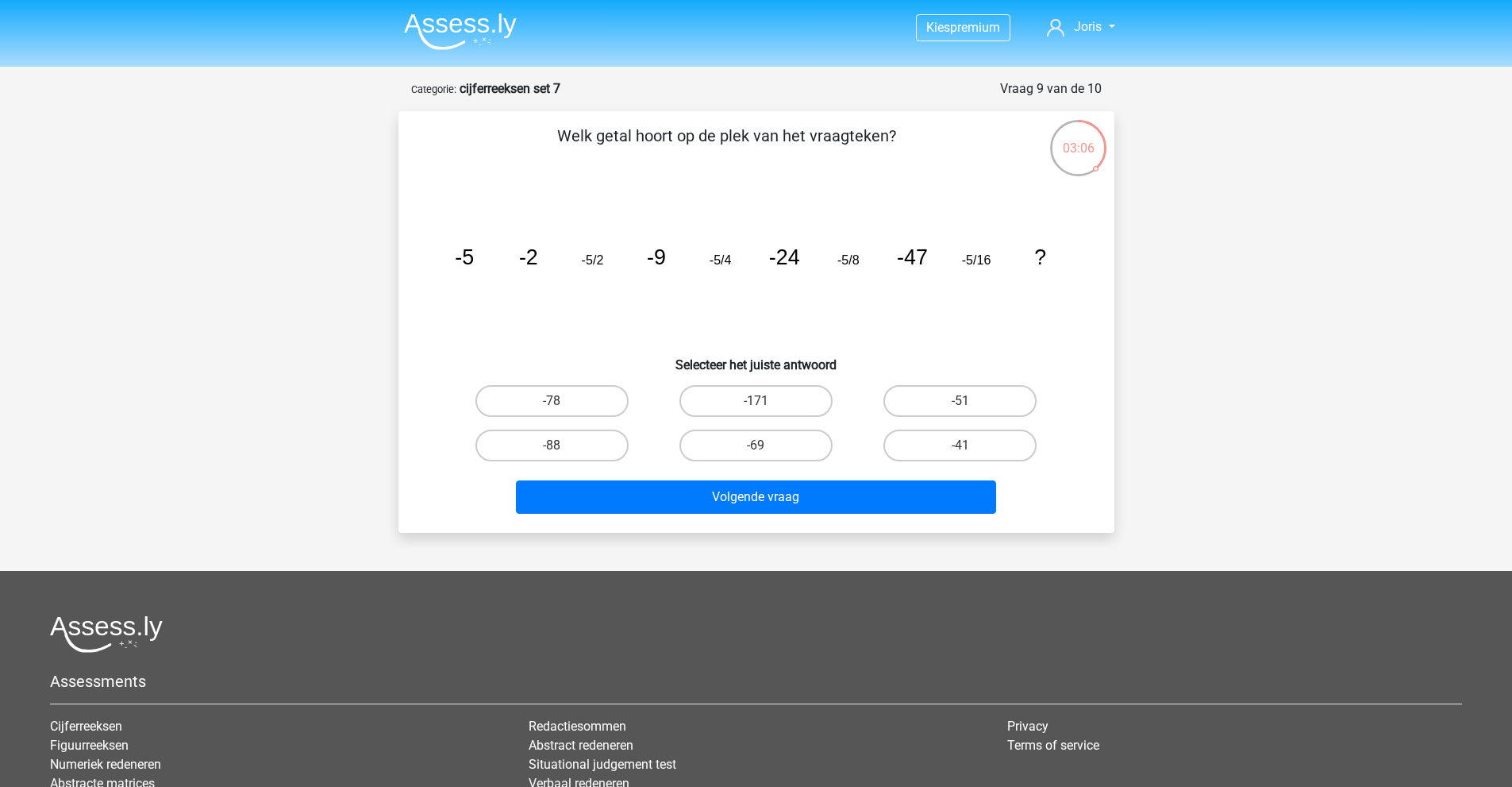
click at [787, 251] on icon "image/svg+xml -5 -2 -5/2 -9 -5/4 -24 -5/8 -47 -5/16 ?" at bounding box center [756, 264] width 640 height 160
click at [787, 251] on tspan "-24" at bounding box center [783, 257] width 31 height 24
click at [788, 282] on icon "image/svg+xml -5 -2 -5/2 -9 -5/4 -24 -5/8 -47 -5/16 ?" at bounding box center [756, 264] width 640 height 160
click at [597, 392] on label "-78" at bounding box center [552, 400] width 154 height 32
click at [562, 401] on input "-78" at bounding box center [556, 406] width 11 height 11
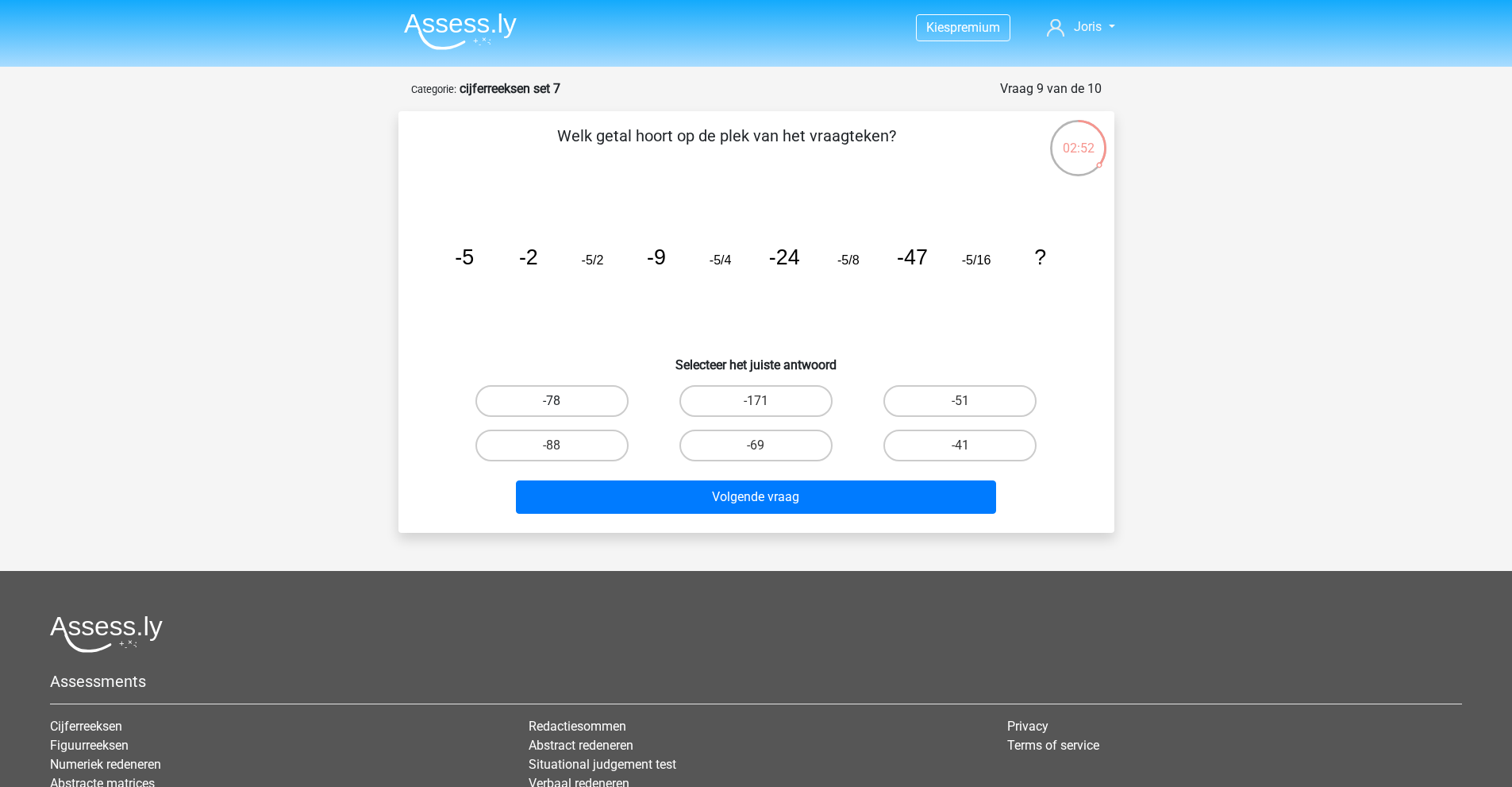
radio input "true"
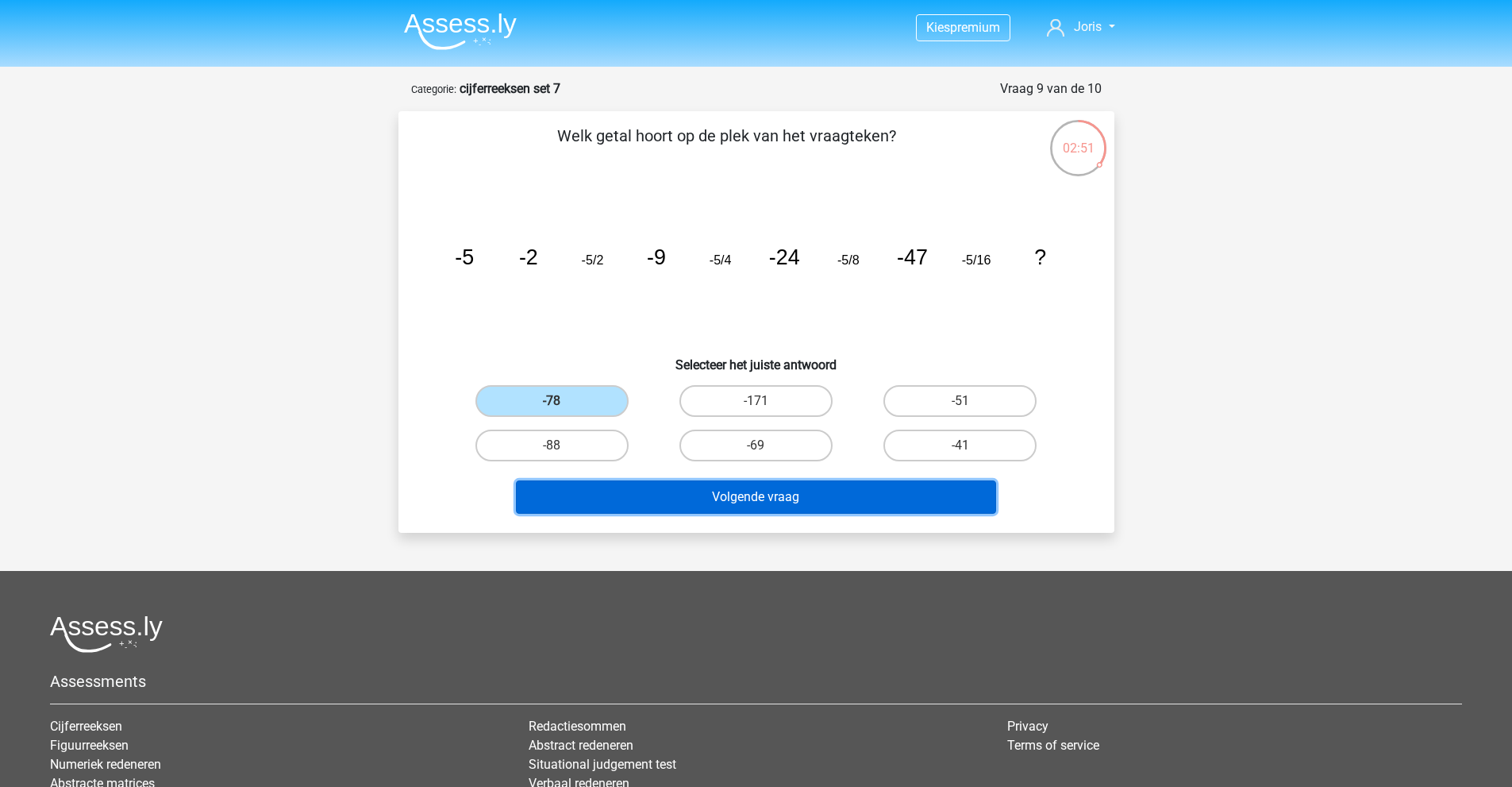
click at [680, 499] on button "Volgende vraag" at bounding box center [756, 497] width 480 height 34
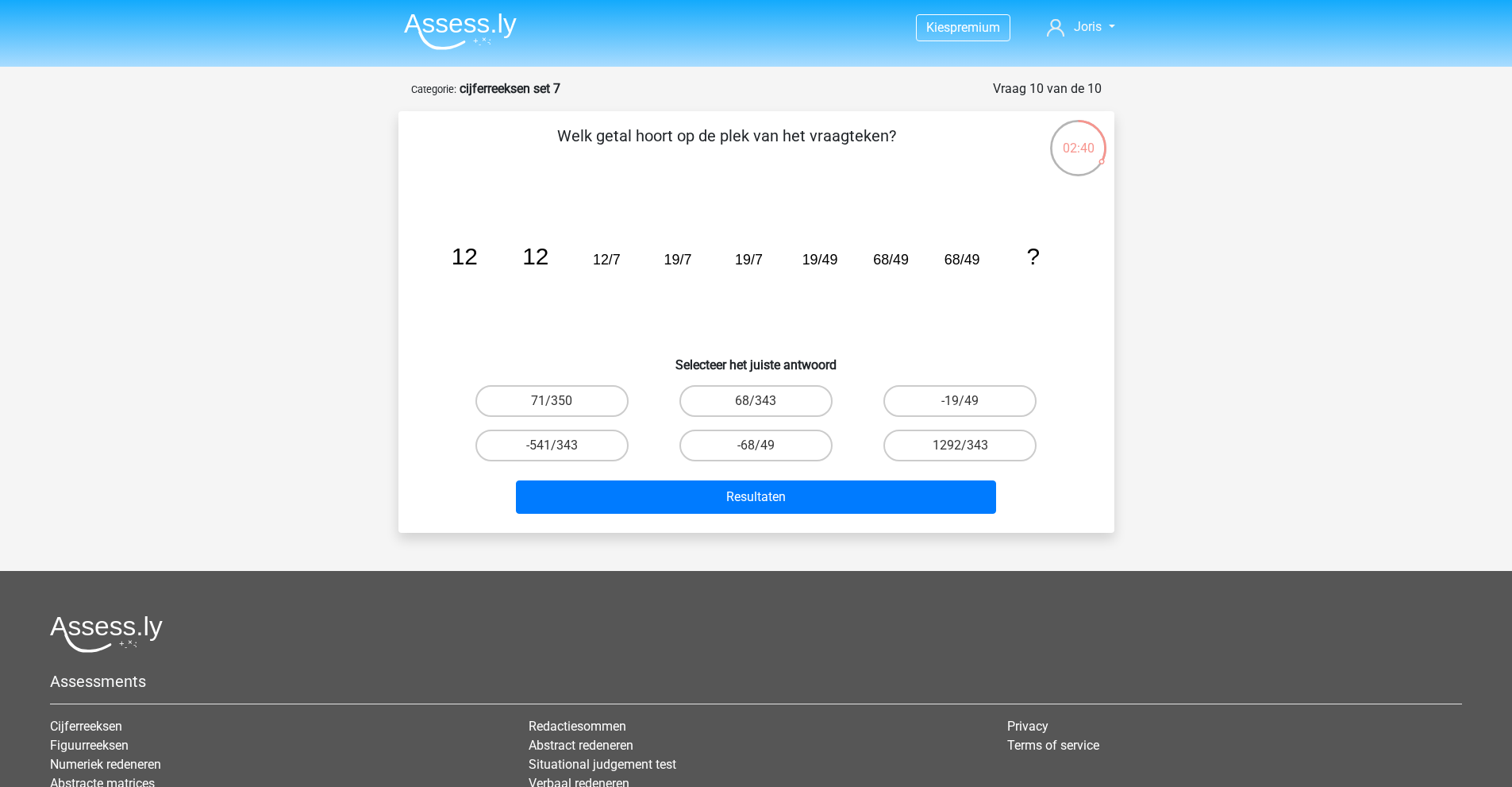
click at [786, 279] on icon "image/svg+xml 12 12 12/7 19/7 19/7 19/49 68/49 68/49 ?" at bounding box center [756, 264] width 640 height 160
click at [587, 269] on icon "image/svg+xml 12 12 12/7 19/7 19/7 19/49 68/49 68/49 ?" at bounding box center [756, 264] width 640 height 160
click at [434, 263] on div "image/svg+xml 12 12 12/7 19/7 19/7 19/49 68/49 68/49 ?" at bounding box center [756, 264] width 665 height 160
click at [601, 264] on tspan "12/7" at bounding box center [606, 259] width 28 height 16
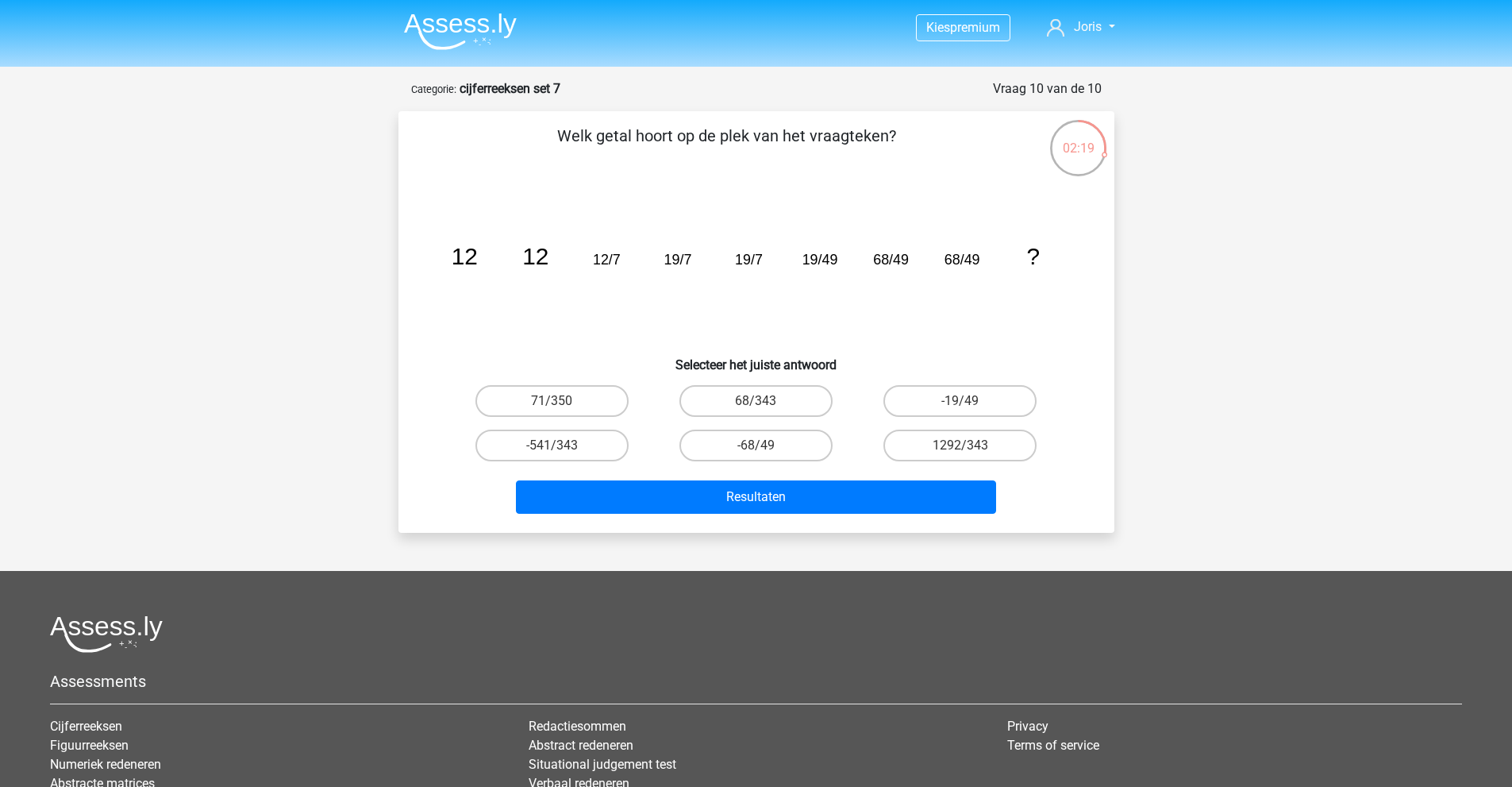
click at [696, 266] on icon "image/svg+xml 12 12 12/7 19/7 19/7 19/49 68/49 68/49 ?" at bounding box center [756, 264] width 640 height 160
click at [1028, 287] on icon "image/svg+xml 12 12 12/7 19/7 19/7 19/49 68/49 68/49 ?" at bounding box center [756, 264] width 640 height 160
click at [753, 404] on label "68/343" at bounding box center [756, 400] width 154 height 32
click at [756, 404] on input "68/343" at bounding box center [760, 406] width 11 height 11
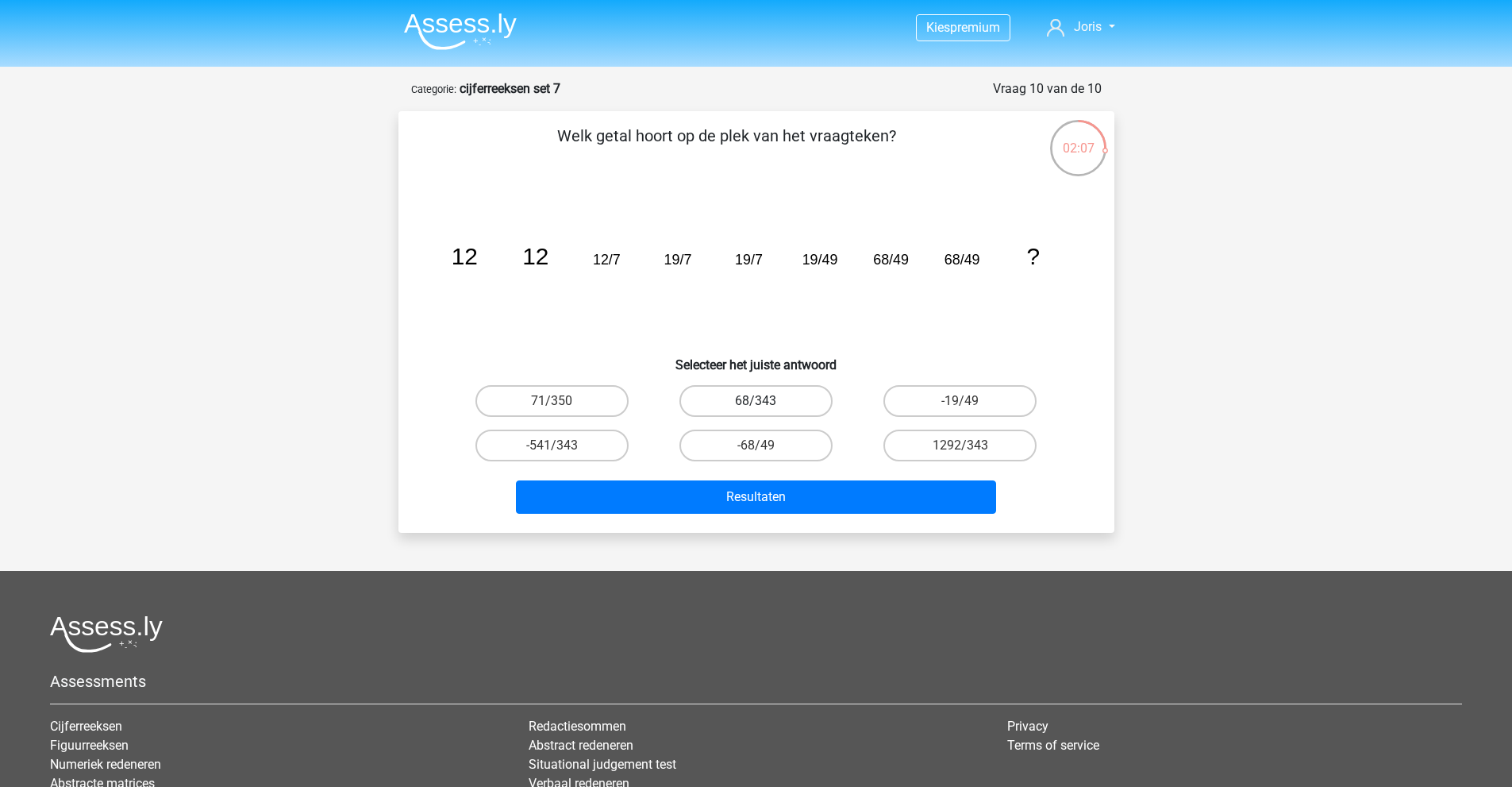
radio input "true"
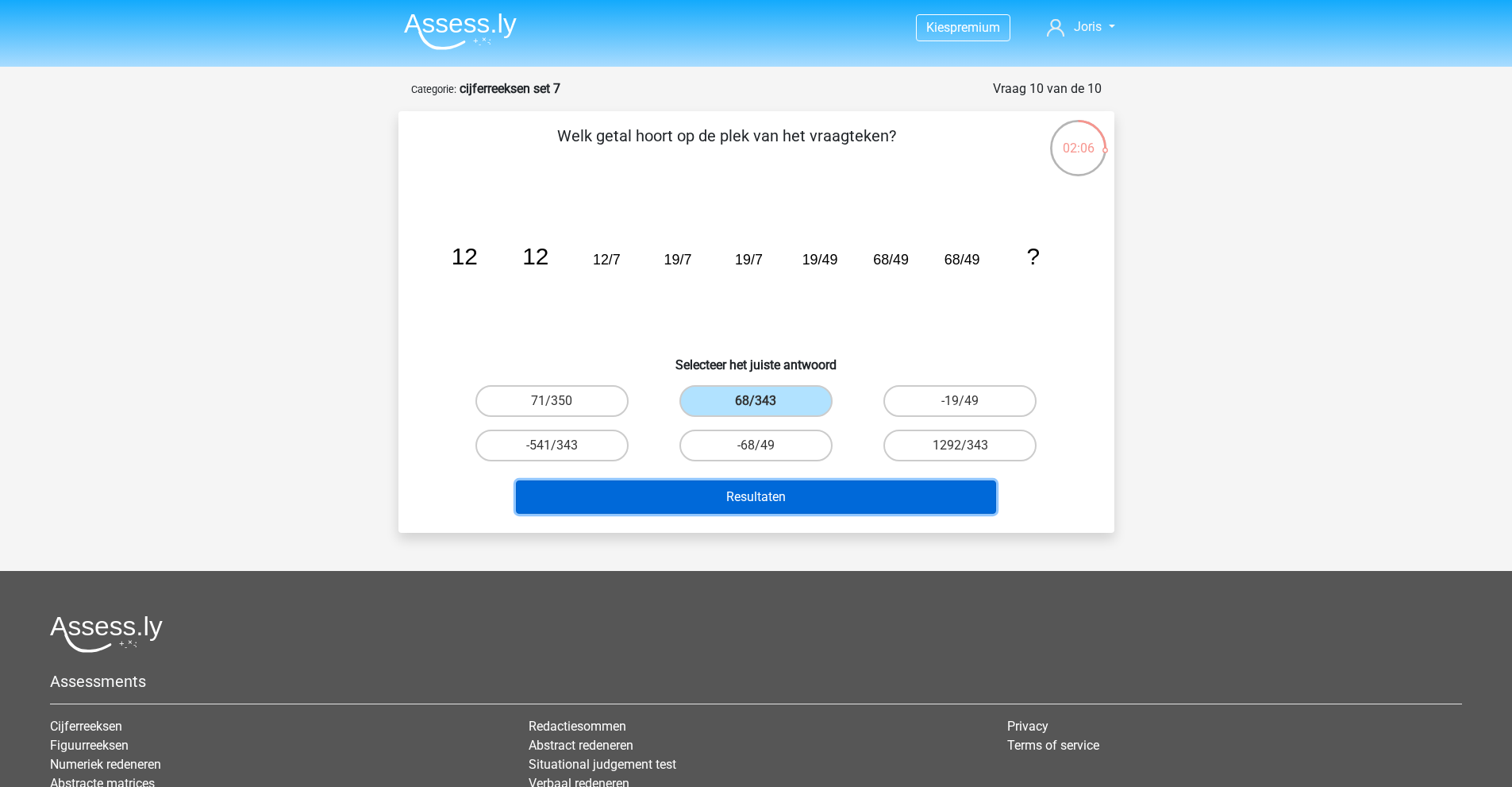
click at [753, 495] on button "Resultaten" at bounding box center [756, 497] width 480 height 34
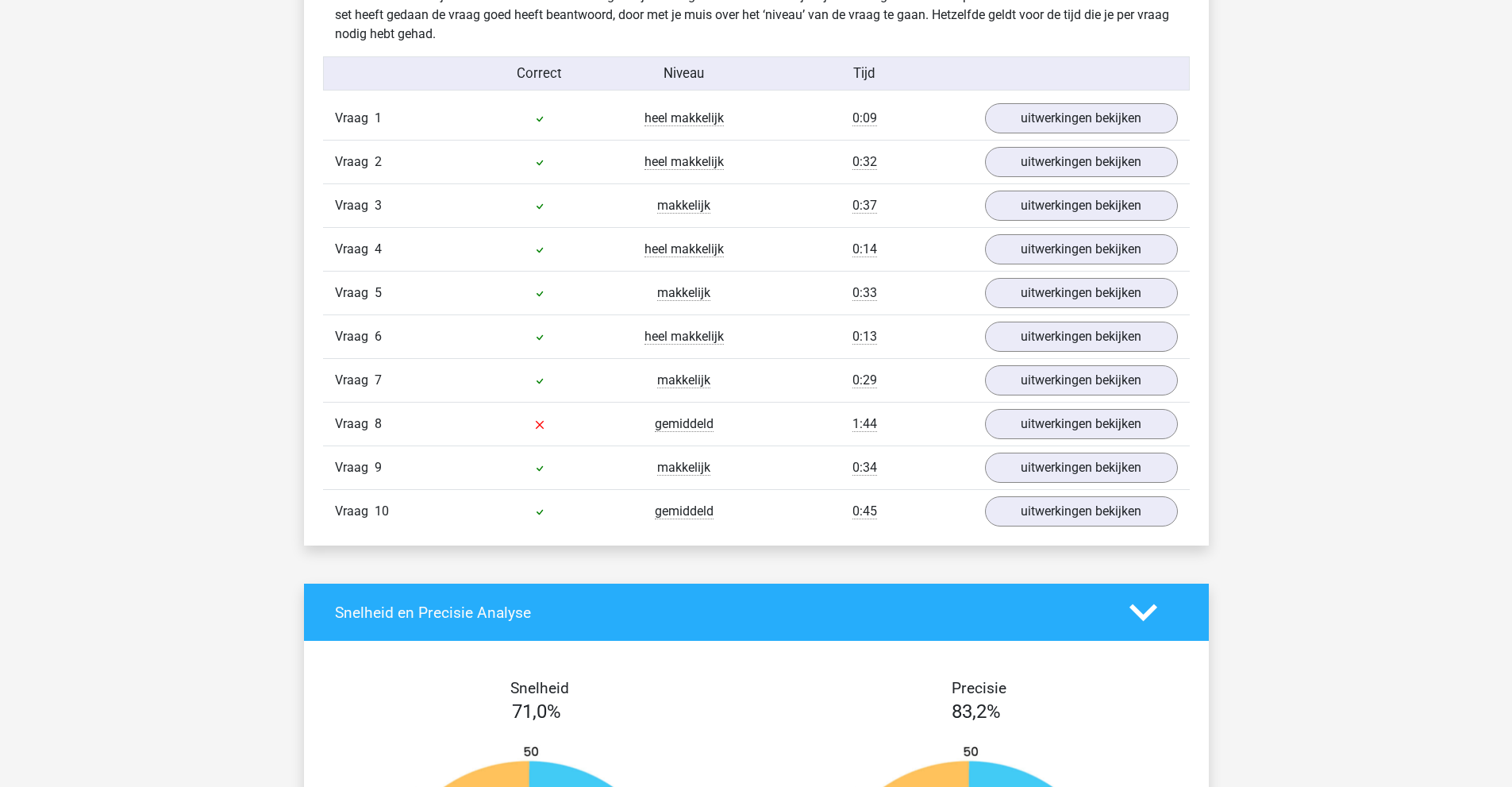
scroll to position [1350, 0]
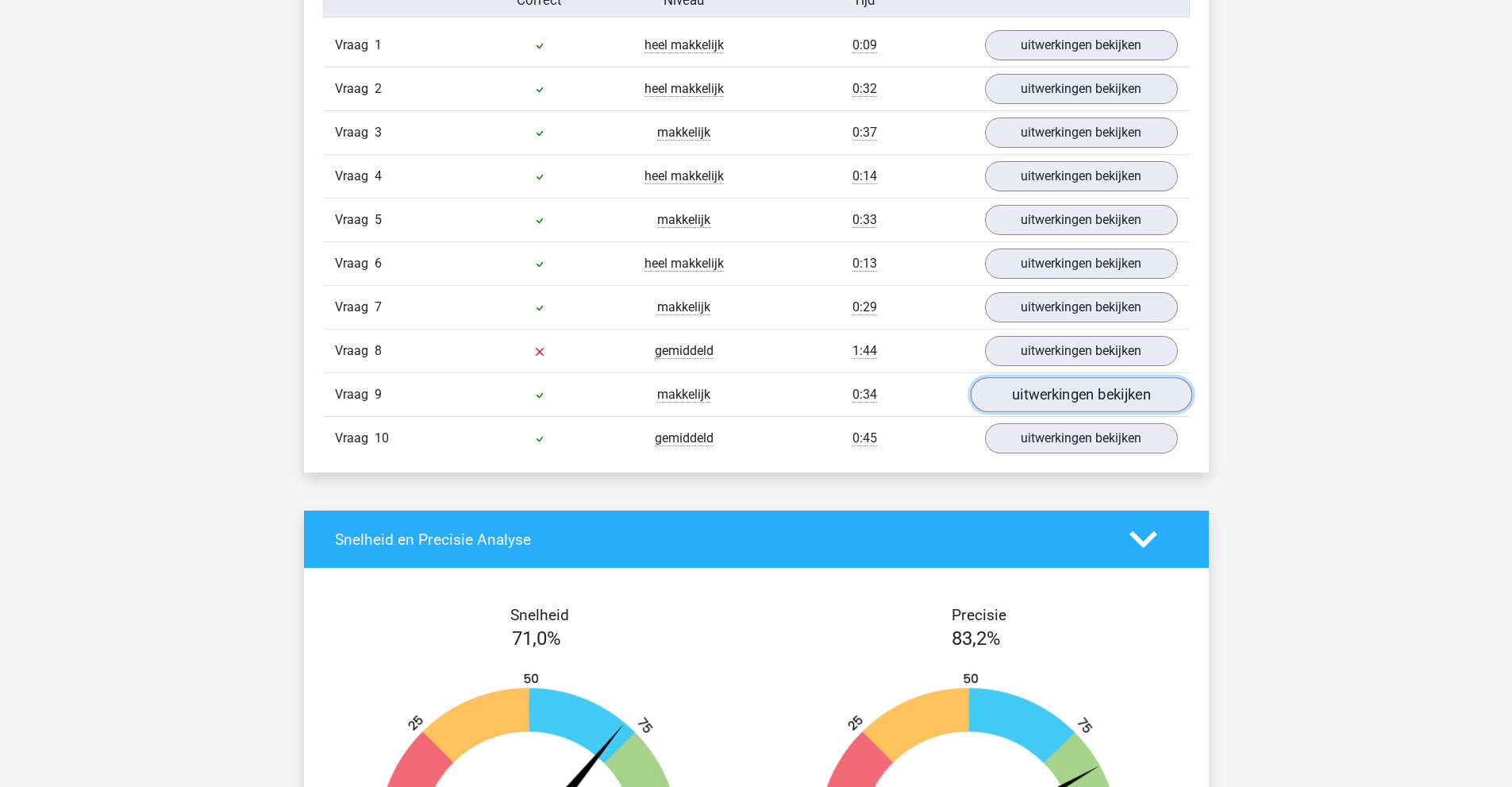
click at [1085, 404] on link "uitwerkingen bekijken" at bounding box center [1080, 394] width 221 height 35
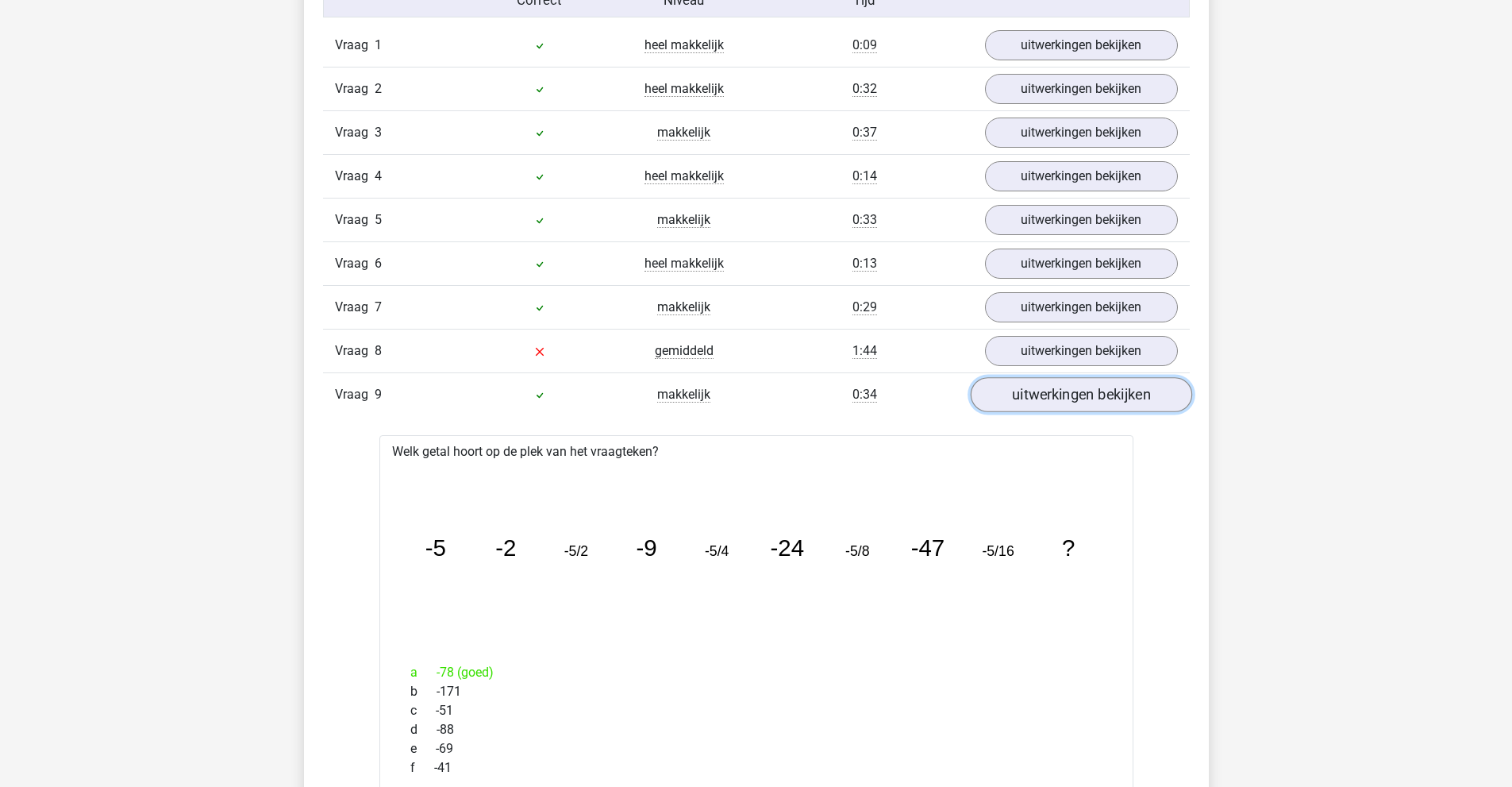
click at [1085, 404] on link "uitwerkingen bekijken" at bounding box center [1080, 394] width 221 height 35
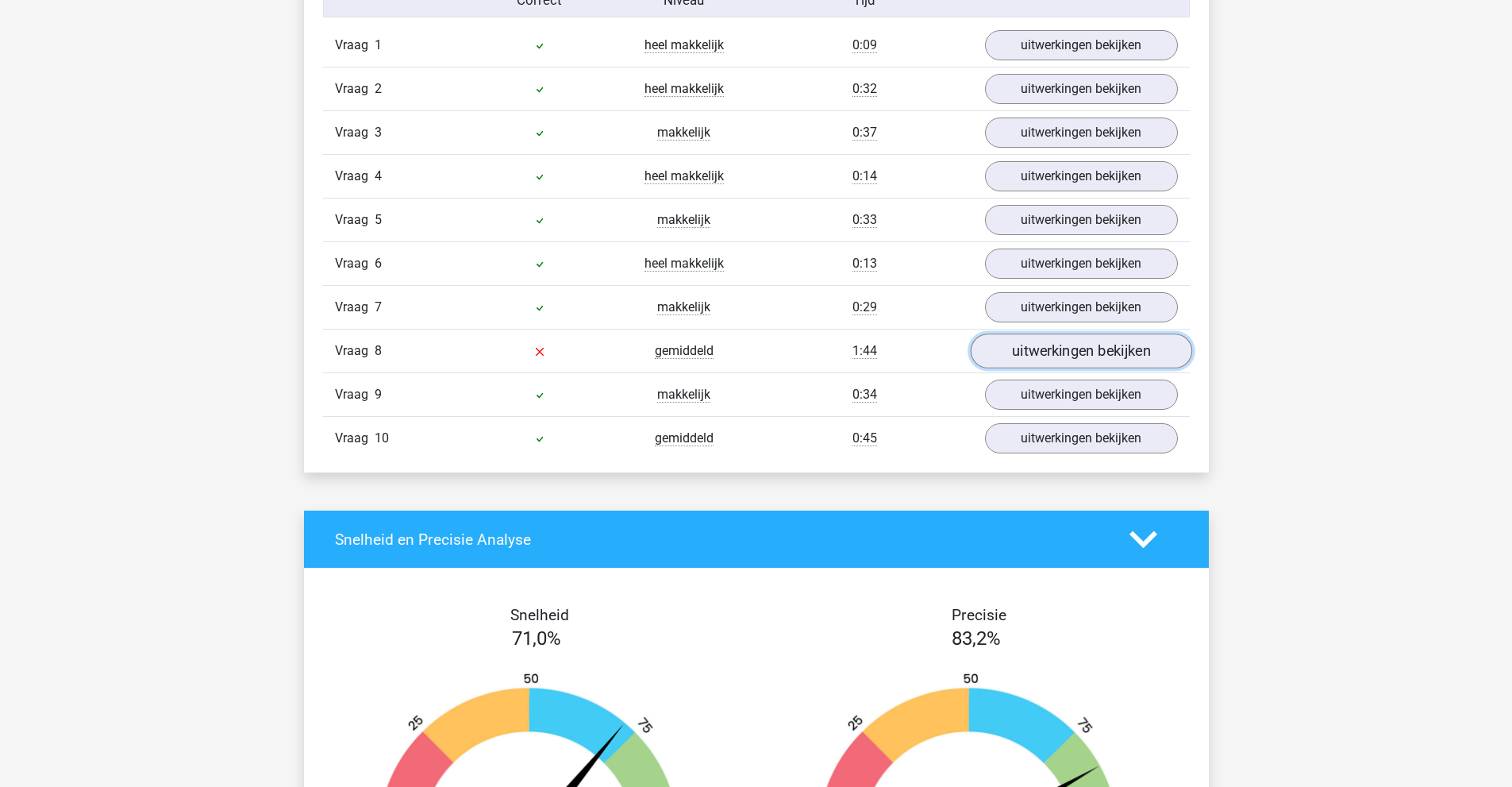
click at [1070, 359] on link "uitwerkingen bekijken" at bounding box center [1080, 351] width 221 height 35
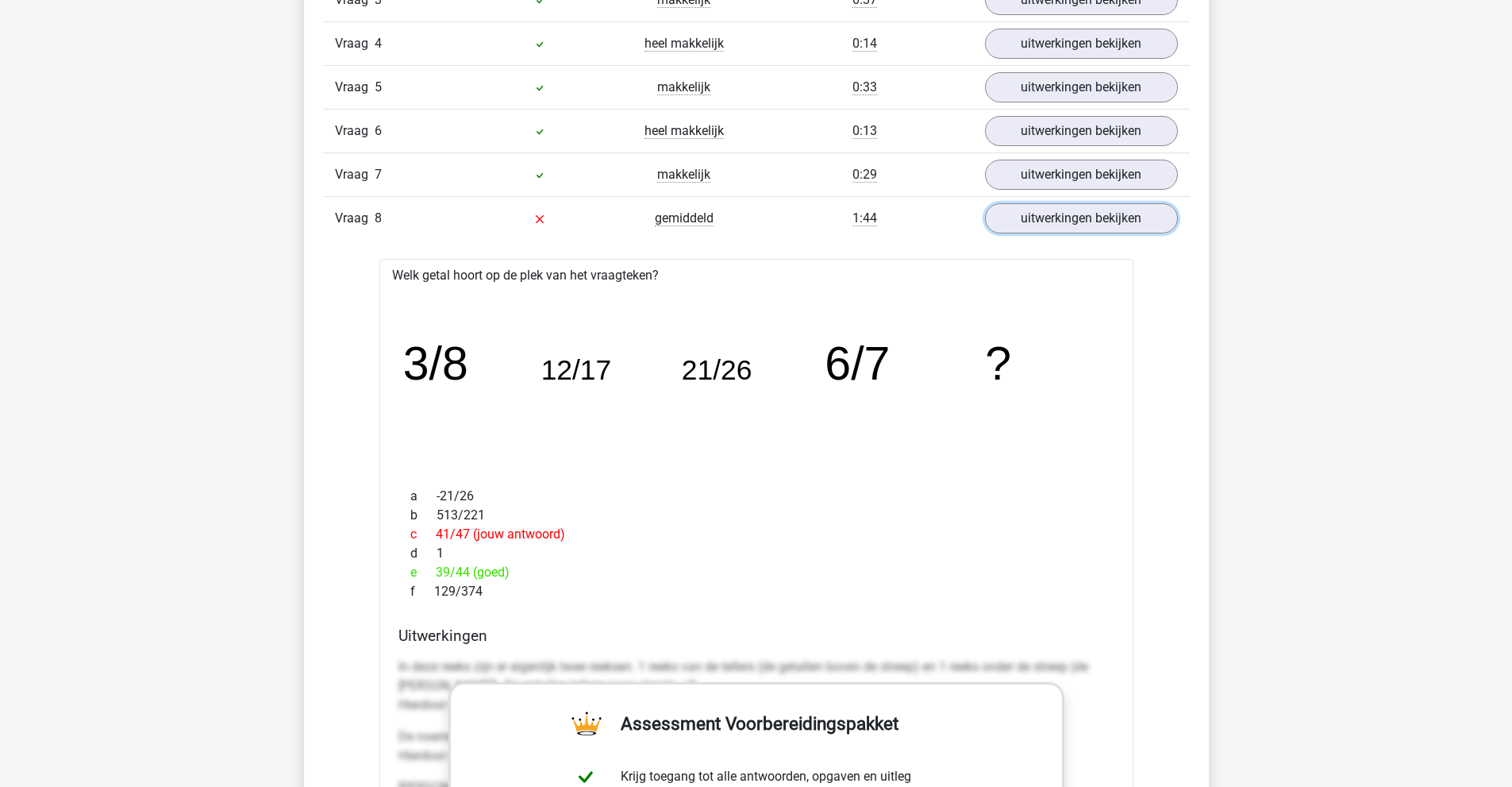
scroll to position [1429, 0]
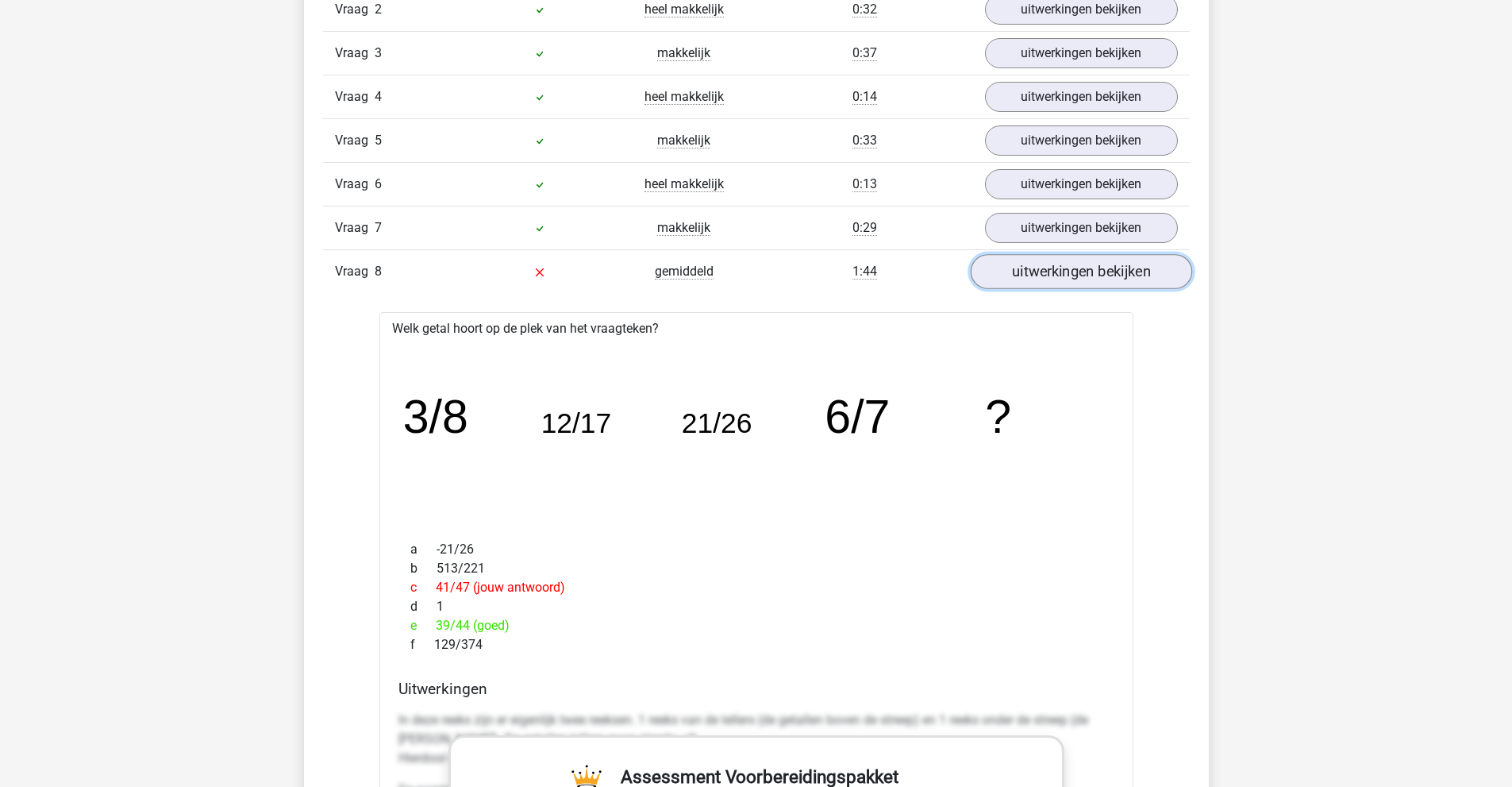
click at [1019, 277] on link "uitwerkingen bekijken" at bounding box center [1080, 271] width 221 height 35
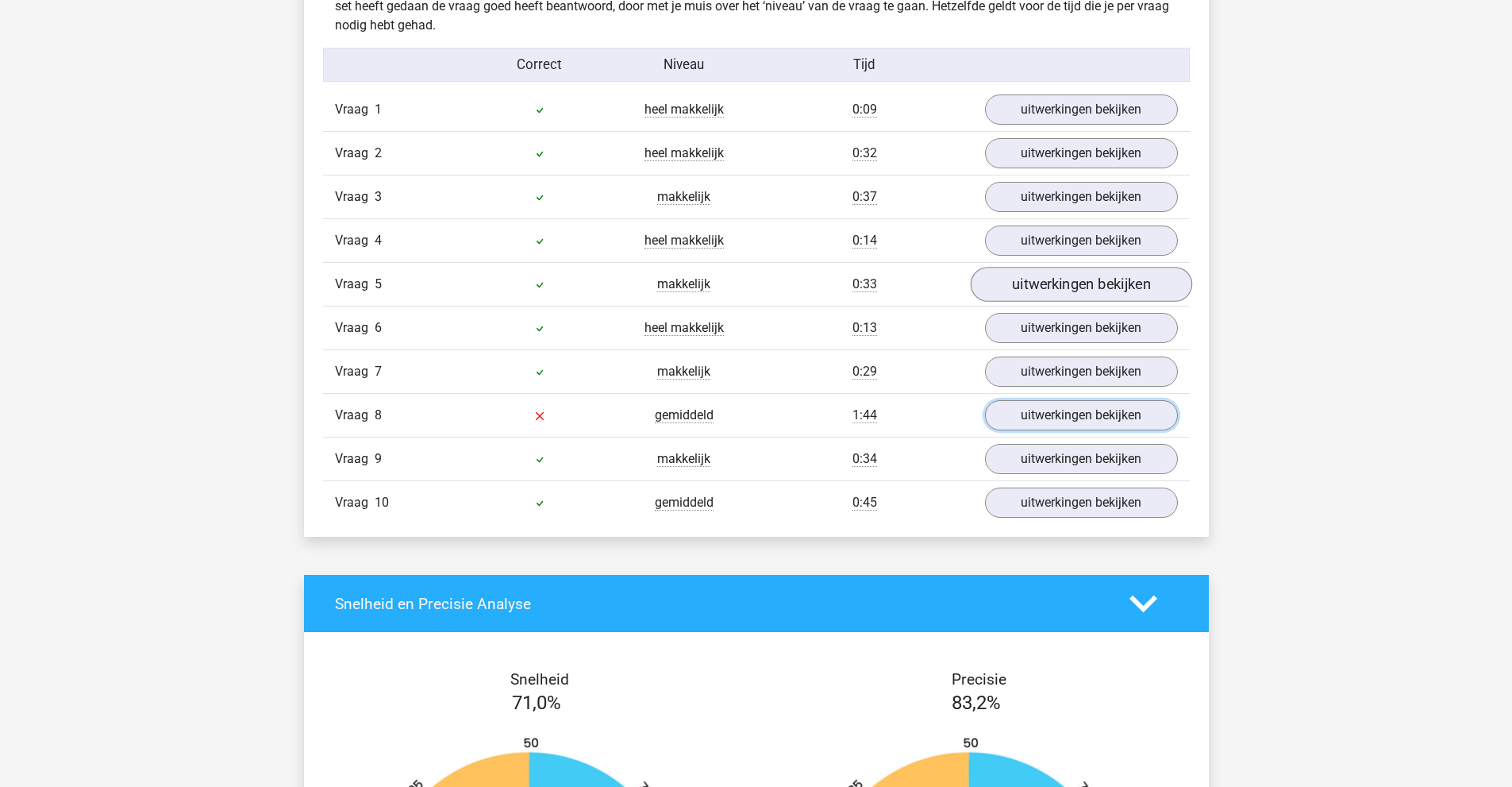
scroll to position [1271, 0]
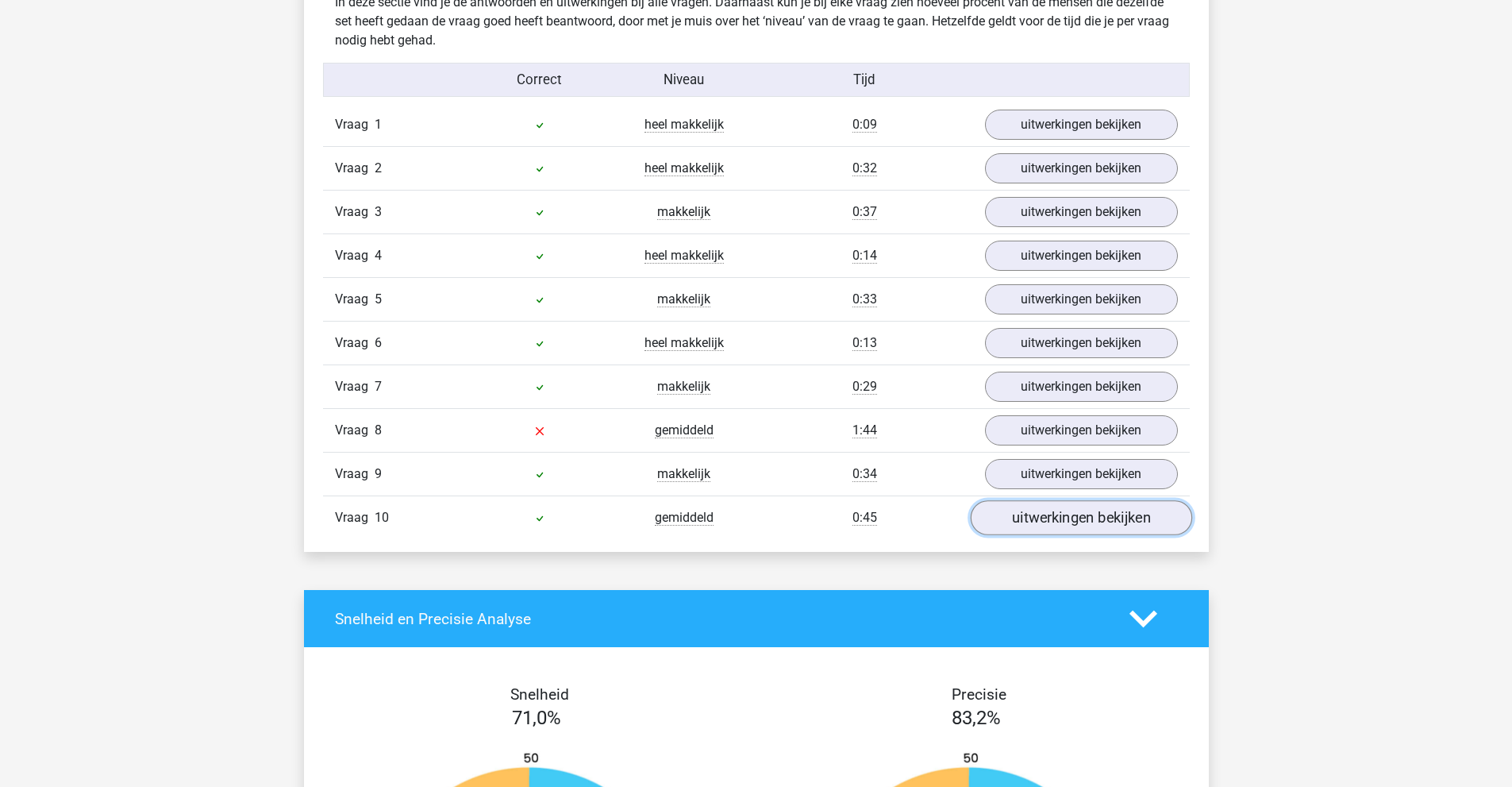
click at [1065, 516] on link "uitwerkingen bekijken" at bounding box center [1080, 517] width 221 height 35
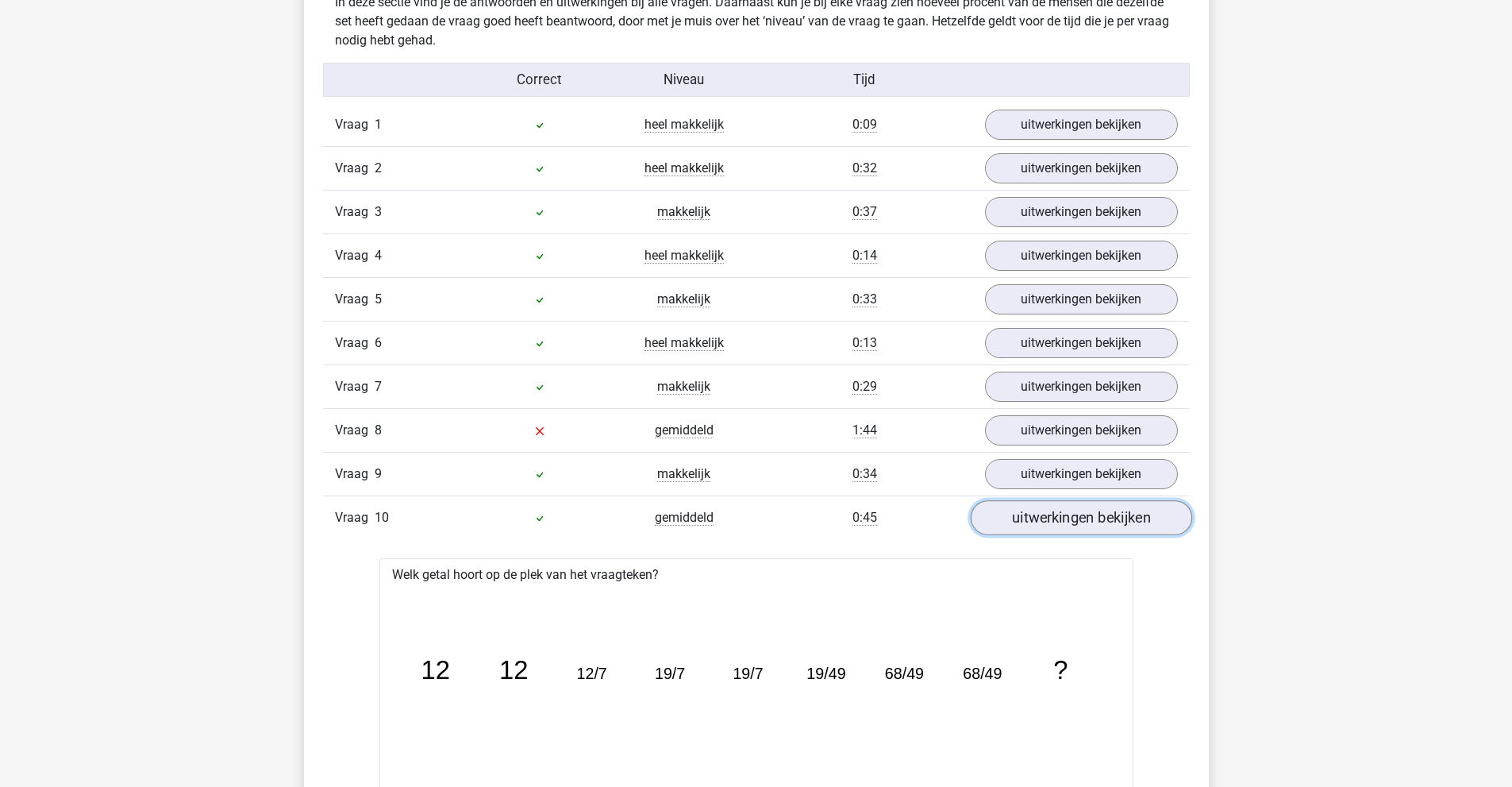
click at [1066, 516] on link "uitwerkingen bekijken" at bounding box center [1080, 517] width 221 height 35
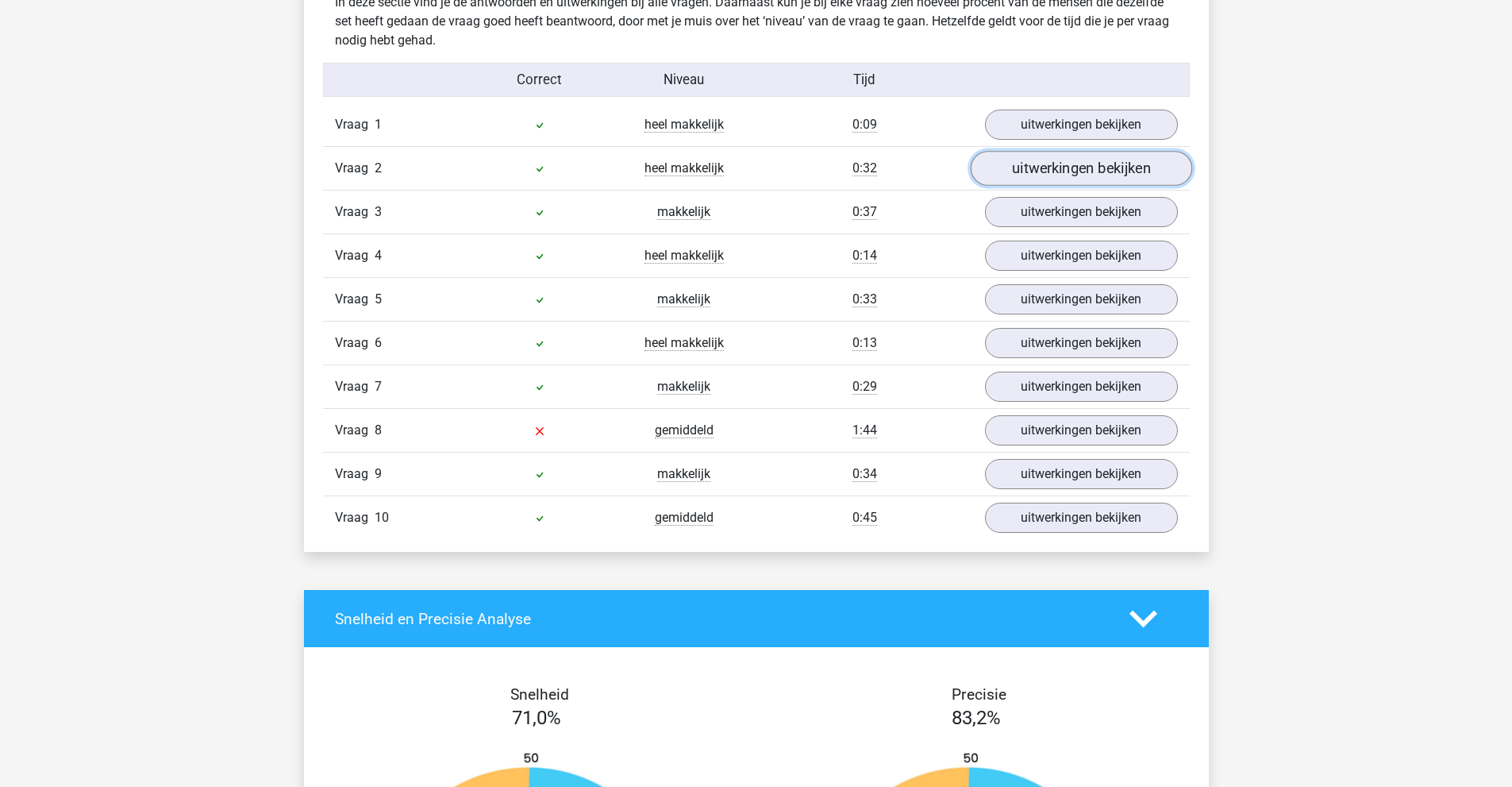
click at [1052, 163] on link "uitwerkingen bekijken" at bounding box center [1080, 168] width 221 height 35
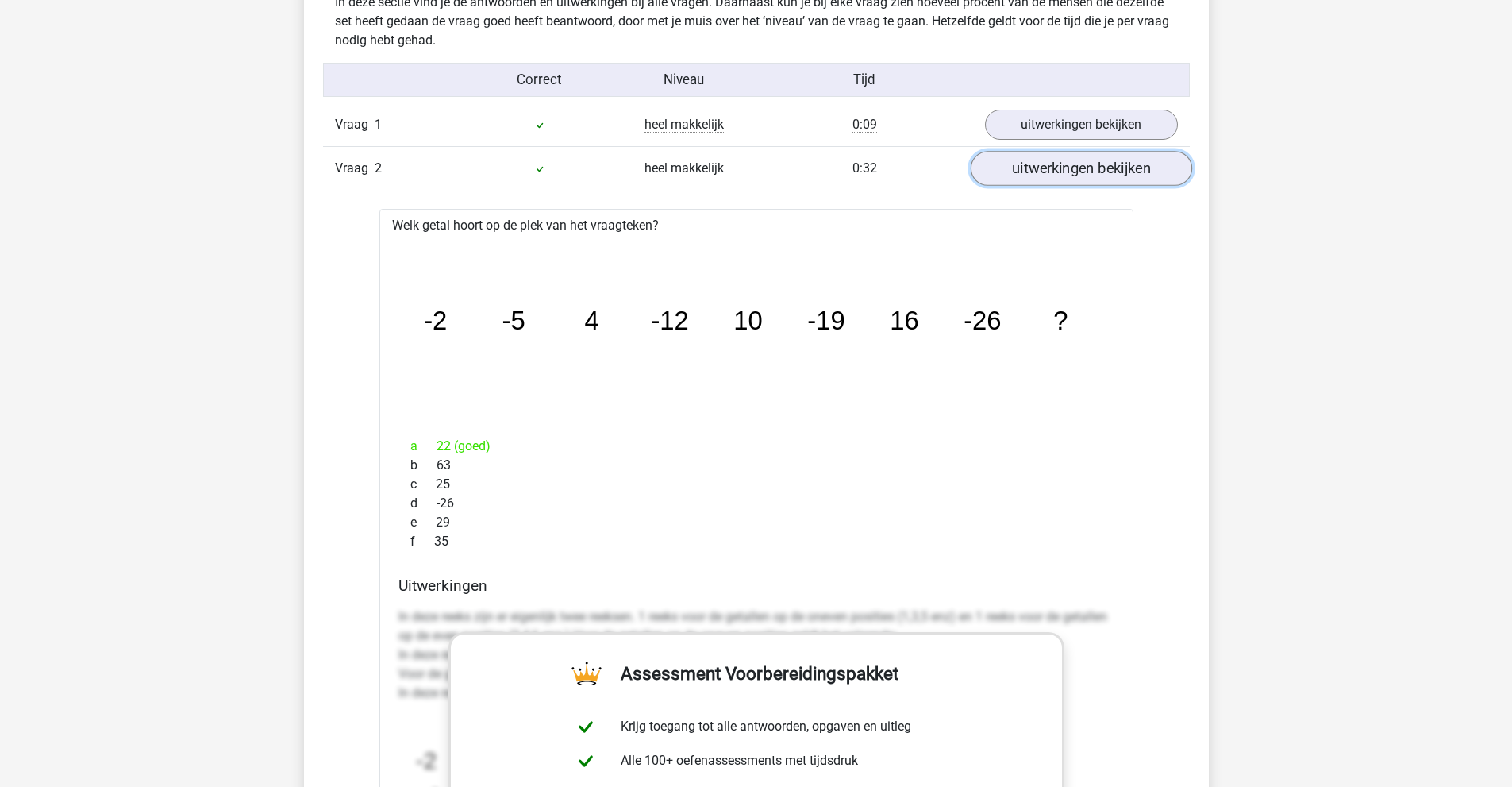
click at [1052, 163] on link "uitwerkingen bekijken" at bounding box center [1080, 168] width 221 height 35
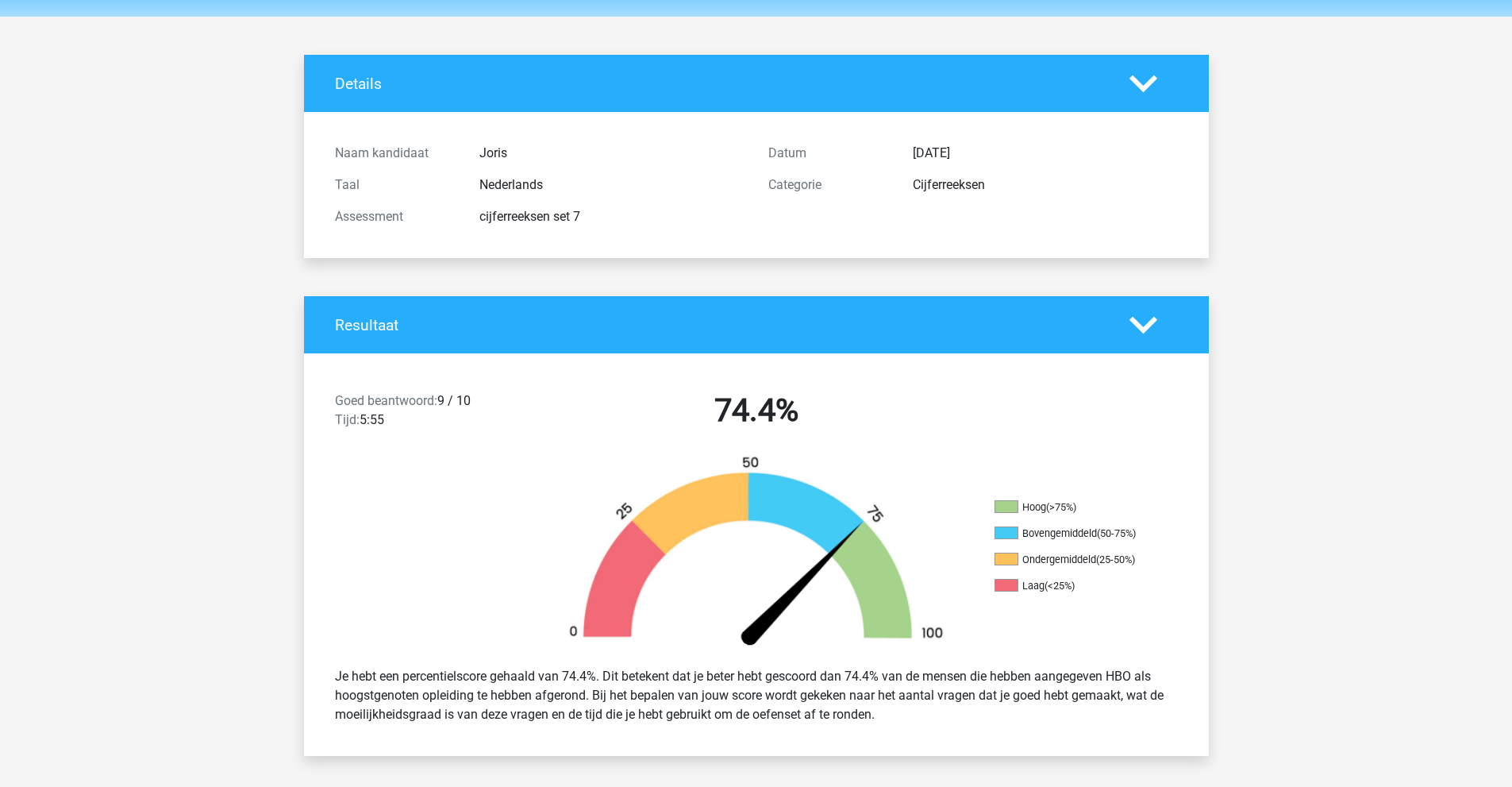
scroll to position [0, 0]
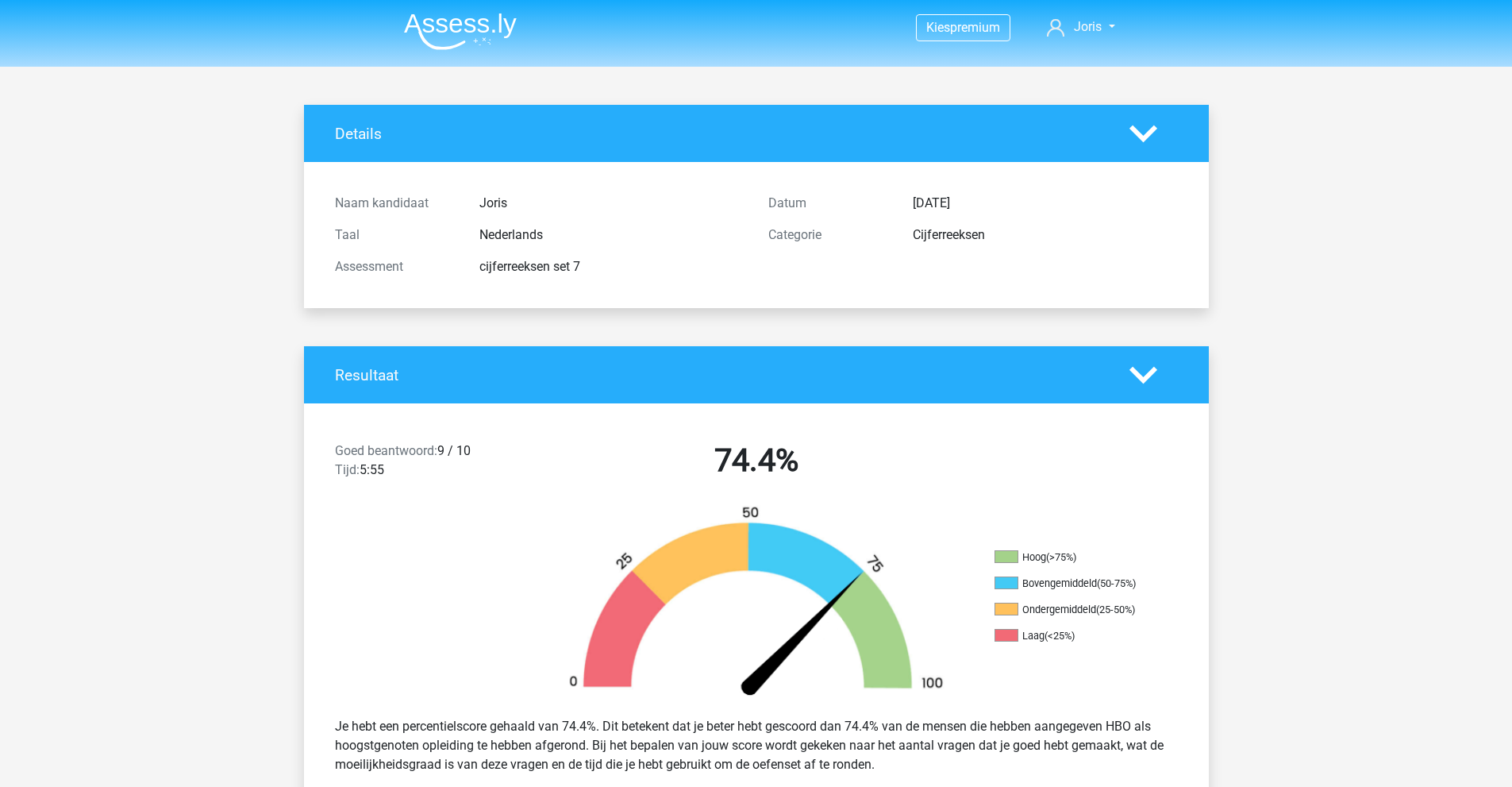
click at [443, 23] on img at bounding box center [461, 32] width 113 height 38
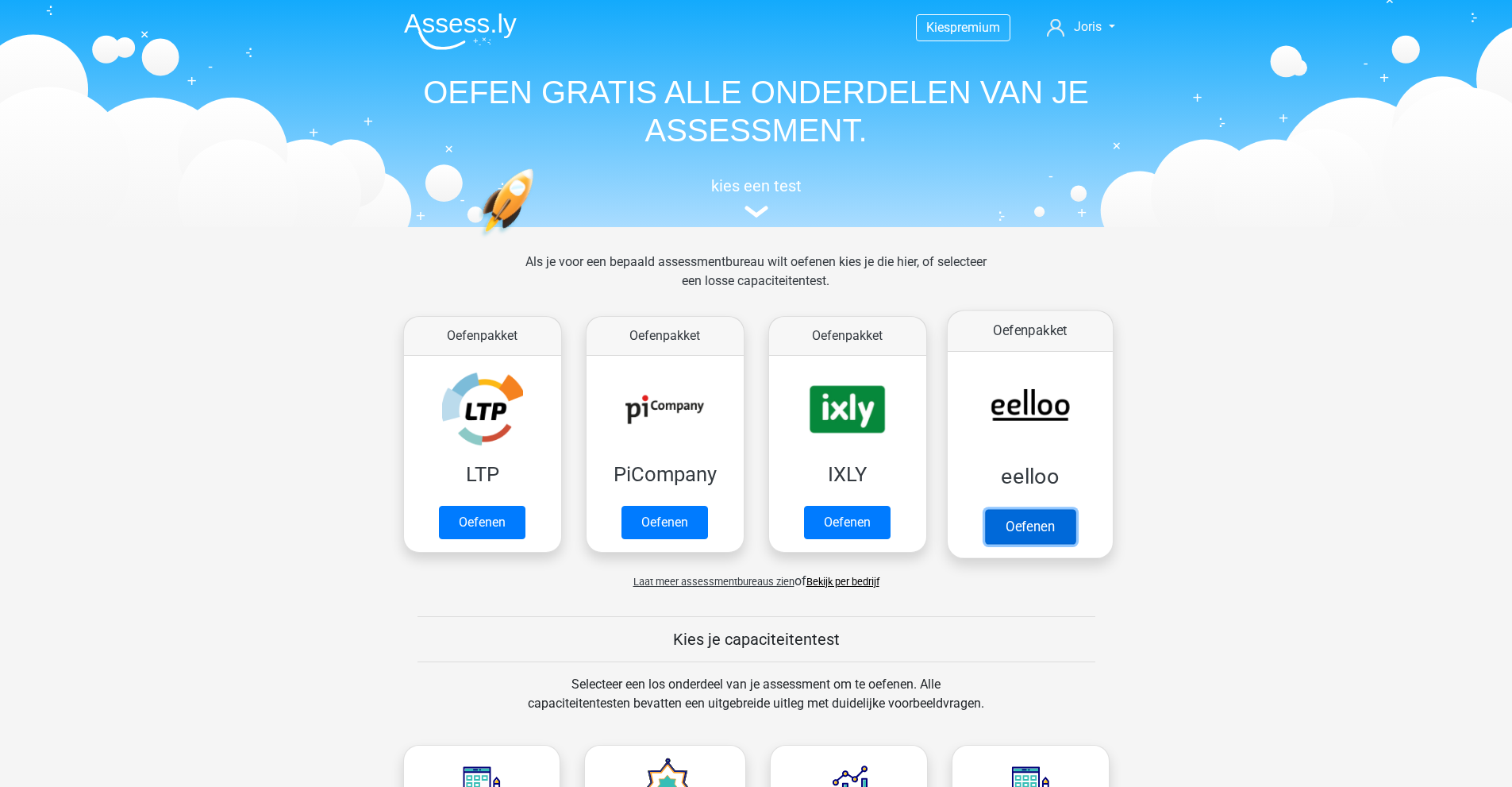
click at [1075, 509] on link "Oefenen" at bounding box center [1029, 526] width 91 height 35
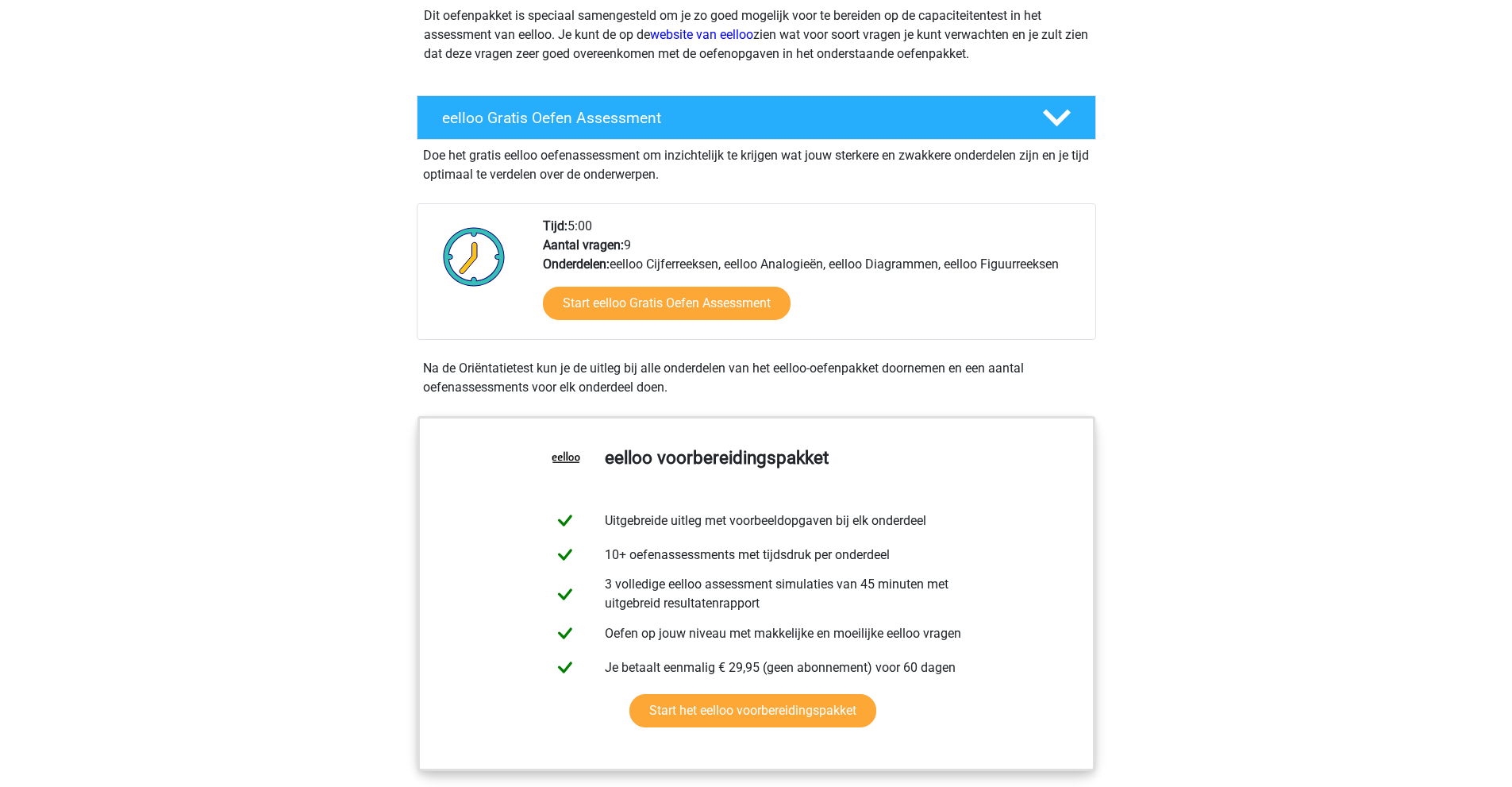
scroll to position [397, 0]
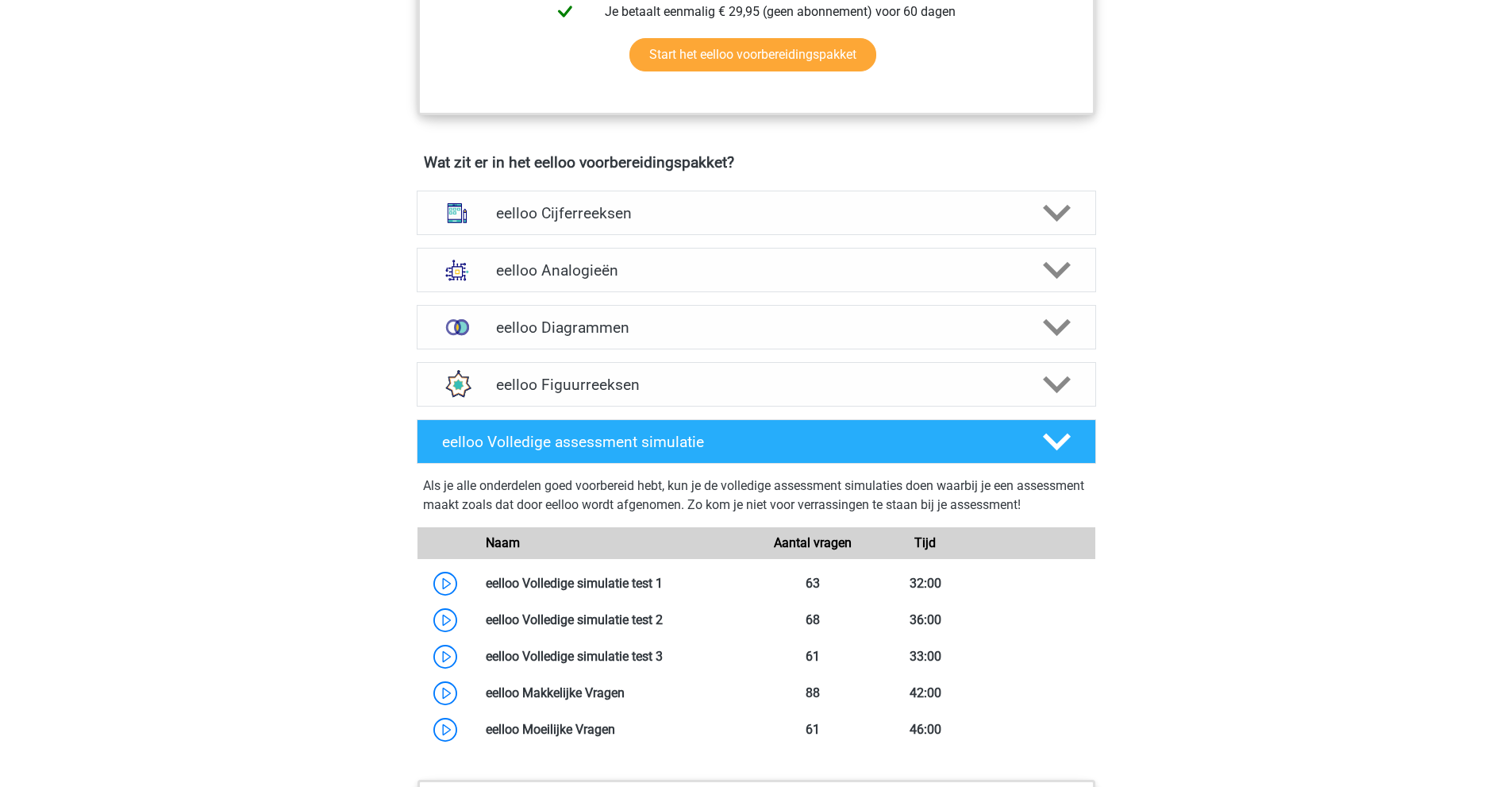
scroll to position [874, 0]
